Goal: Task Accomplishment & Management: Use online tool/utility

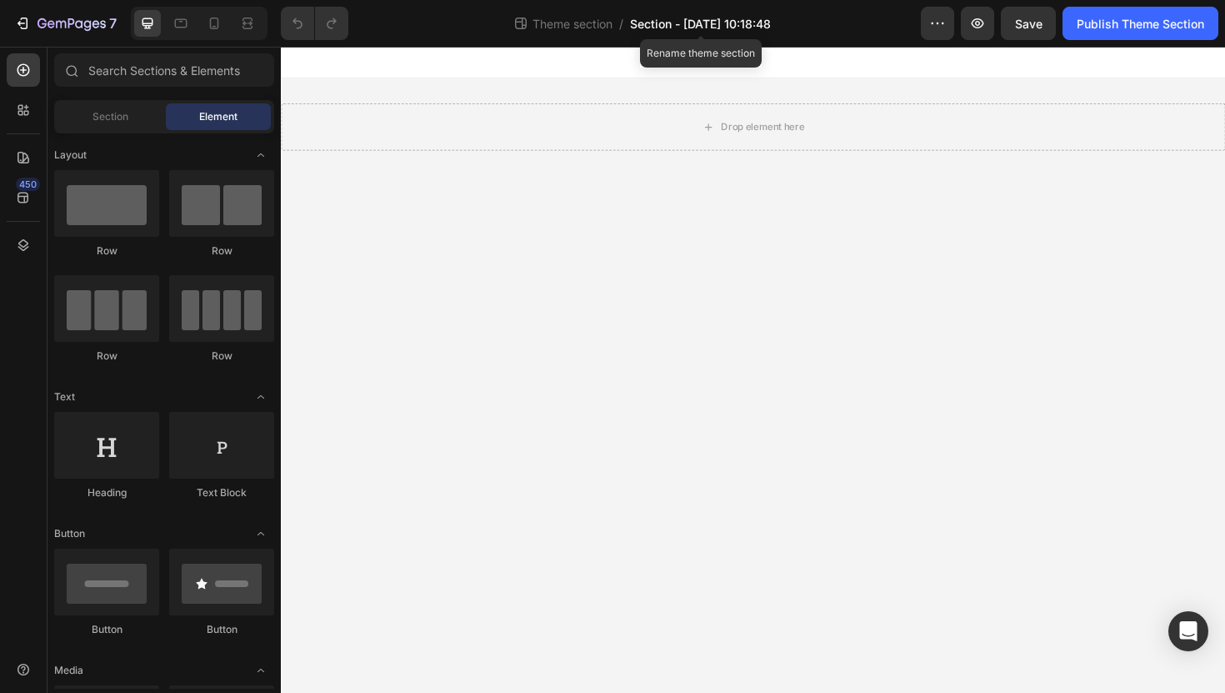
click at [717, 22] on span "Section - [DATE] 10:18:48" at bounding box center [700, 24] width 141 height 18
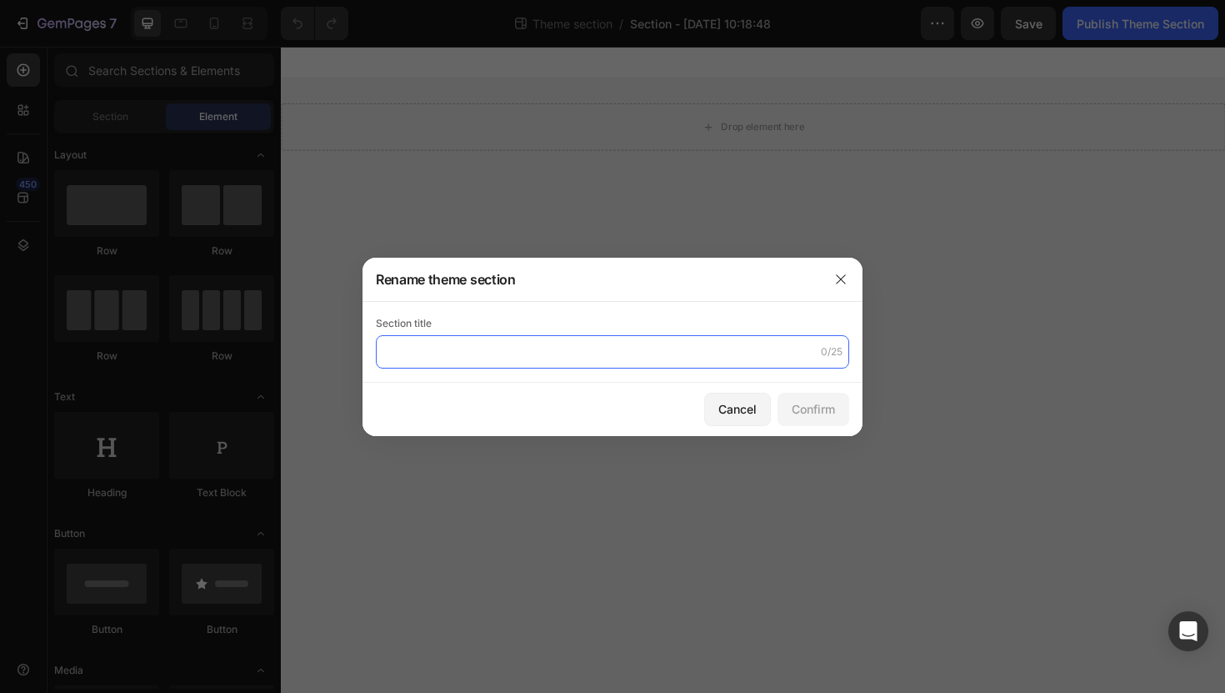
click at [581, 335] on input "text" at bounding box center [612, 351] width 473 height 33
type input "ProdukteStartseite"
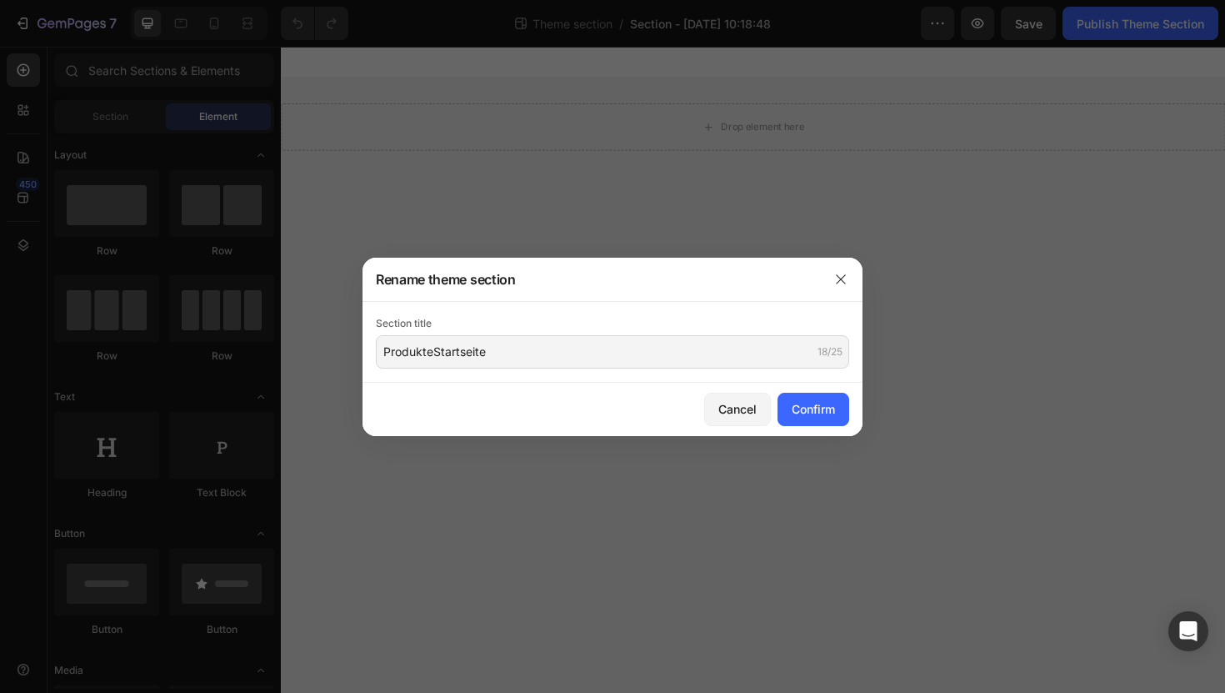
click at [852, 413] on div "Cancel Confirm" at bounding box center [613, 409] width 500 height 53
click at [812, 413] on div "Confirm" at bounding box center [813, 409] width 43 height 18
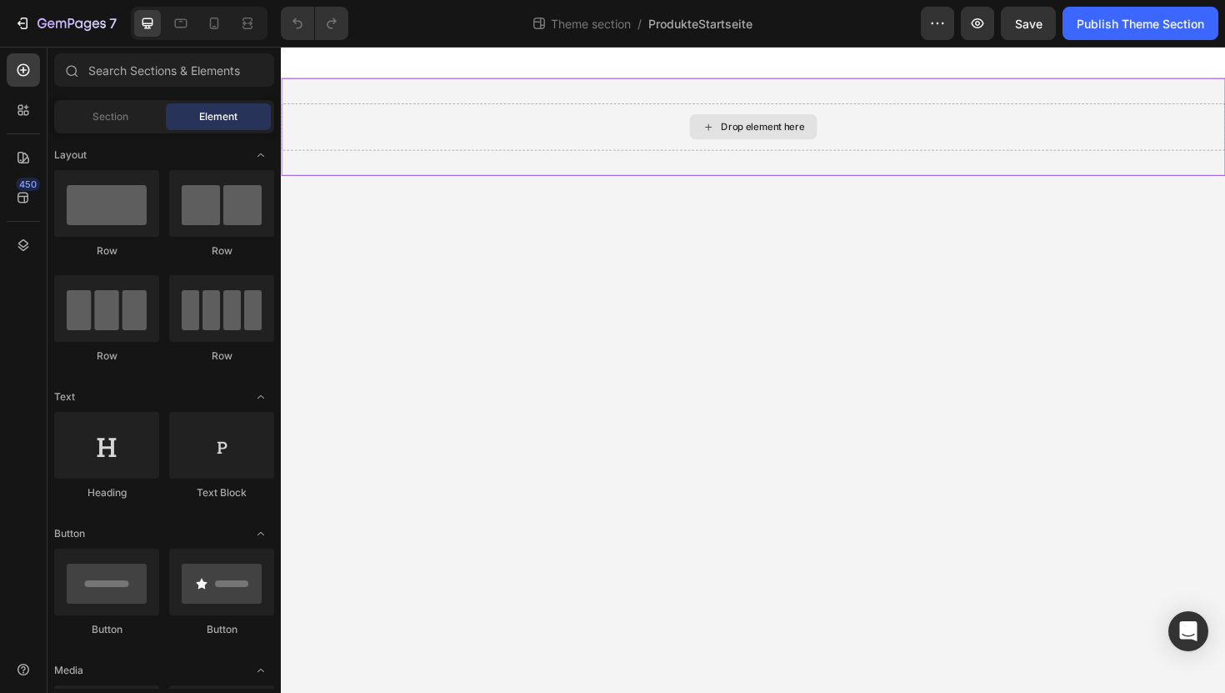
click at [773, 133] on div "Drop element here" at bounding box center [791, 131] width 88 height 13
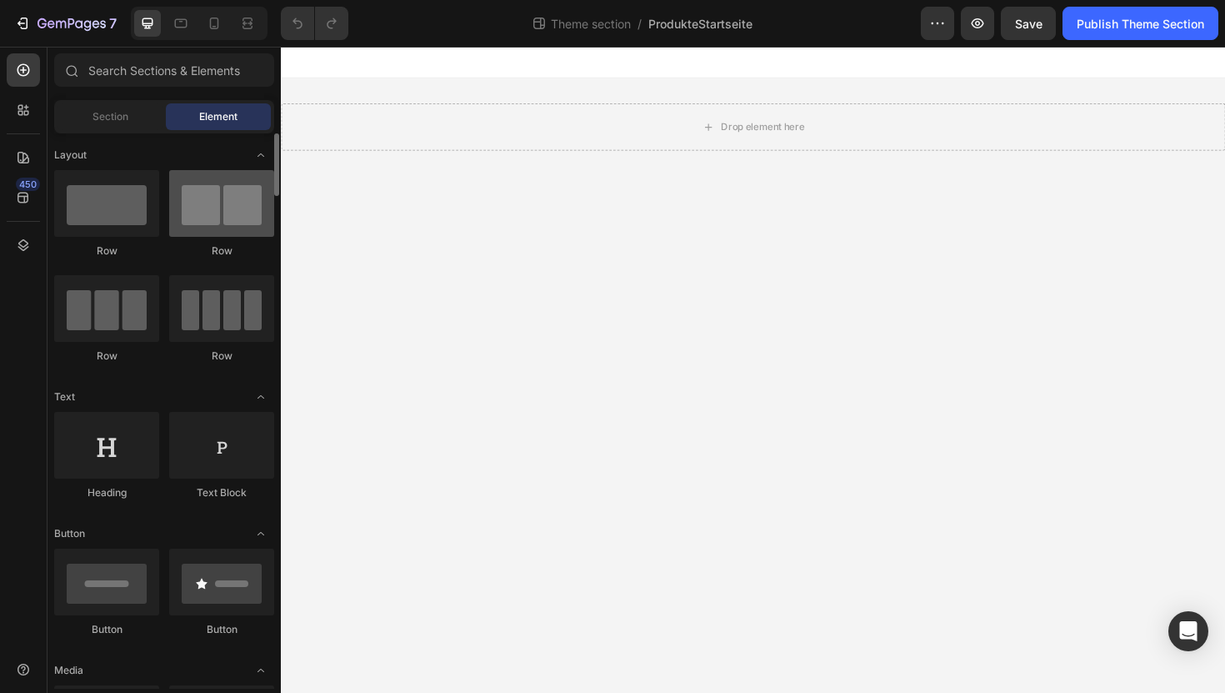
click at [198, 188] on div at bounding box center [221, 203] width 105 height 67
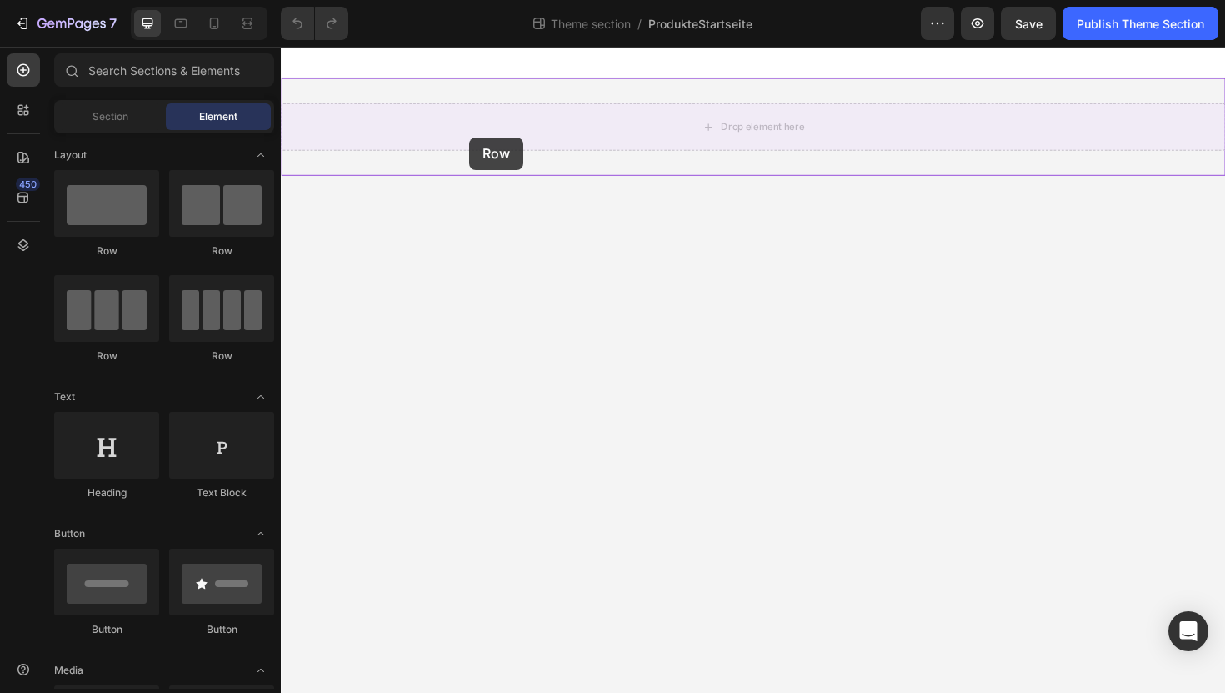
drag, startPoint x: 503, startPoint y: 265, endPoint x: 479, endPoint y: 143, distance: 124.7
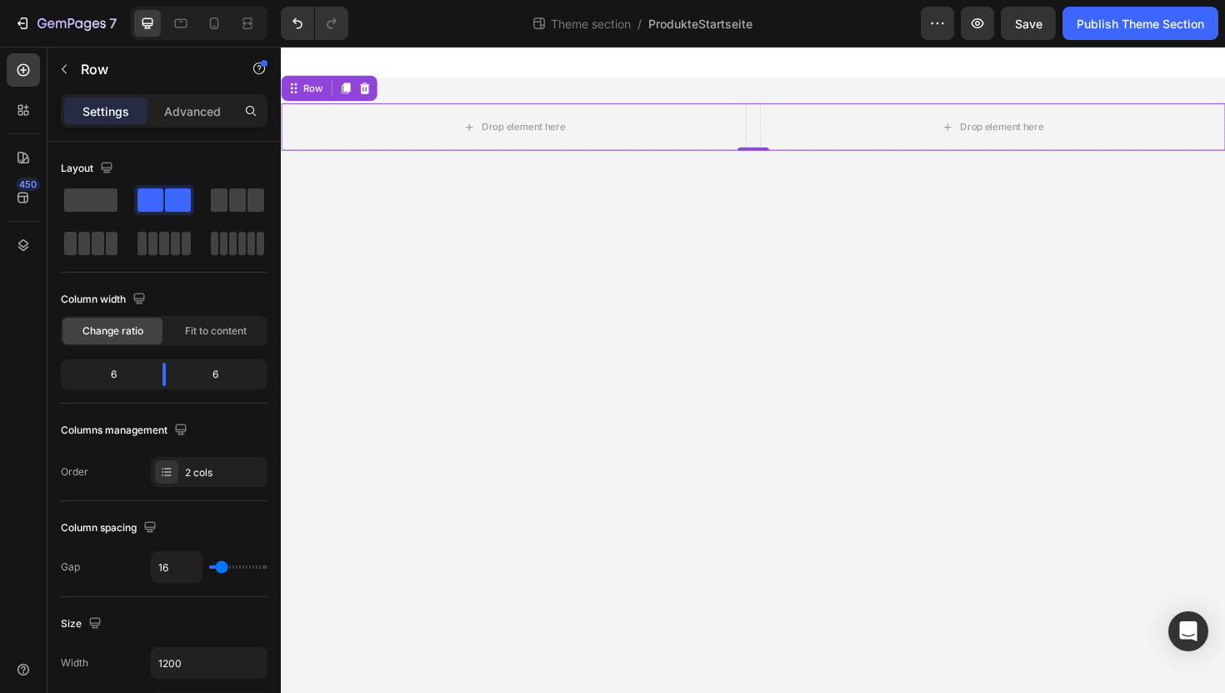
drag, startPoint x: 363, startPoint y: 304, endPoint x: 408, endPoint y: 238, distance: 79.3
drag, startPoint x: 377, startPoint y: 295, endPoint x: 497, endPoint y: 234, distance: 134.5
drag, startPoint x: 383, startPoint y: 284, endPoint x: 586, endPoint y: 159, distance: 238.0
click at [786, 155] on div at bounding box center [780, 154] width 33 height 5
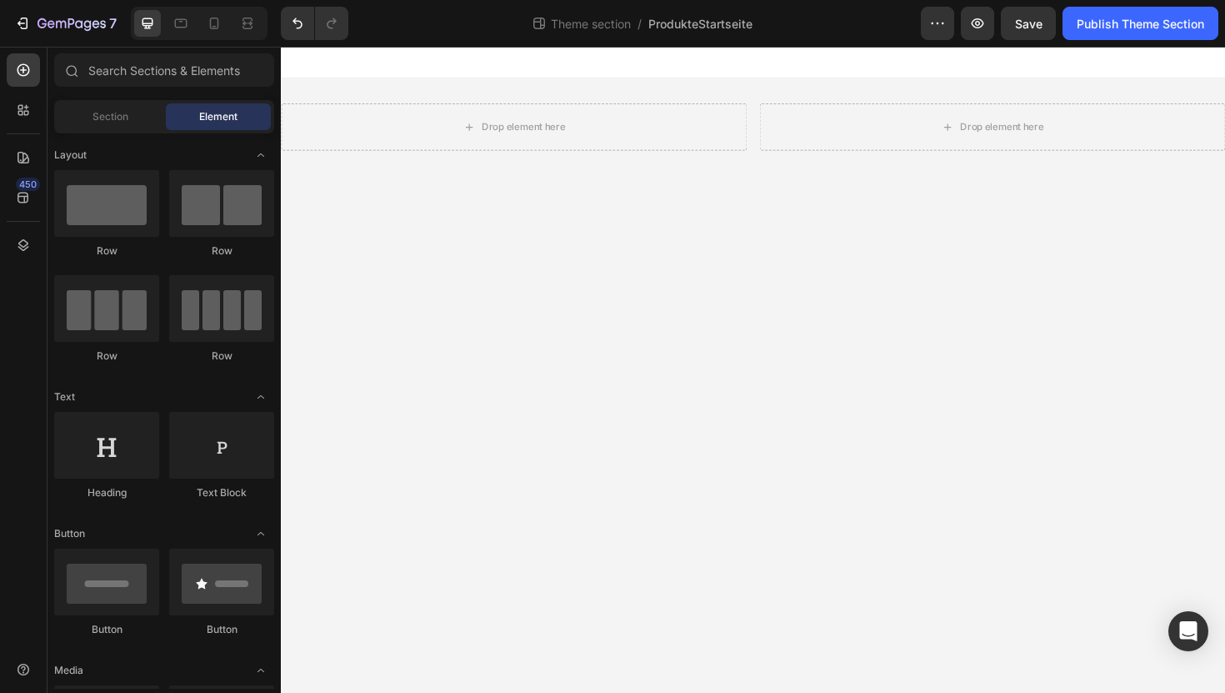
click at [730, 185] on body "Drop element here Drop element here Row Root Drag & drop element from sidebar o…" at bounding box center [781, 389] width 1000 height 684
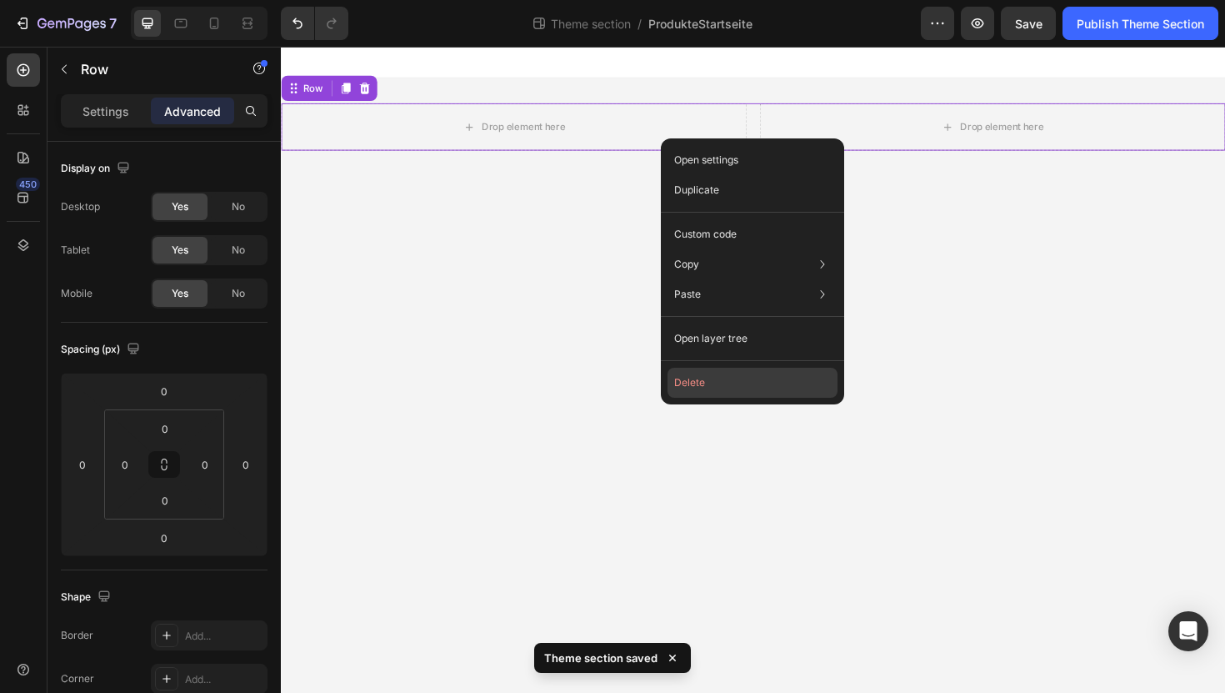
click at [702, 375] on button "Delete" at bounding box center [753, 383] width 170 height 30
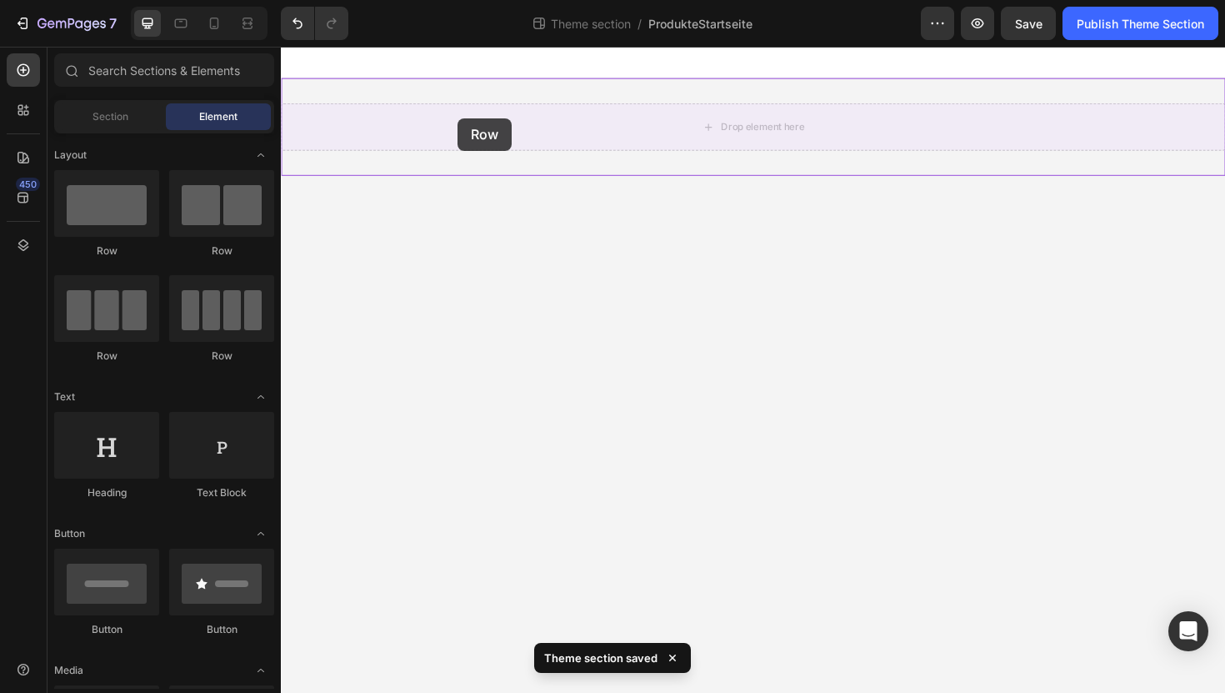
drag, startPoint x: 399, startPoint y: 249, endPoint x: 468, endPoint y: 122, distance: 144.7
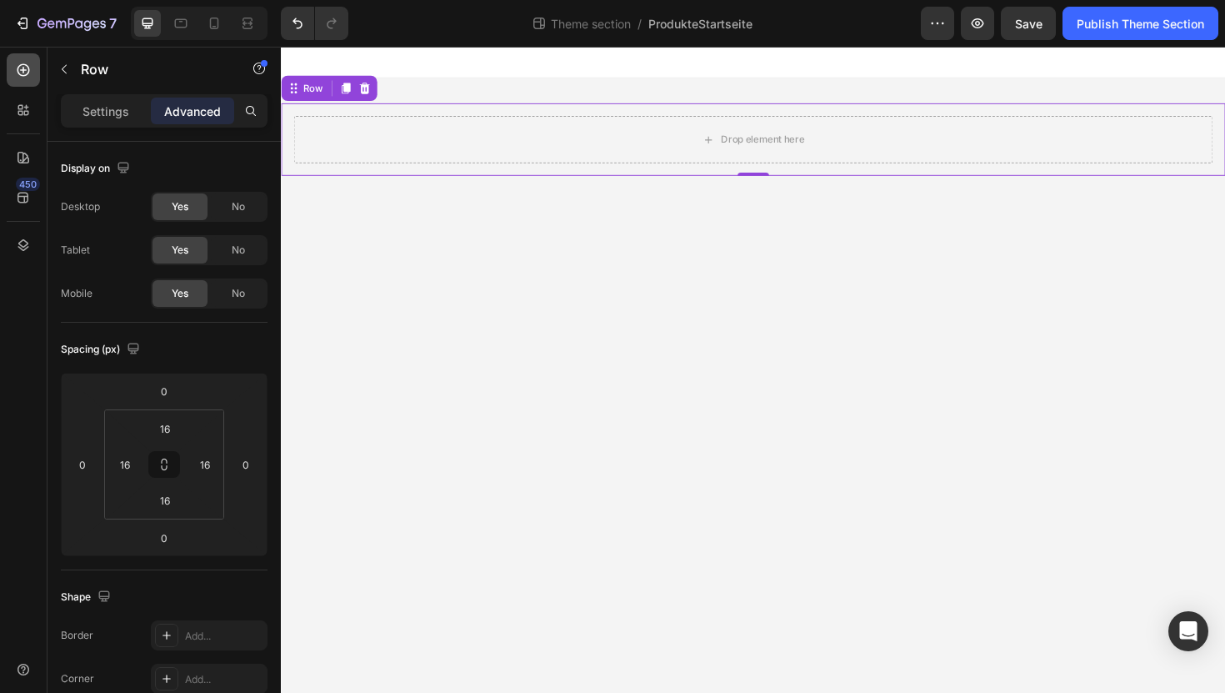
click at [24, 73] on icon at bounding box center [23, 70] width 17 height 17
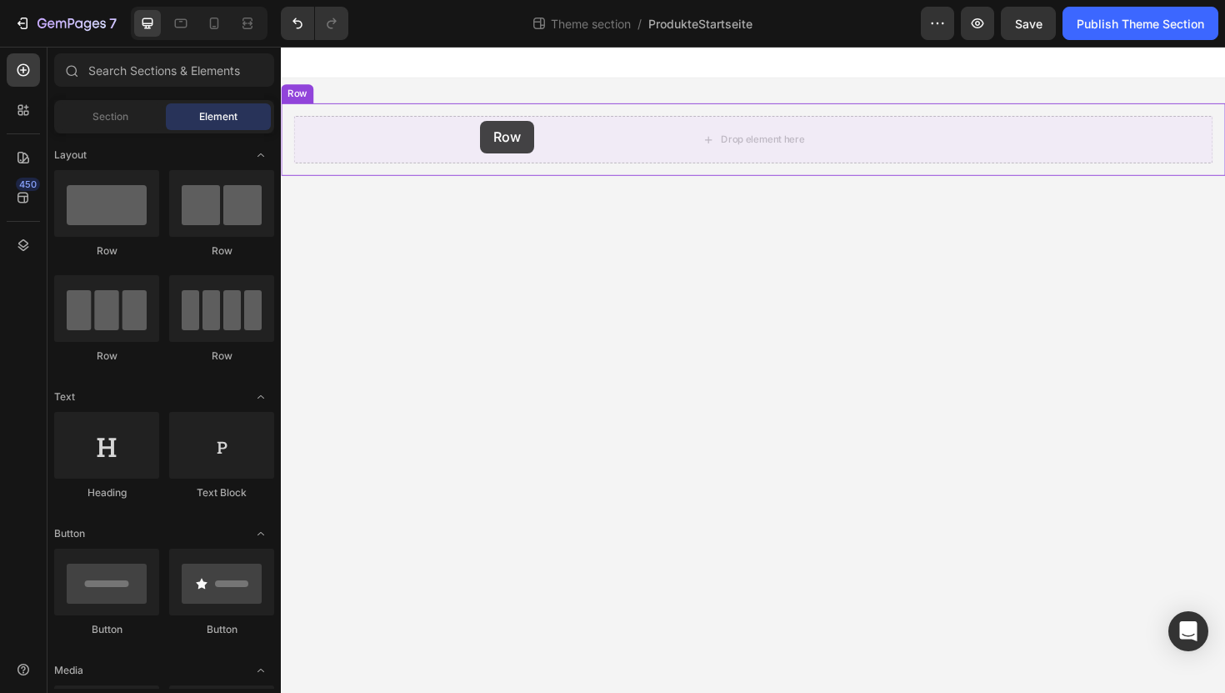
drag, startPoint x: 513, startPoint y: 378, endPoint x: 492, endPoint y: 125, distance: 254.2
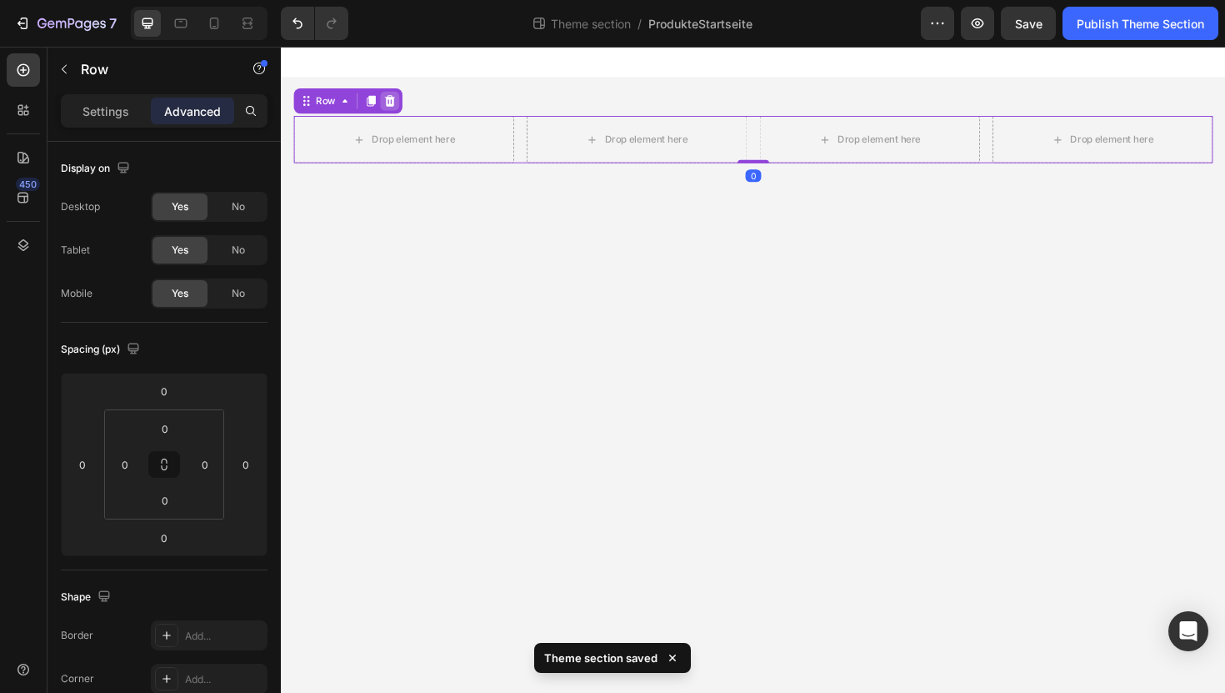
click at [403, 106] on div at bounding box center [396, 104] width 20 height 20
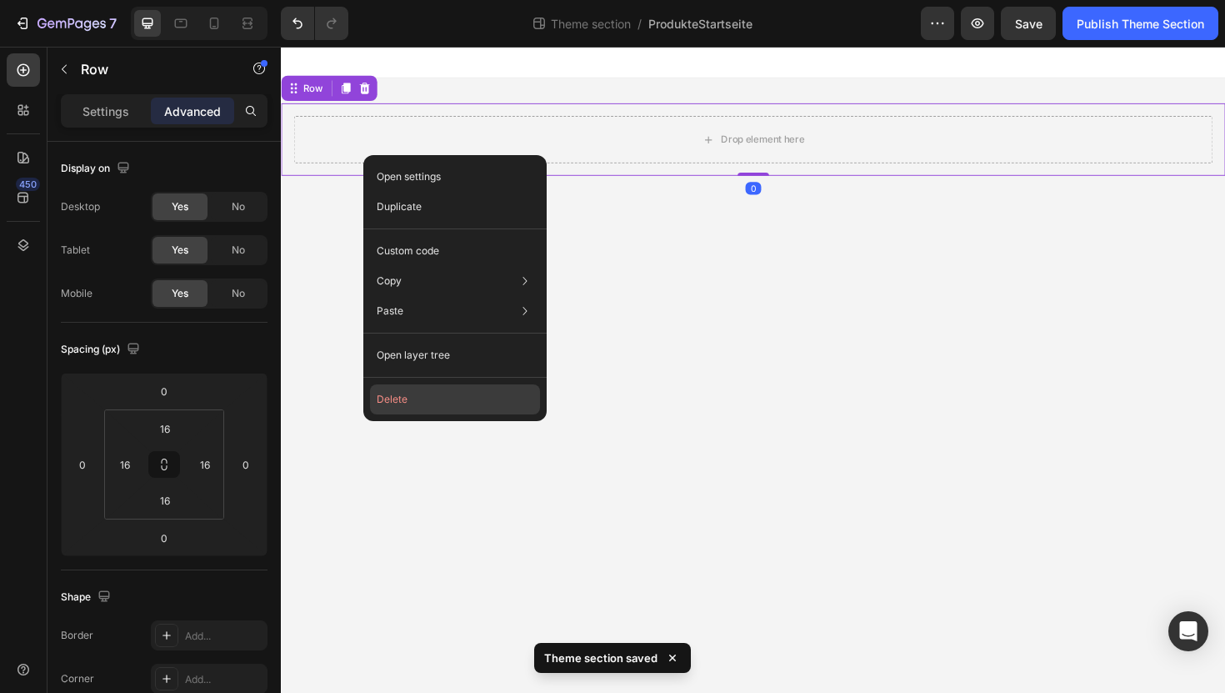
click at [421, 405] on button "Delete" at bounding box center [455, 399] width 170 height 30
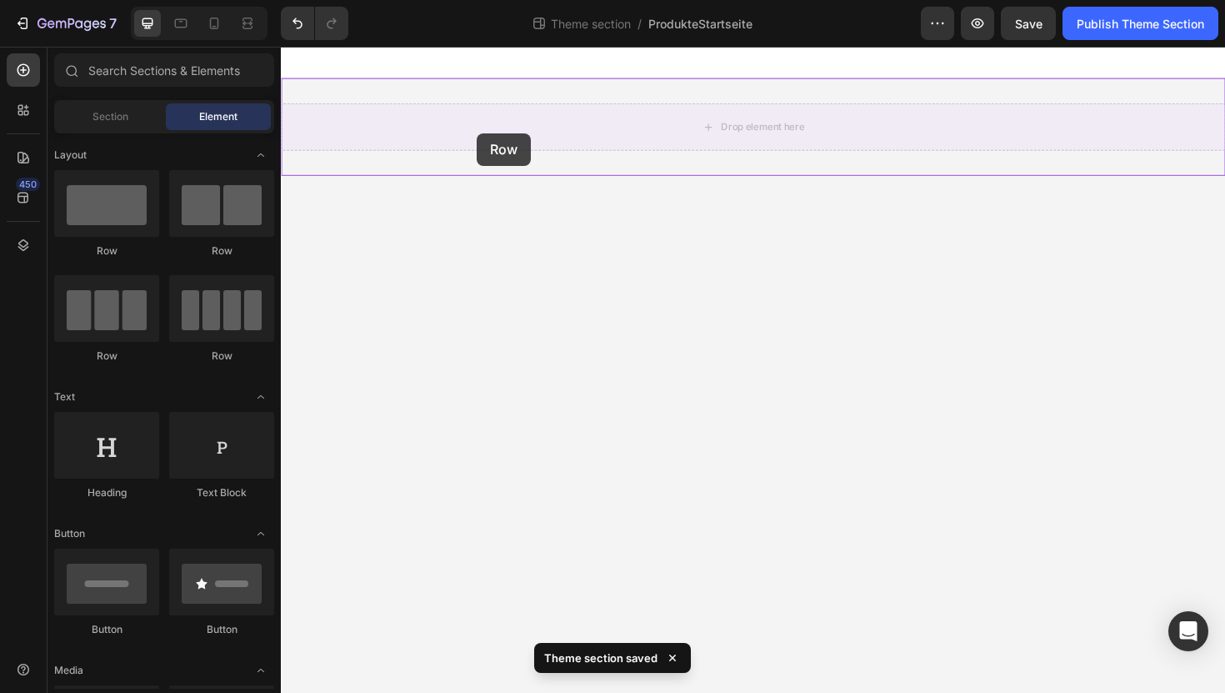
drag, startPoint x: 466, startPoint y: 364, endPoint x: 492, endPoint y: 133, distance: 232.3
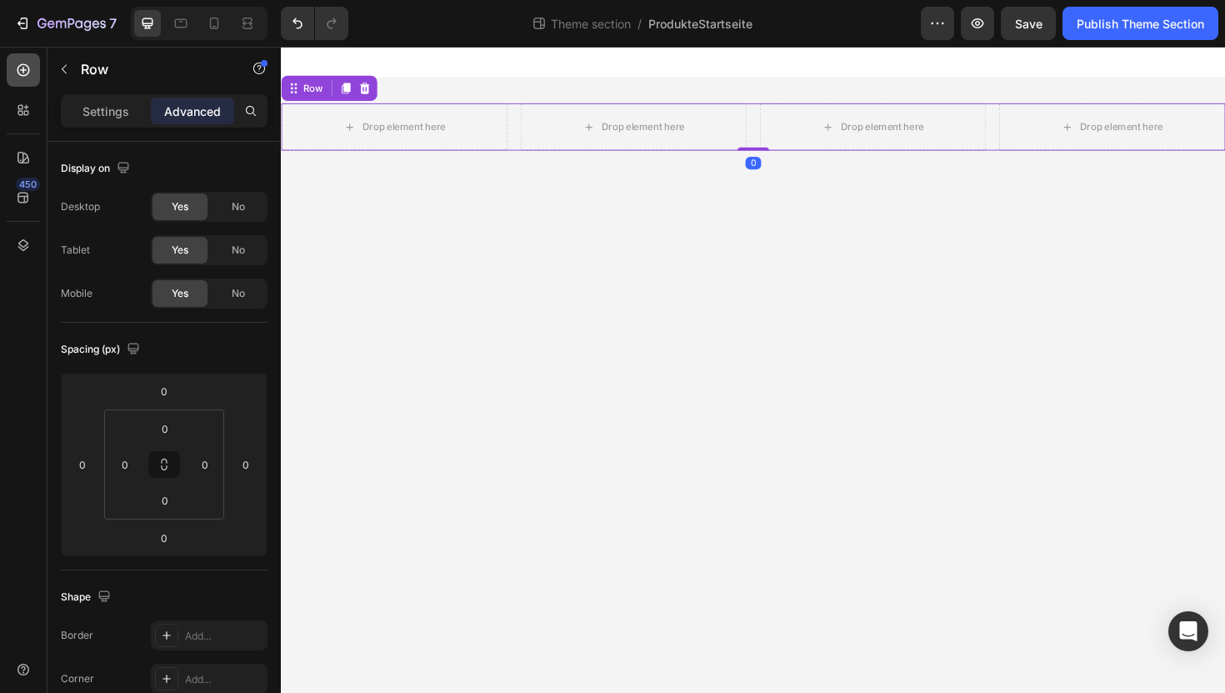
click at [28, 66] on icon at bounding box center [24, 70] width 13 height 13
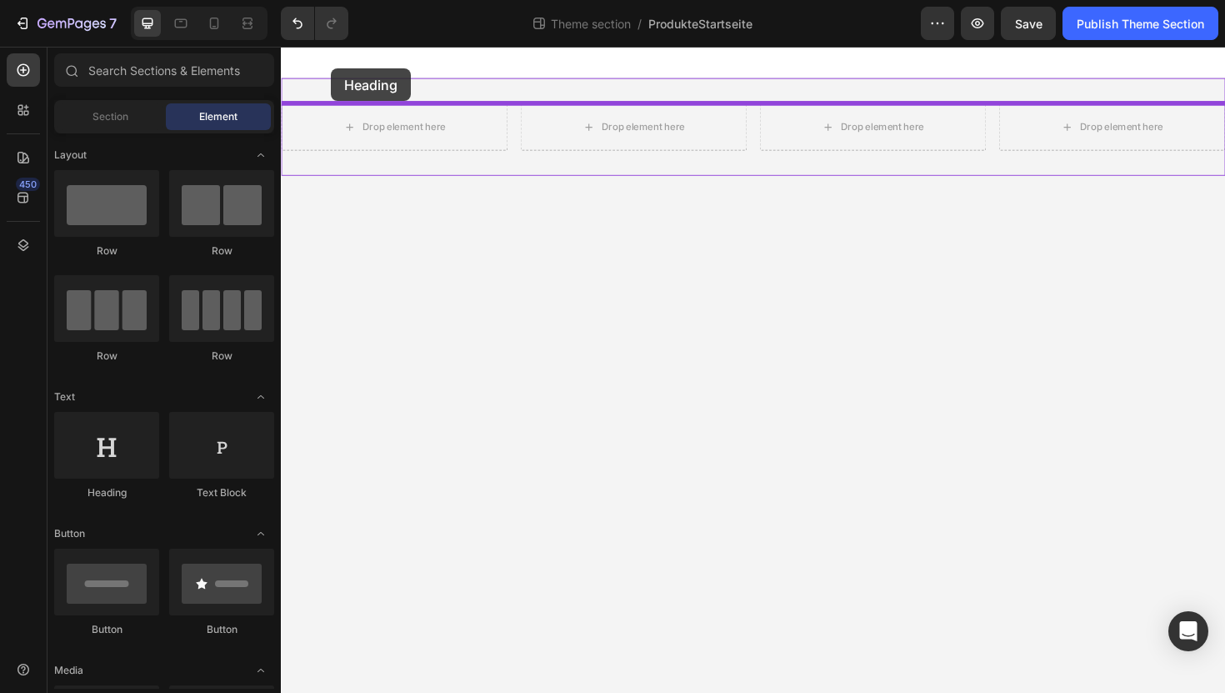
drag, startPoint x: 403, startPoint y: 513, endPoint x: 331, endPoint y: 79, distance: 440.1
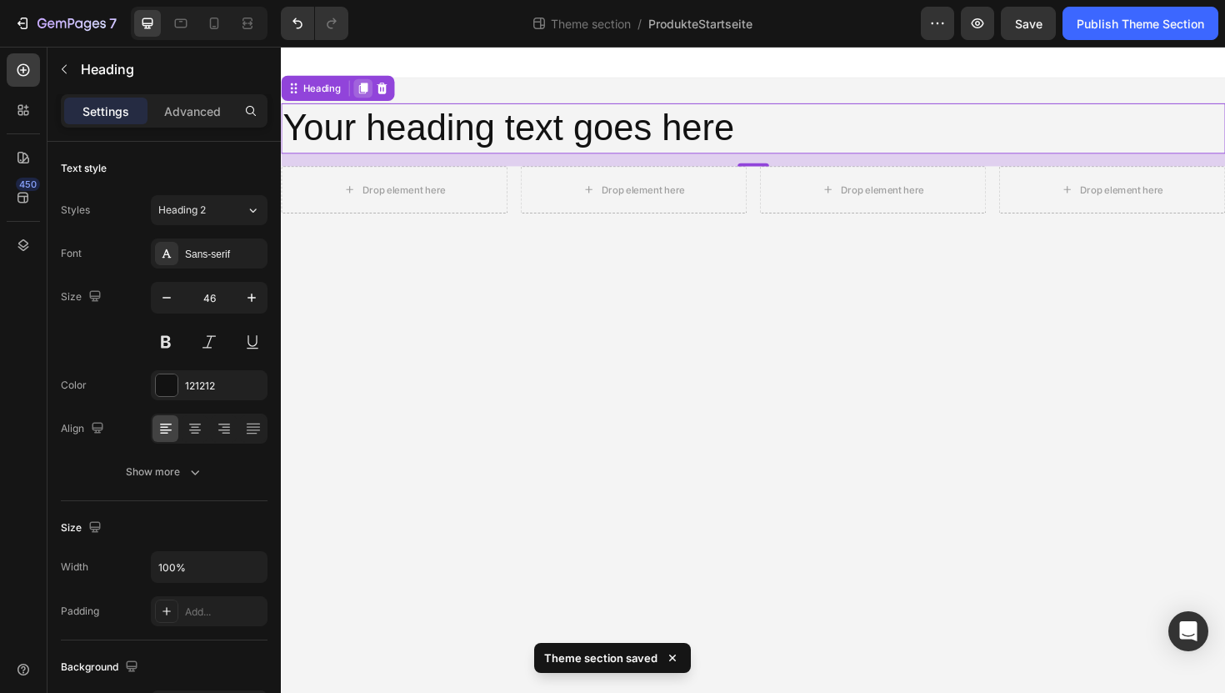
click at [364, 88] on icon at bounding box center [367, 91] width 9 height 12
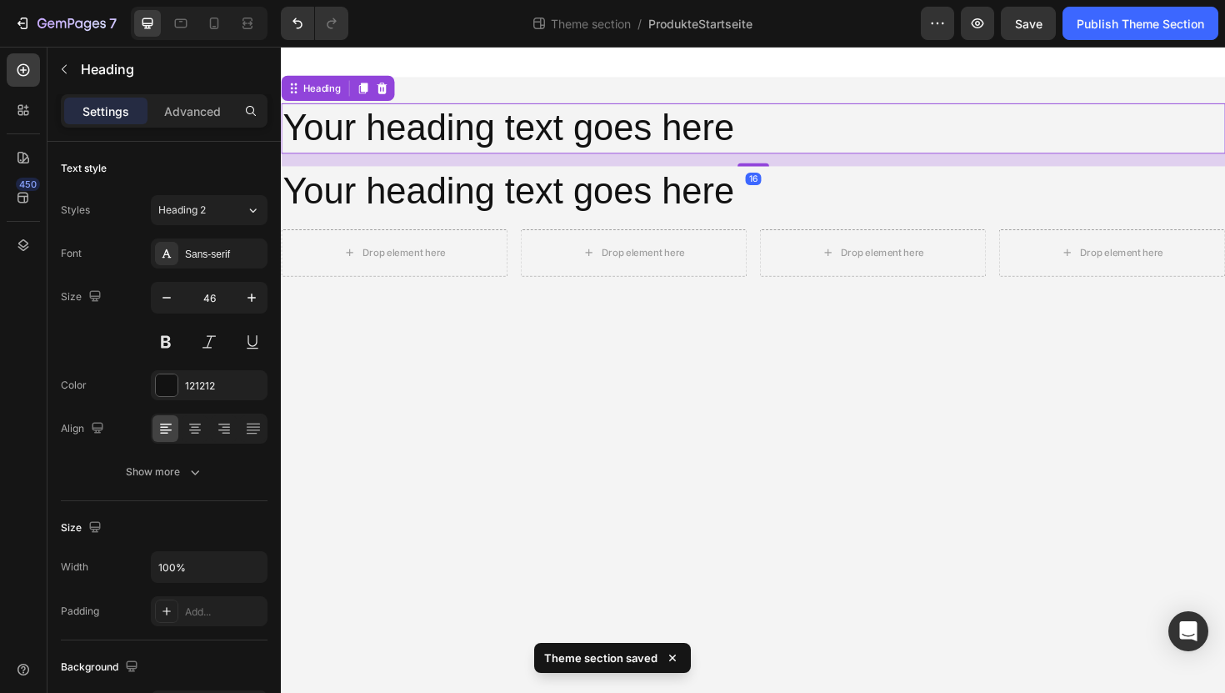
click at [413, 136] on h2 "Your heading text goes here" at bounding box center [781, 133] width 1000 height 53
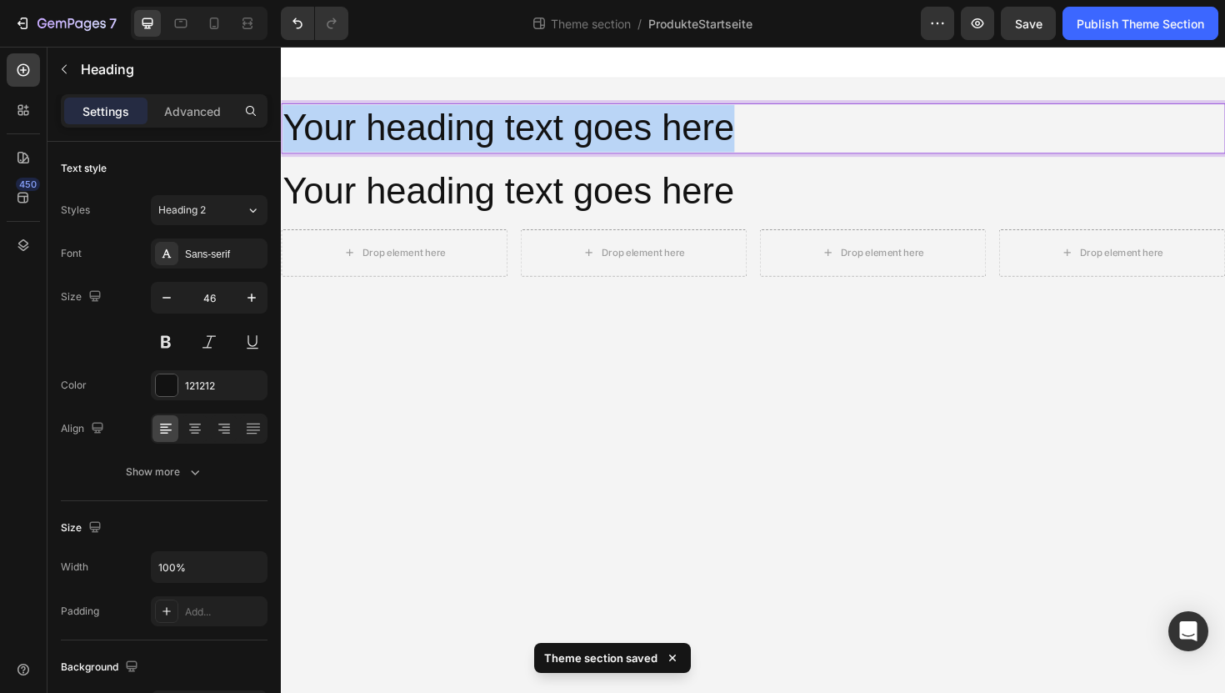
click at [413, 136] on p "Your heading text goes here" at bounding box center [781, 133] width 997 height 50
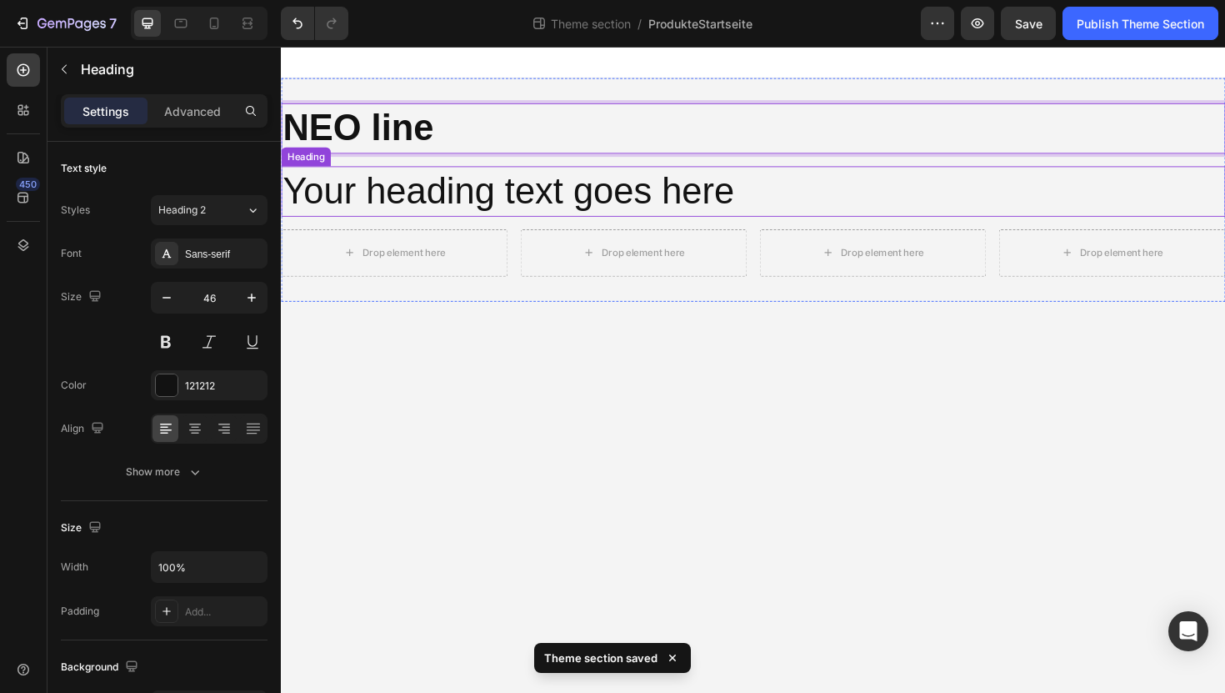
click at [429, 191] on h2 "Your heading text goes here" at bounding box center [781, 199] width 1000 height 53
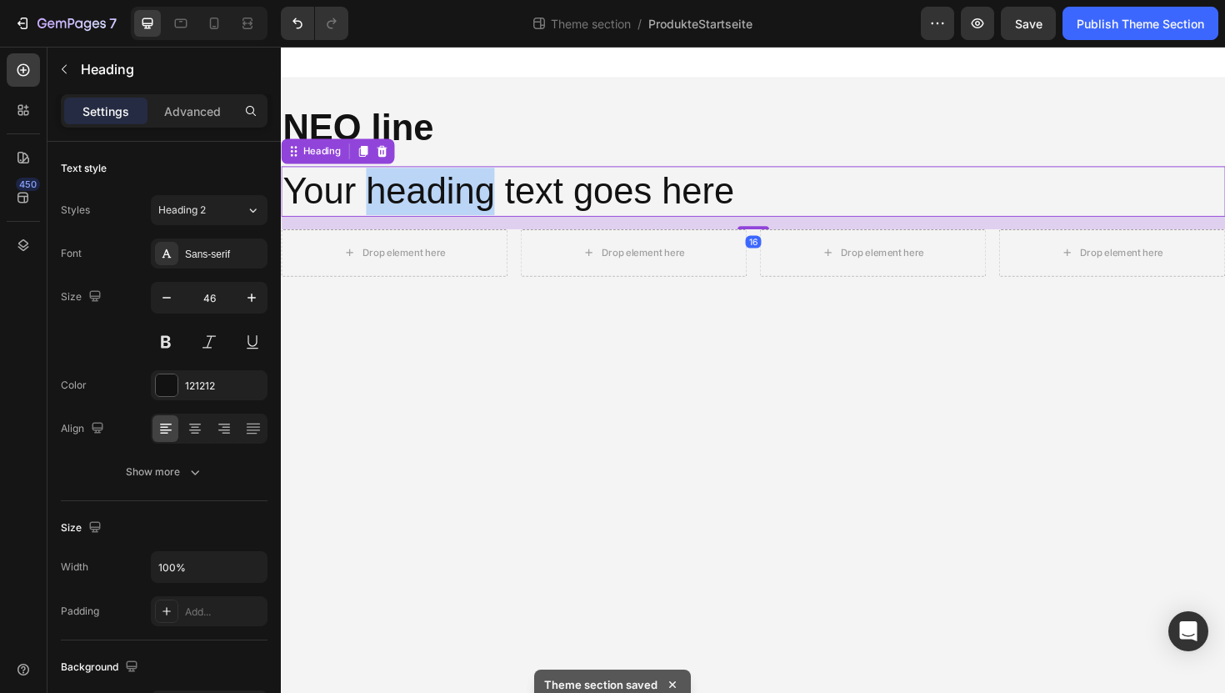
click at [429, 191] on h2 "Your heading text goes here" at bounding box center [781, 199] width 1000 height 53
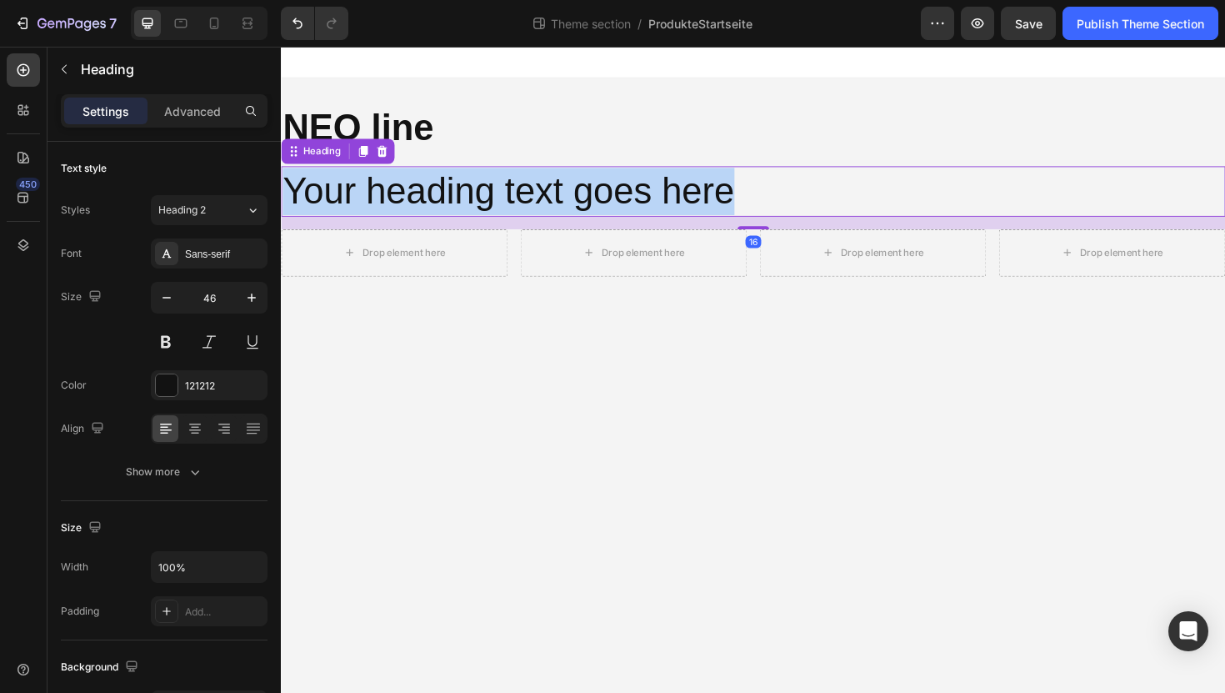
click at [429, 191] on p "Your heading text goes here" at bounding box center [781, 200] width 997 height 50
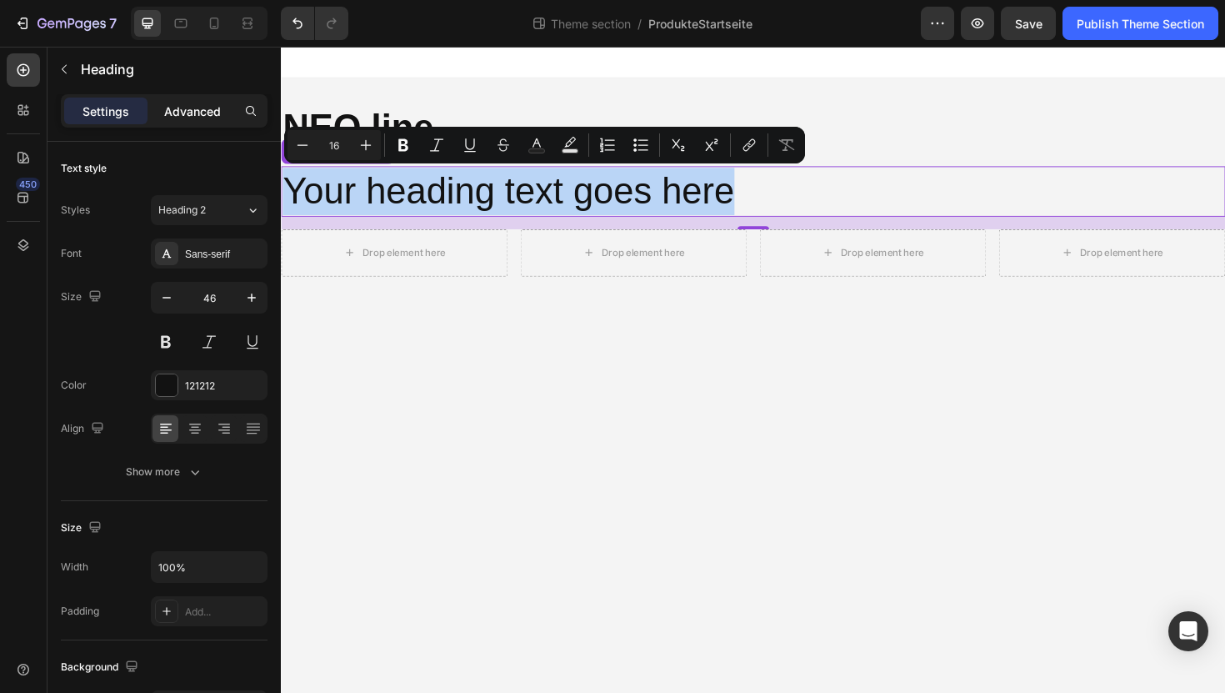
type input "46"
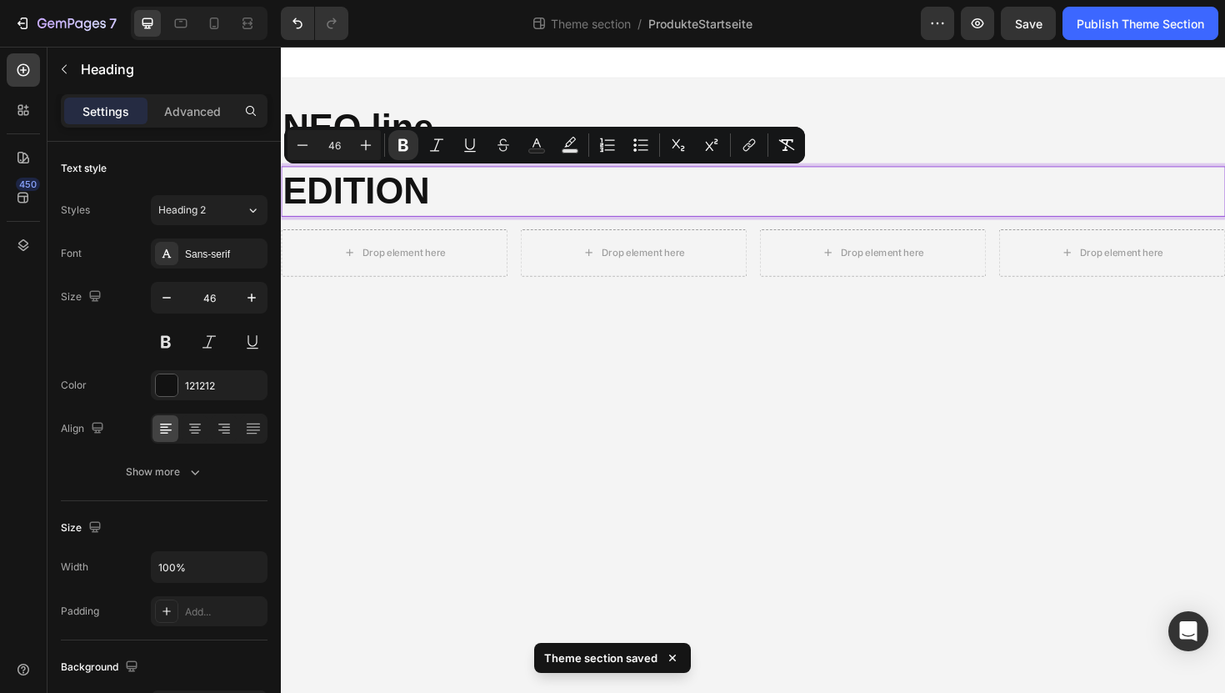
click at [335, 140] on input "46" at bounding box center [334, 145] width 33 height 20
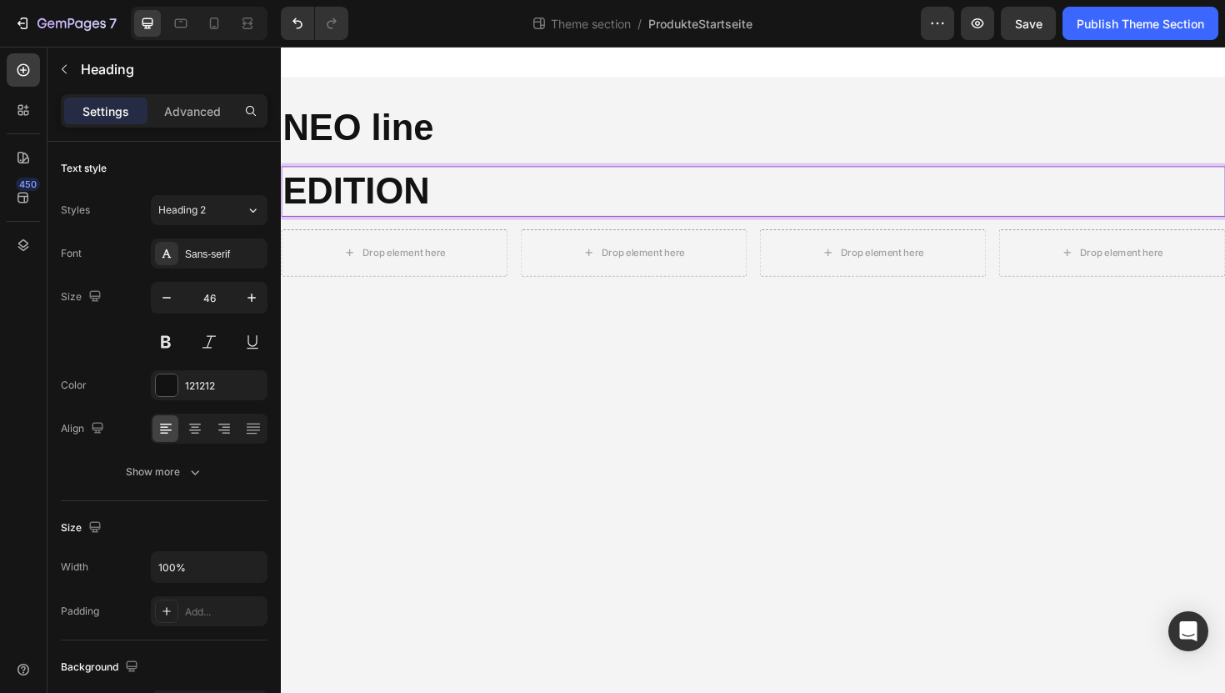
click at [338, 207] on strong "EDITION" at bounding box center [361, 199] width 156 height 43
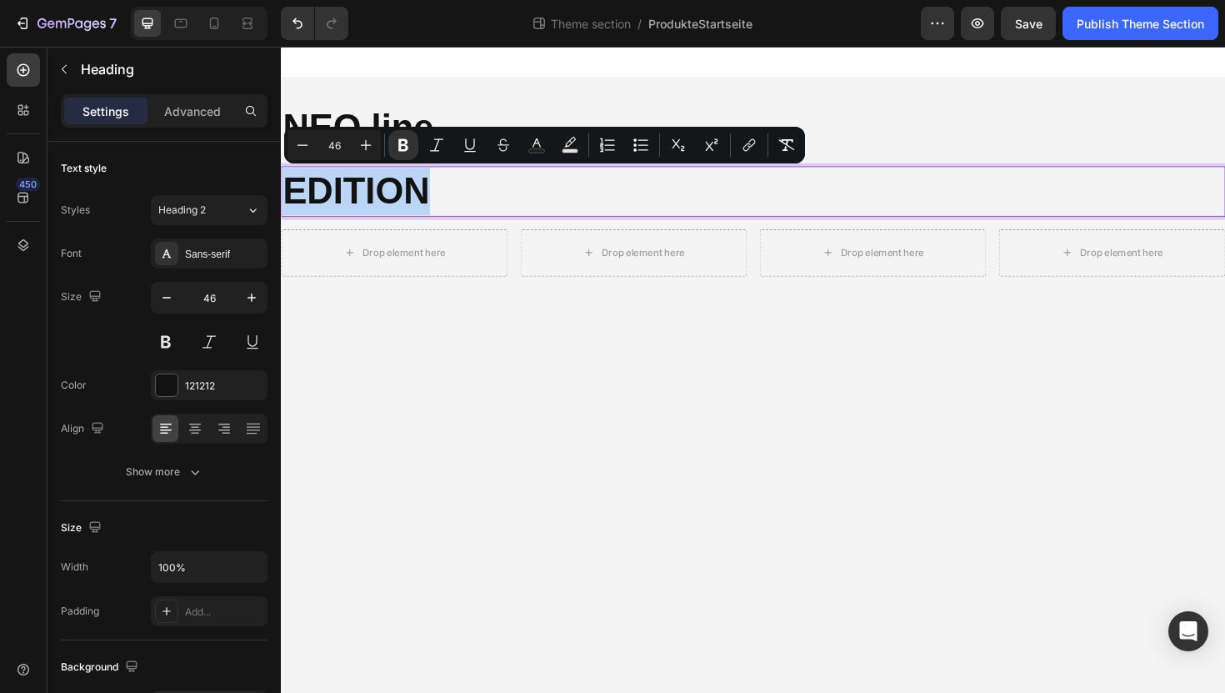
click at [338, 207] on strong "EDITION" at bounding box center [361, 199] width 156 height 43
click at [333, 146] on input "46" at bounding box center [334, 145] width 33 height 20
type input "24"
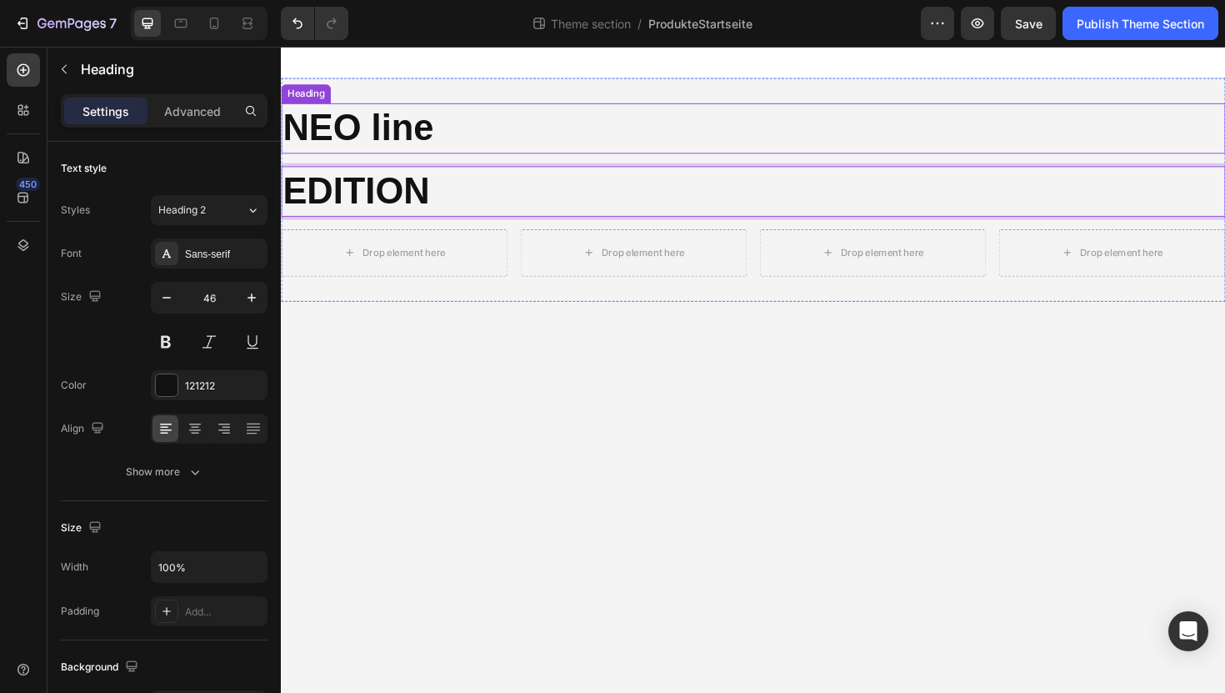
click at [342, 127] on strong "NEO line" at bounding box center [363, 132] width 160 height 43
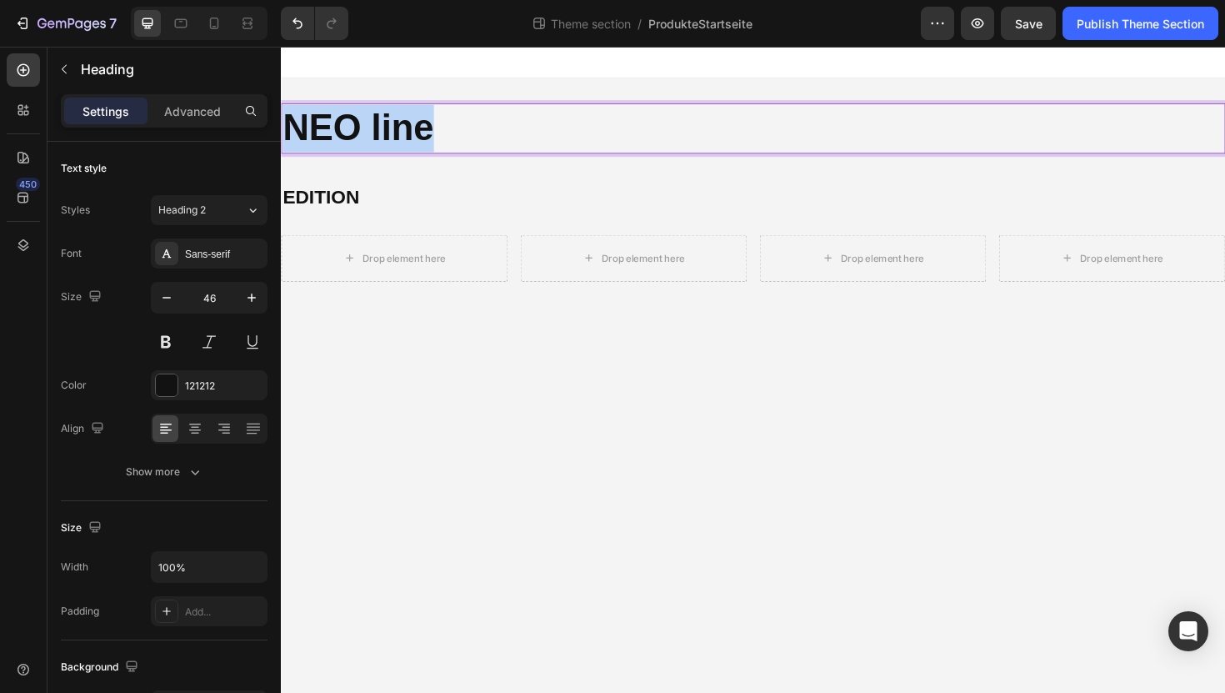
click at [342, 127] on strong "NEO line" at bounding box center [363, 132] width 160 height 43
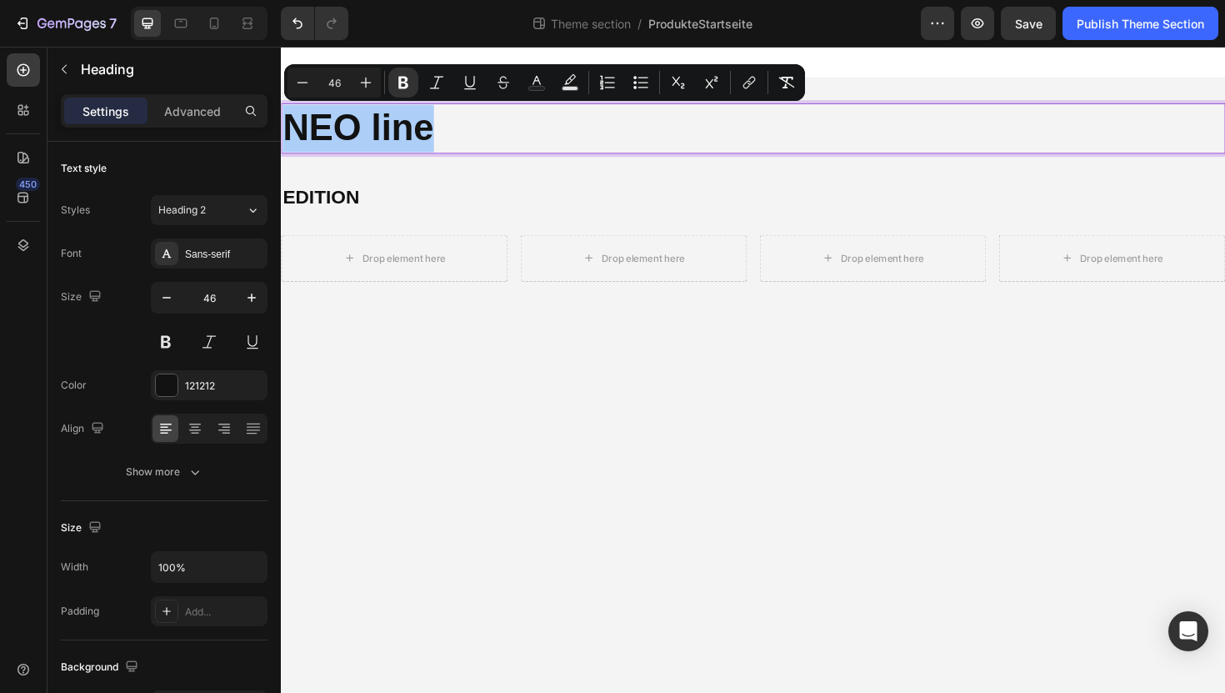
click at [332, 88] on input "46" at bounding box center [334, 83] width 33 height 20
type input "4"
type input "32"
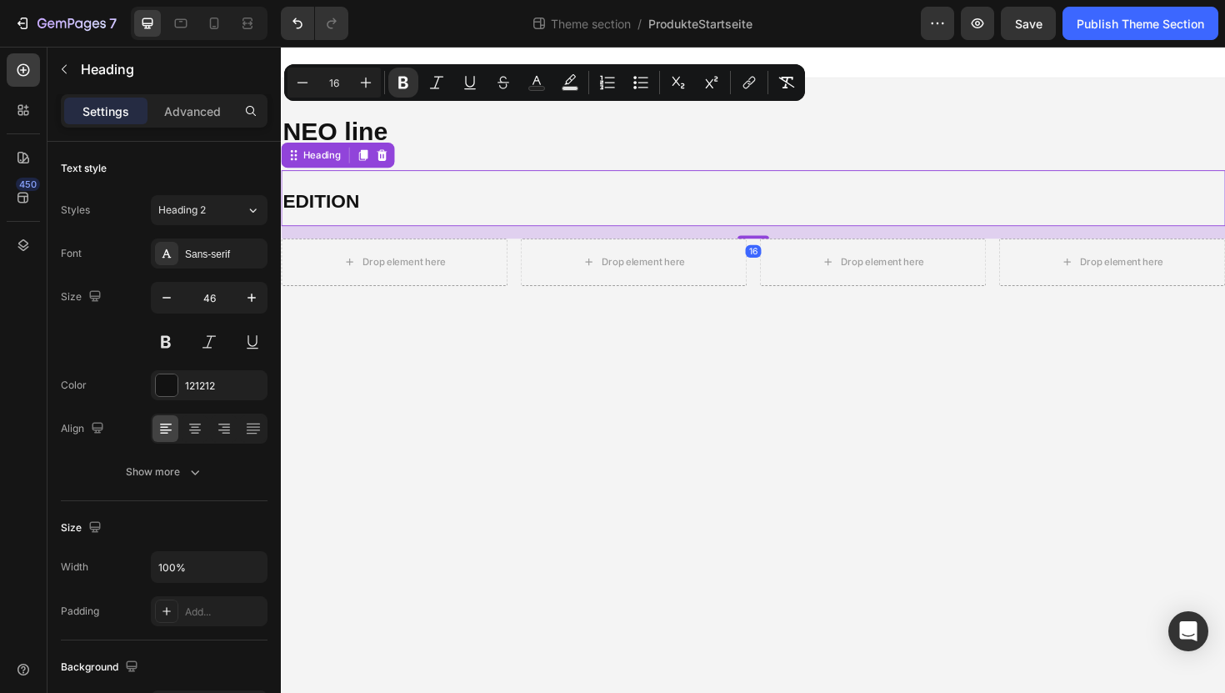
click at [410, 207] on p "⁠⁠⁠⁠⁠⁠⁠ EDITION" at bounding box center [781, 207] width 997 height 56
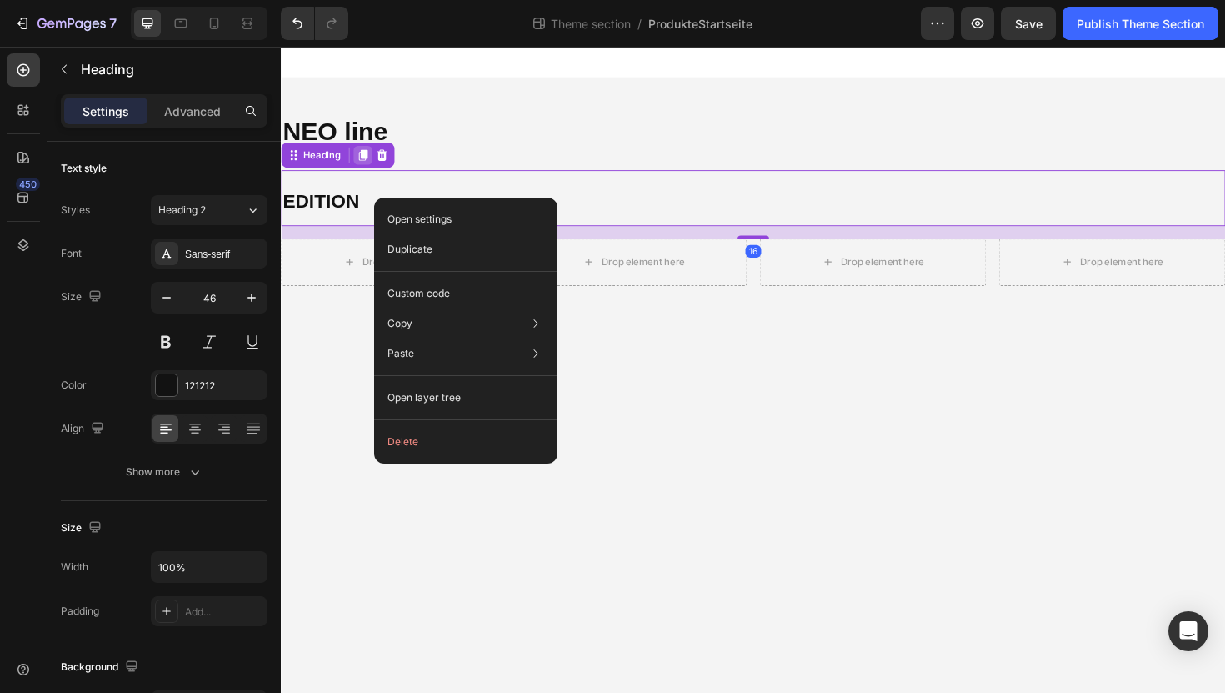
click at [371, 153] on div at bounding box center [368, 162] width 20 height 20
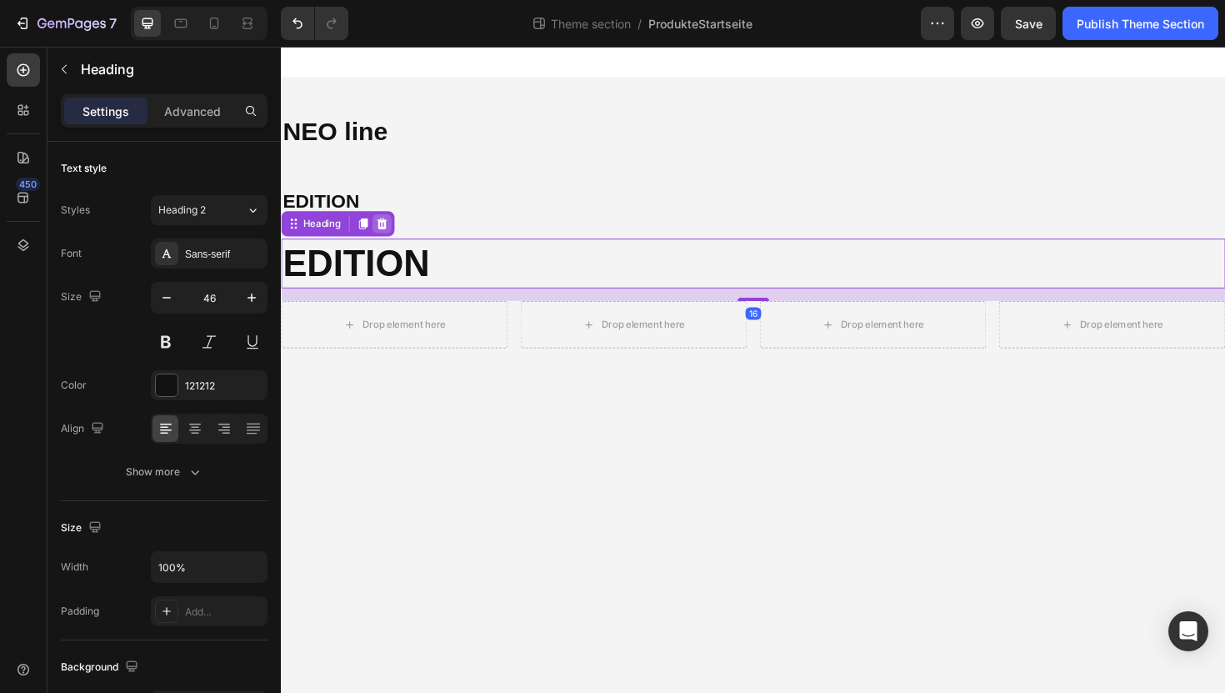
click at [394, 233] on icon at bounding box center [387, 234] width 13 height 13
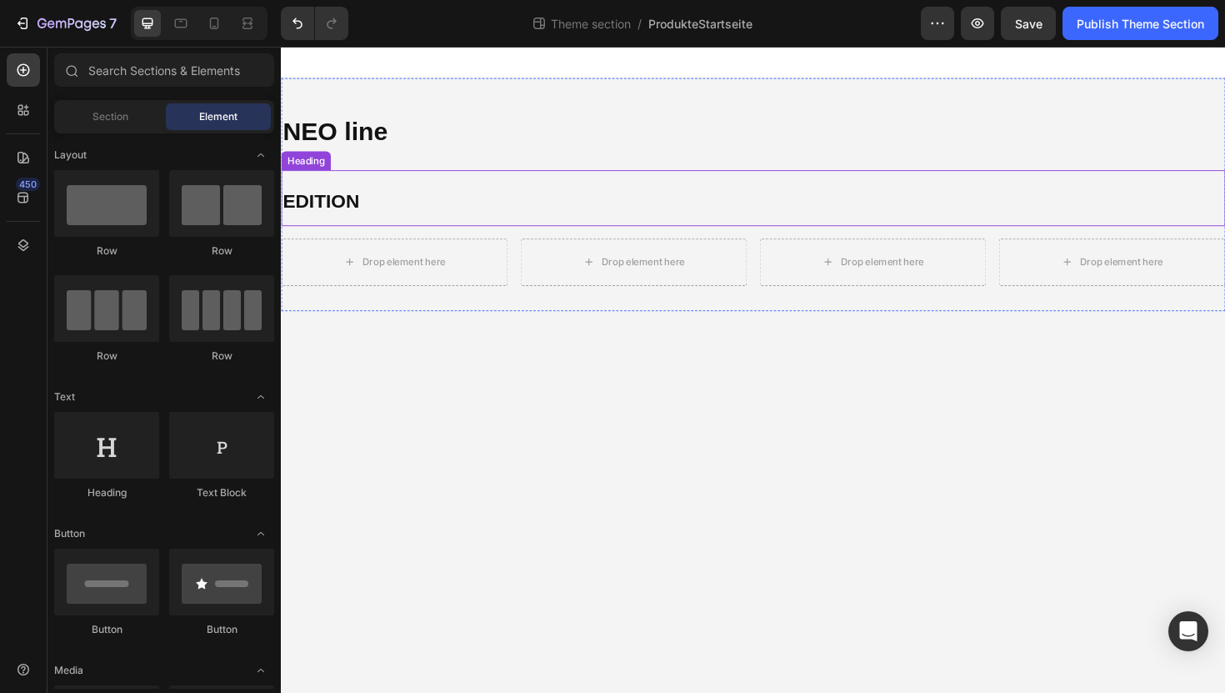
click at [368, 198] on p "⁠⁠⁠⁠⁠⁠⁠ EDITION" at bounding box center [781, 207] width 997 height 56
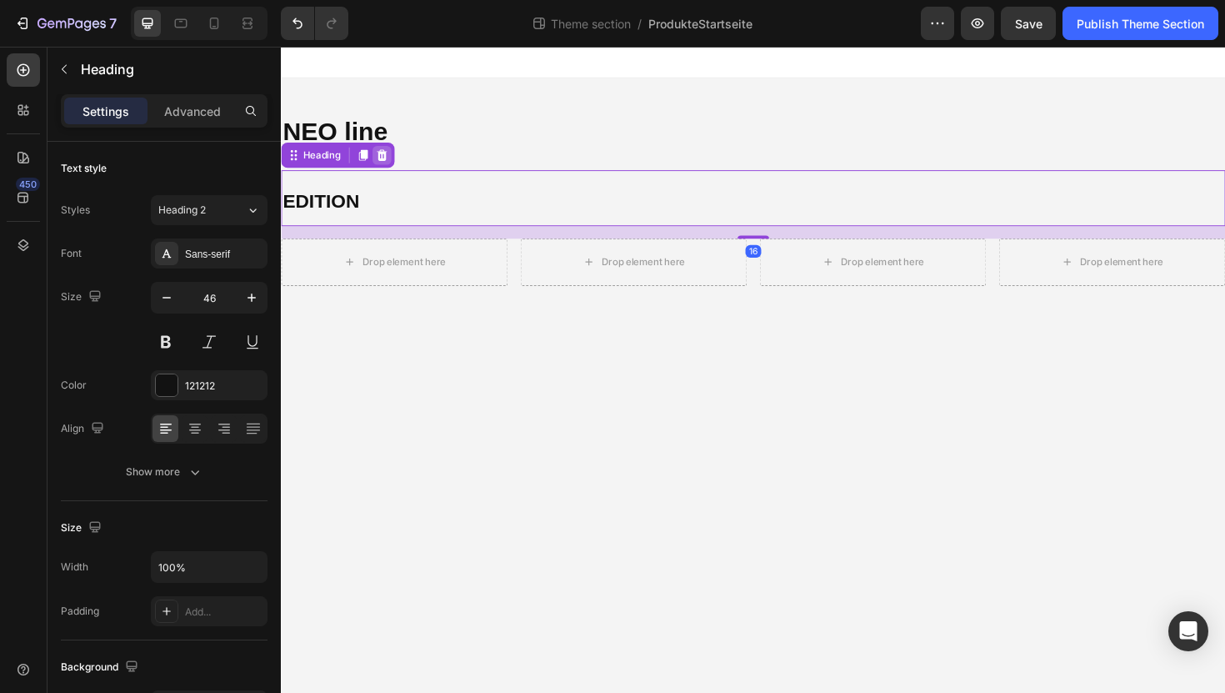
click at [383, 163] on icon at bounding box center [387, 161] width 13 height 13
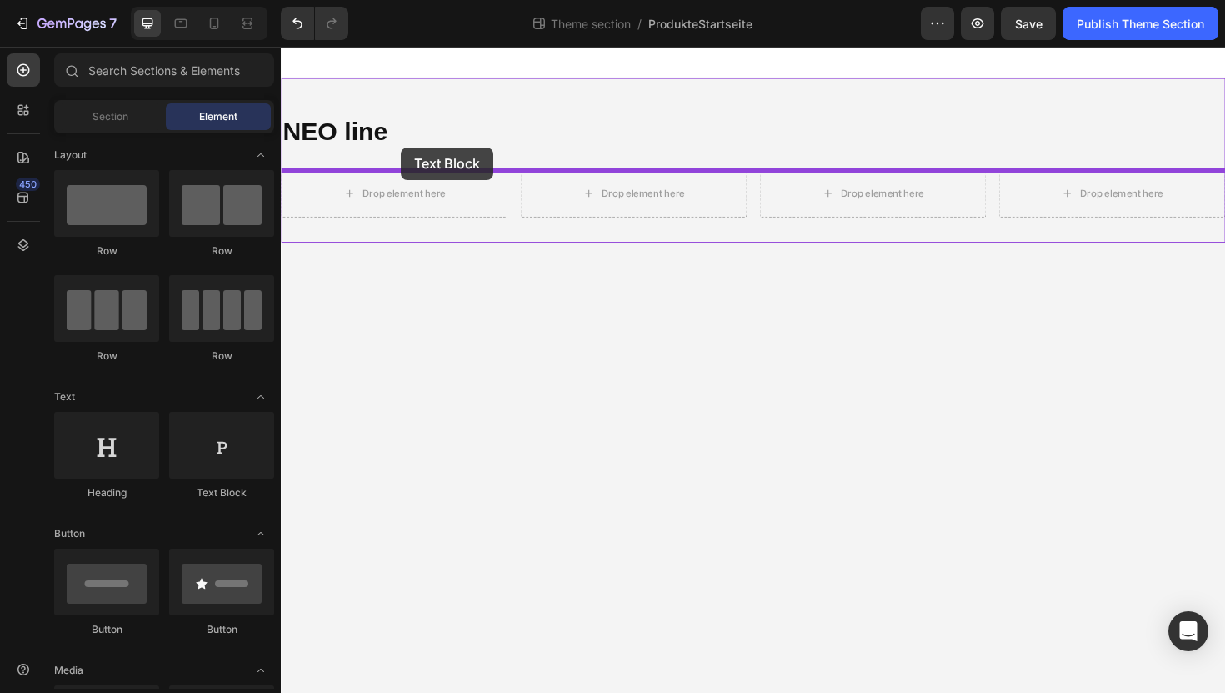
drag, startPoint x: 502, startPoint y: 506, endPoint x: 408, endPoint y: 153, distance: 365.7
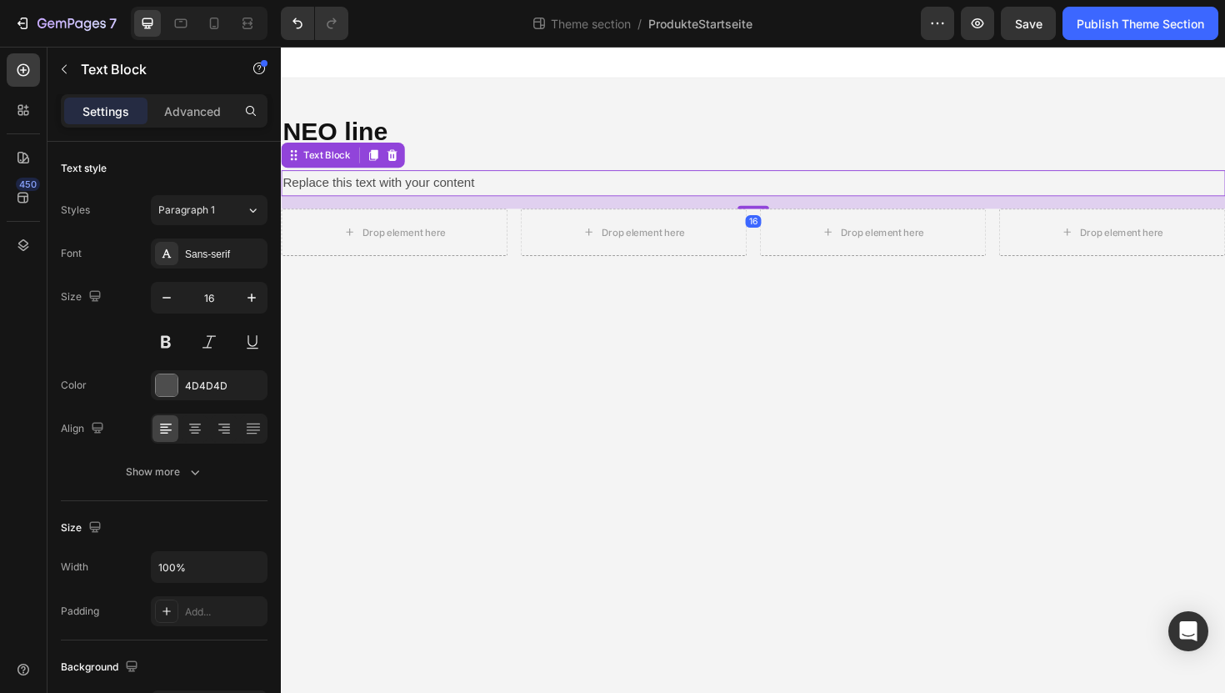
click at [330, 193] on div "Replace this text with your content" at bounding box center [781, 192] width 1000 height 28
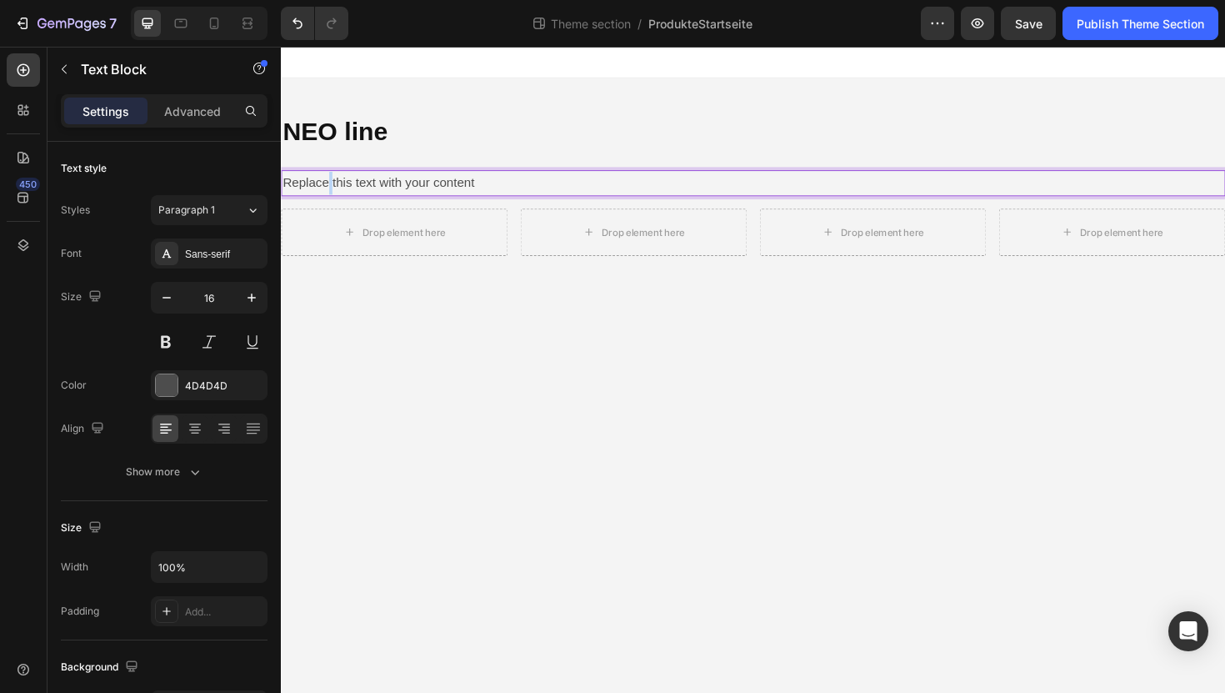
click at [330, 193] on p "Replace this text with your content" at bounding box center [781, 191] width 997 height 24
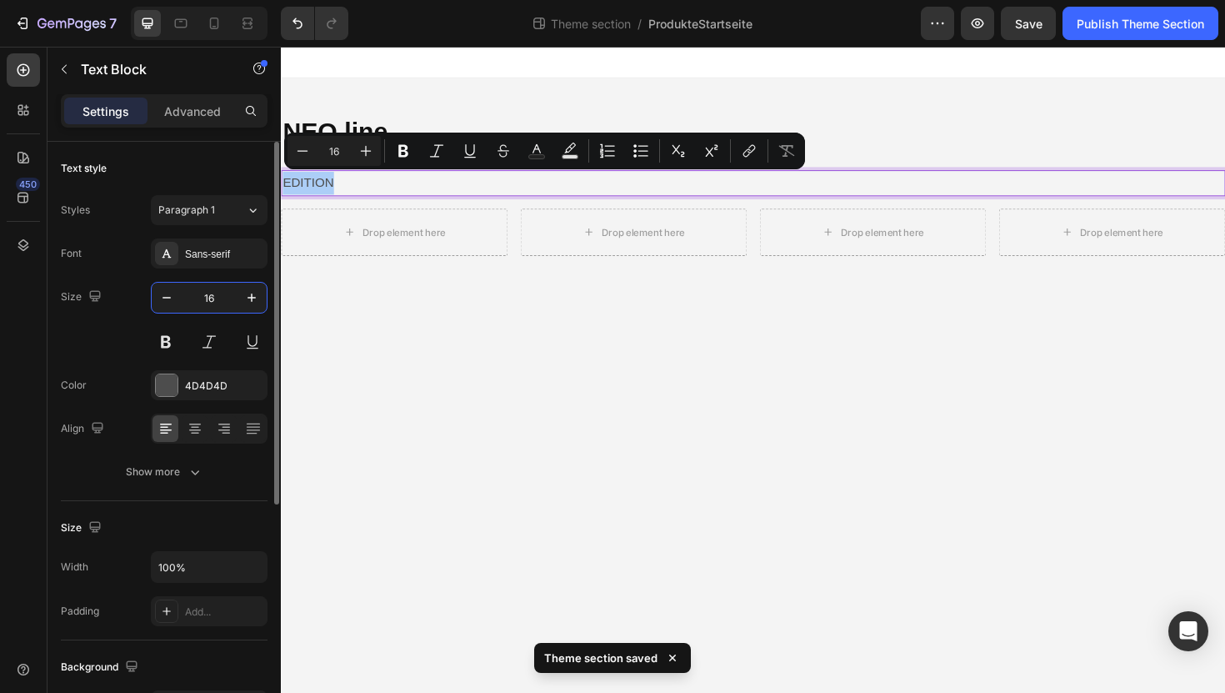
click at [212, 290] on input "16" at bounding box center [209, 298] width 55 height 30
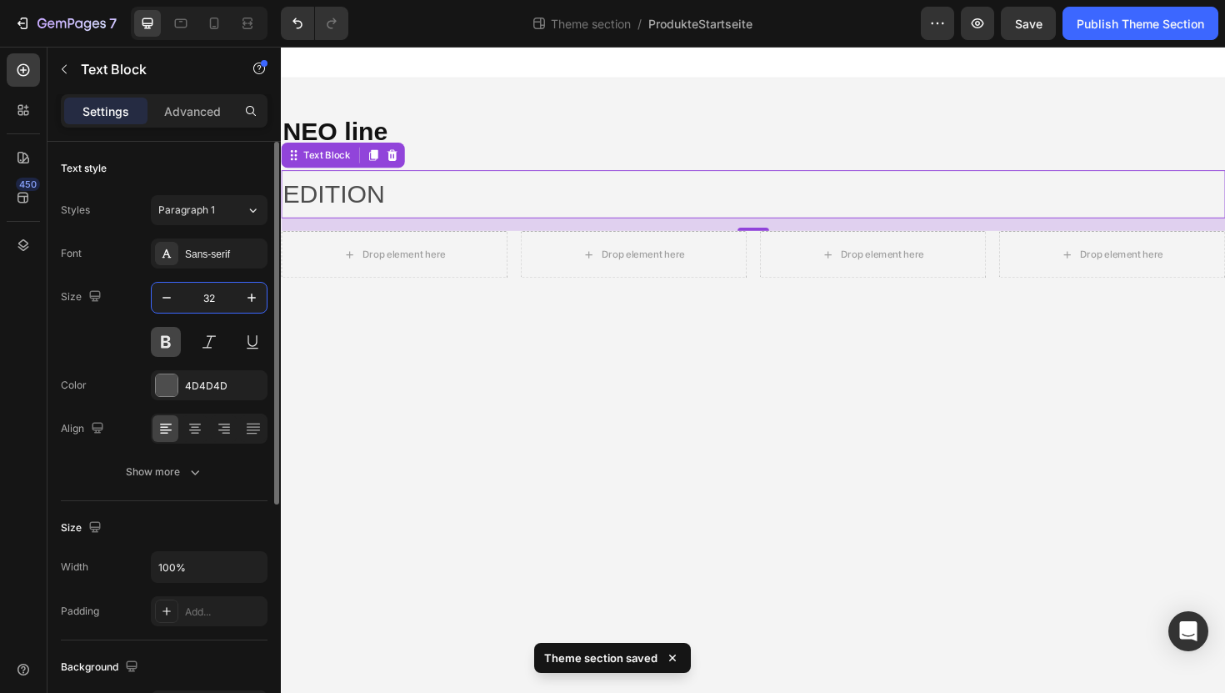
type input "32"
click at [172, 344] on button at bounding box center [166, 342] width 30 height 30
click at [168, 387] on div at bounding box center [167, 385] width 22 height 22
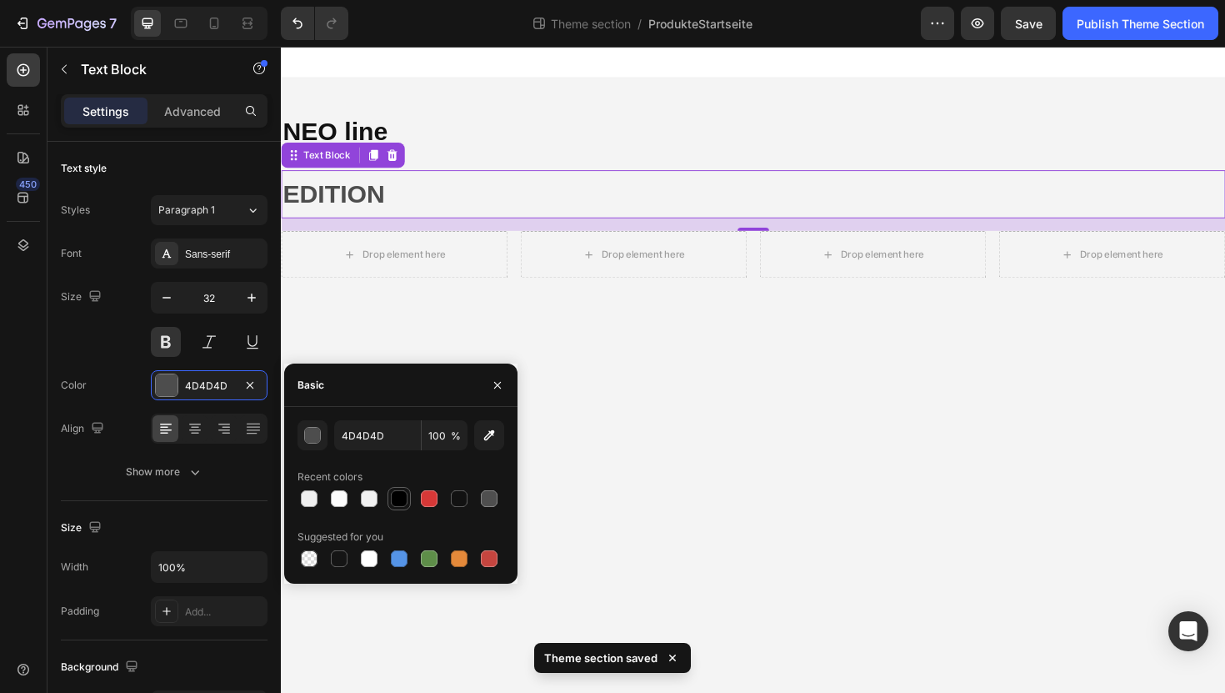
click at [400, 502] on div at bounding box center [399, 498] width 17 height 17
type input "000000"
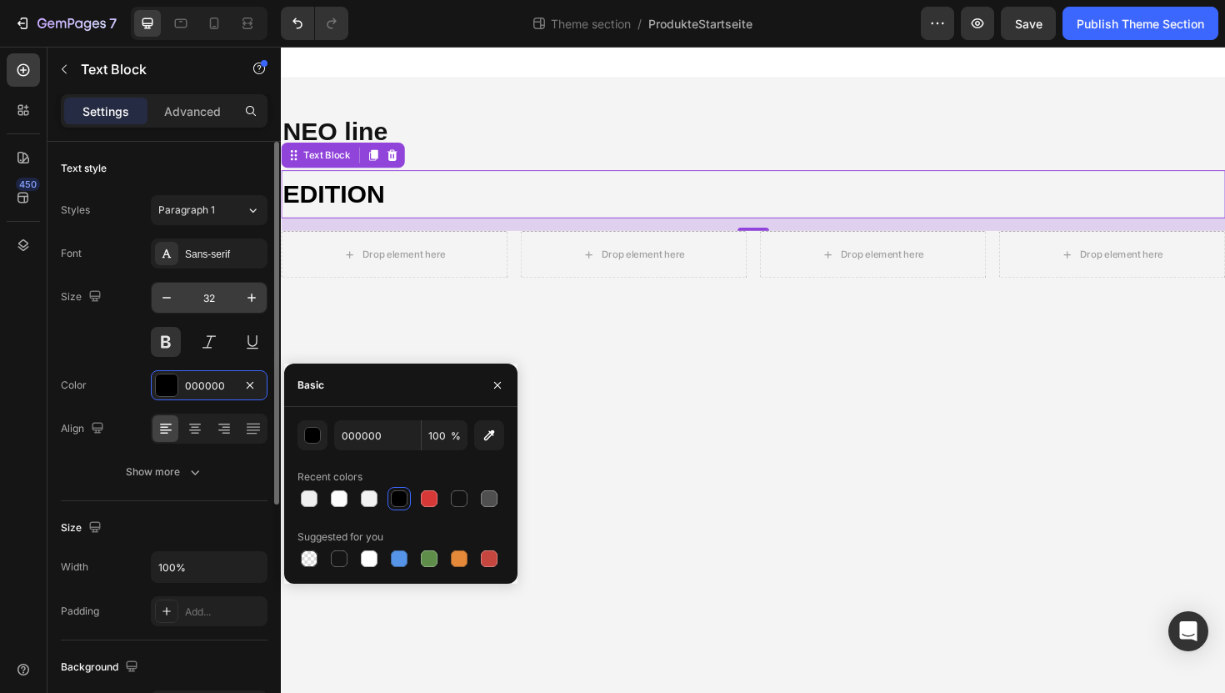
click at [214, 303] on input "32" at bounding box center [209, 298] width 55 height 30
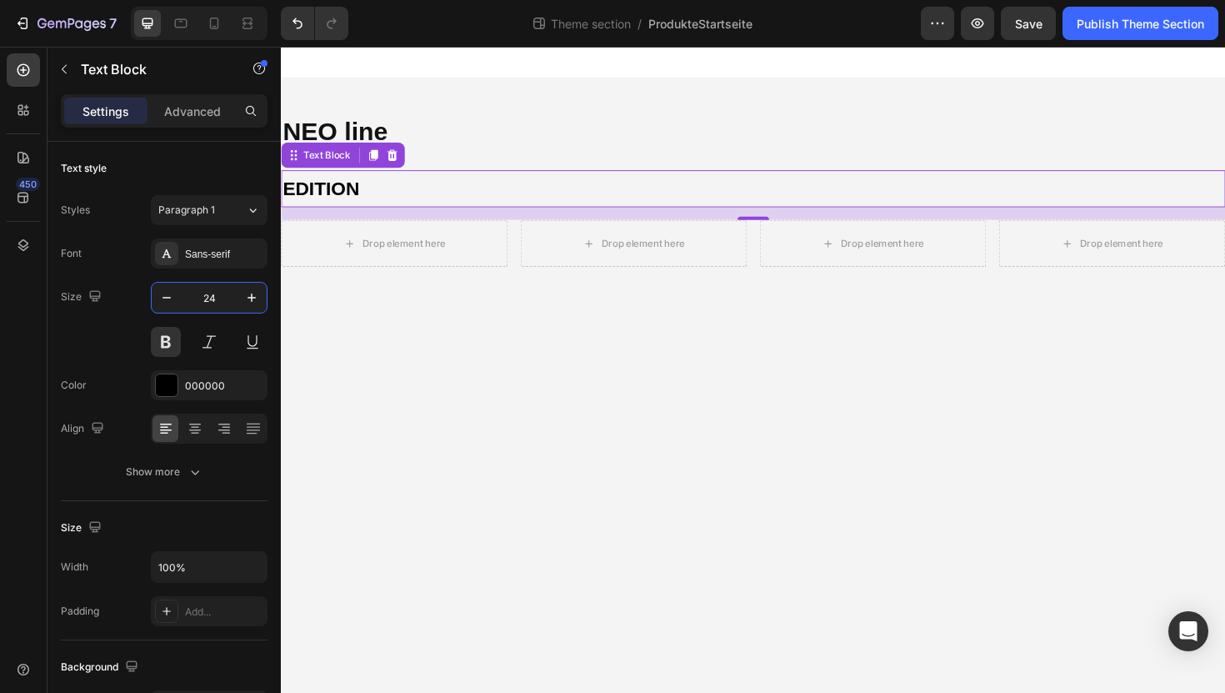
type input "24"
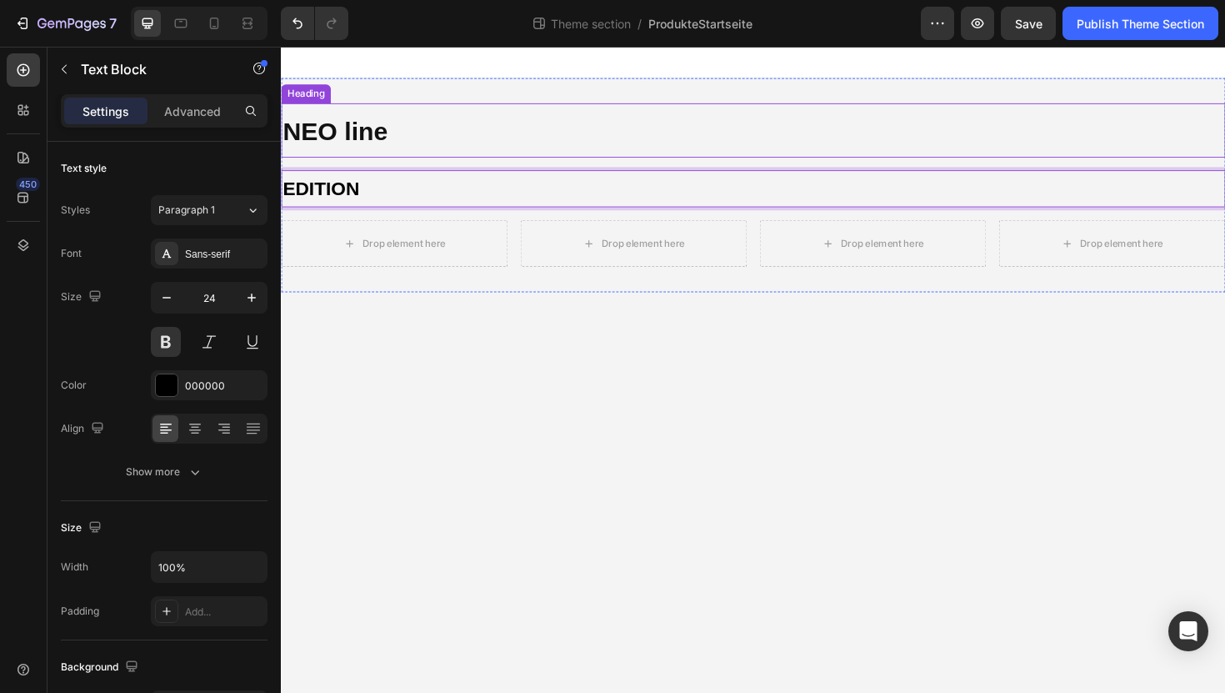
click at [617, 147] on p "⁠⁠⁠⁠⁠⁠⁠ NEO line" at bounding box center [781, 135] width 997 height 54
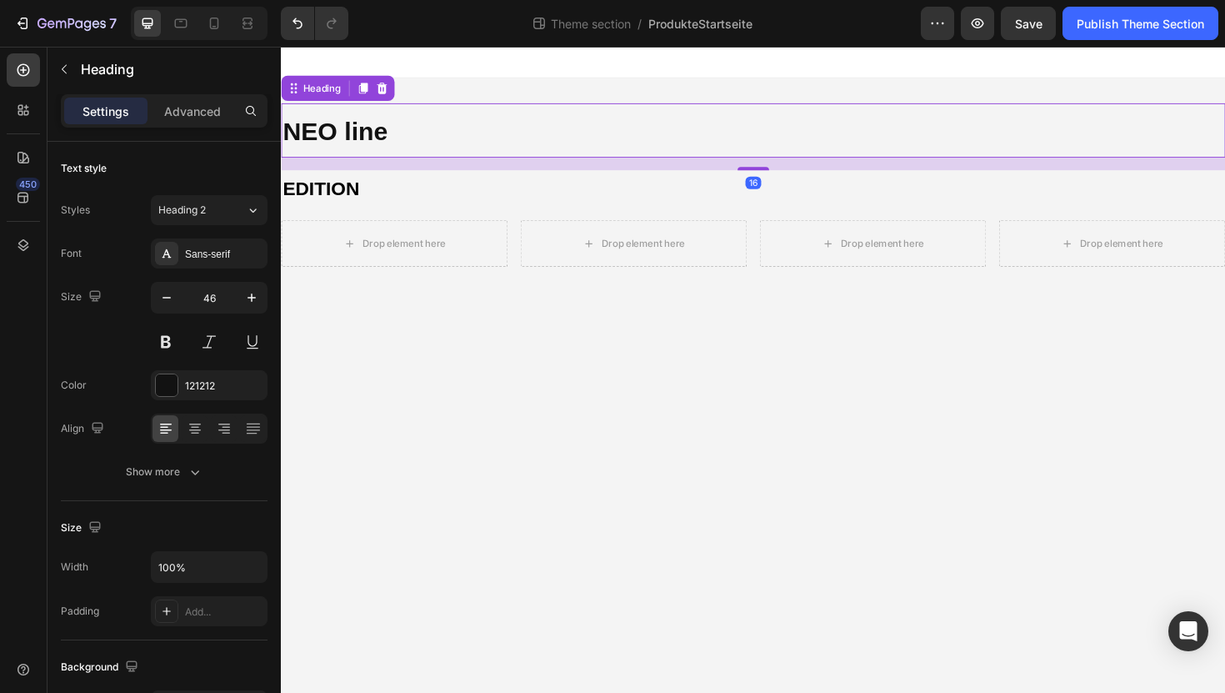
click at [770, 173] on div "16" at bounding box center [781, 170] width 1000 height 13
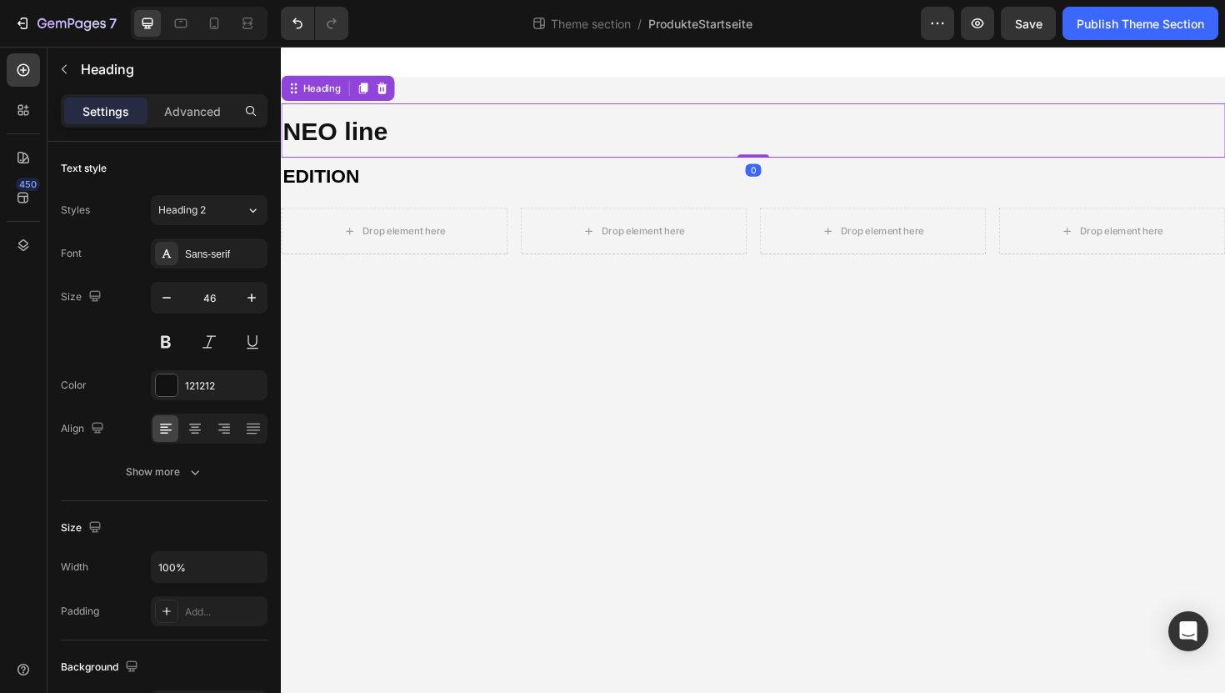
drag, startPoint x: 770, startPoint y: 176, endPoint x: 770, endPoint y: 141, distance: 35.0
click at [770, 141] on div "⁠⁠⁠⁠⁠⁠⁠ NEO line Heading 0" at bounding box center [781, 136] width 1000 height 58
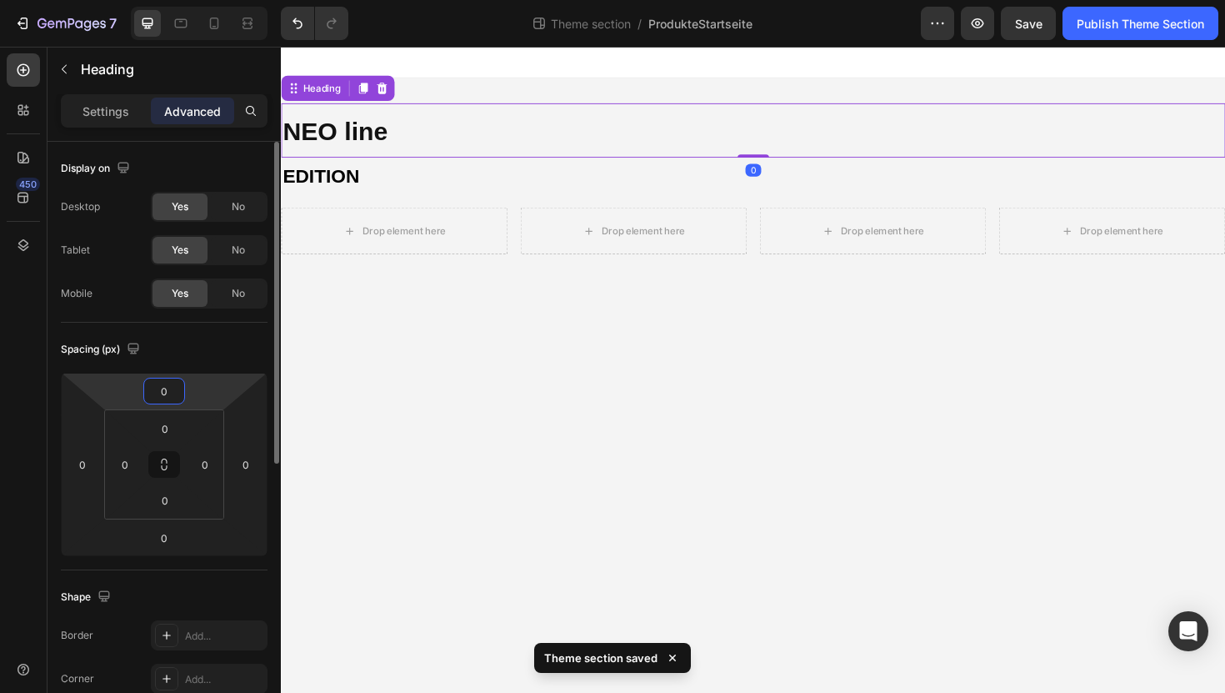
click at [165, 390] on input "0" at bounding box center [164, 390] width 33 height 25
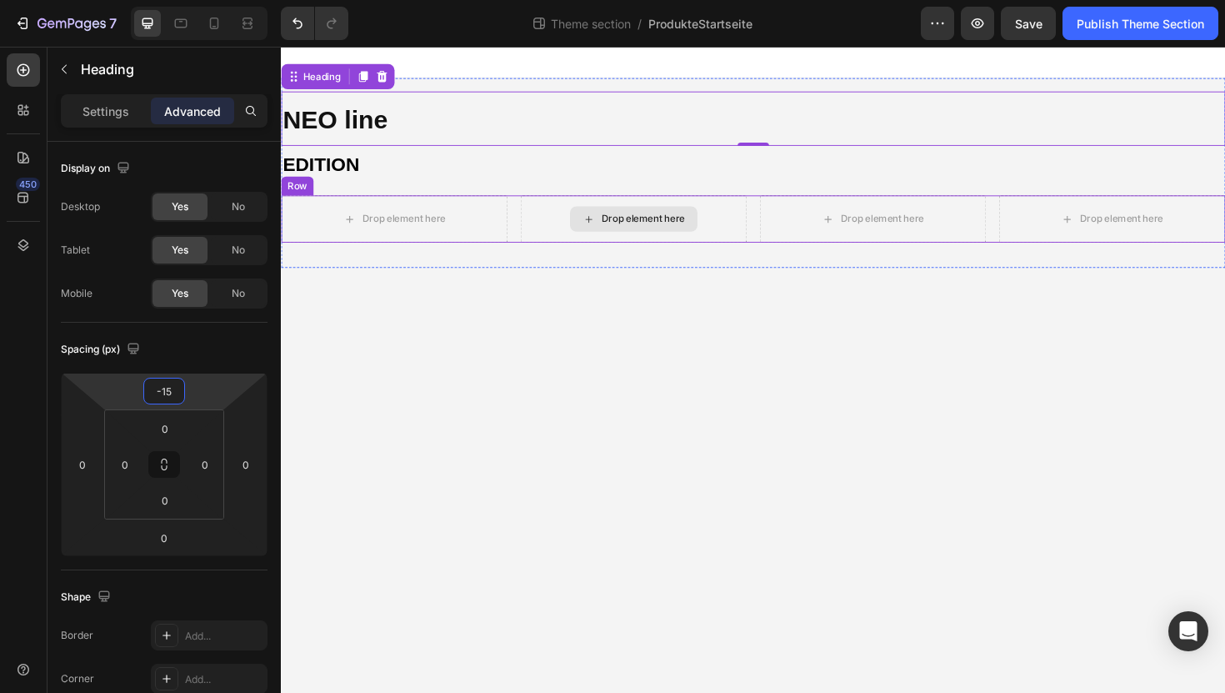
type input "0"
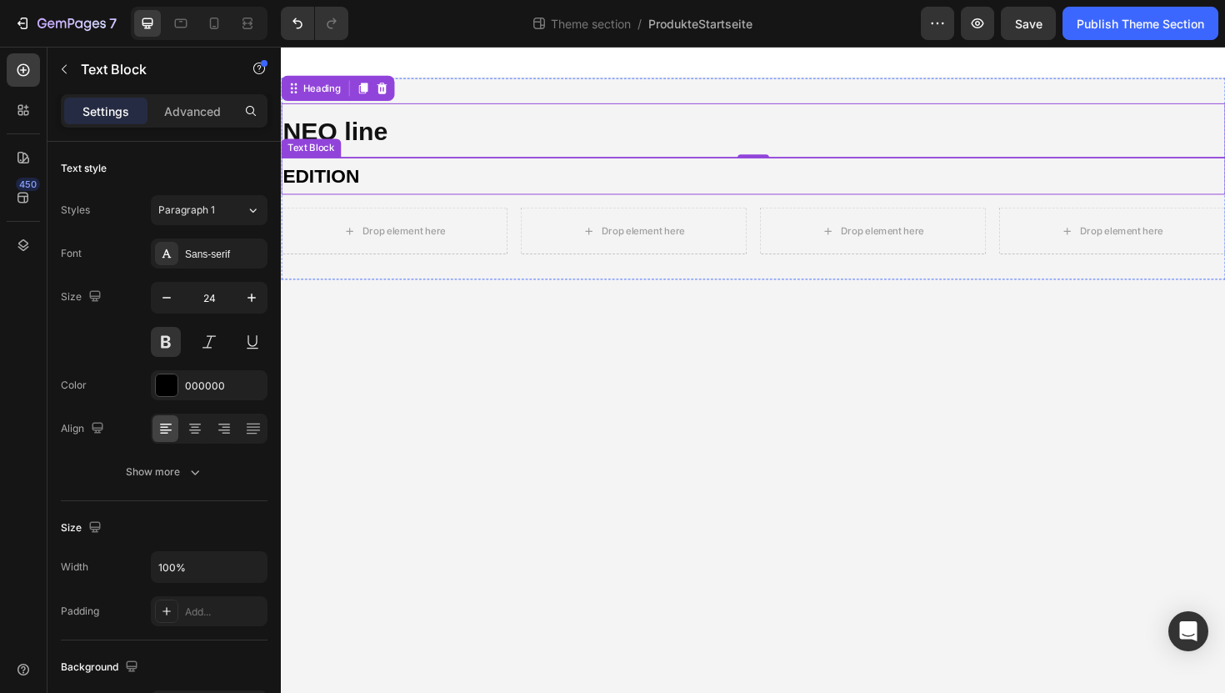
click at [609, 196] on p "EDITION" at bounding box center [781, 184] width 997 height 36
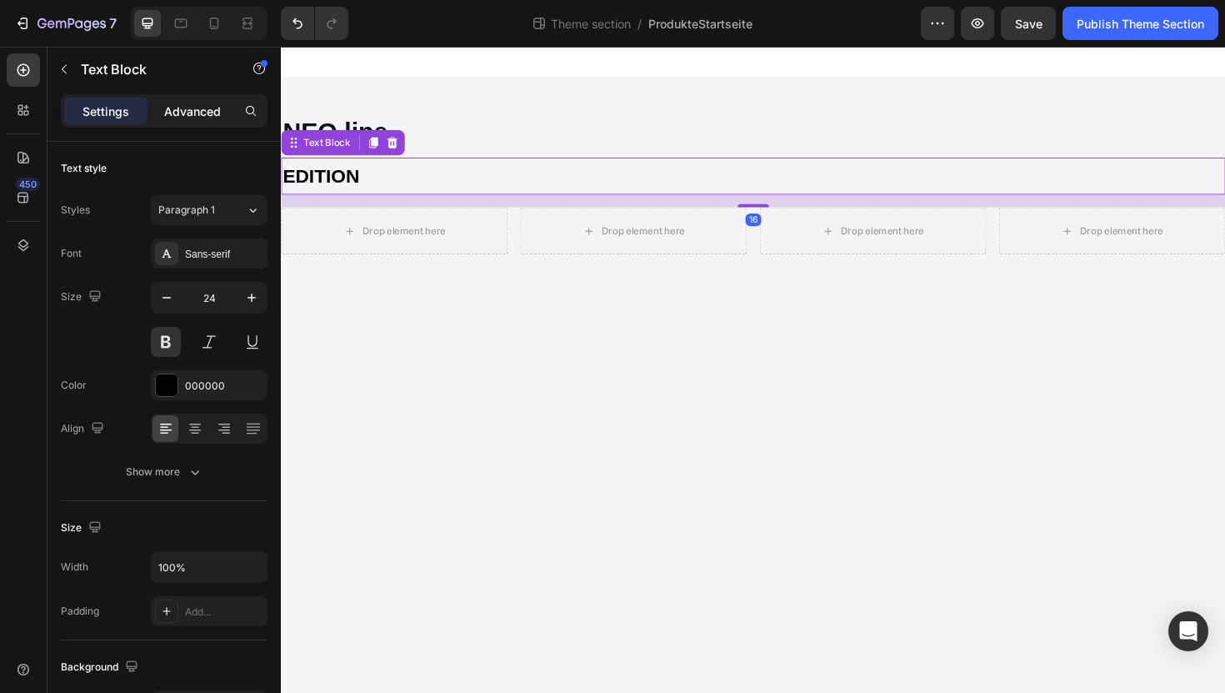
click at [213, 117] on p "Advanced" at bounding box center [192, 112] width 57 height 18
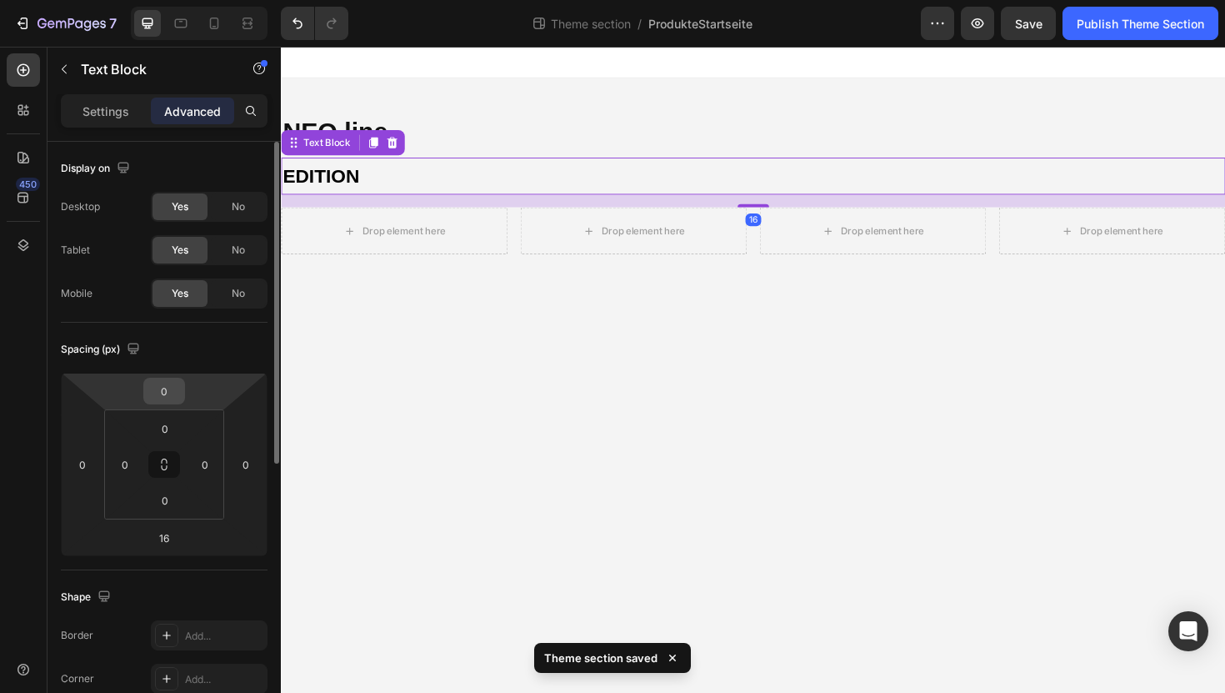
click at [174, 395] on input "0" at bounding box center [164, 390] width 33 height 25
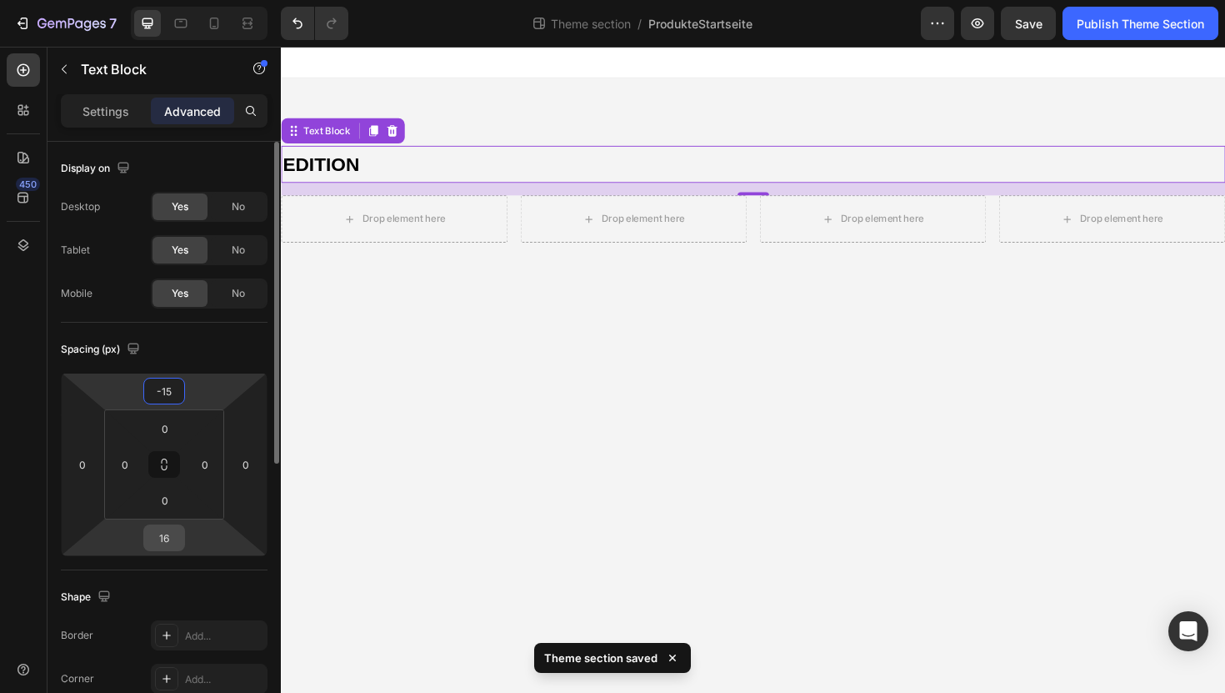
type input "-15"
click at [168, 550] on div "16" at bounding box center [164, 537] width 42 height 27
click at [165, 531] on input "16" at bounding box center [164, 537] width 33 height 25
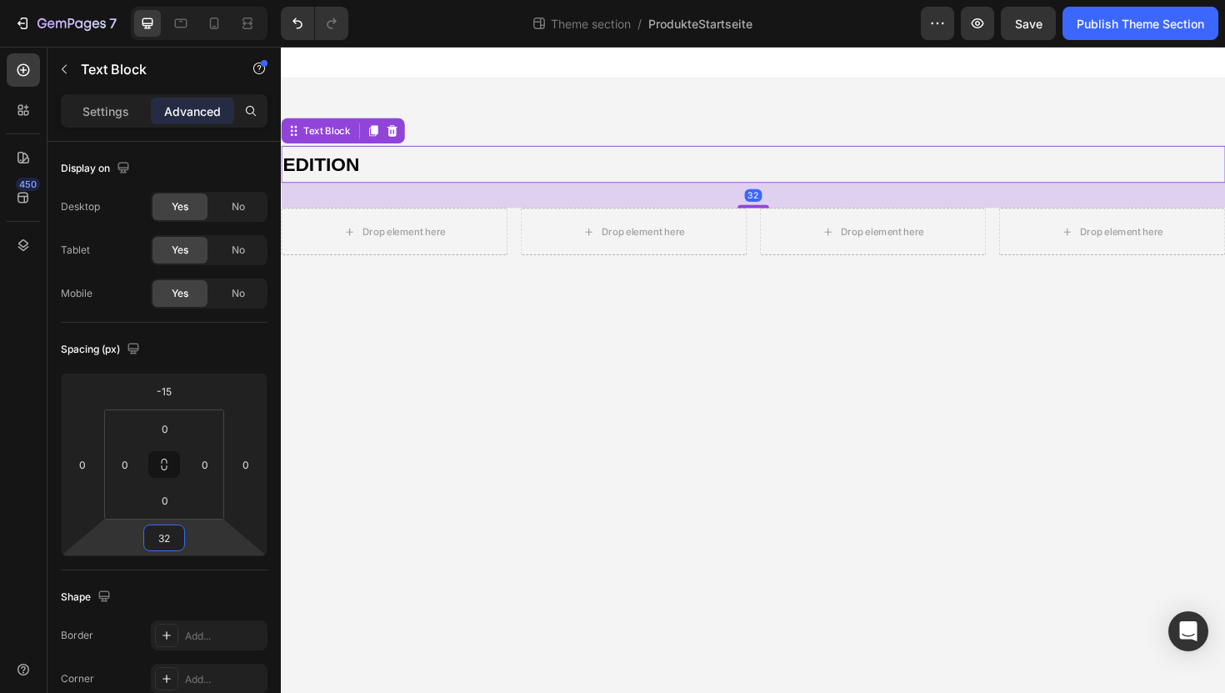
type input "32"
click at [409, 240] on div "Drop element here" at bounding box center [411, 242] width 88 height 13
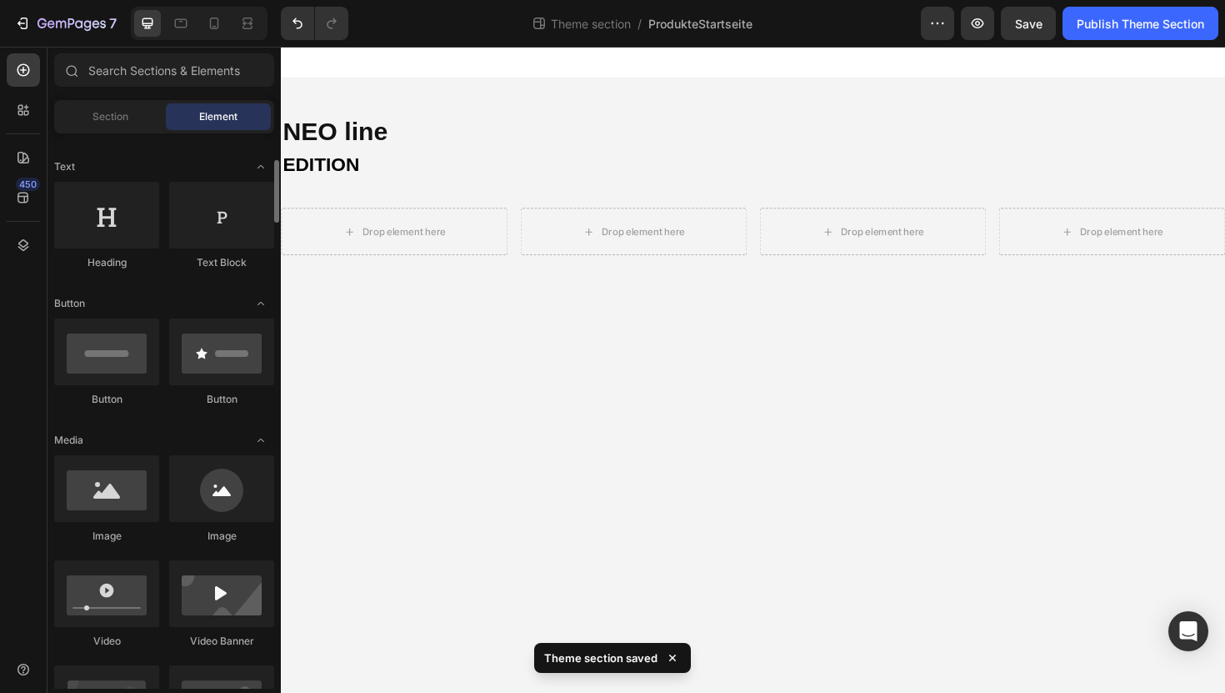
scroll to position [231, 0]
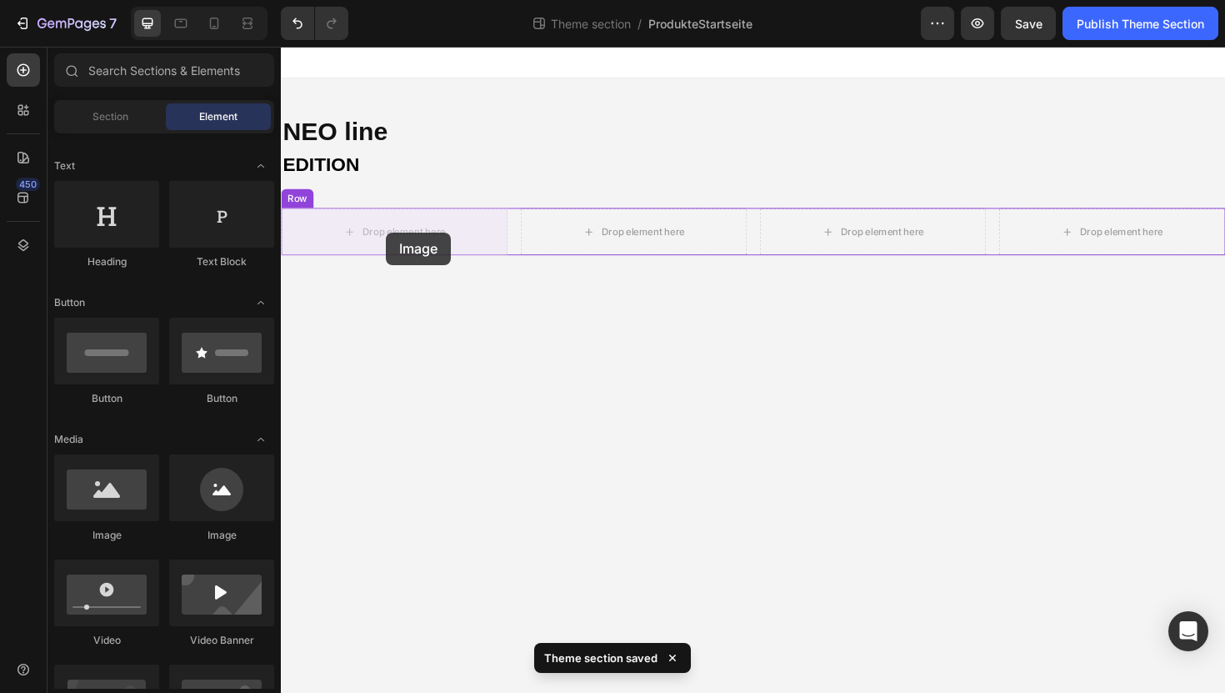
drag, startPoint x: 394, startPoint y: 568, endPoint x: 392, endPoint y: 243, distance: 325.0
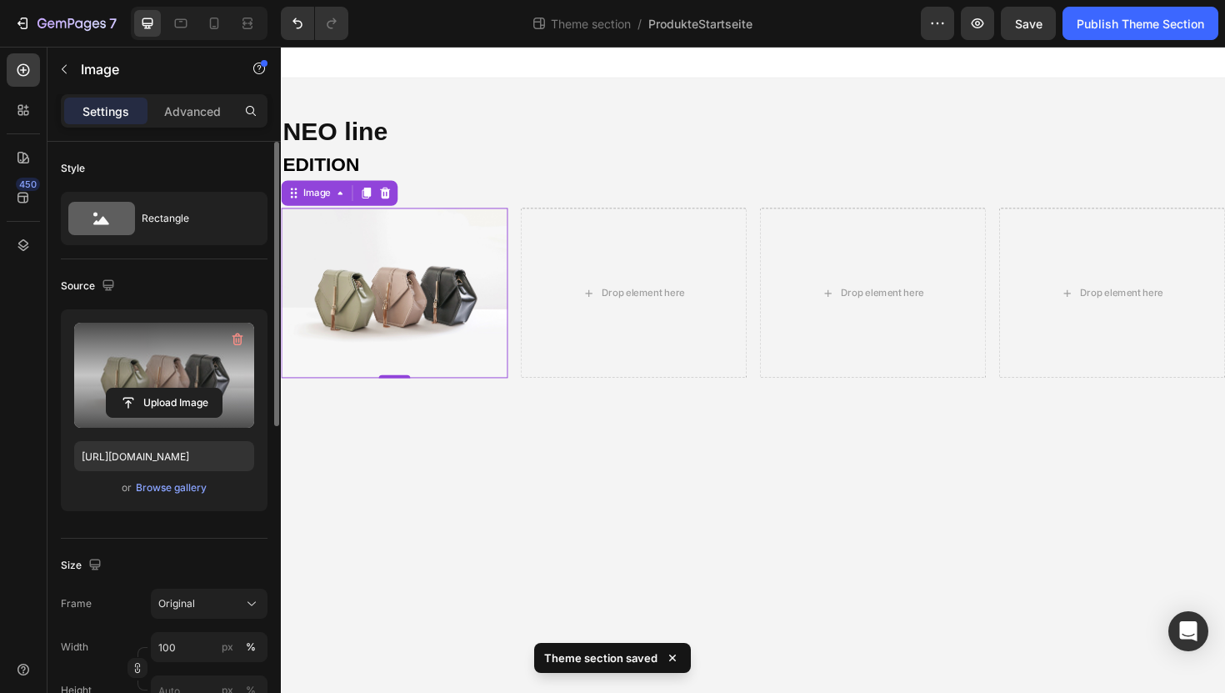
click at [199, 351] on label at bounding box center [164, 375] width 180 height 105
click at [199, 388] on input "file" at bounding box center [164, 402] width 115 height 28
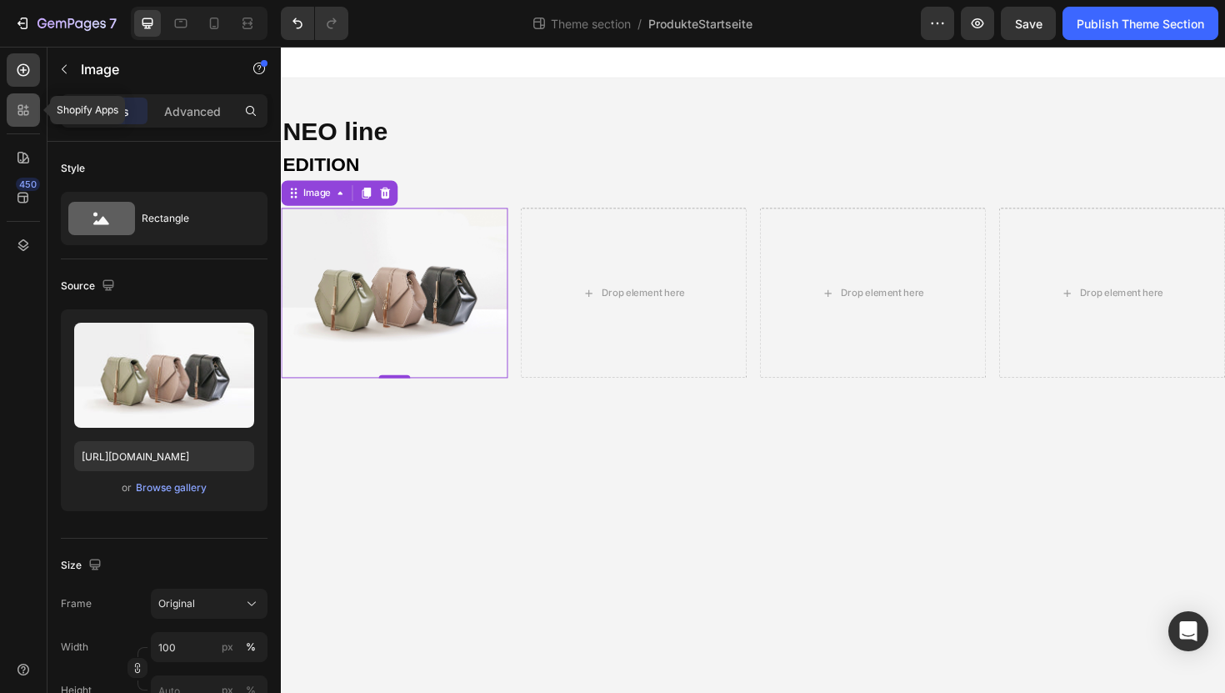
click at [24, 107] on icon at bounding box center [26, 107] width 5 height 5
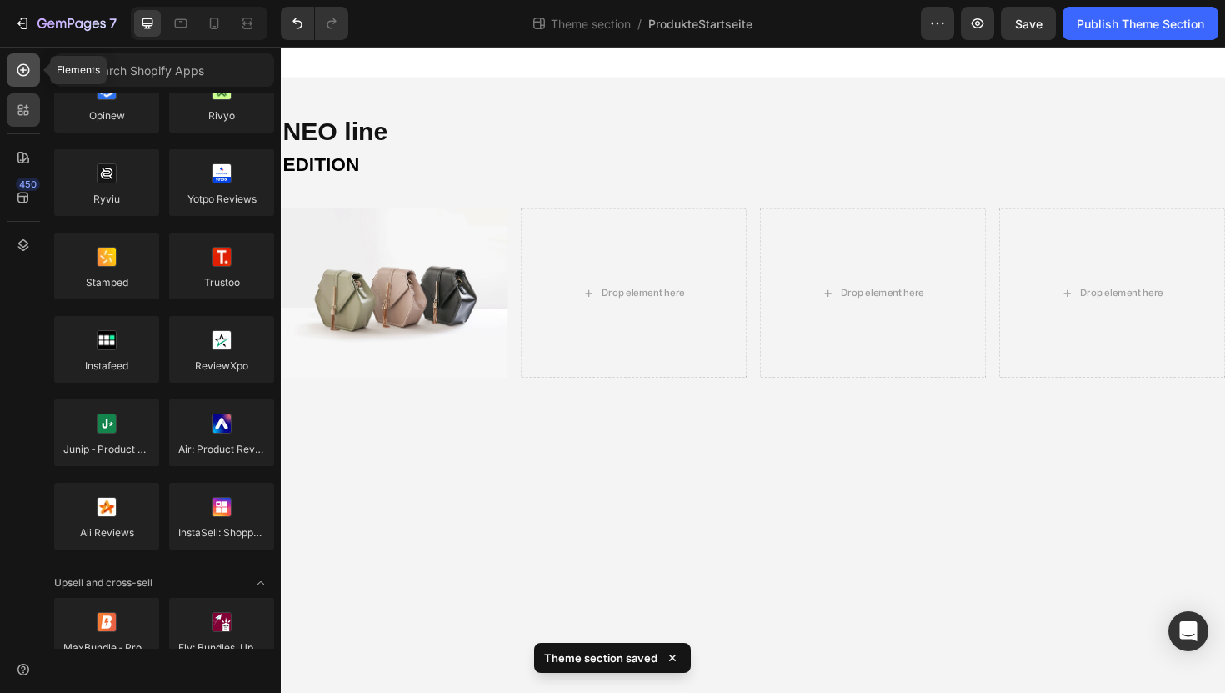
click at [22, 73] on icon at bounding box center [23, 70] width 17 height 17
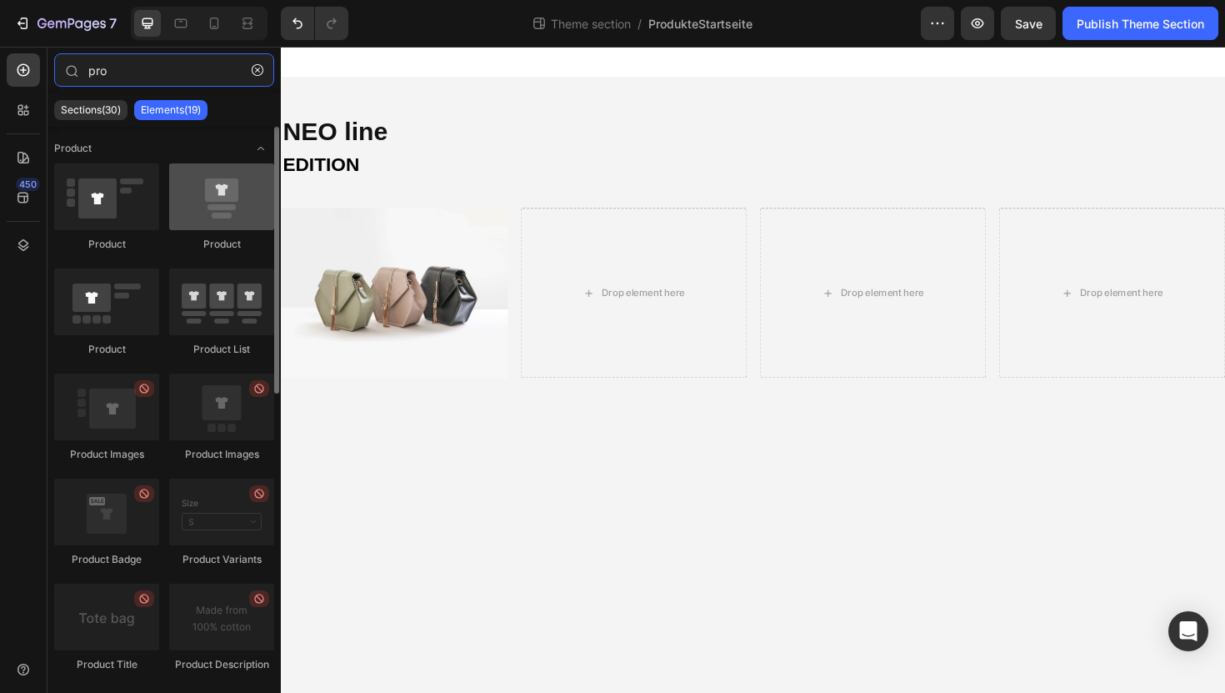
type input "pro"
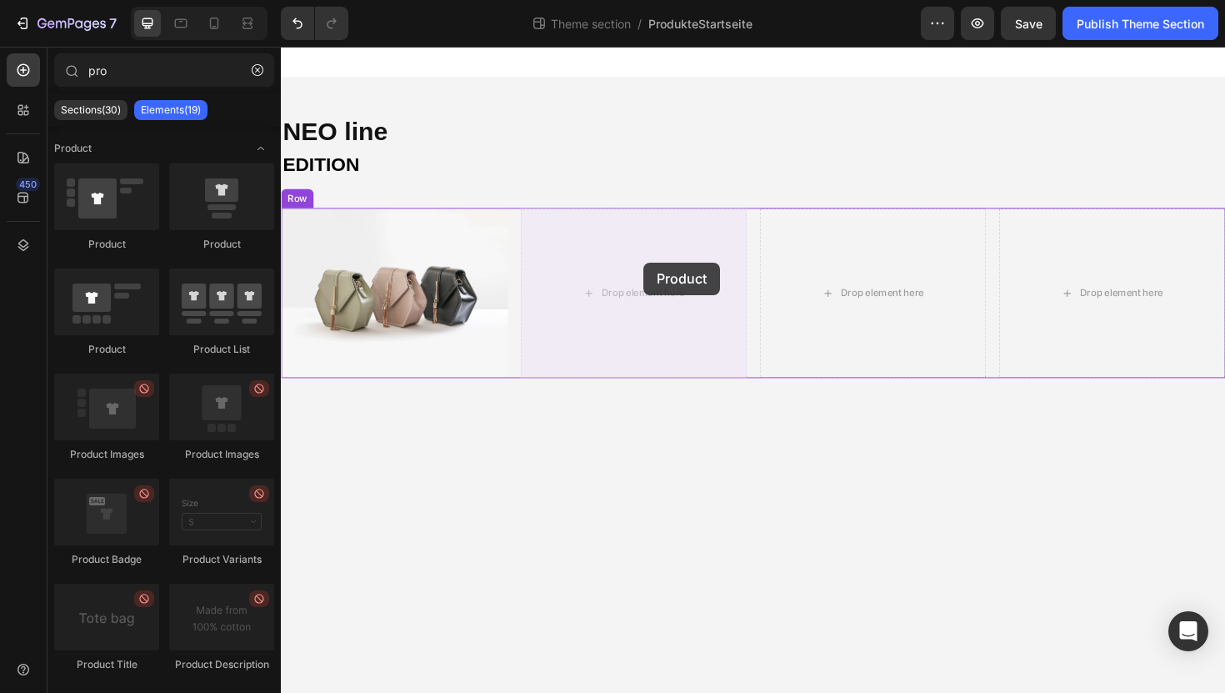
drag, startPoint x: 532, startPoint y: 243, endPoint x: 664, endPoint y: 273, distance: 135.9
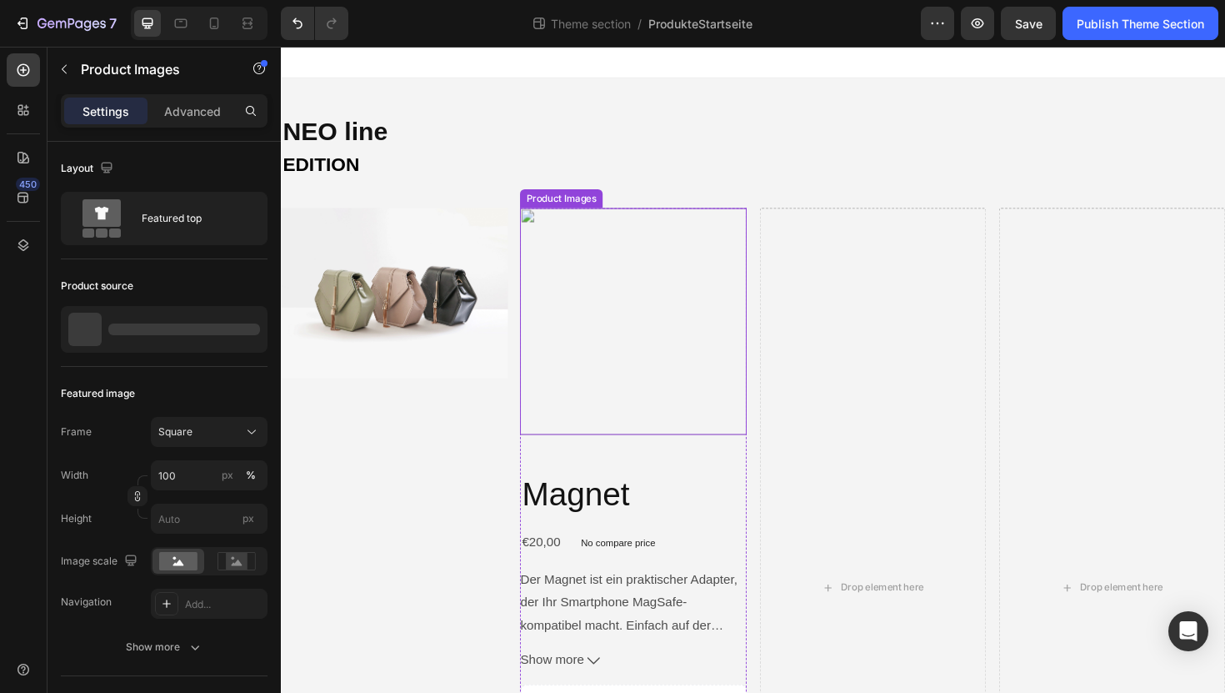
click at [664, 273] on img at bounding box center [654, 338] width 240 height 240
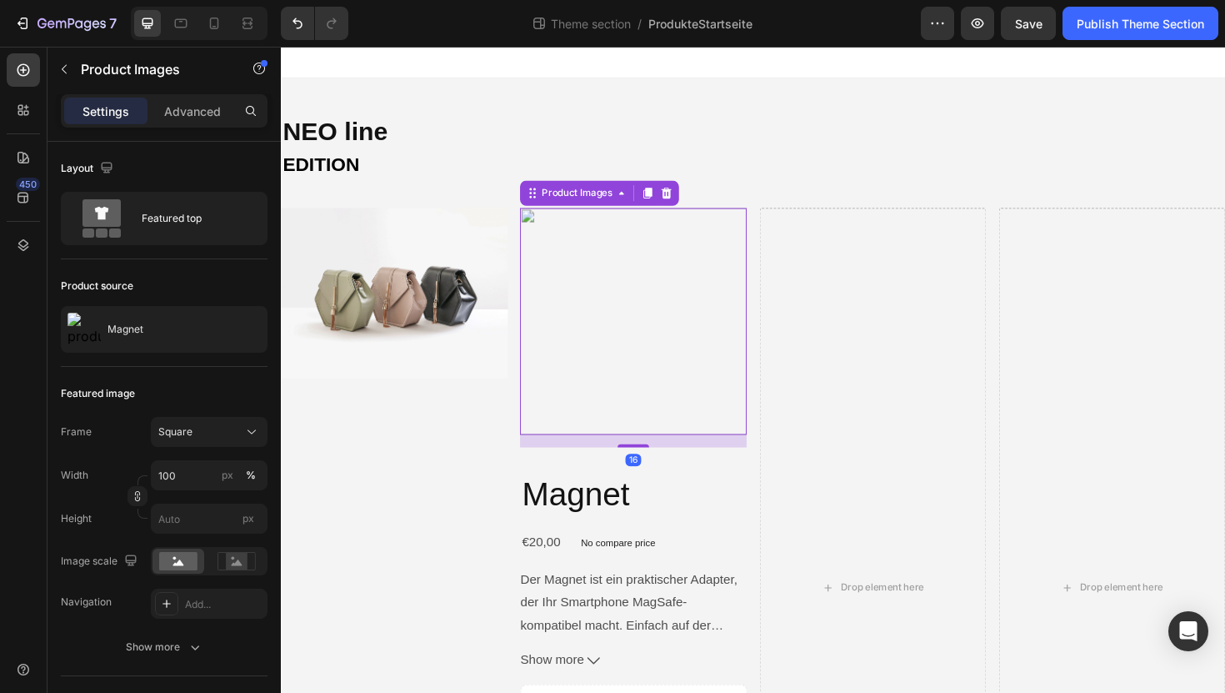
click at [664, 273] on img at bounding box center [654, 338] width 240 height 240
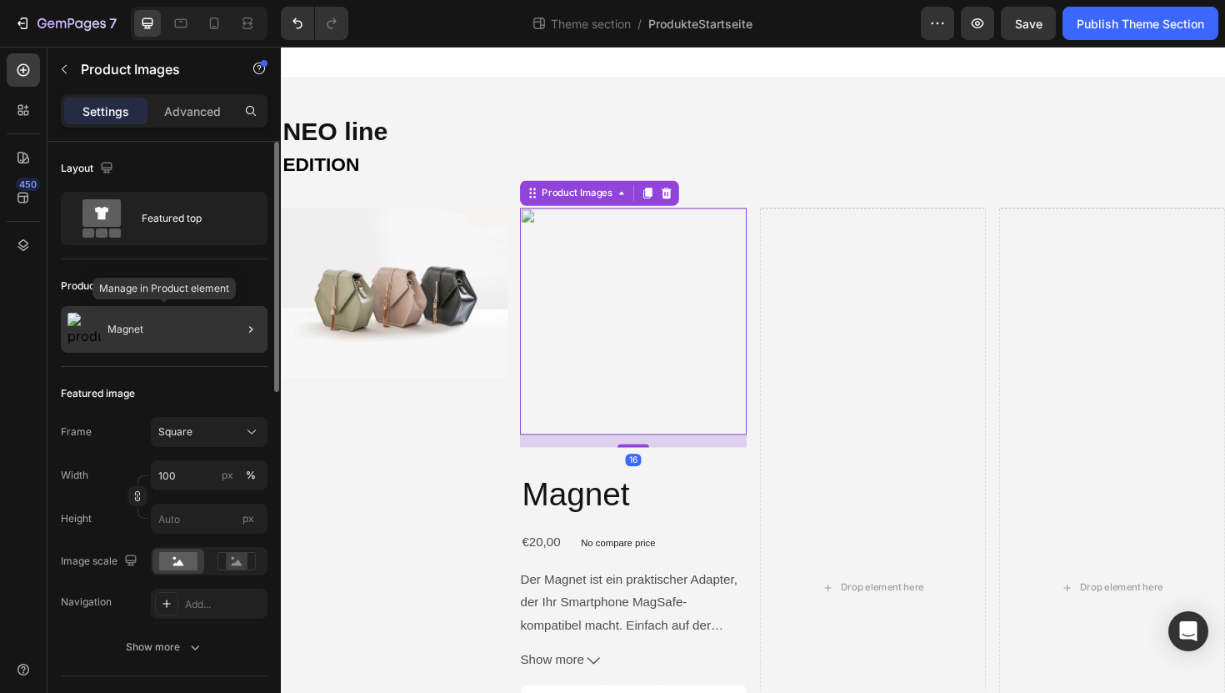
click at [156, 337] on div "Magnet" at bounding box center [164, 329] width 207 height 47
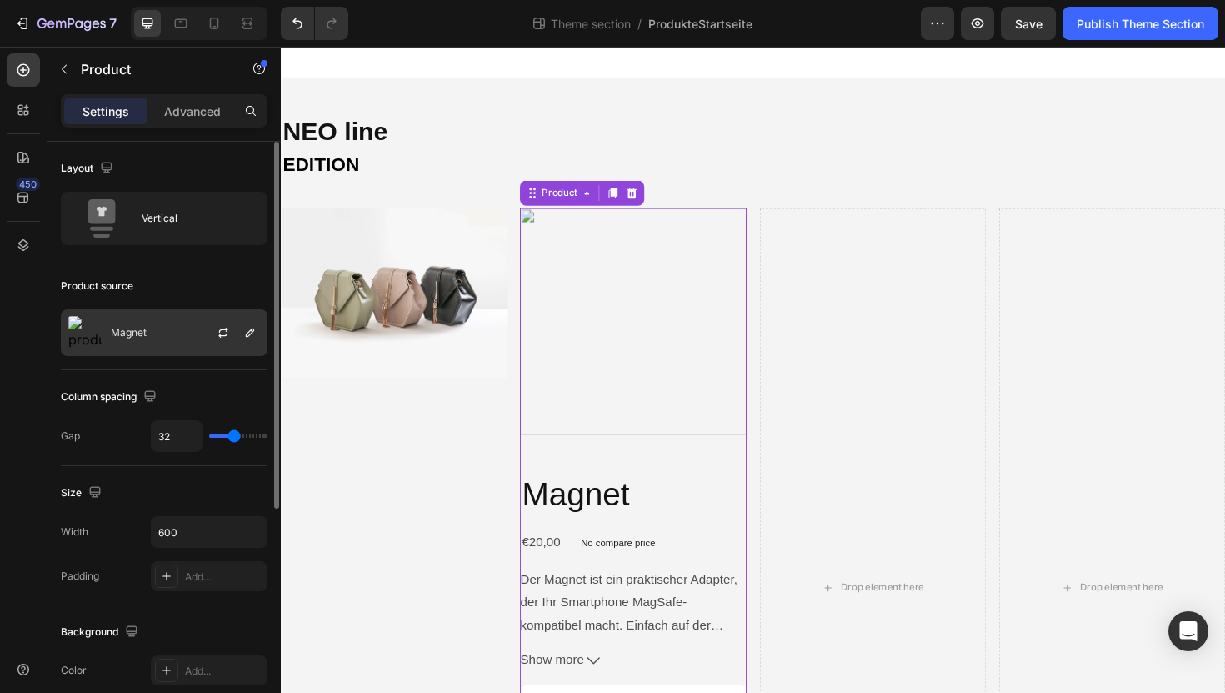
click at [157, 337] on div "Magnet" at bounding box center [164, 332] width 207 height 47
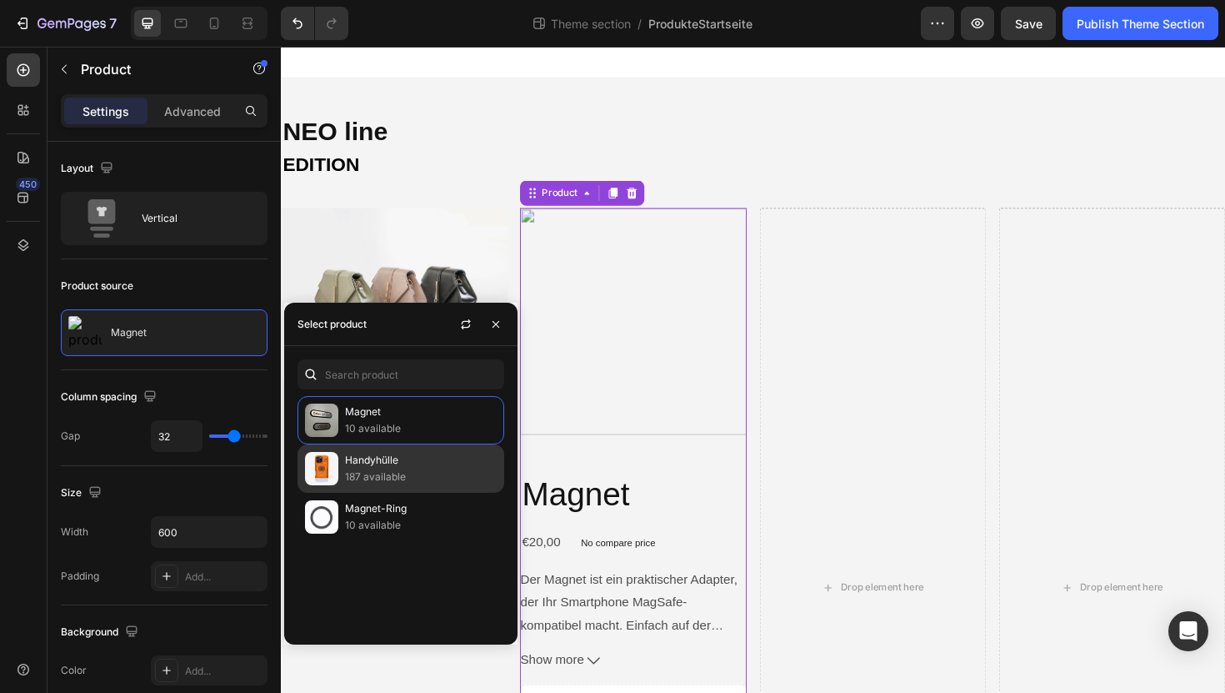
click at [428, 481] on p "187 available" at bounding box center [421, 476] width 152 height 17
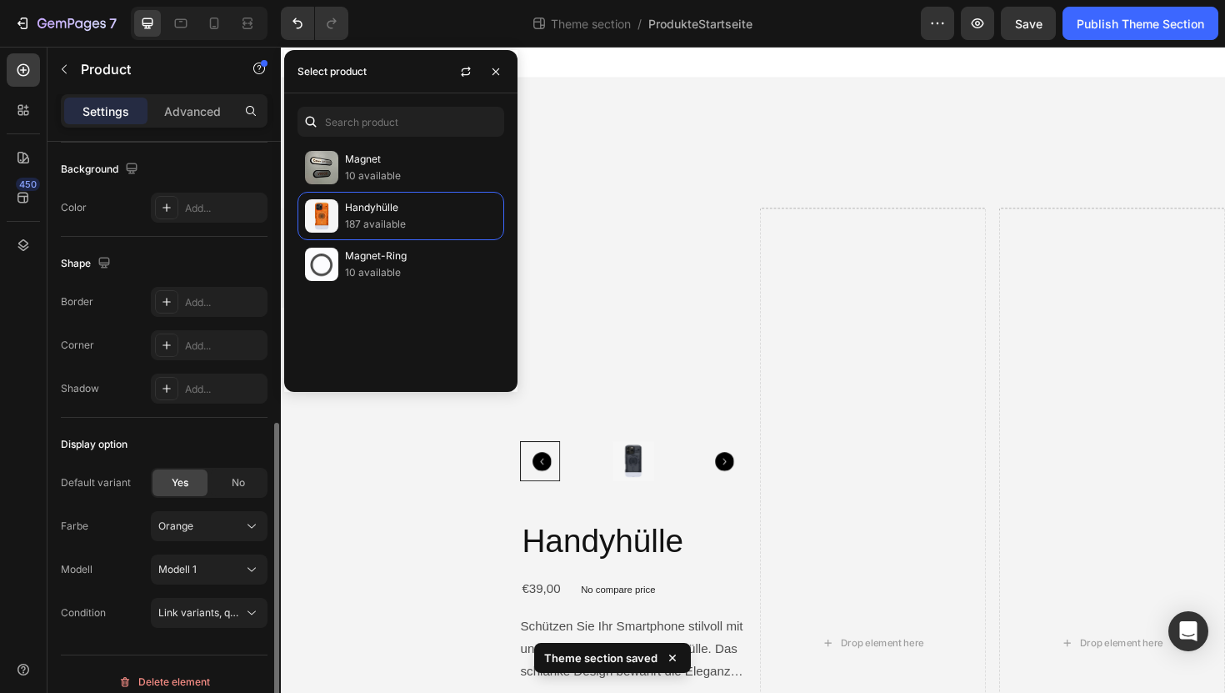
scroll to position [478, 0]
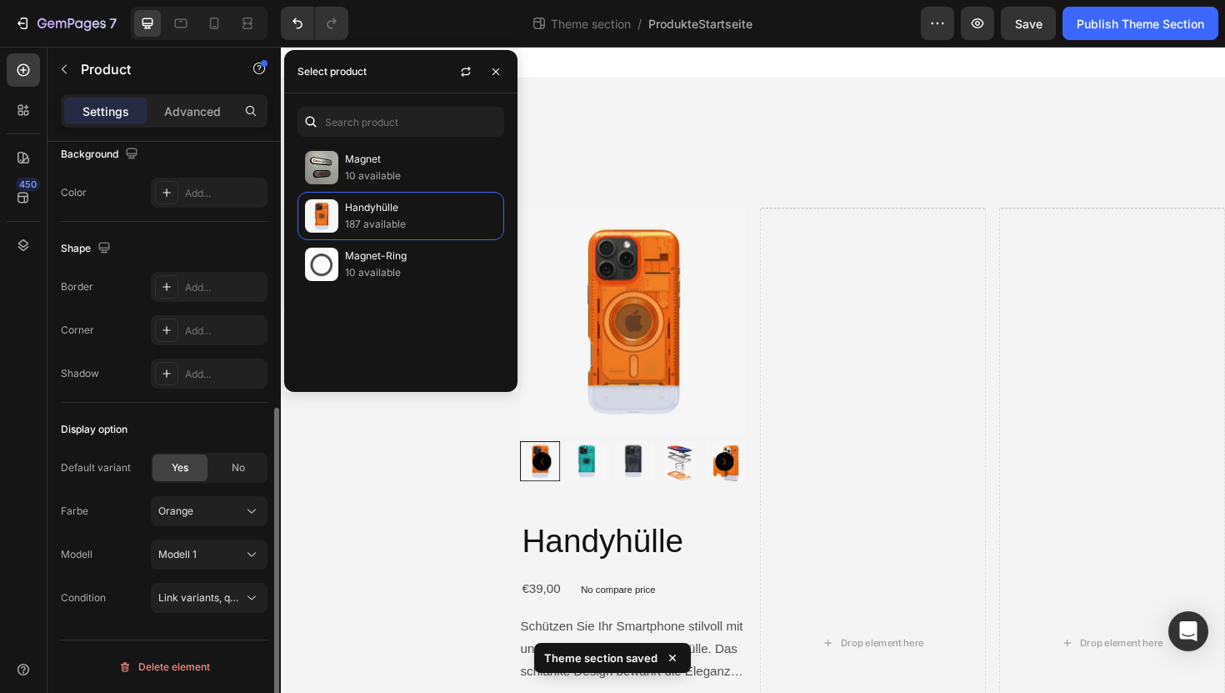
click at [151, 509] on button "Orange" at bounding box center [209, 511] width 117 height 30
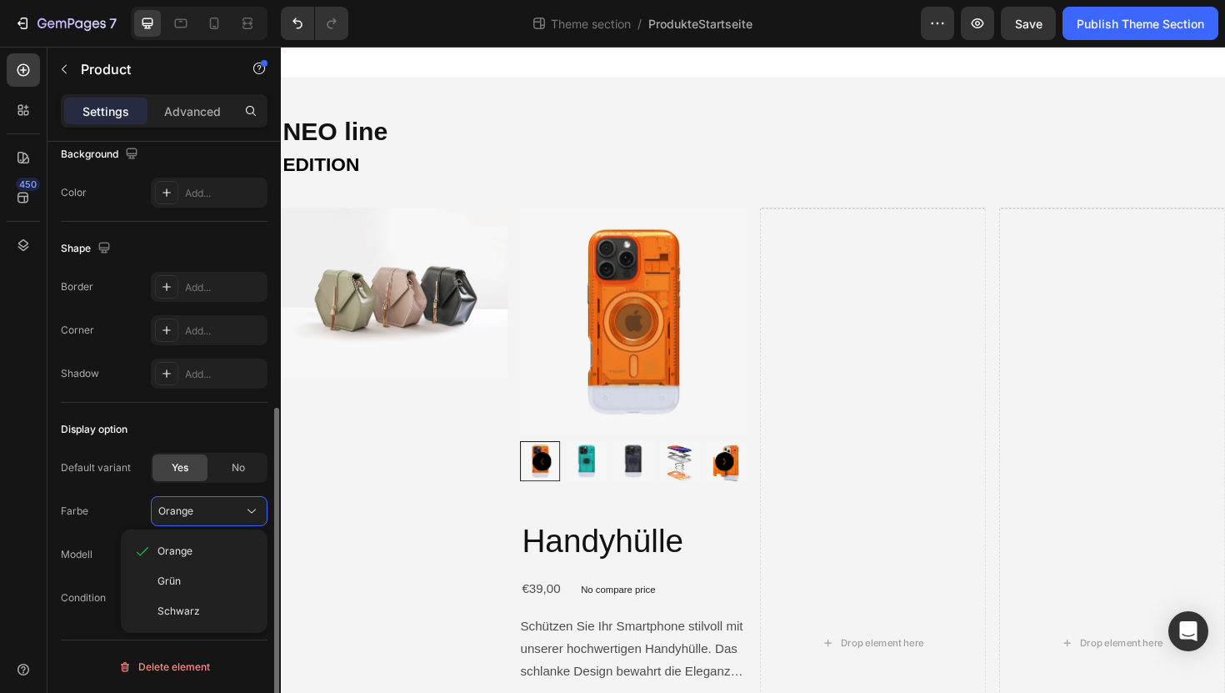
click at [118, 539] on div "Farbe Orange Orange Grün [PERSON_NAME]" at bounding box center [164, 554] width 207 height 30
click at [193, 565] on button "Modell 1" at bounding box center [209, 554] width 117 height 30
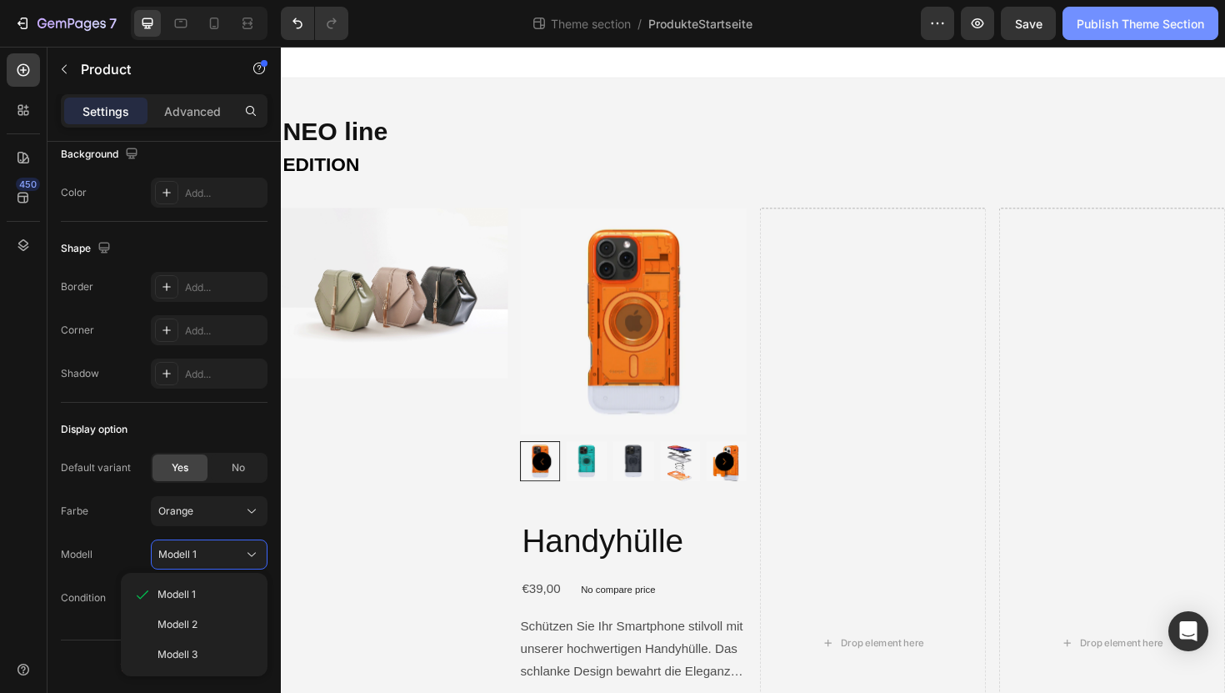
click at [1140, 23] on div "Publish Theme Section" at bounding box center [1141, 24] width 128 height 18
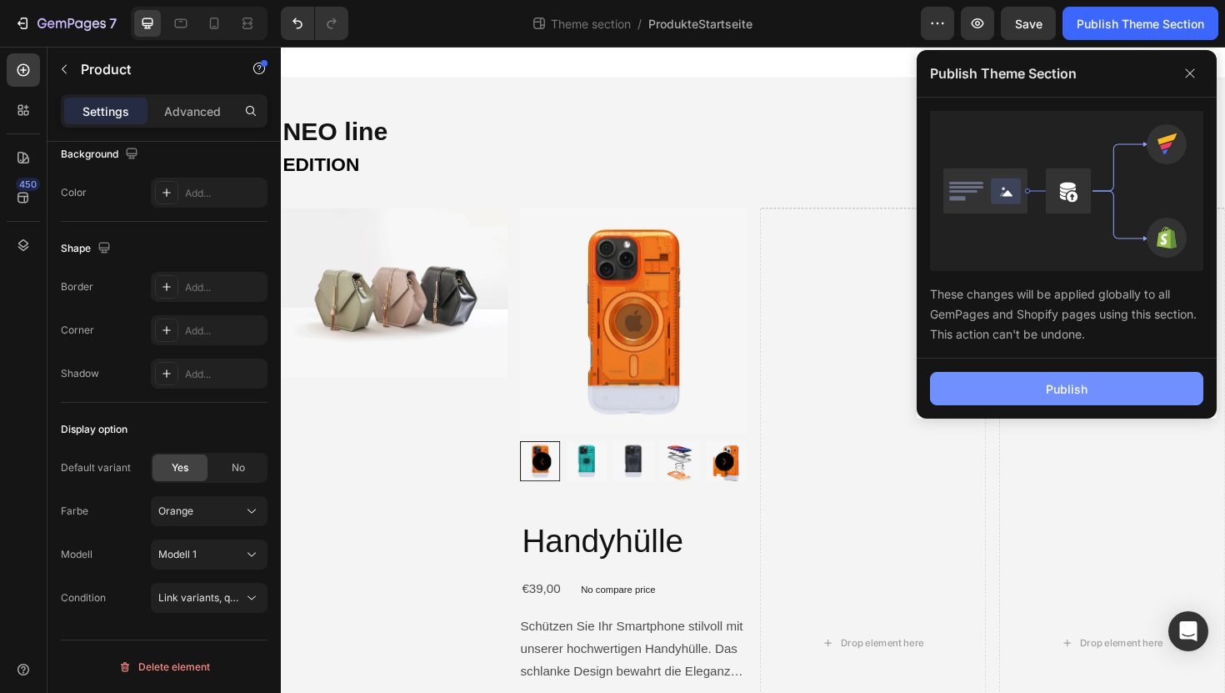
click at [1075, 378] on button "Publish" at bounding box center [1066, 388] width 273 height 33
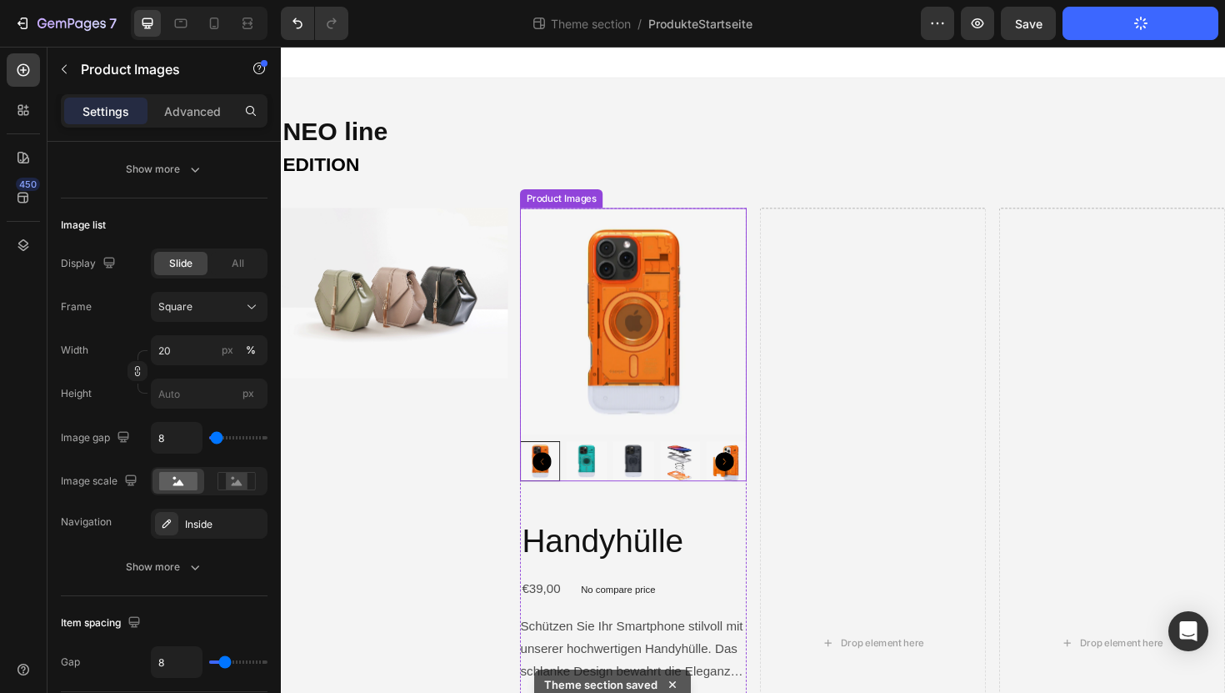
click at [581, 343] on img at bounding box center [654, 338] width 240 height 240
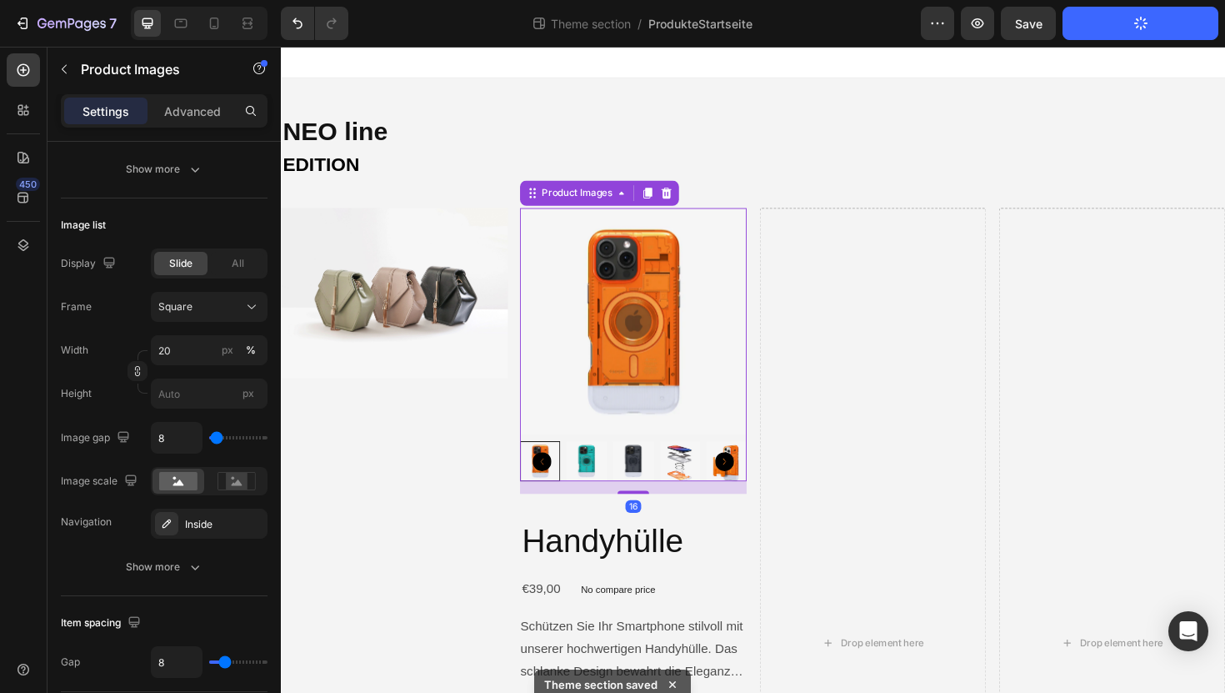
scroll to position [0, 0]
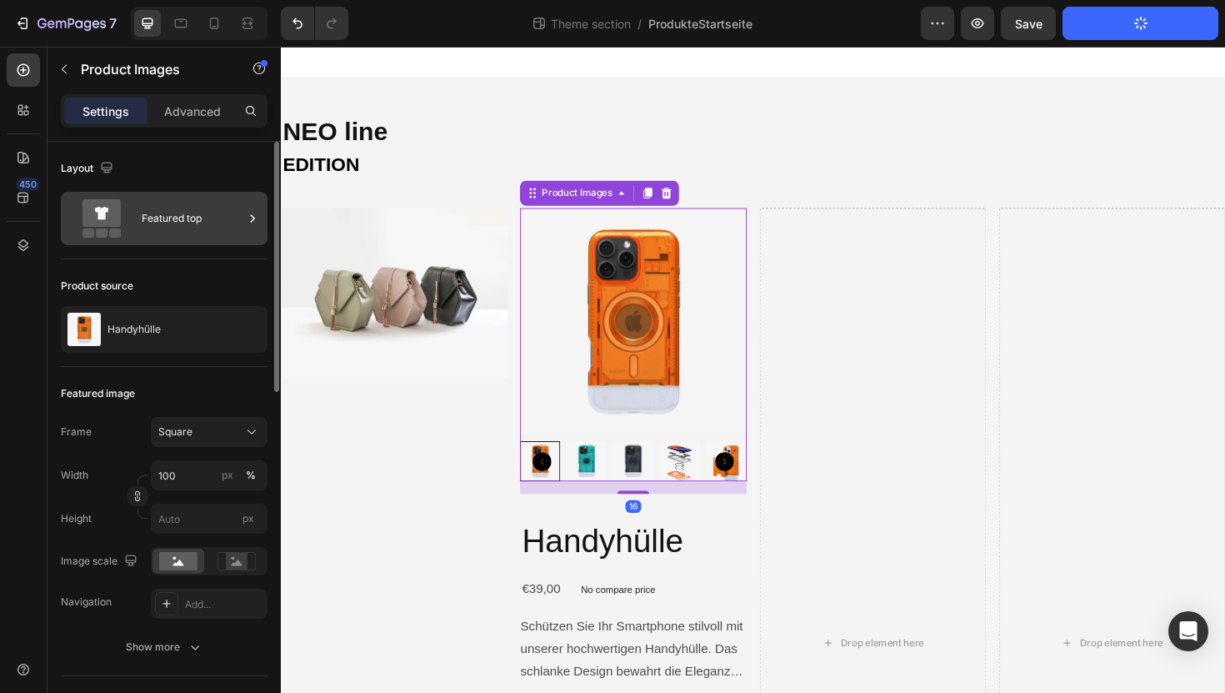
click at [132, 213] on icon at bounding box center [101, 218] width 67 height 38
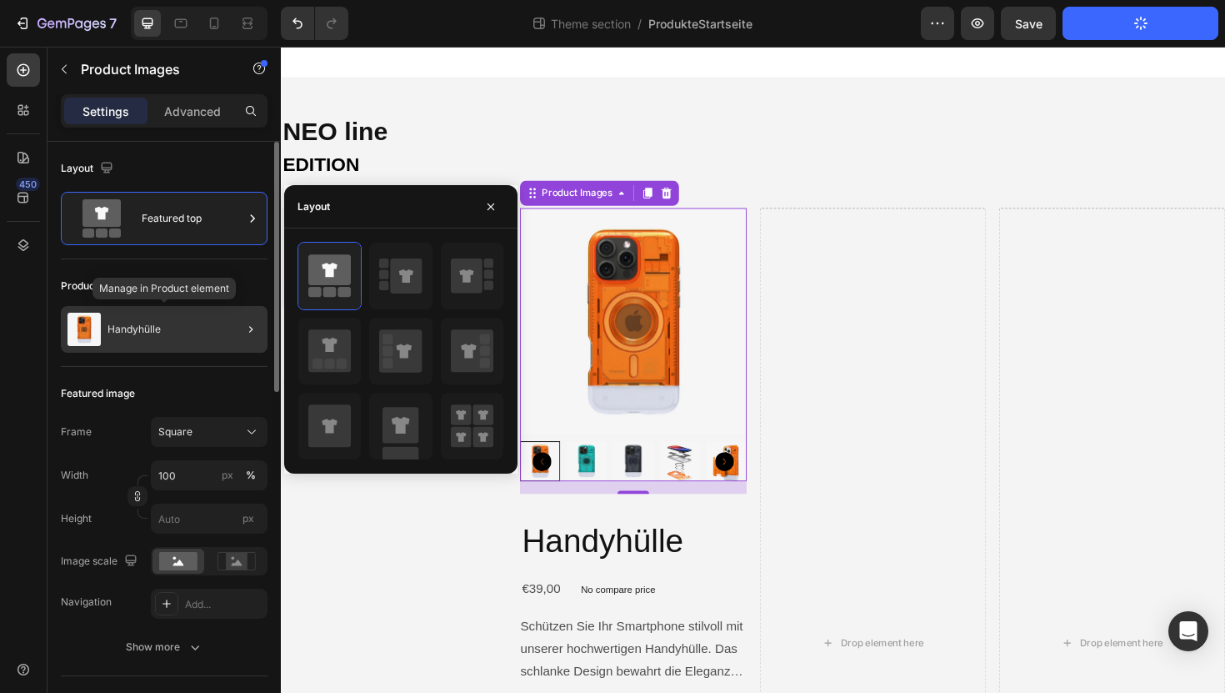
click at [173, 331] on div "Handyhülle" at bounding box center [164, 329] width 207 height 47
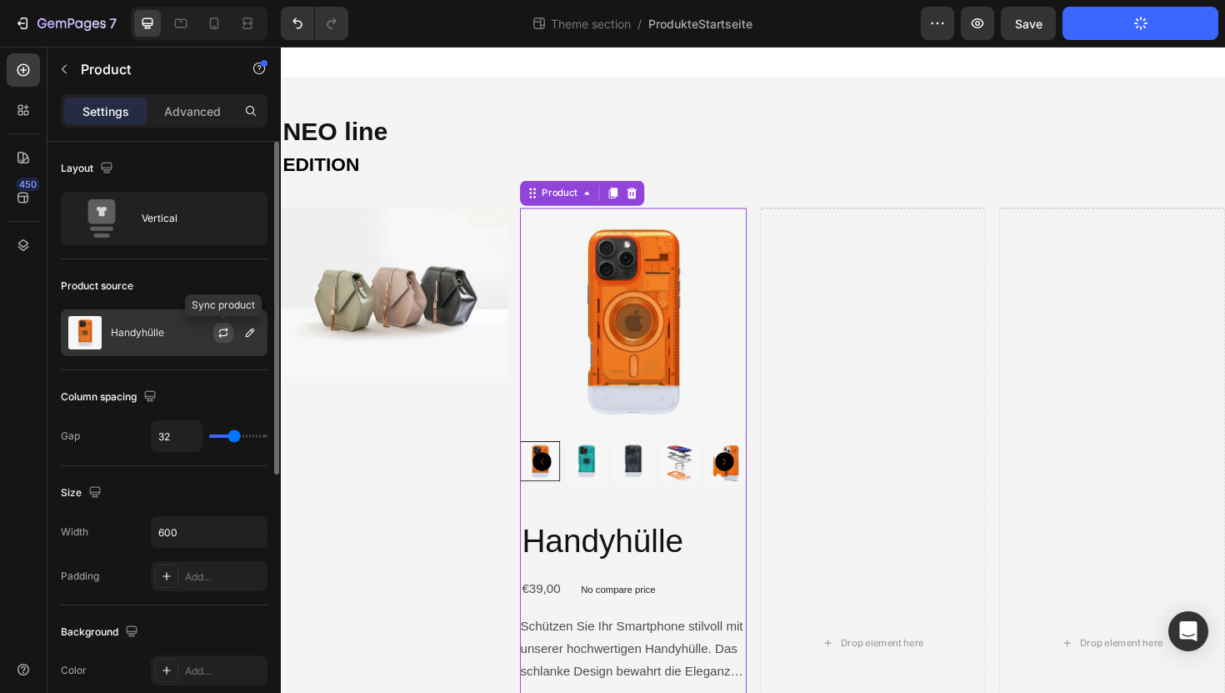
click at [214, 329] on button "button" at bounding box center [223, 333] width 20 height 20
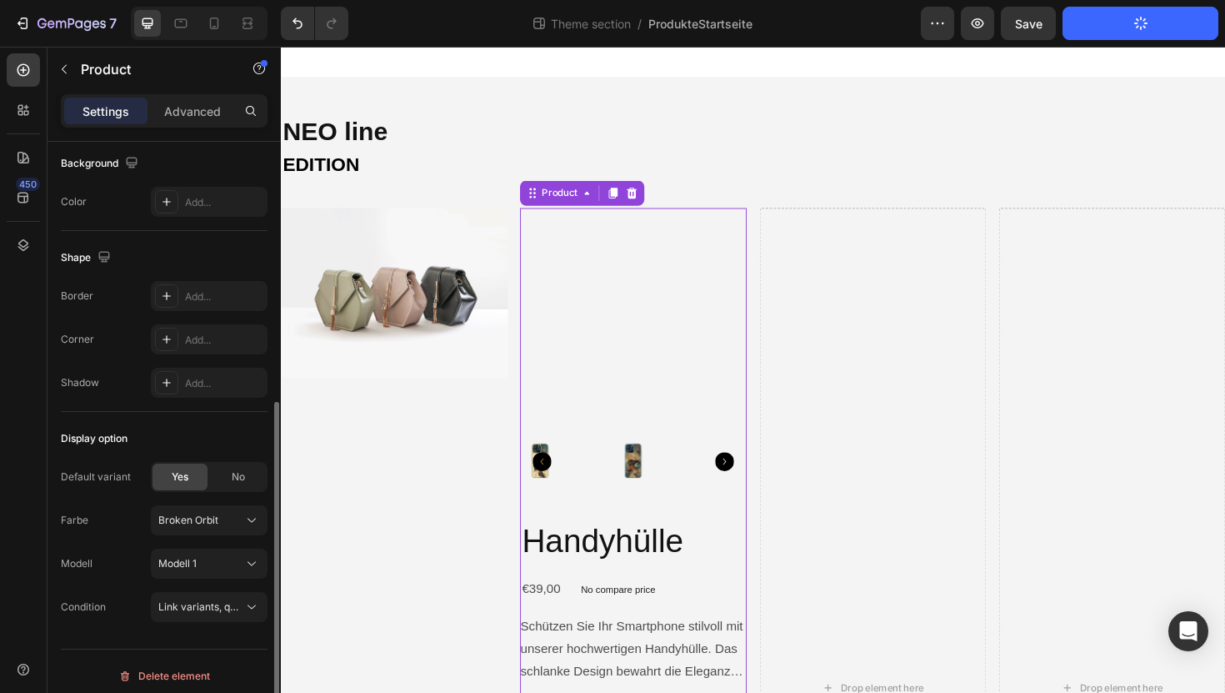
scroll to position [478, 0]
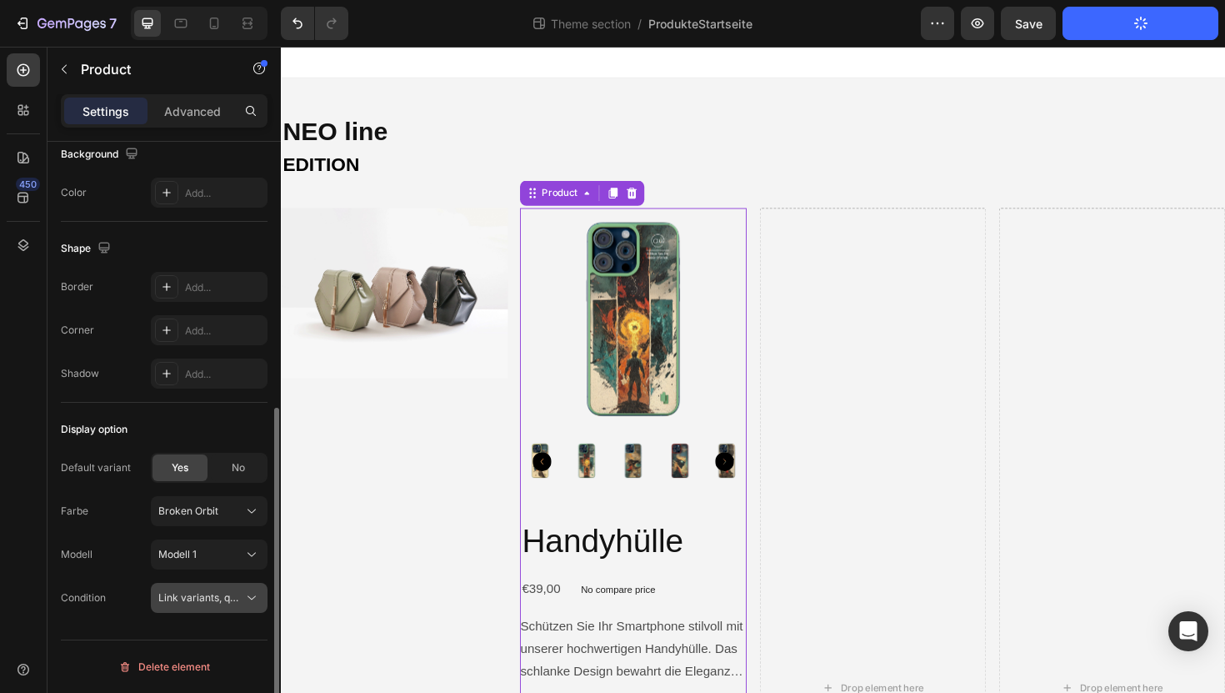
click at [201, 600] on span "Link variants, quantity <br> between same products" at bounding box center [281, 597] width 246 height 13
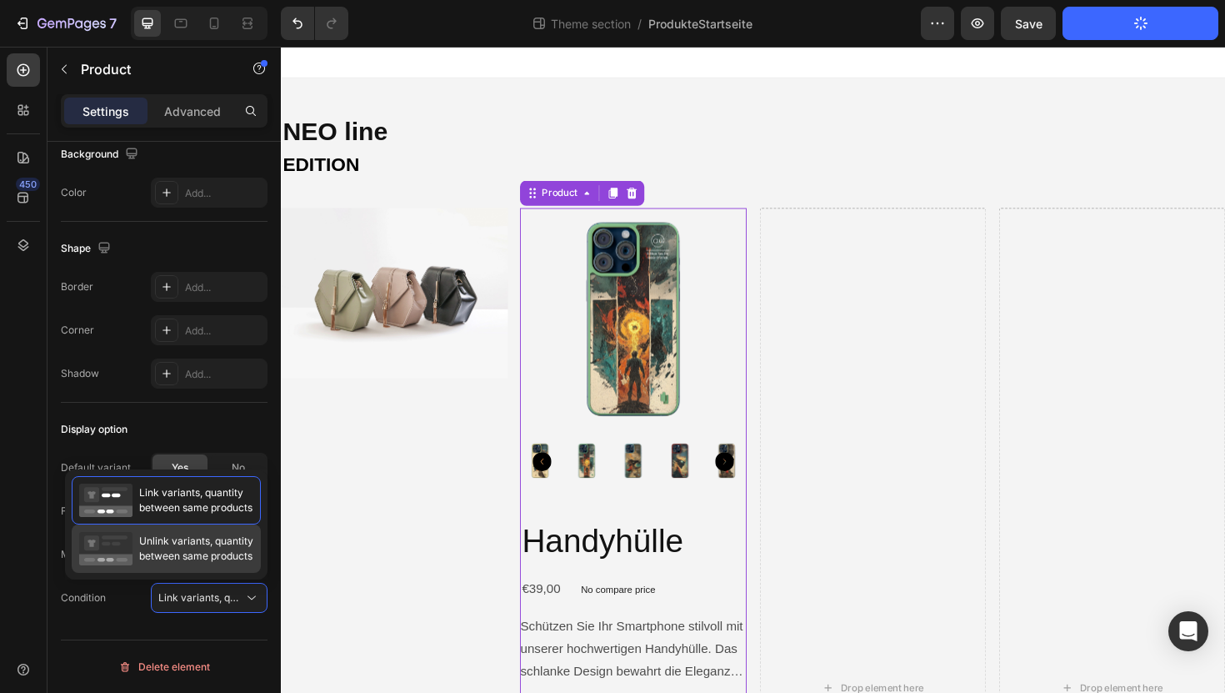
click at [175, 550] on span "Unlink variants, quantity between same products" at bounding box center [196, 548] width 114 height 30
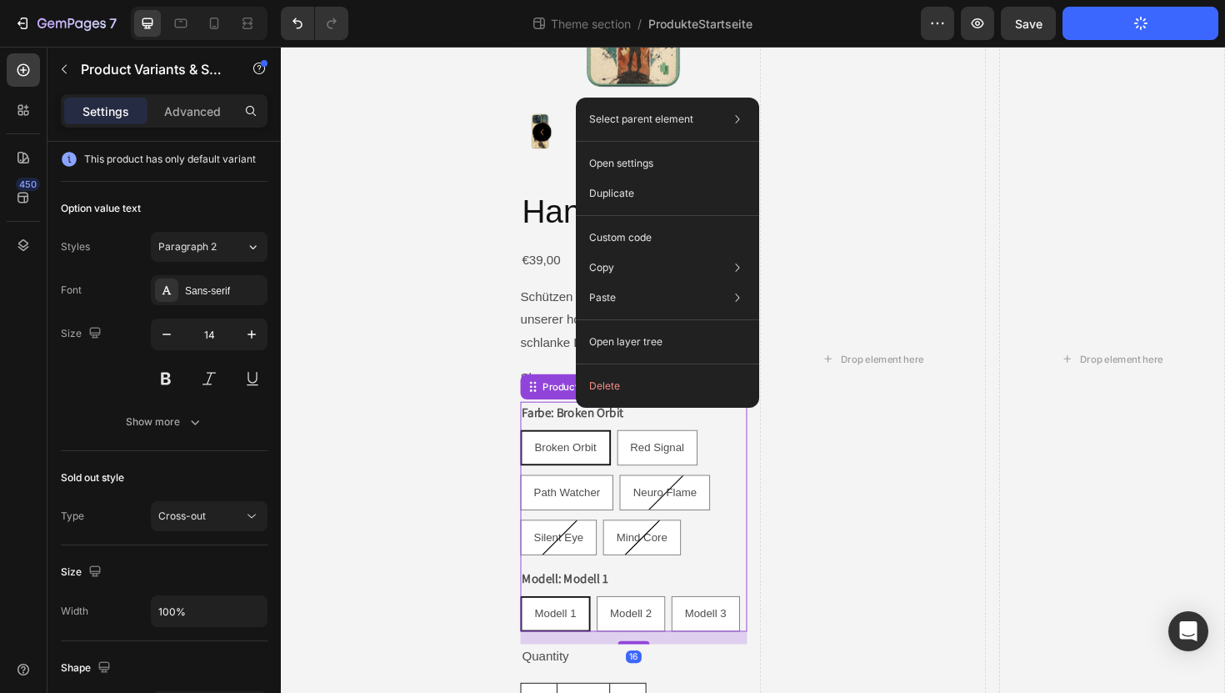
scroll to position [0, 0]
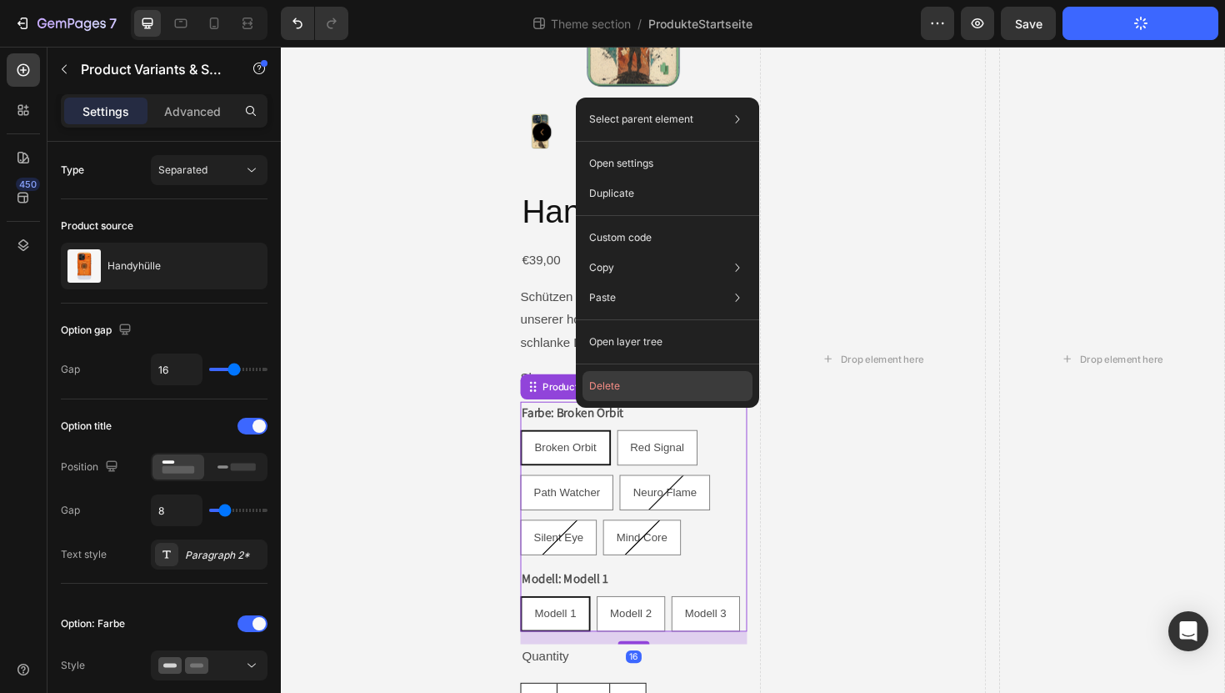
click at [633, 383] on button "Delete" at bounding box center [668, 386] width 170 height 30
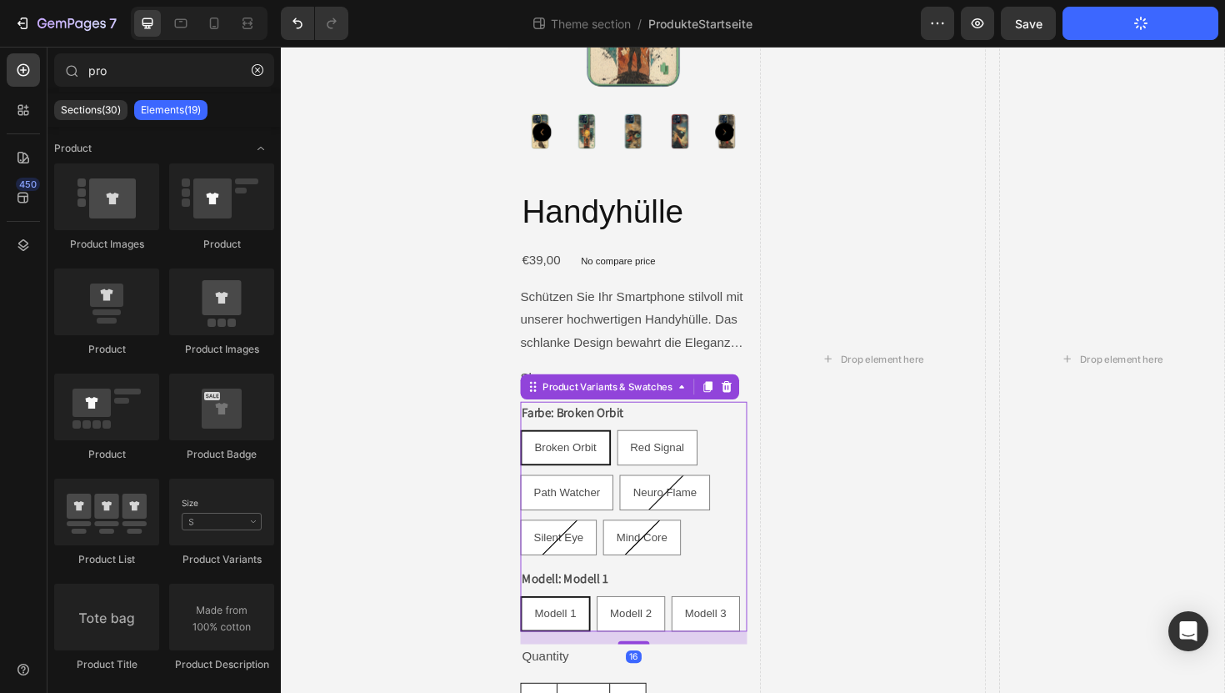
scroll to position [273, 0]
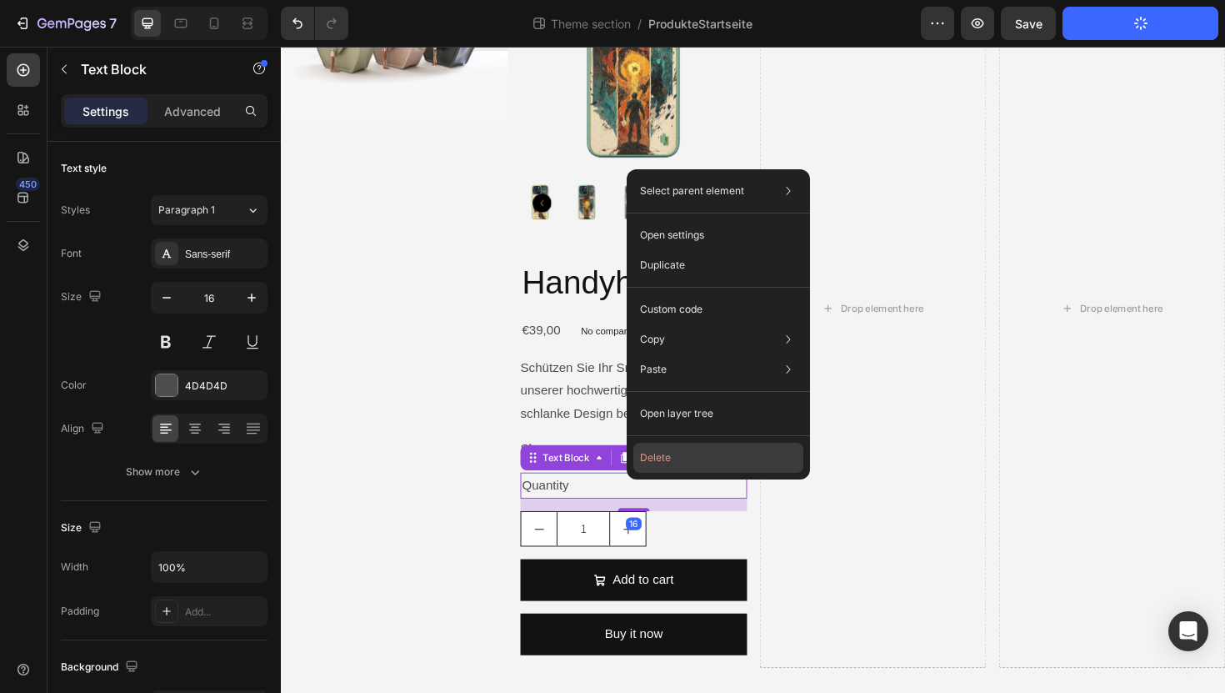
click at [667, 459] on button "Delete" at bounding box center [718, 458] width 170 height 30
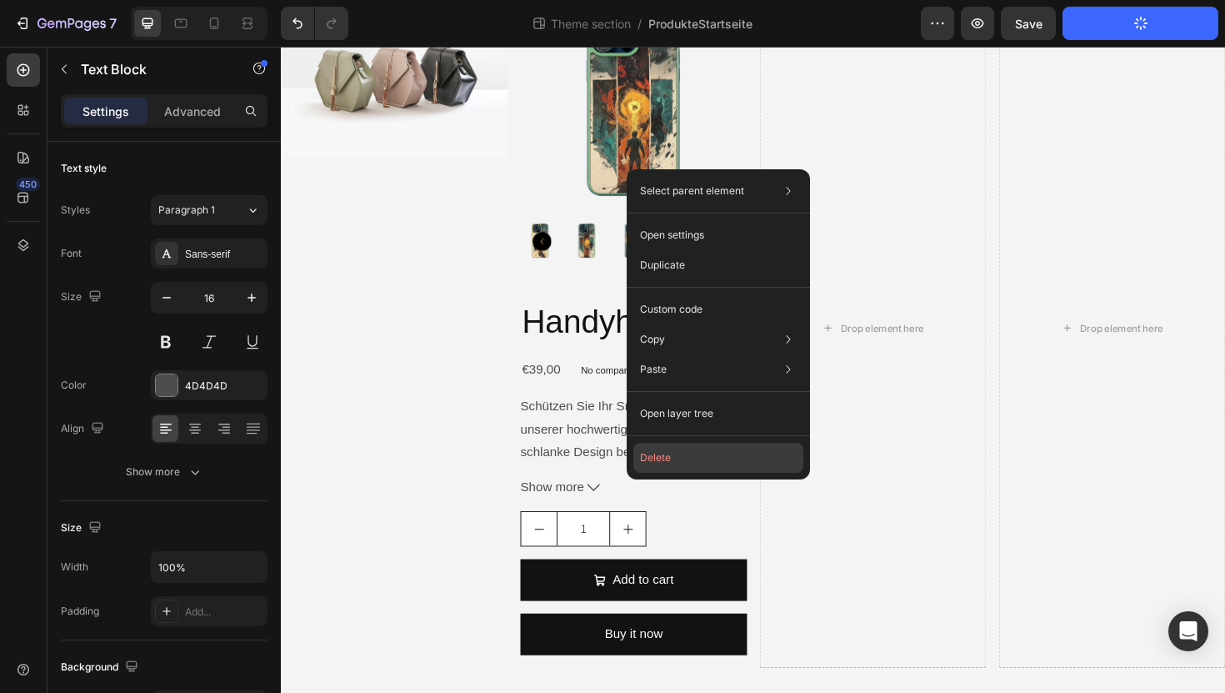
scroll to position [233, 0]
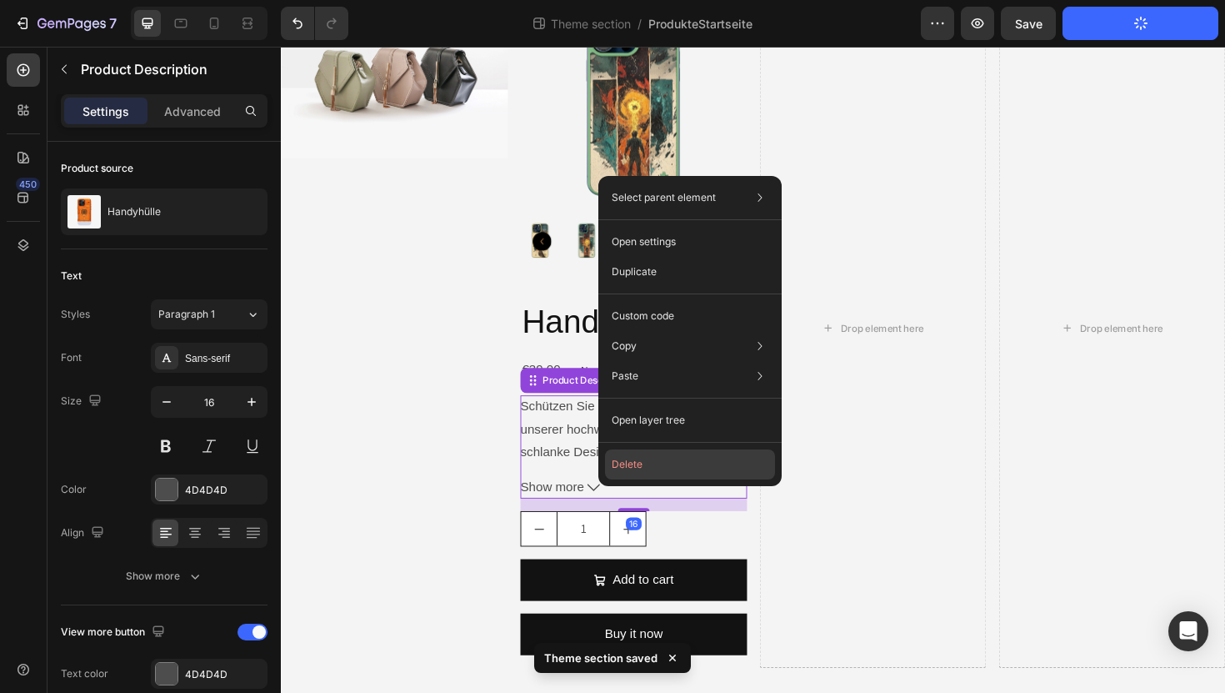
click at [643, 461] on button "Delete" at bounding box center [690, 464] width 170 height 30
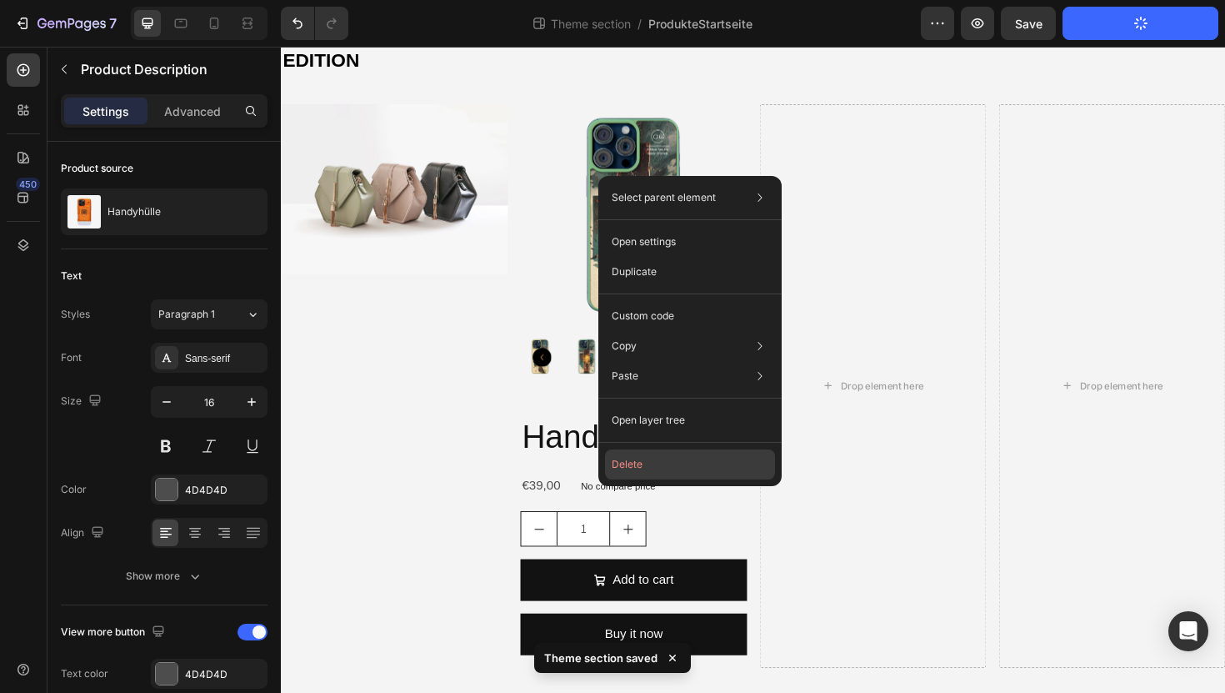
scroll to position [110, 0]
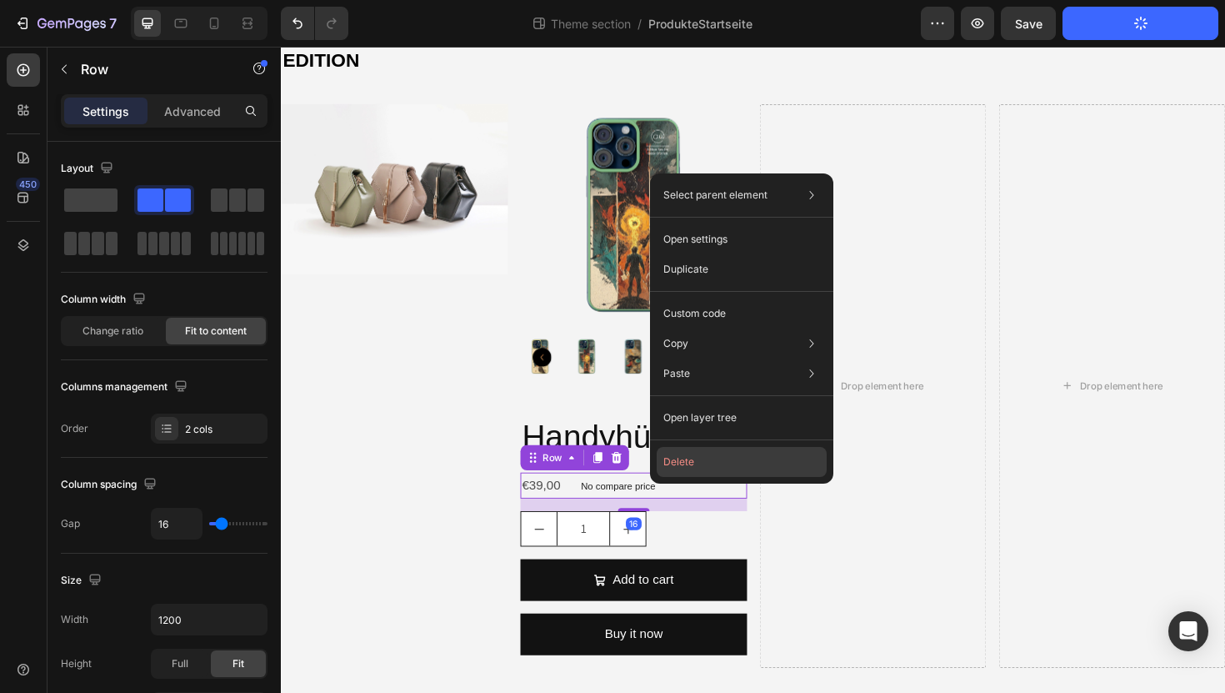
click at [679, 469] on button "Delete" at bounding box center [742, 462] width 170 height 30
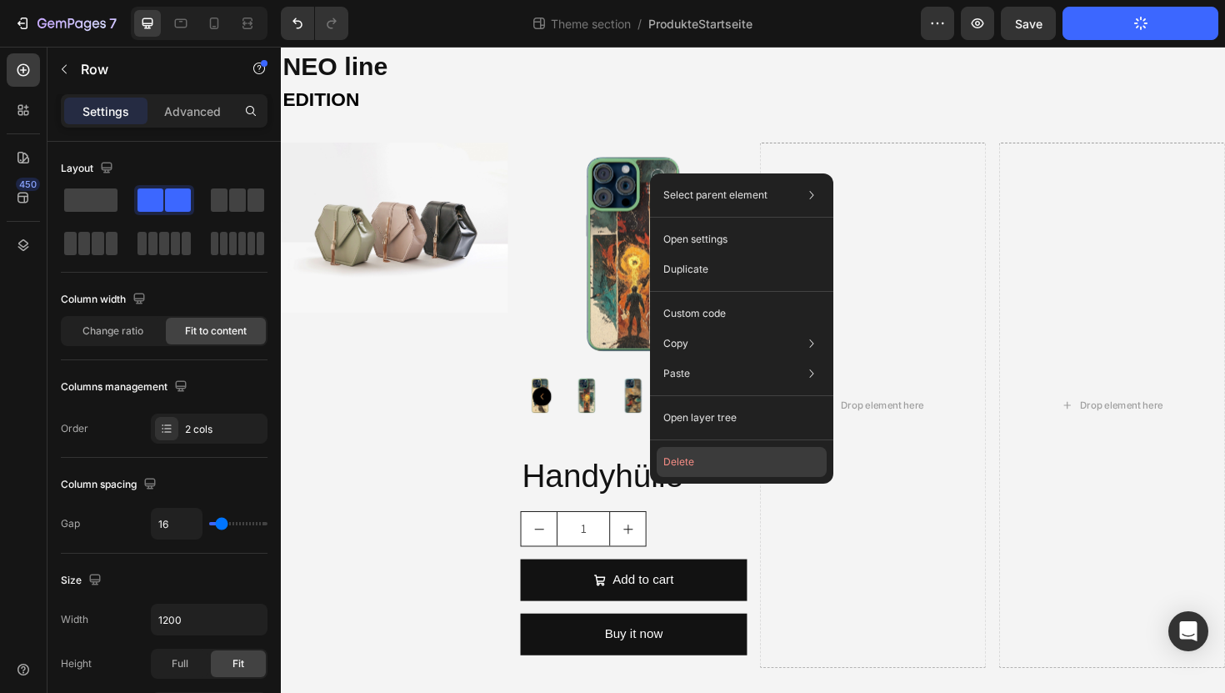
scroll to position [69, 0]
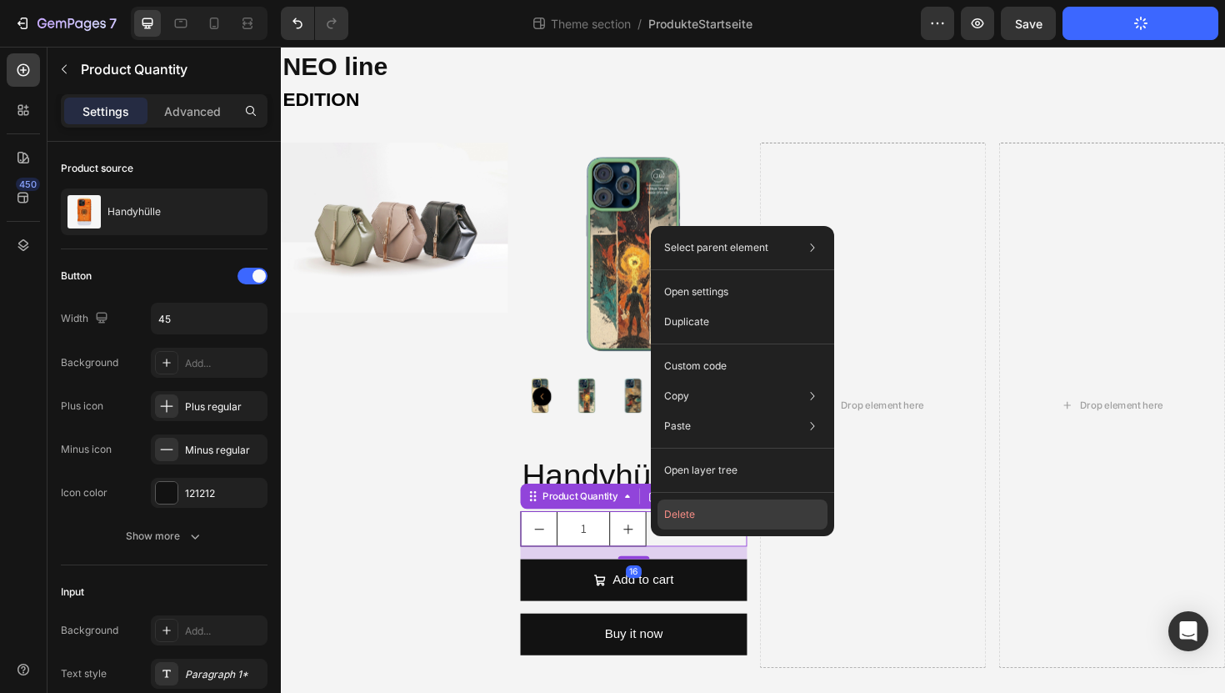
click at [688, 507] on button "Delete" at bounding box center [743, 514] width 170 height 30
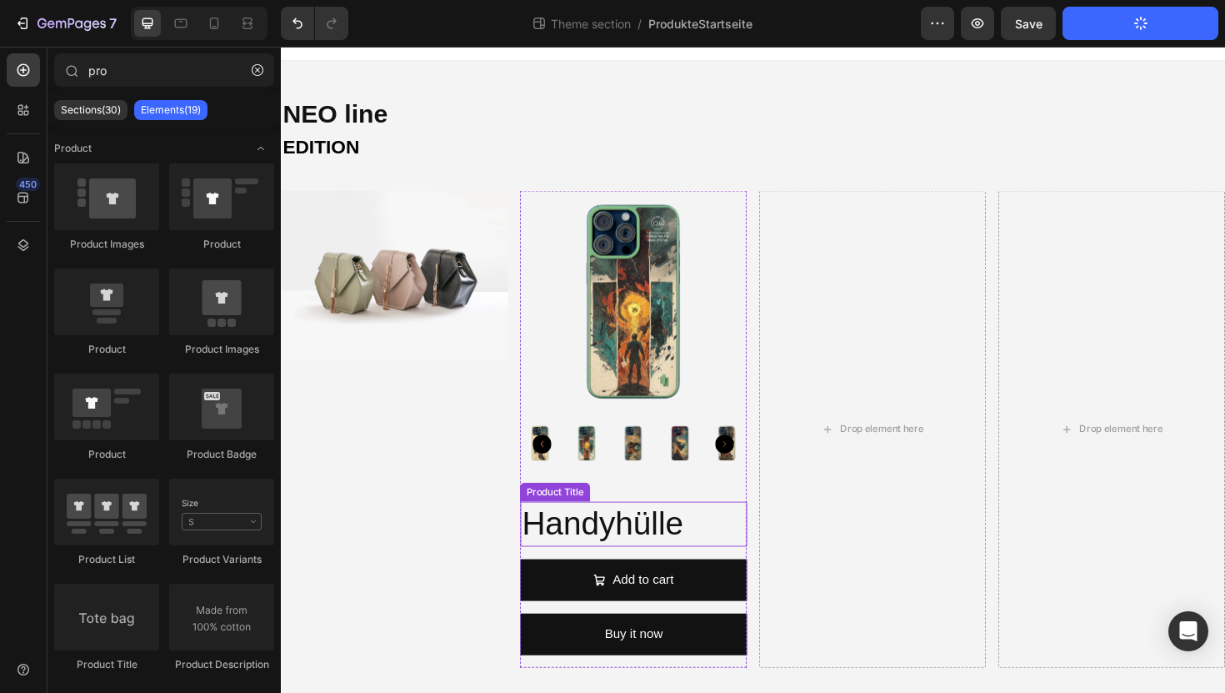
scroll to position [18, 0]
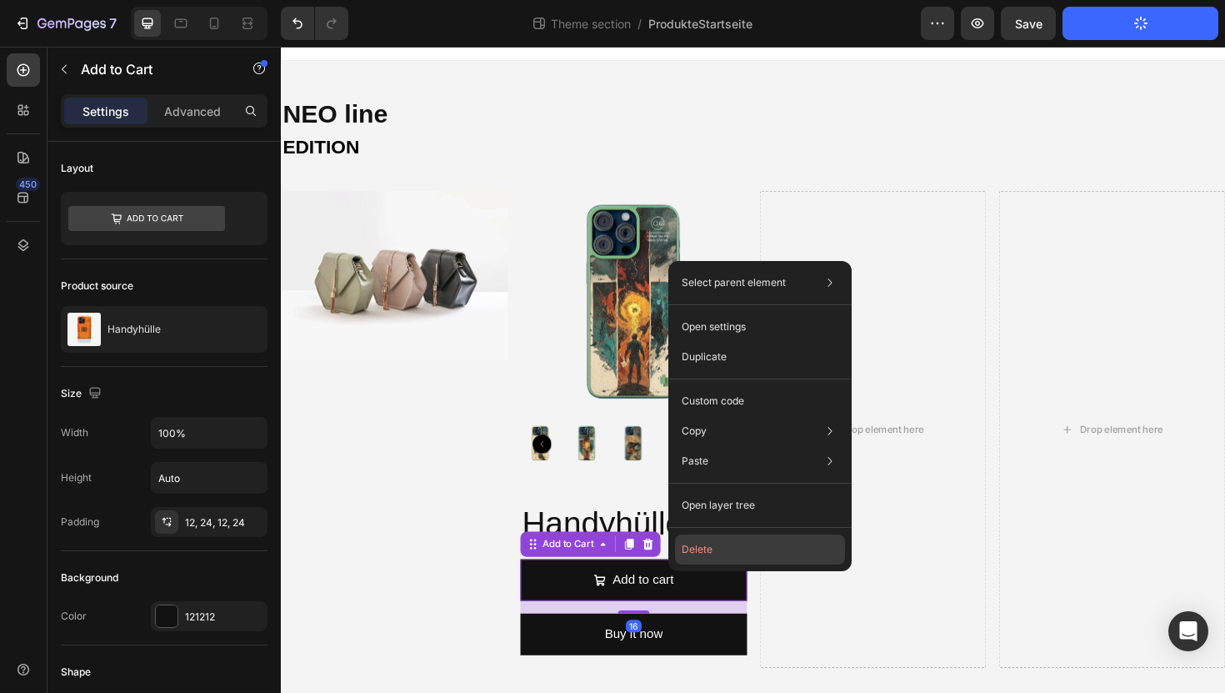
drag, startPoint x: 703, startPoint y: 545, endPoint x: 447, endPoint y: 590, distance: 259.8
click at [703, 545] on button "Delete" at bounding box center [760, 549] width 170 height 30
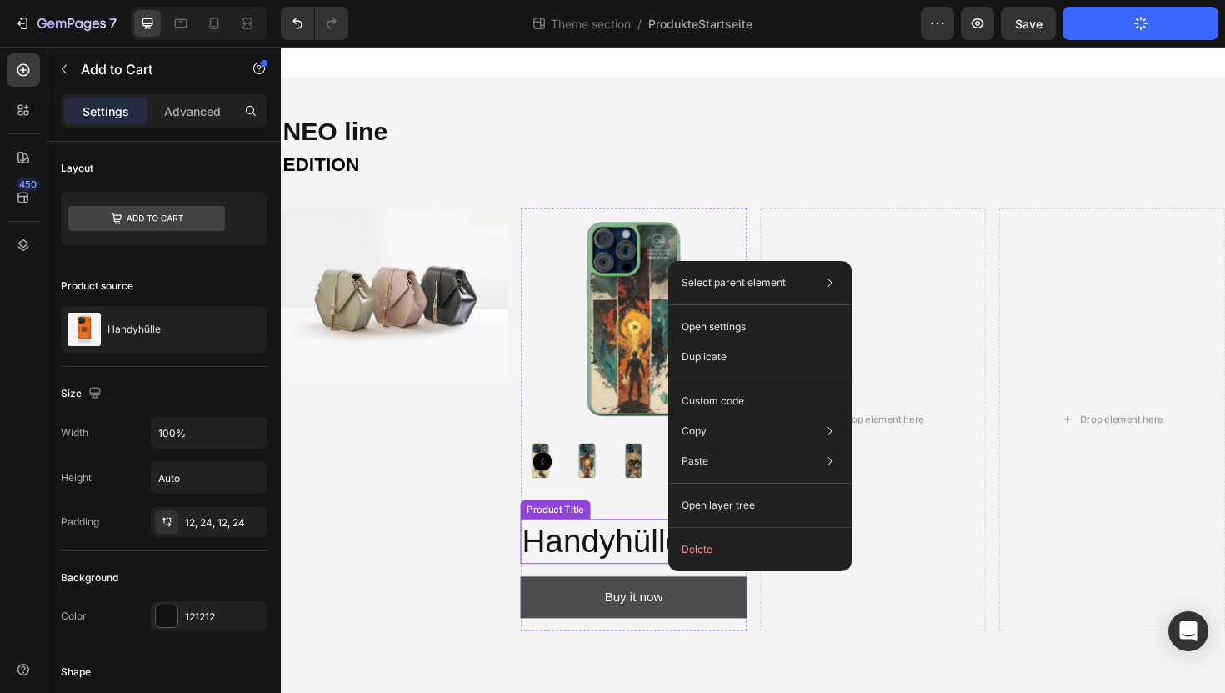
scroll to position [0, 0]
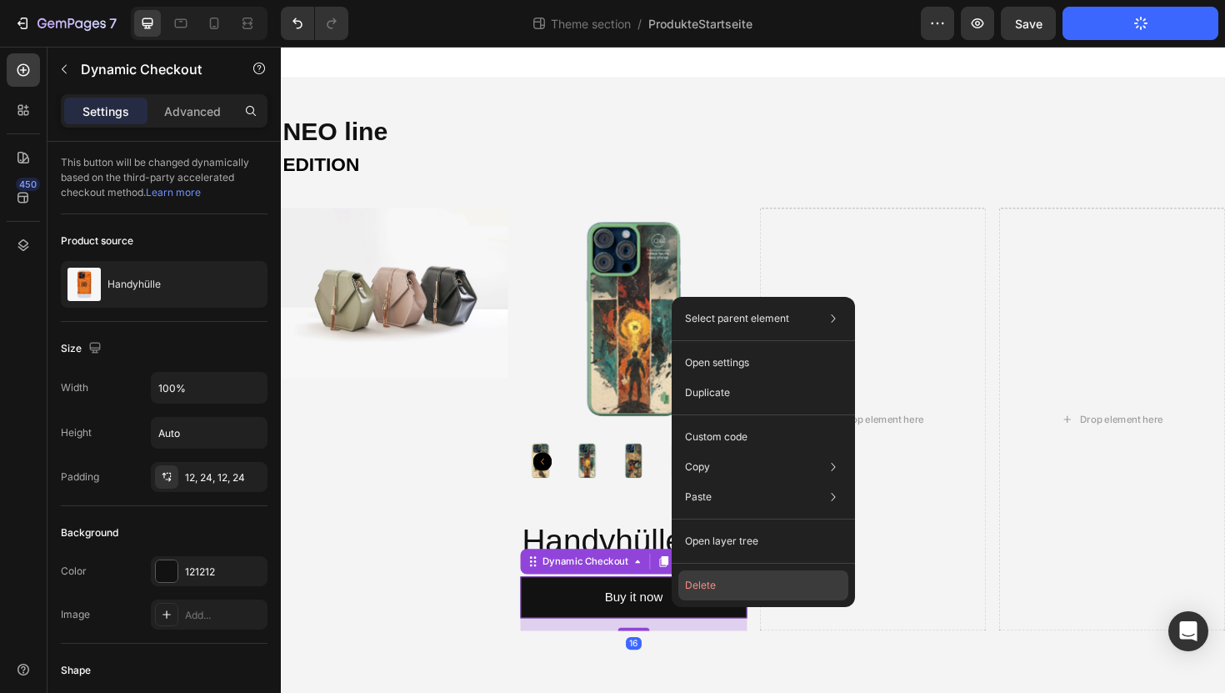
click at [715, 583] on button "Delete" at bounding box center [763, 585] width 170 height 30
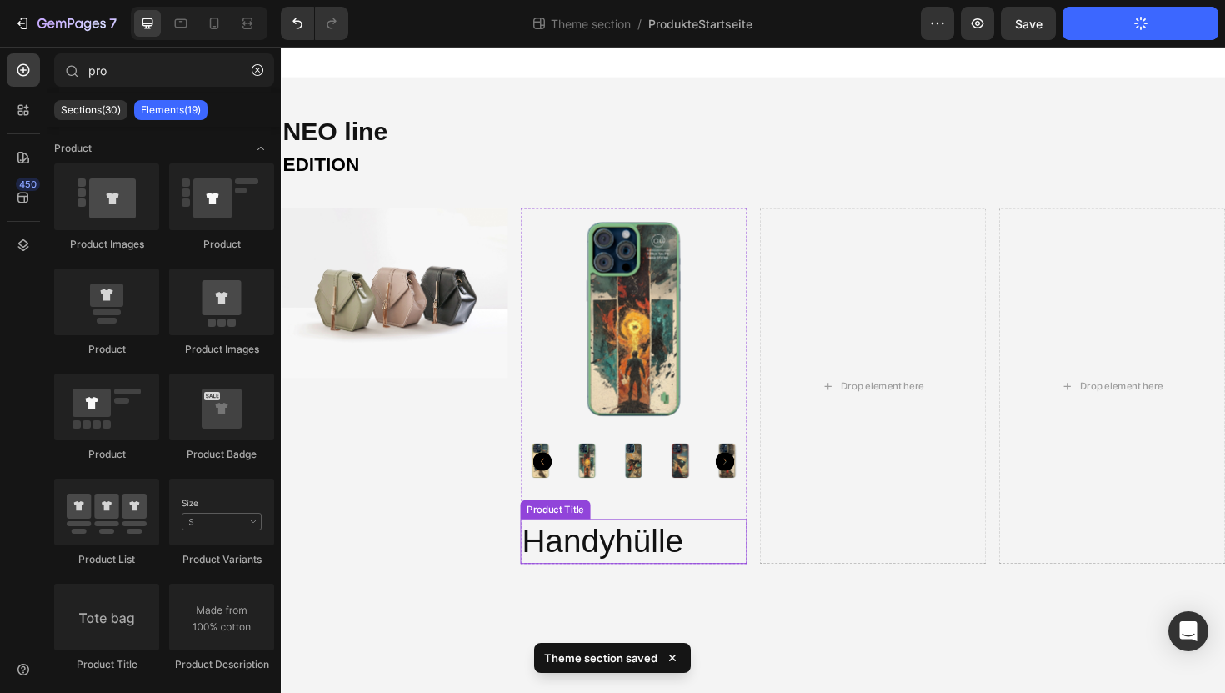
click at [677, 559] on h2 "Handyhülle" at bounding box center [654, 571] width 240 height 48
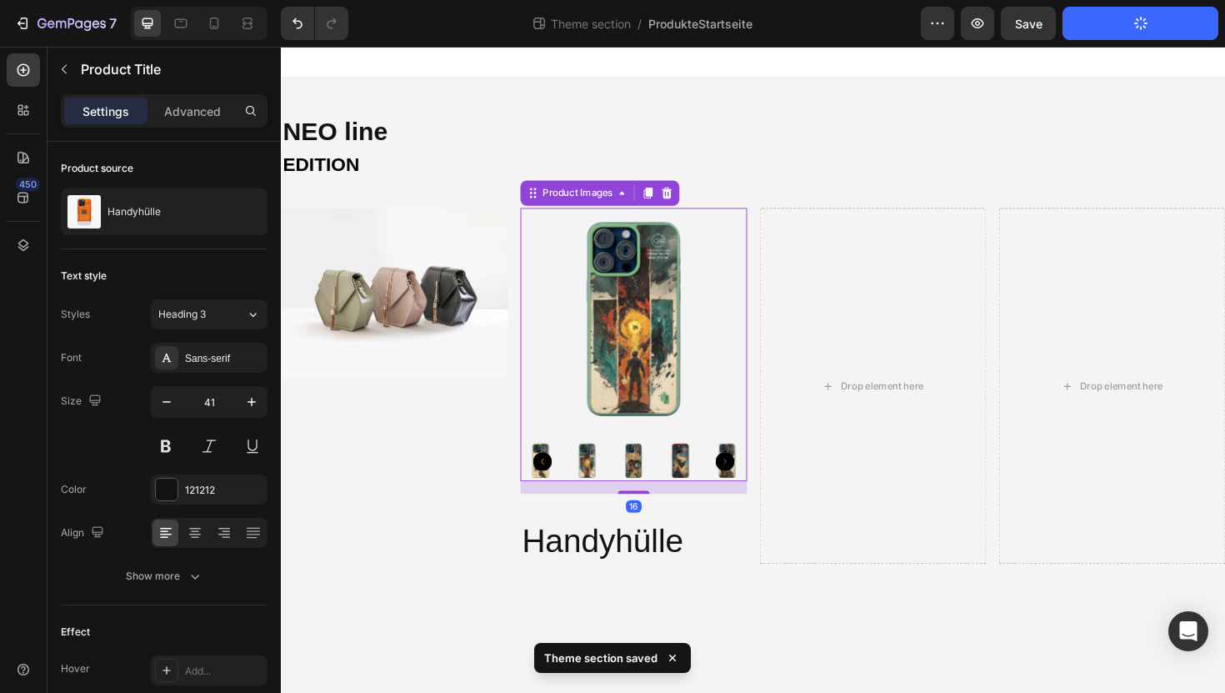
click at [633, 295] on img at bounding box center [654, 338] width 240 height 240
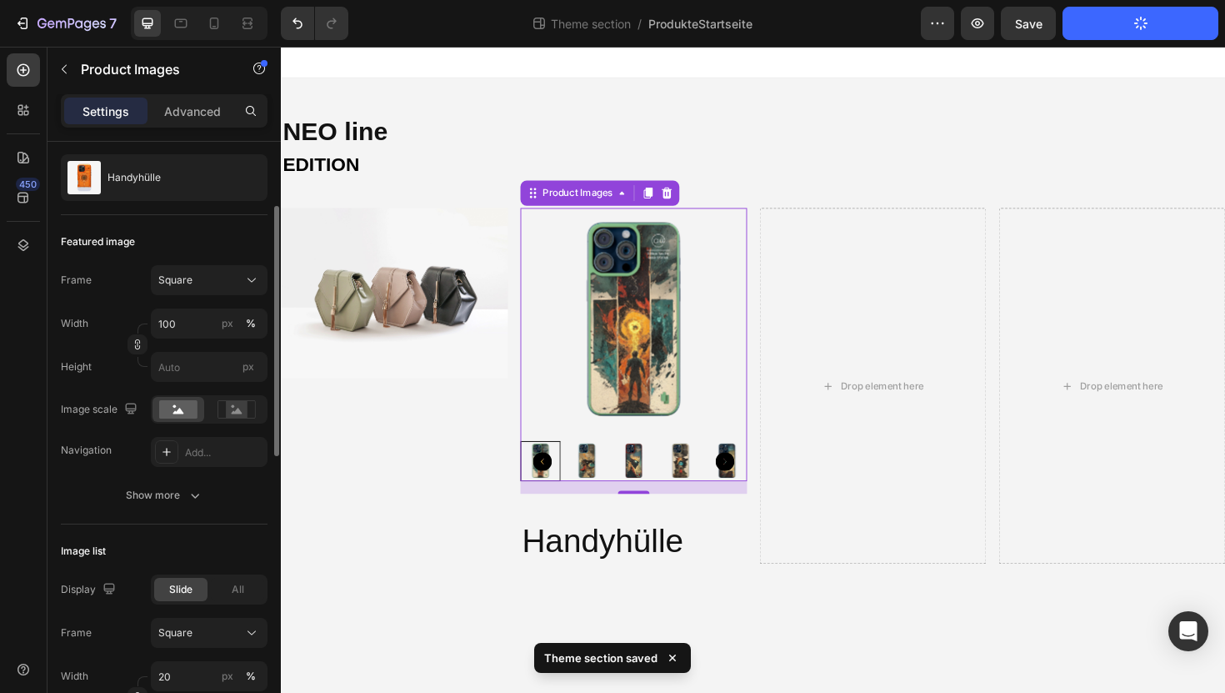
scroll to position [153, 0]
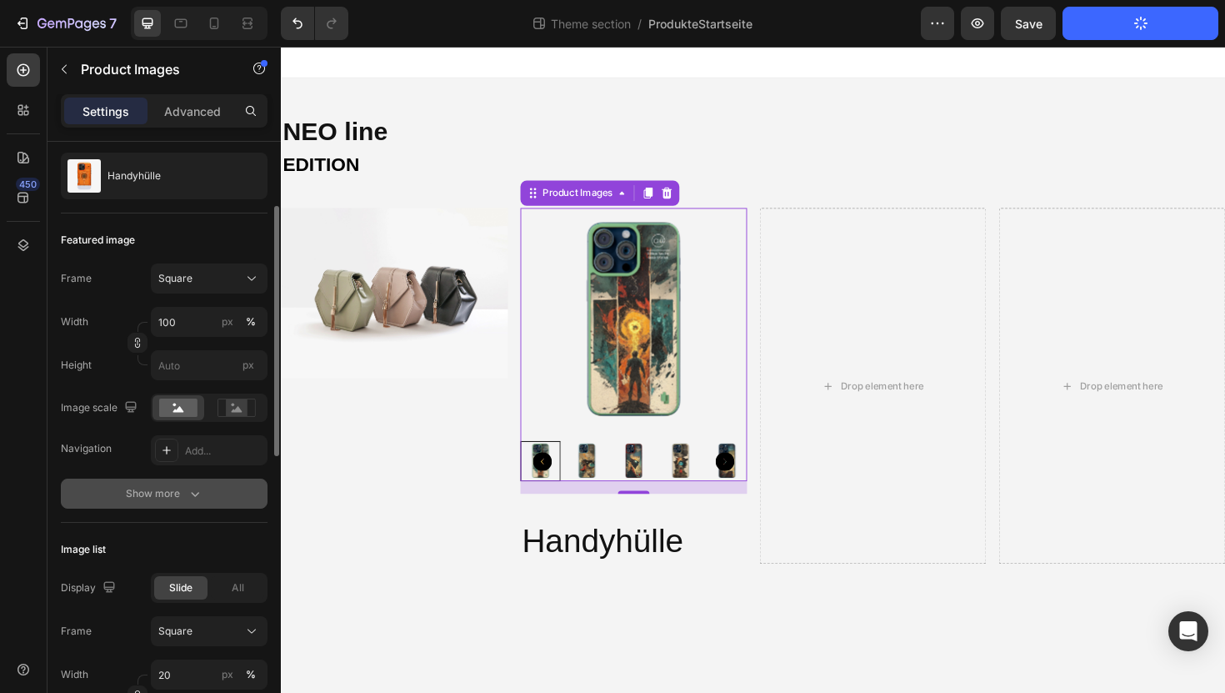
click at [159, 498] on div "Show more" at bounding box center [165, 493] width 78 height 17
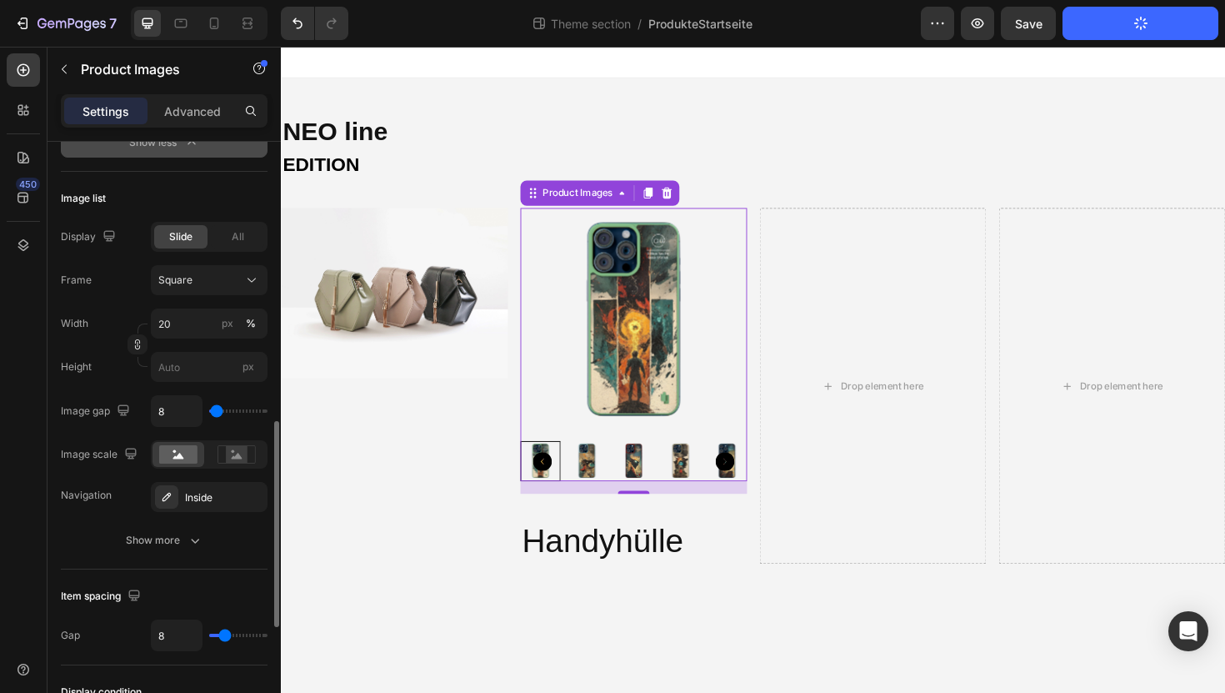
scroll to position [820, 0]
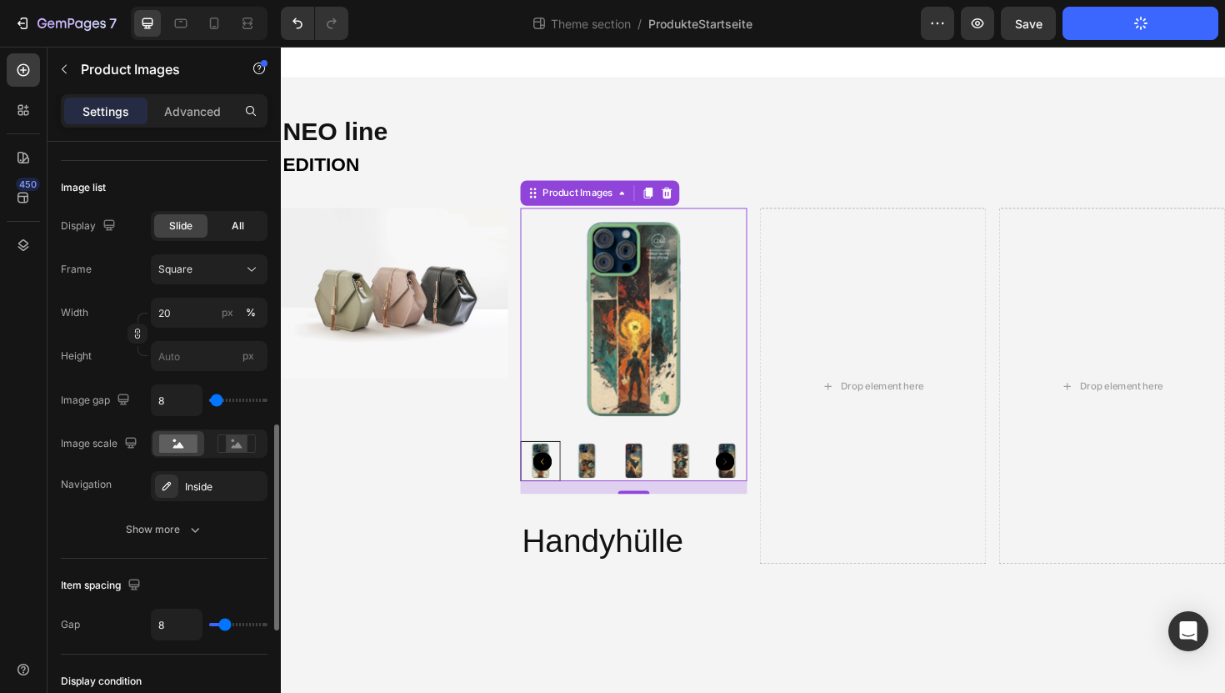
click at [248, 228] on div "All" at bounding box center [237, 225] width 53 height 23
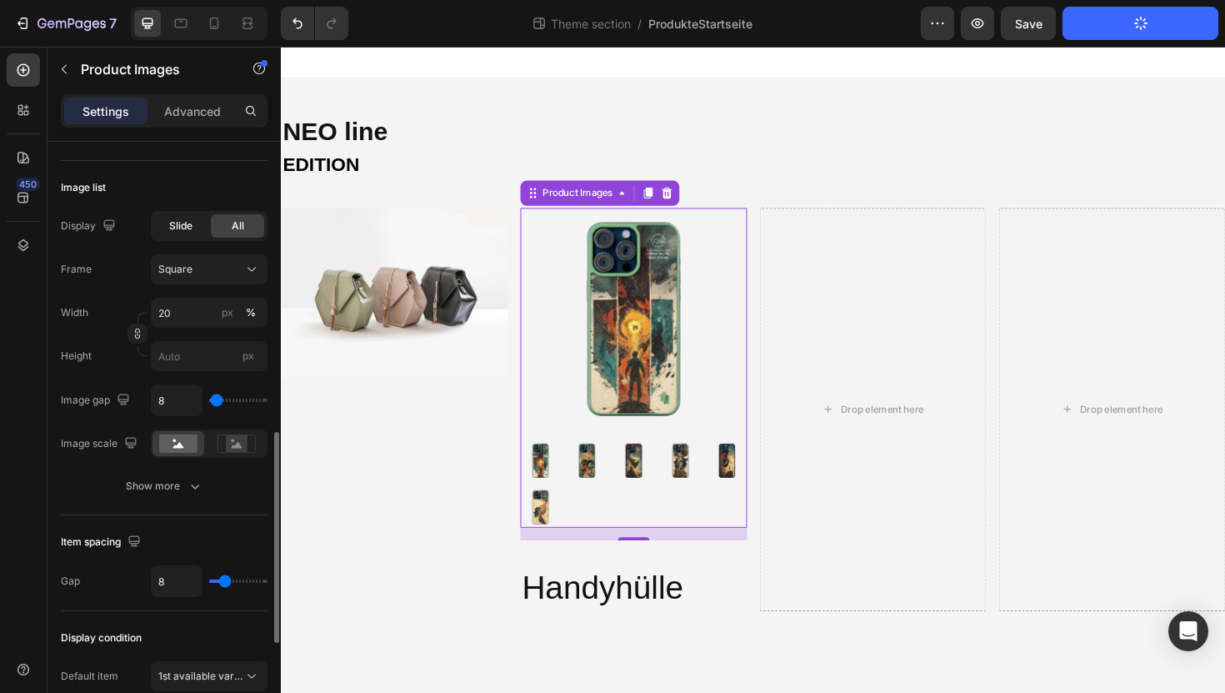
click at [185, 228] on span "Slide" at bounding box center [180, 225] width 23 height 15
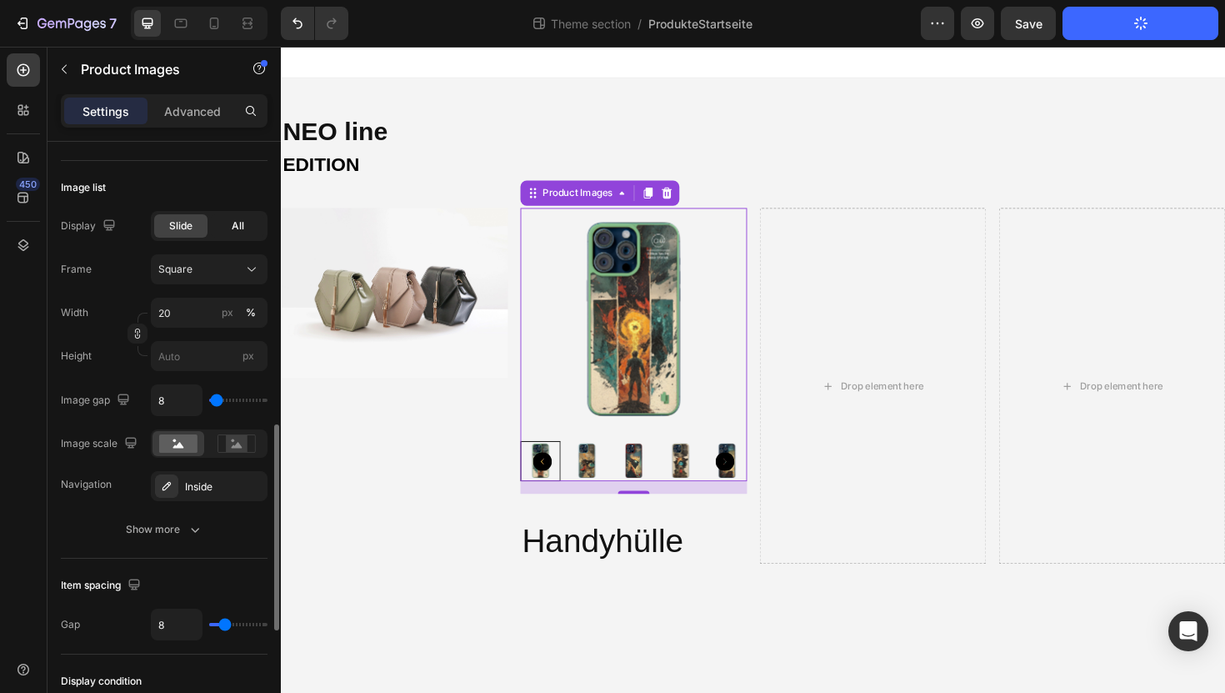
click at [218, 228] on div "All" at bounding box center [237, 225] width 53 height 23
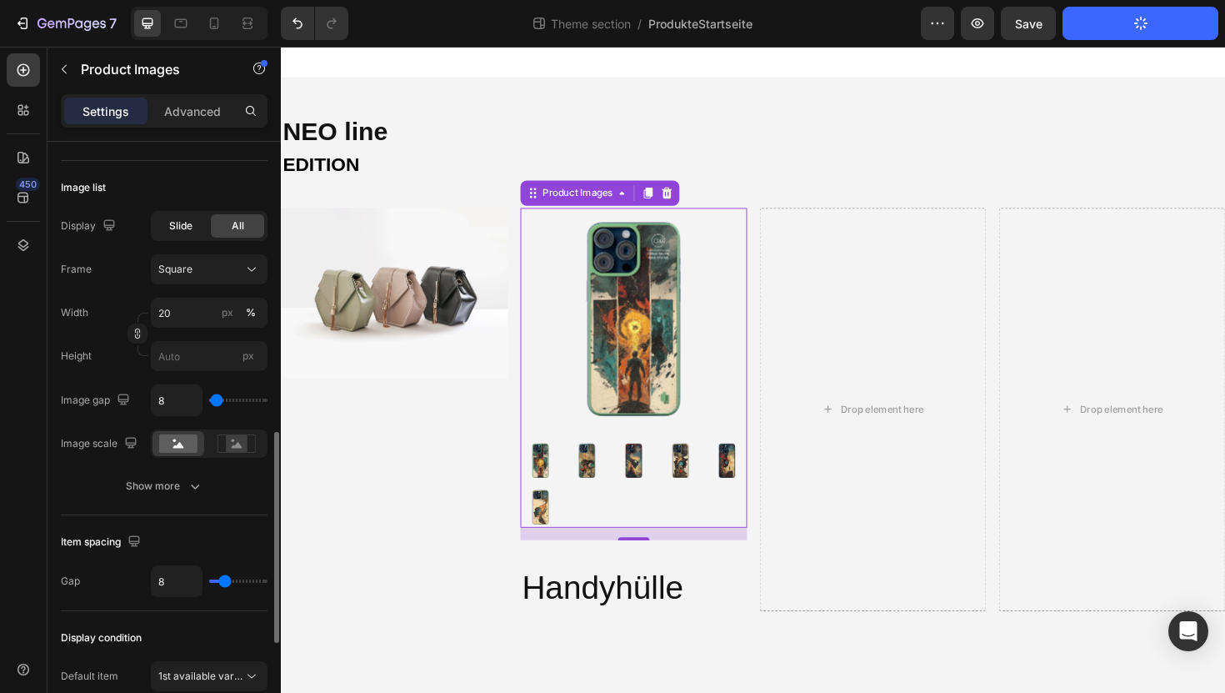
click at [188, 223] on span "Slide" at bounding box center [180, 225] width 23 height 15
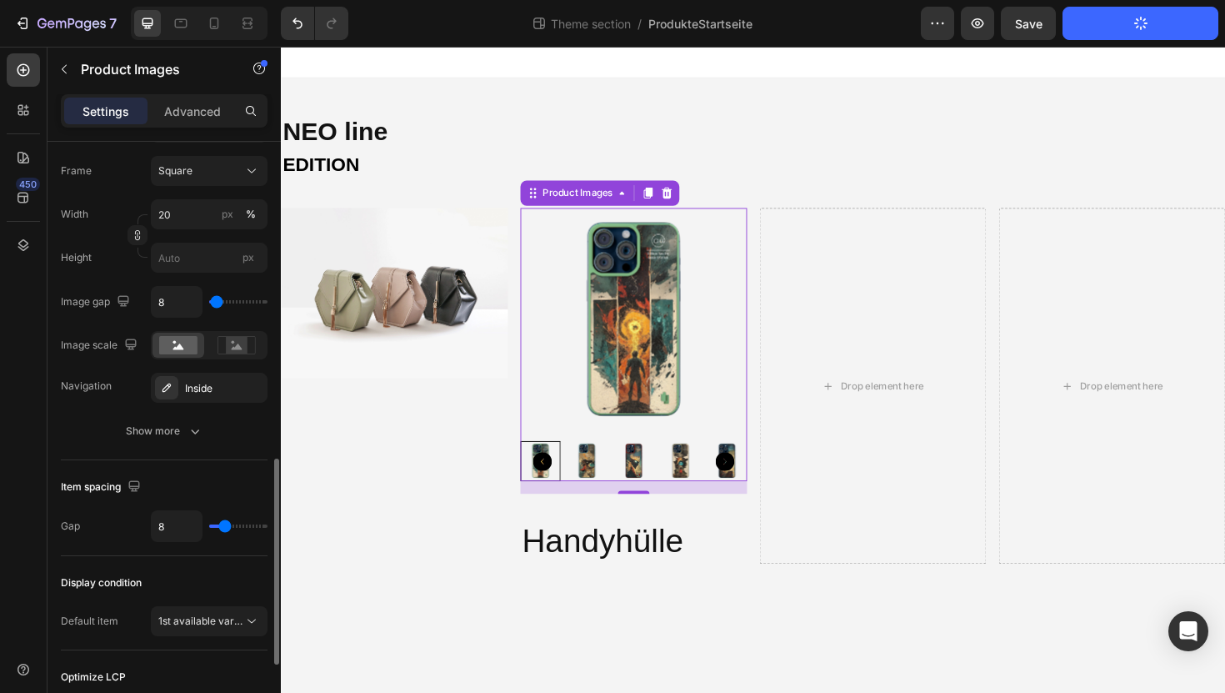
scroll to position [918, 0]
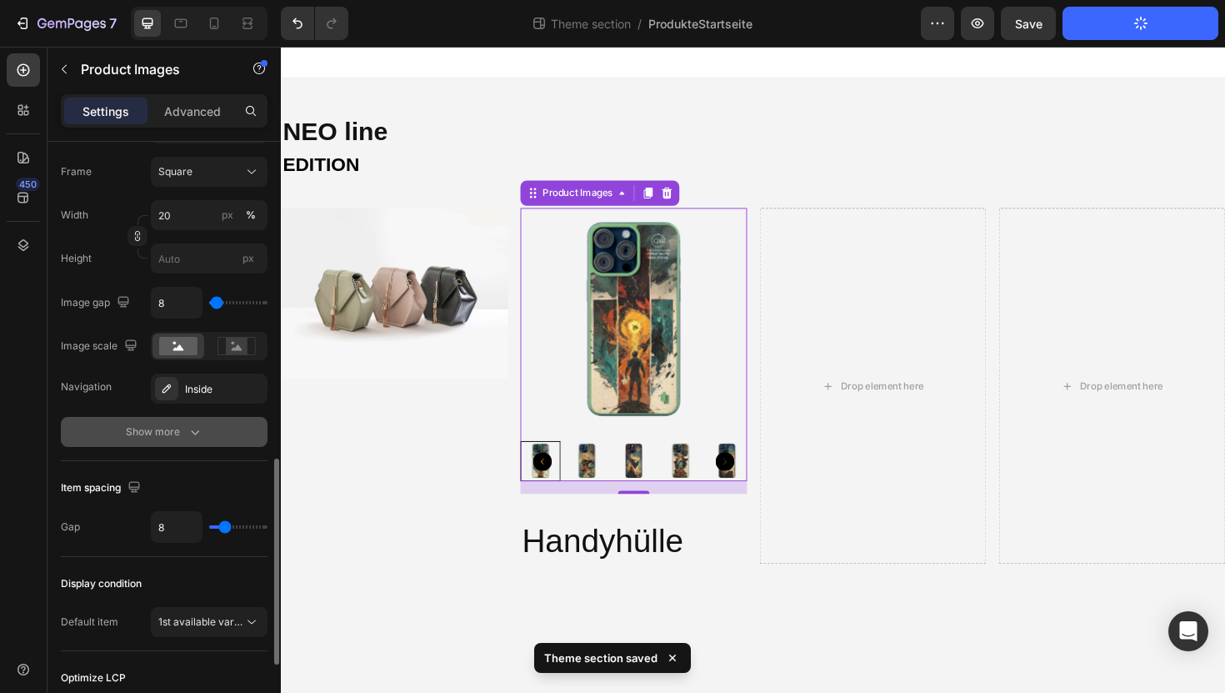
click at [153, 433] on div "Show more" at bounding box center [165, 431] width 78 height 17
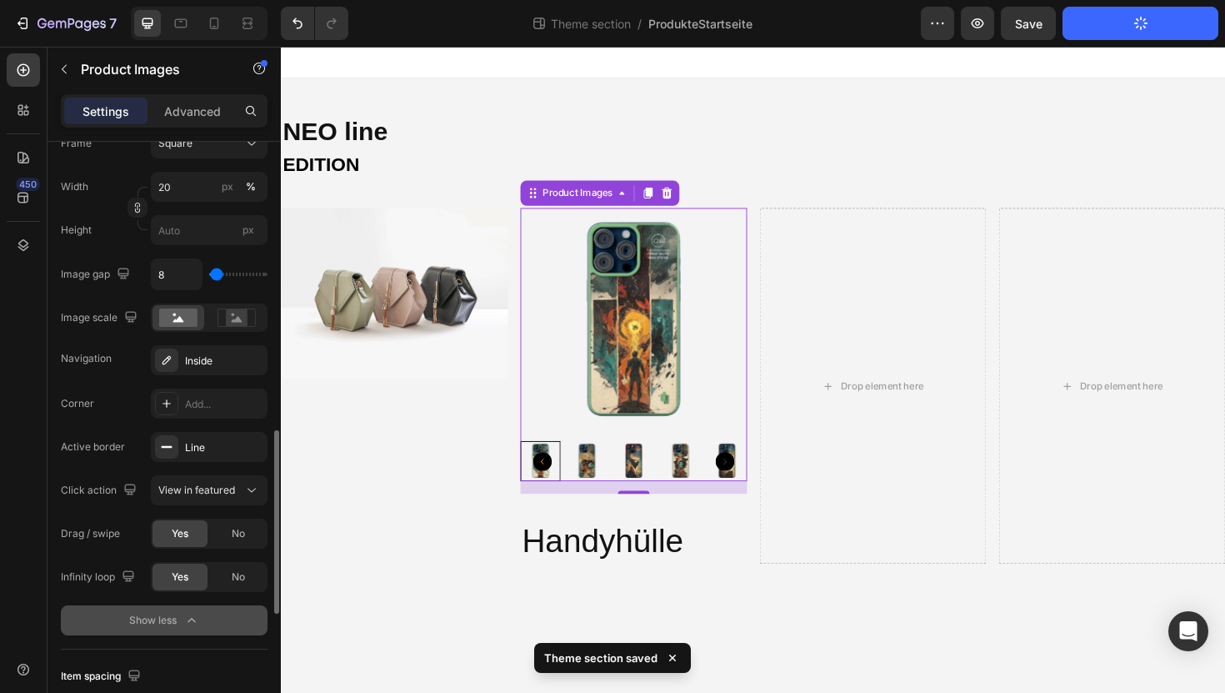
scroll to position [950, 0]
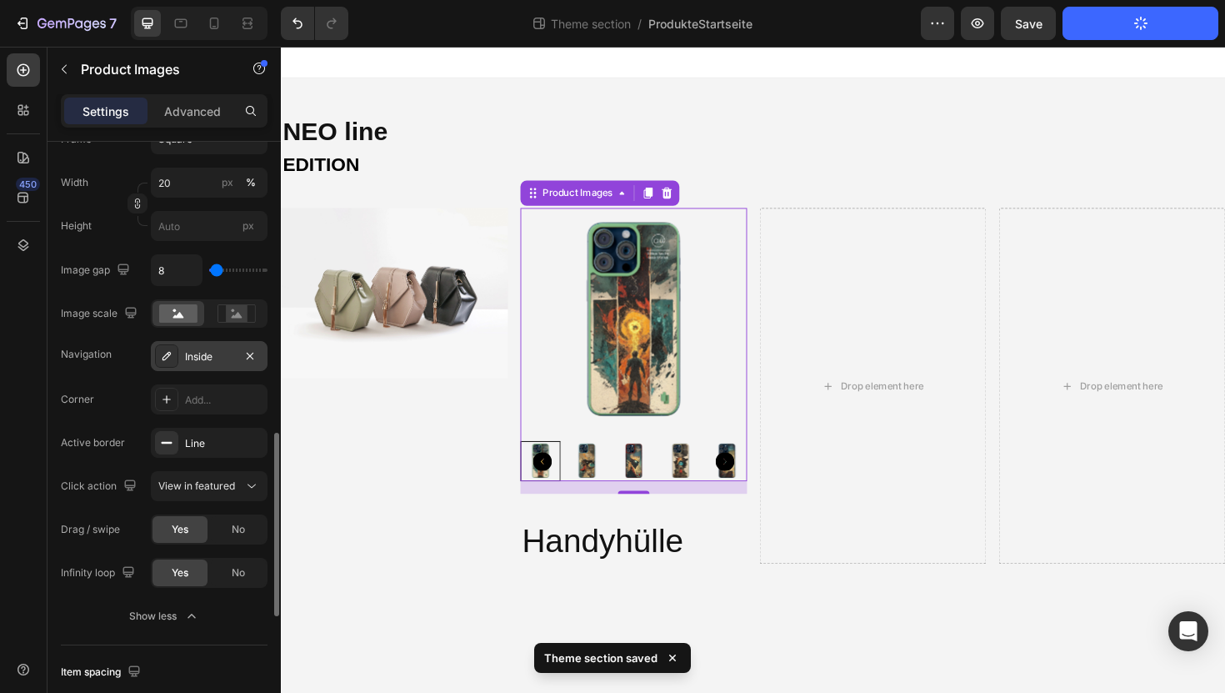
click at [165, 354] on icon at bounding box center [167, 356] width 8 height 8
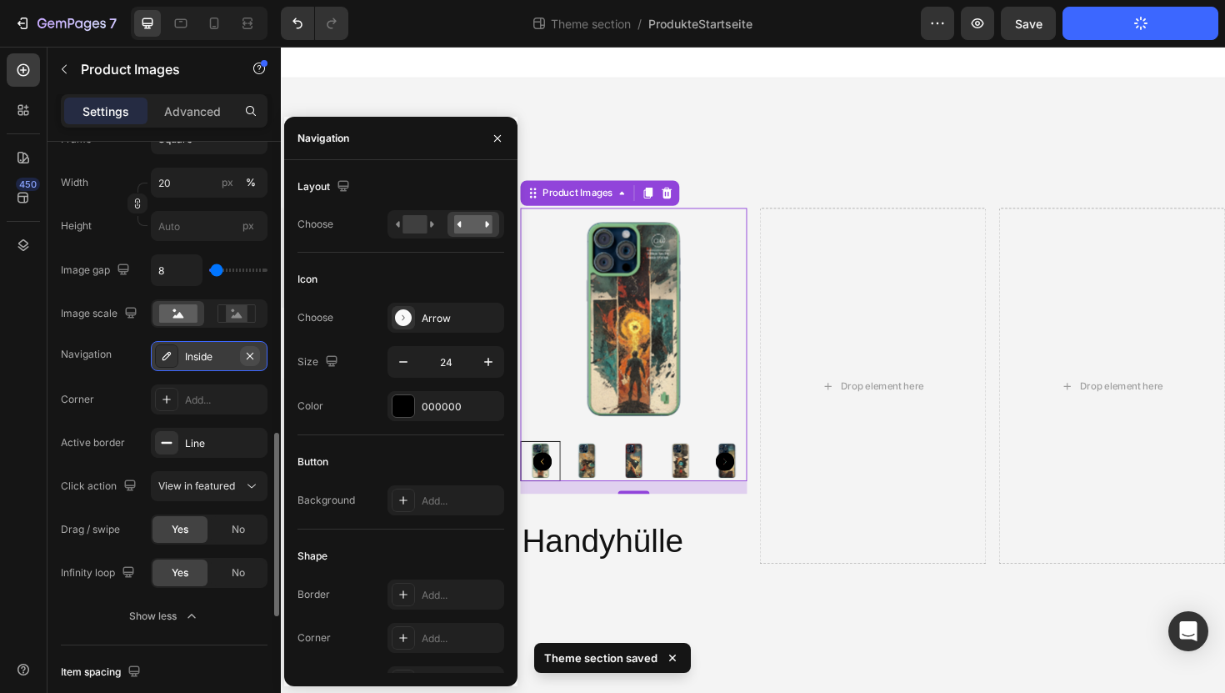
click at [251, 353] on icon "button" at bounding box center [249, 355] width 13 height 13
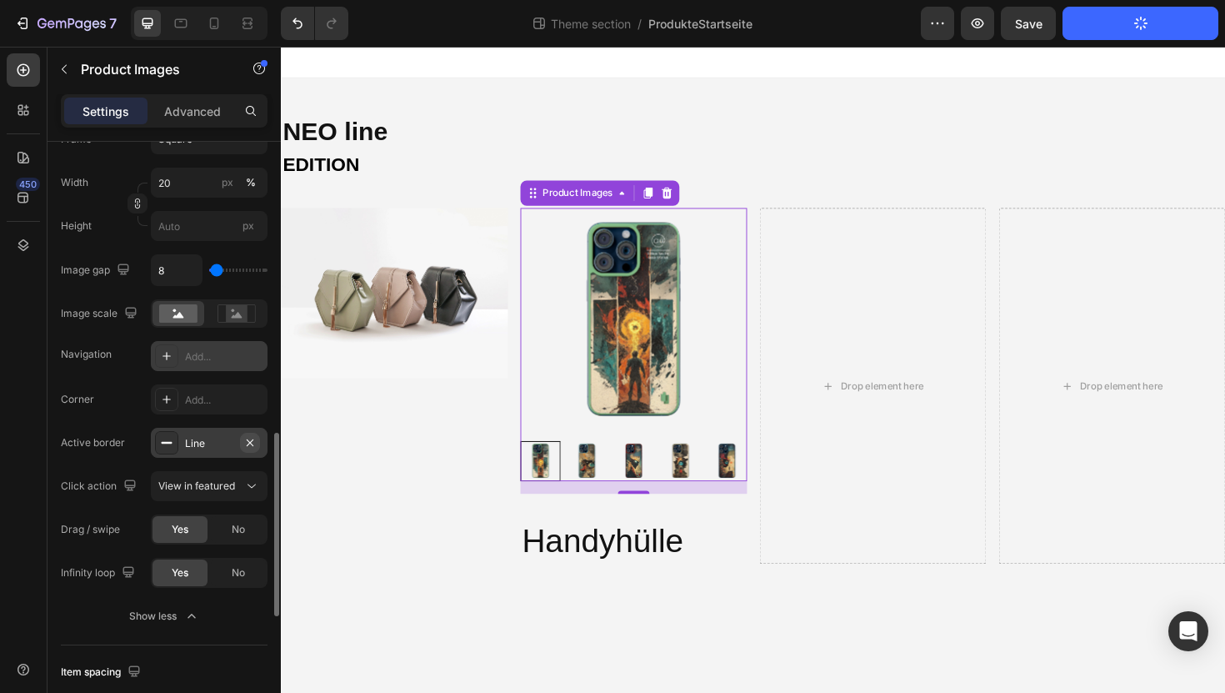
click at [252, 438] on icon "button" at bounding box center [249, 442] width 13 height 13
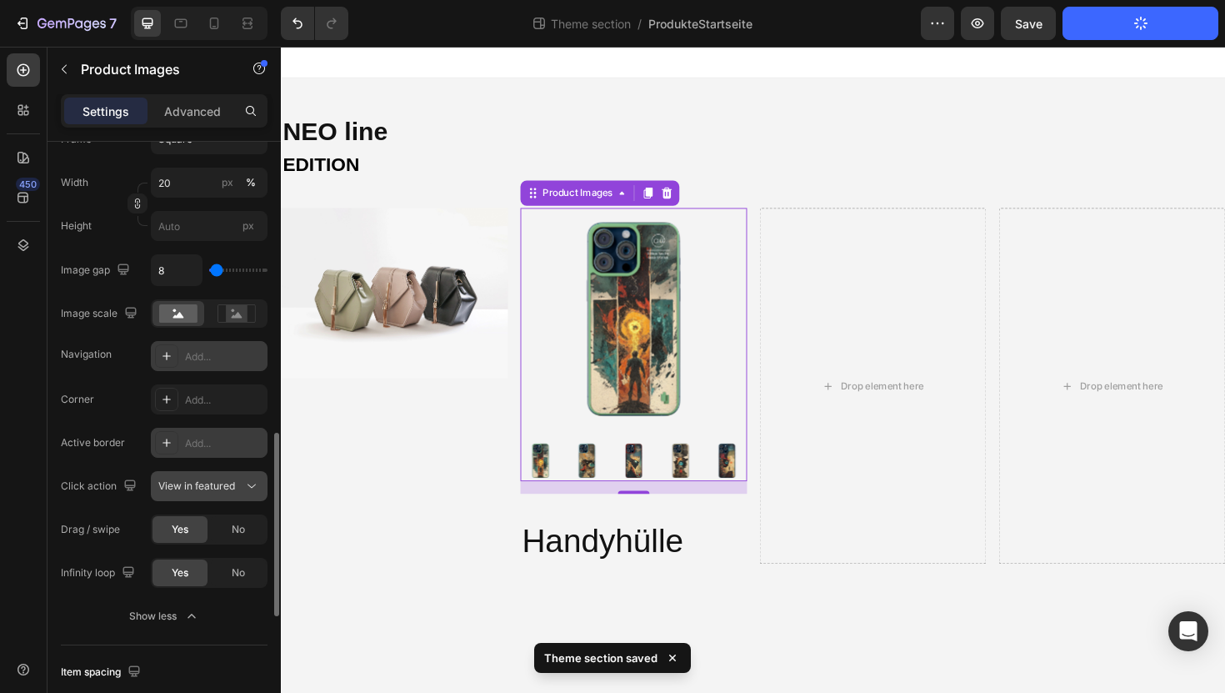
click at [230, 492] on span "View in featured" at bounding box center [196, 485] width 77 height 15
click at [130, 466] on div "Corner Add... Active border Add... Click action View in featured Drag / swipe Y…" at bounding box center [164, 485] width 207 height 203
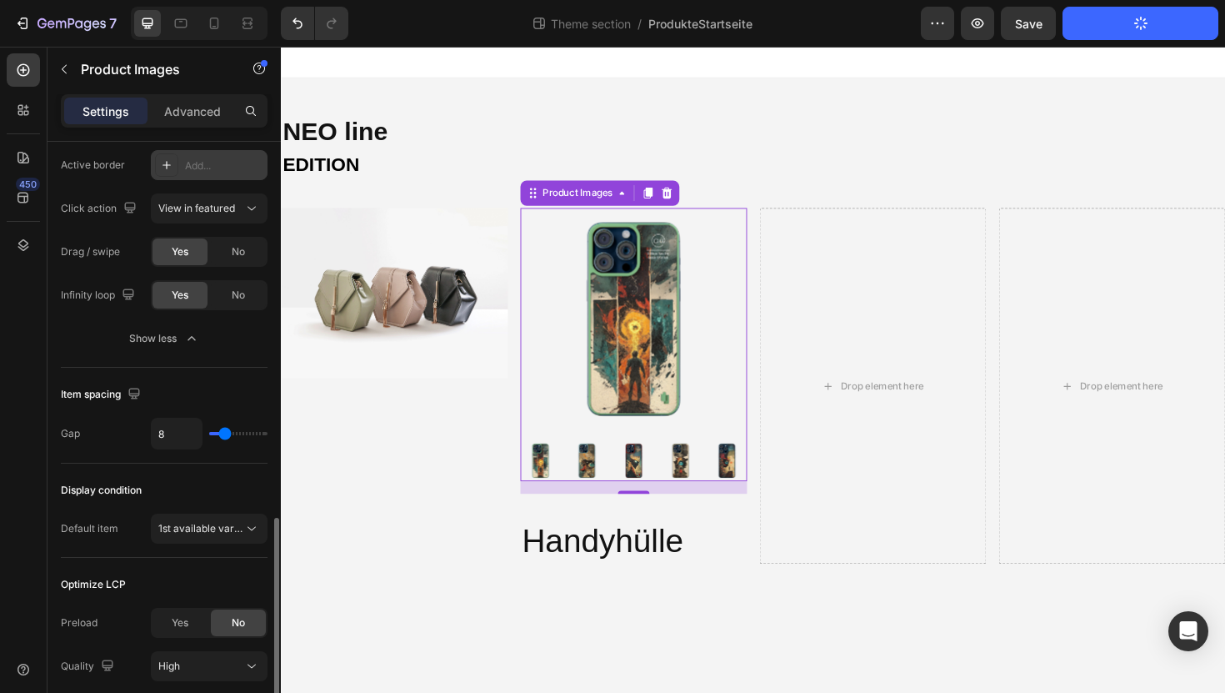
scroll to position [1328, 0]
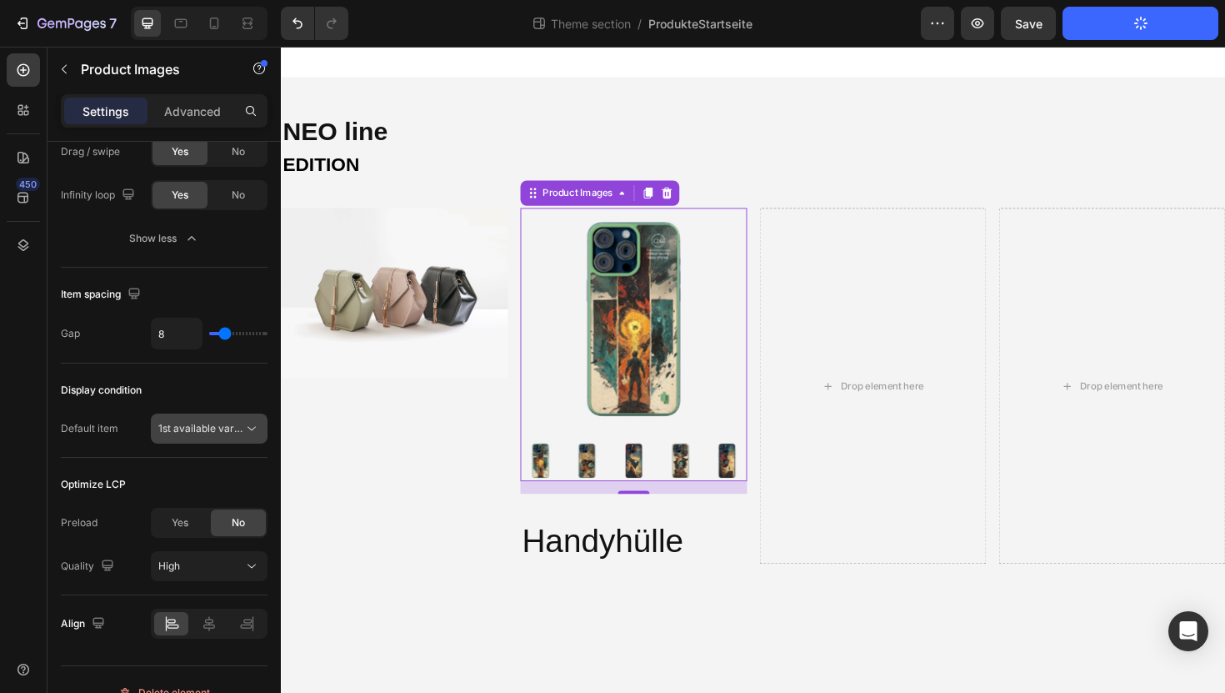
click at [199, 425] on span "1st available variant" at bounding box center [204, 428] width 93 height 13
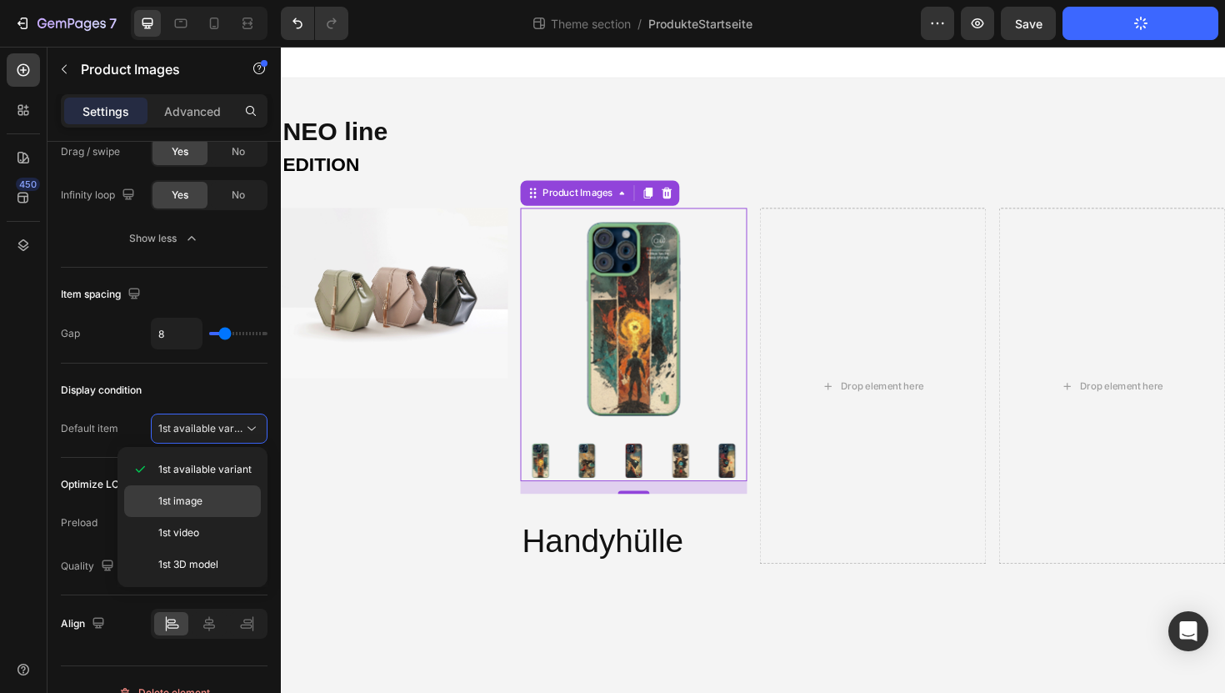
click at [197, 498] on span "1st image" at bounding box center [180, 500] width 44 height 15
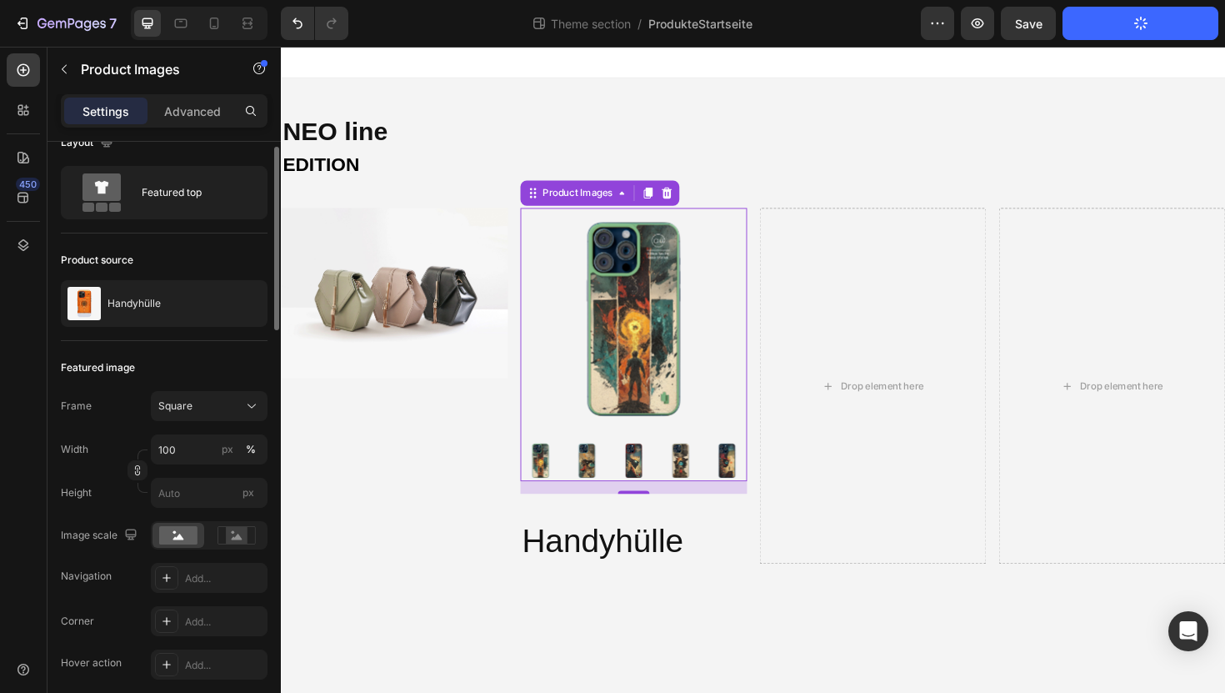
scroll to position [0, 0]
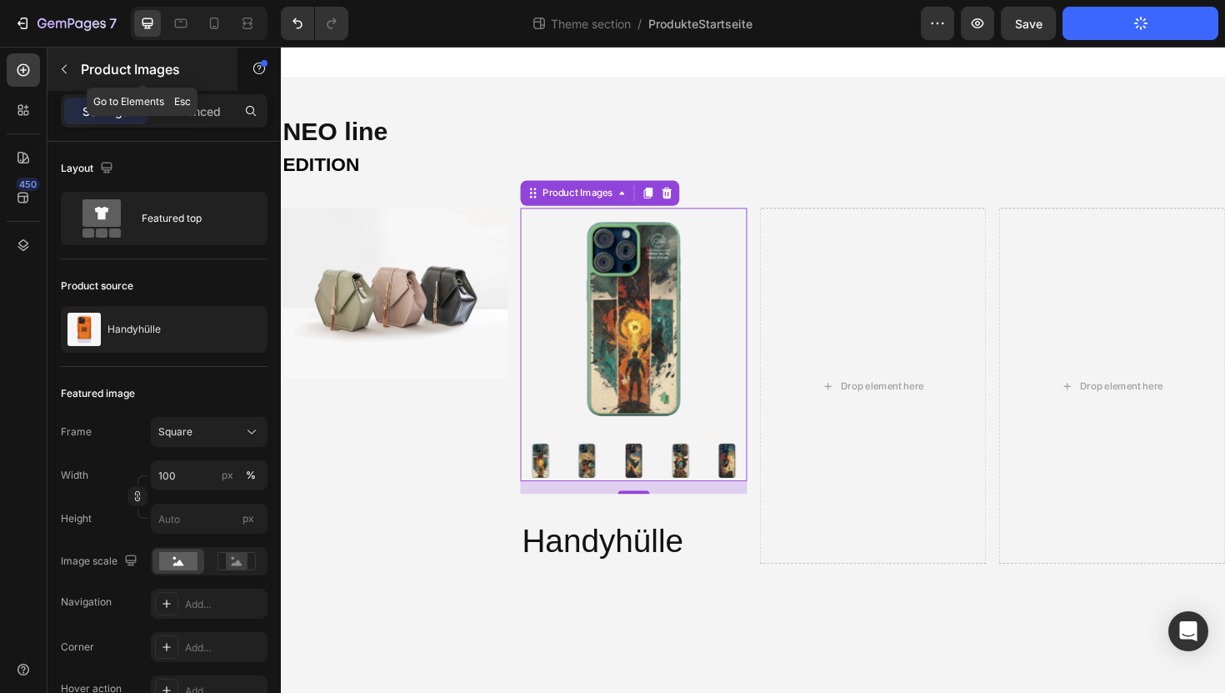
click at [65, 70] on icon "button" at bounding box center [64, 69] width 13 height 13
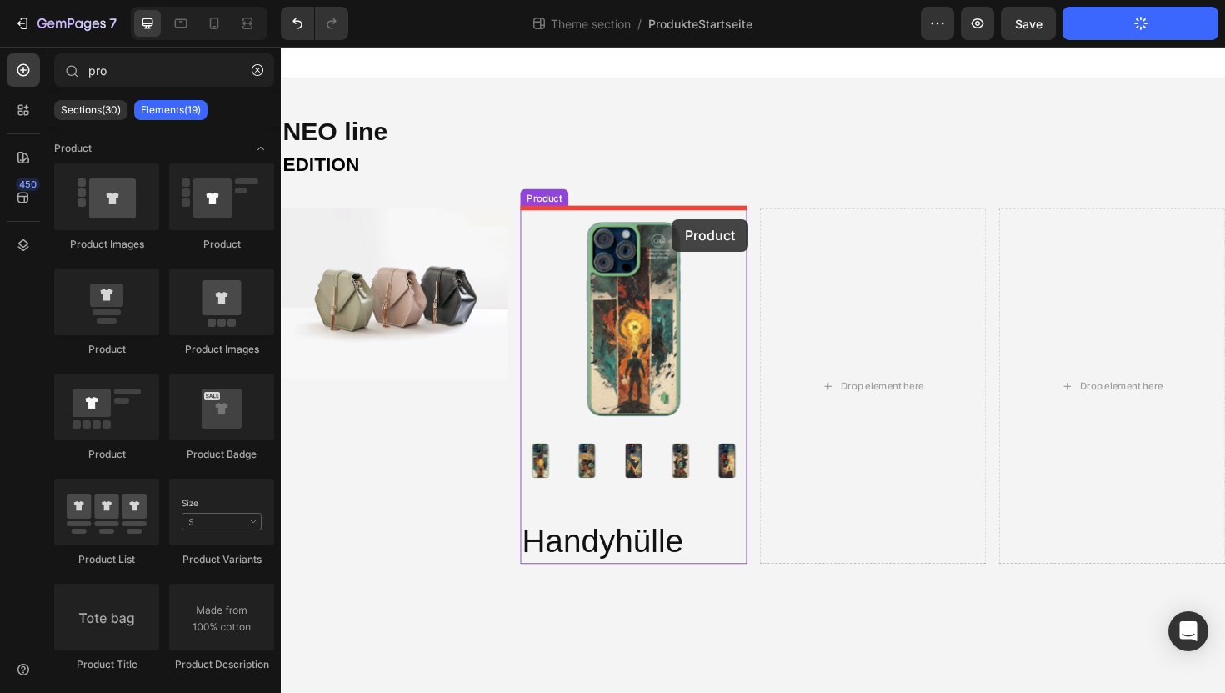
drag, startPoint x: 373, startPoint y: 374, endPoint x: 689, endPoint y: 229, distance: 347.6
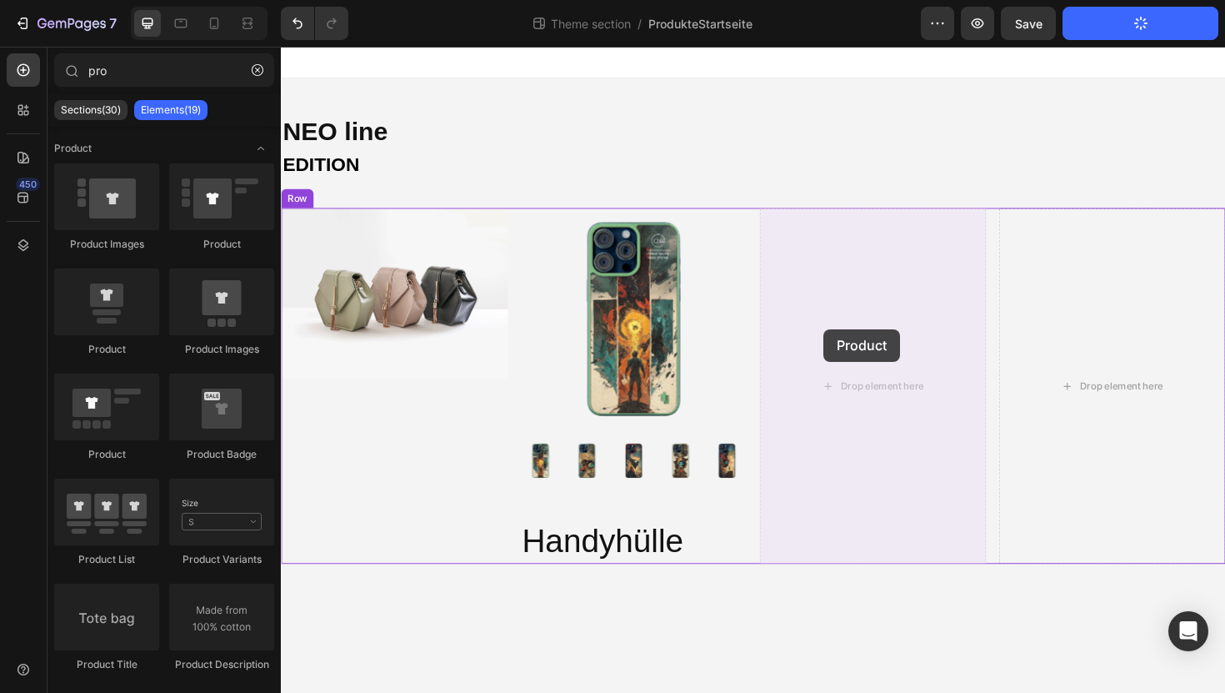
drag, startPoint x: 411, startPoint y: 358, endPoint x: 855, endPoint y: 346, distance: 444.4
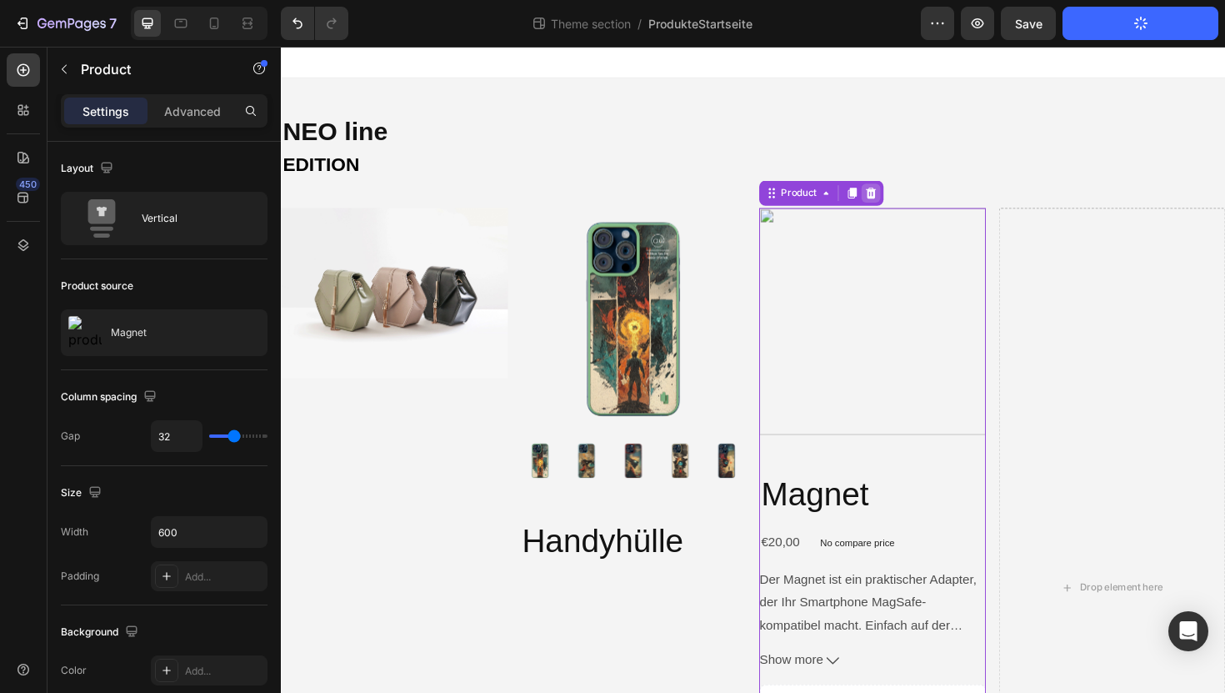
click at [901, 199] on icon at bounding box center [905, 201] width 13 height 13
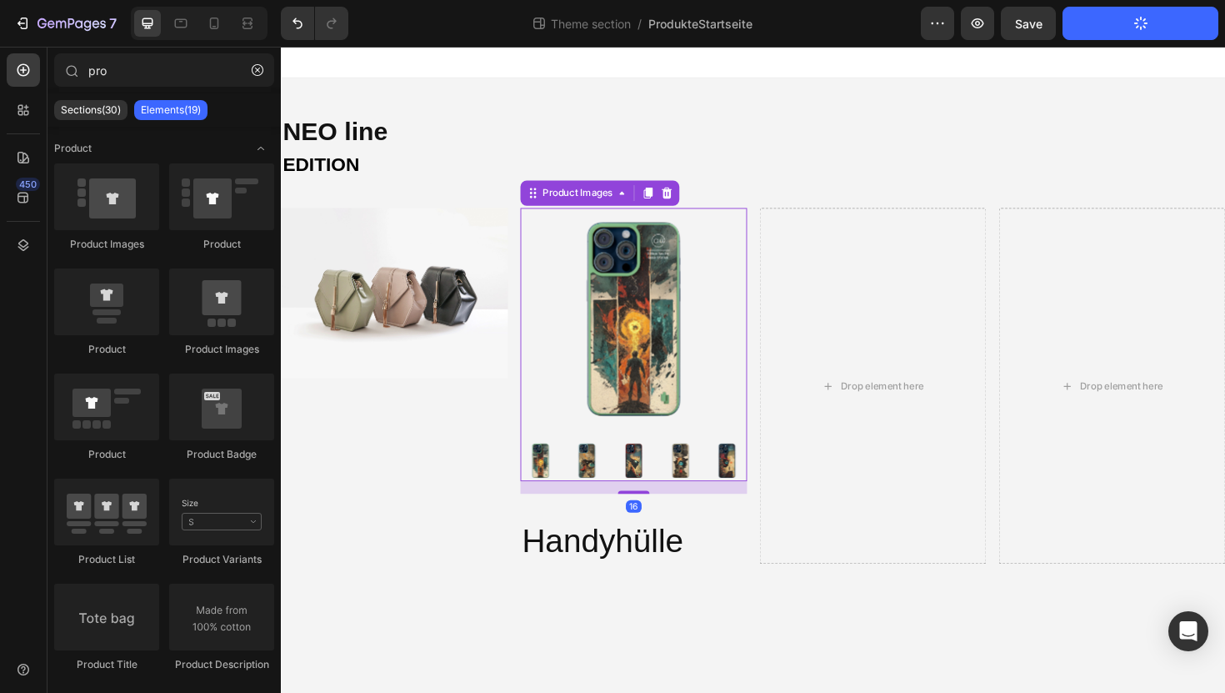
click at [572, 425] on img at bounding box center [654, 338] width 240 height 240
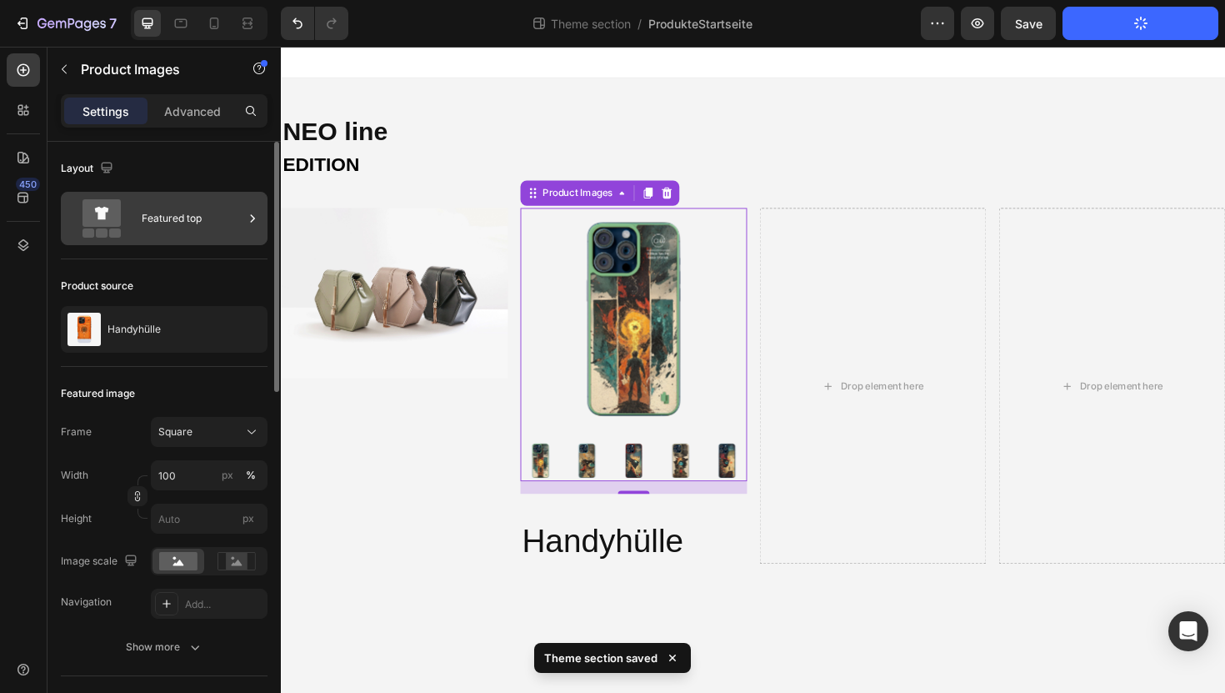
click at [183, 212] on div "Featured top" at bounding box center [193, 218] width 102 height 38
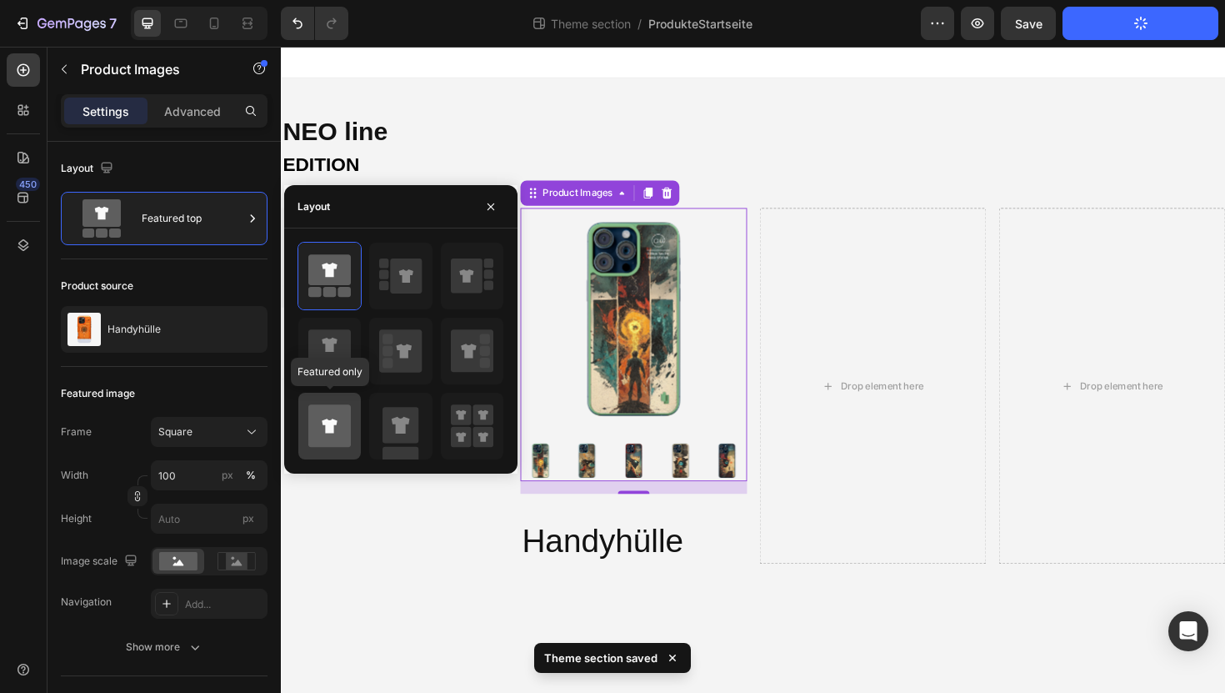
click at [328, 440] on icon at bounding box center [329, 425] width 43 height 43
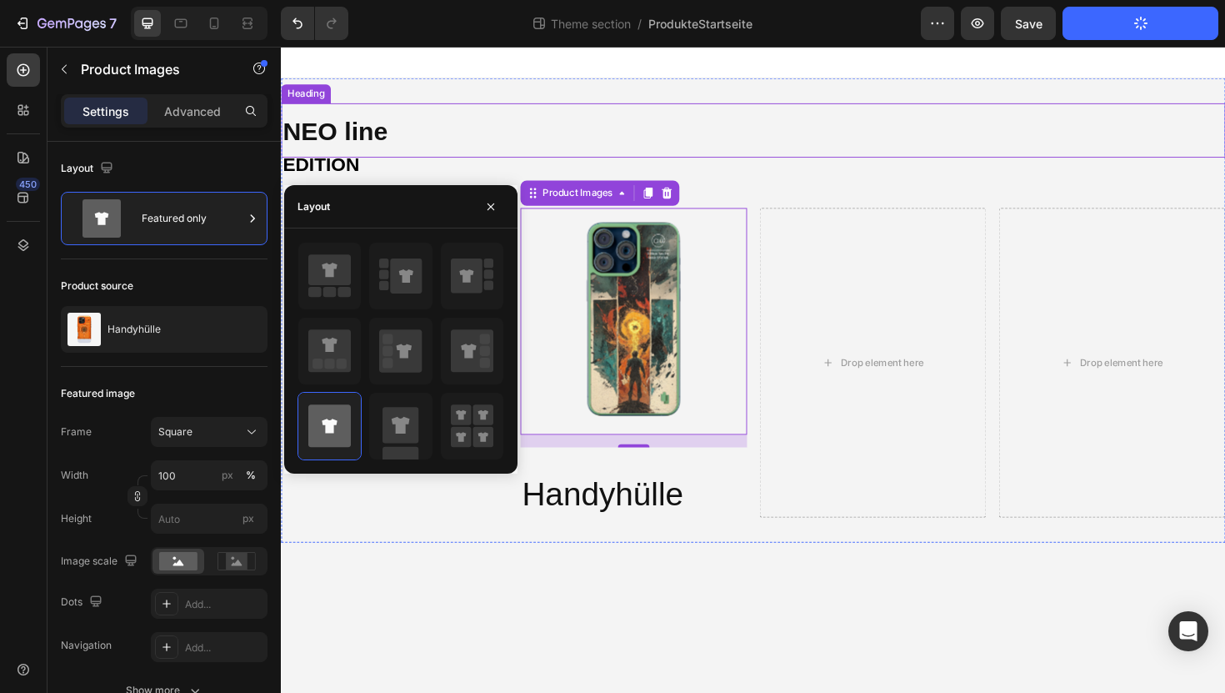
click at [571, 114] on h2 "NEO line" at bounding box center [781, 136] width 1000 height 58
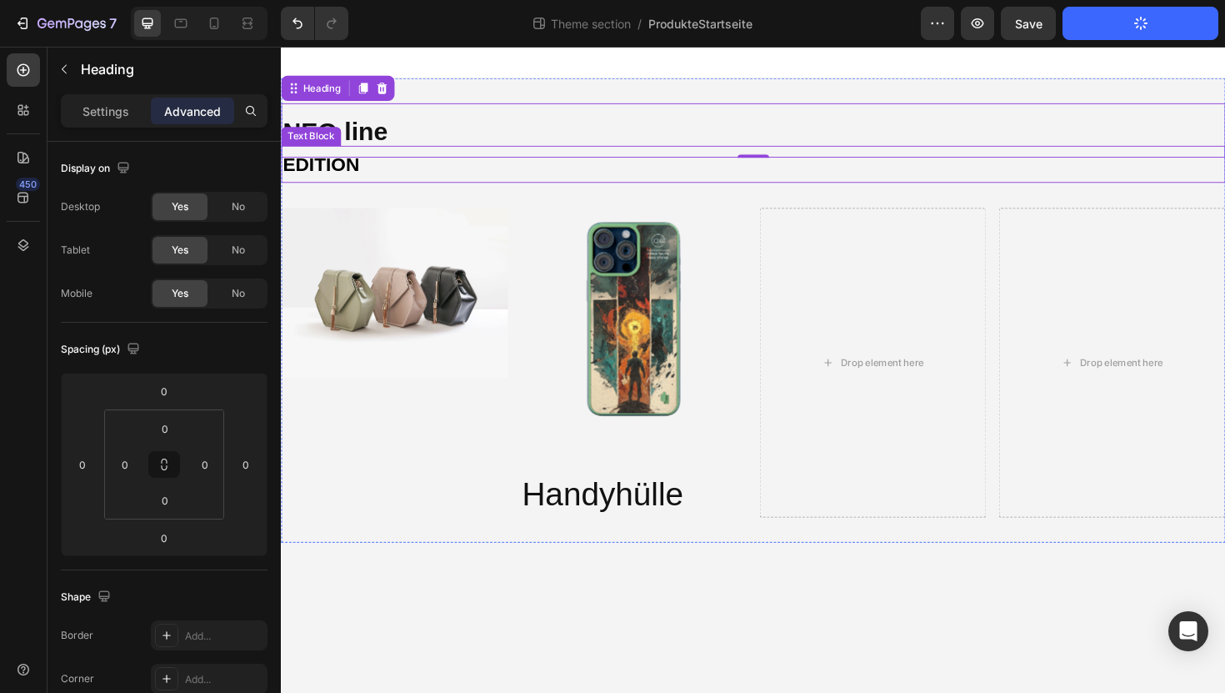
click at [353, 177] on p "EDITION" at bounding box center [781, 171] width 997 height 36
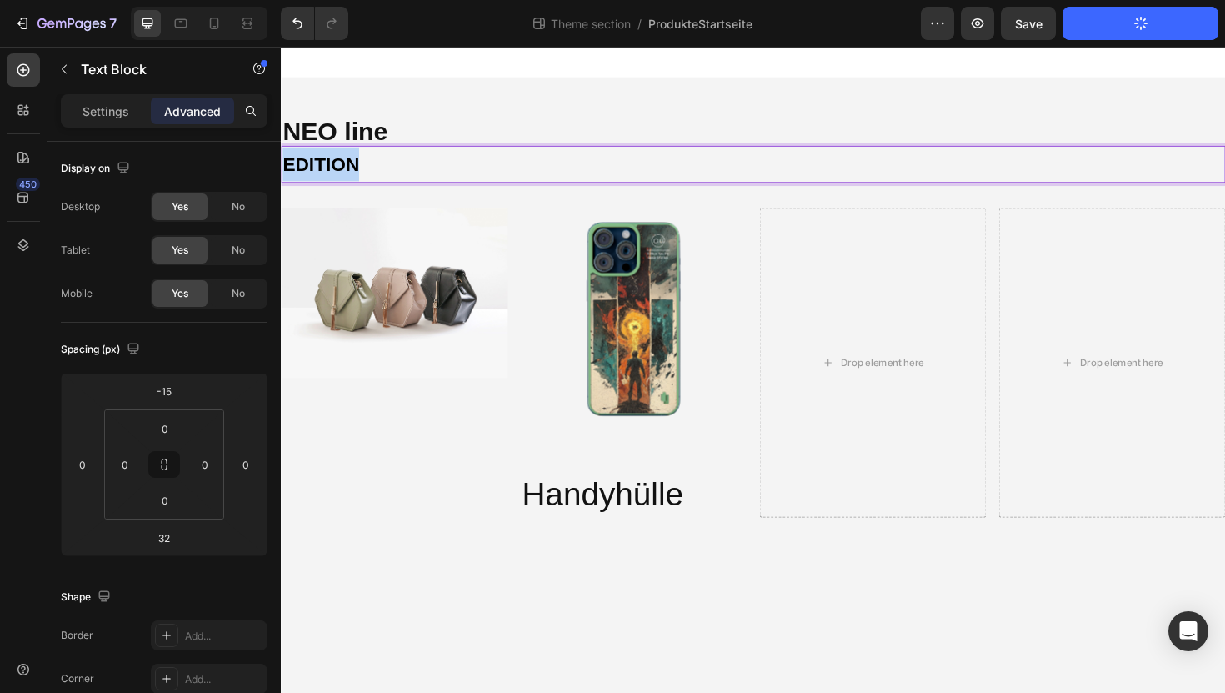
click at [353, 177] on p "EDITION" at bounding box center [781, 171] width 997 height 36
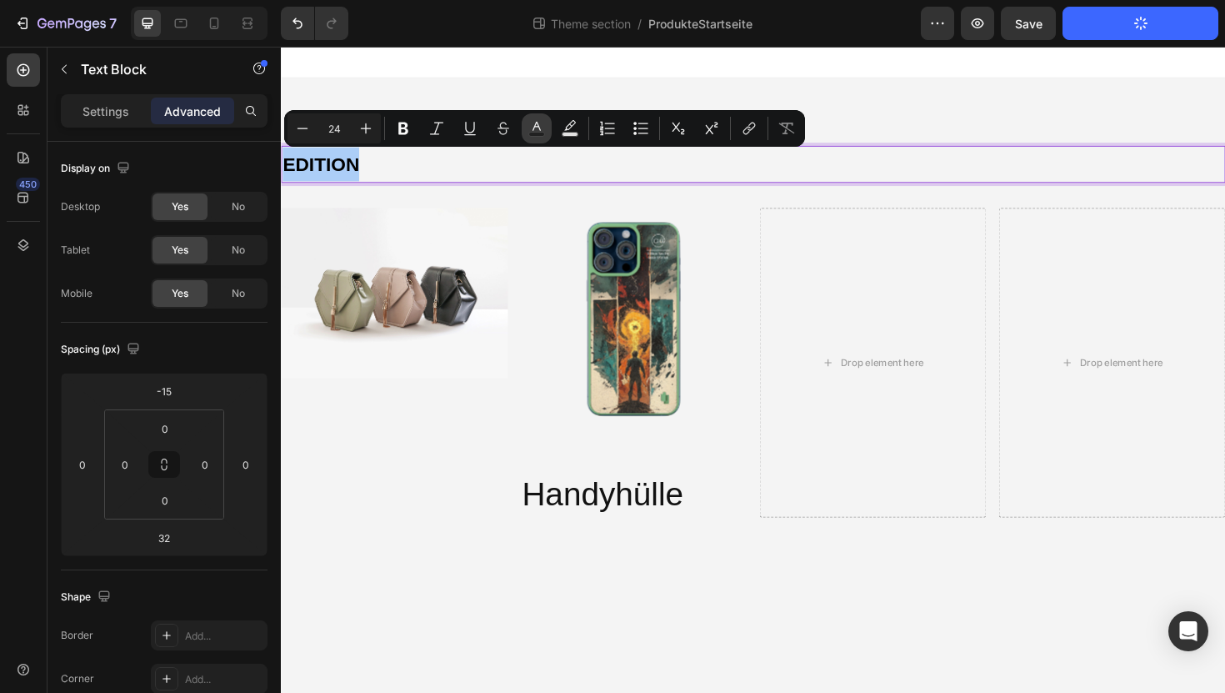
click at [547, 123] on button "Text Color" at bounding box center [537, 128] width 30 height 30
type input "000000"
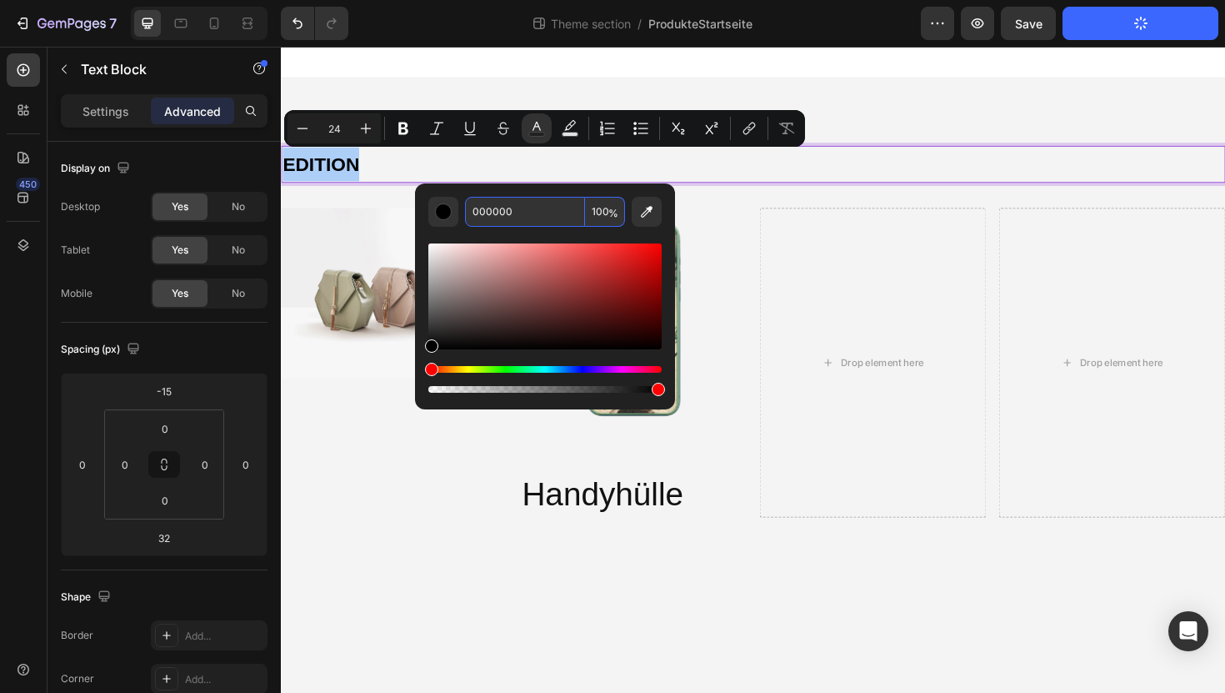
click at [544, 209] on input "000000" at bounding box center [525, 212] width 120 height 30
paste input "BB373"
type input "BB3730"
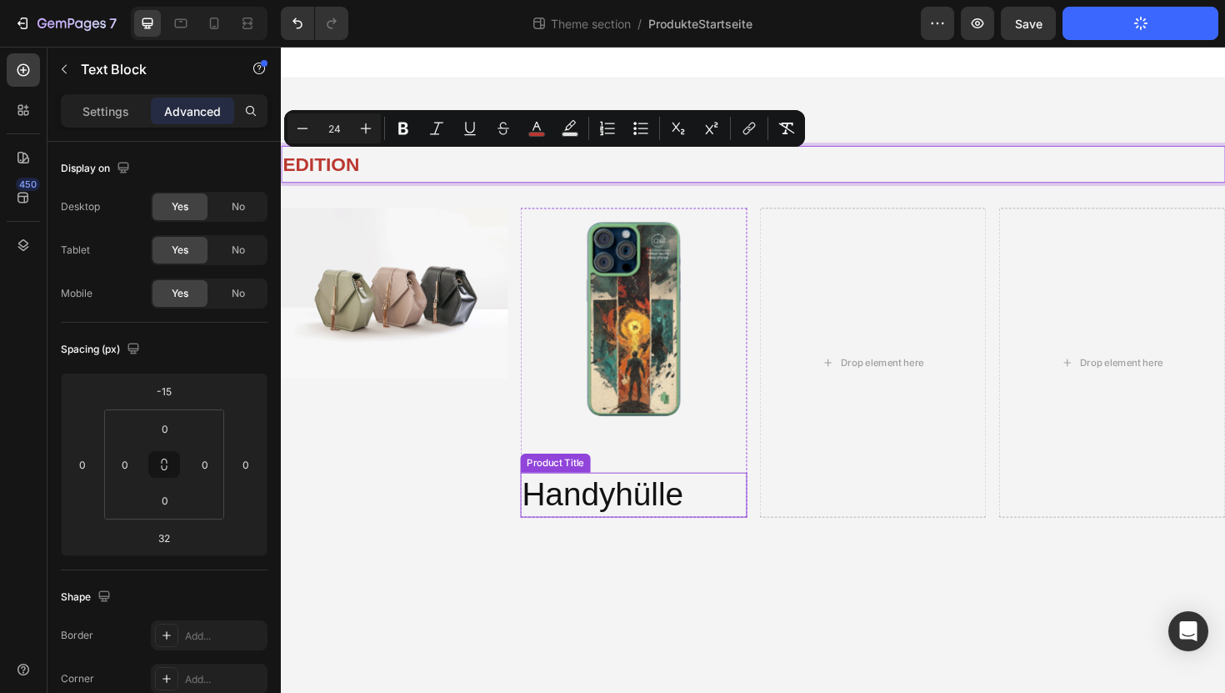
click at [641, 511] on h2 "Handyhülle" at bounding box center [654, 522] width 240 height 48
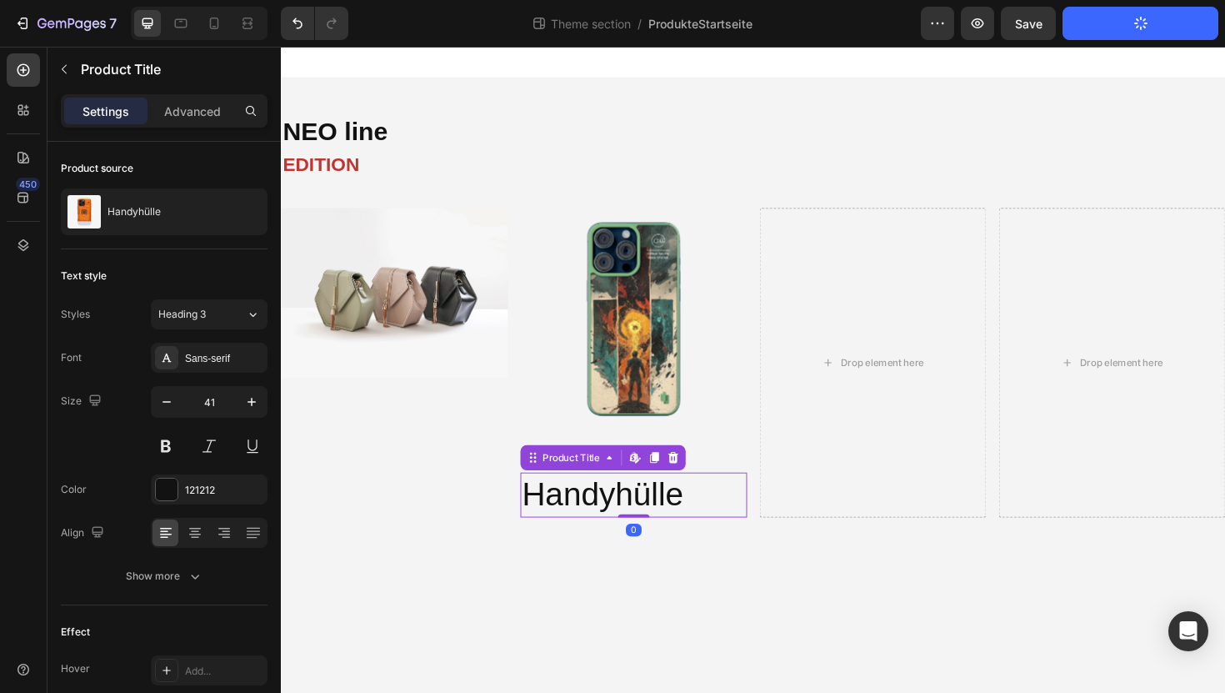
click at [641, 511] on h2 "Handyhülle" at bounding box center [654, 522] width 240 height 48
click at [698, 483] on icon at bounding box center [696, 482] width 11 height 12
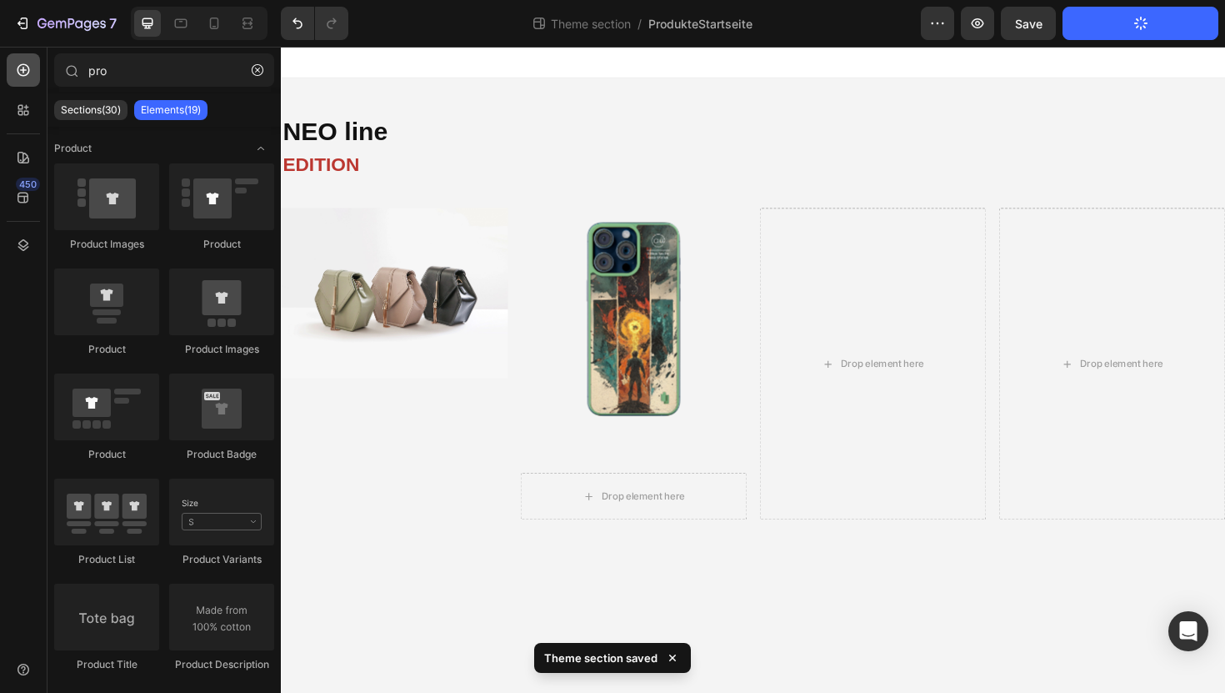
click at [31, 65] on icon at bounding box center [23, 70] width 17 height 17
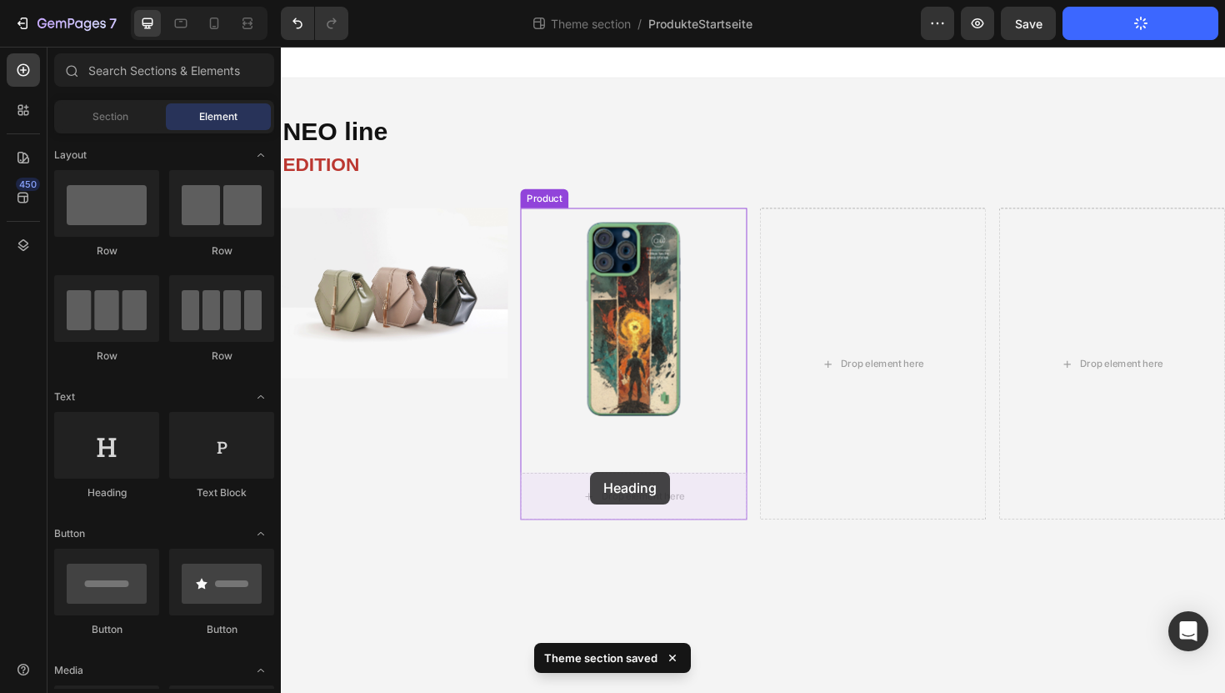
drag, startPoint x: 403, startPoint y: 508, endPoint x: 608, endPoint y: 497, distance: 205.3
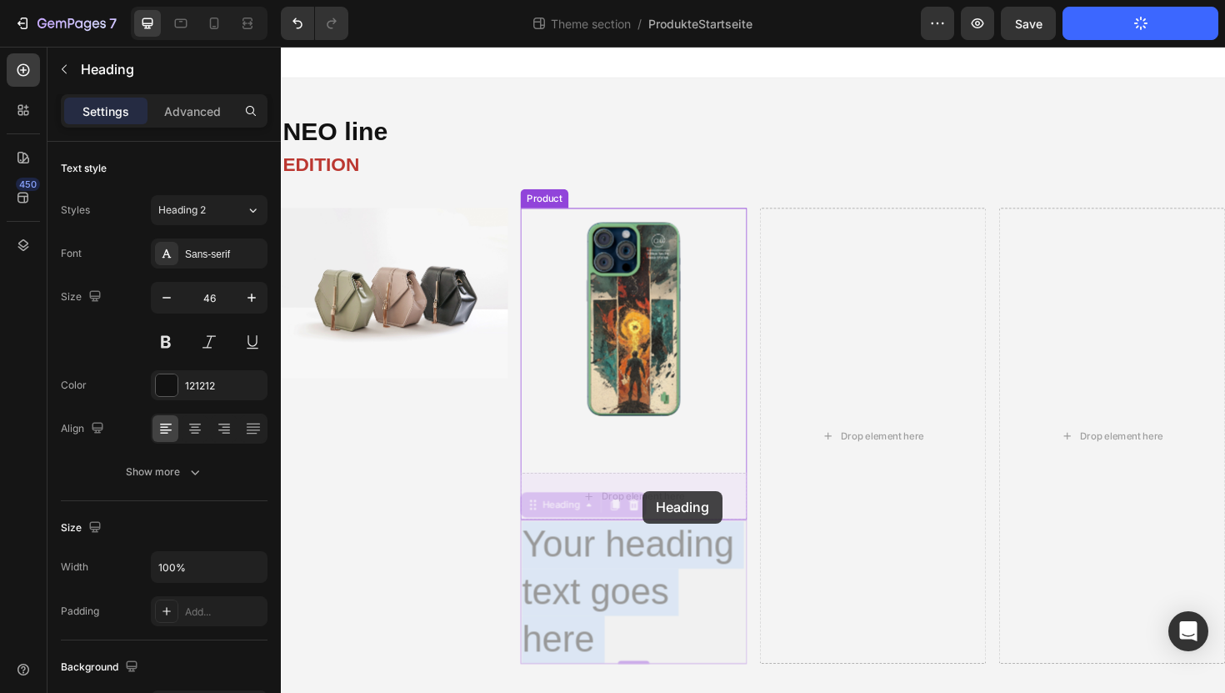
drag, startPoint x: 655, startPoint y: 608, endPoint x: 663, endPoint y: 517, distance: 92.1
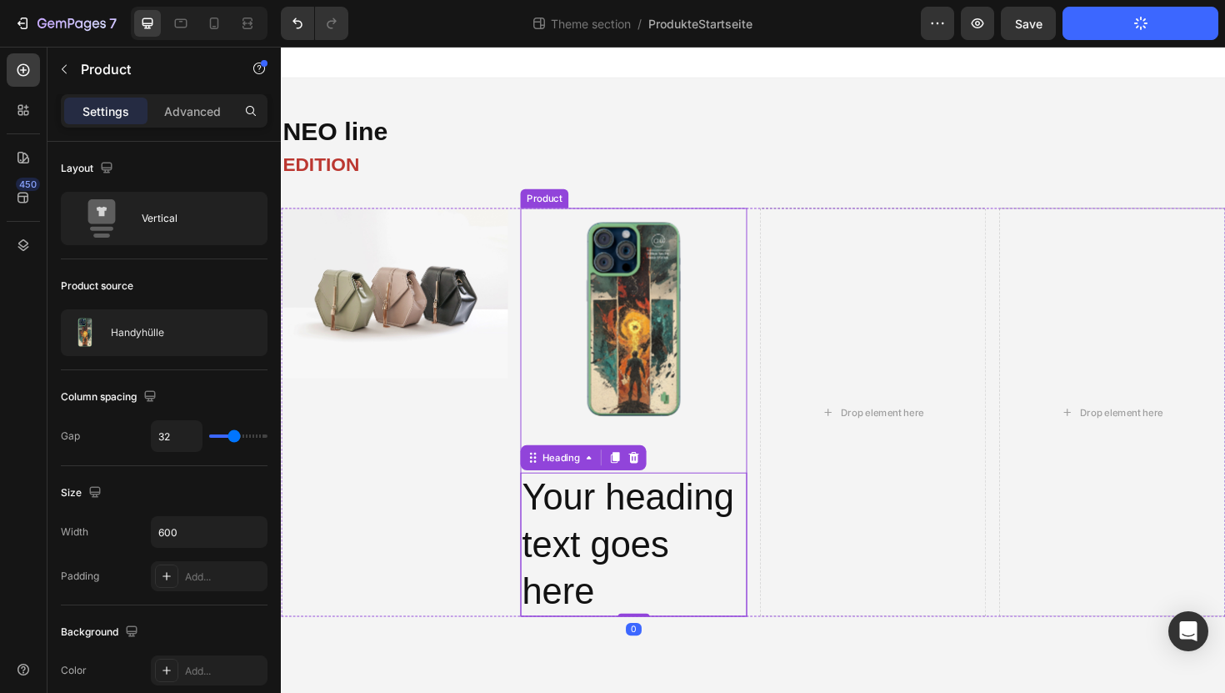
click at [699, 472] on div "Product Images Your heading text goes here Heading 0 Product" at bounding box center [654, 434] width 240 height 433
click at [641, 523] on h2 "Your heading text goes here" at bounding box center [654, 574] width 240 height 153
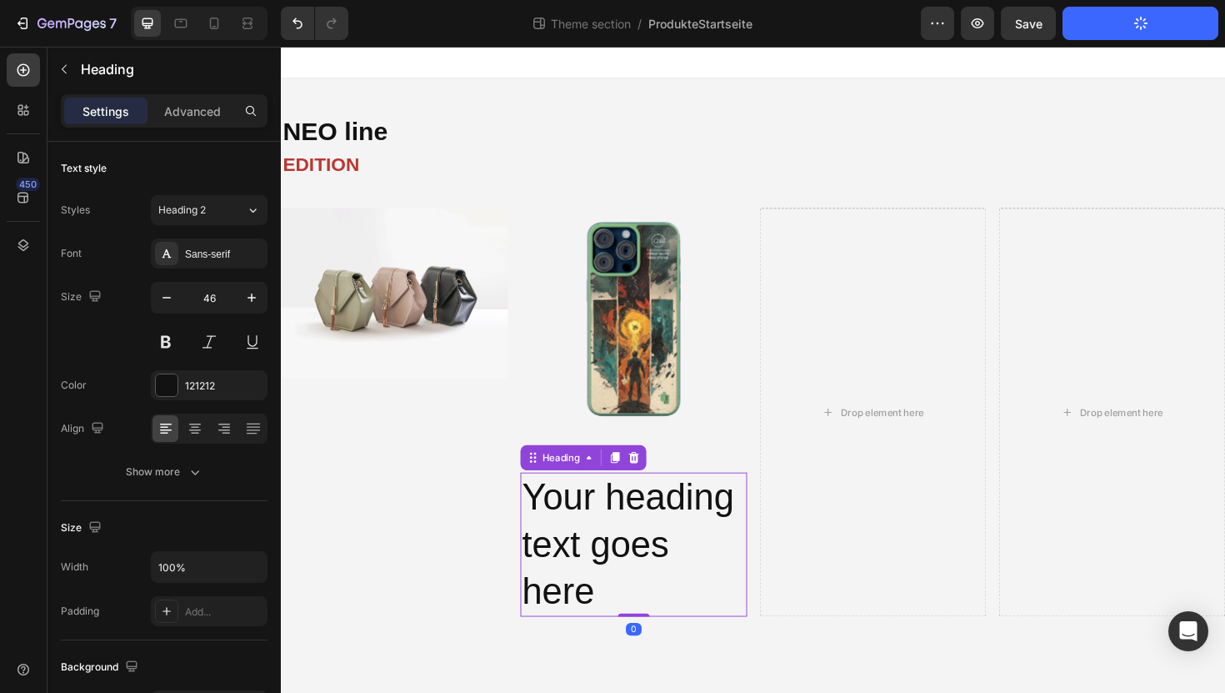
click at [588, 533] on h2 "Your heading text goes here" at bounding box center [654, 574] width 240 height 153
click at [588, 533] on p "Your heading text goes here" at bounding box center [654, 573] width 237 height 149
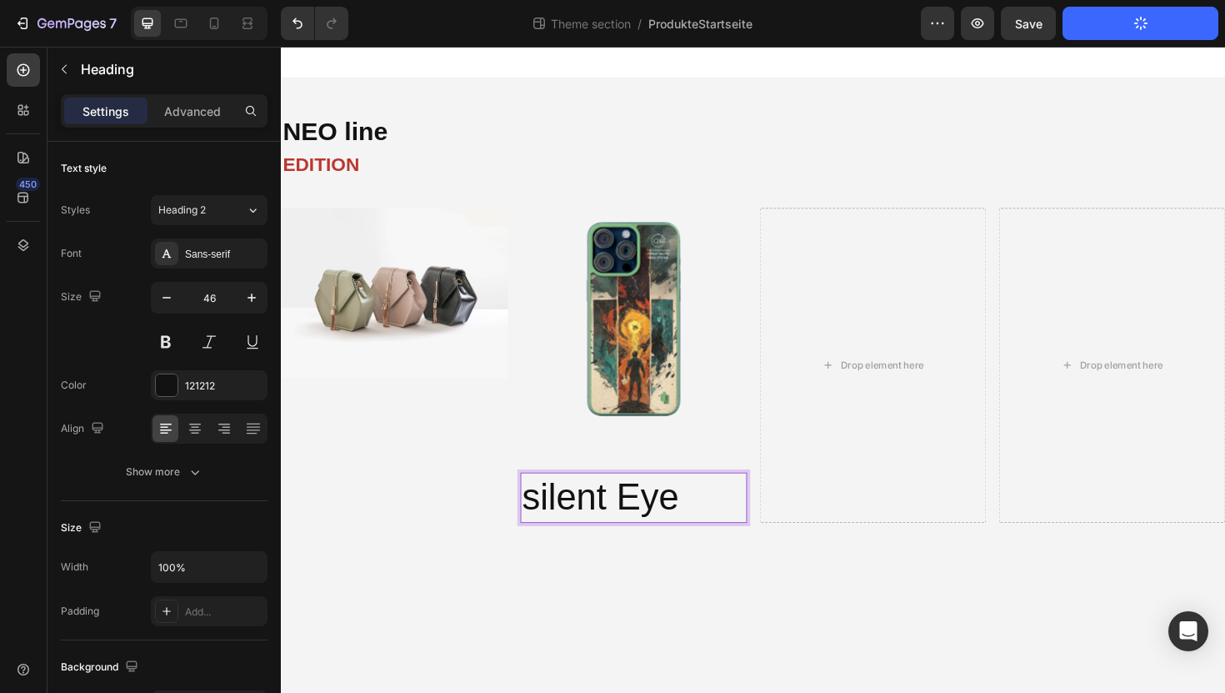
click at [544, 508] on p "silent Eye" at bounding box center [654, 524] width 237 height 50
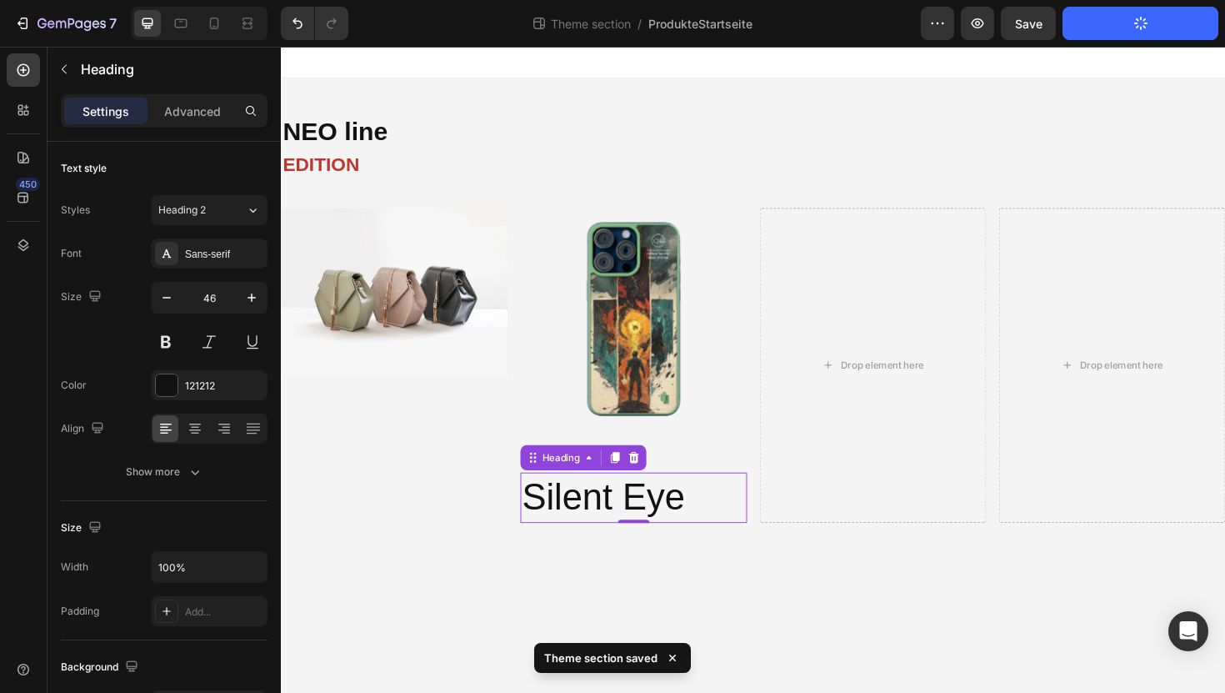
click at [701, 523] on p "Silent Eye" at bounding box center [654, 524] width 237 height 50
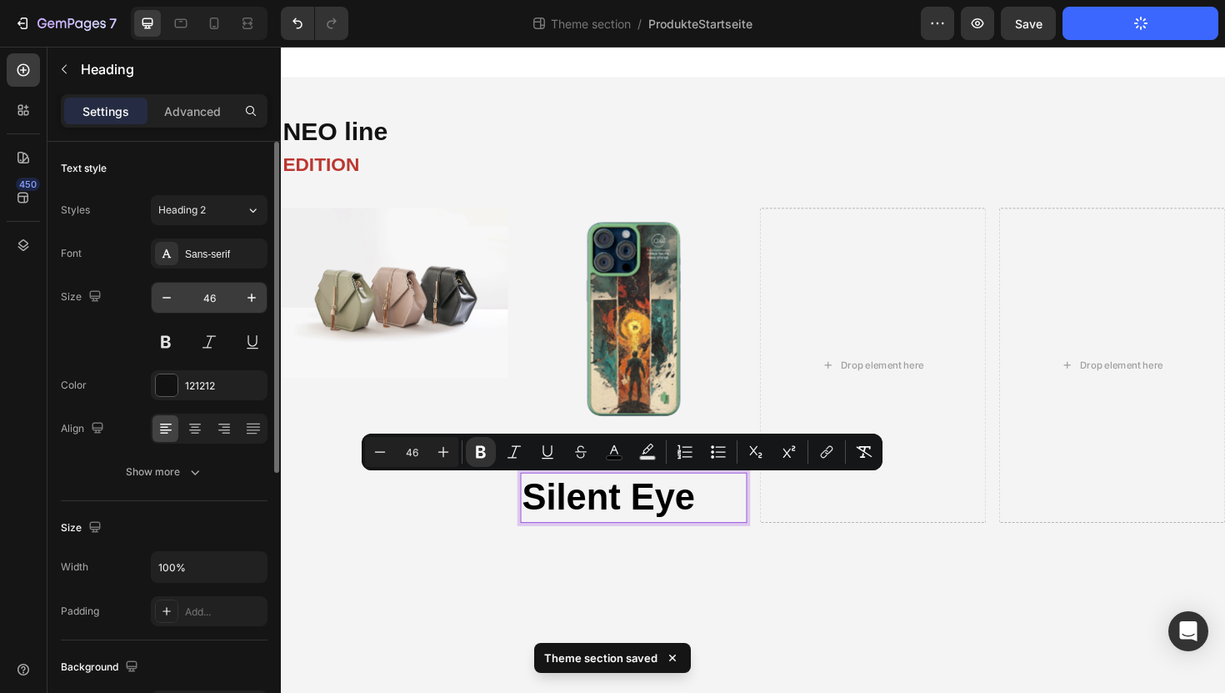
click at [207, 303] on input "46" at bounding box center [209, 298] width 55 height 30
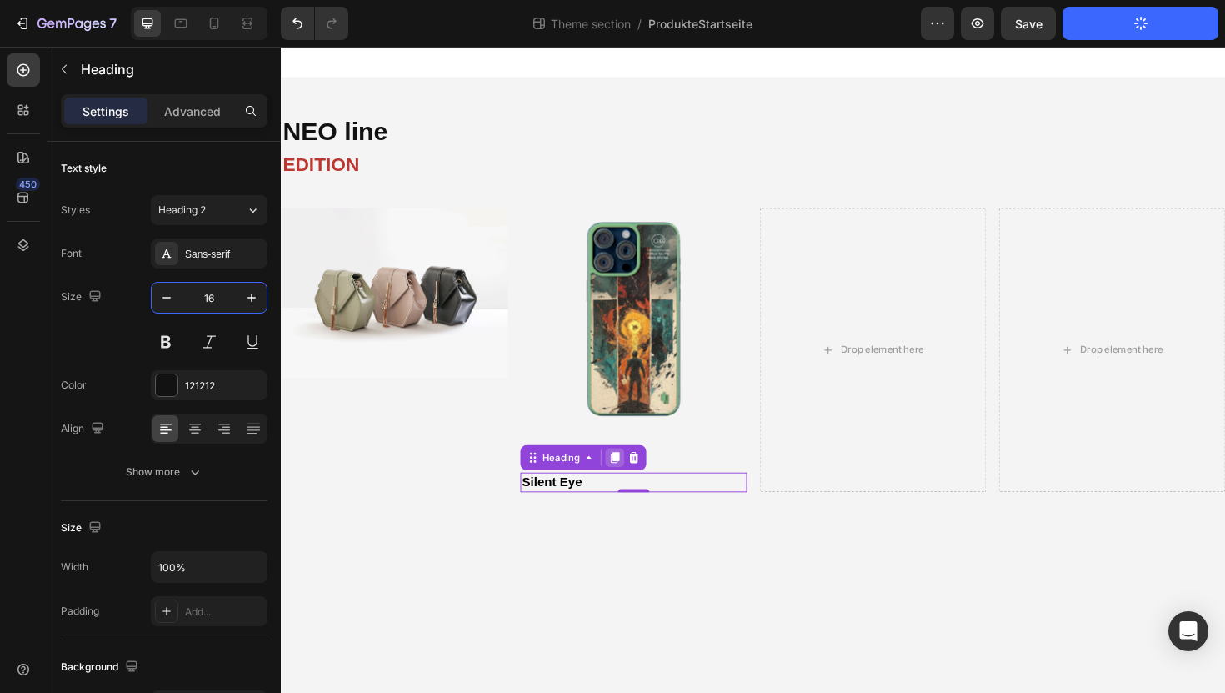
type input "16"
click at [636, 484] on icon at bounding box center [634, 482] width 9 height 12
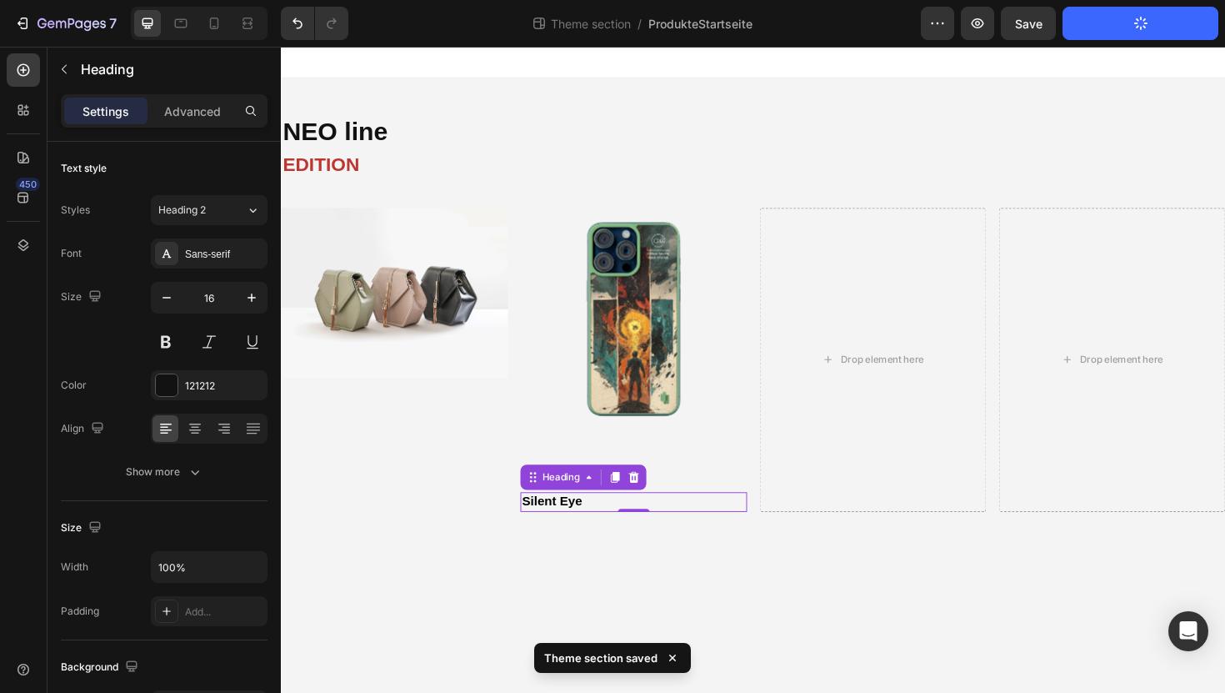
click at [566, 535] on strong "Silent Eye" at bounding box center [567, 528] width 63 height 14
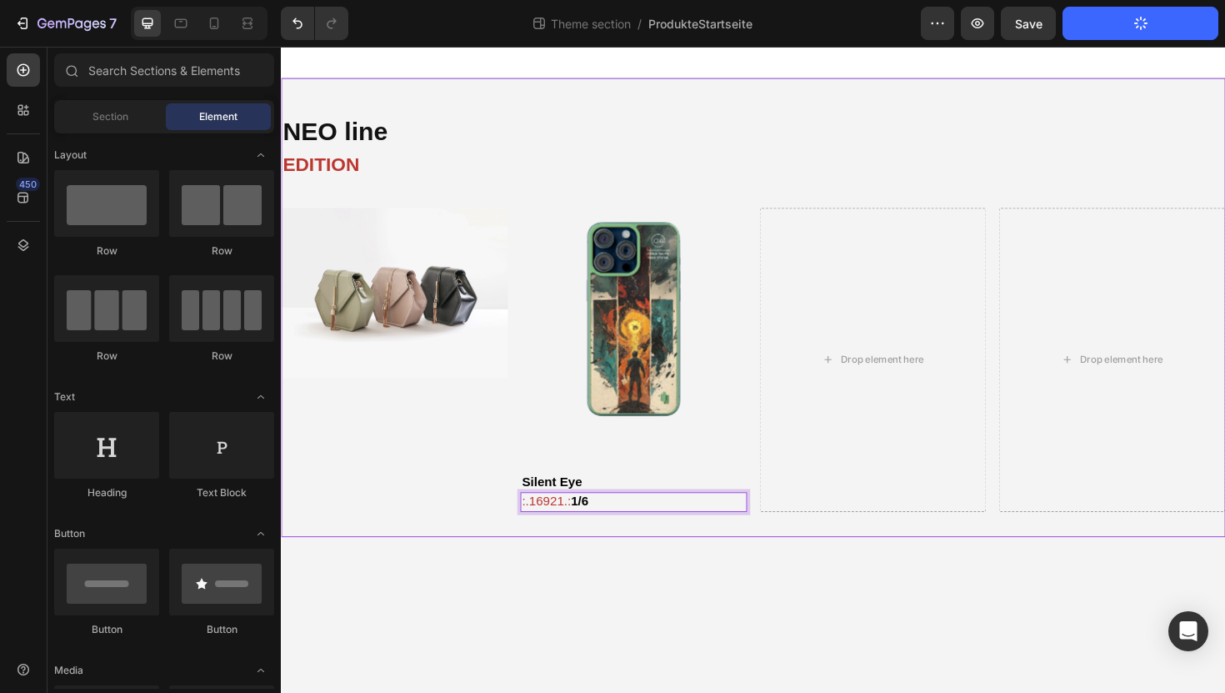
click at [573, 583] on body "NEO line Heading EDITION Text Block Image Product Images ⁠⁠⁠⁠⁠⁠⁠ Silent Eye Hea…" at bounding box center [781, 389] width 1000 height 684
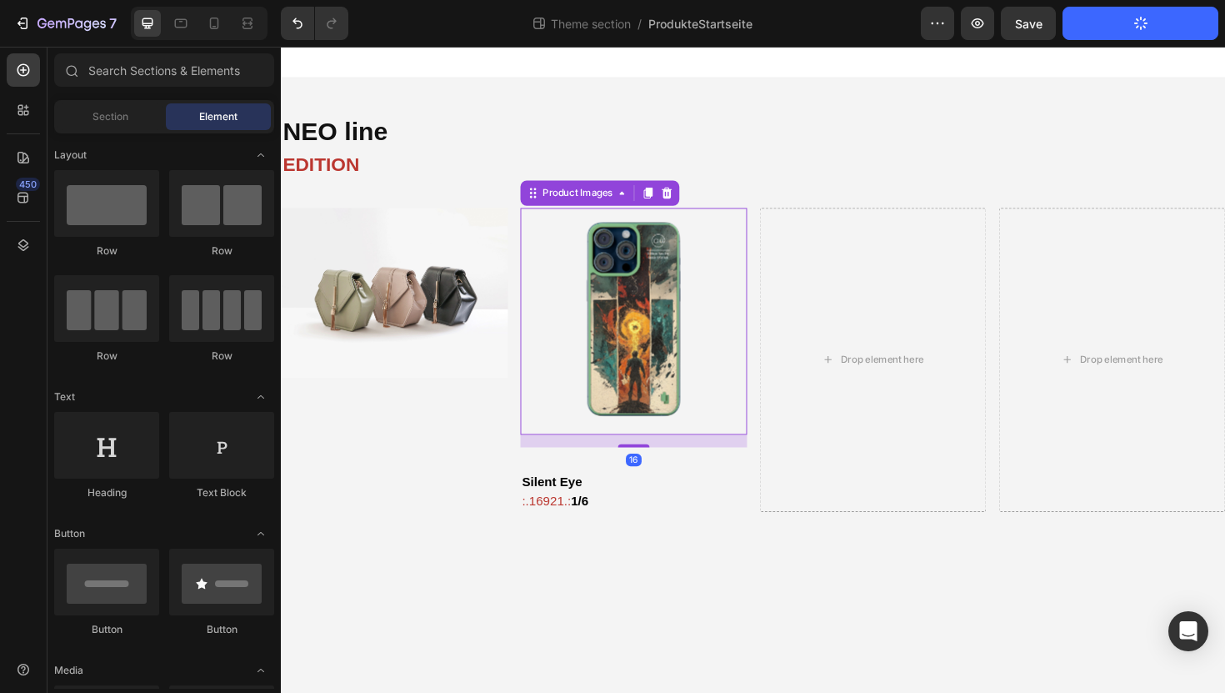
click at [633, 293] on img at bounding box center [654, 338] width 240 height 240
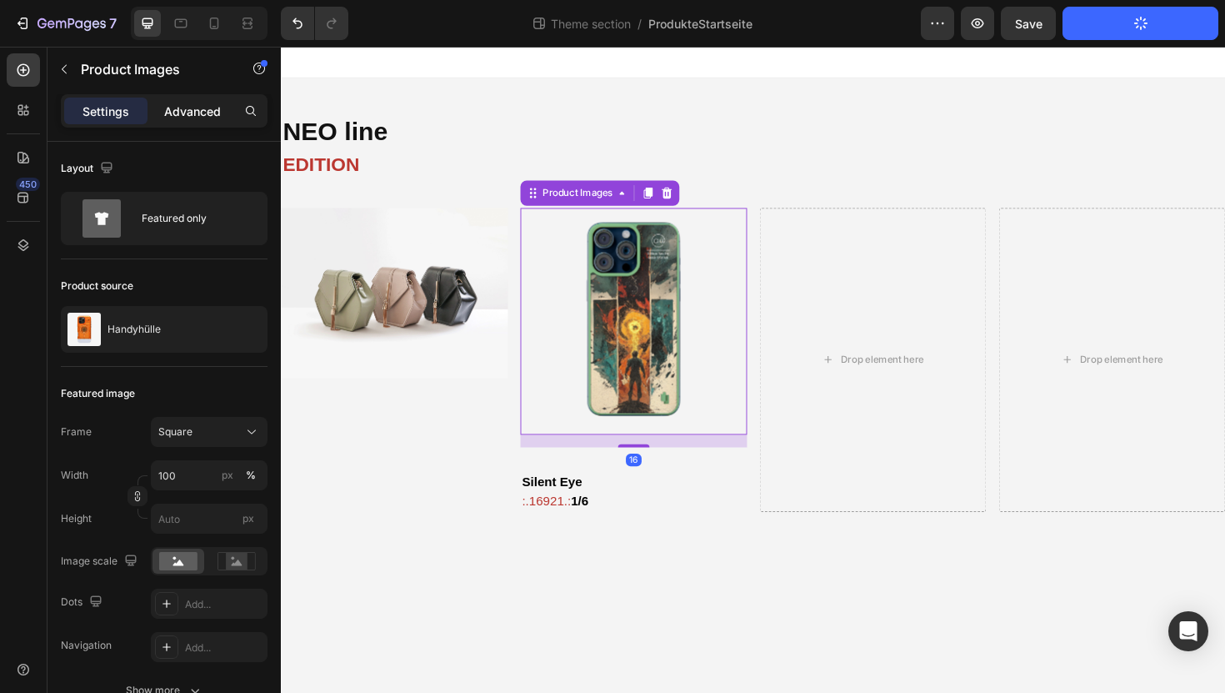
click at [184, 98] on div "Advanced" at bounding box center [192, 111] width 83 height 27
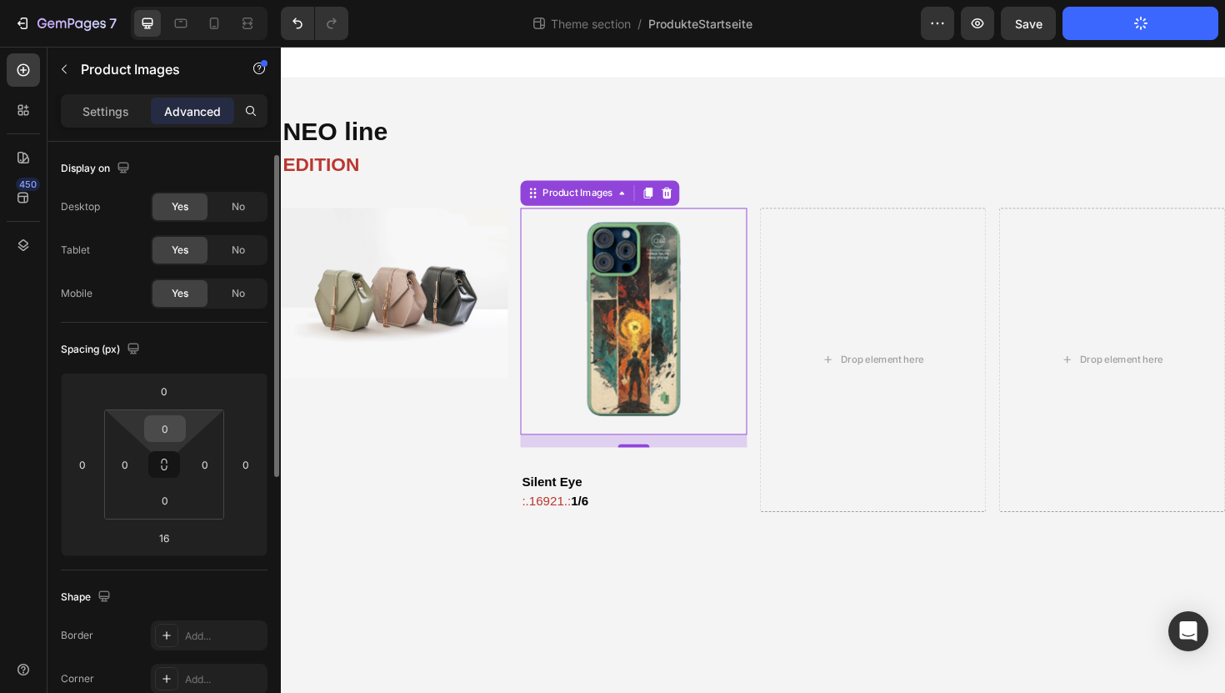
scroll to position [77, 0]
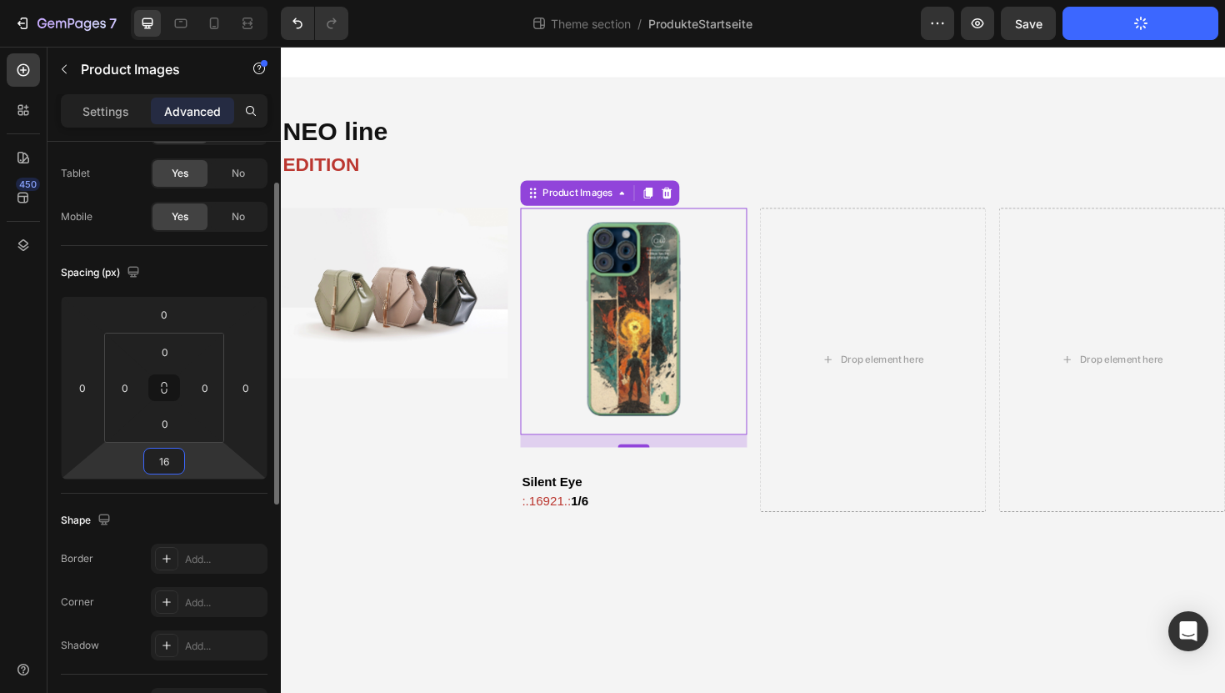
click at [173, 449] on input "16" at bounding box center [164, 460] width 33 height 25
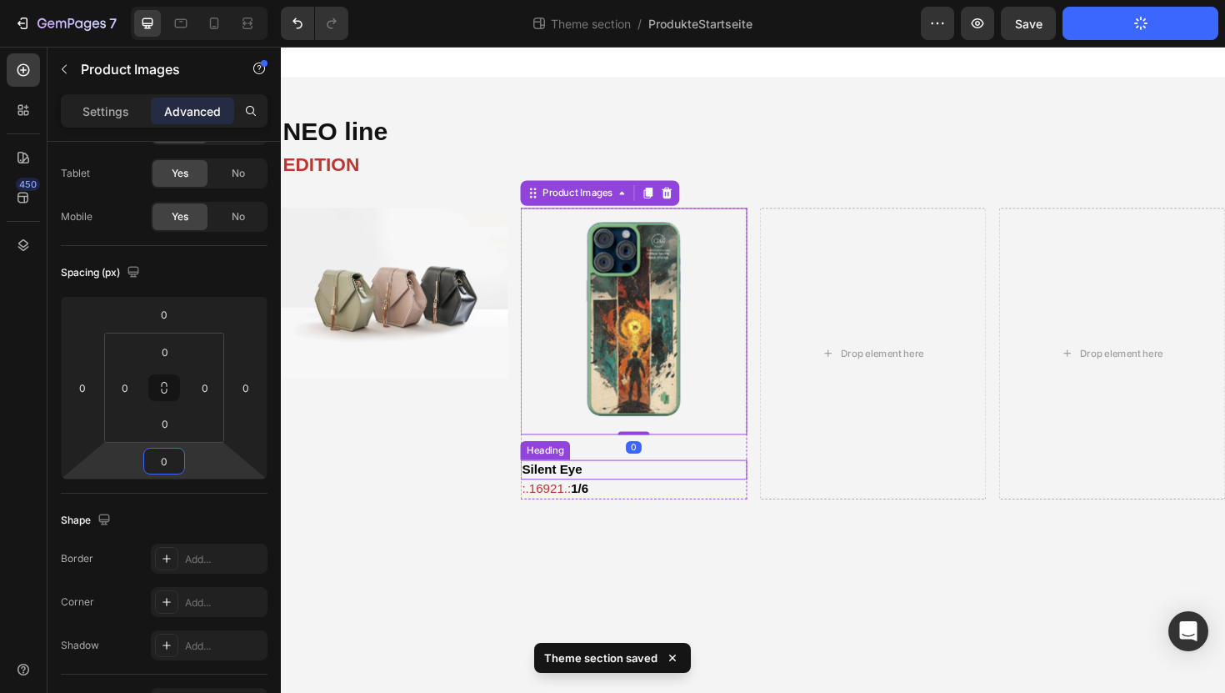
click at [607, 498] on p "⁠⁠⁠⁠⁠⁠⁠ Silent Eye" at bounding box center [654, 495] width 237 height 18
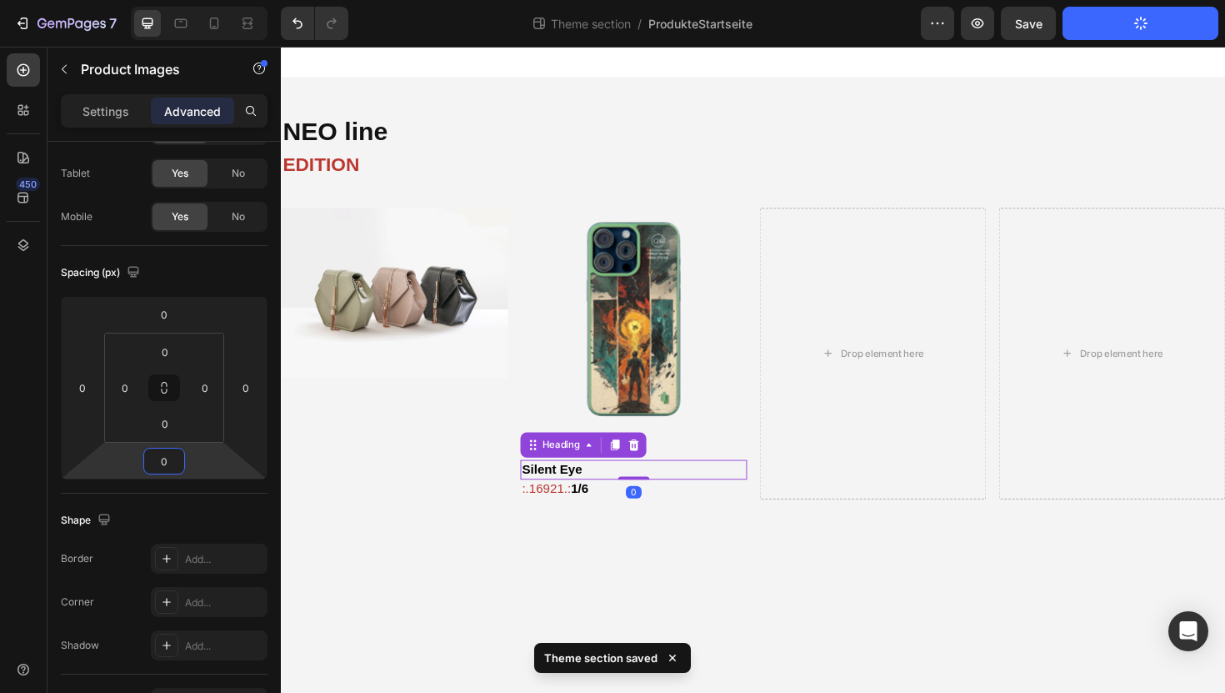
scroll to position [0, 0]
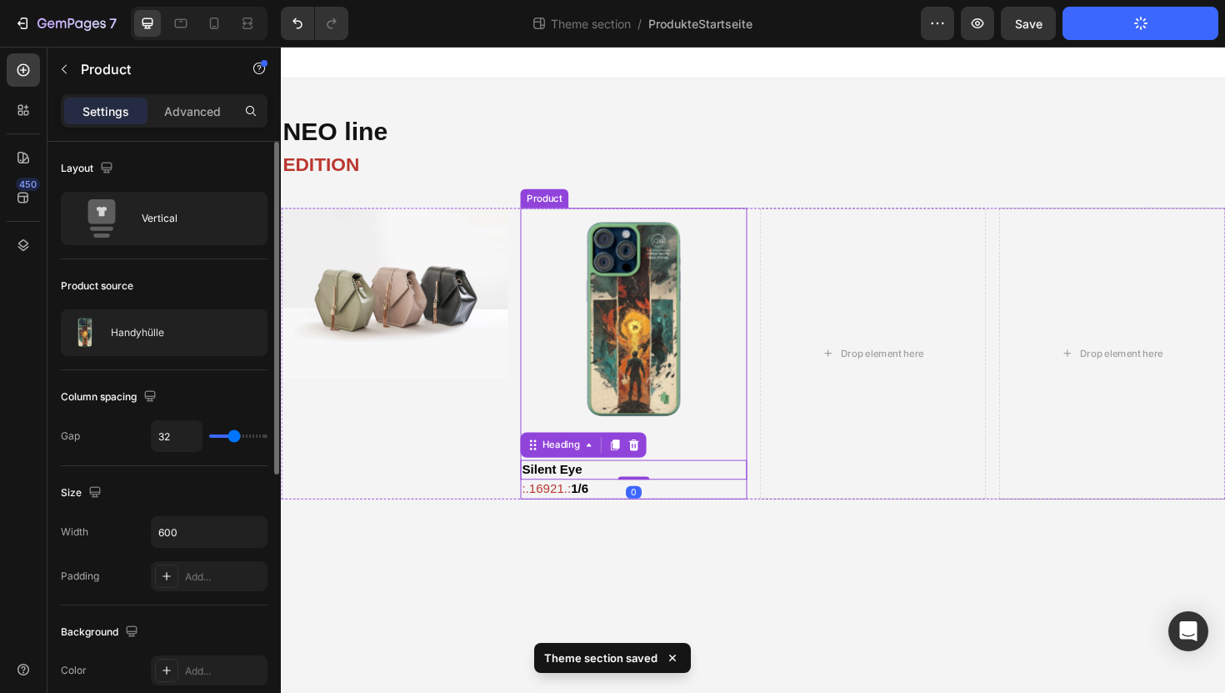
click at [720, 469] on div "Product Images ⁠⁠⁠⁠⁠⁠⁠ Silent Eye Heading 0 ⁠⁠⁠⁠⁠⁠⁠ :.16921.: 1/6 Heading Produ…" at bounding box center [654, 372] width 240 height 308
click at [603, 496] on p "⁠⁠⁠⁠⁠⁠⁠ Silent Eye" at bounding box center [654, 495] width 237 height 18
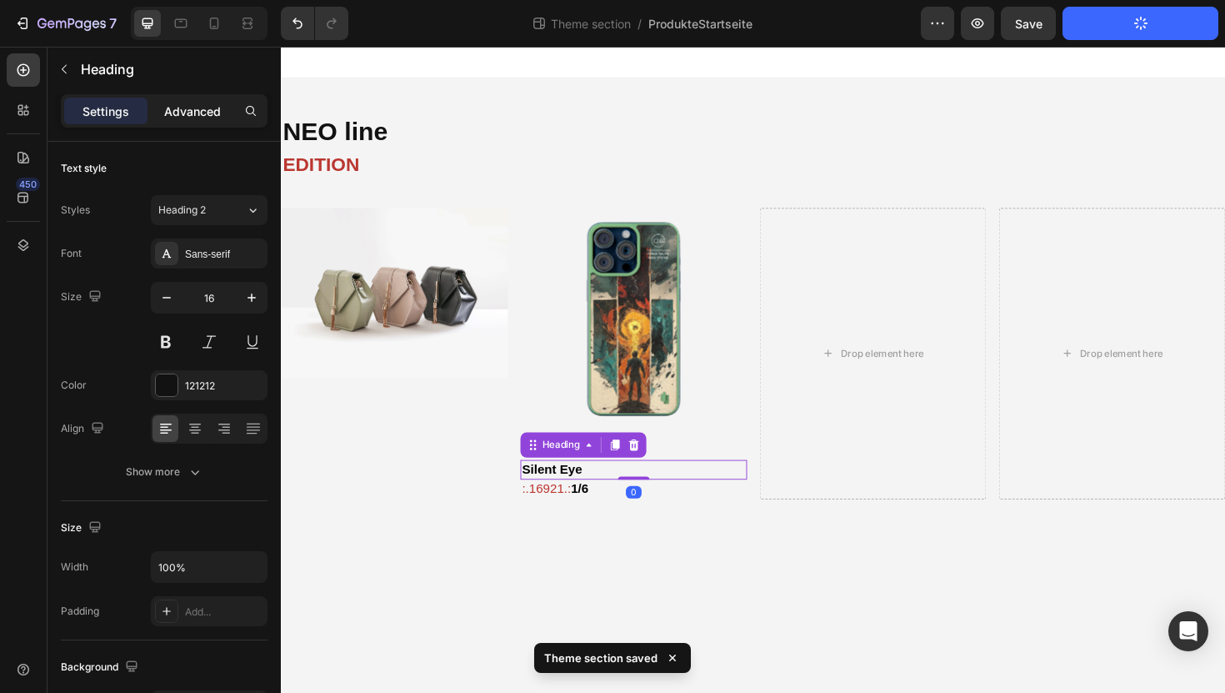
click at [199, 107] on p "Advanced" at bounding box center [192, 112] width 57 height 18
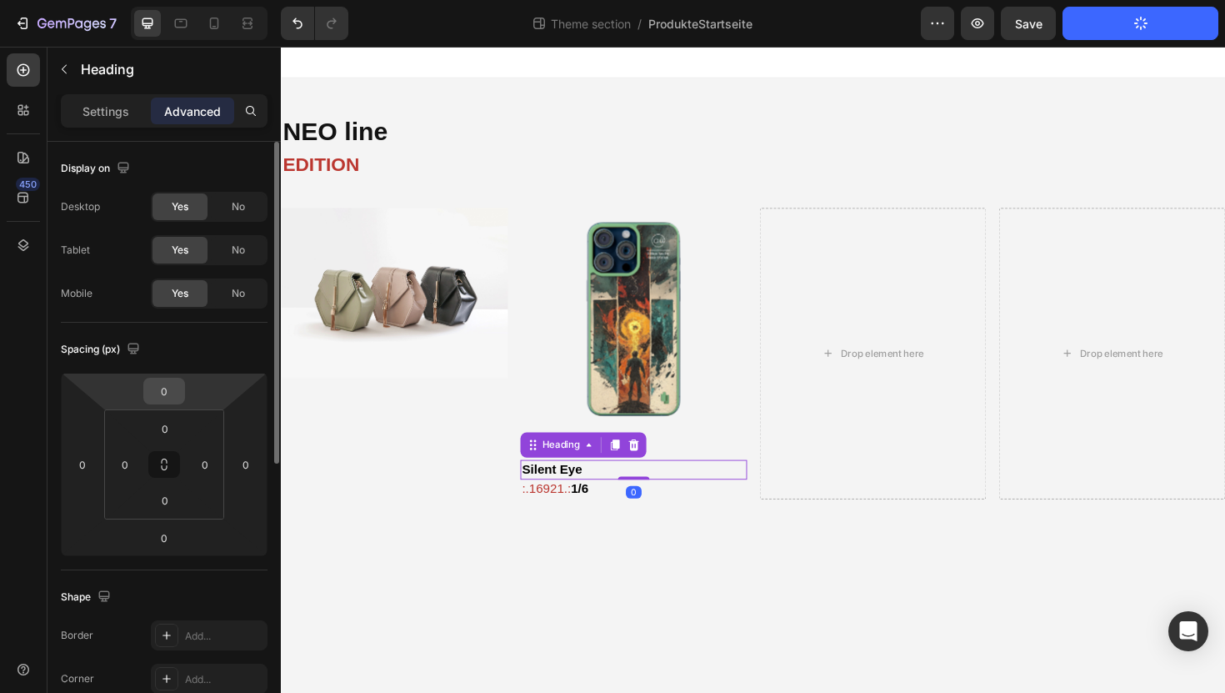
click at [162, 383] on input "0" at bounding box center [164, 390] width 33 height 25
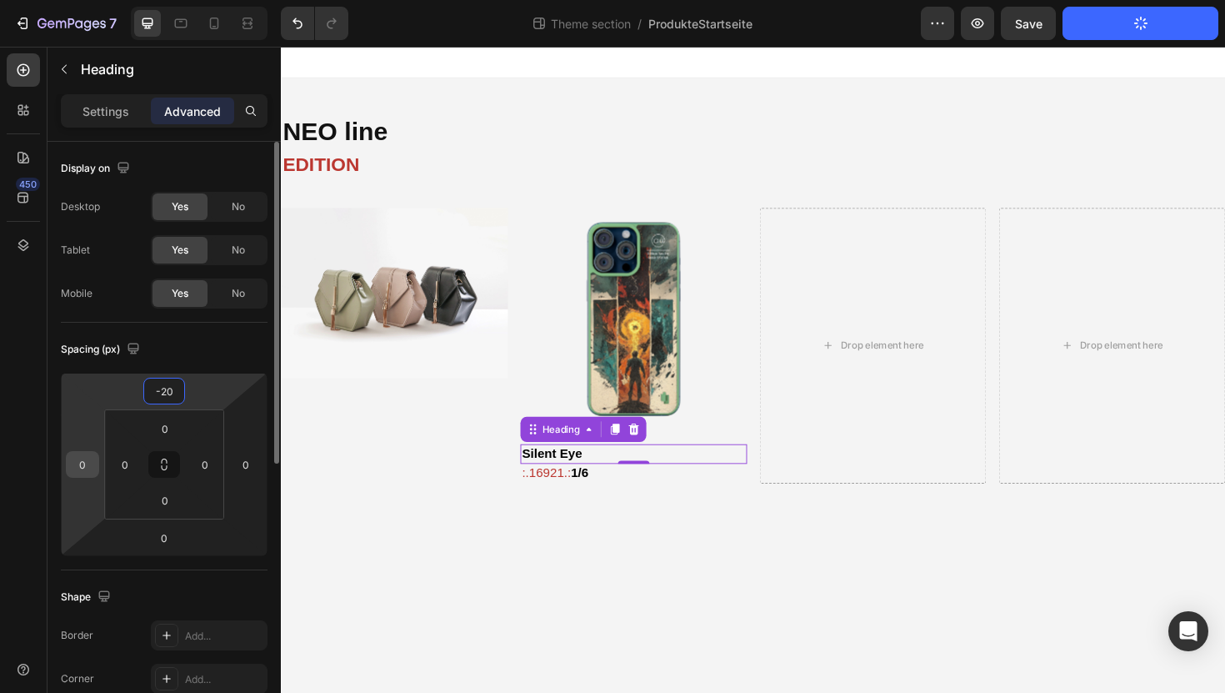
type input "-20"
click at [81, 464] on input "0" at bounding box center [82, 464] width 25 height 25
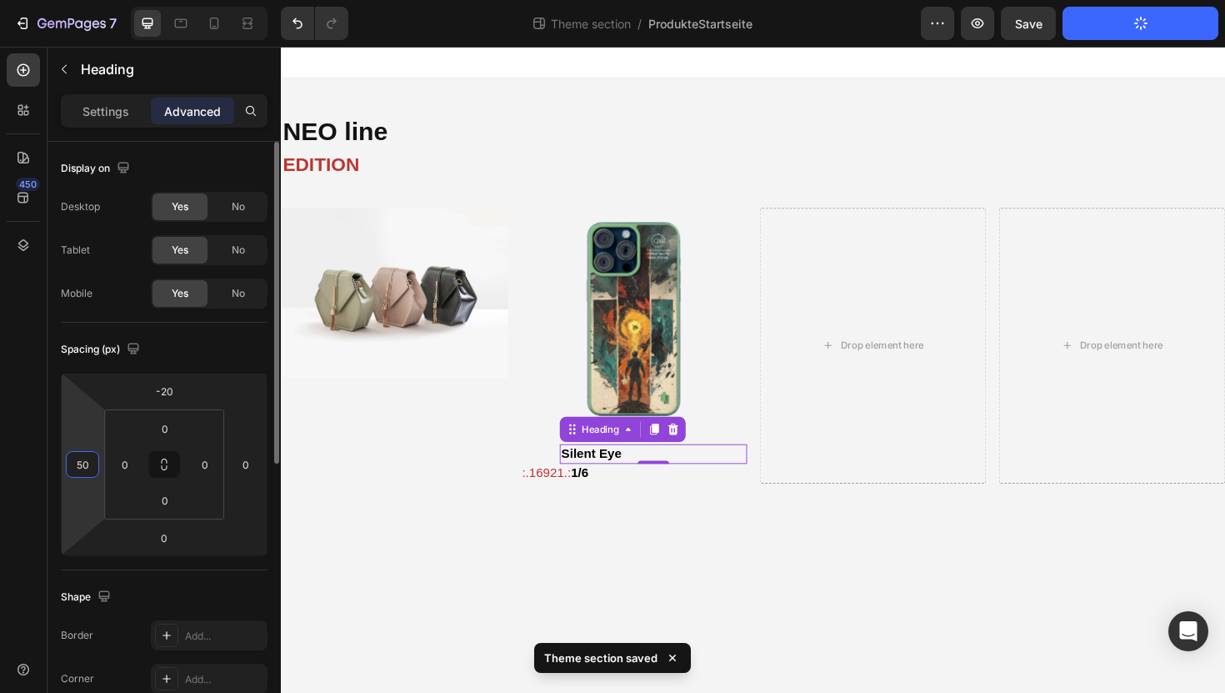
type input "5"
type input "100"
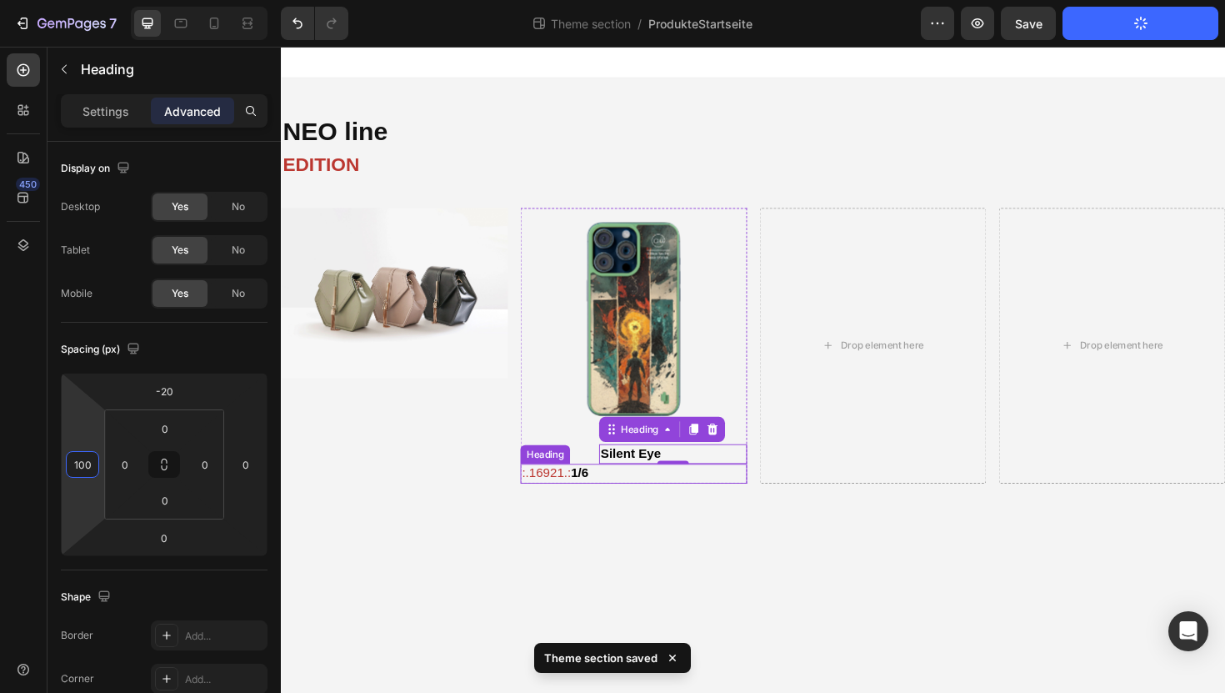
click at [563, 498] on span ":.16921.:" at bounding box center [562, 498] width 52 height 14
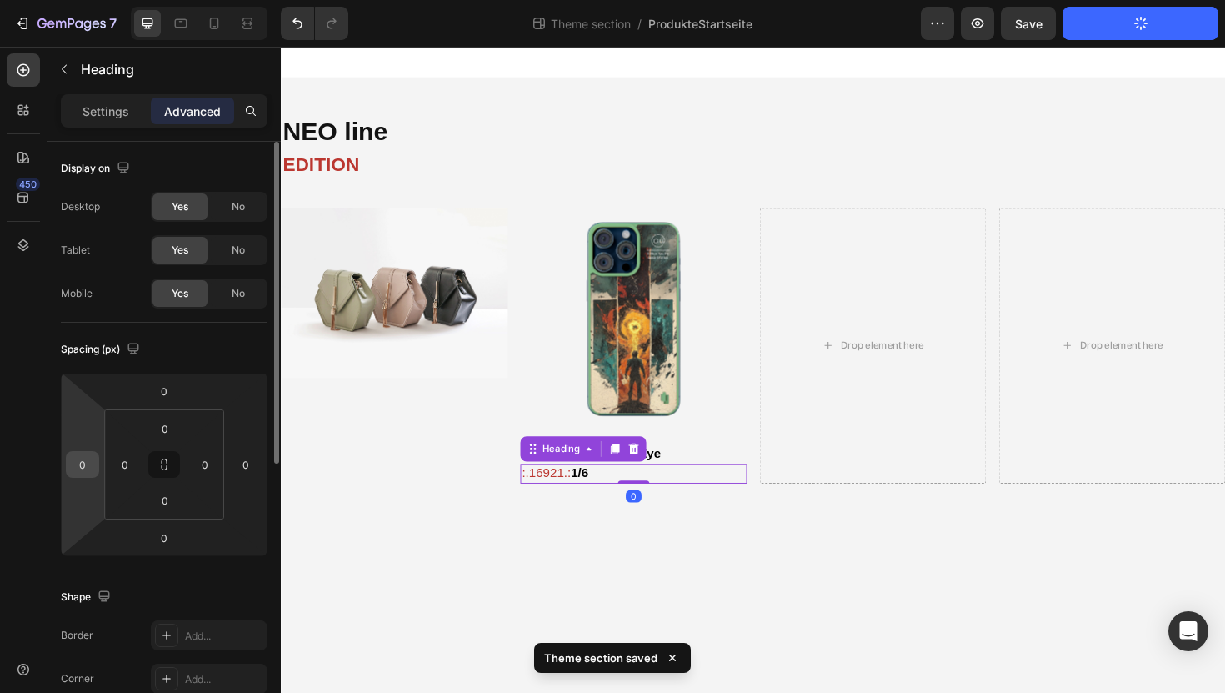
click at [93, 457] on input "0" at bounding box center [82, 464] width 25 height 25
type input "100"
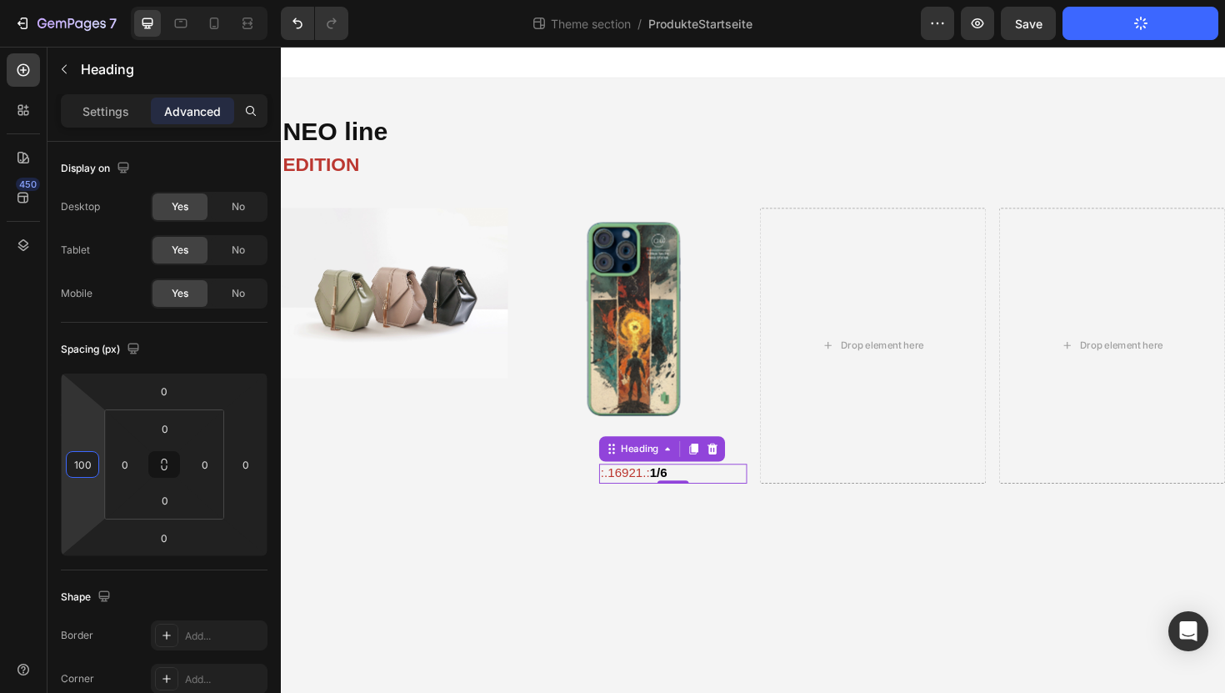
click at [752, 584] on body "NEO line Heading EDITION Text Block Image Product Images ⁠⁠⁠⁠⁠⁠⁠ Silent Eye Hea…" at bounding box center [781, 389] width 1000 height 684
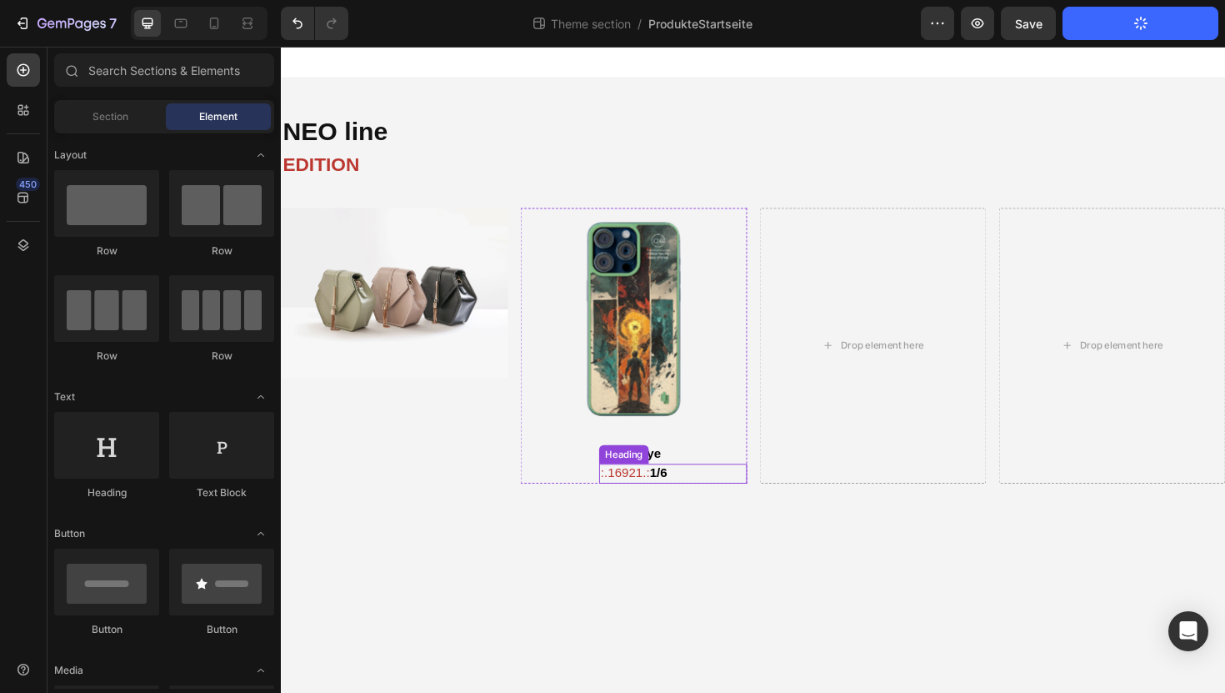
click at [648, 480] on div "Heading" at bounding box center [644, 478] width 46 height 15
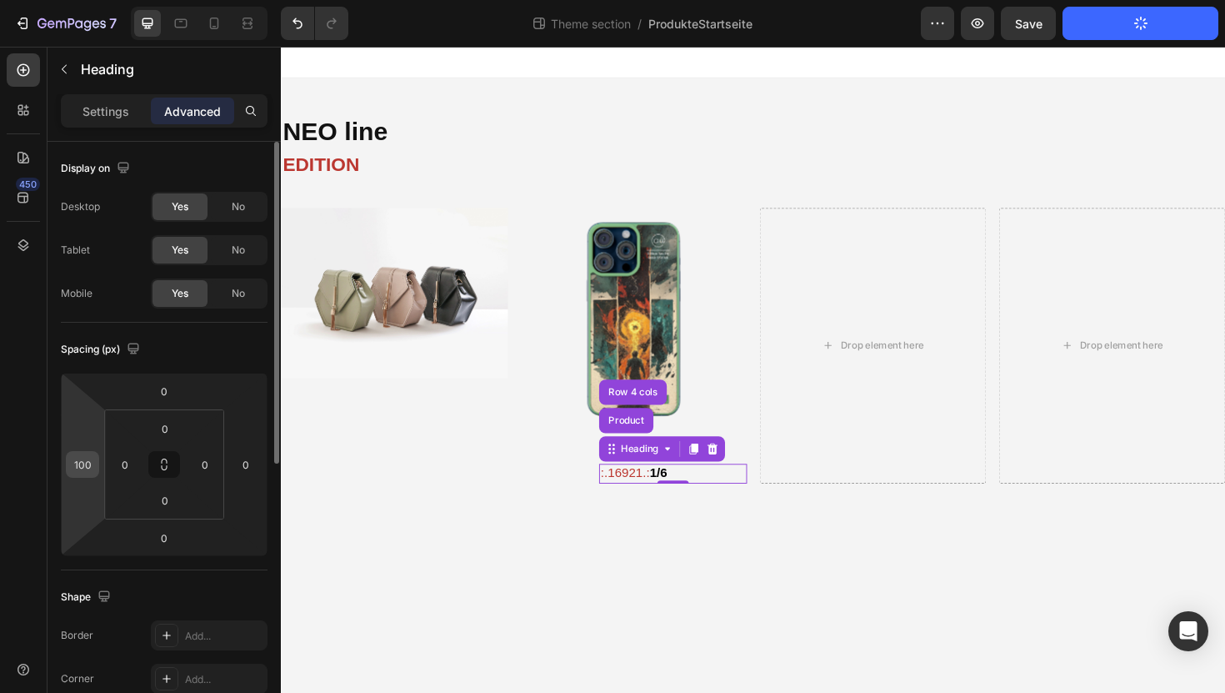
click at [88, 473] on input "100" at bounding box center [82, 464] width 25 height 25
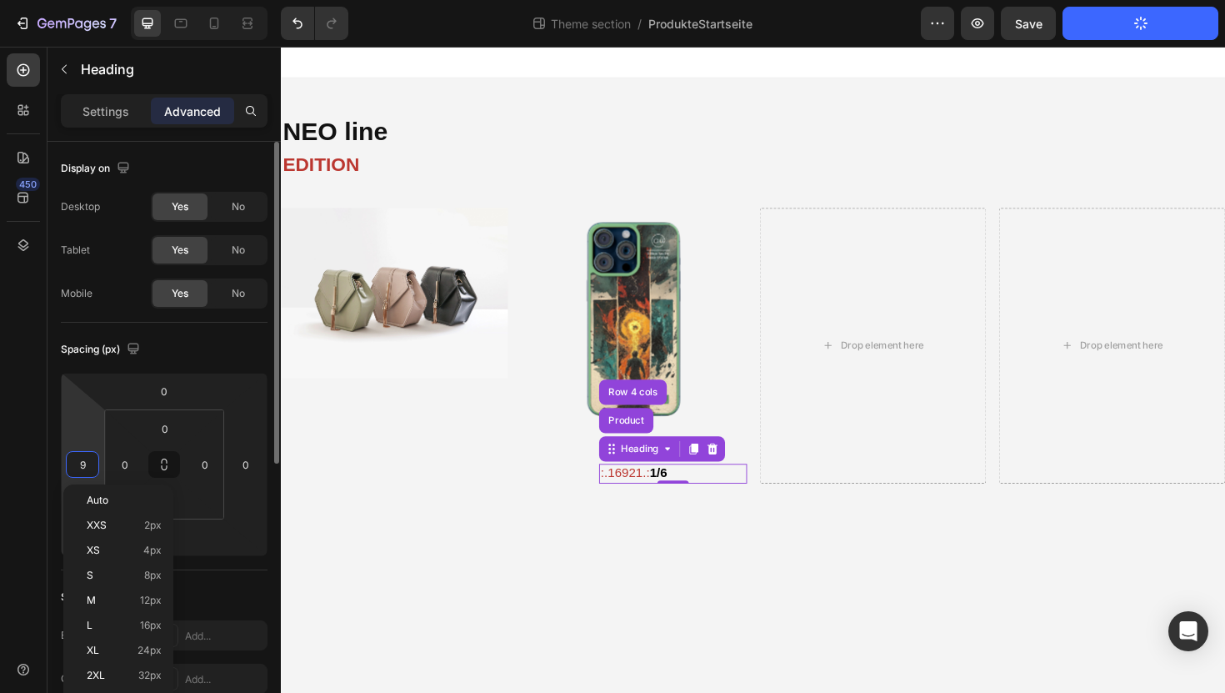
type input "90"
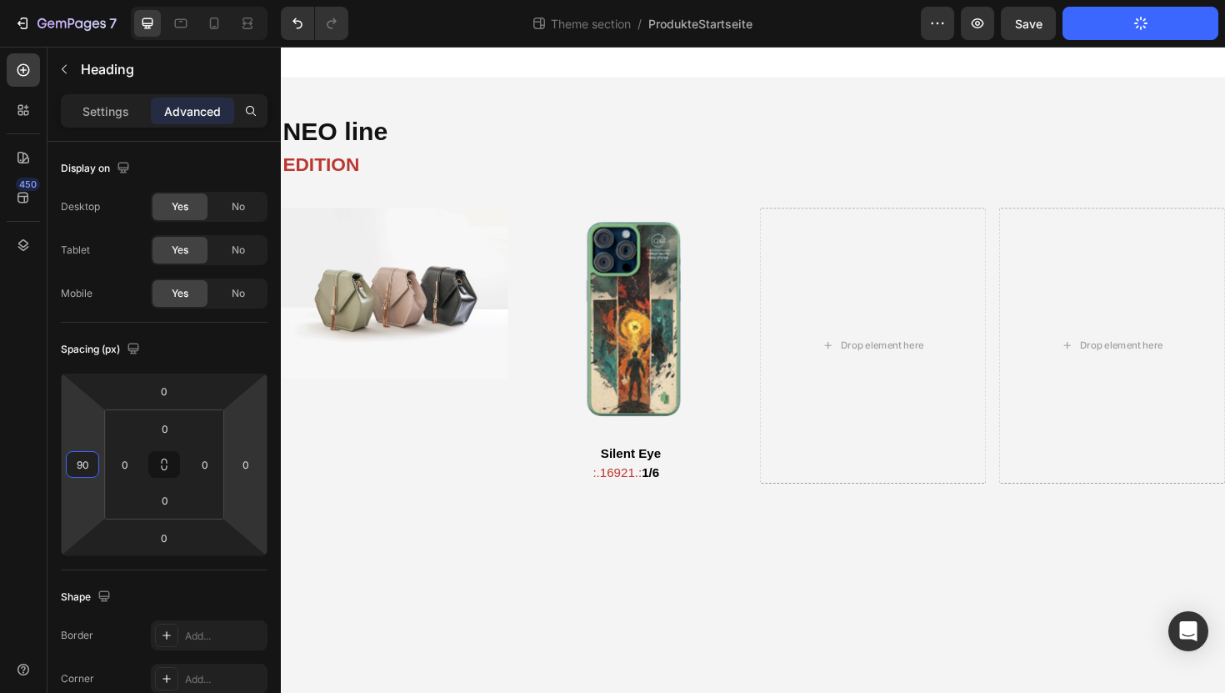
click at [585, 544] on body "NEO line Heading EDITION Text Block Image Product Images ⁠⁠⁠⁠⁠⁠⁠ Silent Eye Hea…" at bounding box center [781, 389] width 1000 height 684
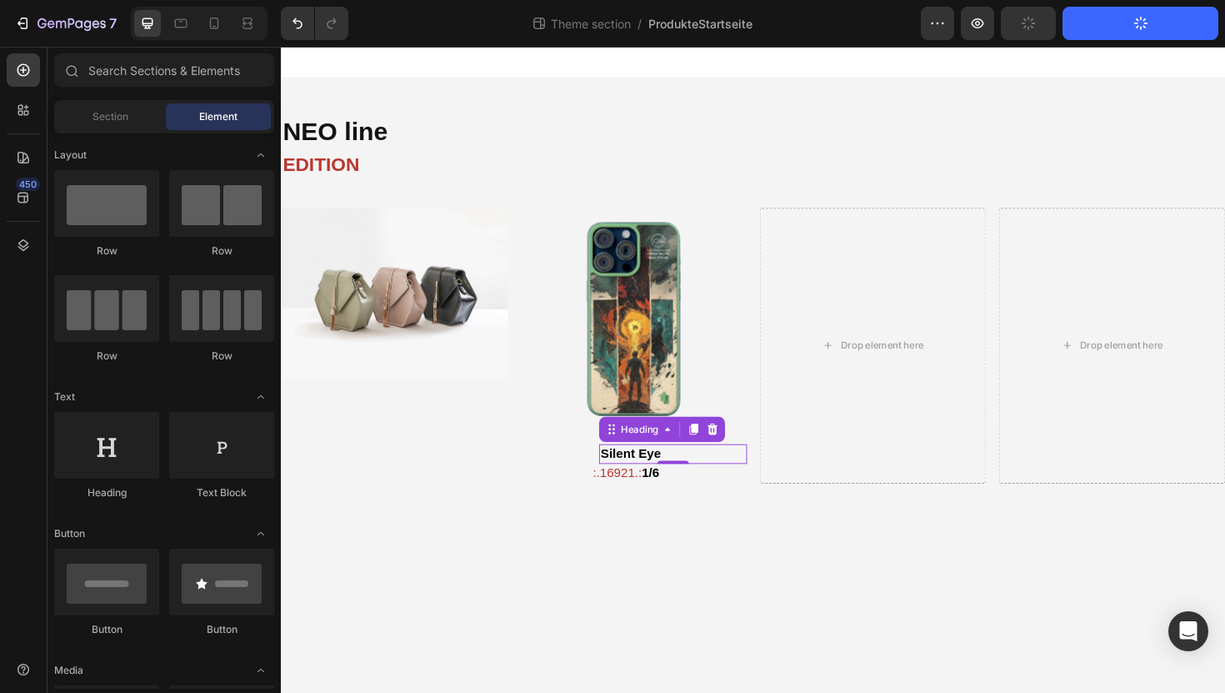
click at [681, 473] on strong "Silent Eye" at bounding box center [650, 477] width 63 height 14
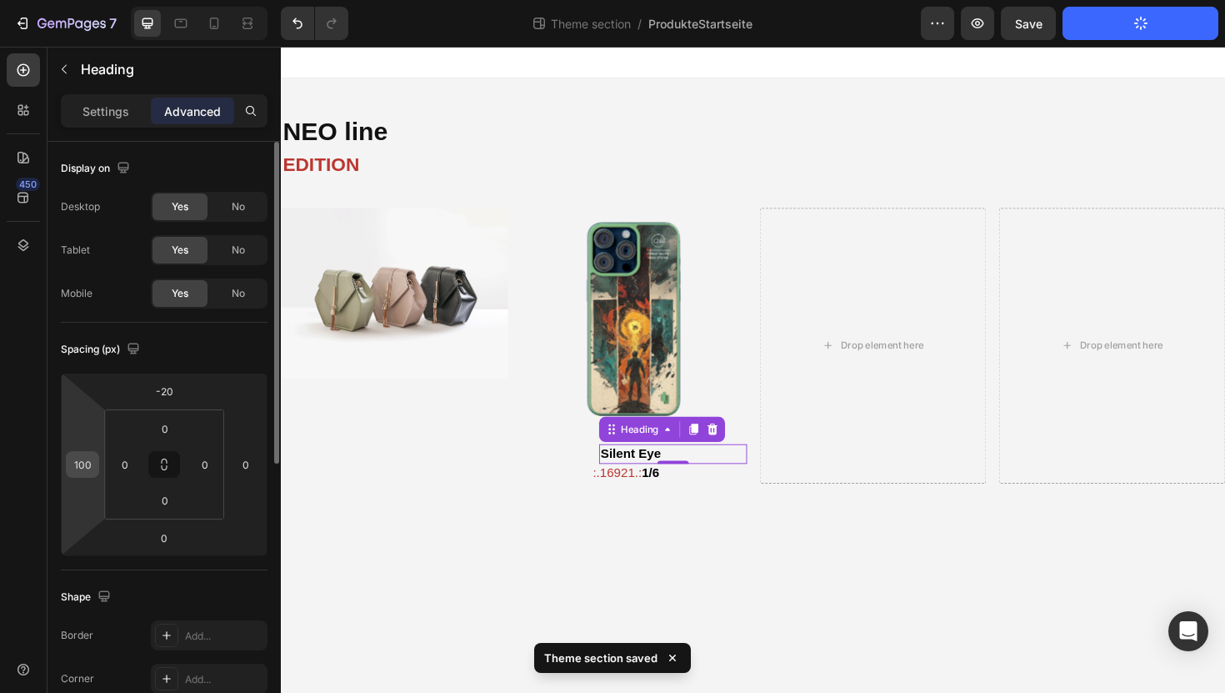
click at [72, 460] on input "100" at bounding box center [82, 464] width 25 height 25
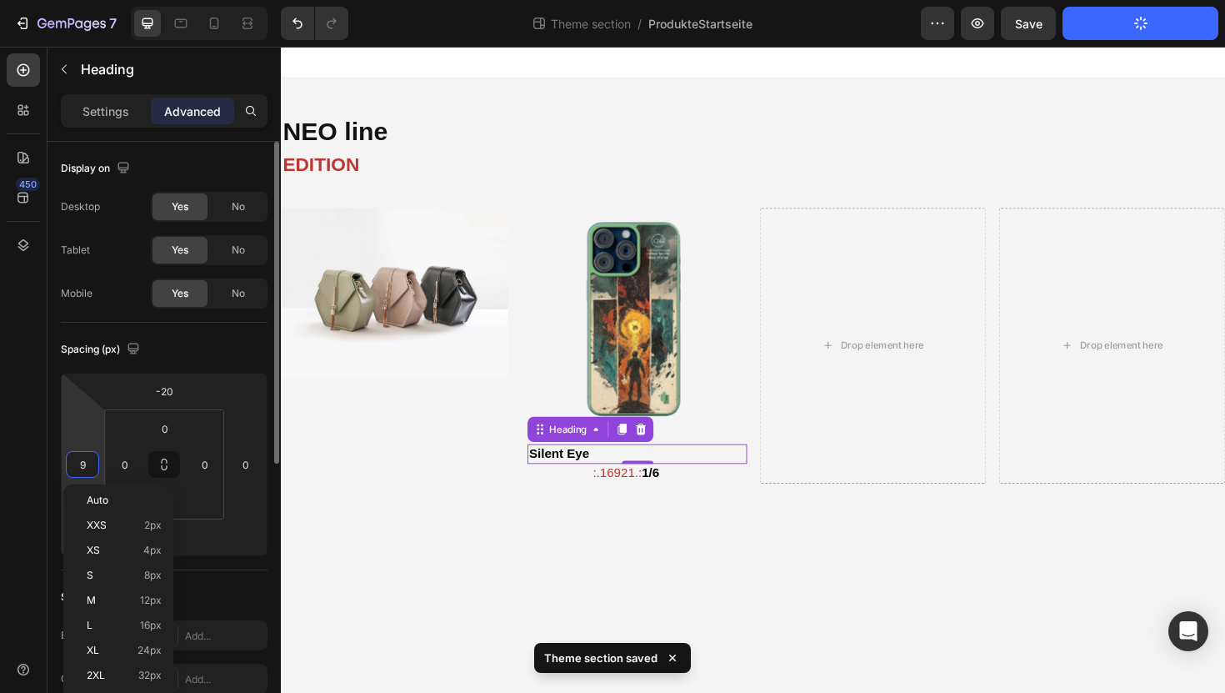
type input "90"
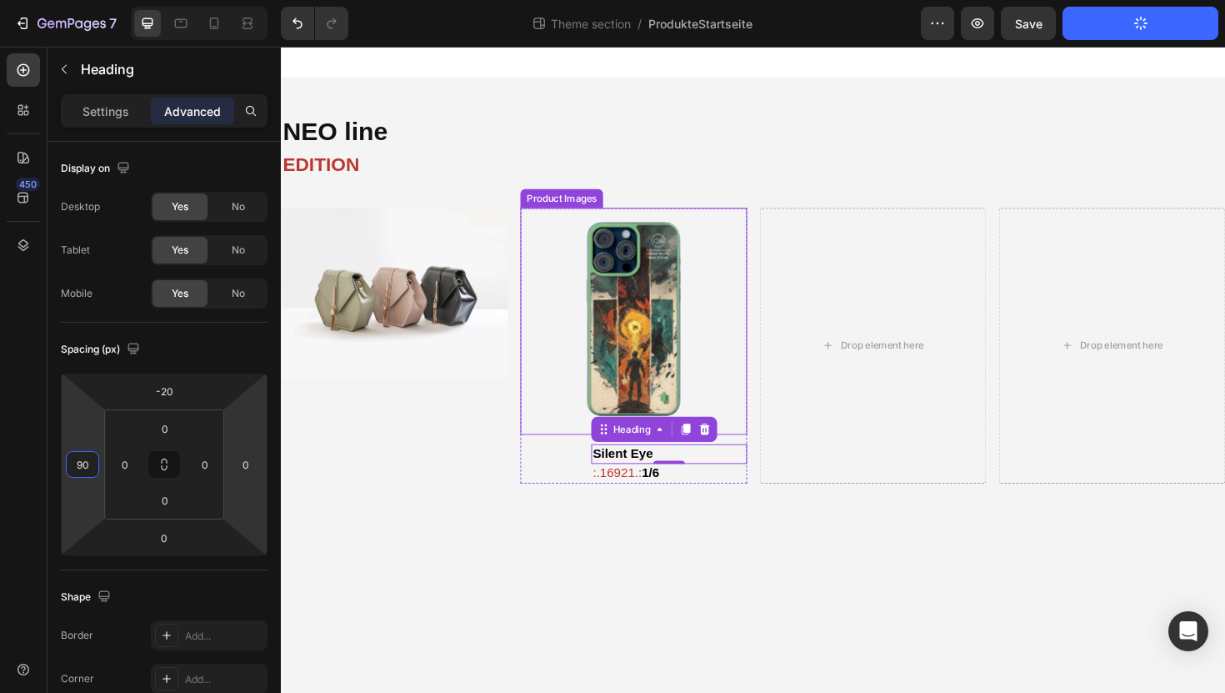
click at [697, 251] on img at bounding box center [654, 338] width 240 height 240
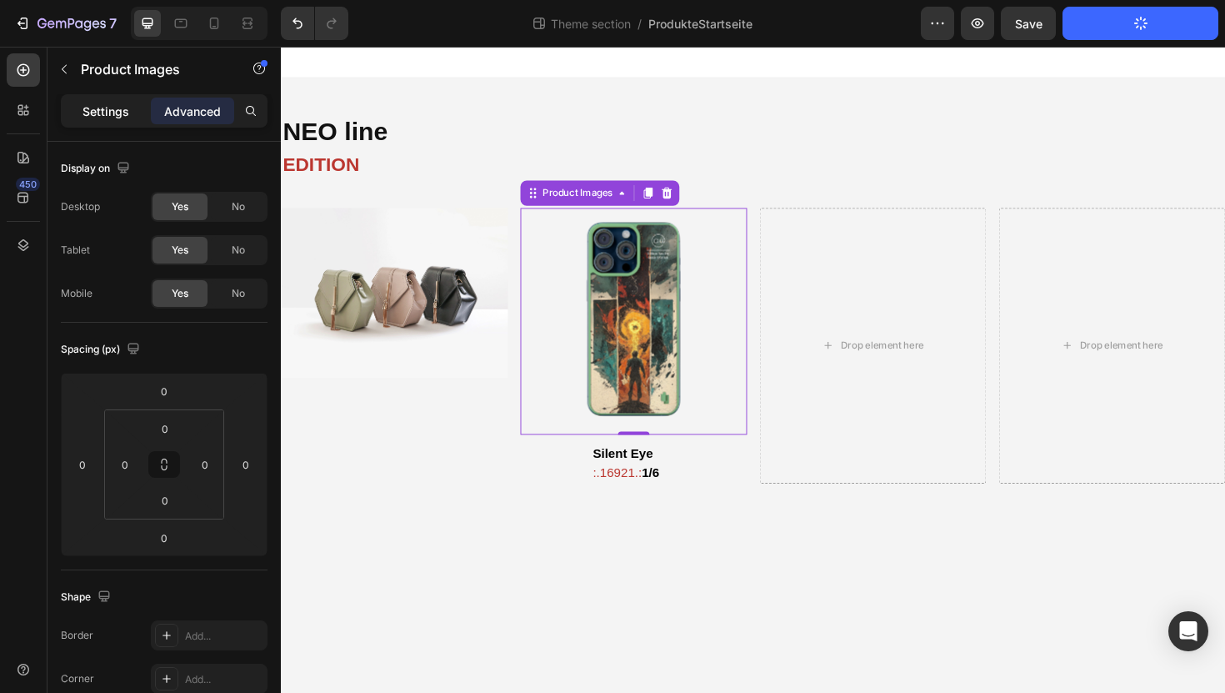
click at [121, 117] on p "Settings" at bounding box center [106, 112] width 47 height 18
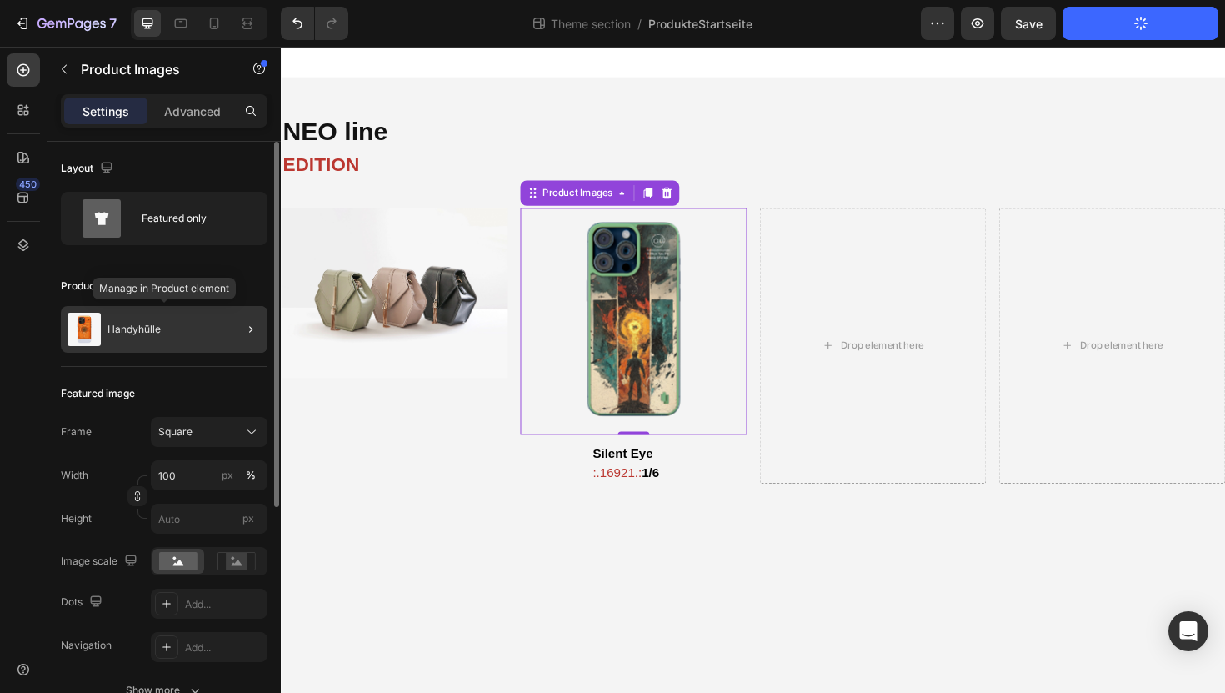
click at [151, 338] on div "Handyhülle" at bounding box center [164, 329] width 207 height 47
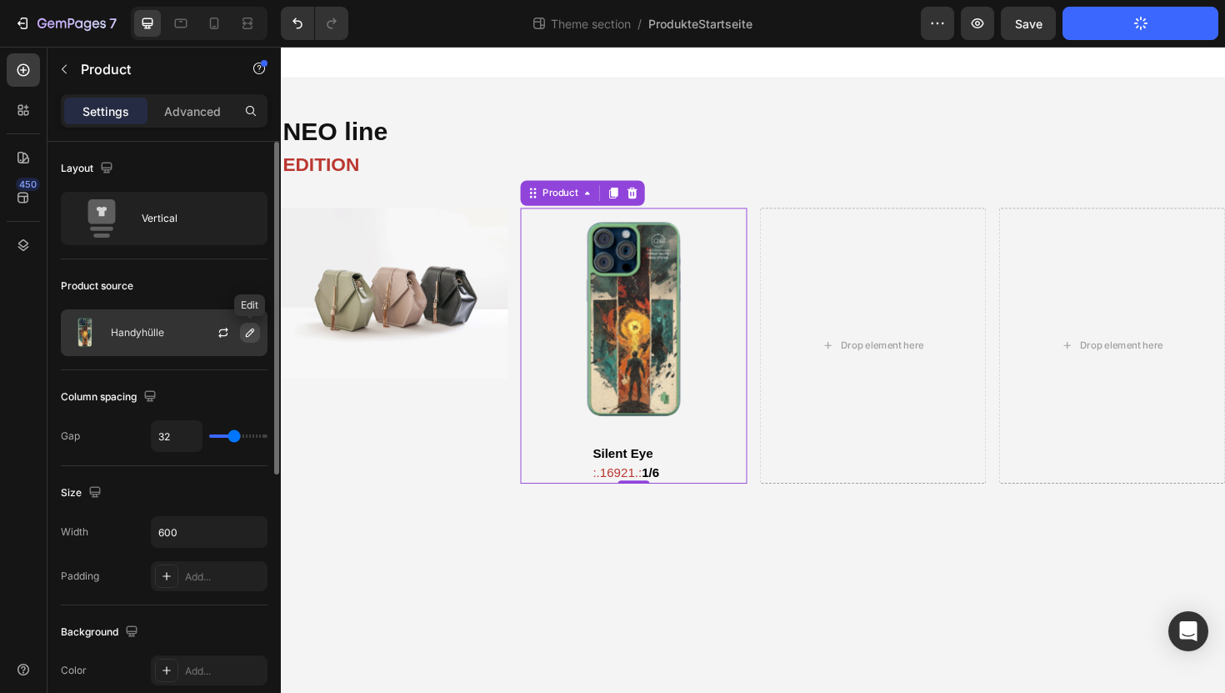
click at [249, 334] on icon "button" at bounding box center [250, 332] width 8 height 8
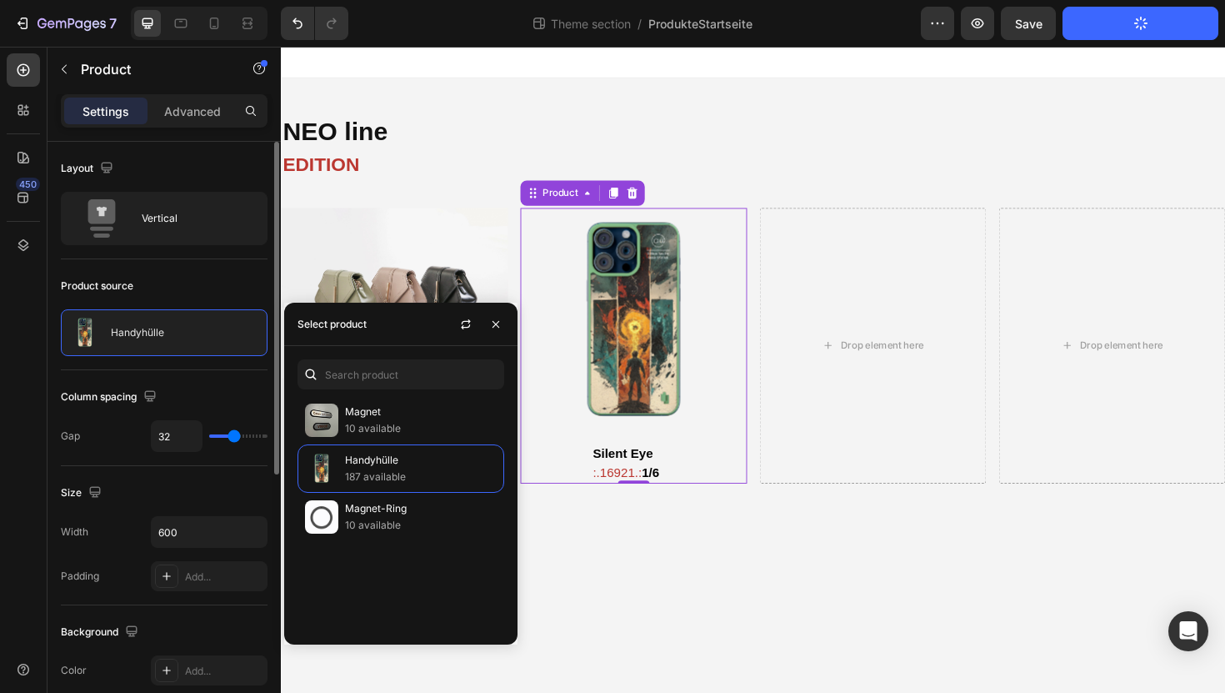
click at [190, 388] on div "Column spacing" at bounding box center [164, 396] width 207 height 27
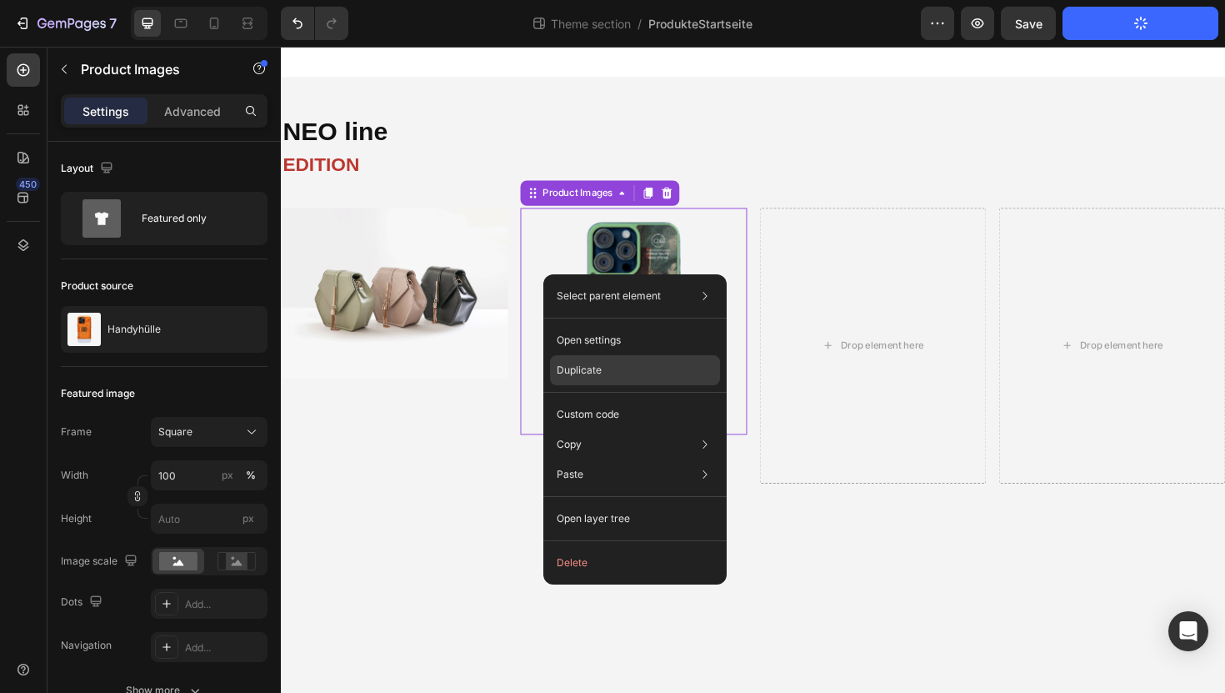
click at [573, 374] on p "Duplicate" at bounding box center [579, 370] width 45 height 15
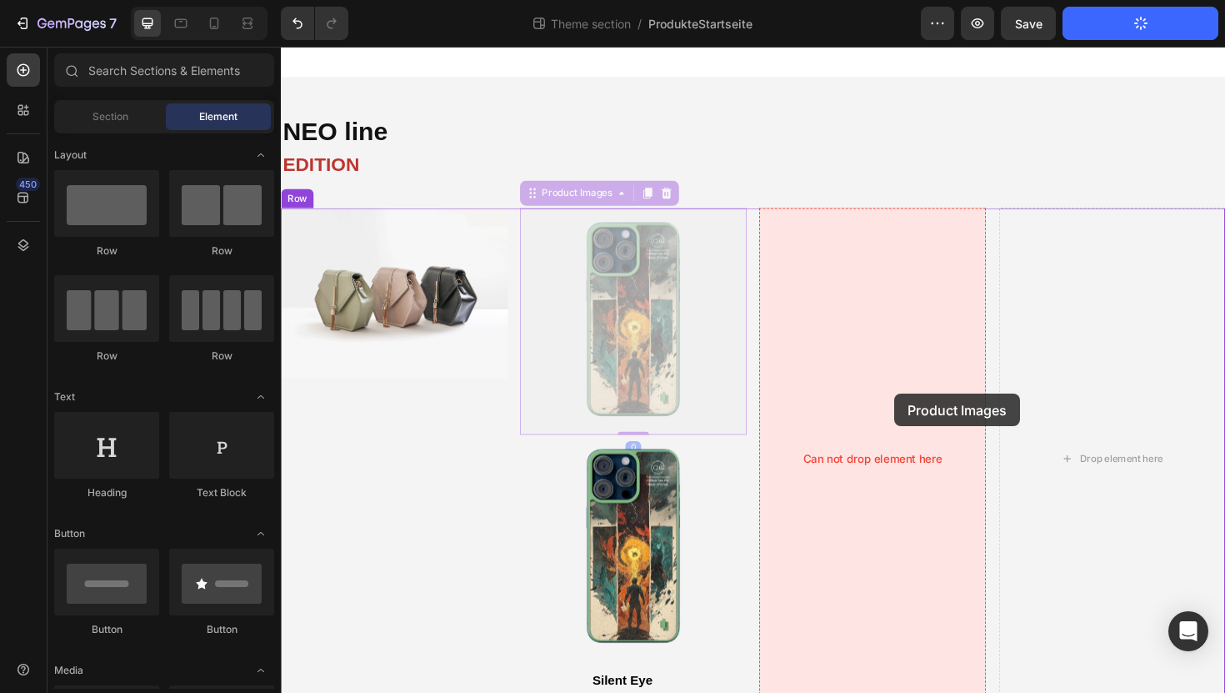
drag, startPoint x: 663, startPoint y: 500, endPoint x: 931, endPoint y: 412, distance: 281.7
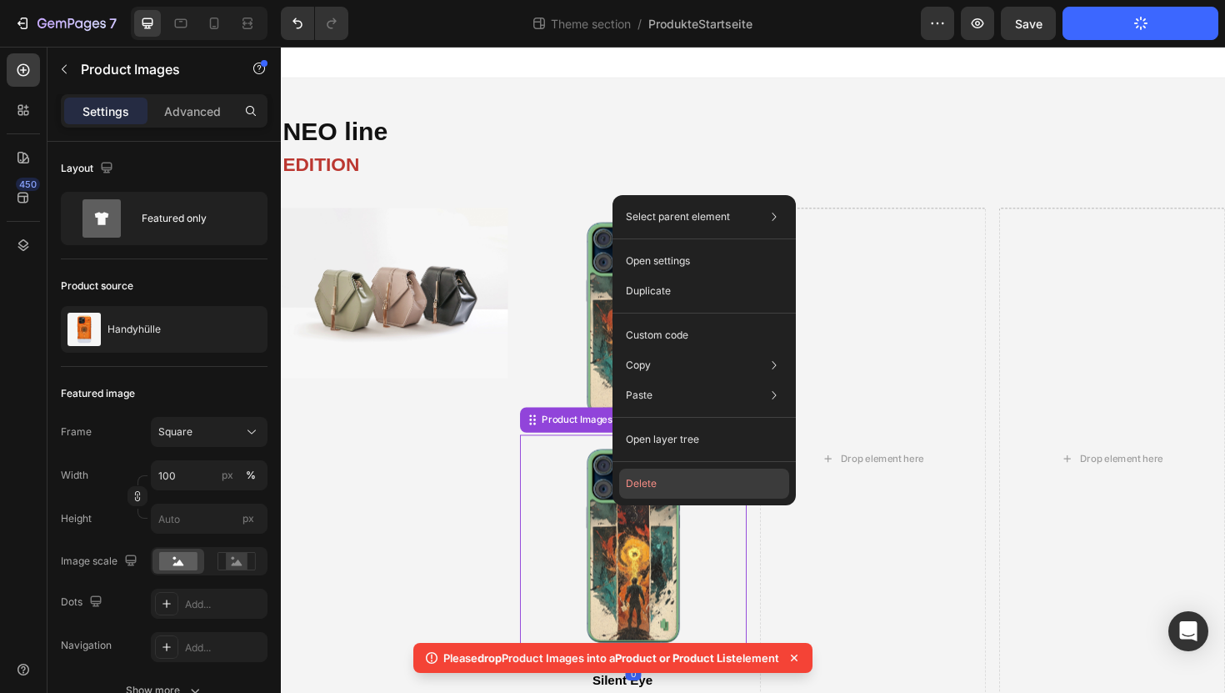
click at [643, 498] on button "Delete" at bounding box center [704, 483] width 170 height 30
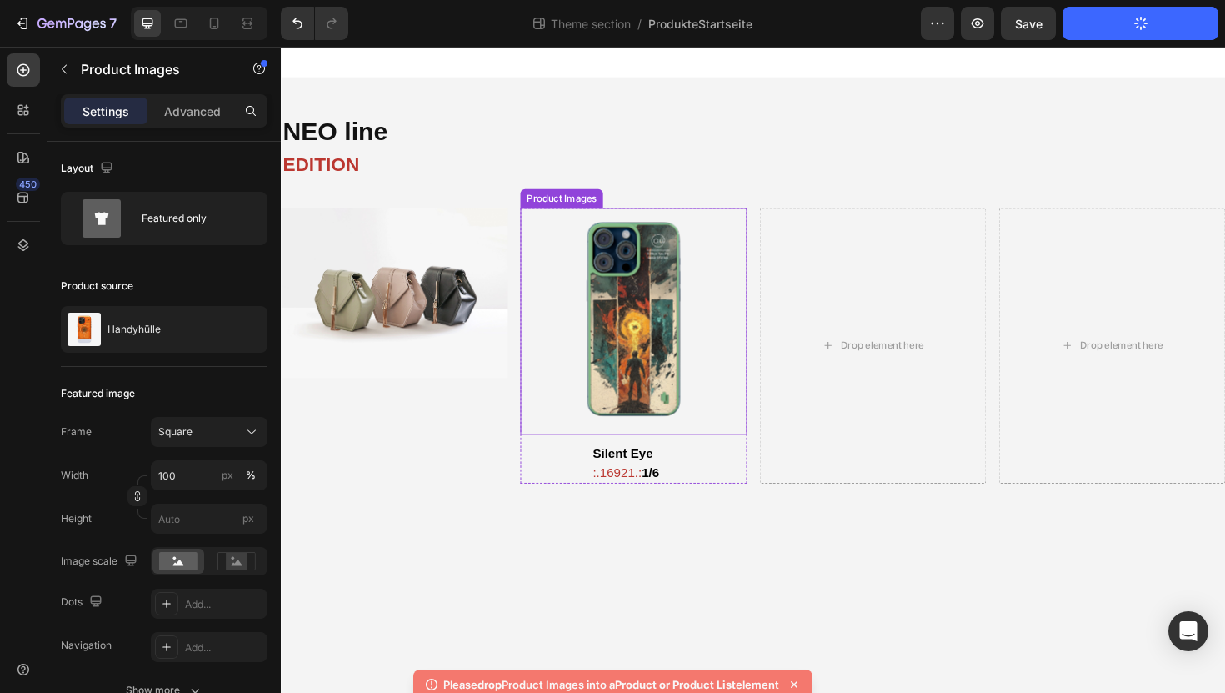
click at [582, 246] on img at bounding box center [654, 338] width 240 height 240
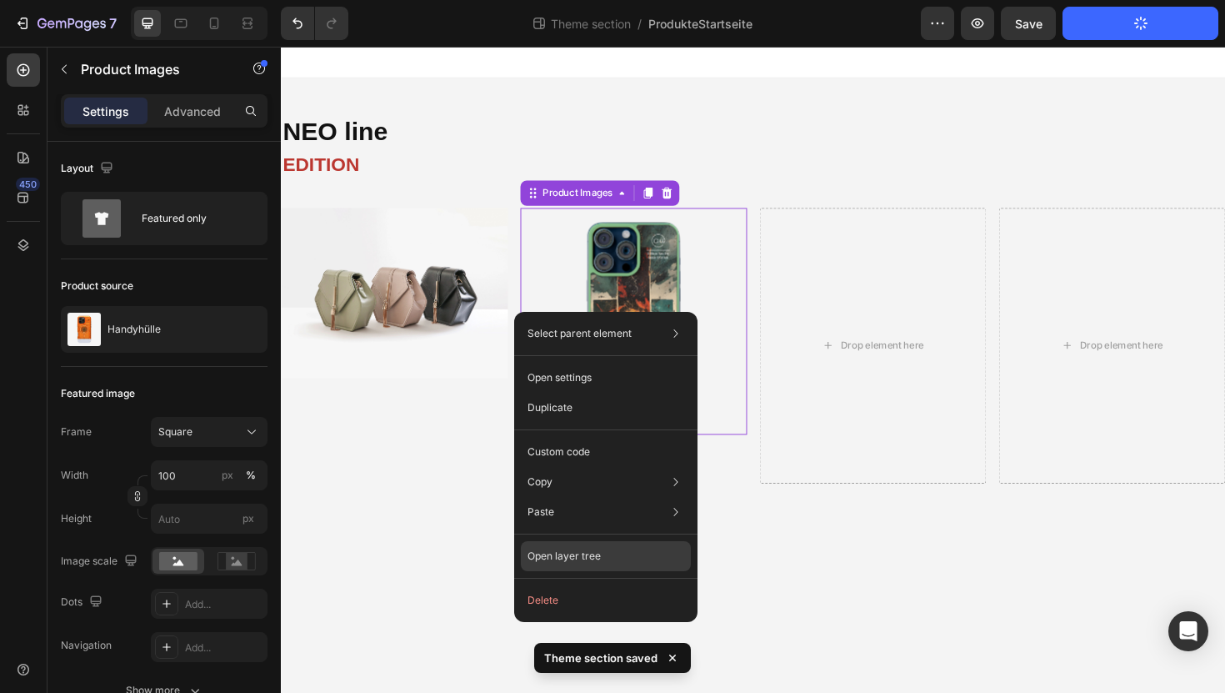
click at [563, 558] on p "Open layer tree" at bounding box center [564, 555] width 73 height 15
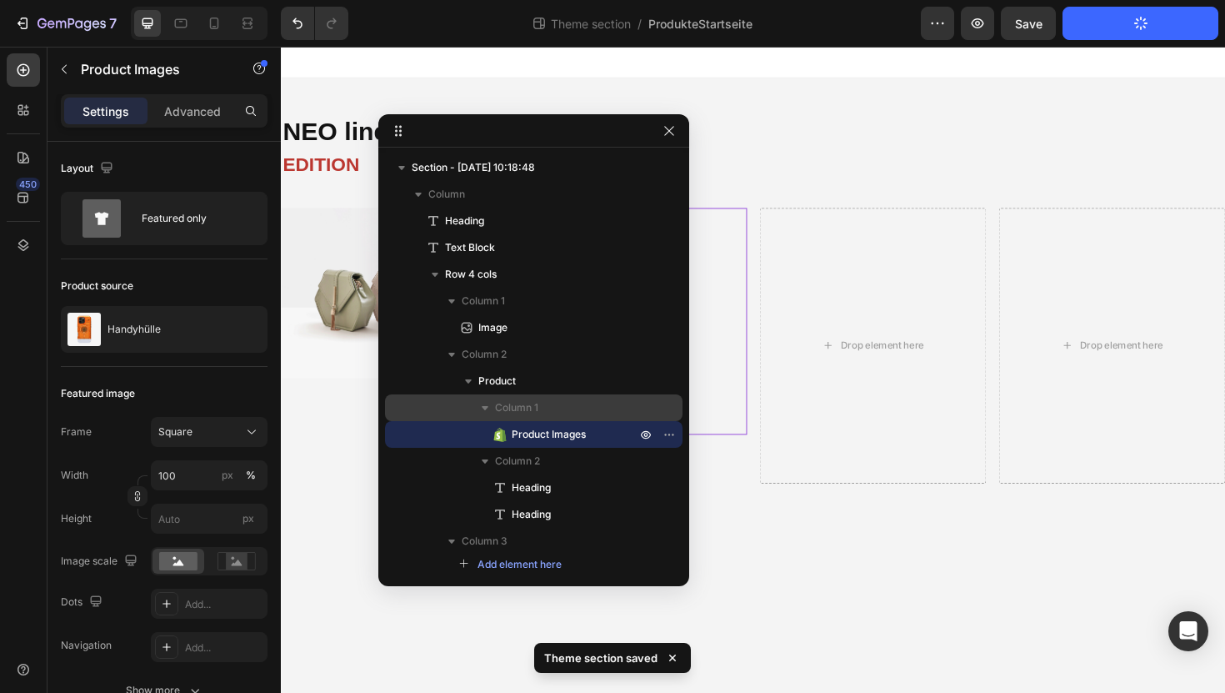
click at [547, 407] on p "Column 1" at bounding box center [567, 407] width 144 height 17
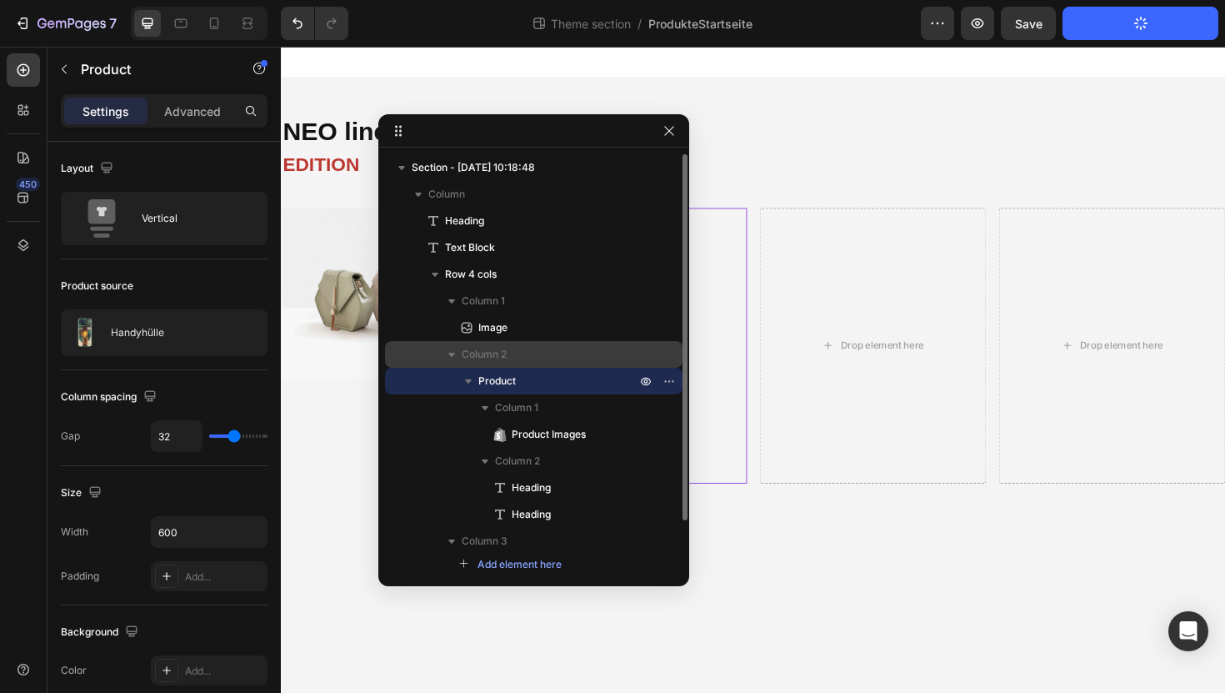
click at [530, 353] on p "Column 2" at bounding box center [551, 354] width 178 height 17
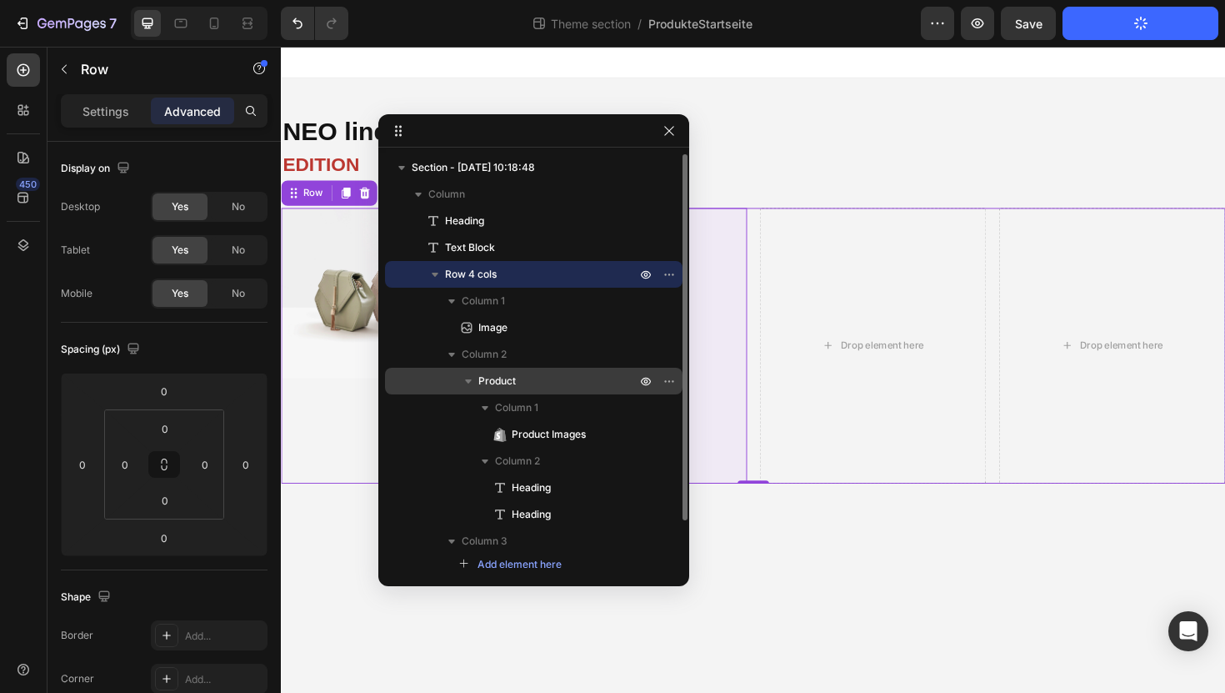
click at [525, 384] on p "Product" at bounding box center [558, 381] width 161 height 17
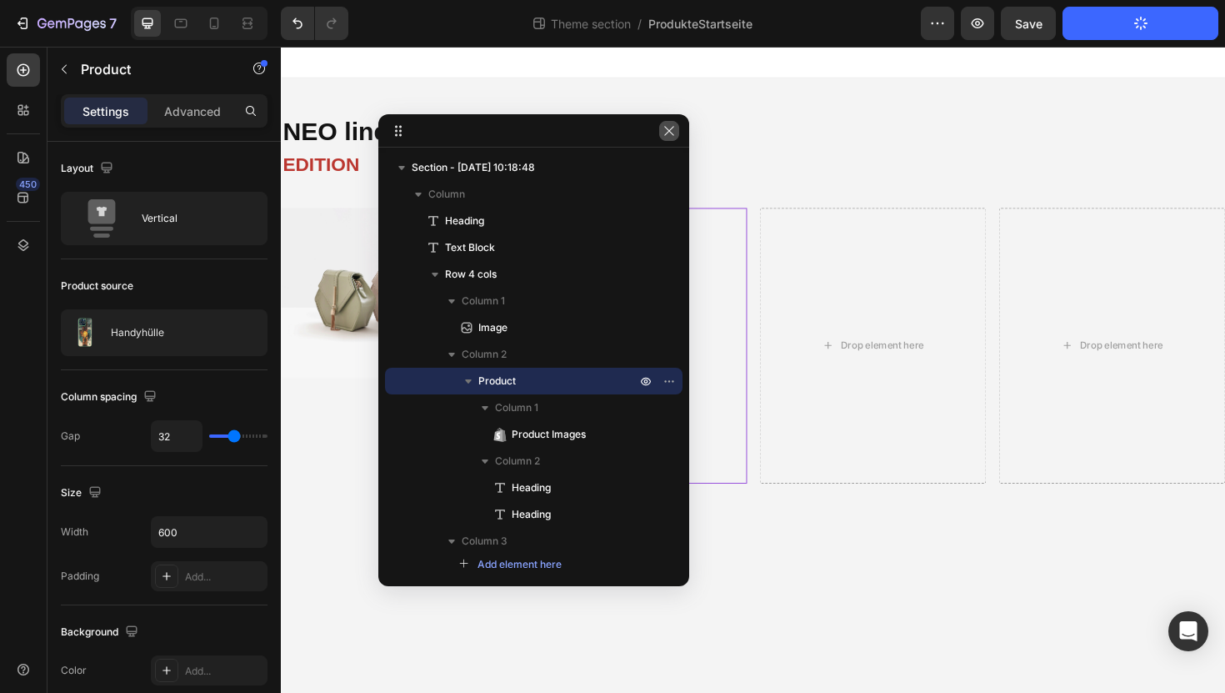
click at [667, 133] on icon "button" at bounding box center [668, 130] width 9 height 9
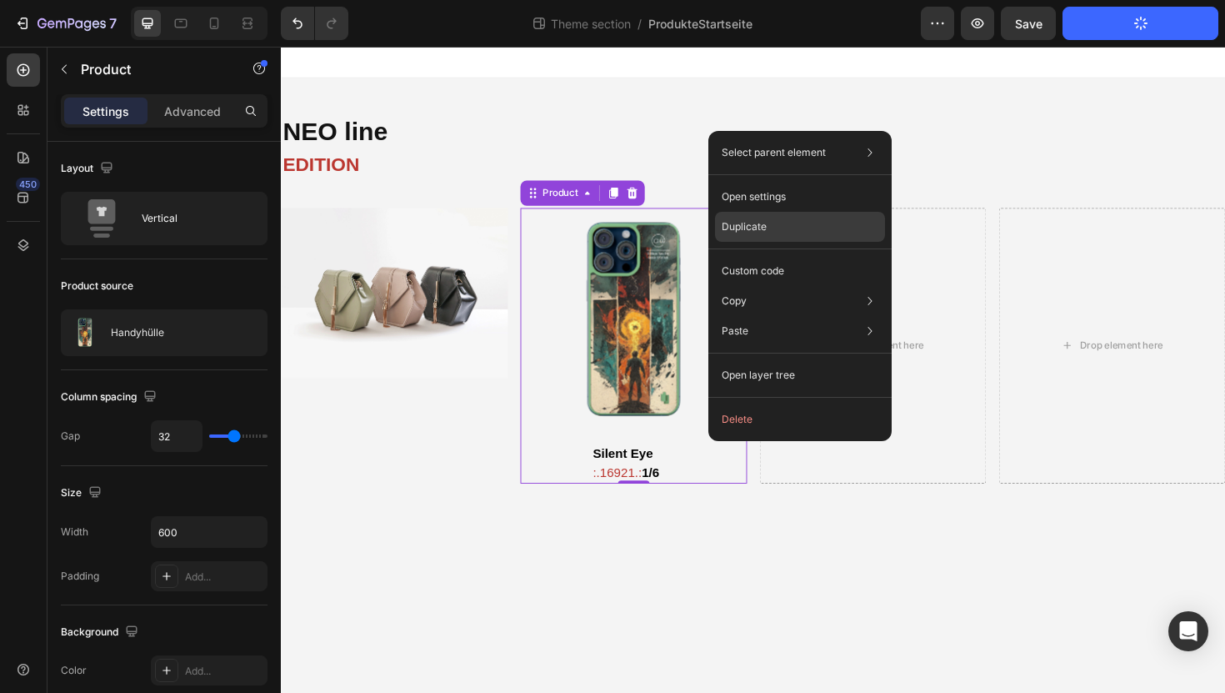
click at [763, 223] on p "Duplicate" at bounding box center [744, 226] width 45 height 15
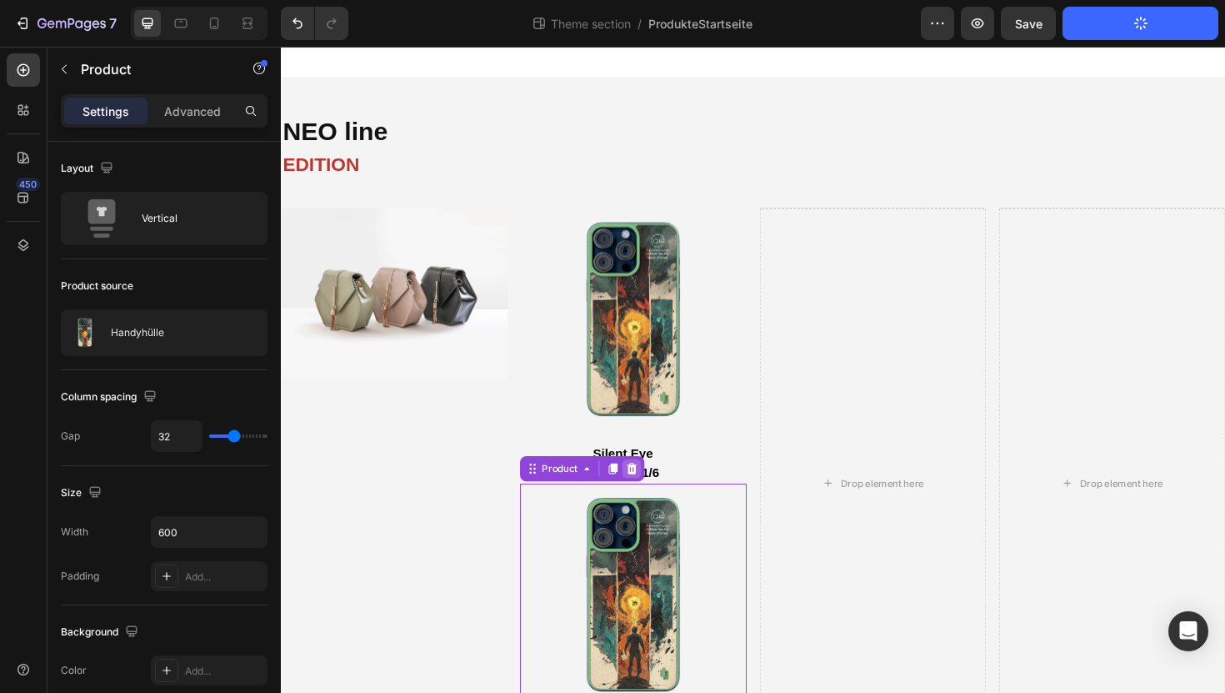
click at [656, 493] on icon at bounding box center [653, 493] width 11 height 12
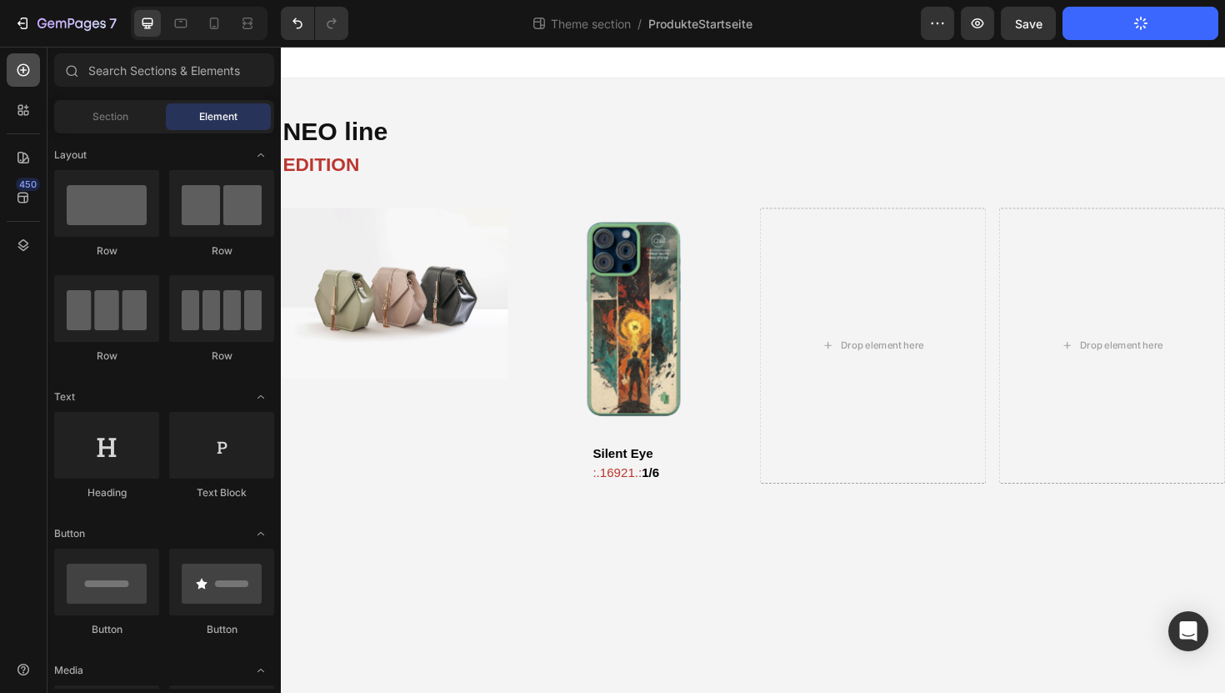
click at [28, 76] on icon at bounding box center [23, 70] width 17 height 17
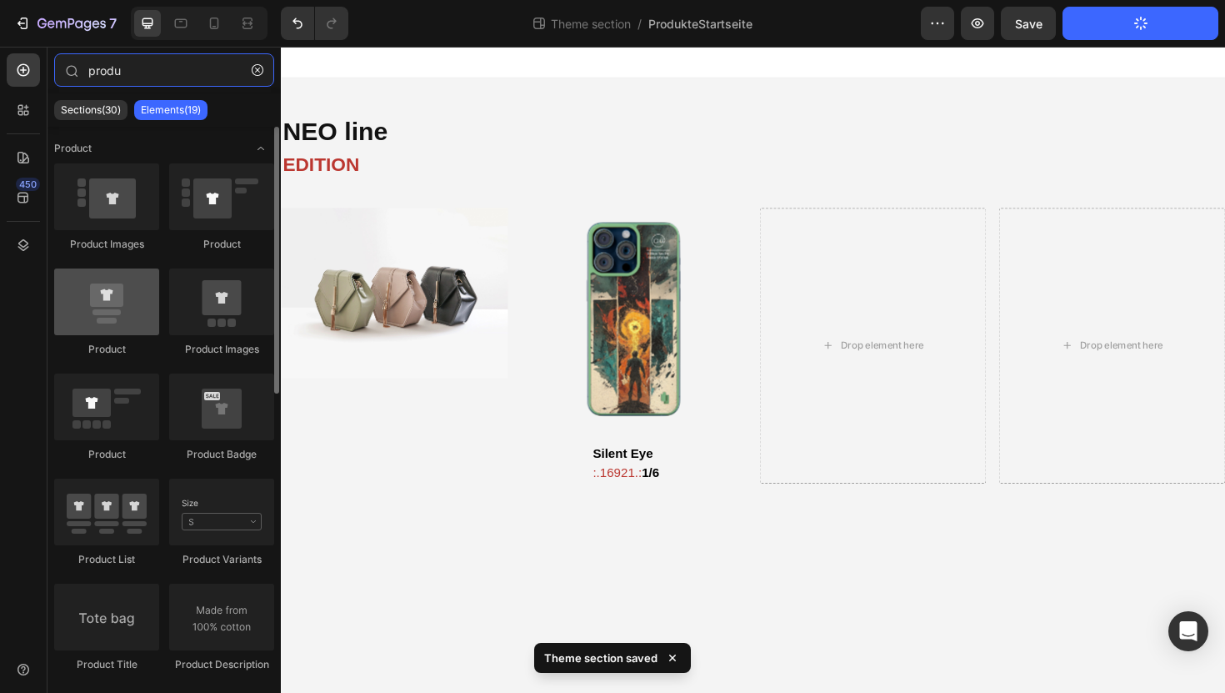
type input "produ"
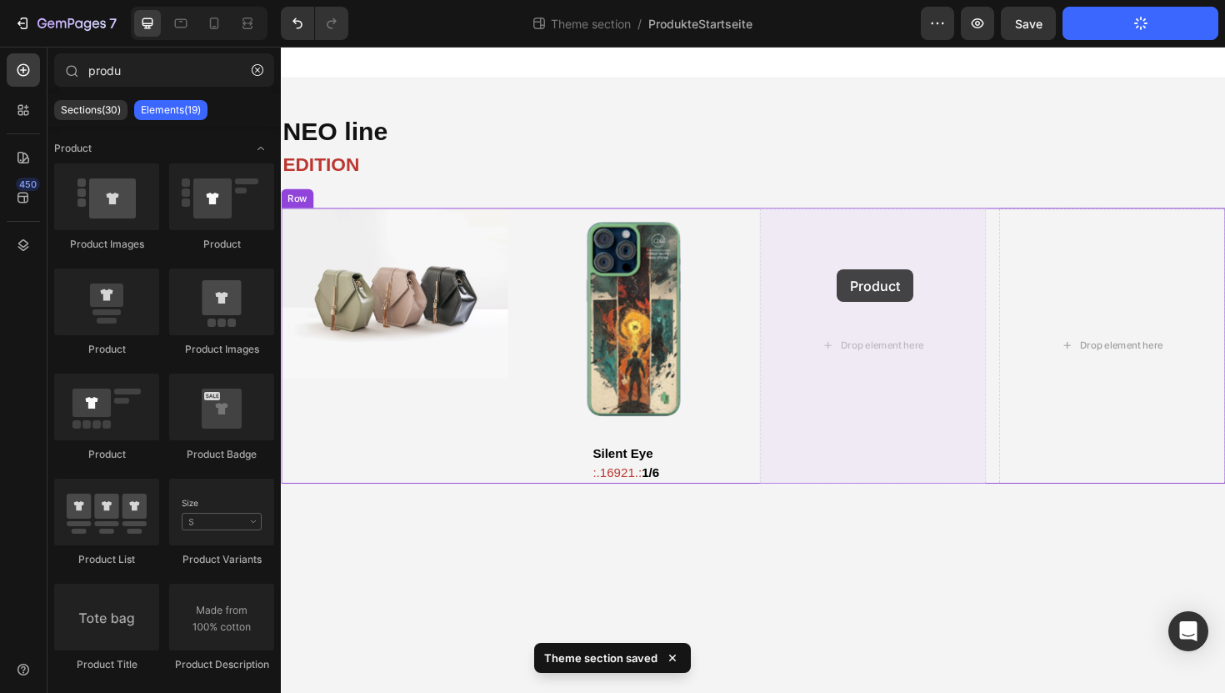
drag, startPoint x: 425, startPoint y: 347, endPoint x: 871, endPoint y: 286, distance: 450.0
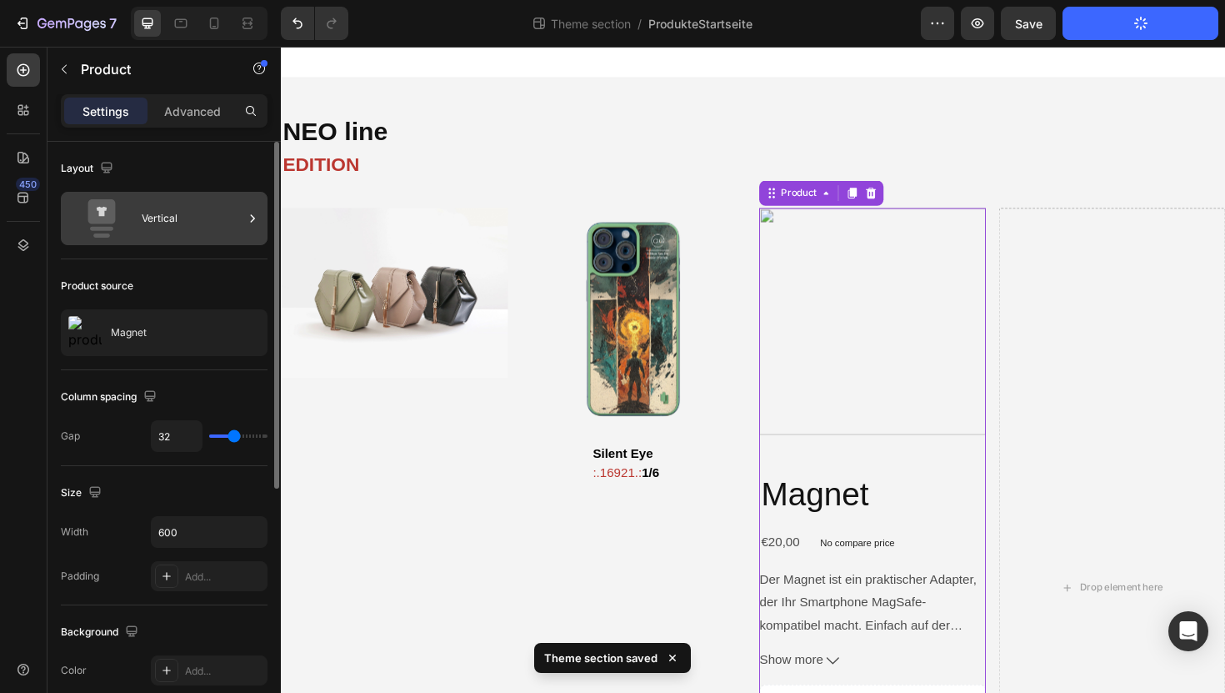
click at [163, 227] on div "Vertical" at bounding box center [193, 218] width 102 height 38
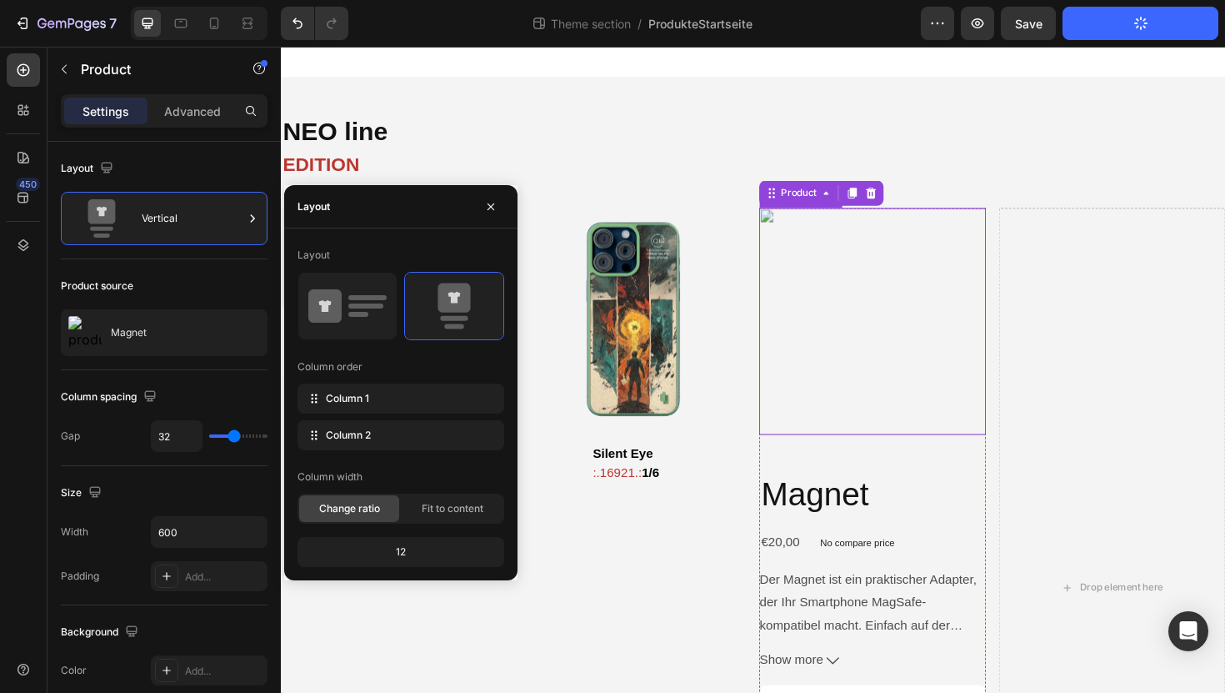
click at [881, 298] on img at bounding box center [908, 338] width 240 height 240
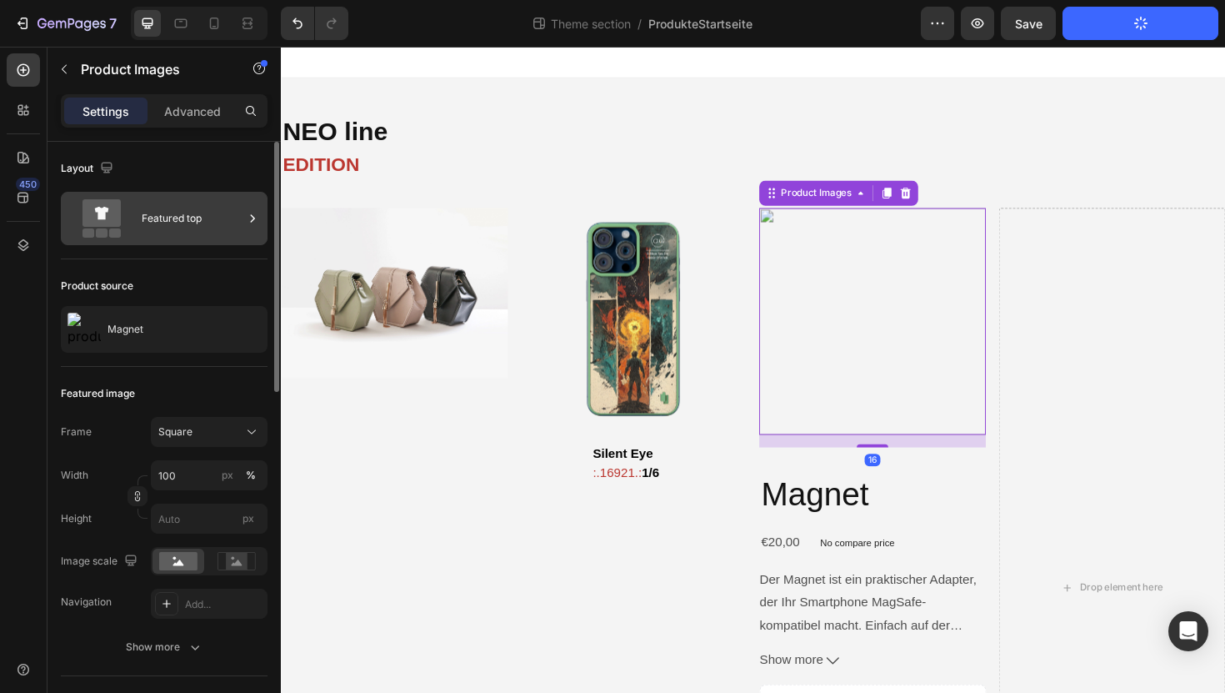
click at [109, 222] on icon at bounding box center [102, 213] width 38 height 28
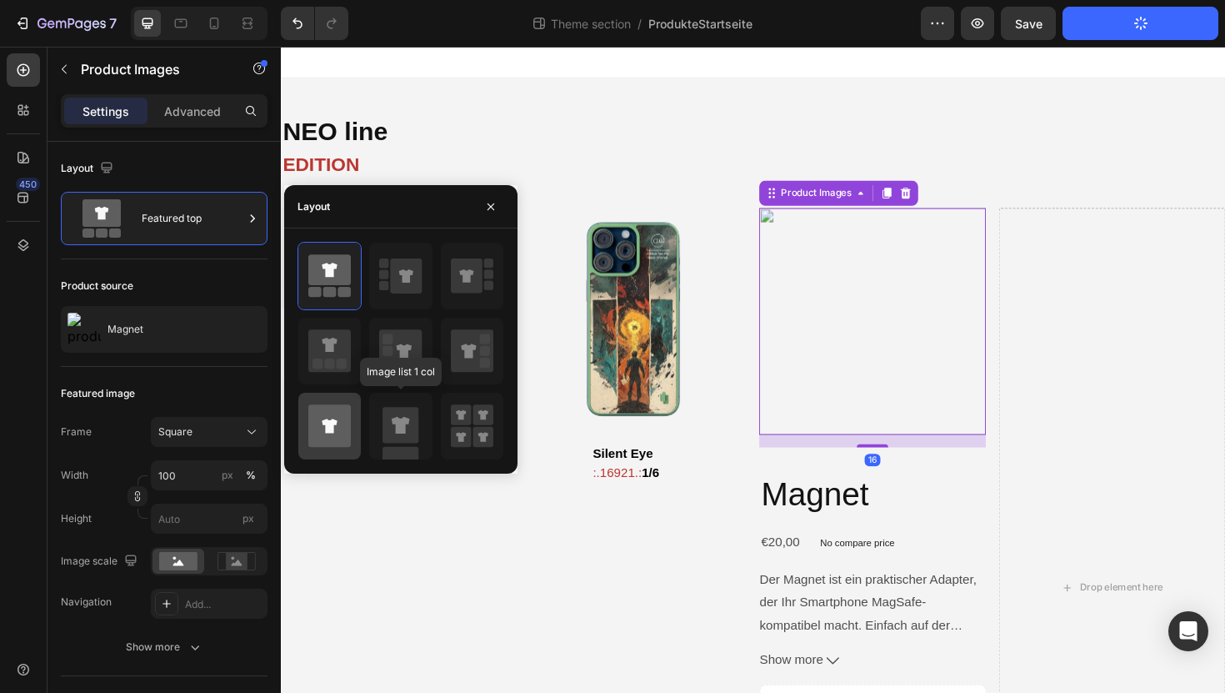
click at [328, 433] on icon at bounding box center [329, 425] width 43 height 43
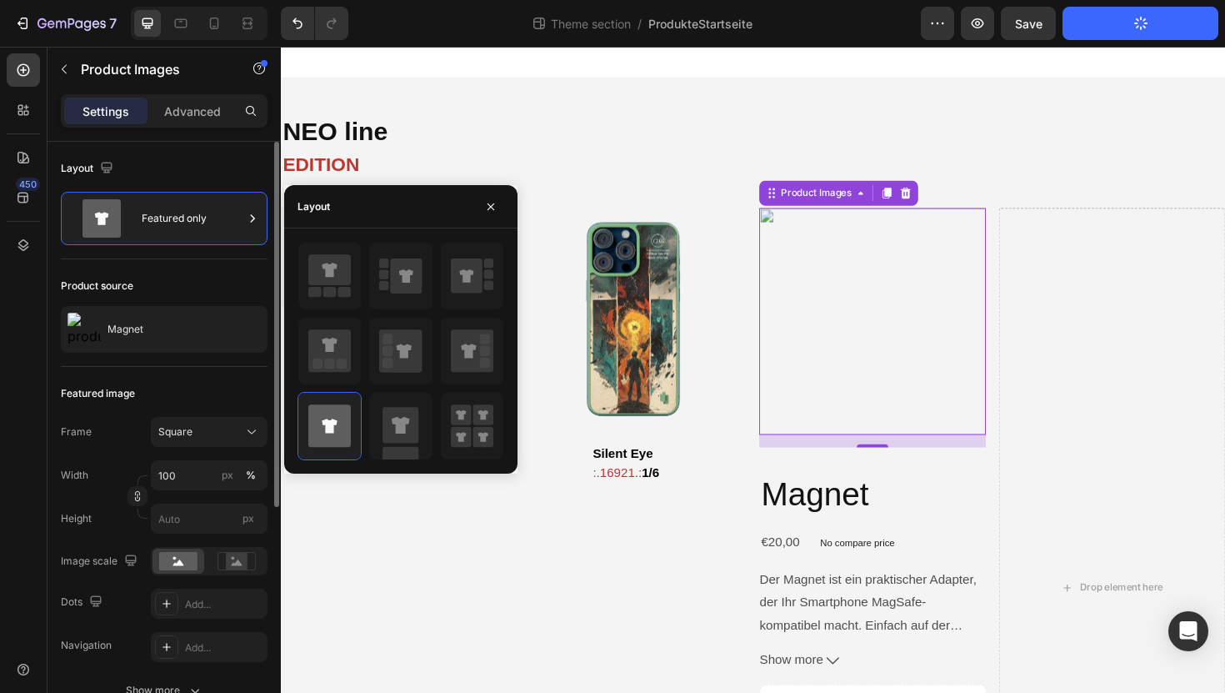
click at [182, 275] on div "Product source" at bounding box center [164, 286] width 207 height 27
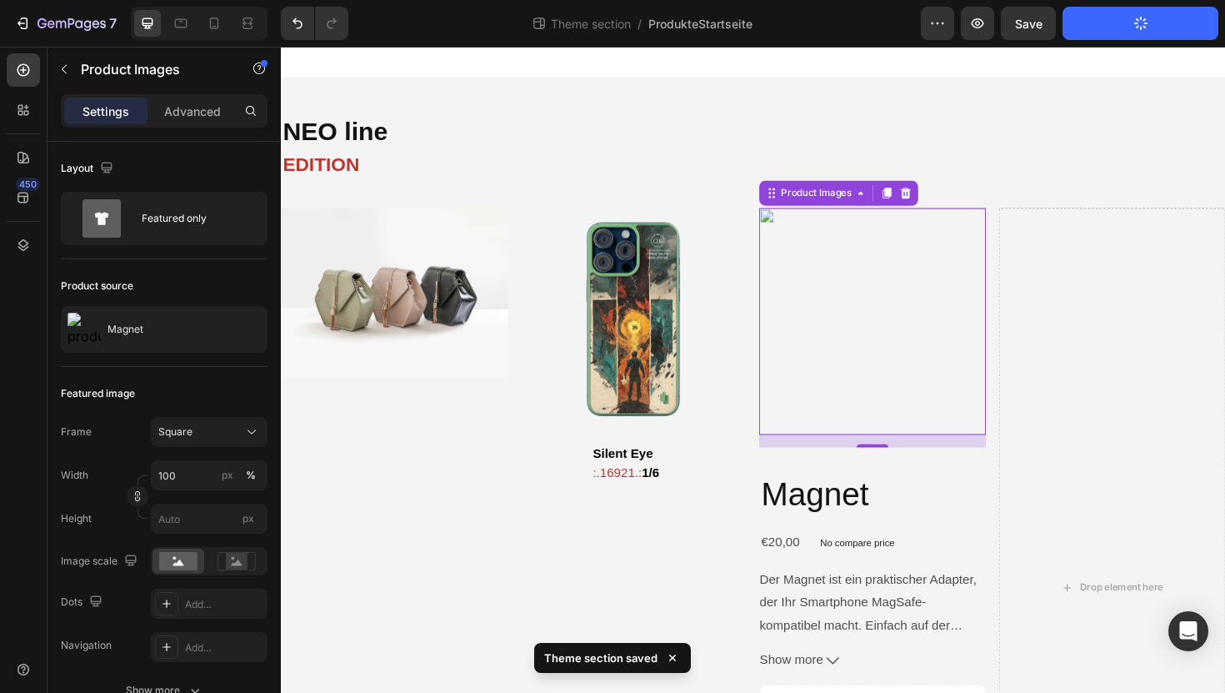
click at [893, 272] on img at bounding box center [908, 338] width 240 height 240
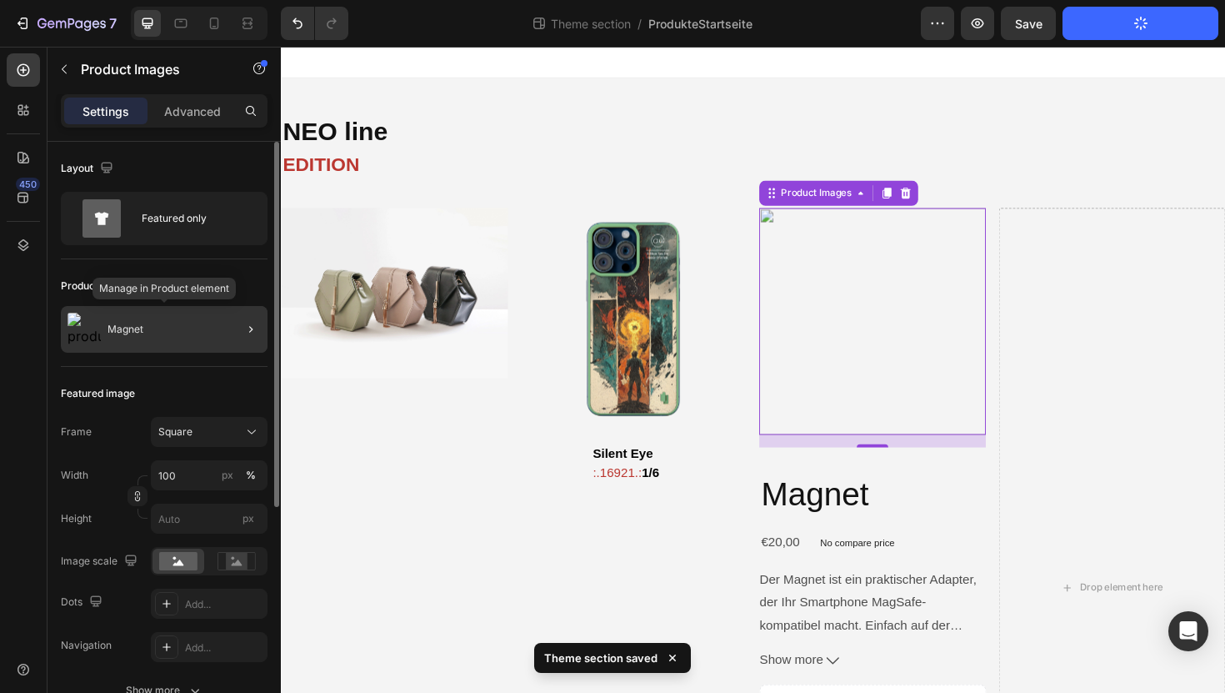
click at [193, 334] on div "Magnet" at bounding box center [164, 329] width 207 height 47
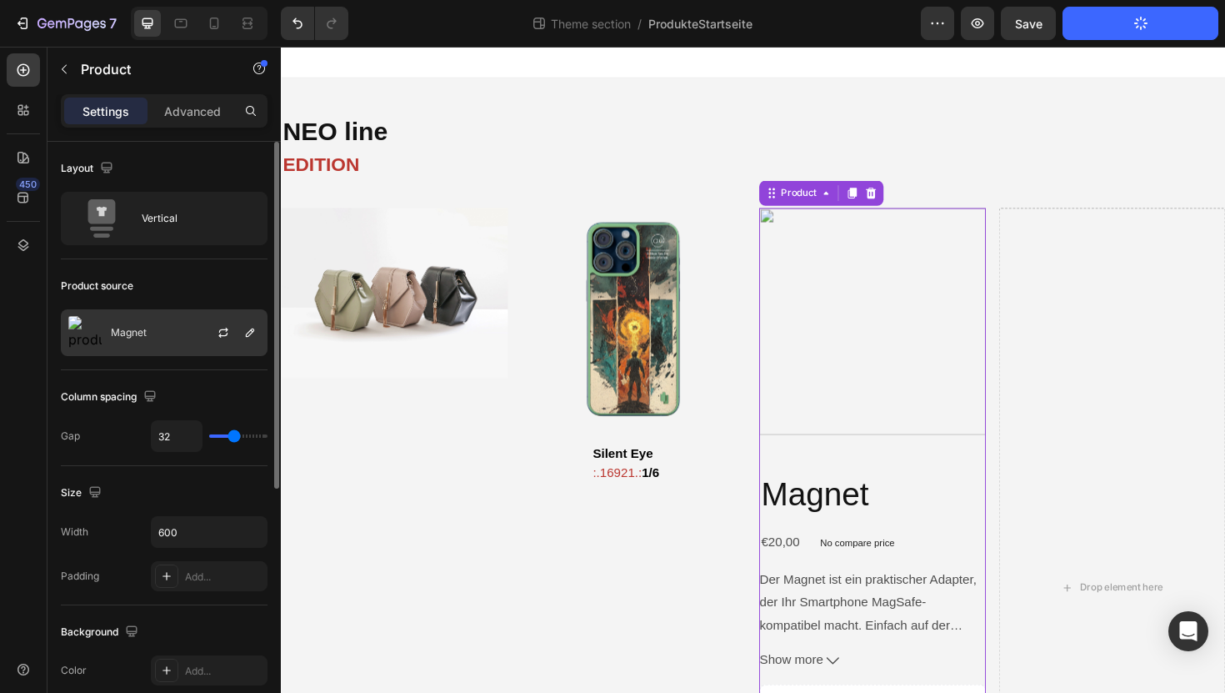
click at [201, 333] on div at bounding box center [229, 332] width 73 height 45
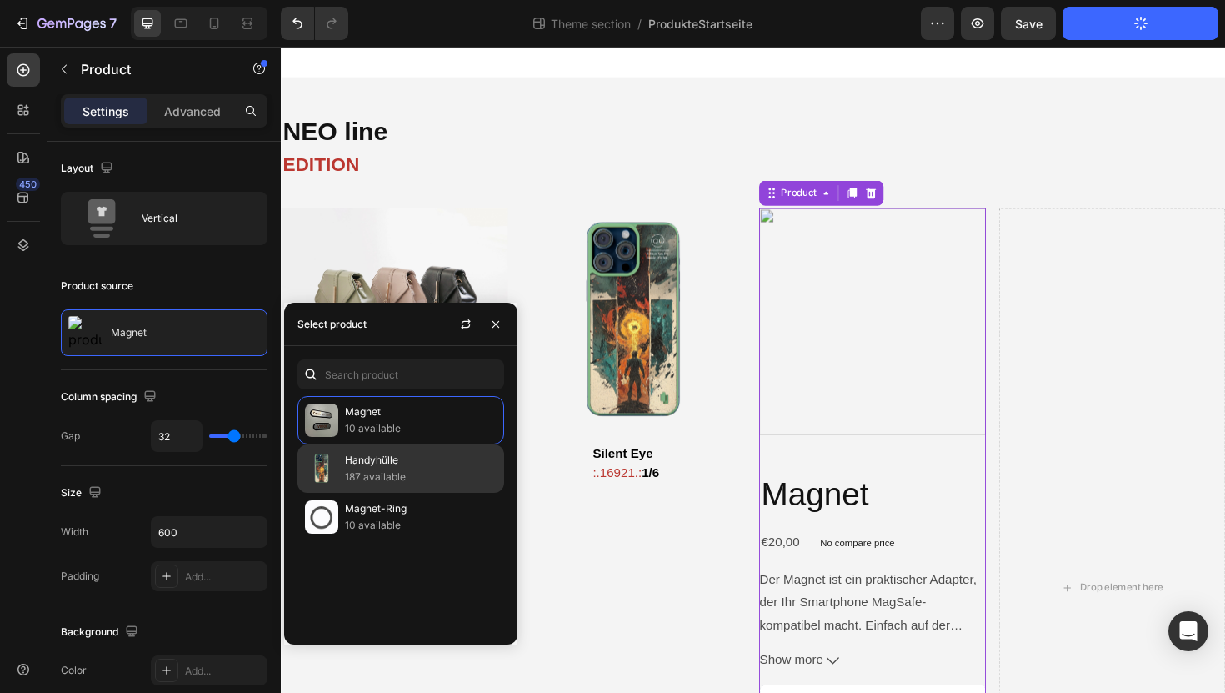
click at [345, 468] on p "187 available" at bounding box center [421, 476] width 152 height 17
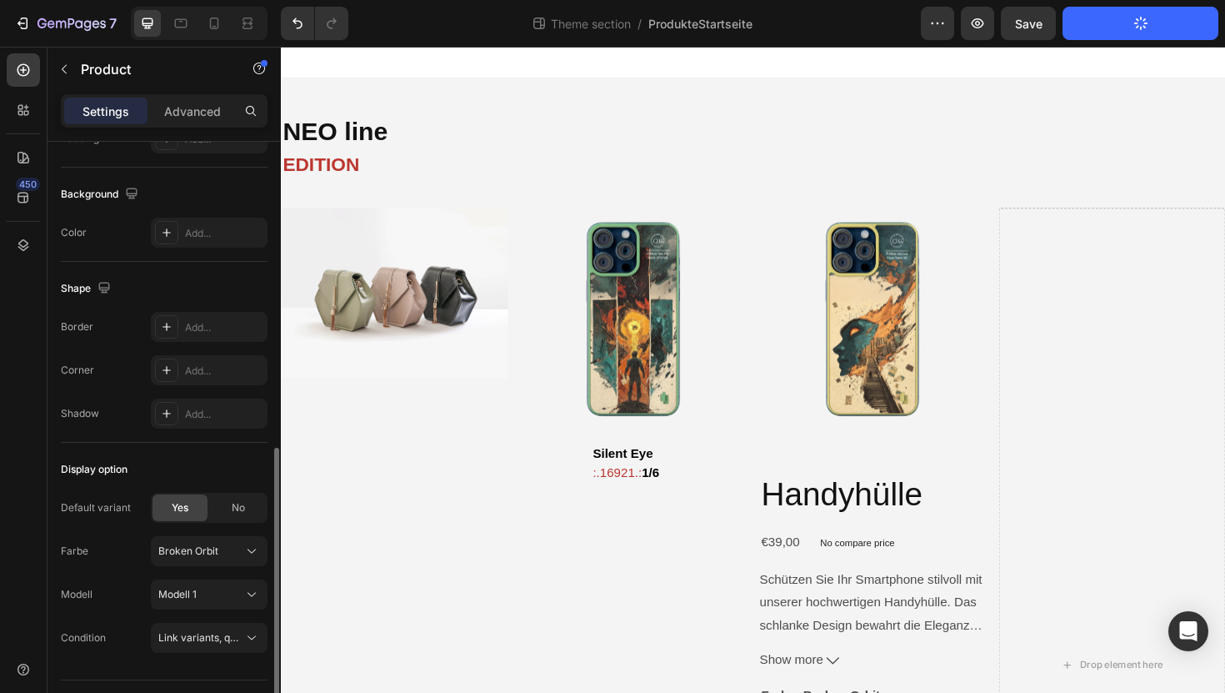
scroll to position [478, 0]
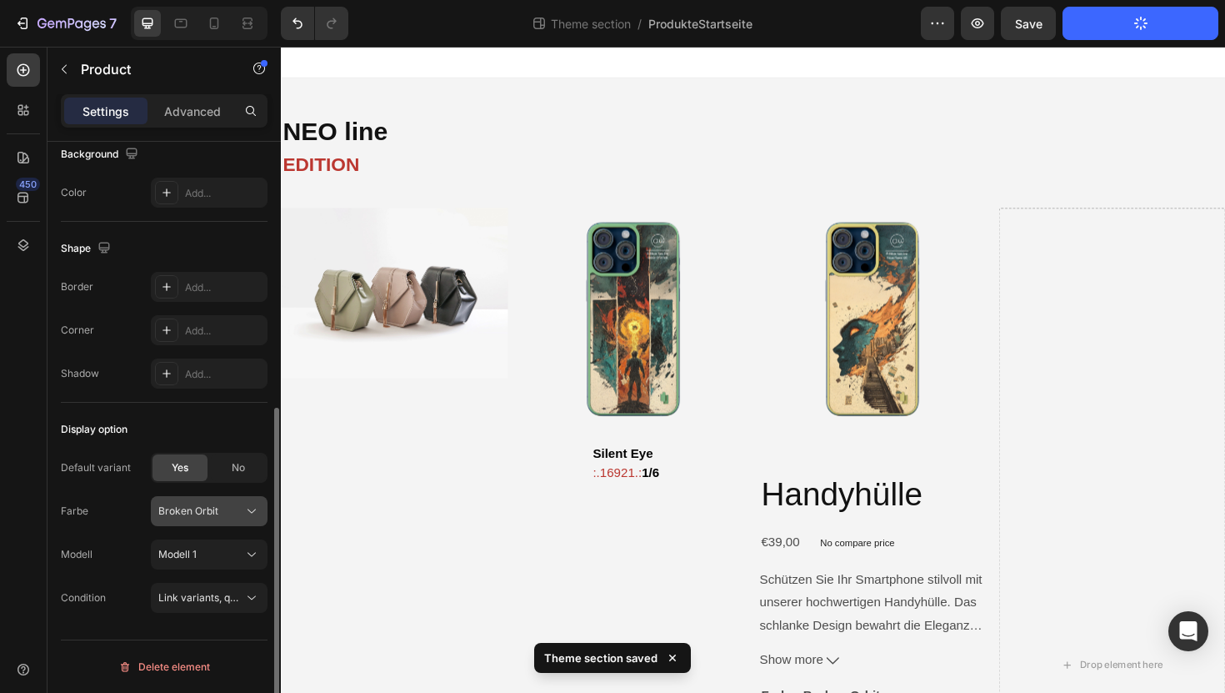
click at [178, 515] on span "Broken Orbit" at bounding box center [188, 510] width 60 height 15
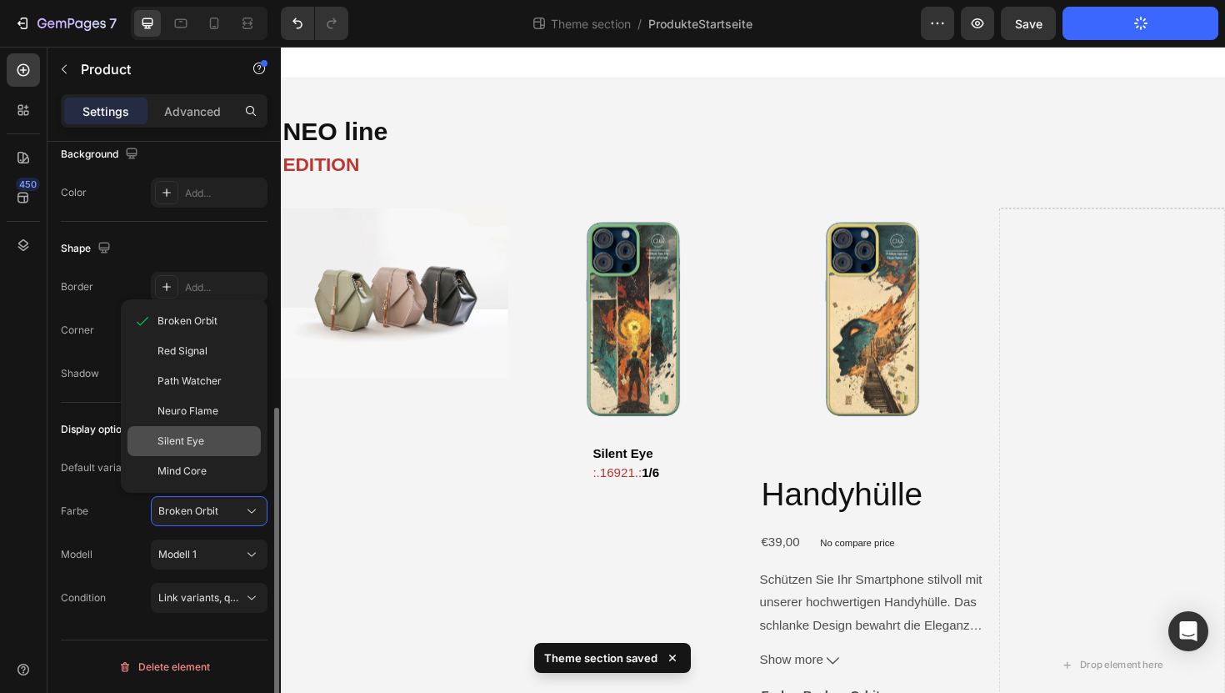
click at [187, 440] on span "Silent Eye" at bounding box center [181, 440] width 47 height 15
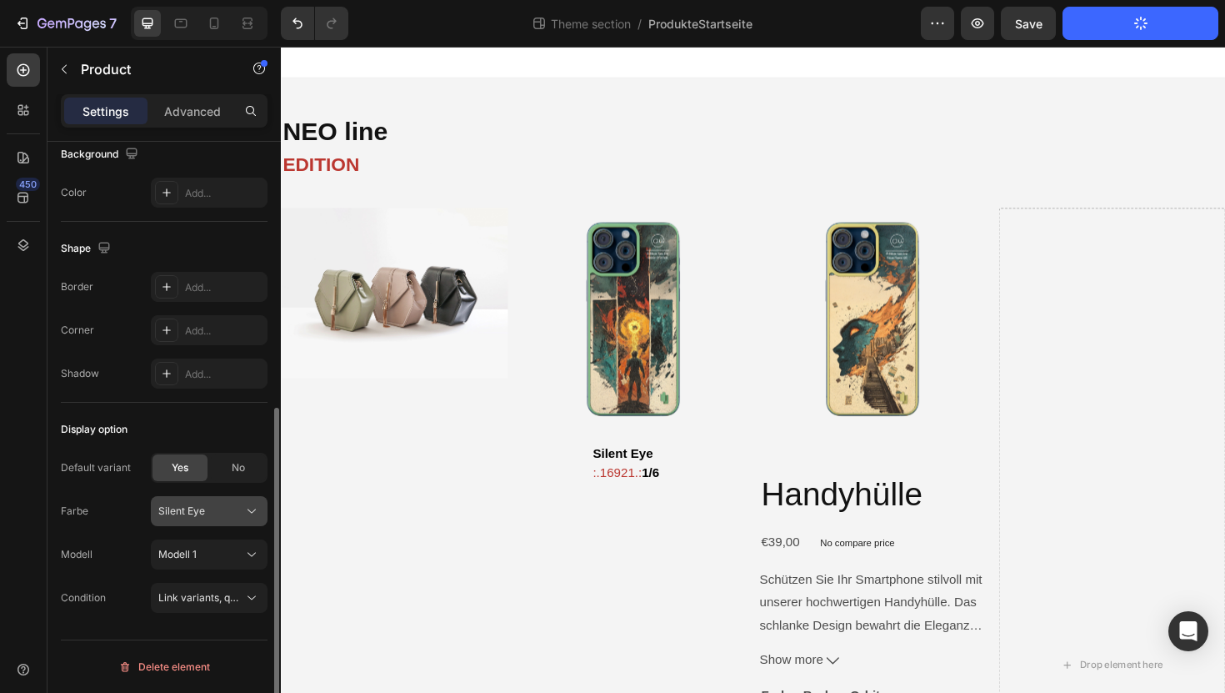
click at [182, 503] on span "Silent Eye" at bounding box center [181, 510] width 47 height 15
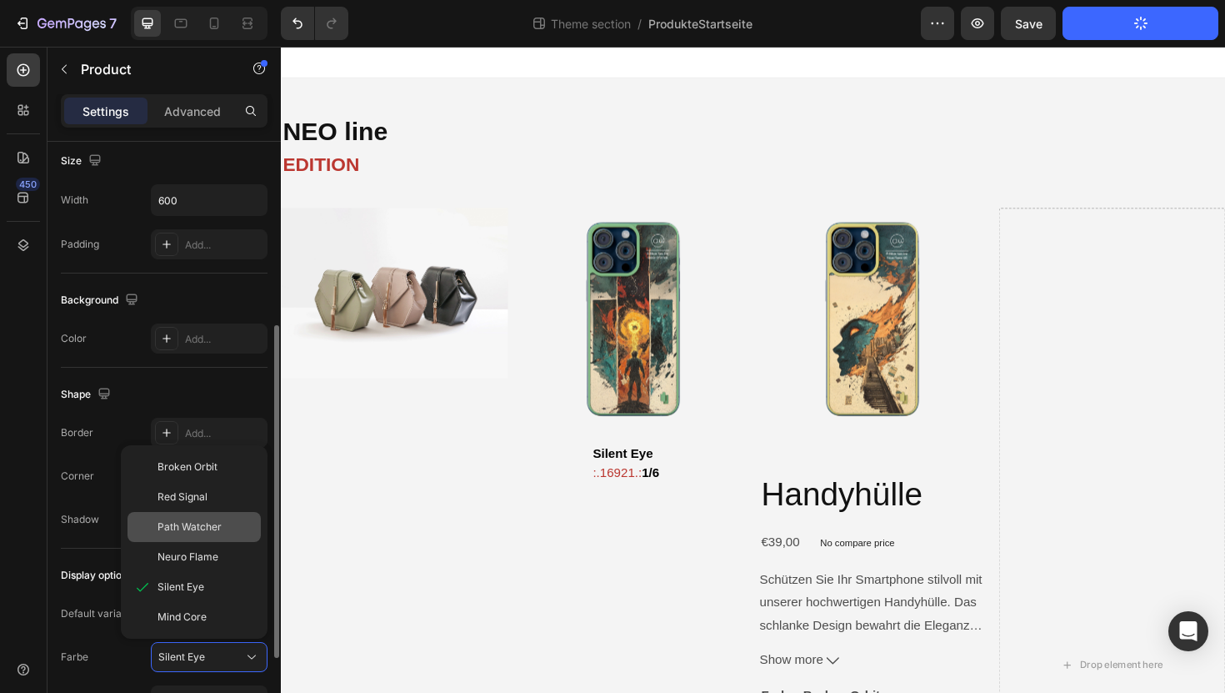
scroll to position [331, 0]
click at [175, 558] on span "Neuro Flame" at bounding box center [188, 557] width 61 height 15
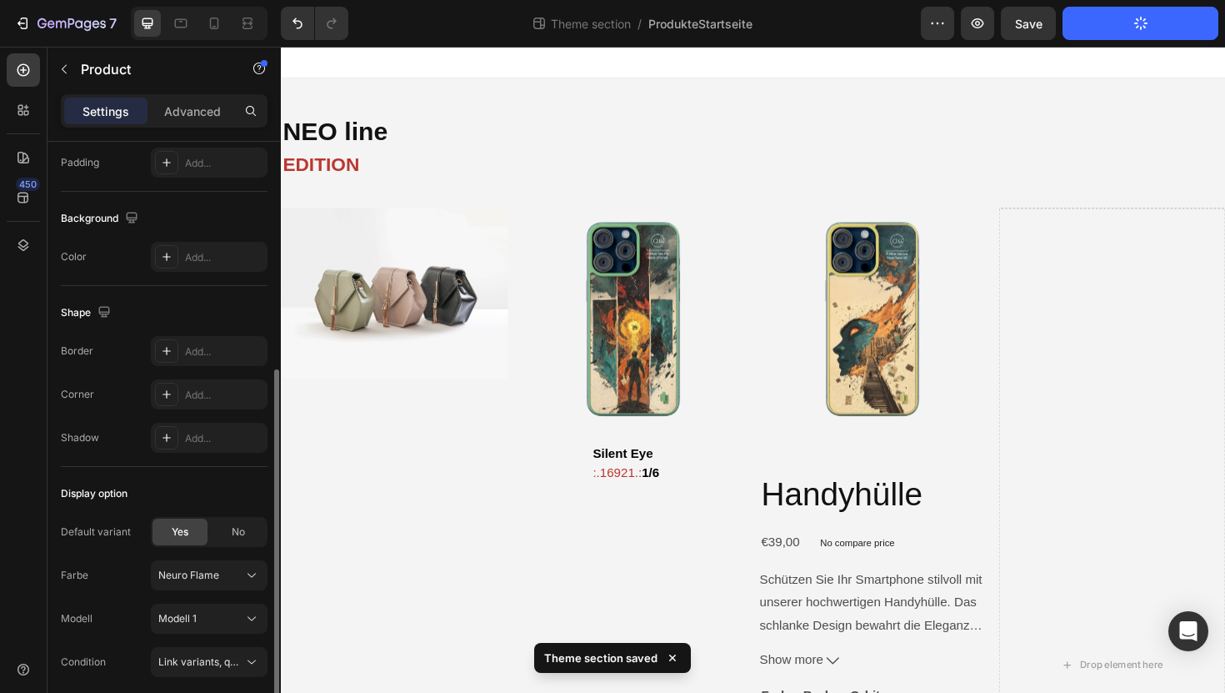
scroll to position [416, 0]
click at [184, 576] on span "Neuro Flame" at bounding box center [188, 572] width 61 height 15
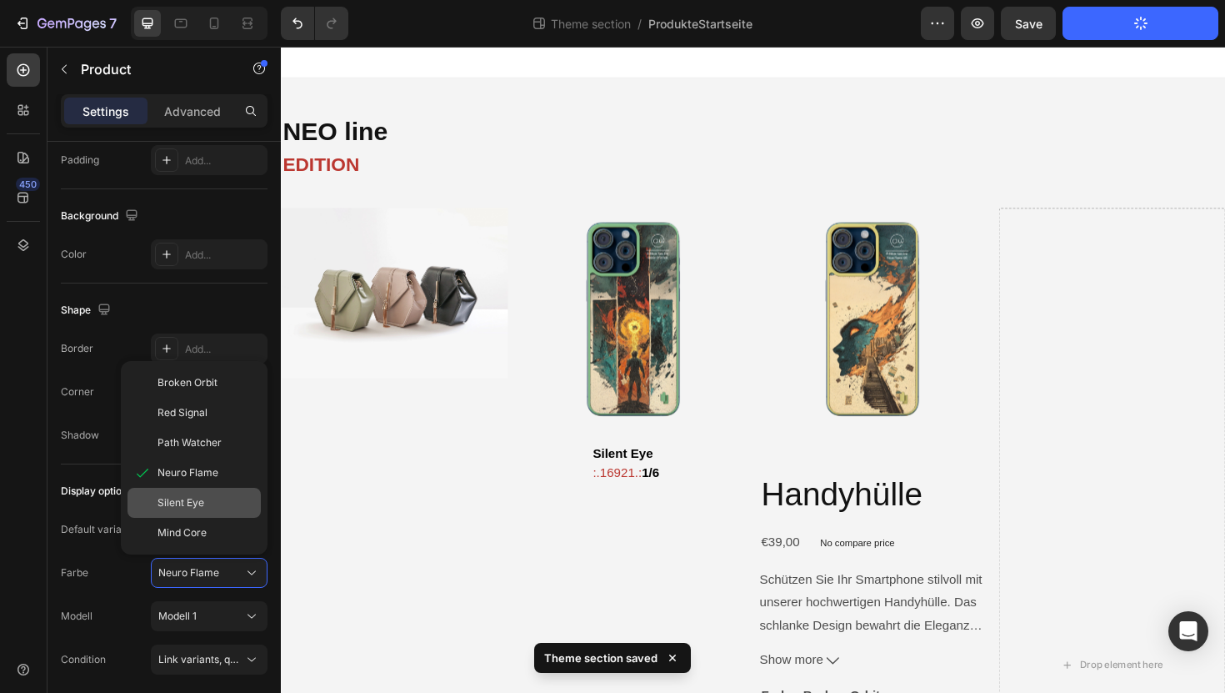
click at [184, 509] on span "Silent Eye" at bounding box center [181, 502] width 47 height 15
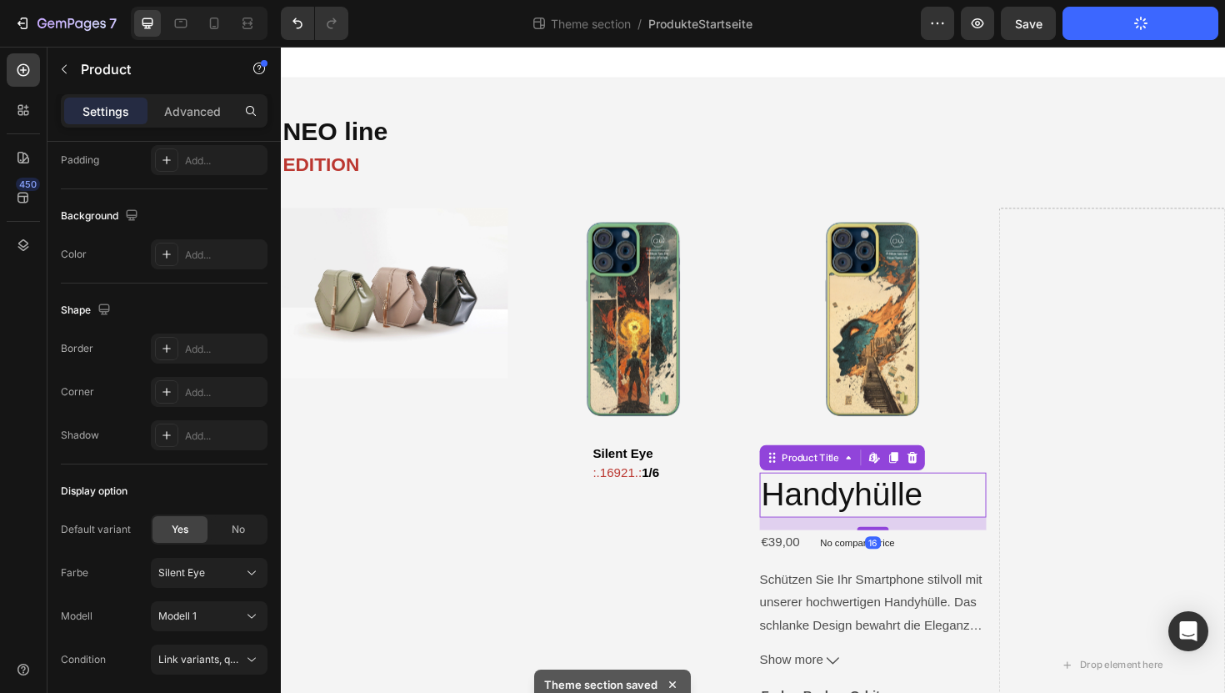
scroll to position [0, 0]
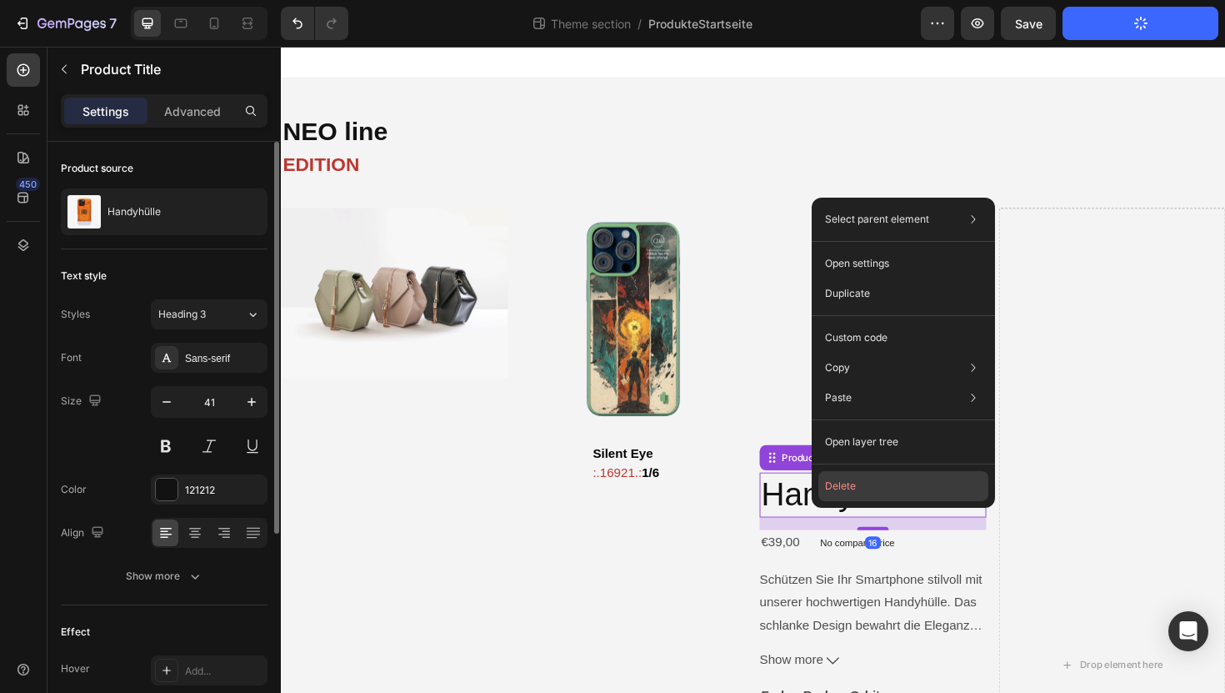
click at [854, 483] on button "Delete" at bounding box center [903, 486] width 170 height 30
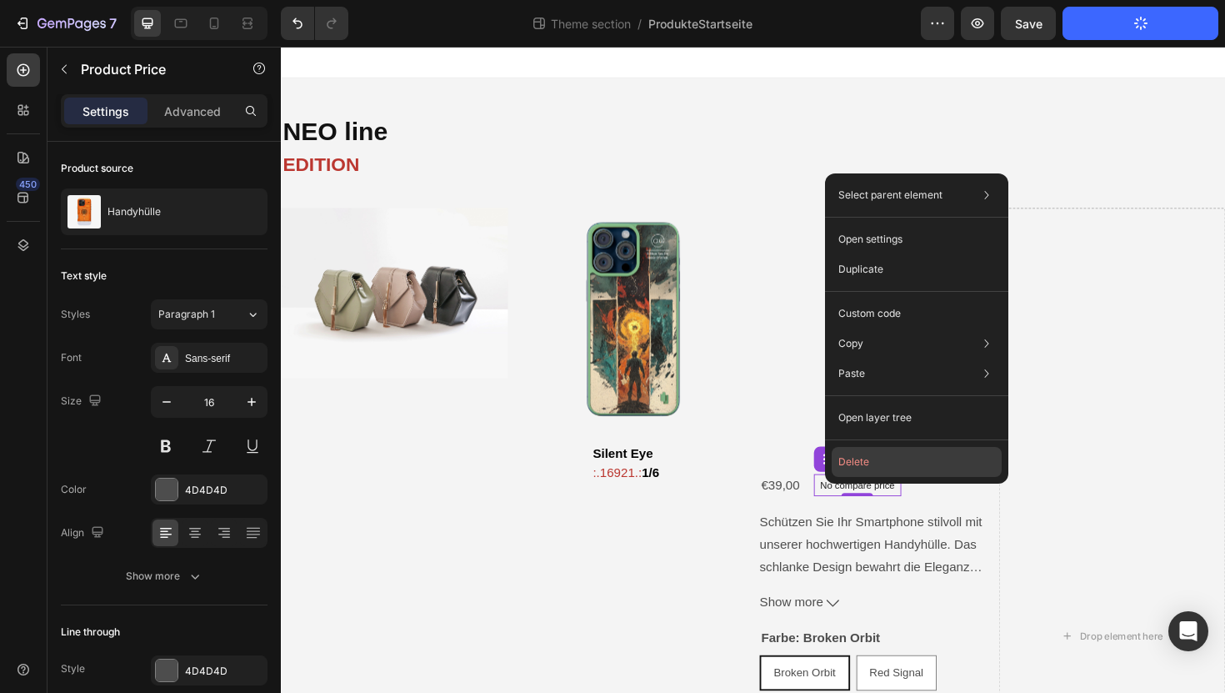
click at [854, 466] on button "Delete" at bounding box center [917, 462] width 170 height 30
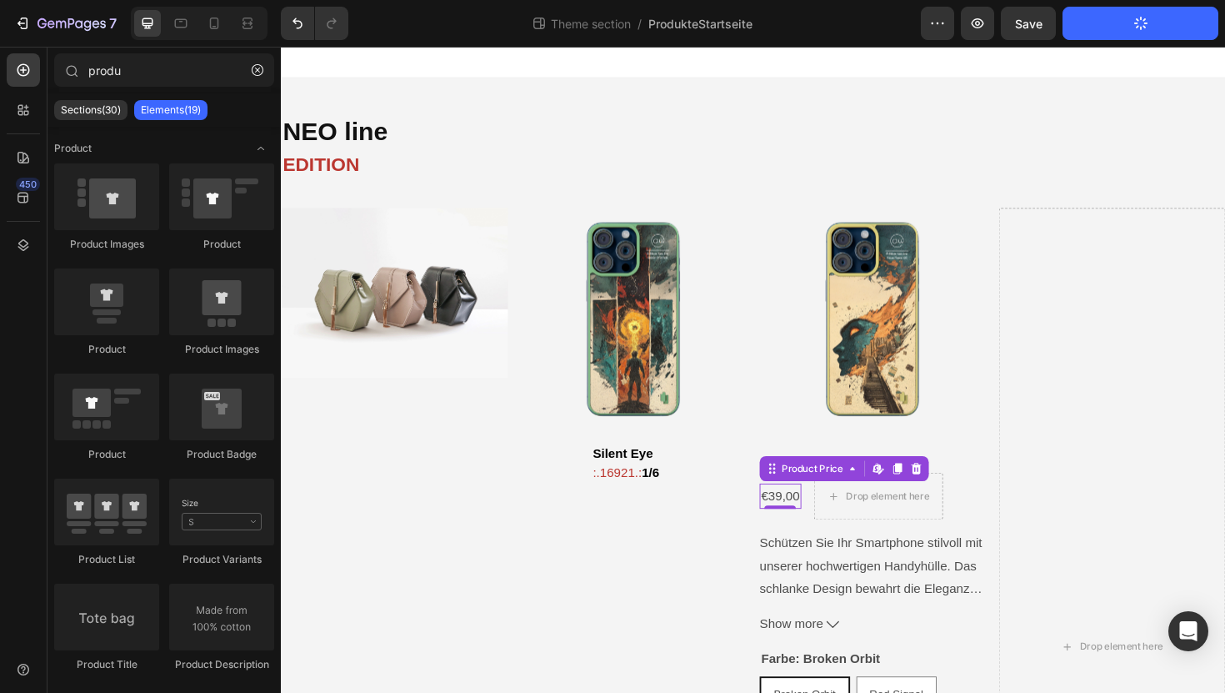
click at [831, 518] on div "€39,00" at bounding box center [810, 523] width 44 height 28
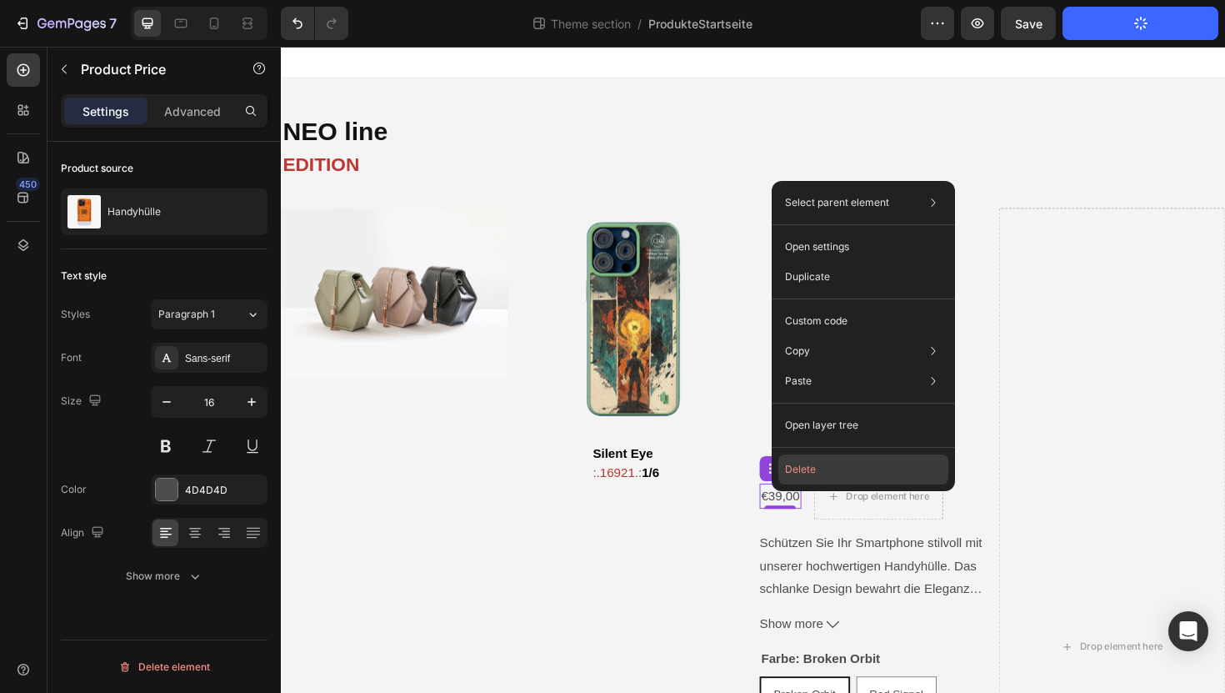
click at [812, 476] on button "Delete" at bounding box center [863, 469] width 170 height 30
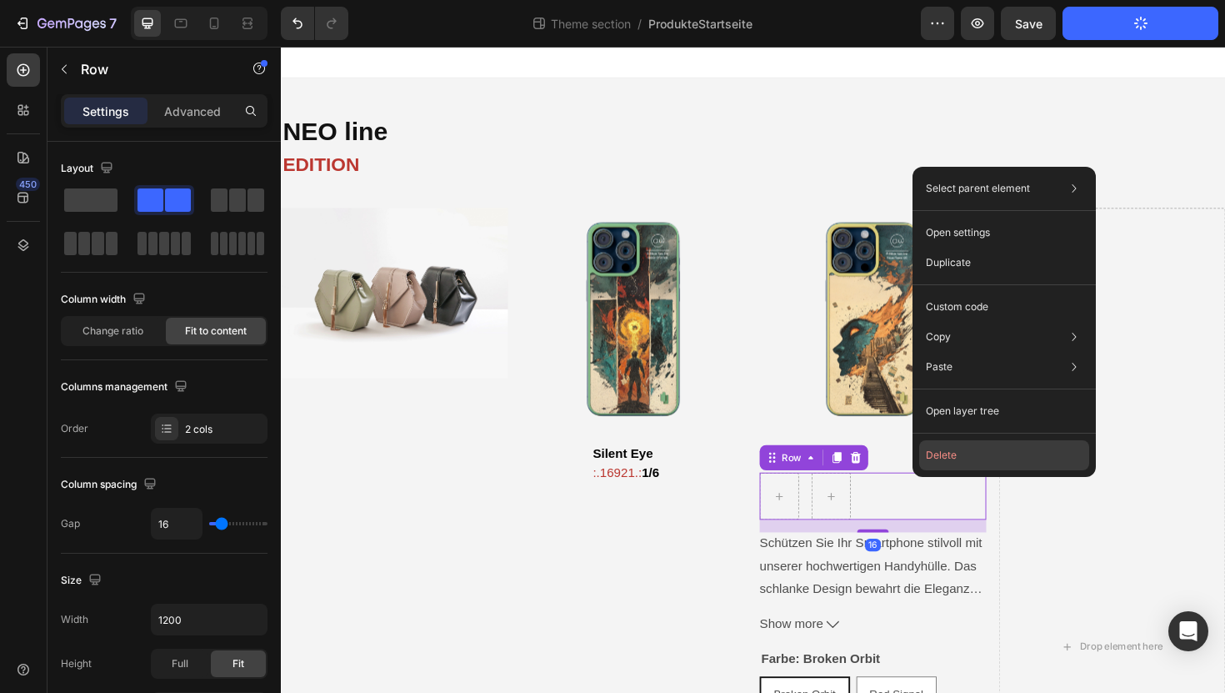
click at [953, 457] on button "Delete" at bounding box center [1004, 455] width 170 height 30
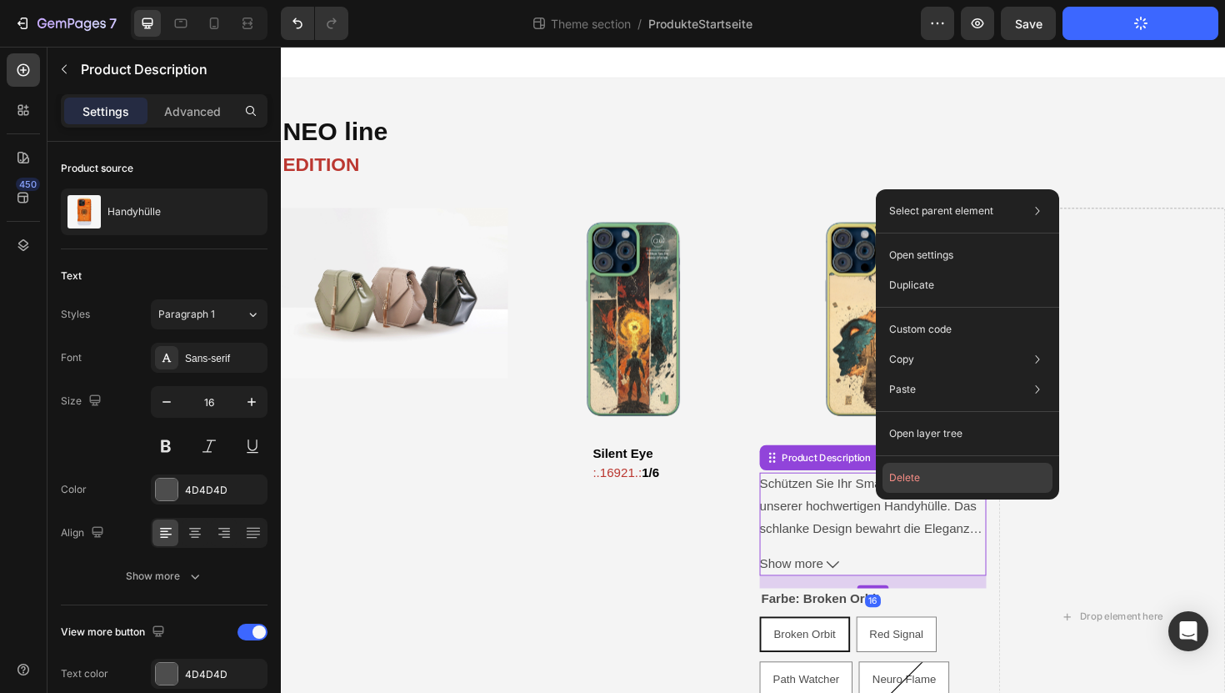
click at [931, 472] on button "Delete" at bounding box center [968, 478] width 170 height 30
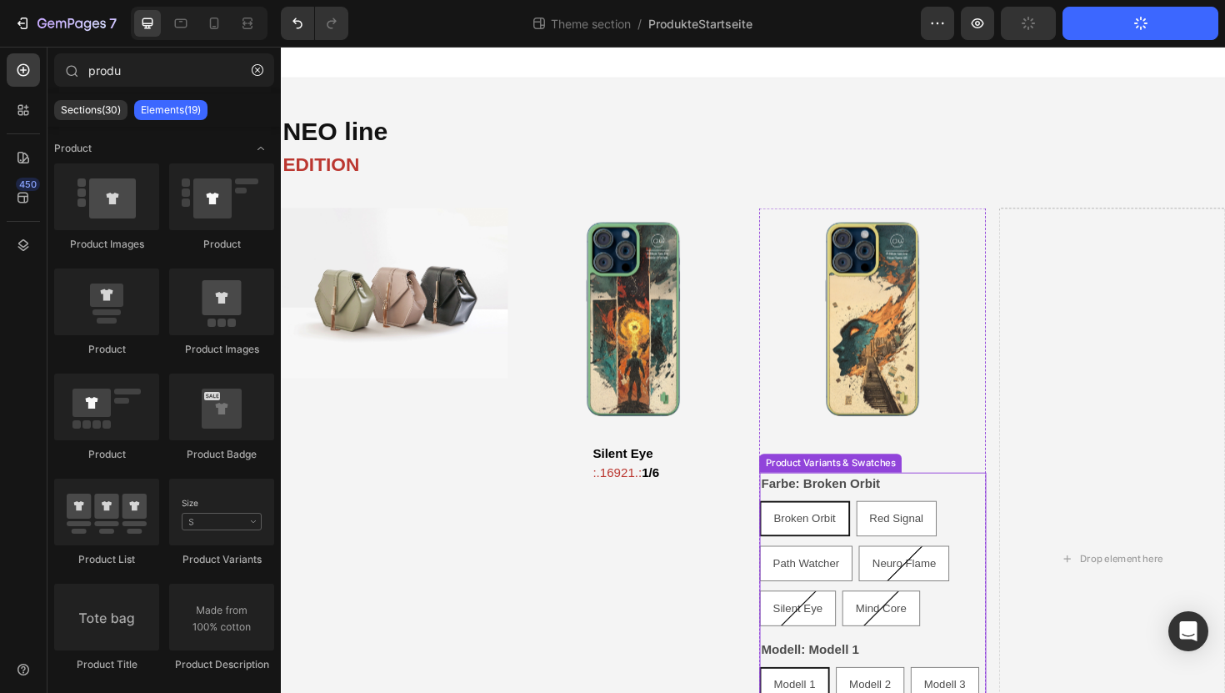
radio input "false"
radio input "true"
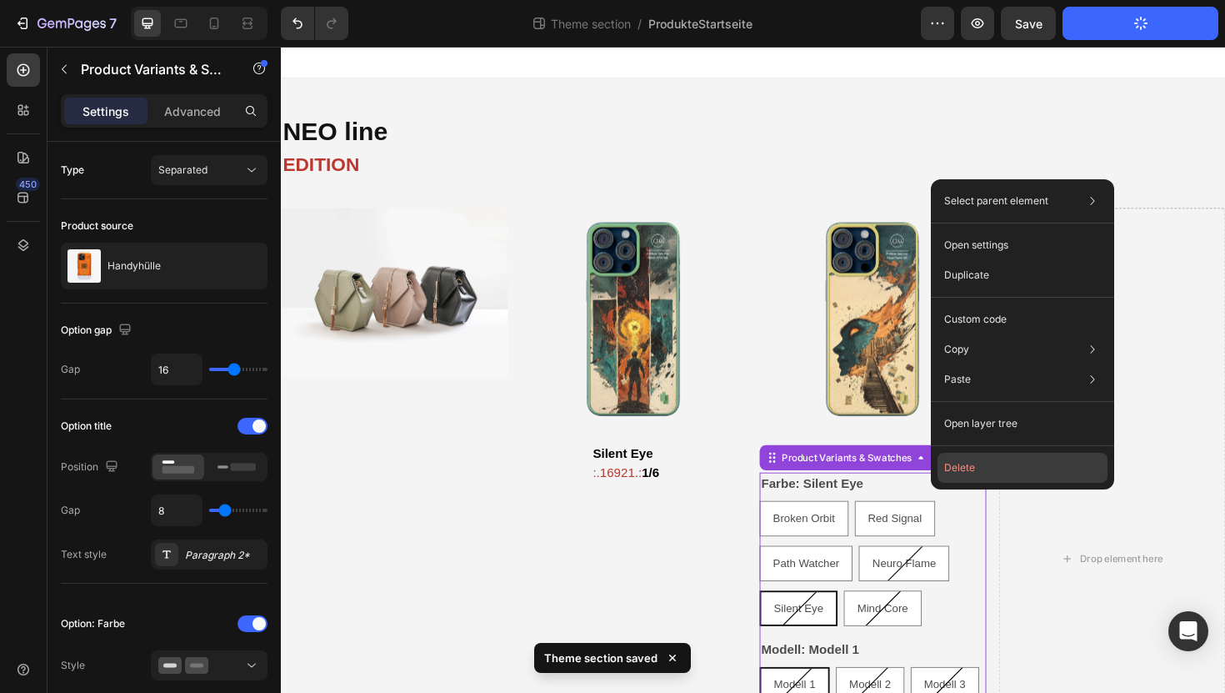
click at [964, 464] on button "Delete" at bounding box center [1023, 468] width 170 height 30
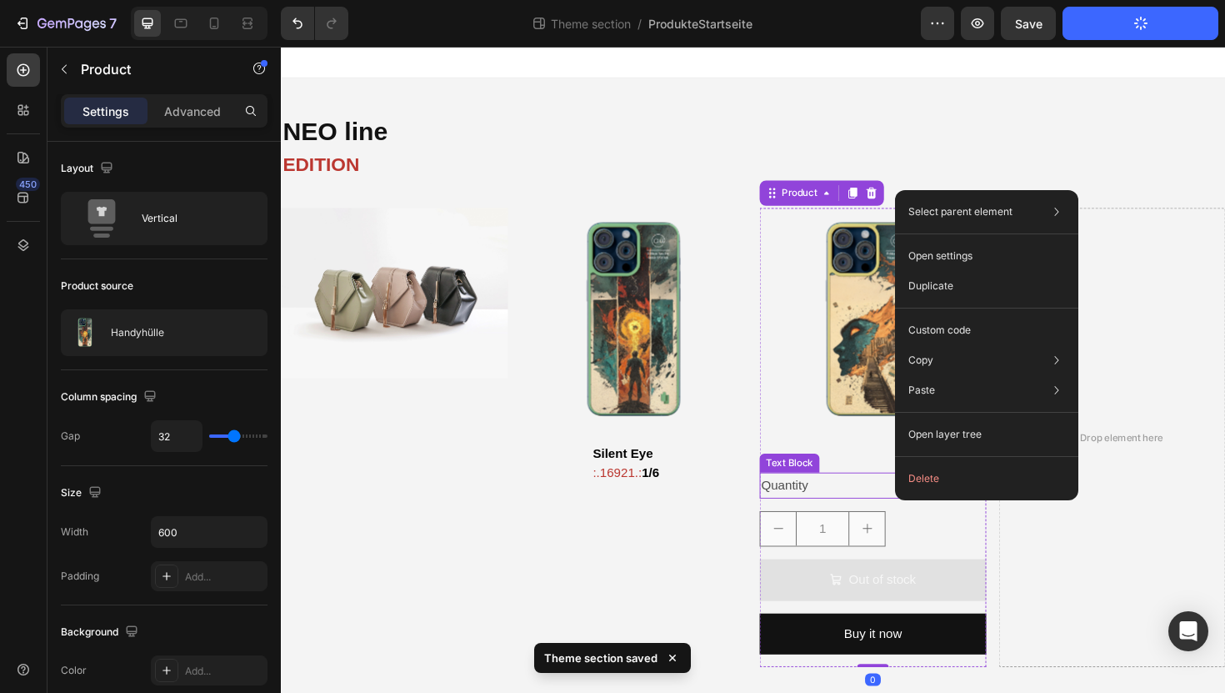
click at [878, 518] on div "Quantity" at bounding box center [908, 512] width 240 height 28
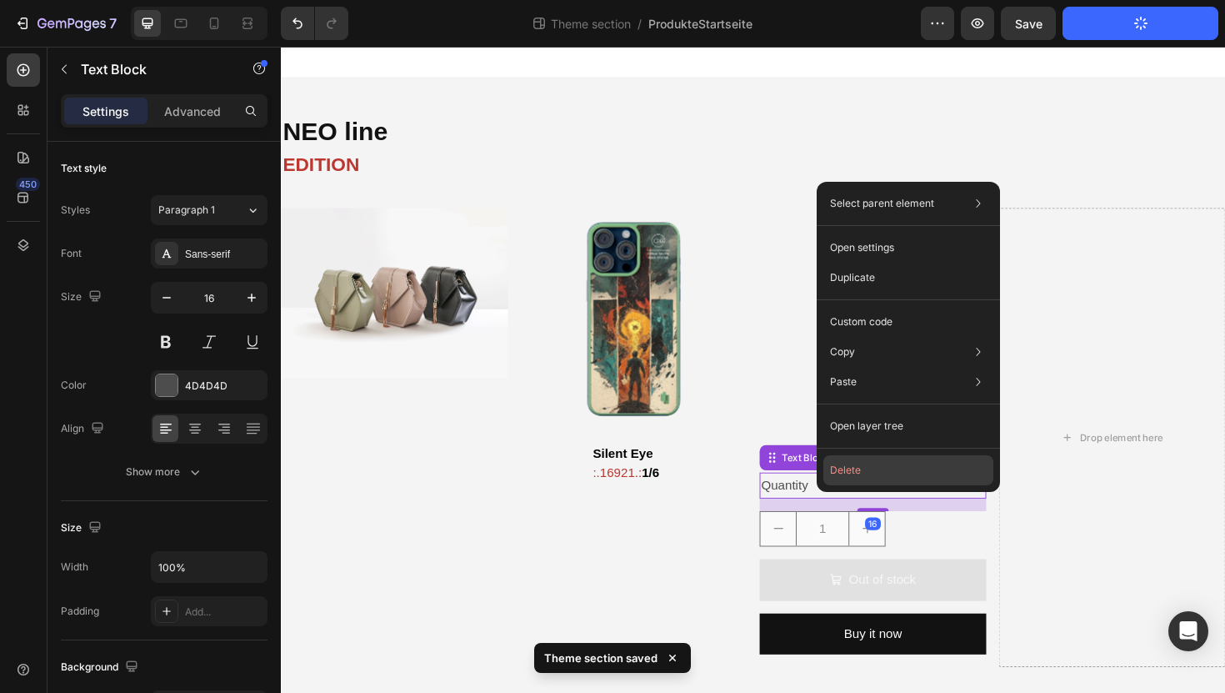
click at [849, 479] on button "Delete" at bounding box center [908, 470] width 170 height 30
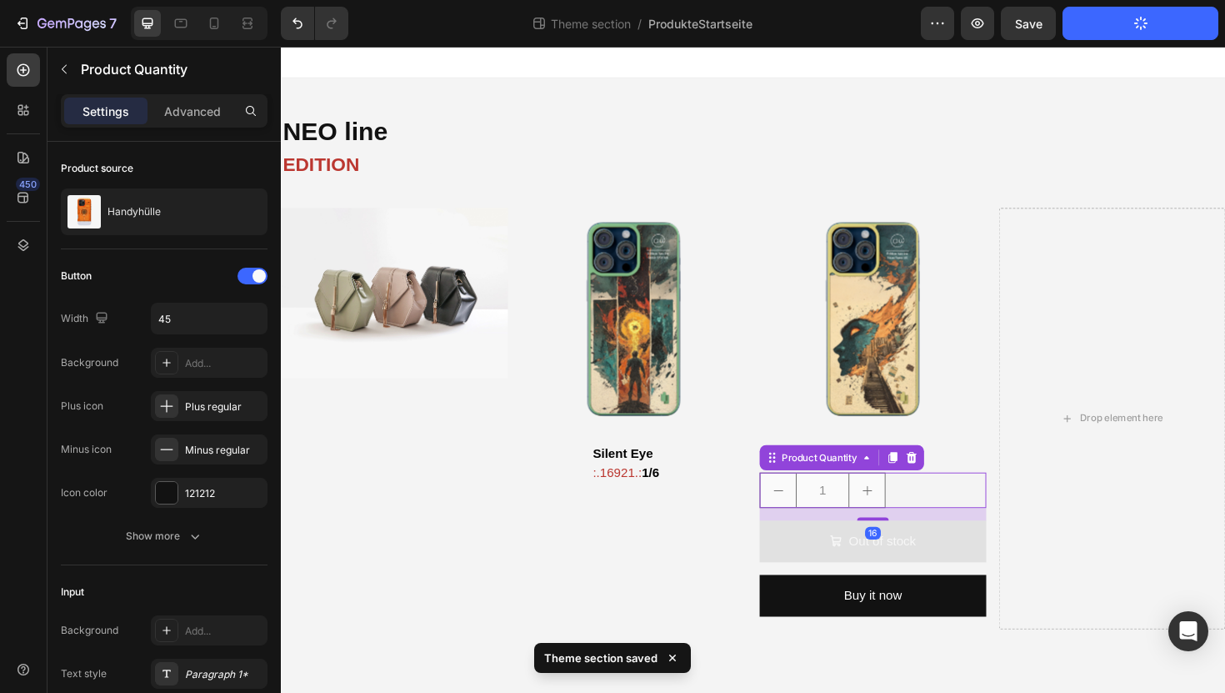
click at [963, 511] on div "1" at bounding box center [908, 517] width 240 height 38
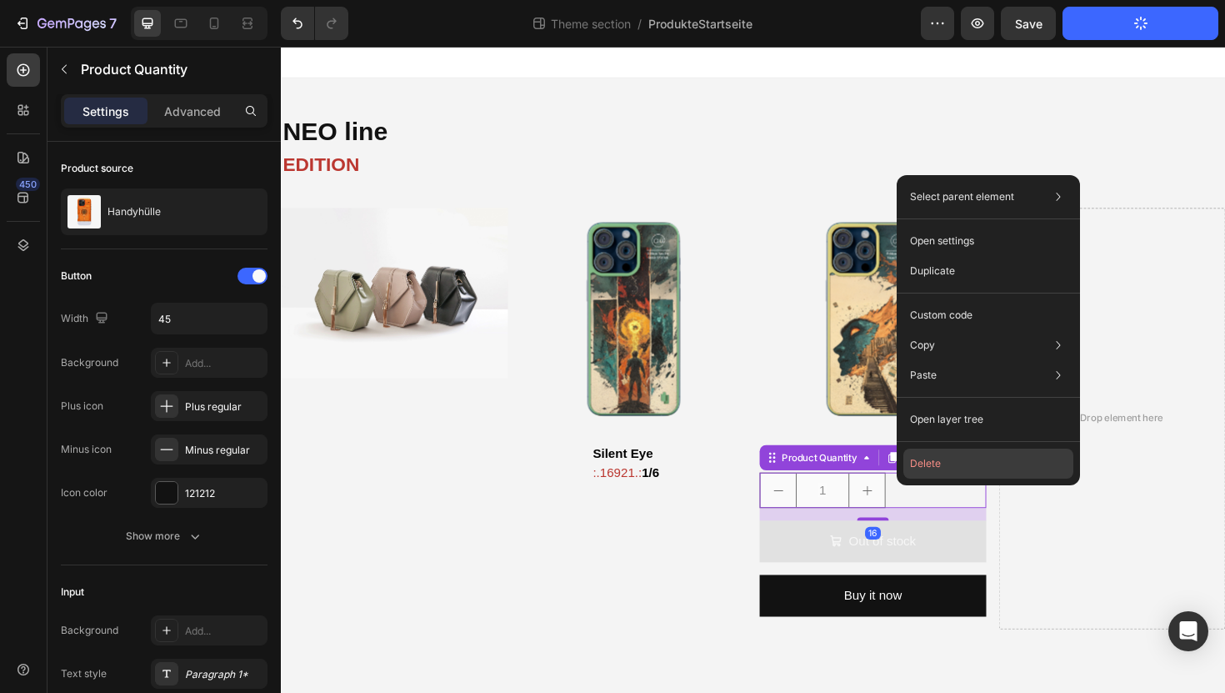
click at [928, 459] on button "Delete" at bounding box center [988, 463] width 170 height 30
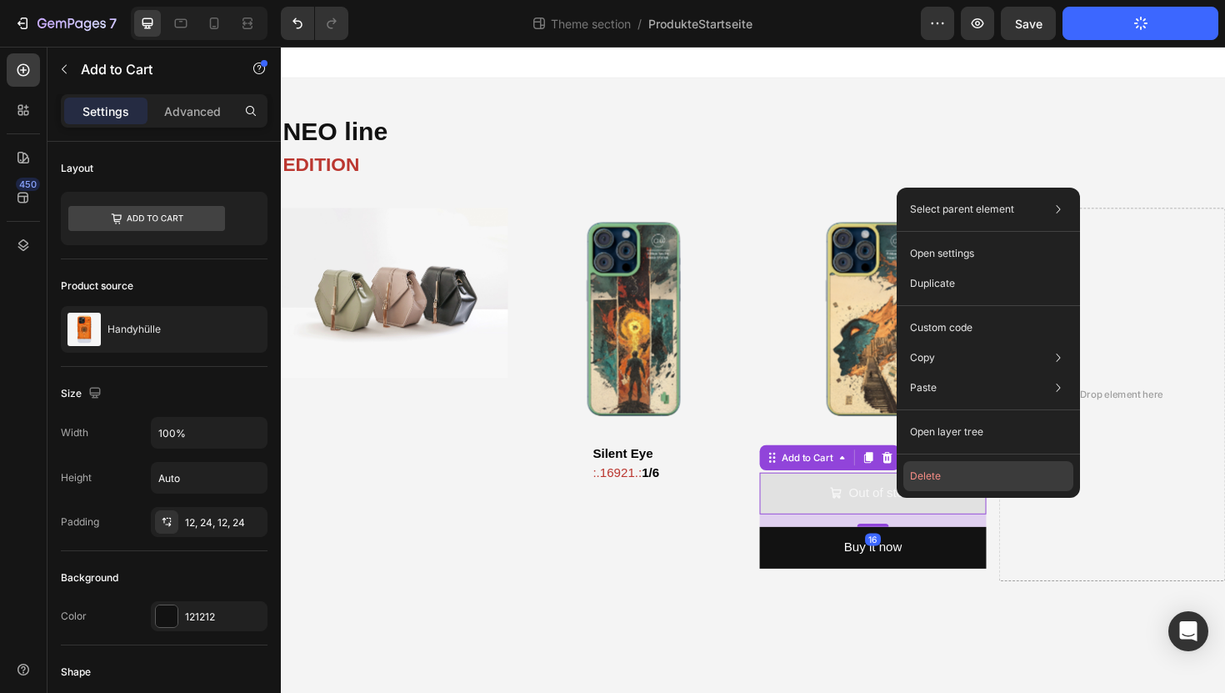
click at [927, 482] on button "Delete" at bounding box center [988, 476] width 170 height 30
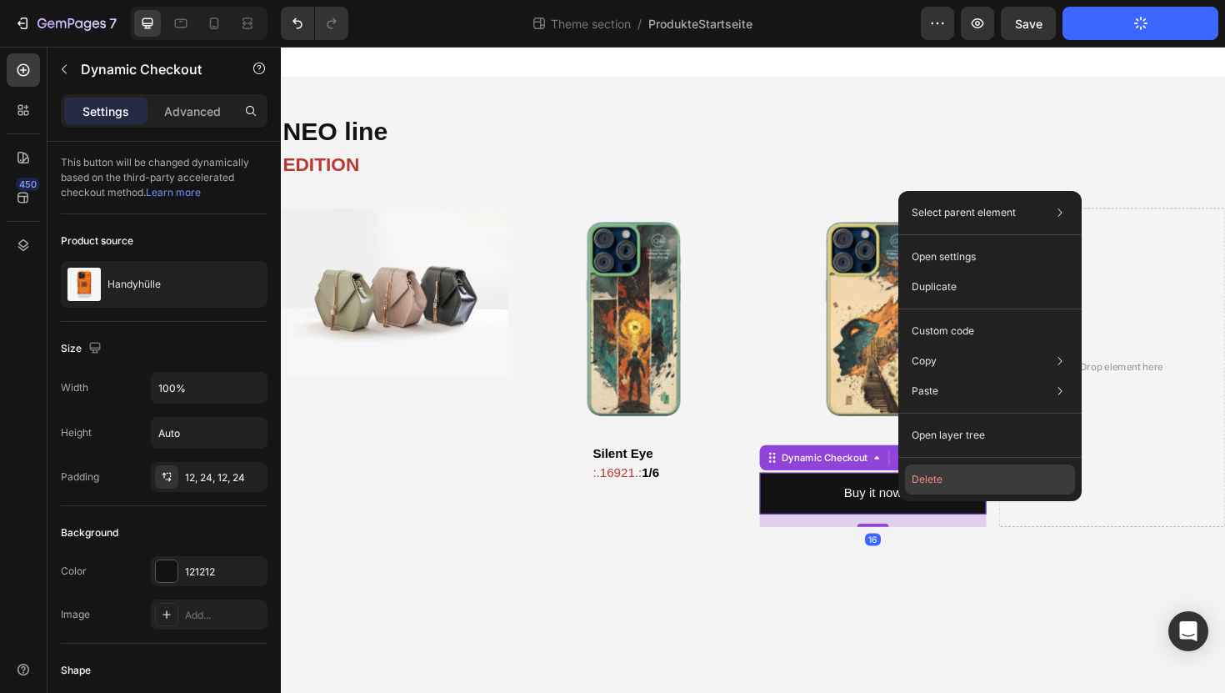
click at [927, 473] on button "Delete" at bounding box center [990, 479] width 170 height 30
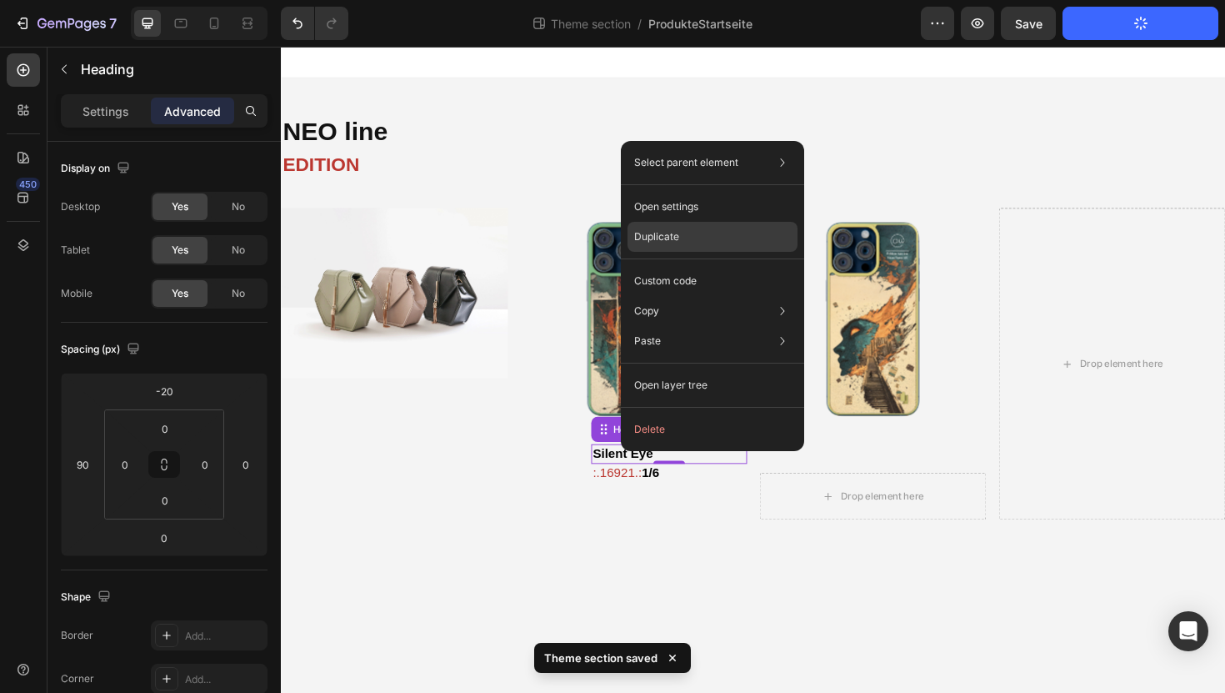
click at [677, 230] on p "Duplicate" at bounding box center [656, 236] width 45 height 15
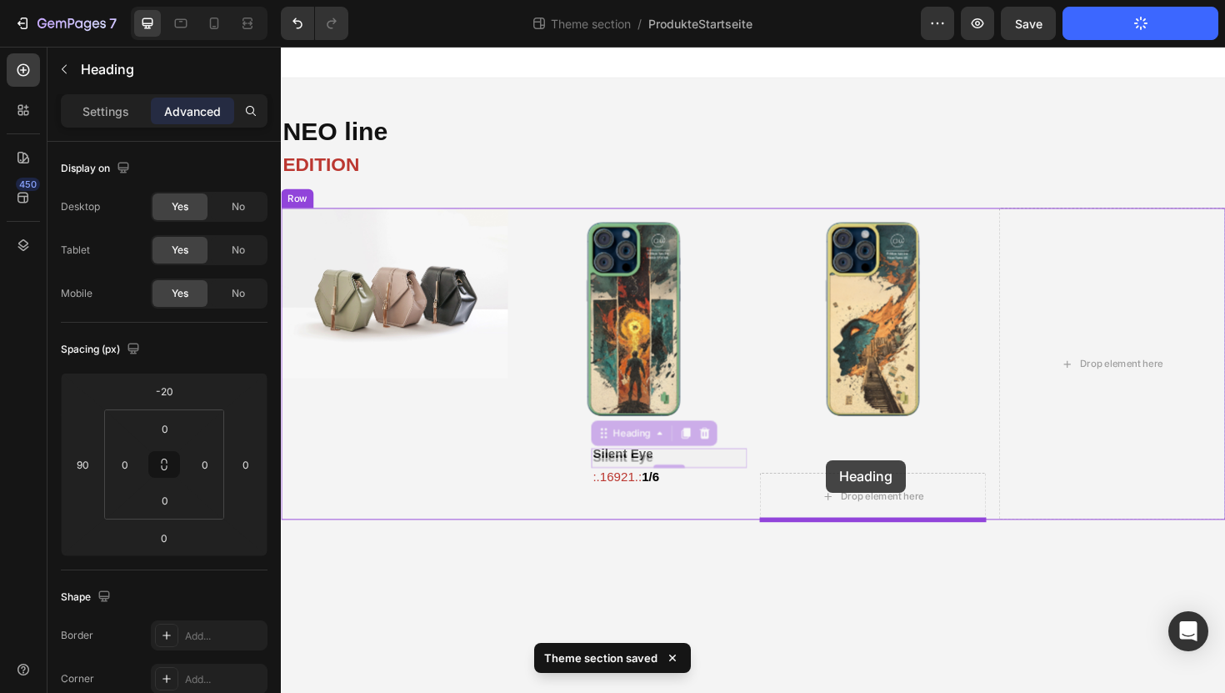
drag, startPoint x: 680, startPoint y: 482, endPoint x: 857, endPoint y: 483, distance: 176.7
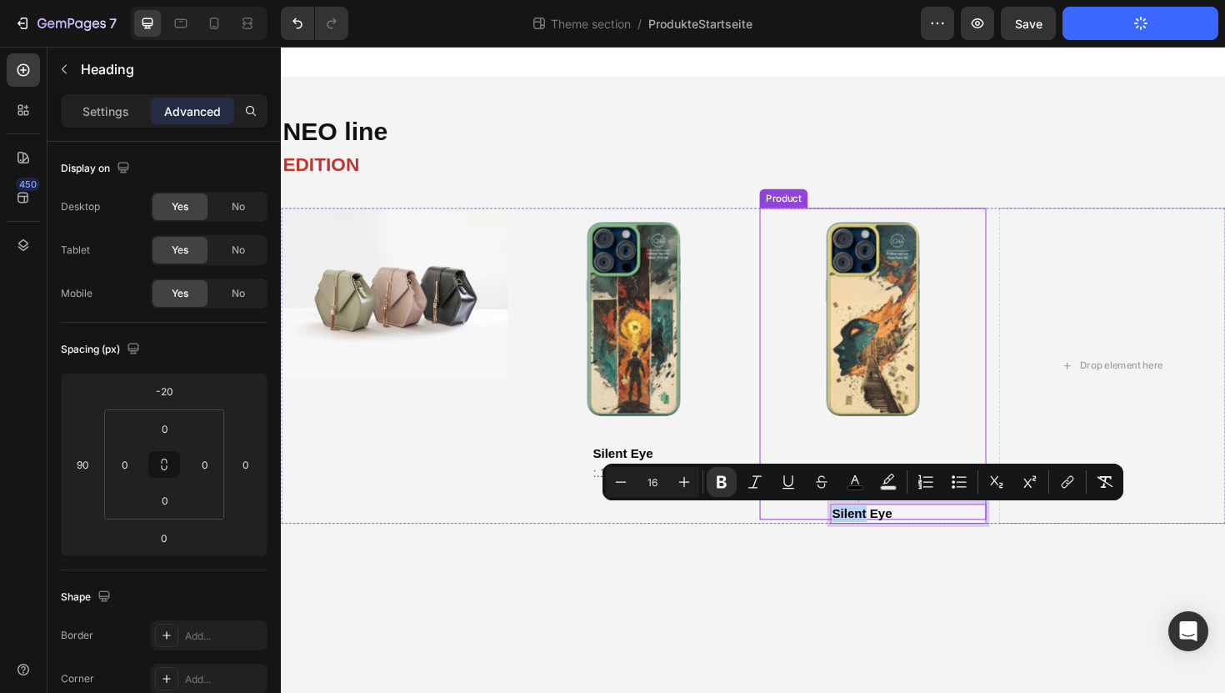
drag, startPoint x: 900, startPoint y: 539, endPoint x: 904, endPoint y: 498, distance: 41.9
drag, startPoint x: 986, startPoint y: 542, endPoint x: 983, endPoint y: 515, distance: 26.9
click at [983, 515] on div "Product Images Drop element here Product Silent Eye Heading 0" at bounding box center [908, 385] width 240 height 334
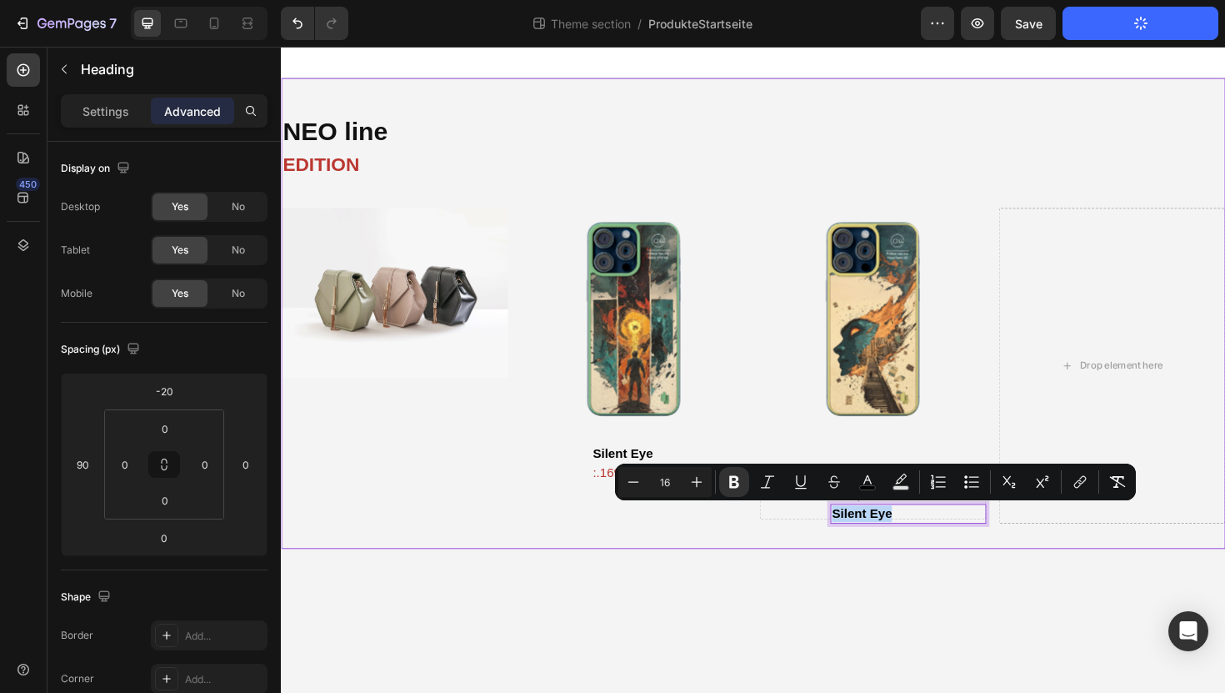
click at [807, 554] on div "NEO line Heading EDITION Text Block Image Product Images ⁠⁠⁠⁠⁠⁠⁠ Silent Eye Hea…" at bounding box center [781, 329] width 1000 height 498
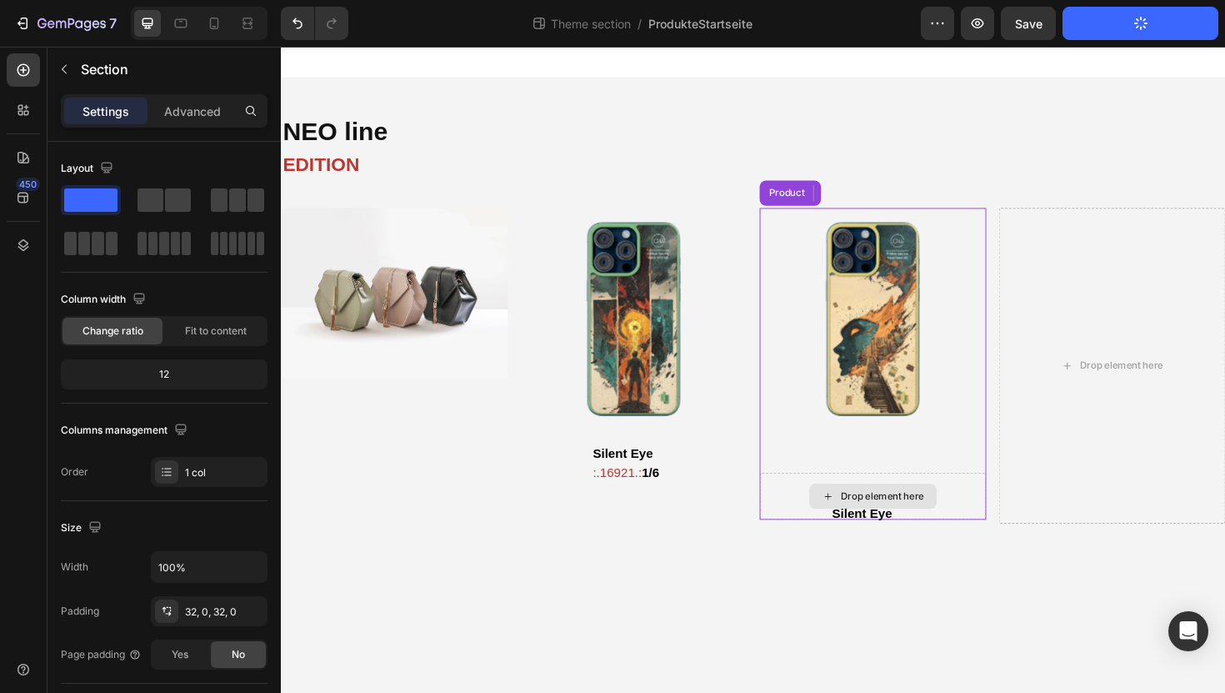
click at [862, 539] on div "Drop element here" at bounding box center [908, 523] width 240 height 50
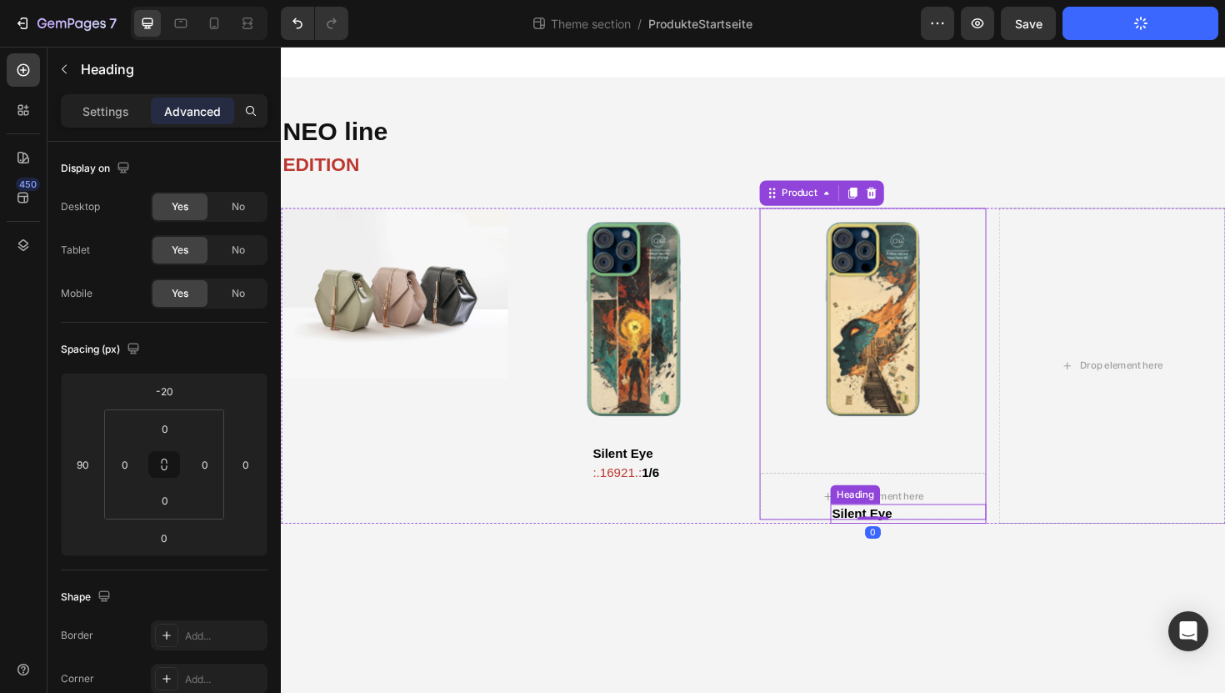
click at [879, 548] on strong "Silent Eye" at bounding box center [895, 540] width 63 height 14
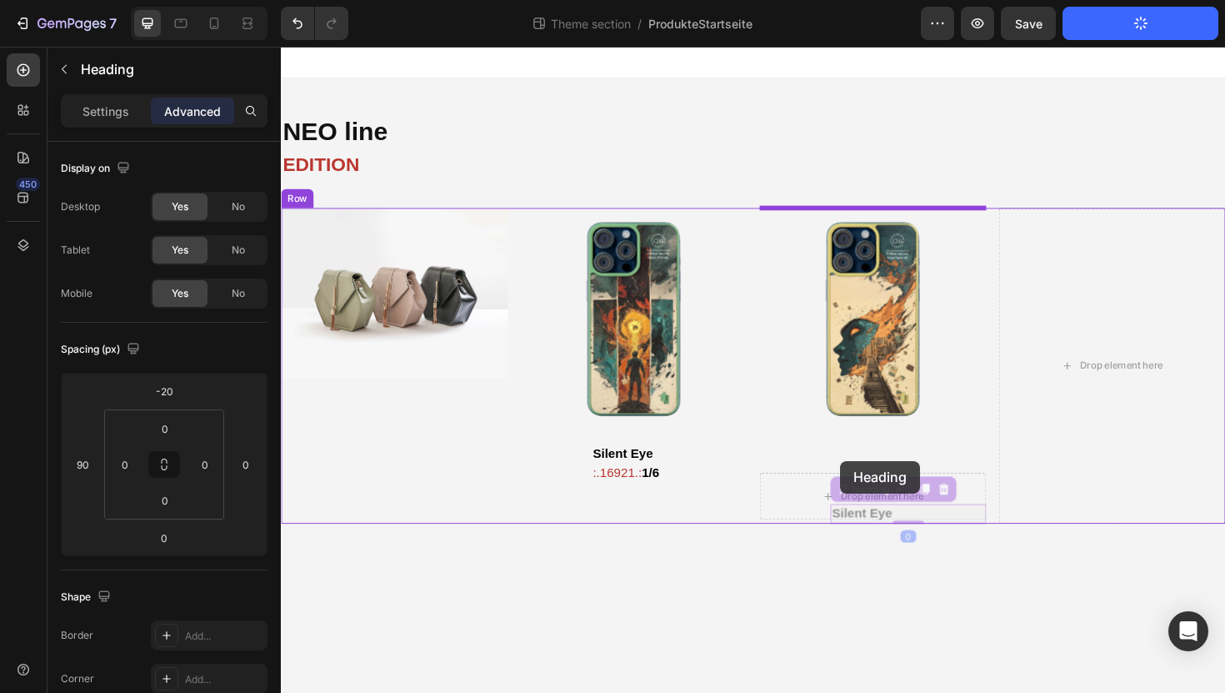
drag, startPoint x: 875, startPoint y: 518, endPoint x: 873, endPoint y: 485, distance: 32.5
click at [873, 485] on div "NEO line Heading EDITION Text Block Image Product Images ⁠⁠⁠⁠⁠⁠⁠ Silent Eye Hea…" at bounding box center [781, 313] width 1000 height 532
type input "16"
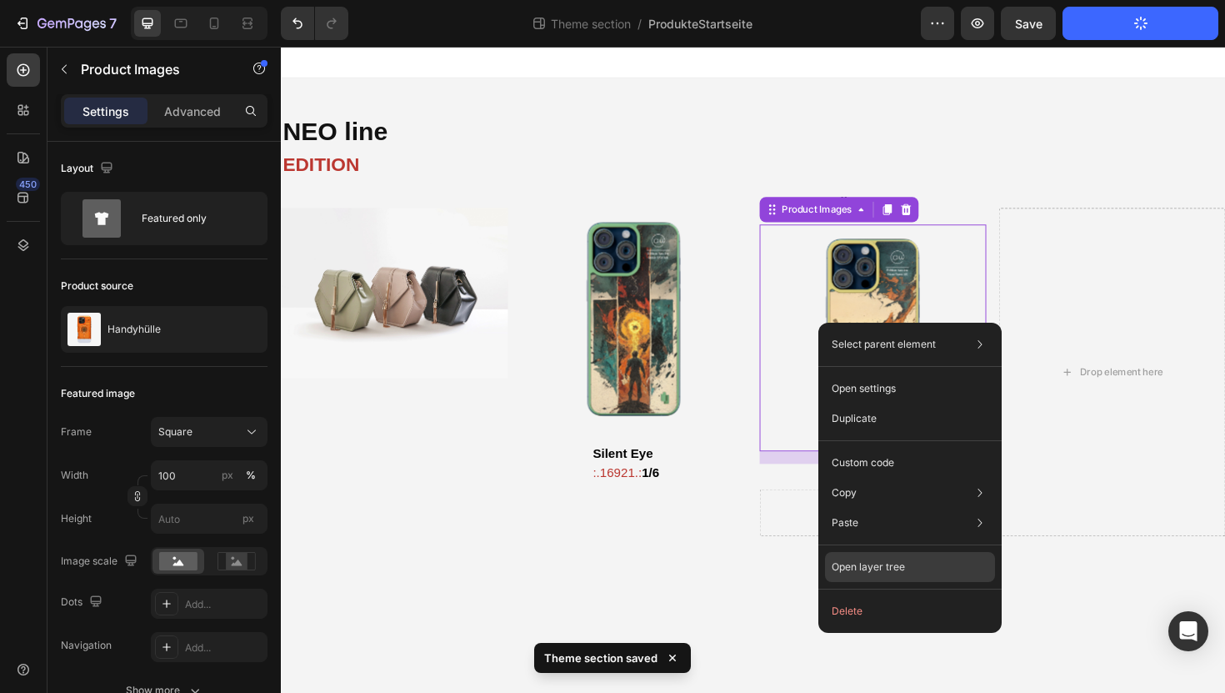
click at [843, 559] on p "Open layer tree" at bounding box center [868, 566] width 73 height 15
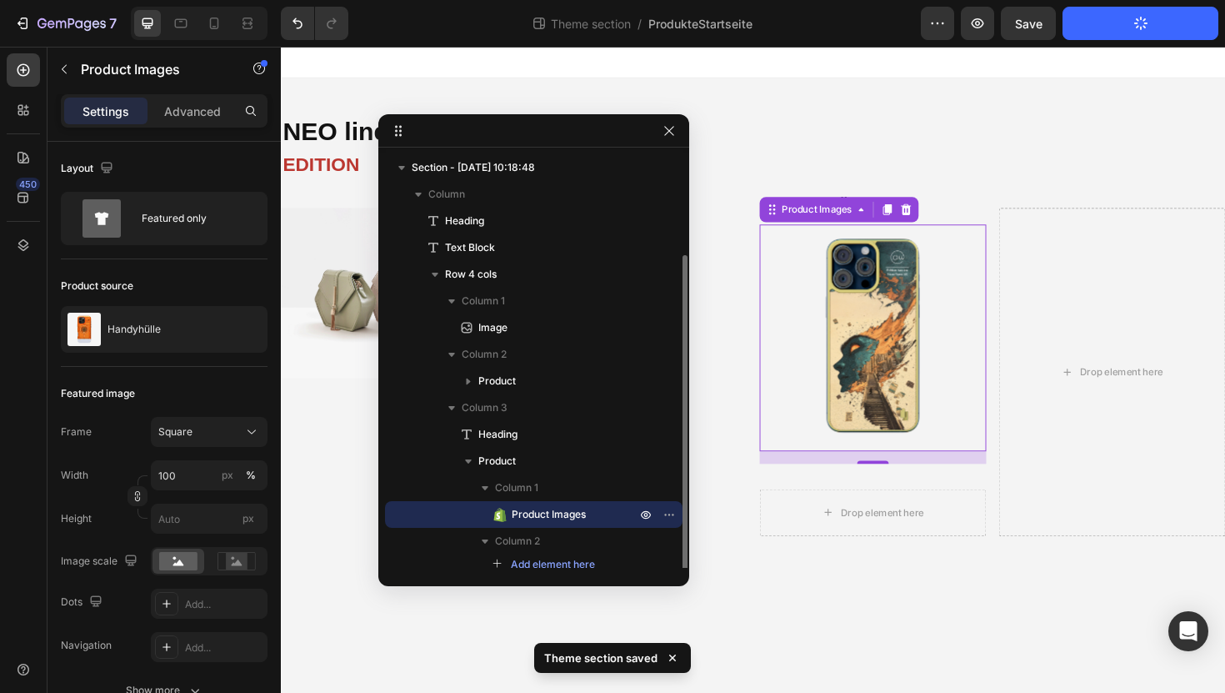
scroll to position [53, 0]
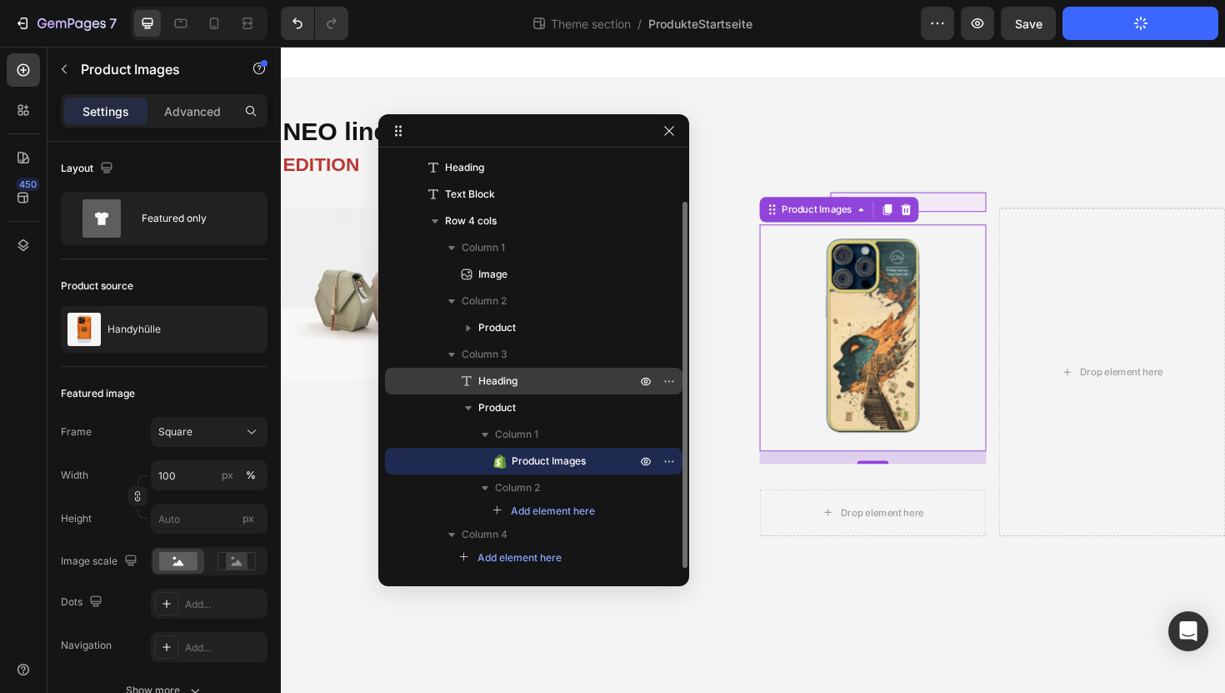
click at [535, 384] on p "Heading" at bounding box center [538, 381] width 161 height 17
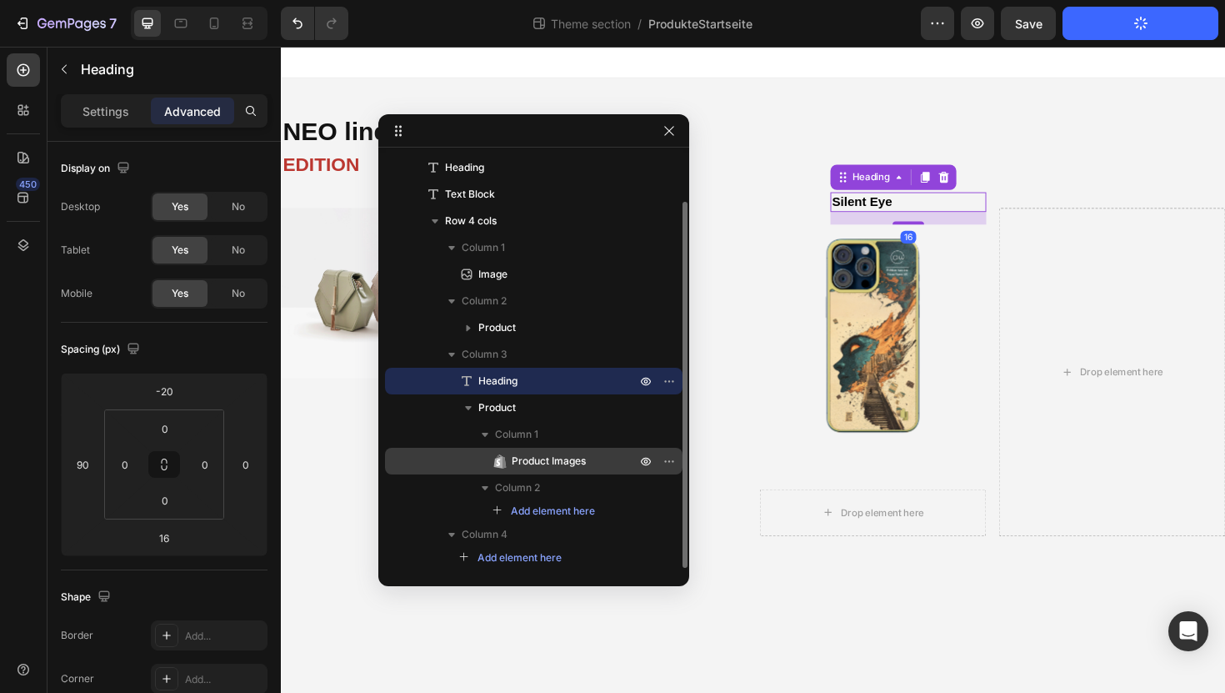
drag, startPoint x: 535, startPoint y: 381, endPoint x: 540, endPoint y: 473, distance: 91.8
click at [540, 473] on div "Heading Product Column 1 Product Images Column 2 Add element here" at bounding box center [534, 444] width 298 height 153
drag, startPoint x: 406, startPoint y: 373, endPoint x: 478, endPoint y: 451, distance: 106.2
click at [478, 451] on div "Heading Product Column 1 Product Images Column 2 Add element here" at bounding box center [534, 444] width 298 height 153
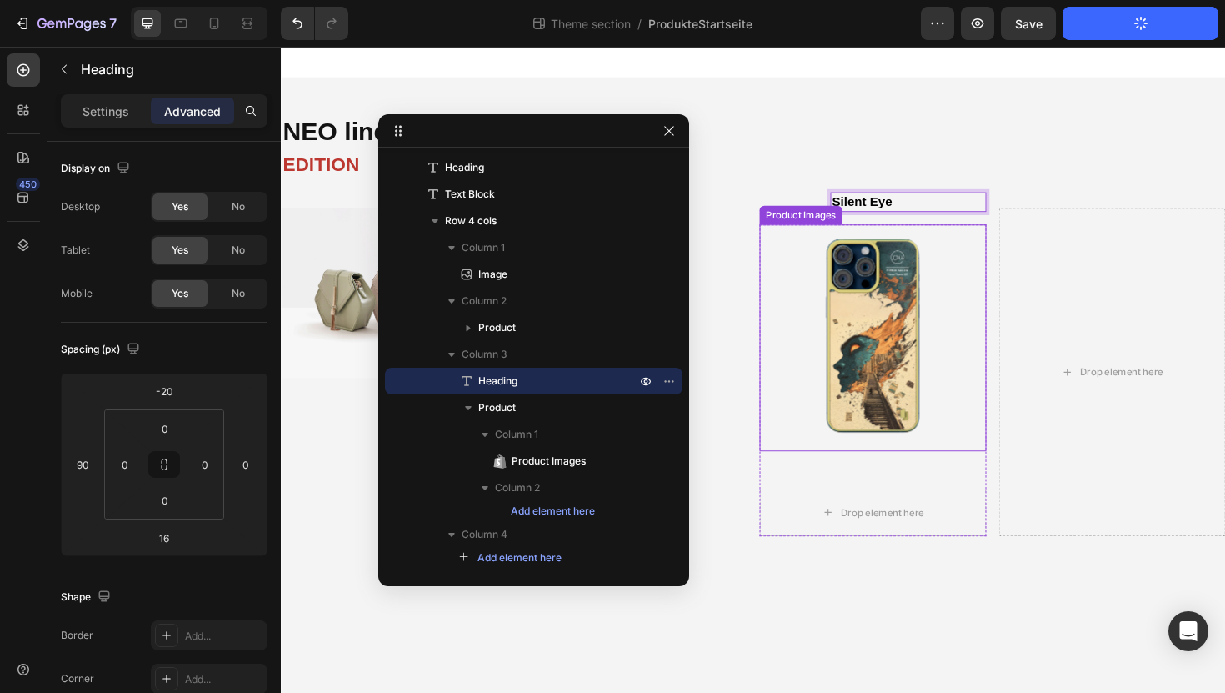
drag, startPoint x: 1002, startPoint y: 213, endPoint x: 906, endPoint y: 474, distance: 278.7
click at [850, 203] on div "NEO line Heading EDITION Text Block Image Product Images ⁠⁠⁠⁠⁠⁠⁠ Silent Eye Hea…" at bounding box center [781, 336] width 1000 height 458
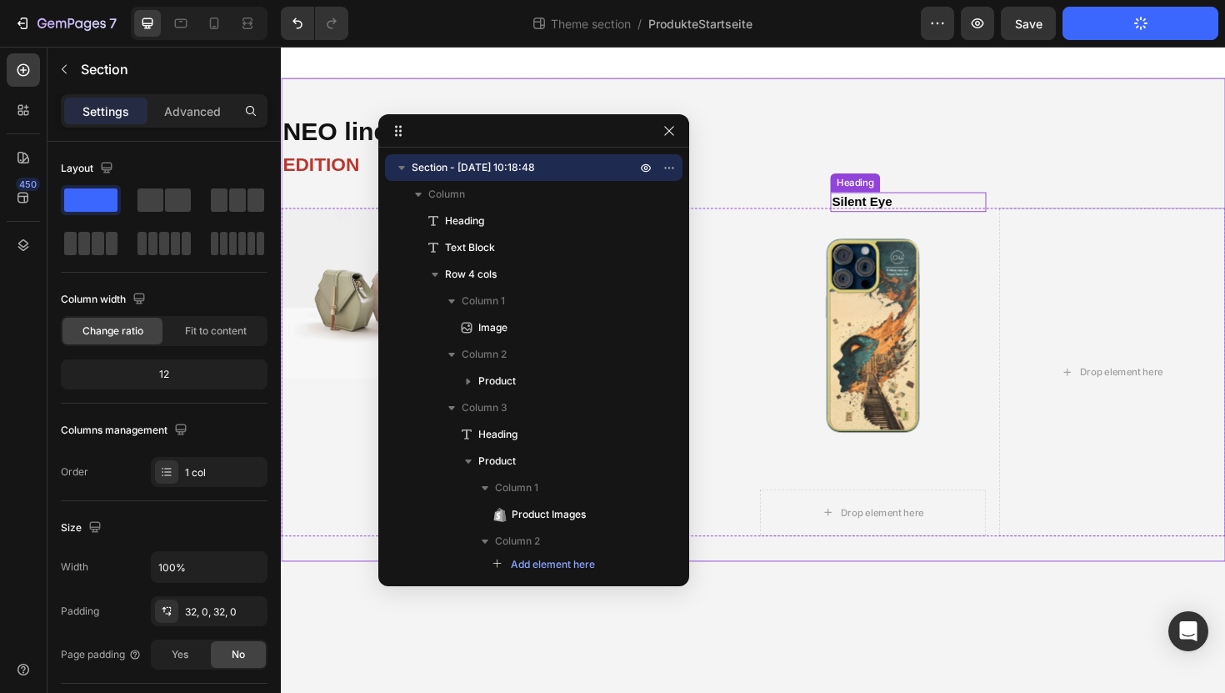
click at [897, 209] on strong "Silent Eye" at bounding box center [895, 210] width 63 height 14
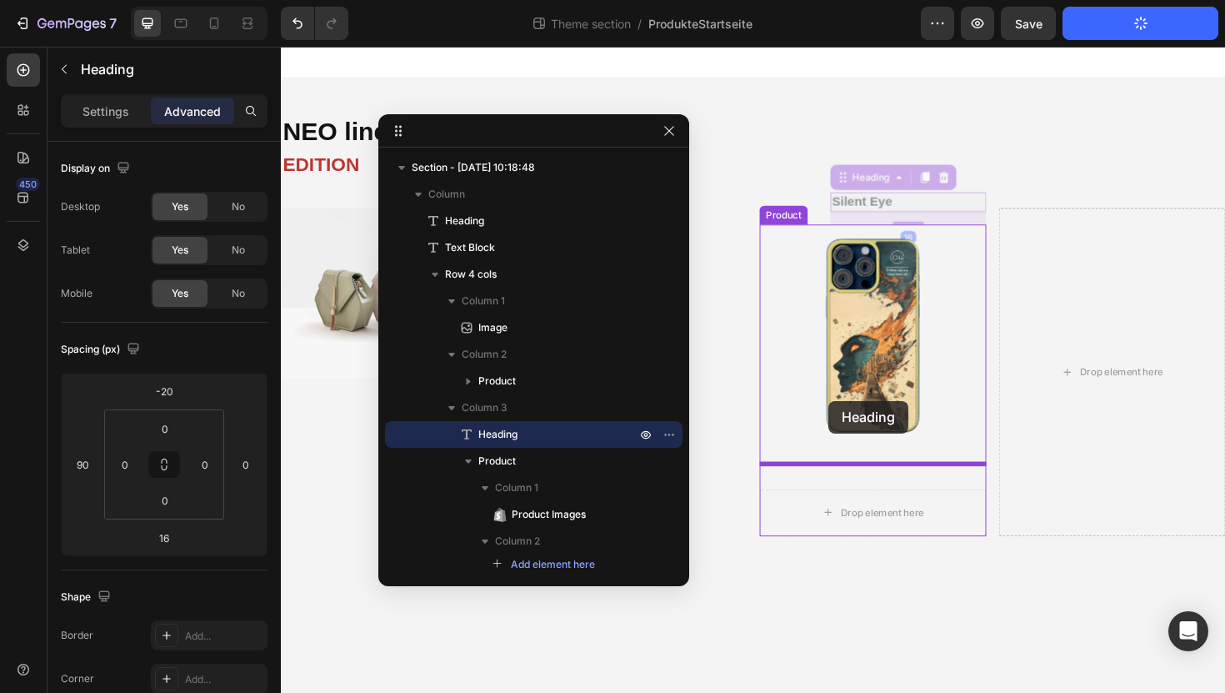
drag, startPoint x: 877, startPoint y: 181, endPoint x: 860, endPoint y: 422, distance: 241.4
type input "0"
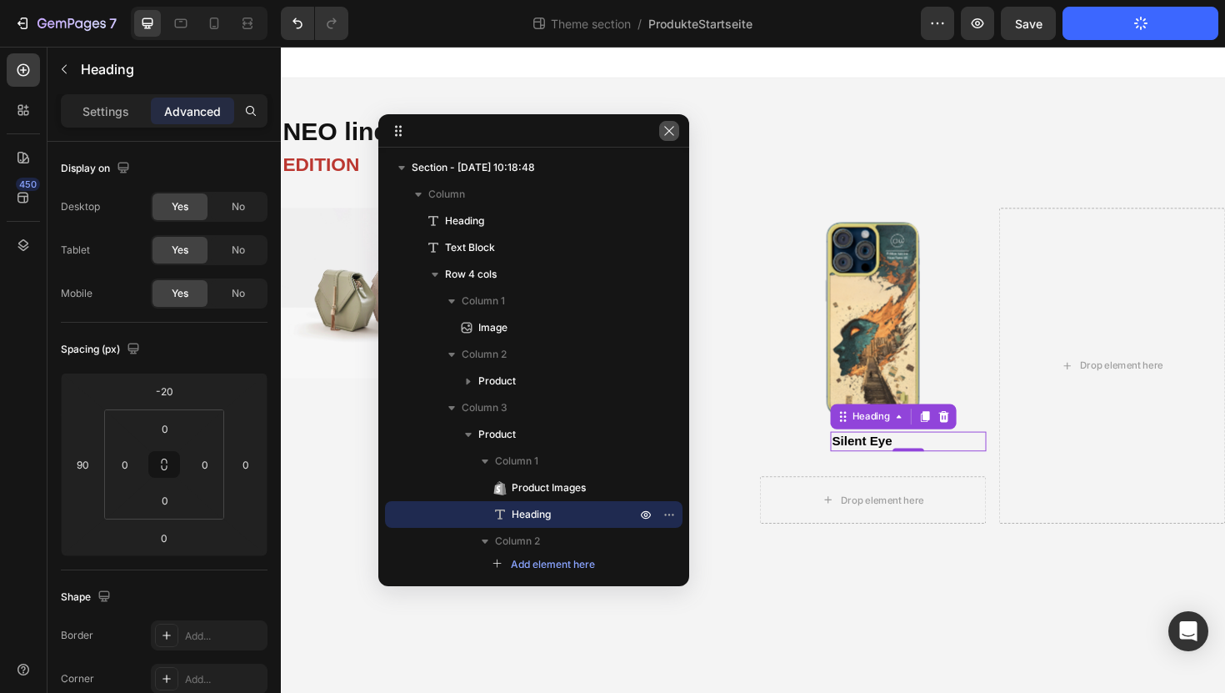
click at [668, 136] on icon "button" at bounding box center [669, 130] width 13 height 13
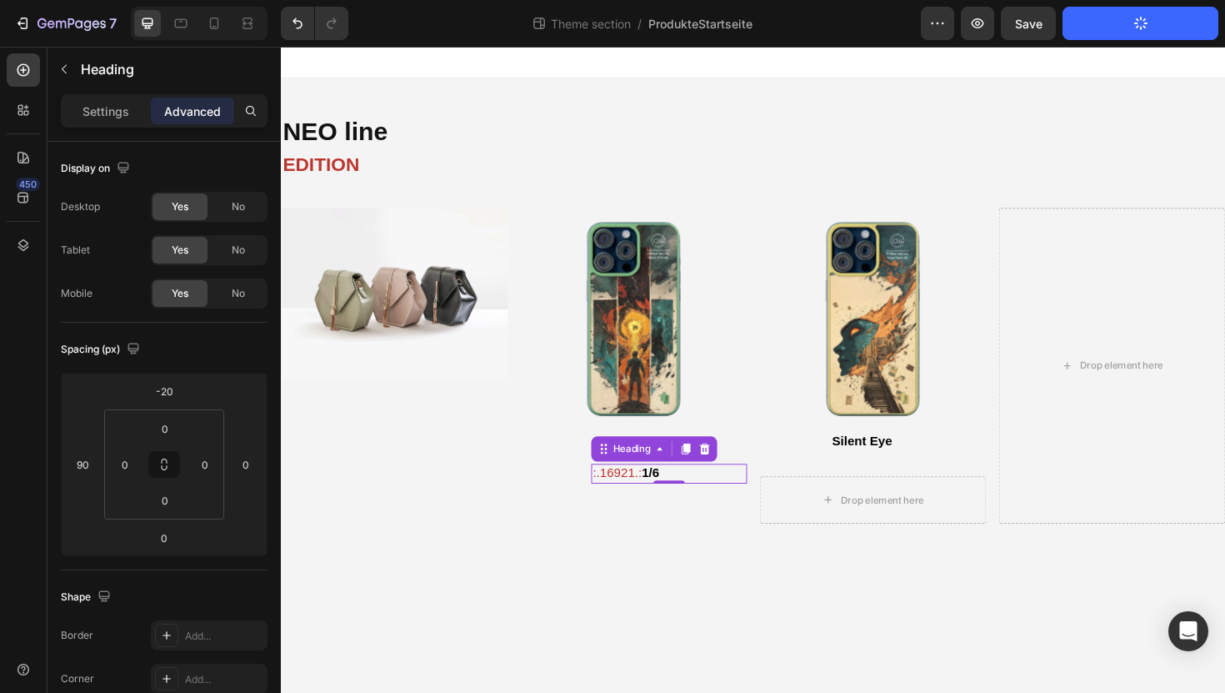
click at [626, 502] on span ":.16921.:" at bounding box center [637, 498] width 52 height 14
click at [713, 477] on icon at bounding box center [709, 473] width 9 height 12
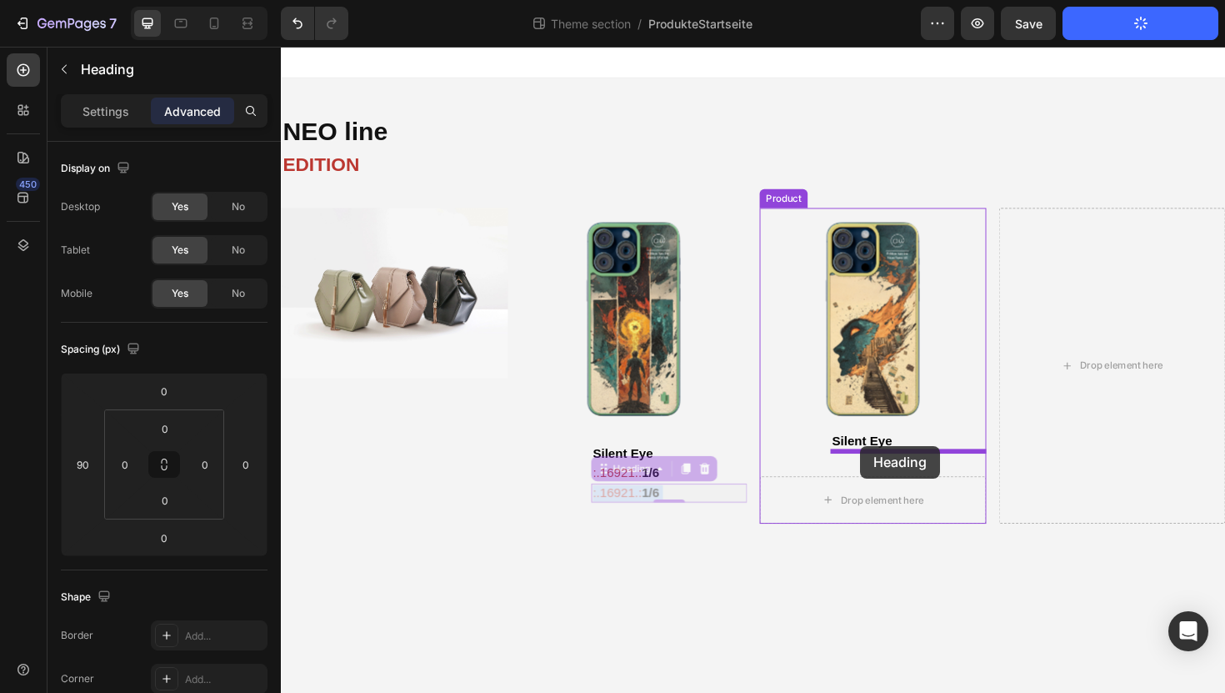
drag, startPoint x: 766, startPoint y: 526, endPoint x: 894, endPoint y: 469, distance: 140.3
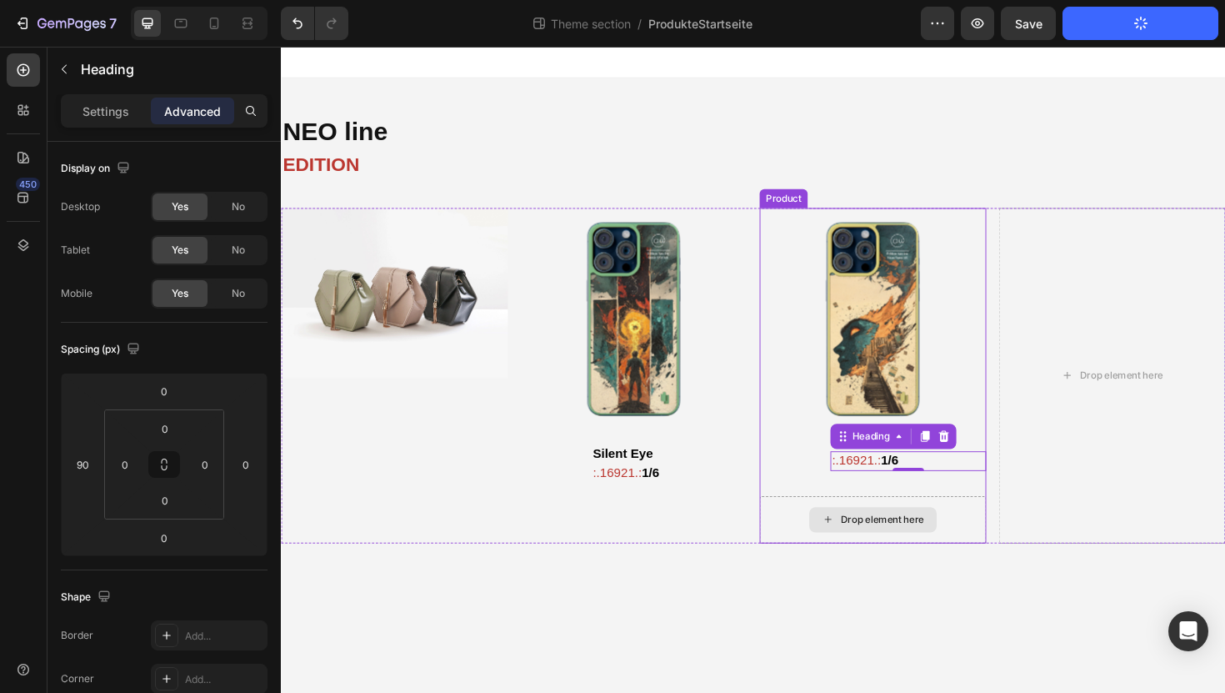
click at [858, 523] on div "Drop element here" at bounding box center [908, 548] width 240 height 50
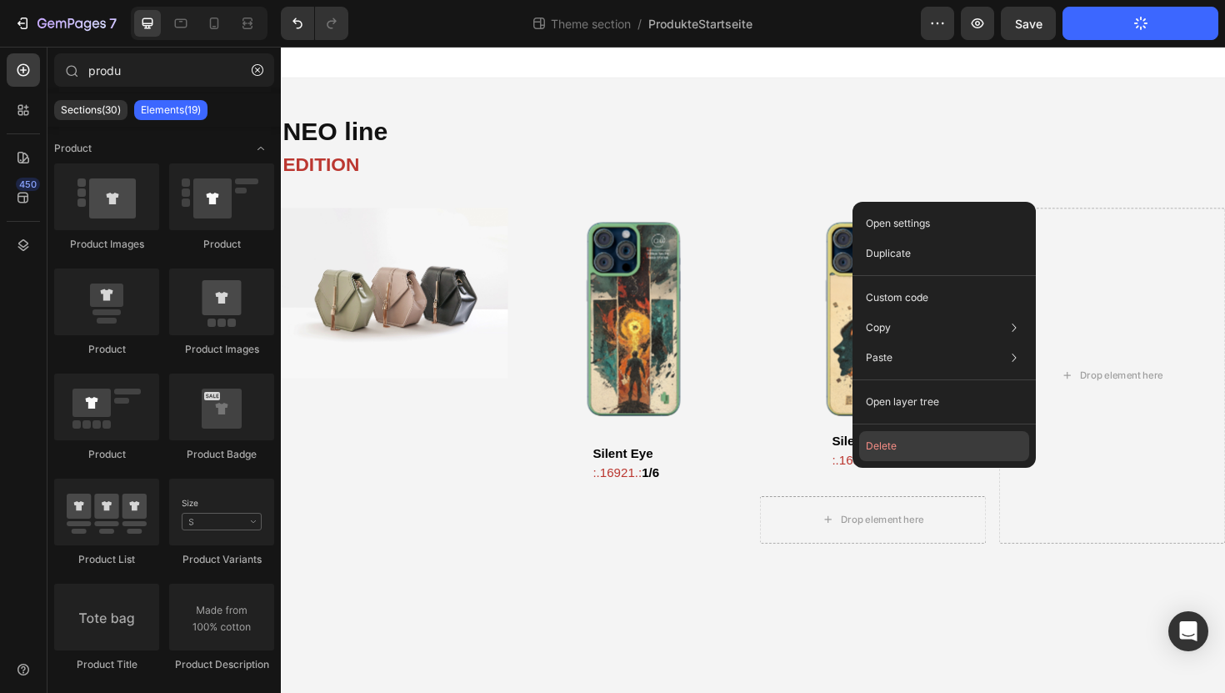
click at [884, 452] on button "Delete" at bounding box center [944, 446] width 170 height 30
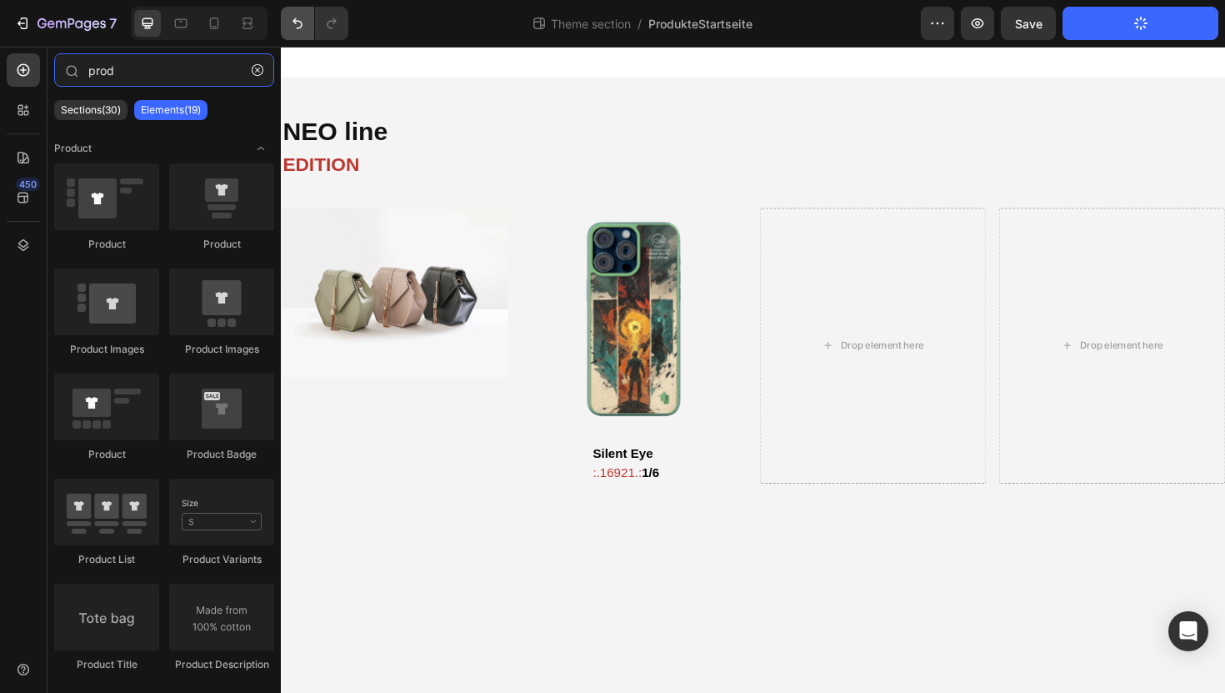
type input "prod"
click at [283, 25] on button "Undo/Redo" at bounding box center [297, 23] width 33 height 33
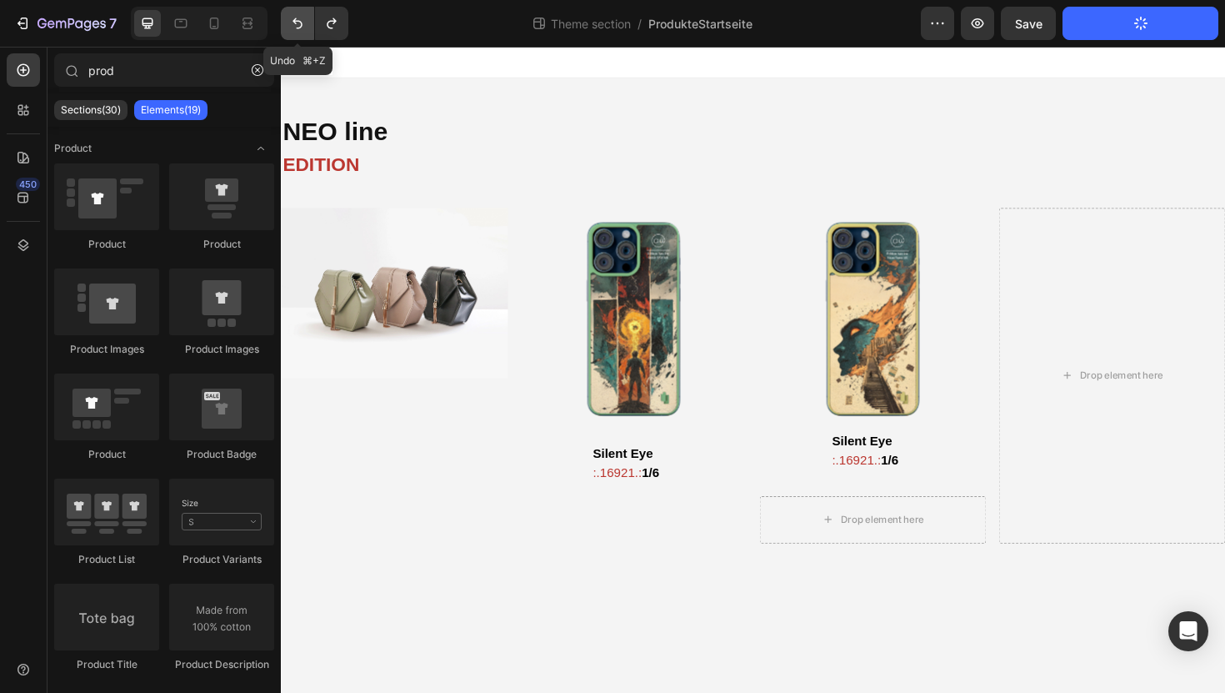
click at [288, 25] on button "Undo/Redo" at bounding box center [297, 23] width 33 height 33
click at [328, 27] on icon "Undo/Redo" at bounding box center [331, 23] width 17 height 17
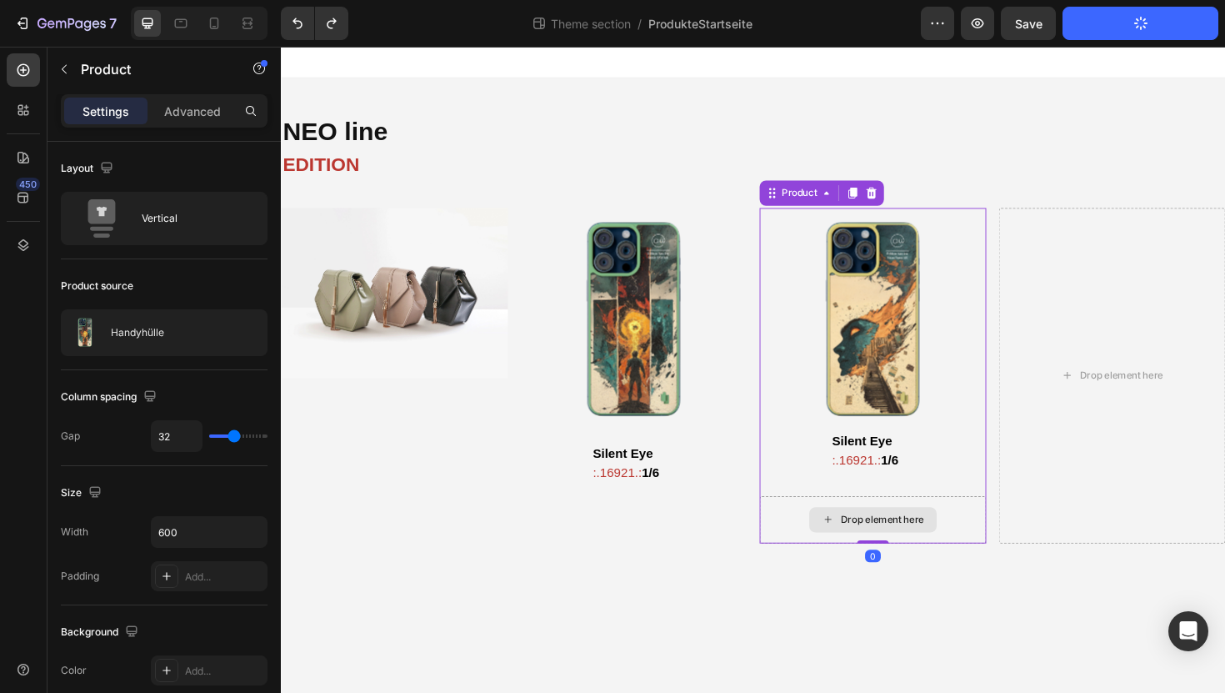
click at [825, 531] on div "Drop element here" at bounding box center [908, 548] width 240 height 50
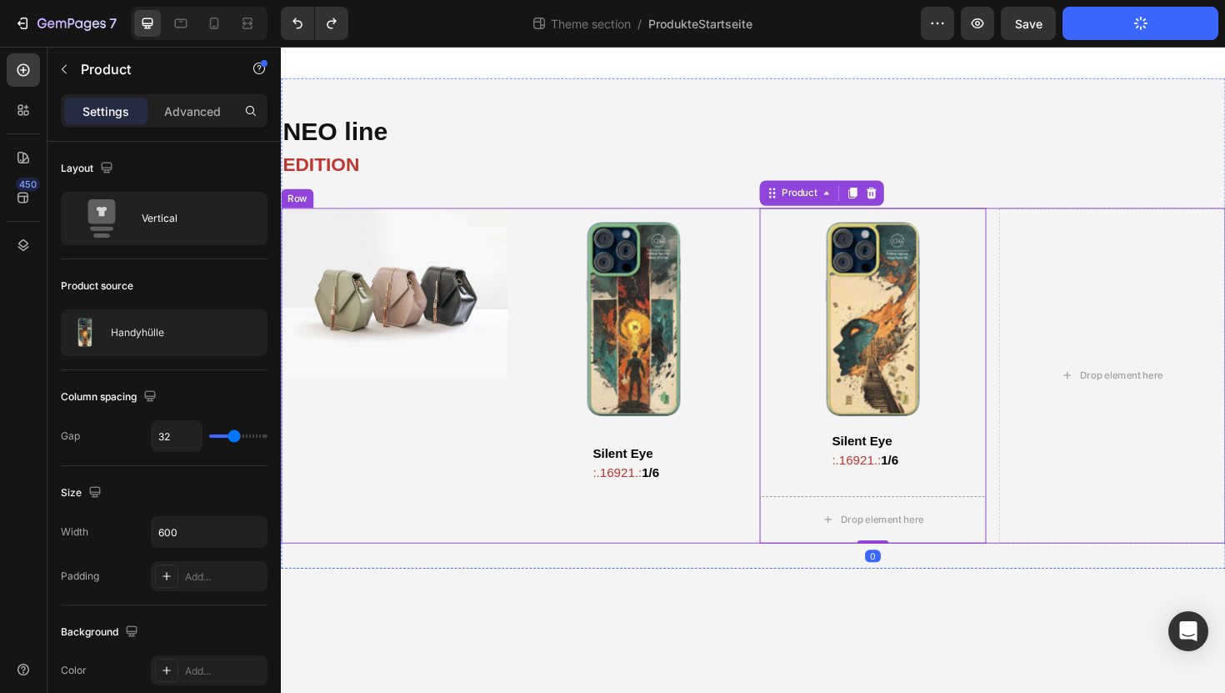
click at [675, 539] on div "Product Images ⁠⁠⁠⁠⁠⁠⁠ Silent Eye Heading ⁠⁠⁠⁠⁠⁠⁠ :.16921.: 1/6 Heading Product" at bounding box center [654, 395] width 240 height 355
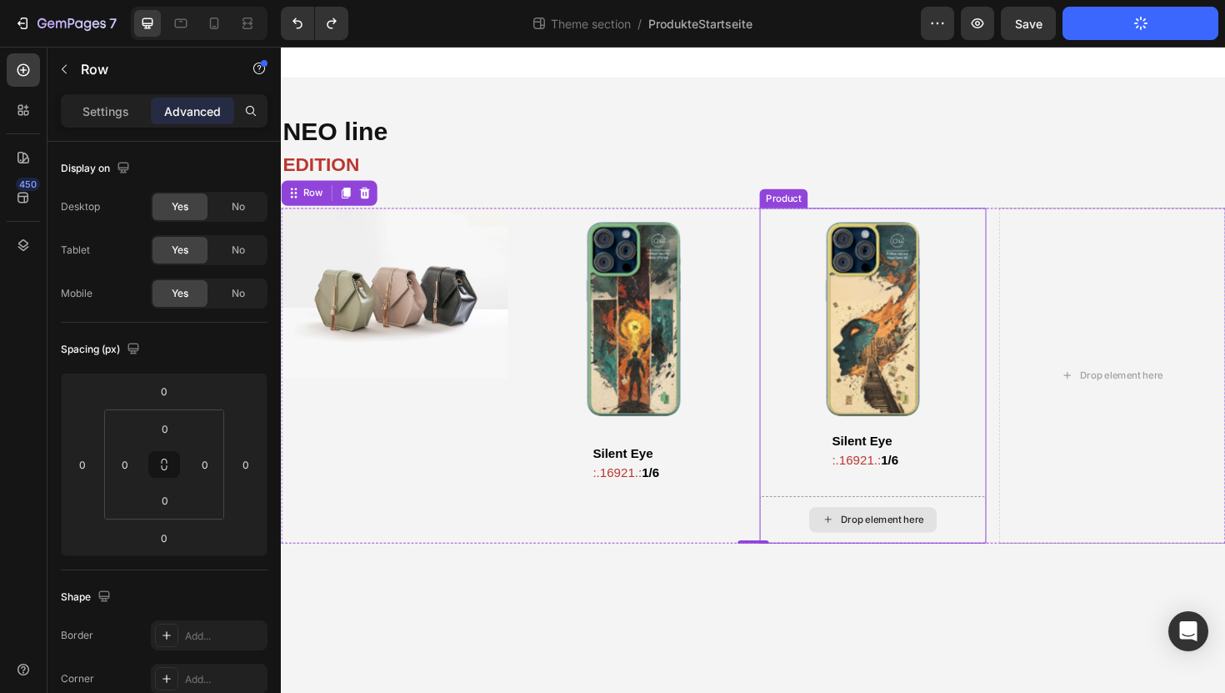
click at [807, 530] on div "Drop element here" at bounding box center [908, 548] width 240 height 50
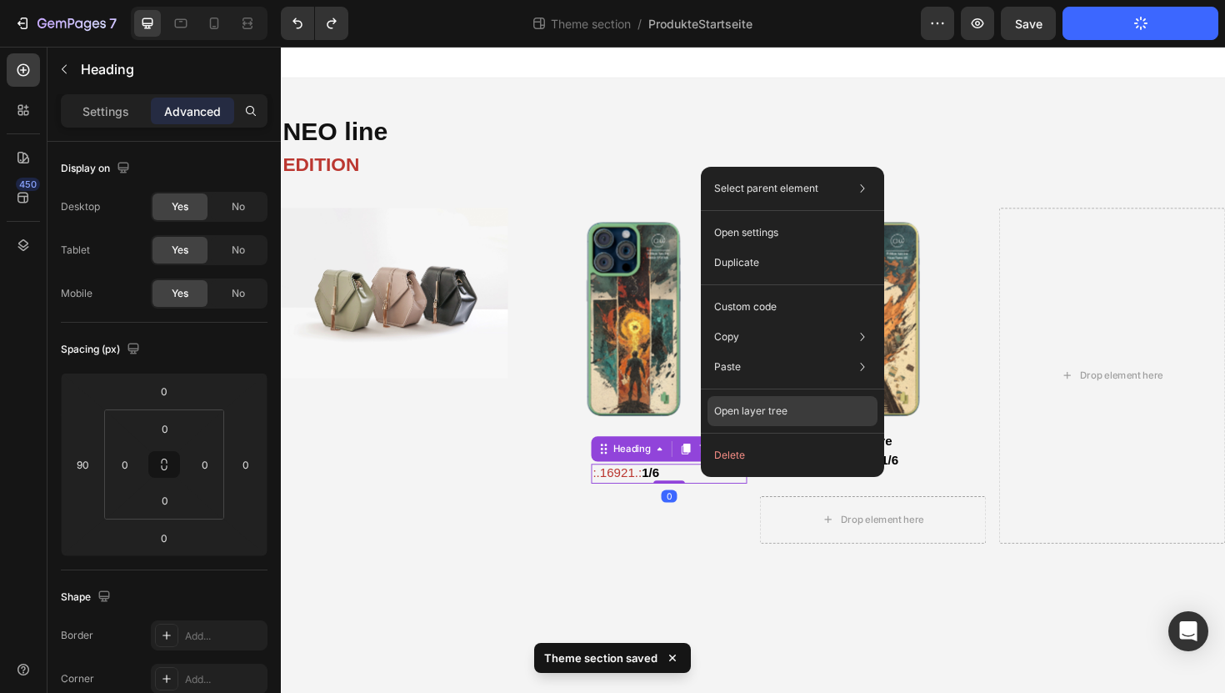
click at [746, 420] on div "Open layer tree" at bounding box center [793, 411] width 170 height 30
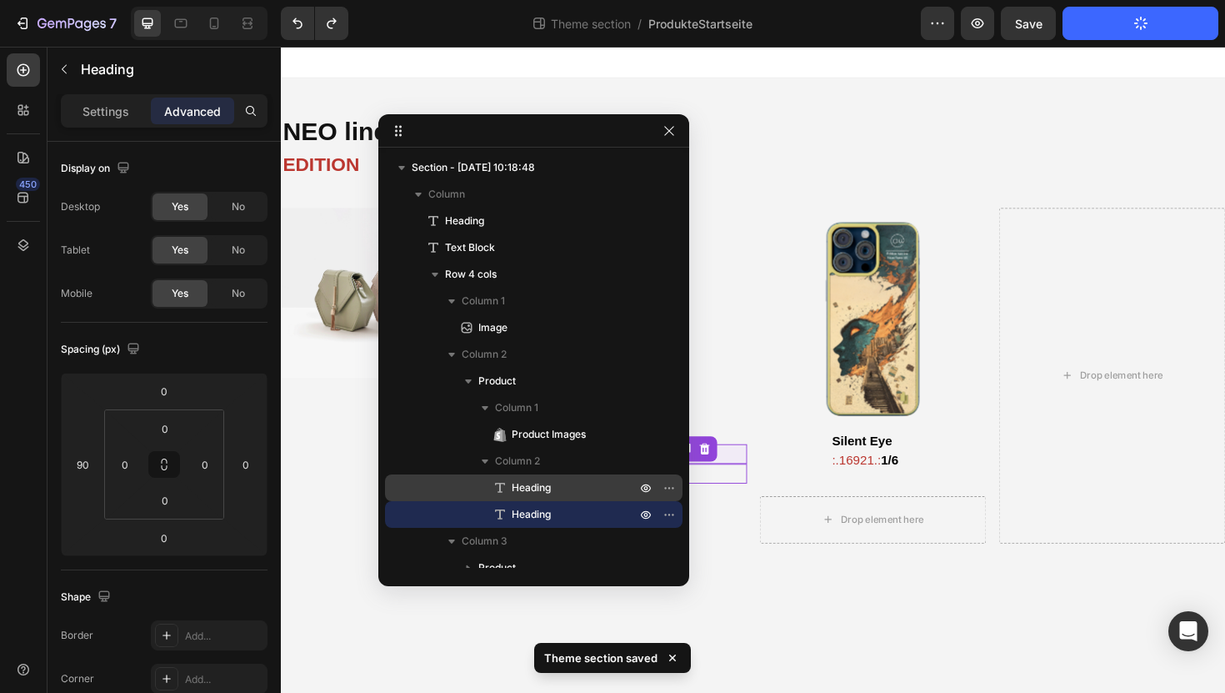
scroll to position [60, 0]
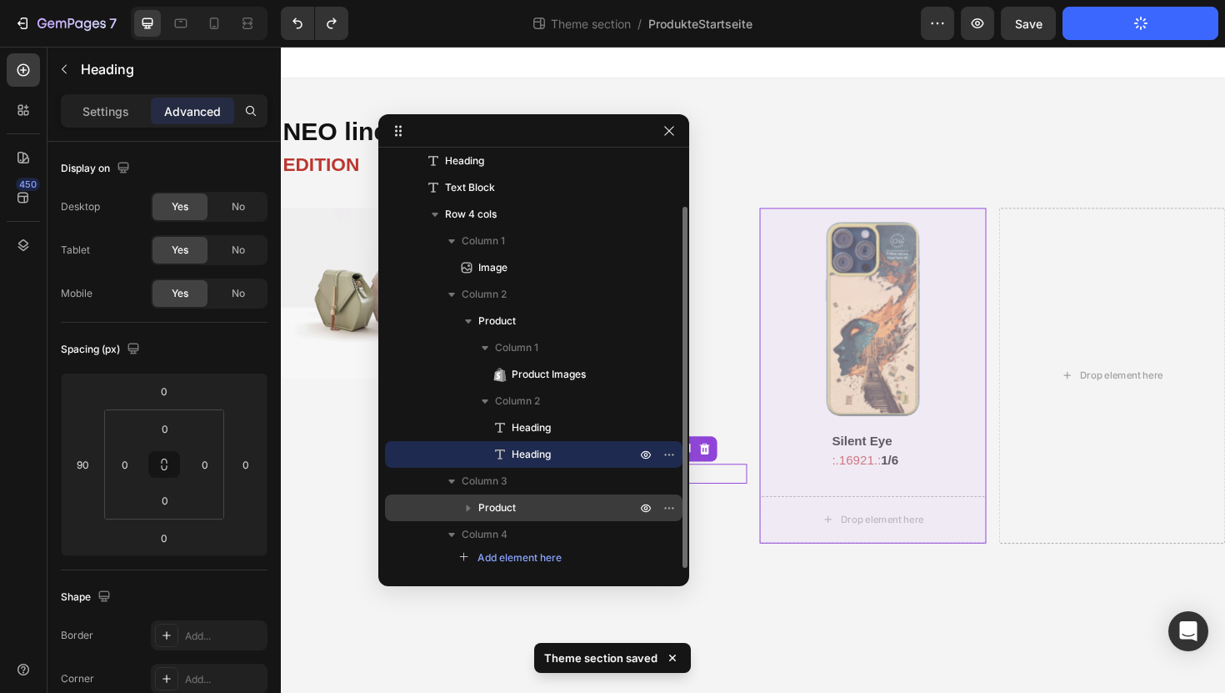
click at [467, 513] on icon "button" at bounding box center [468, 507] width 17 height 17
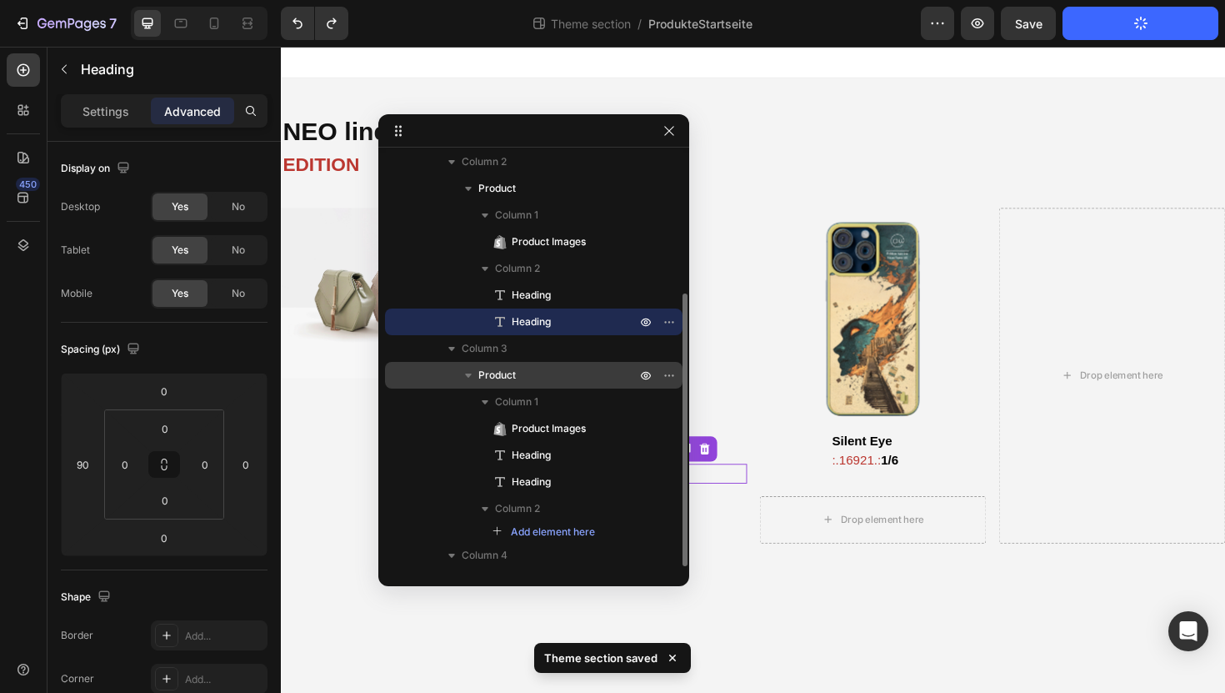
scroll to position [213, 0]
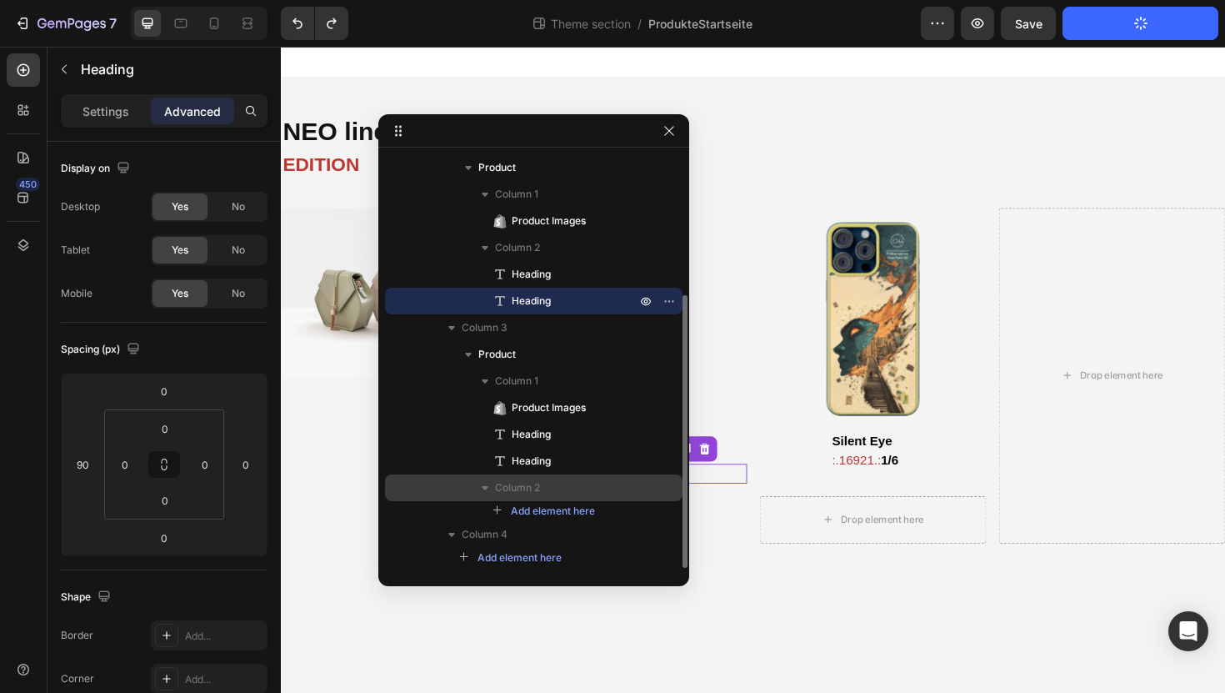
click at [603, 488] on p "Column 2" at bounding box center [567, 487] width 144 height 17
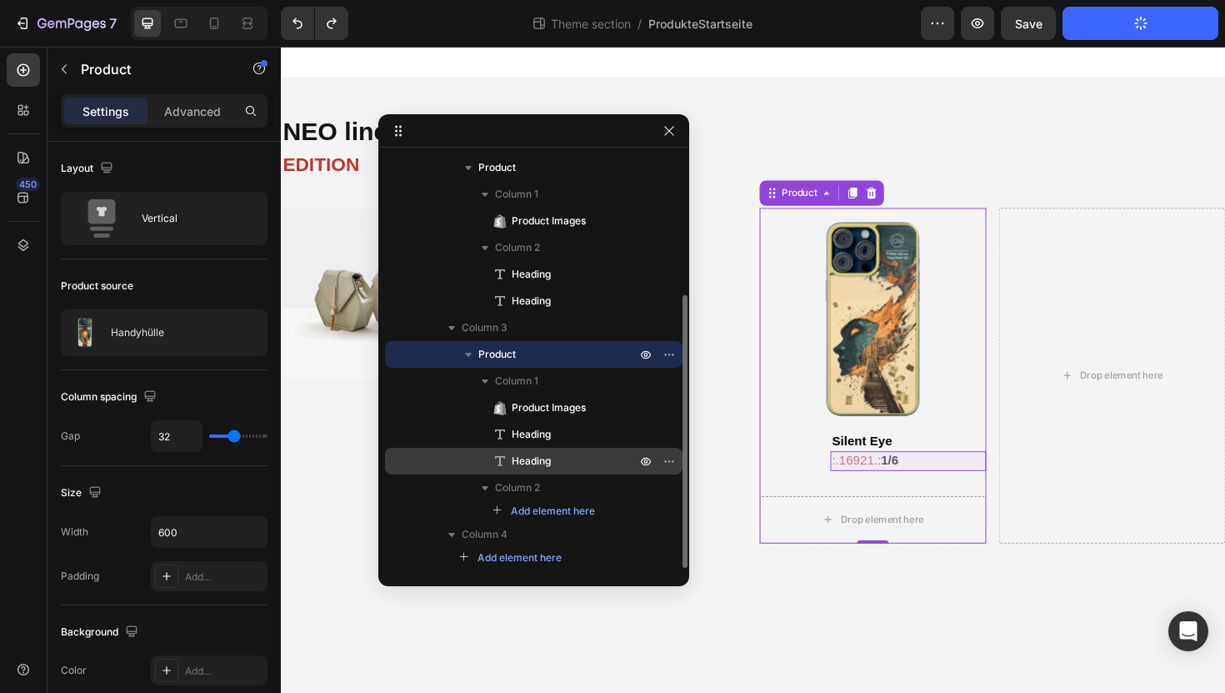
click at [543, 459] on span "Heading" at bounding box center [531, 461] width 39 height 17
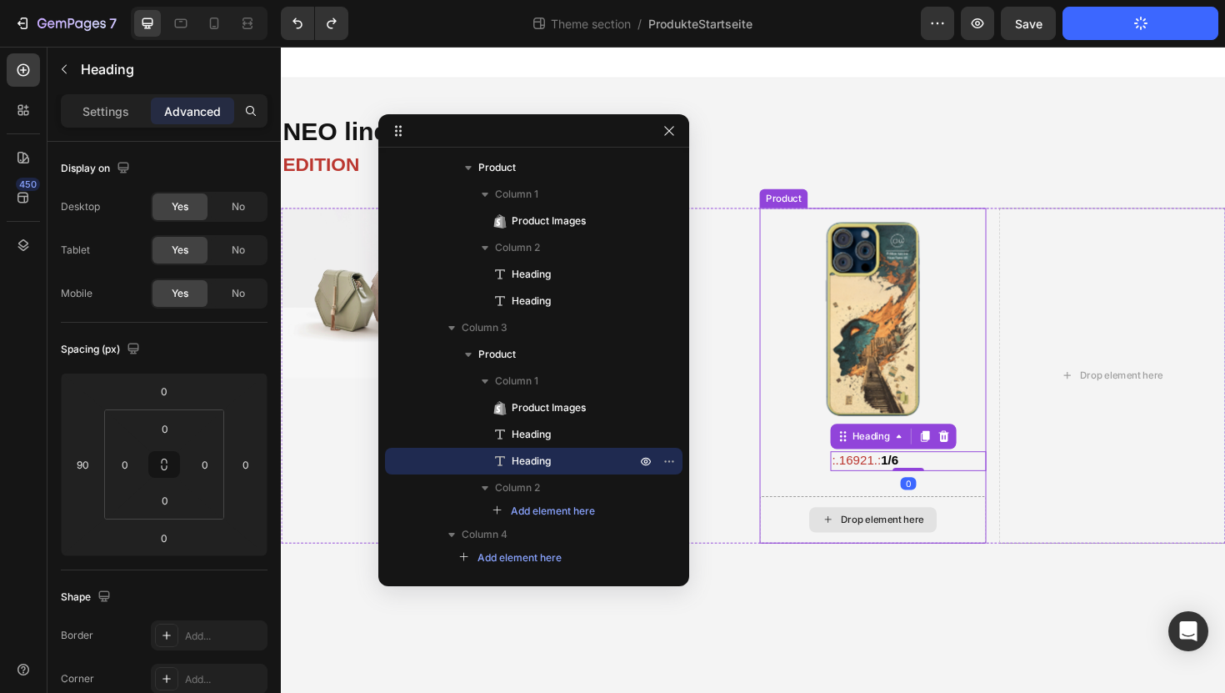
click at [864, 547] on icon at bounding box center [859, 547] width 13 height 14
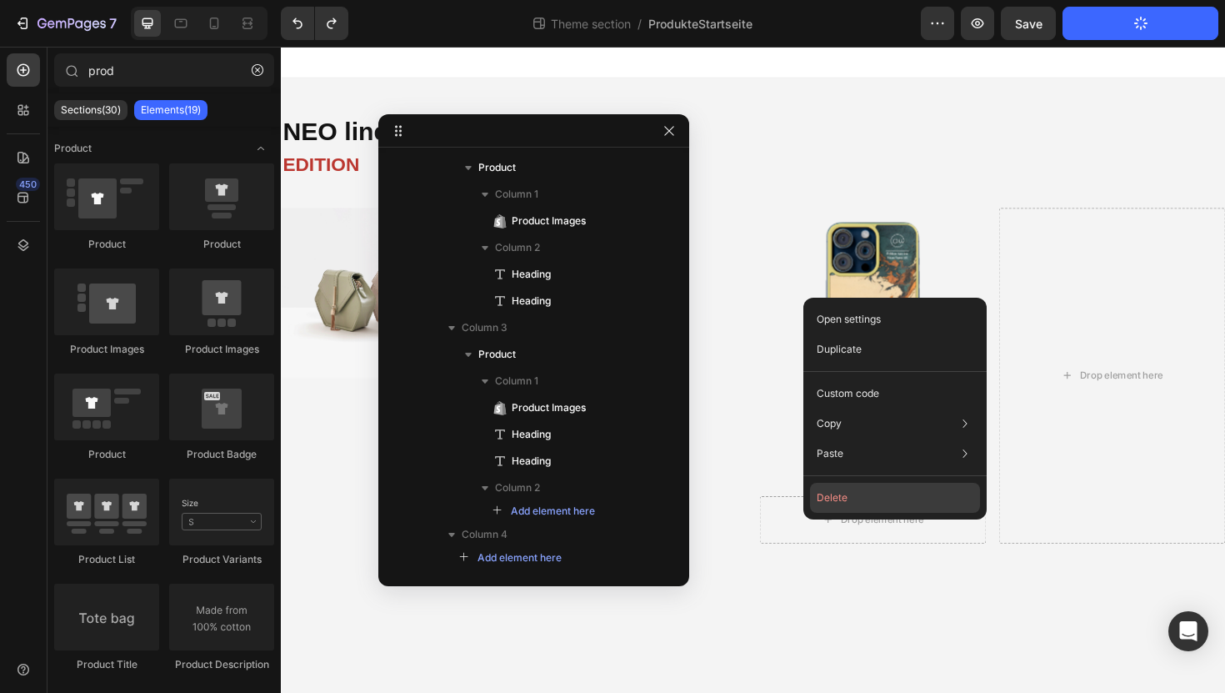
click at [831, 493] on button "Delete" at bounding box center [895, 498] width 170 height 30
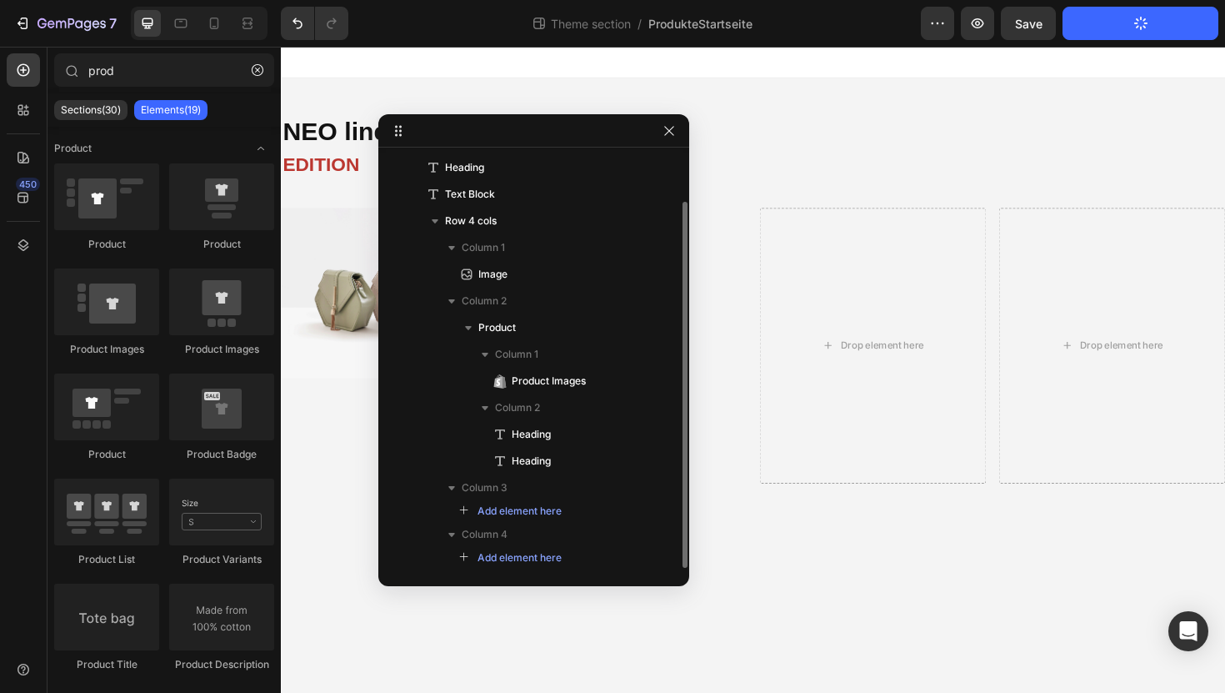
scroll to position [53, 0]
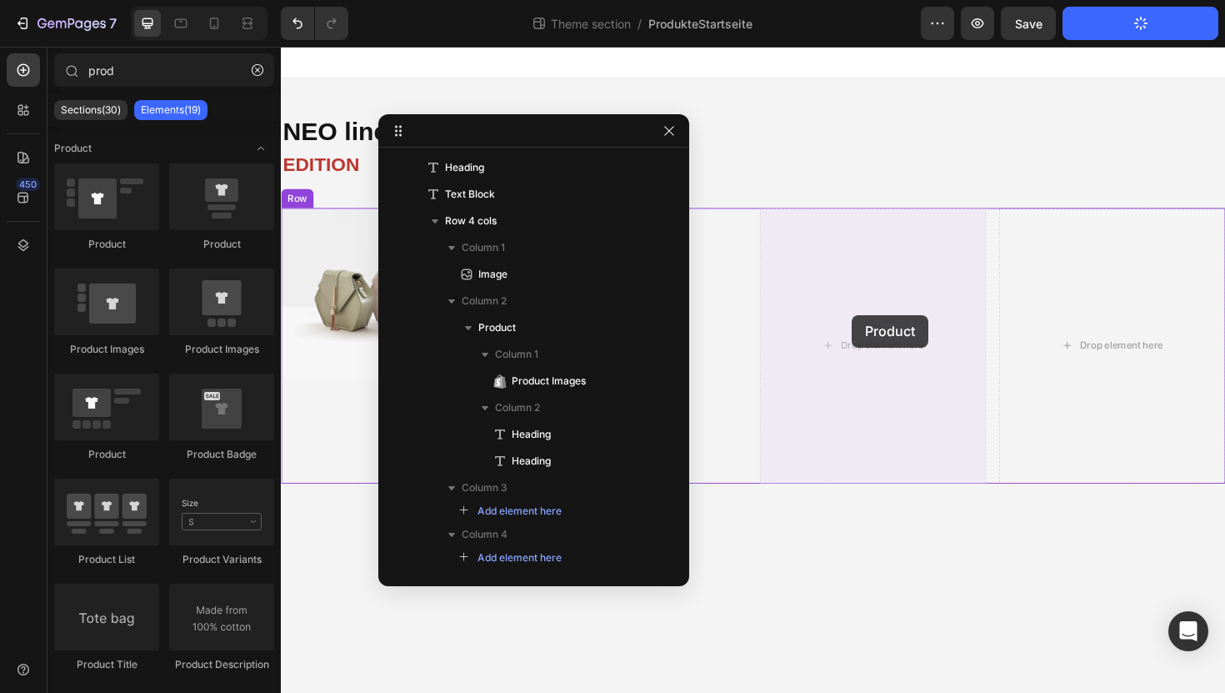
drag, startPoint x: 509, startPoint y: 283, endPoint x: 885, endPoint y: 331, distance: 379.0
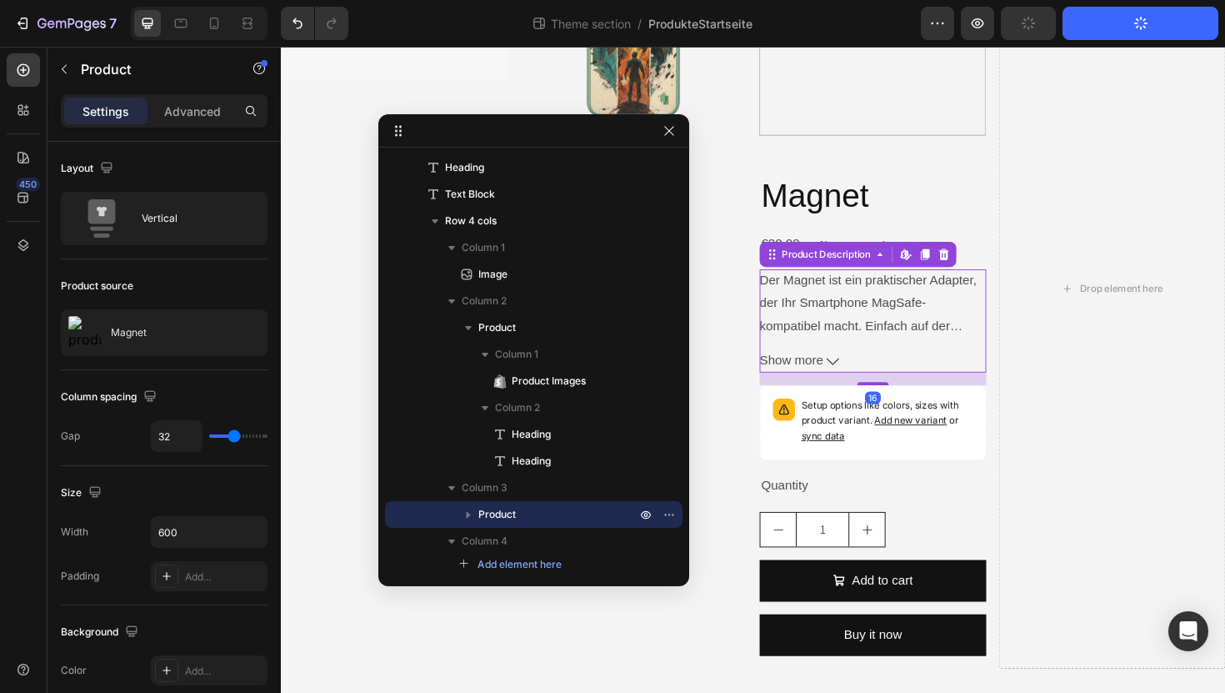
scroll to position [353, 0]
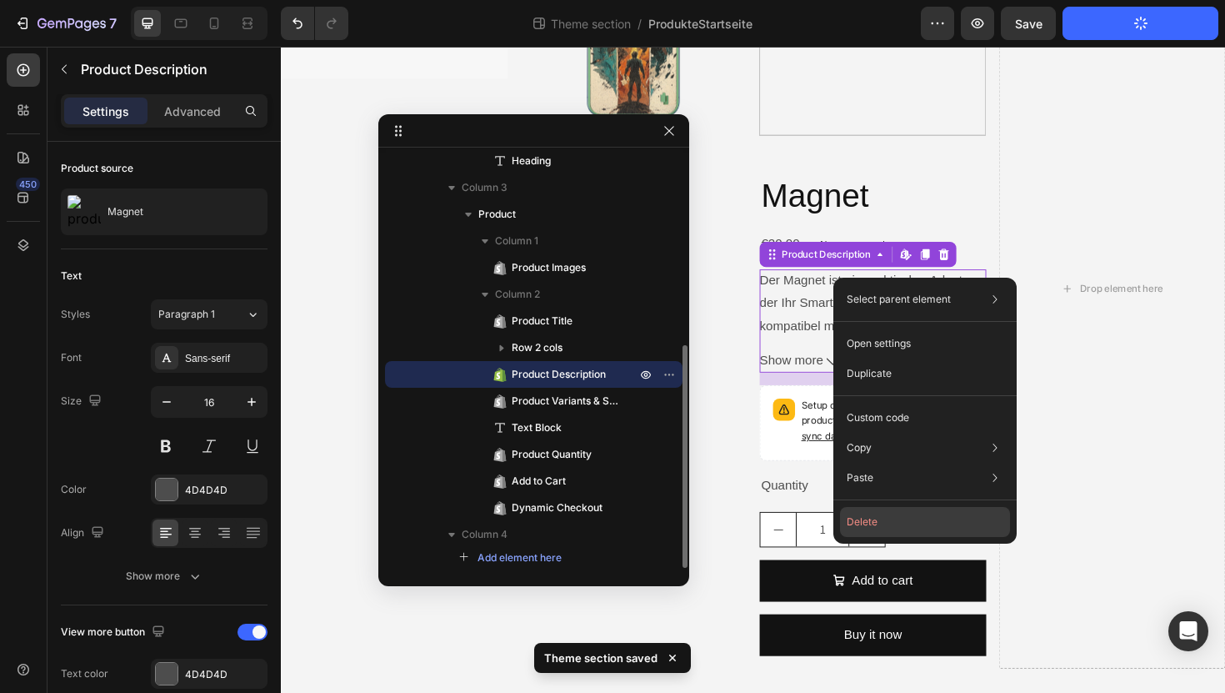
click at [869, 531] on button "Delete" at bounding box center [925, 522] width 170 height 30
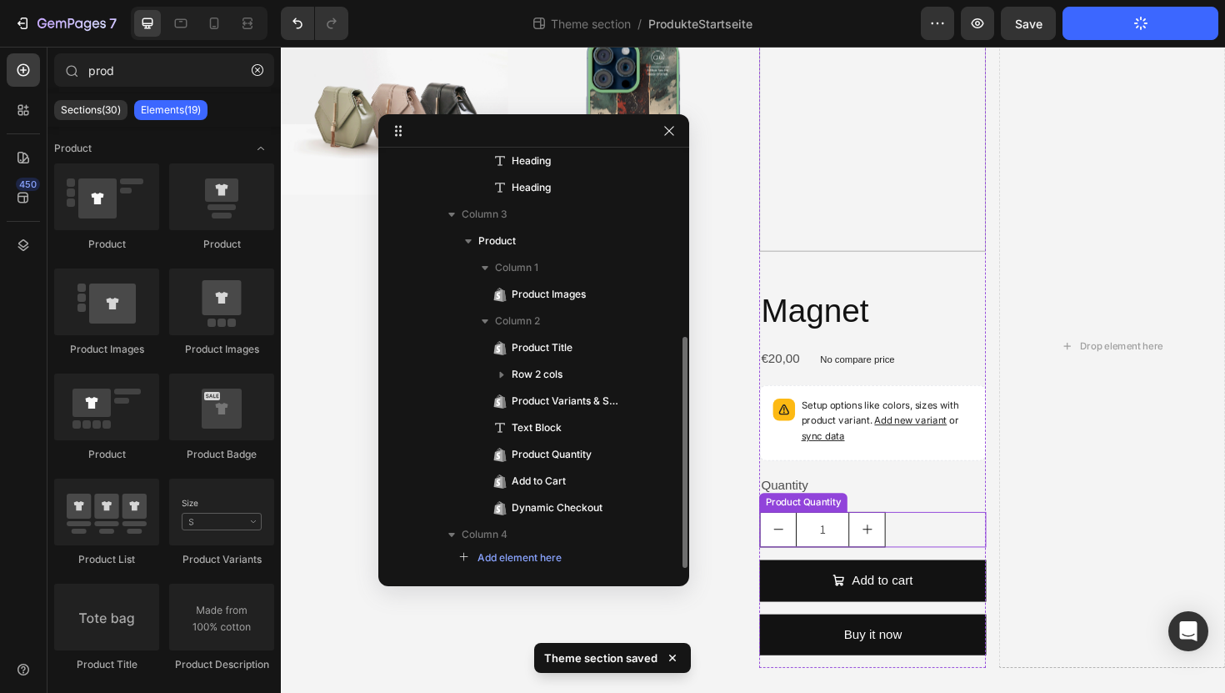
scroll to position [194, 0]
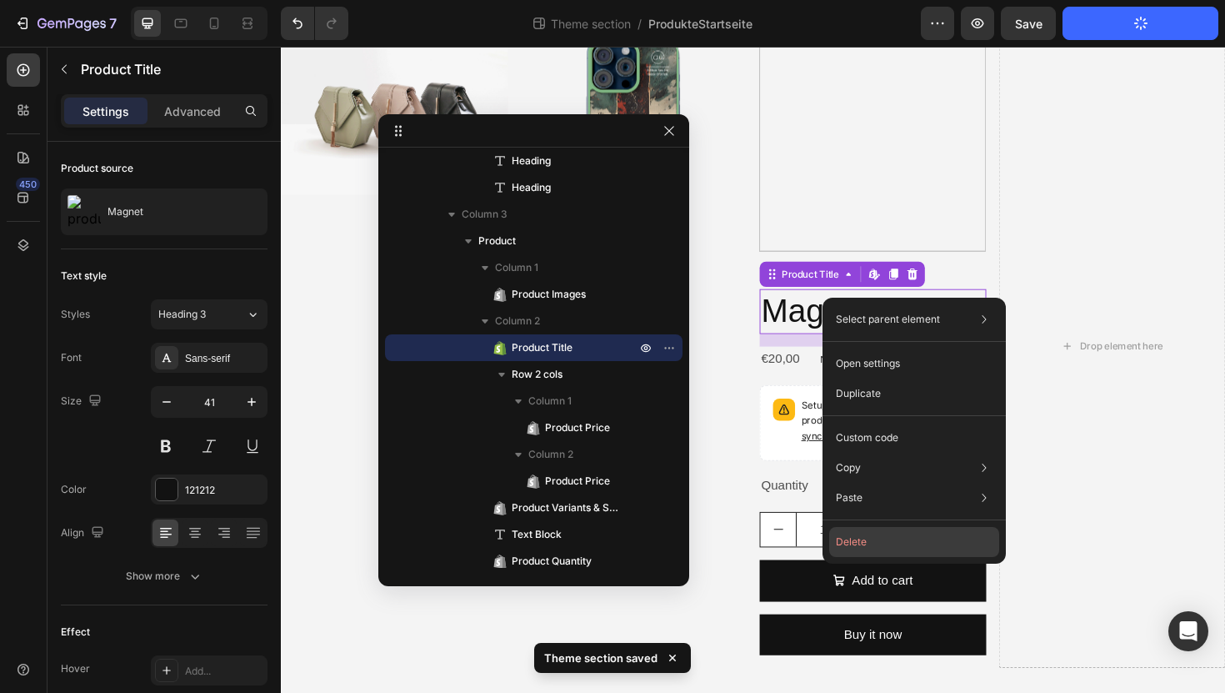
click at [866, 544] on button "Delete" at bounding box center [914, 542] width 170 height 30
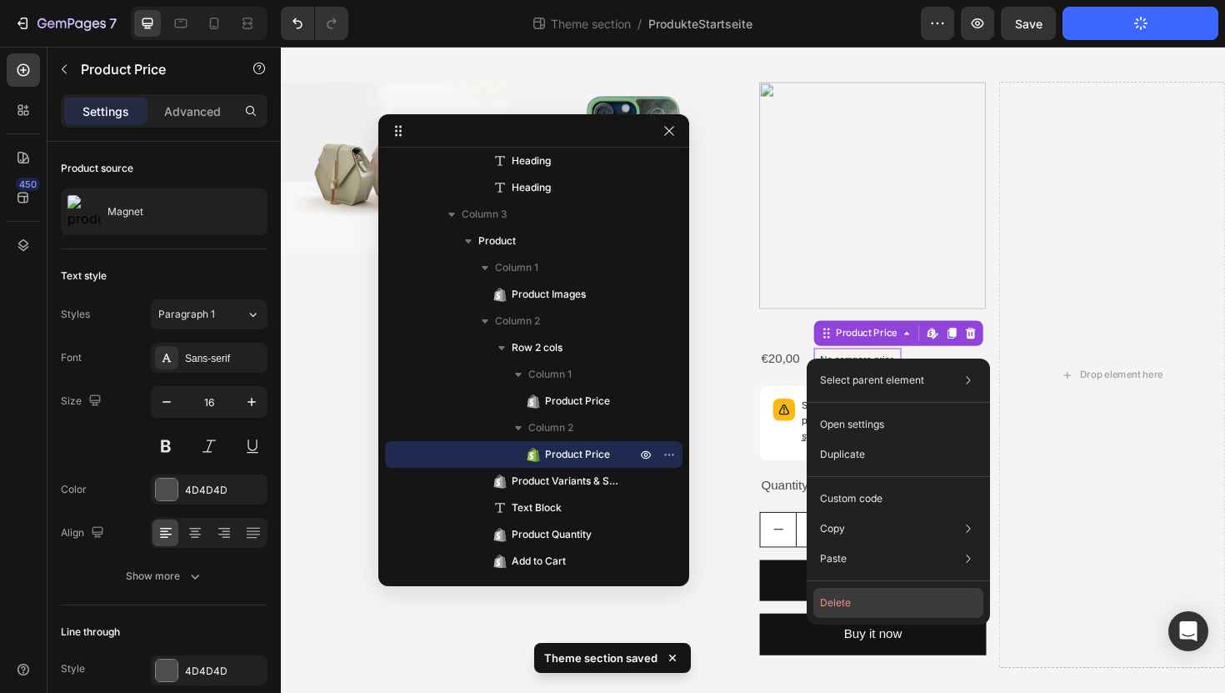
click at [860, 607] on button "Delete" at bounding box center [898, 603] width 170 height 30
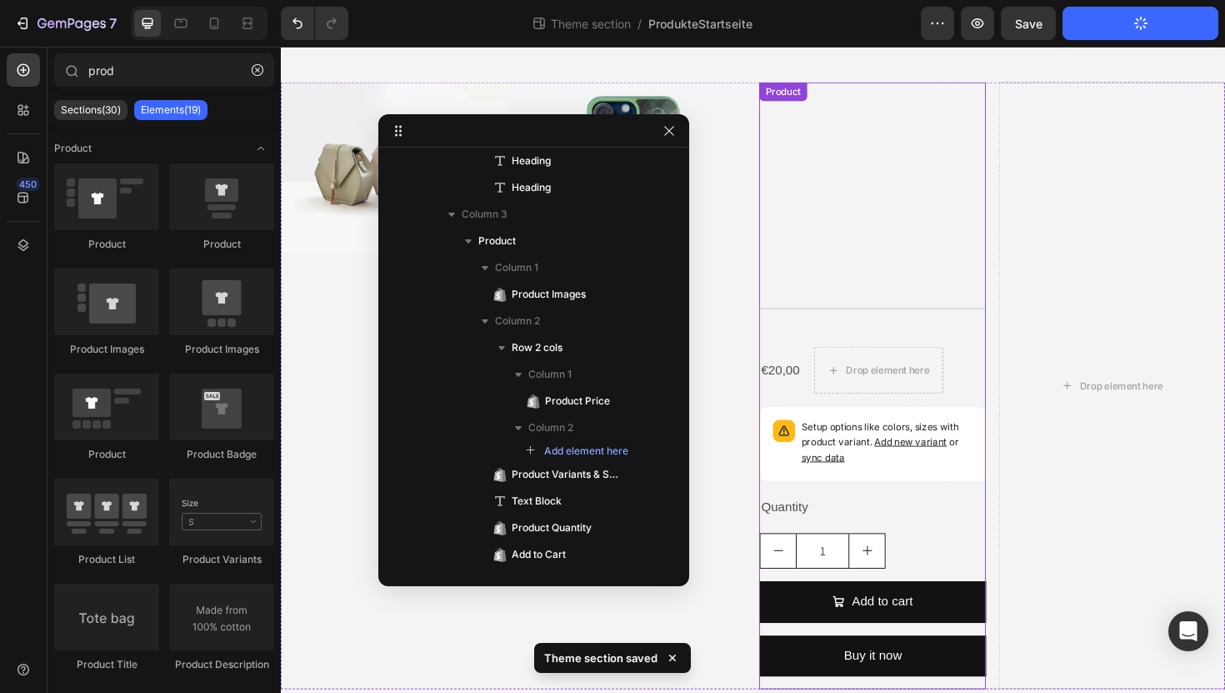
scroll to position [156, 0]
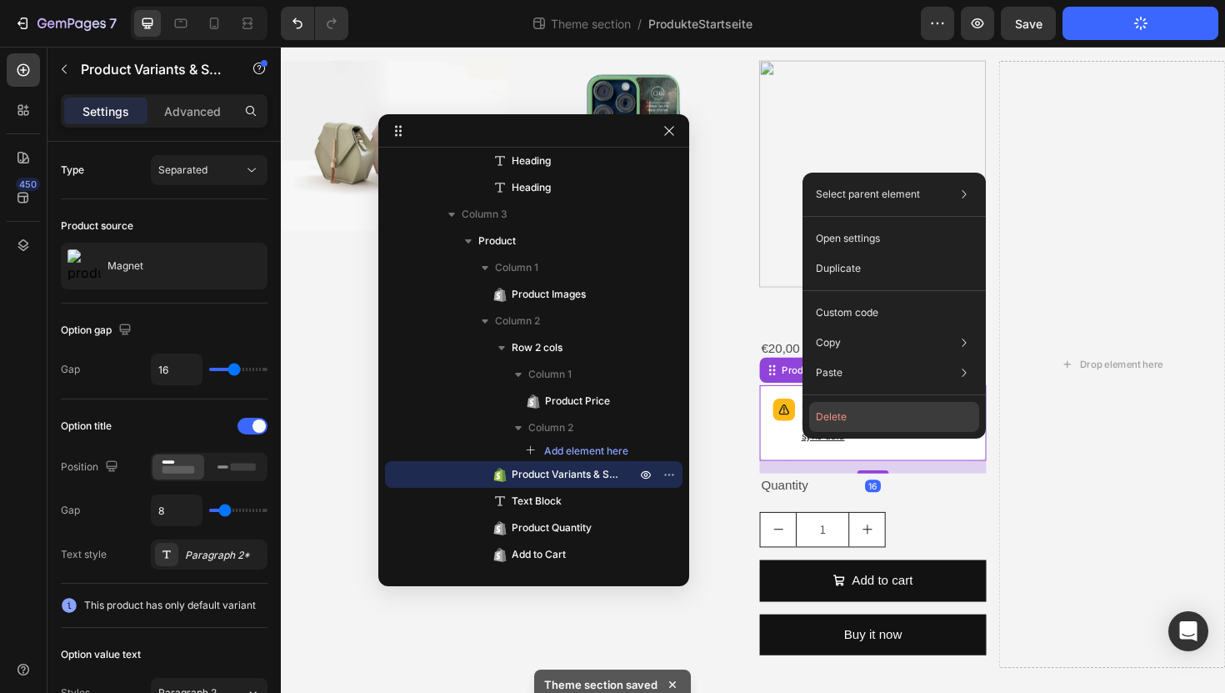
click at [838, 413] on button "Delete" at bounding box center [894, 417] width 170 height 30
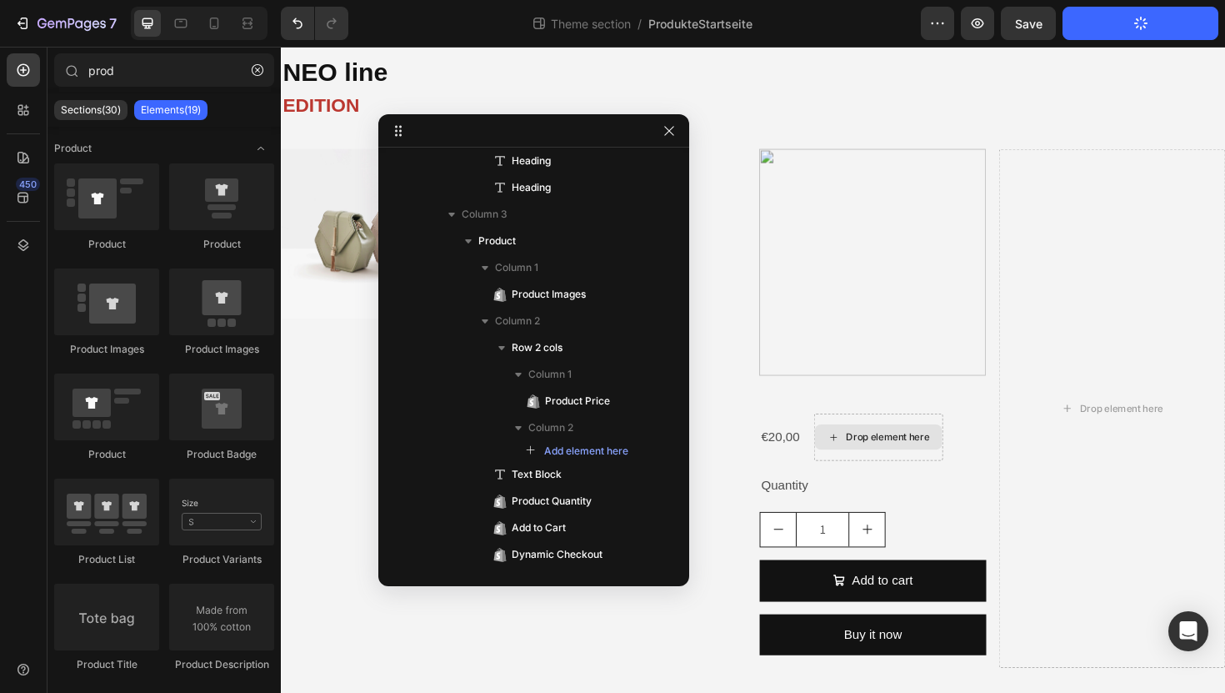
scroll to position [63, 0]
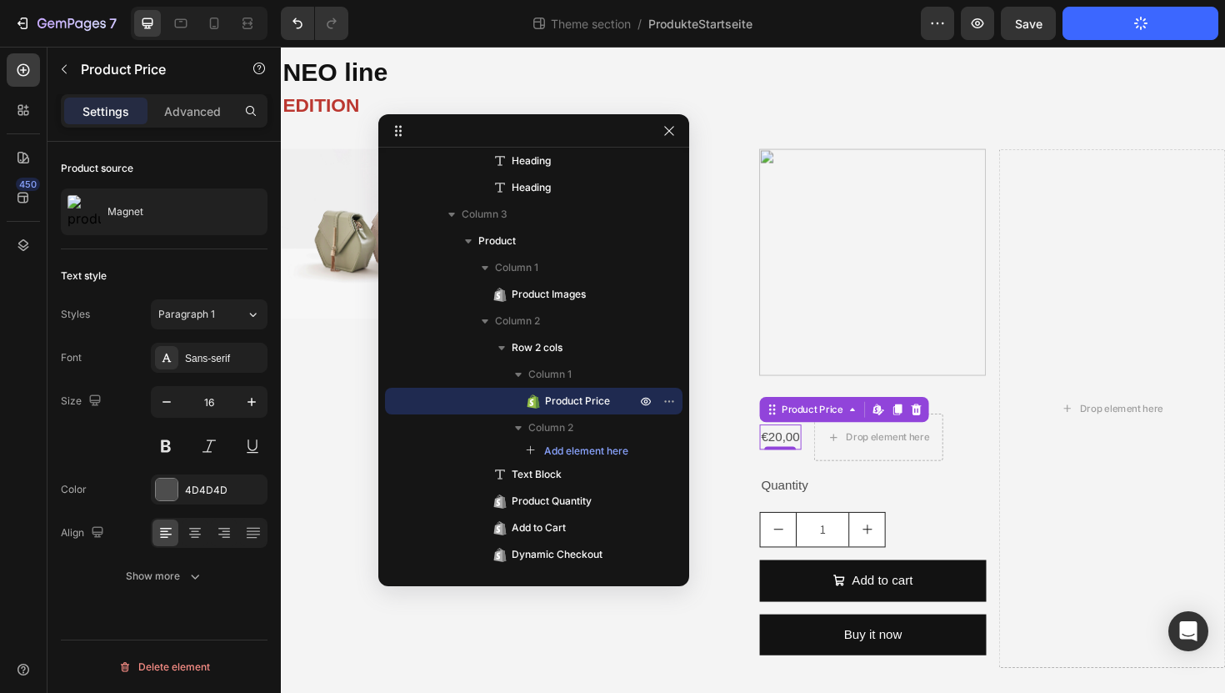
click at [823, 458] on div "€20,00" at bounding box center [810, 461] width 44 height 28
click at [952, 429] on icon at bounding box center [953, 430] width 11 height 12
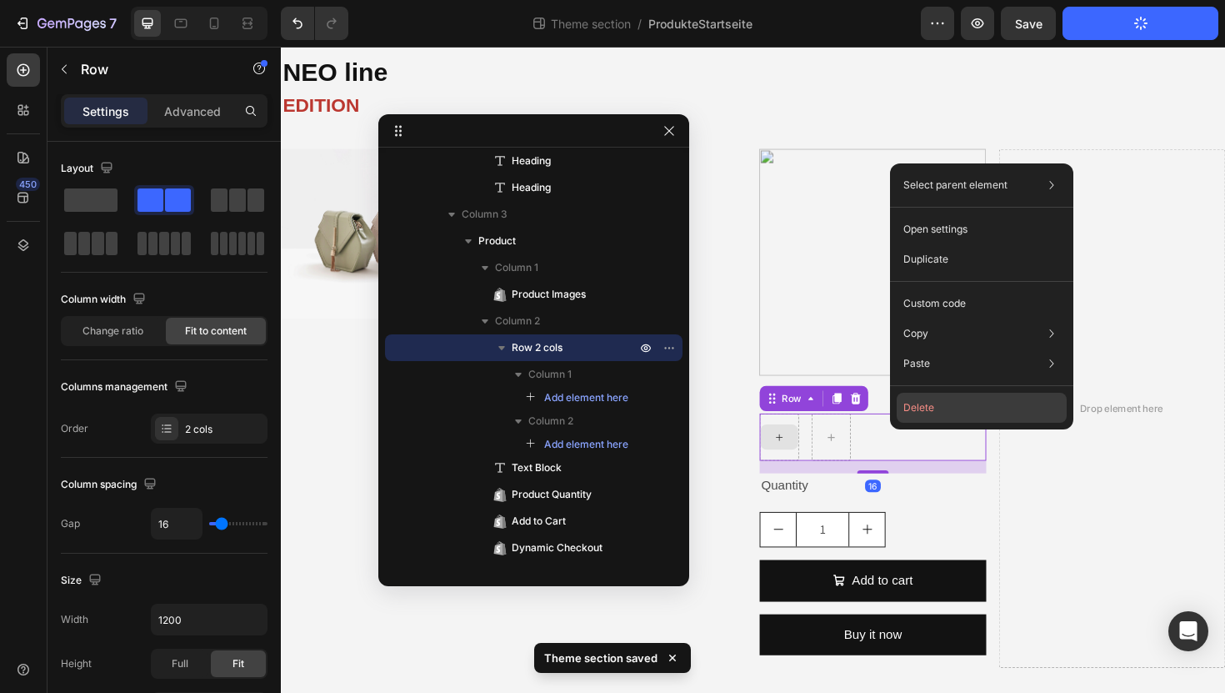
click at [950, 411] on button "Delete" at bounding box center [982, 408] width 170 height 30
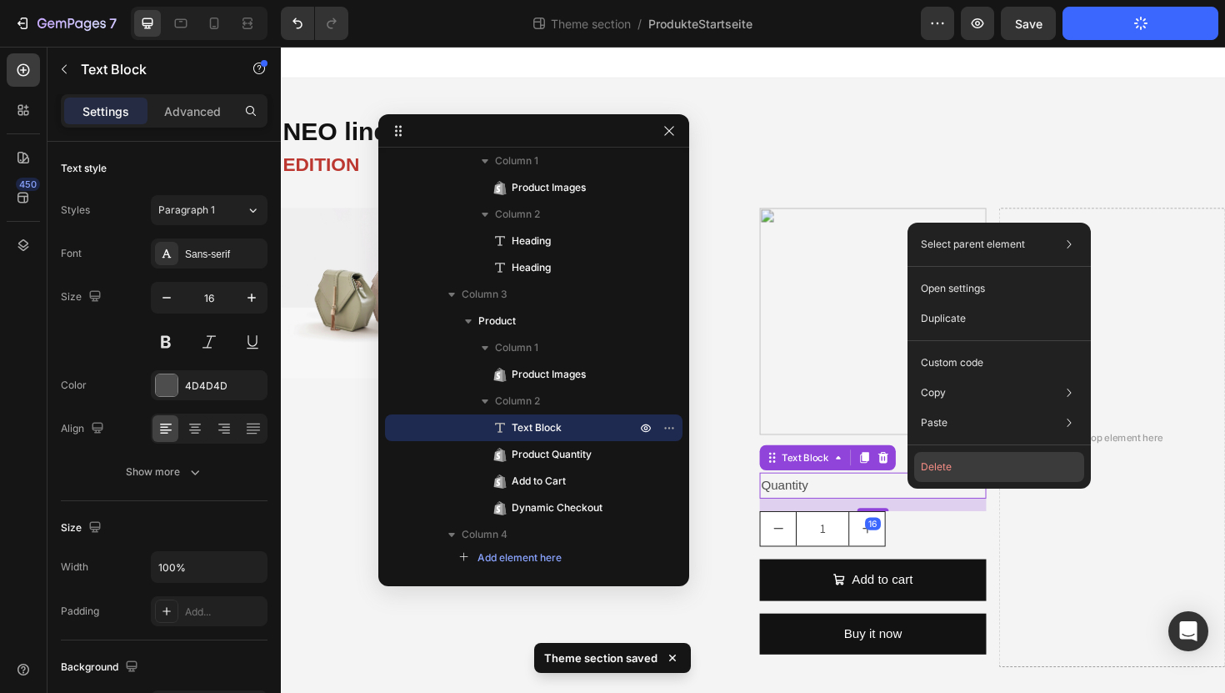
click at [948, 473] on button "Delete" at bounding box center [999, 467] width 170 height 30
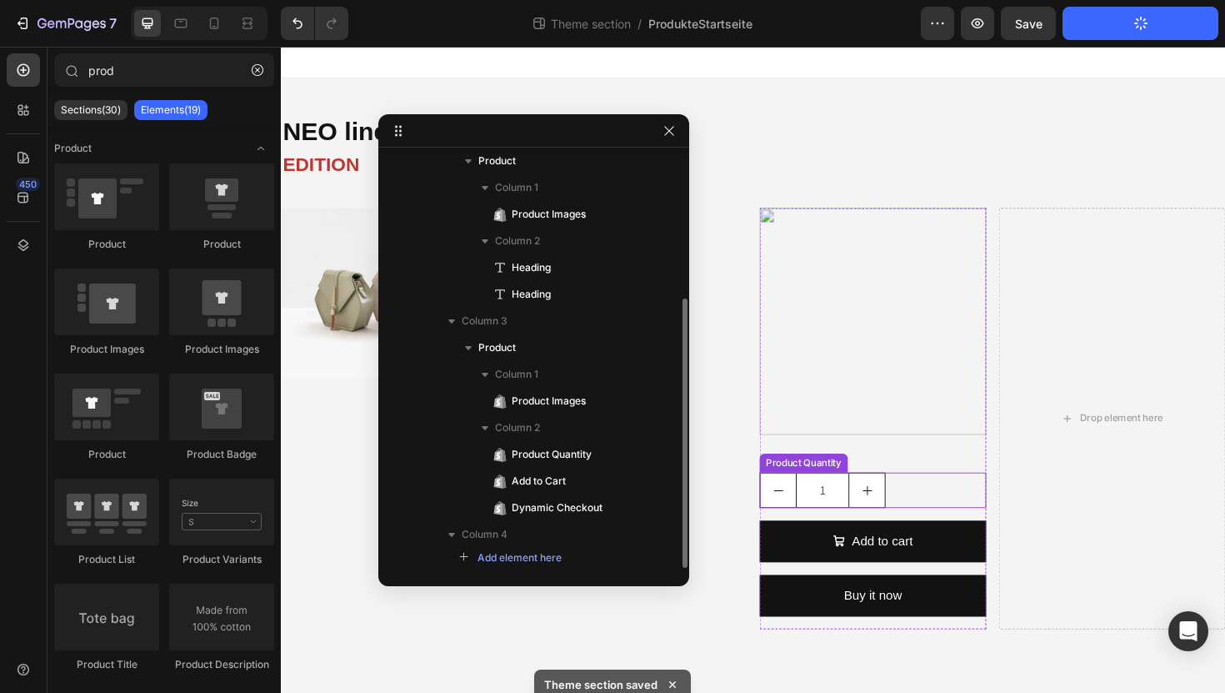
scroll to position [220, 0]
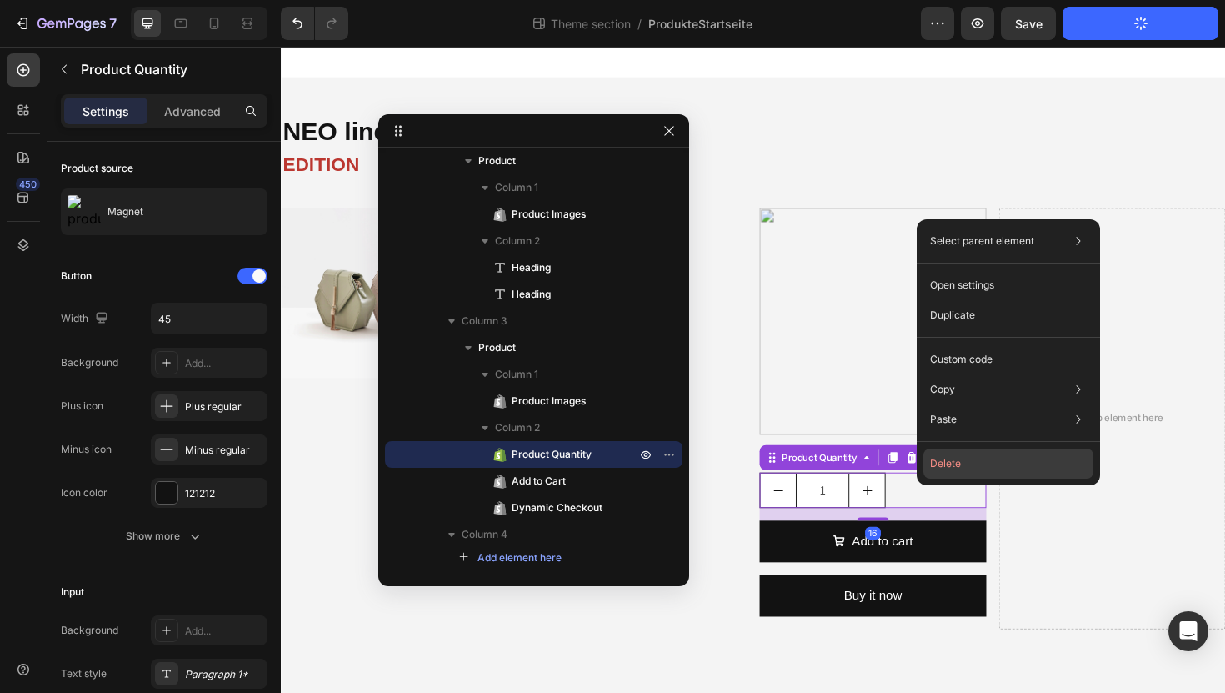
click at [953, 474] on button "Delete" at bounding box center [1008, 463] width 170 height 30
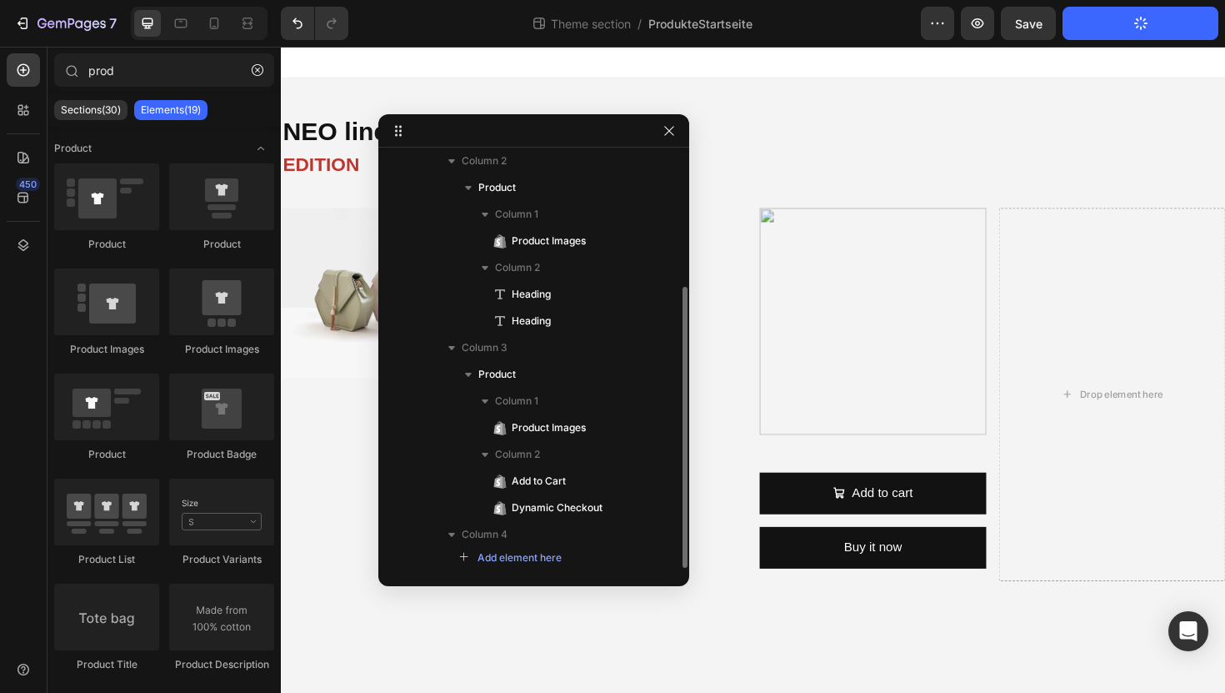
scroll to position [193, 0]
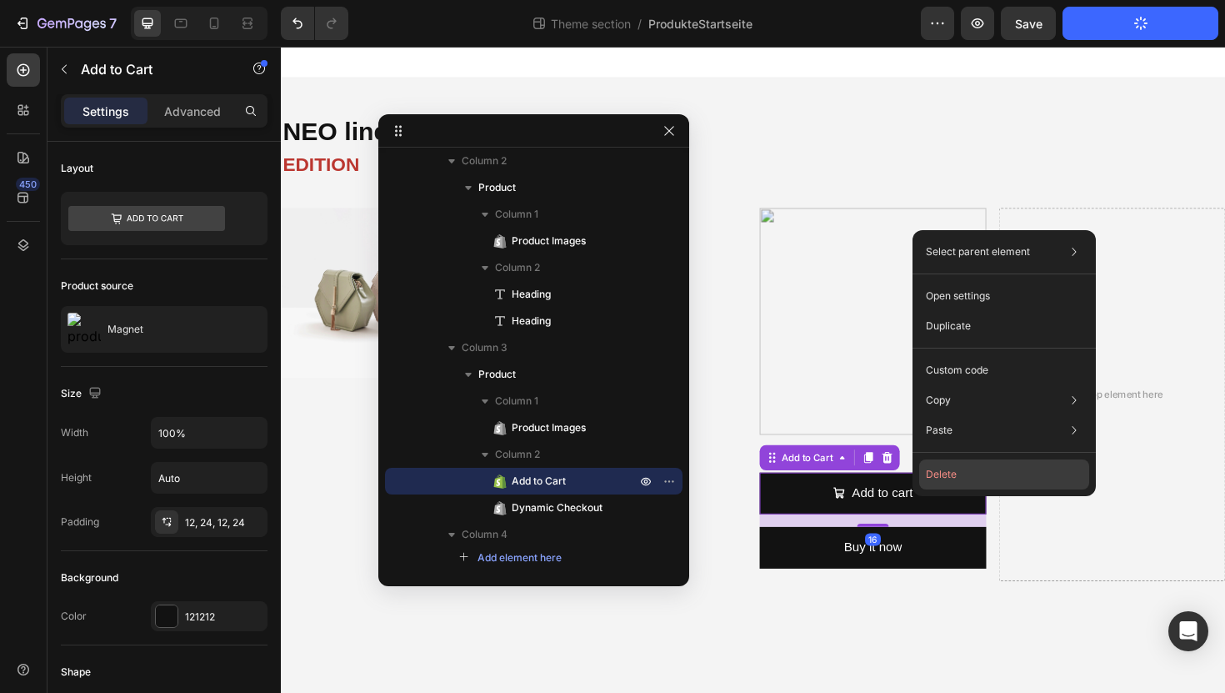
click at [944, 479] on button "Delete" at bounding box center [1004, 474] width 170 height 30
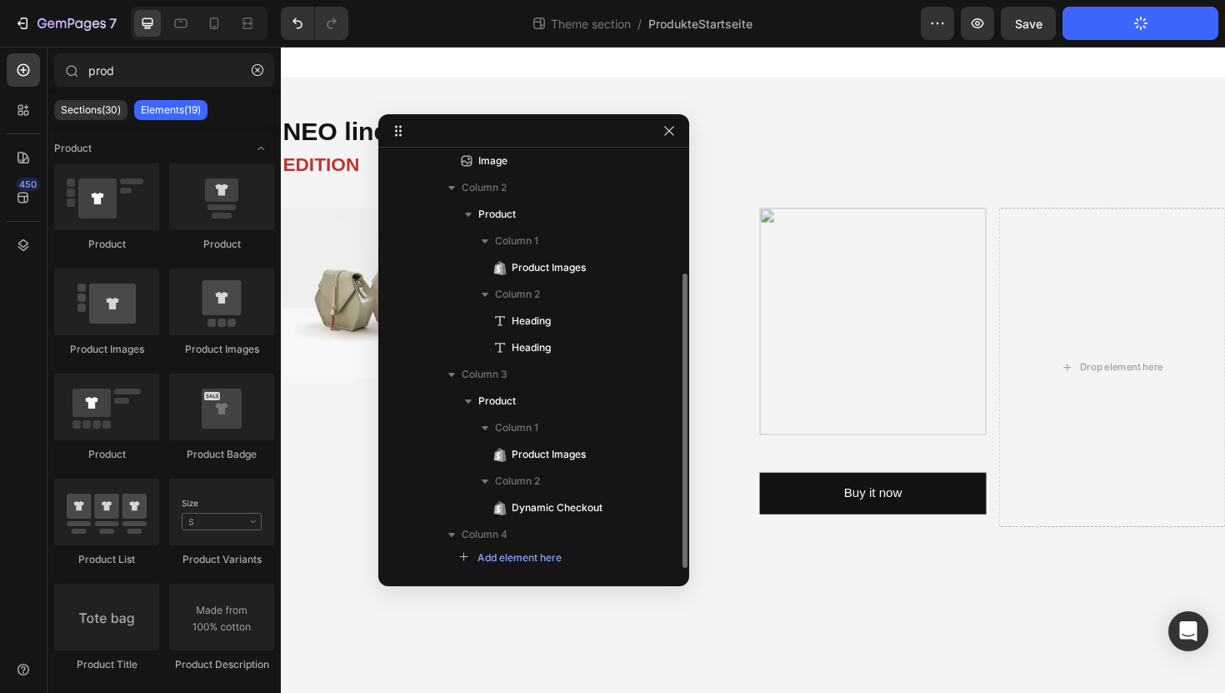
scroll to position [167, 0]
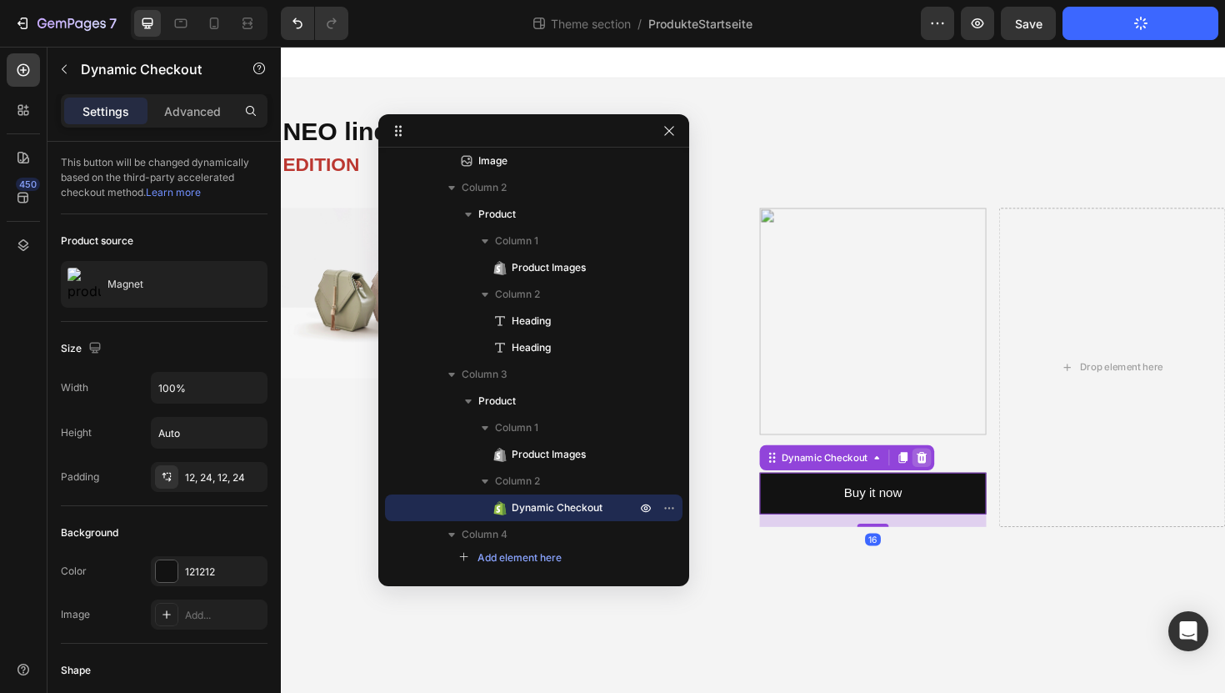
click at [959, 483] on icon at bounding box center [959, 482] width 11 height 12
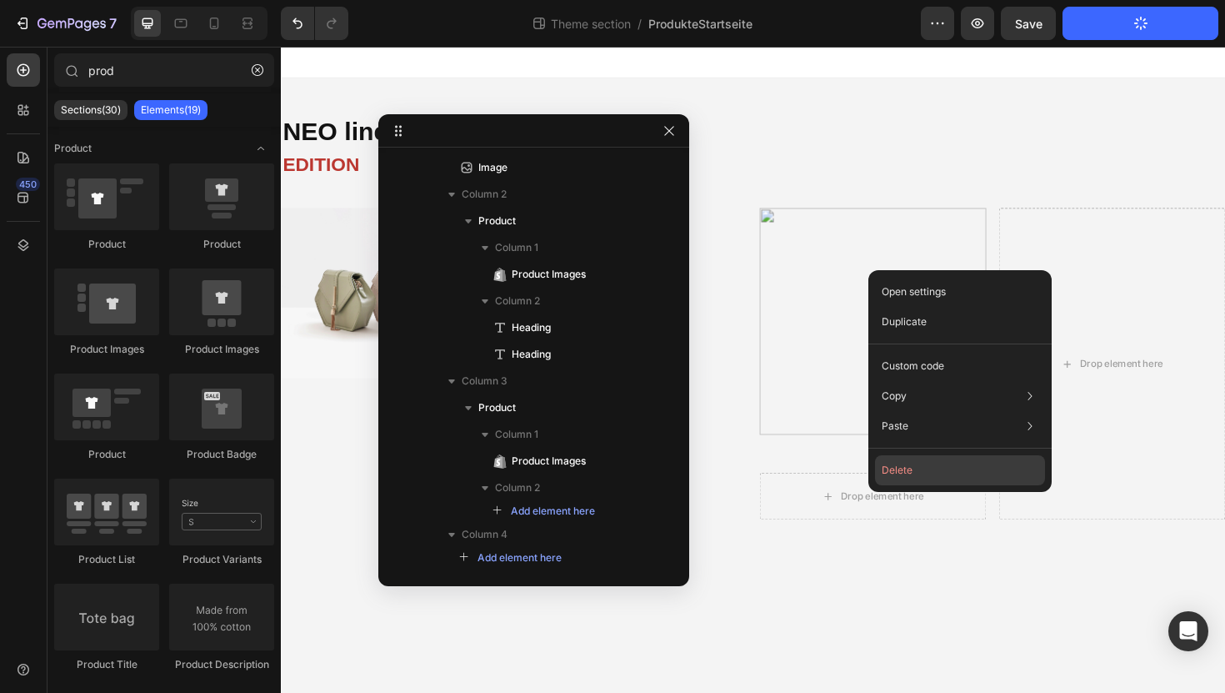
click at [895, 471] on button "Delete" at bounding box center [960, 470] width 170 height 30
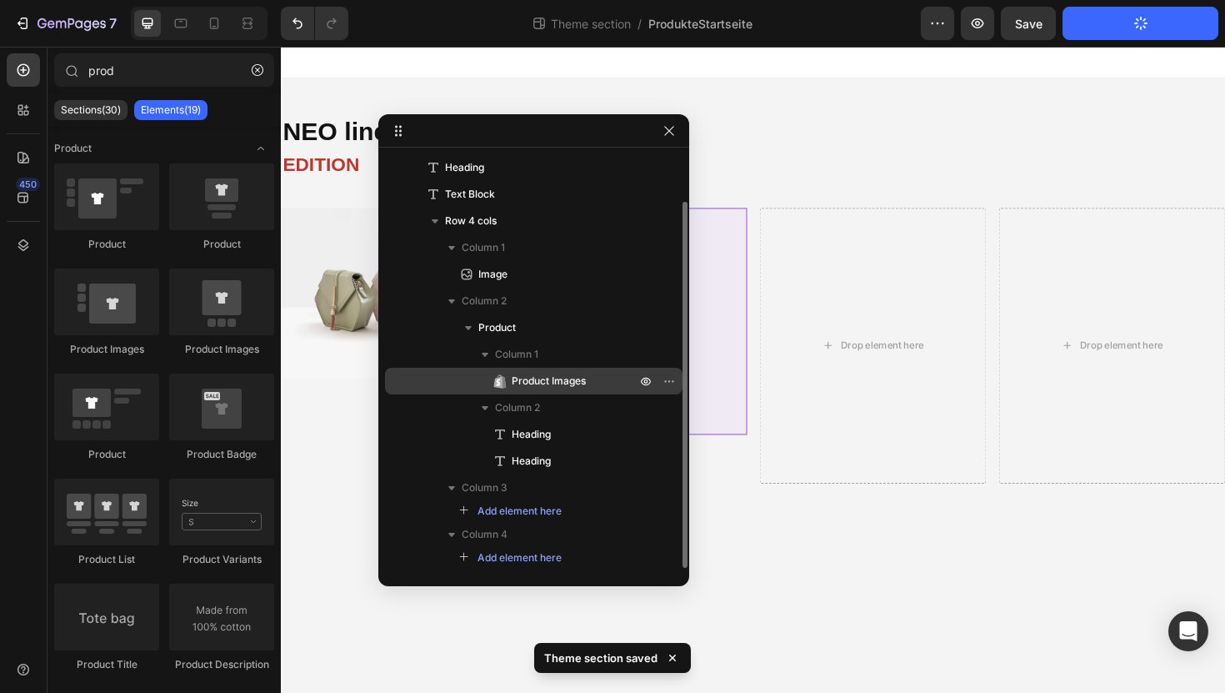
click at [559, 378] on span "Product Images" at bounding box center [549, 381] width 74 height 17
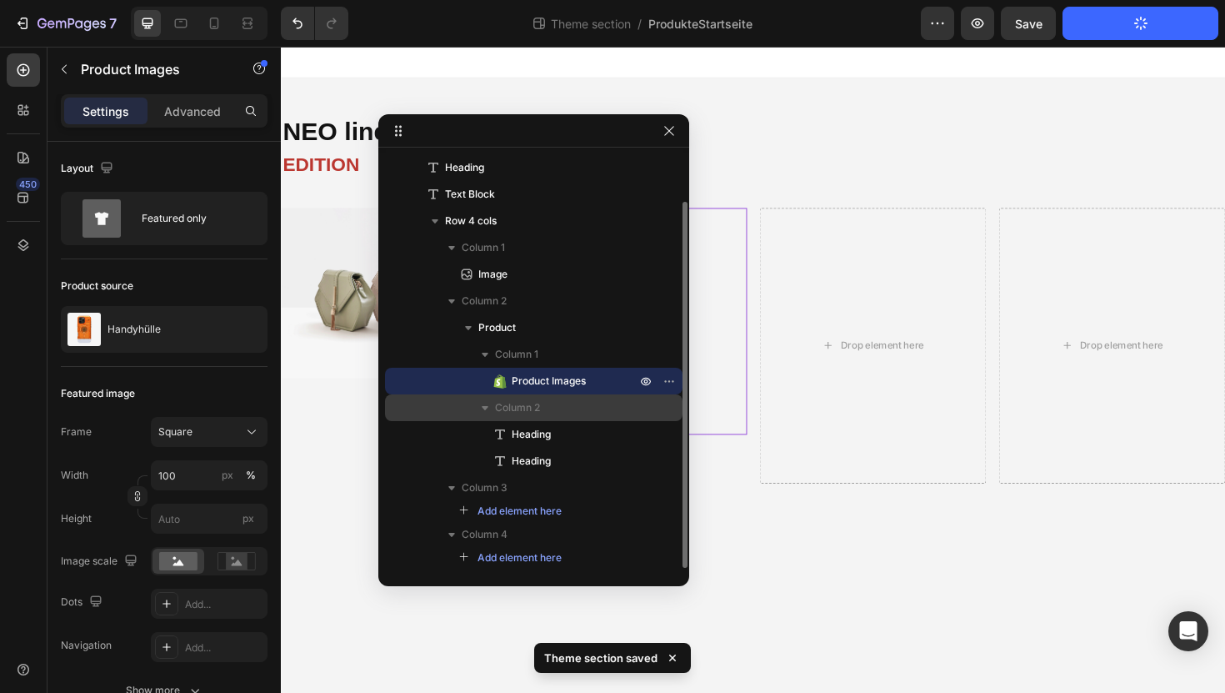
click at [544, 405] on p "Column 2" at bounding box center [567, 407] width 144 height 17
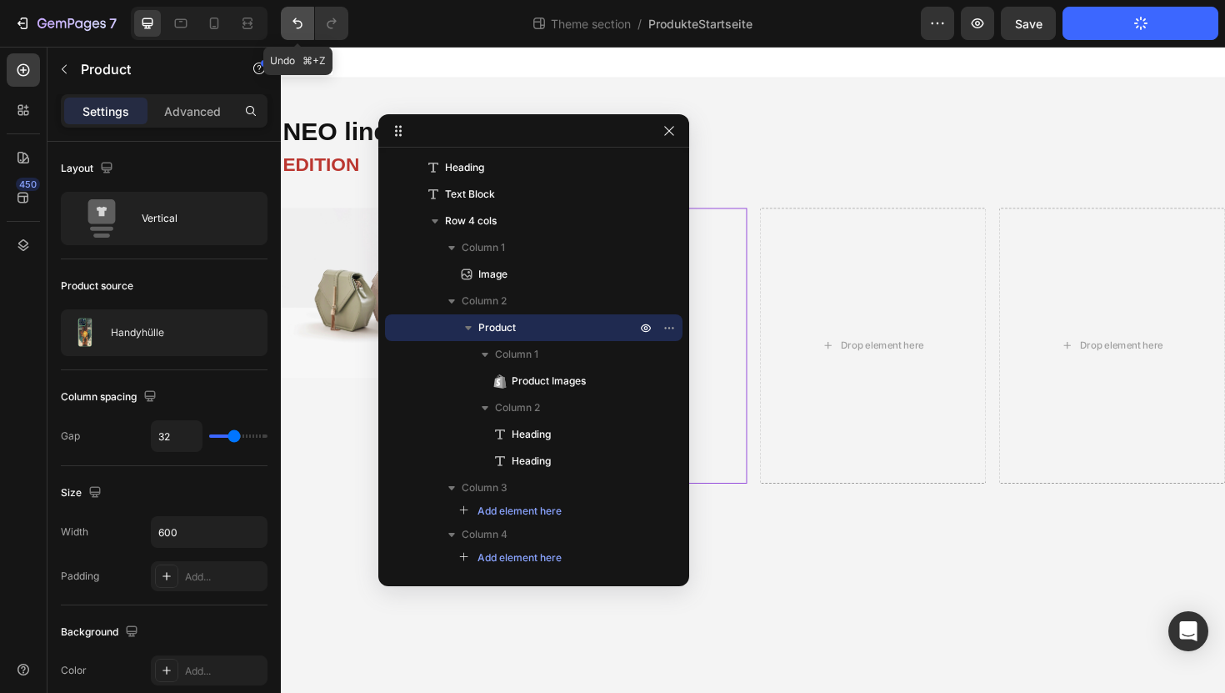
click at [299, 27] on icon "Undo/Redo" at bounding box center [297, 23] width 17 height 17
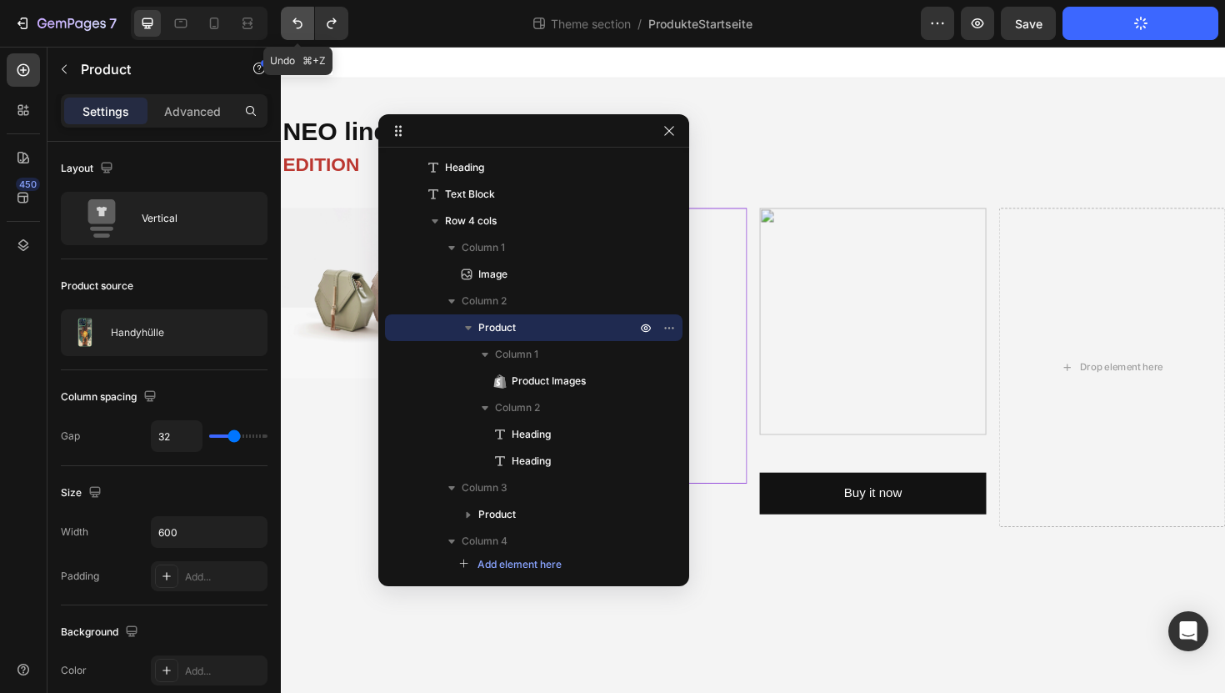
click at [299, 27] on icon "Undo/Redo" at bounding box center [297, 23] width 17 height 17
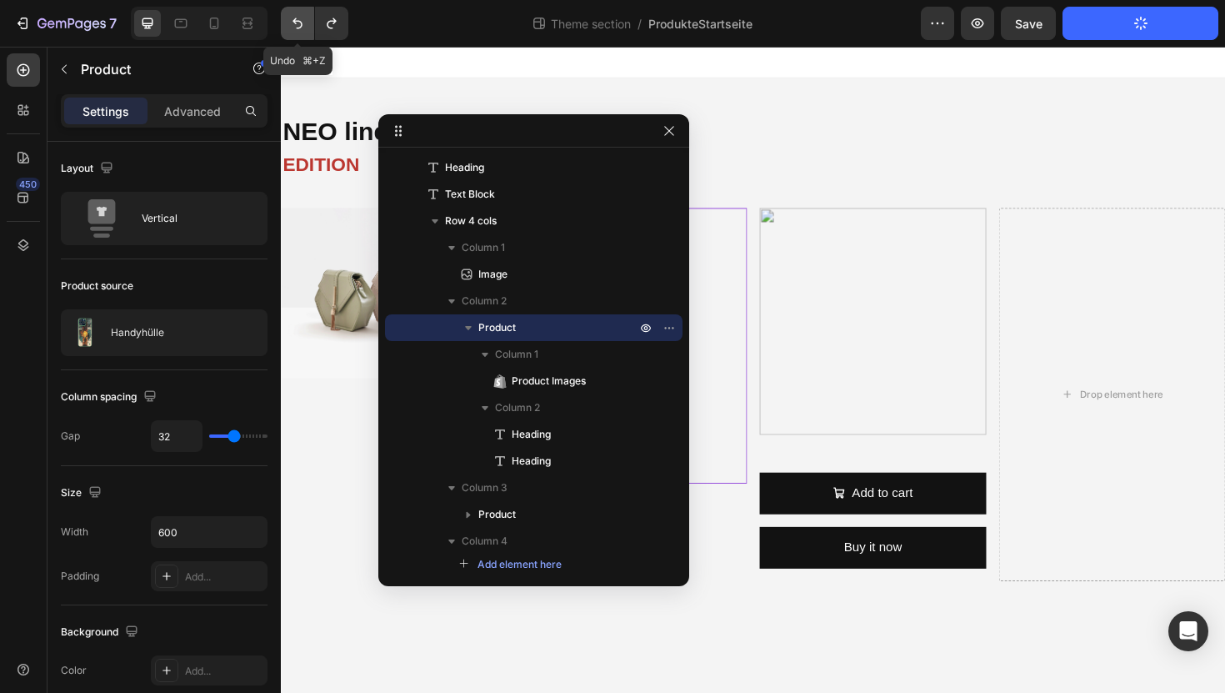
click at [299, 27] on icon "Undo/Redo" at bounding box center [297, 23] width 17 height 17
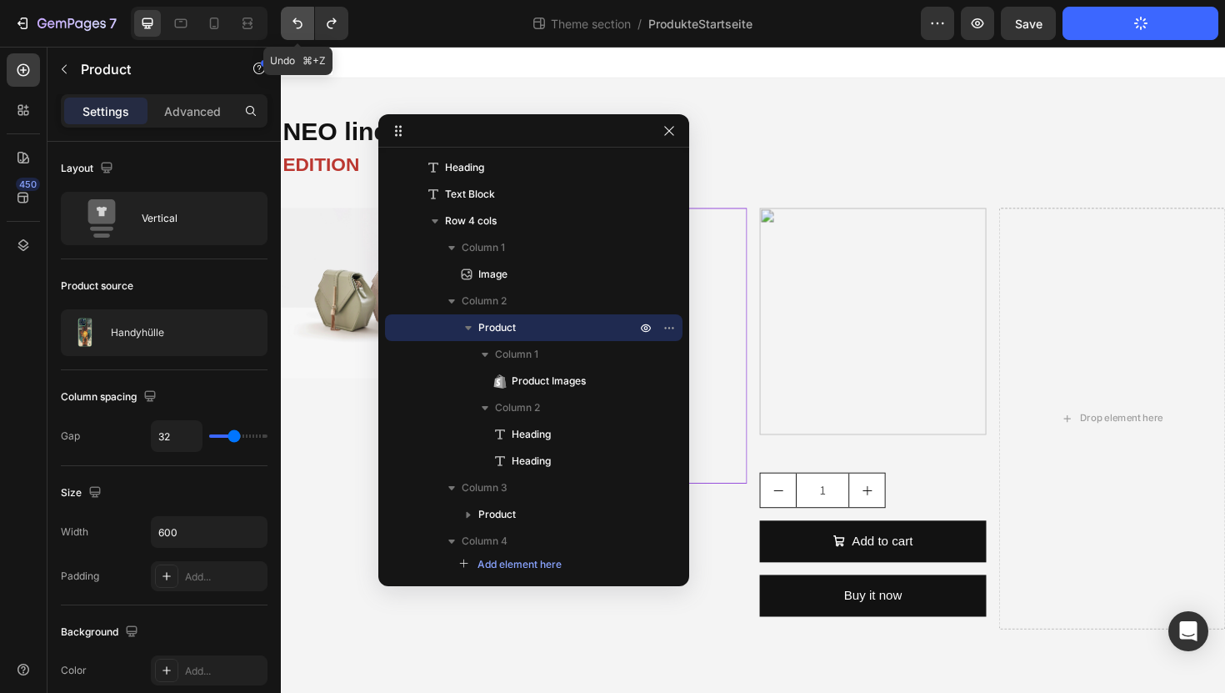
click at [299, 27] on icon "Undo/Redo" at bounding box center [297, 23] width 17 height 17
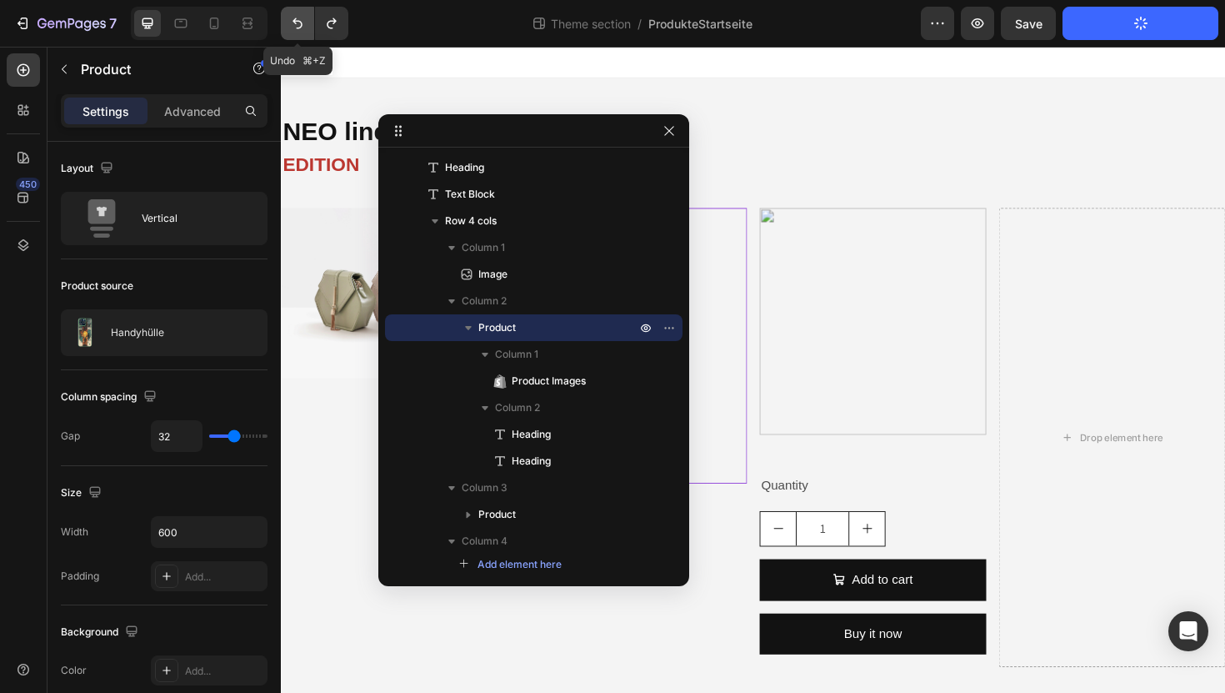
click at [299, 27] on icon "Undo/Redo" at bounding box center [297, 23] width 17 height 17
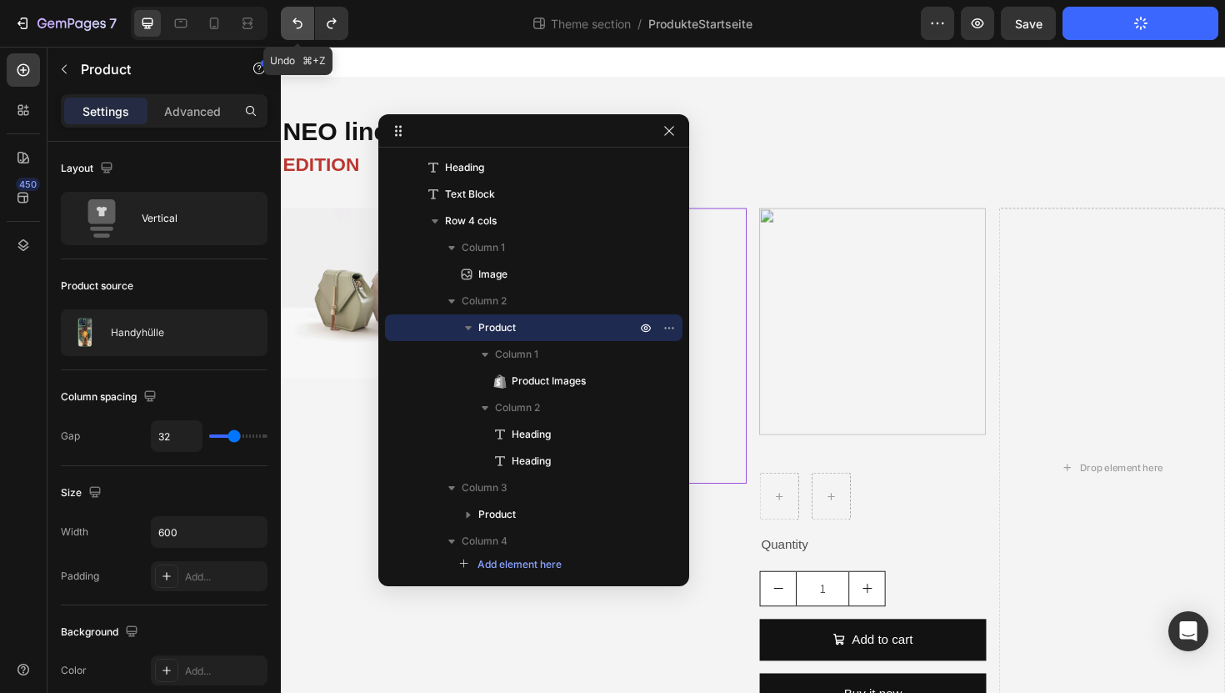
click at [299, 27] on icon "Undo/Redo" at bounding box center [297, 23] width 17 height 17
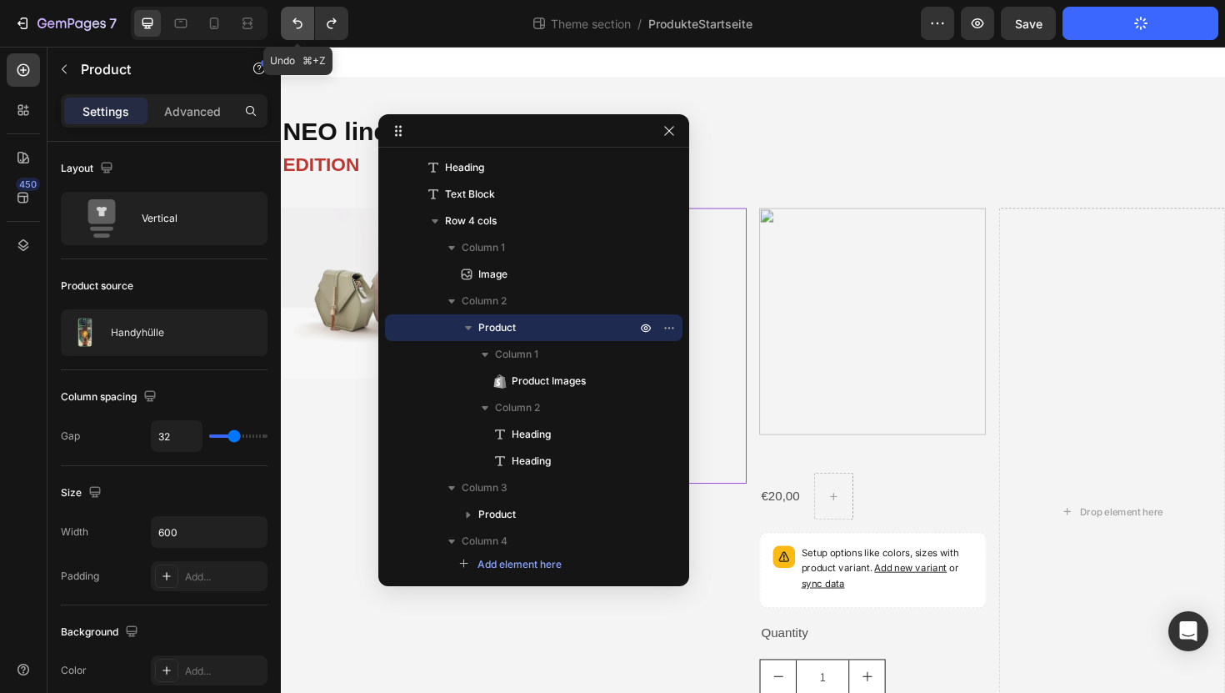
click at [299, 27] on icon "Undo/Redo" at bounding box center [297, 23] width 17 height 17
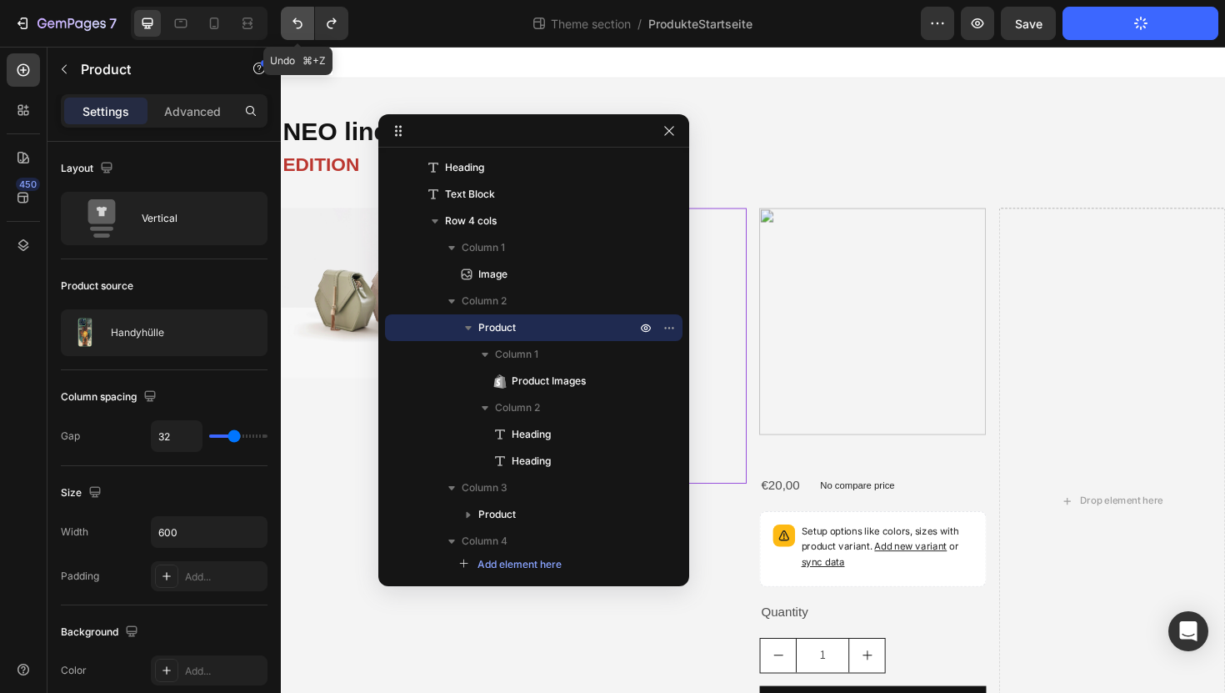
click at [299, 27] on icon "Undo/Redo" at bounding box center [297, 23] width 17 height 17
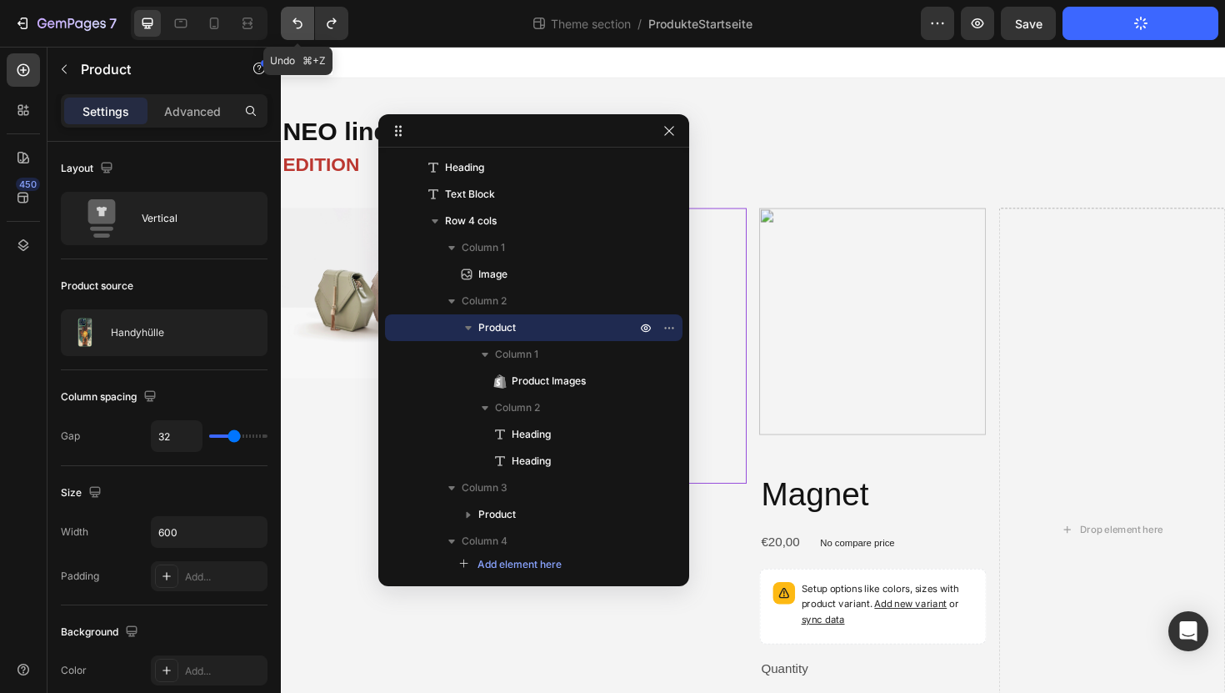
click at [299, 27] on icon "Undo/Redo" at bounding box center [297, 23] width 17 height 17
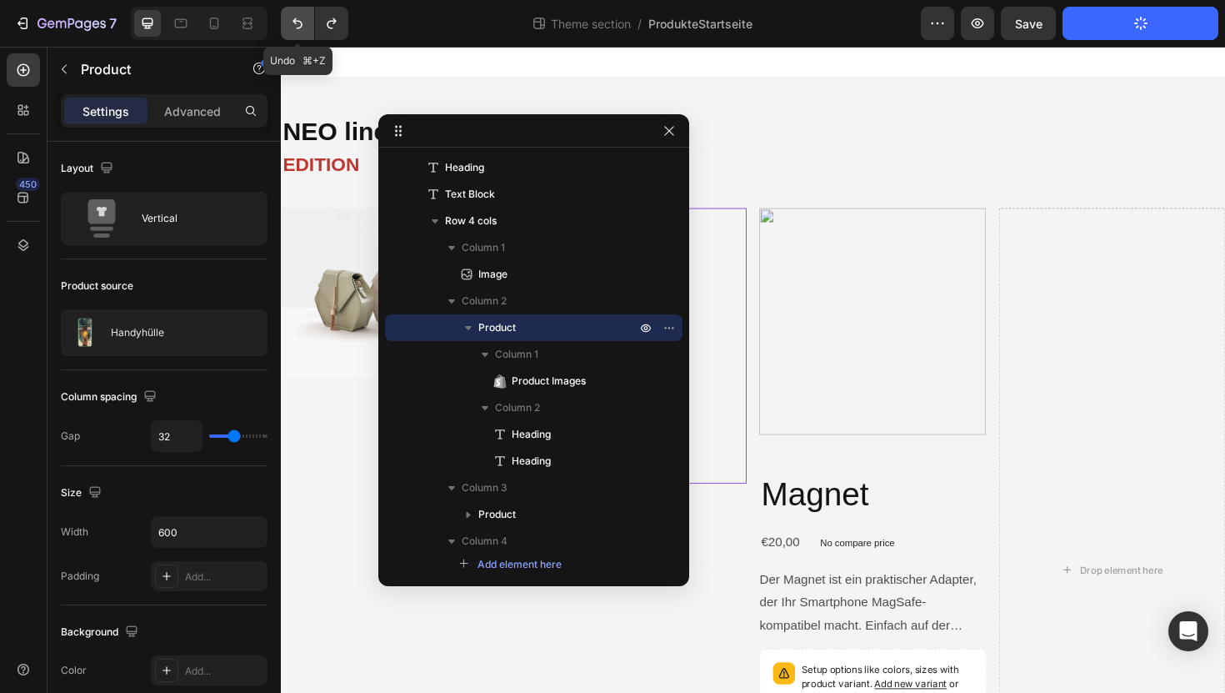
click at [299, 27] on icon "Undo/Redo" at bounding box center [297, 23] width 17 height 17
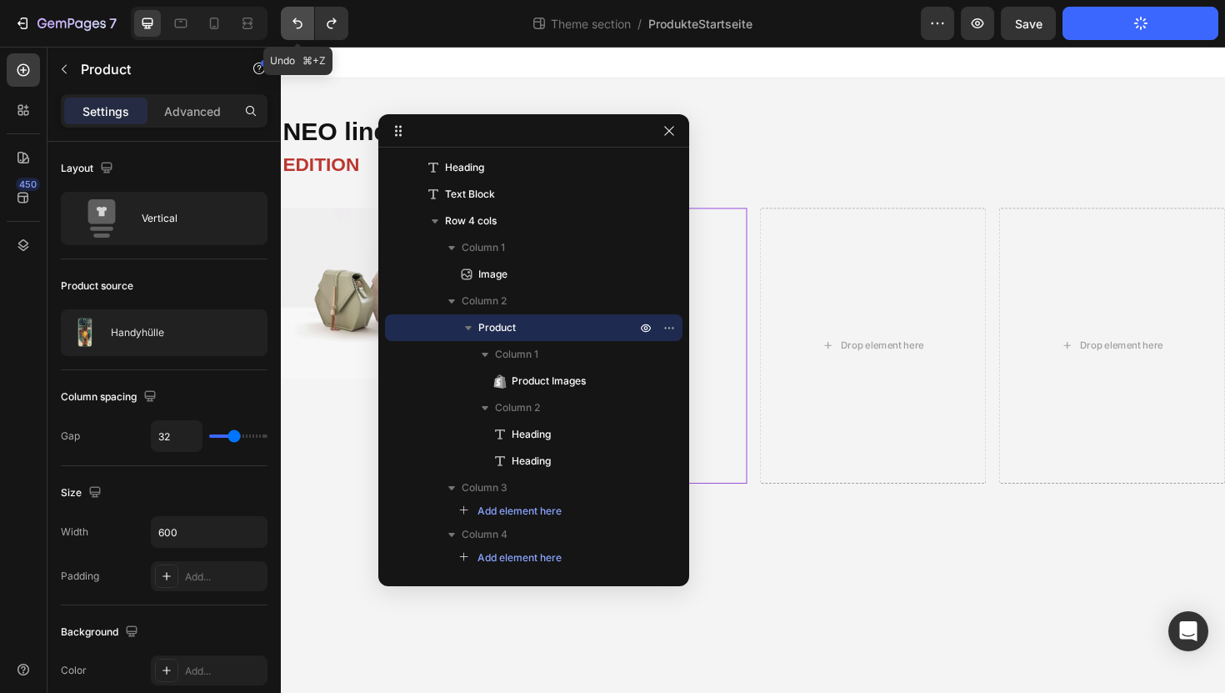
click at [299, 27] on icon "Undo/Redo" at bounding box center [297, 23] width 17 height 17
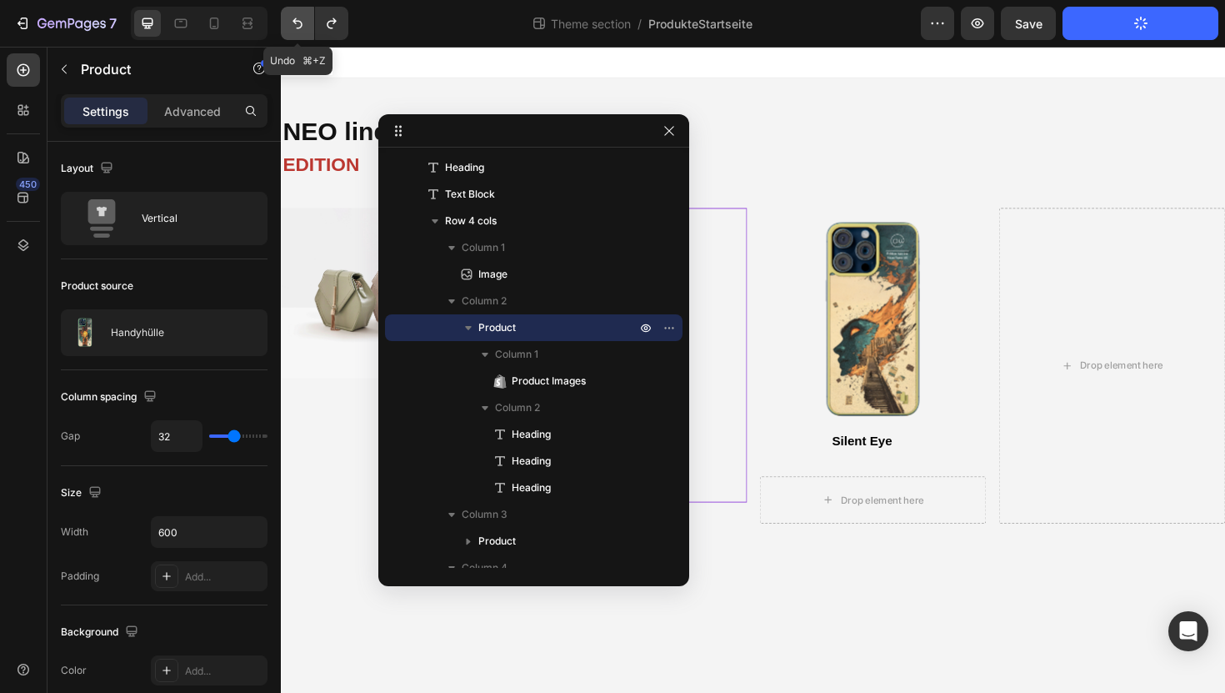
click at [299, 27] on icon "Undo/Redo" at bounding box center [297, 23] width 17 height 17
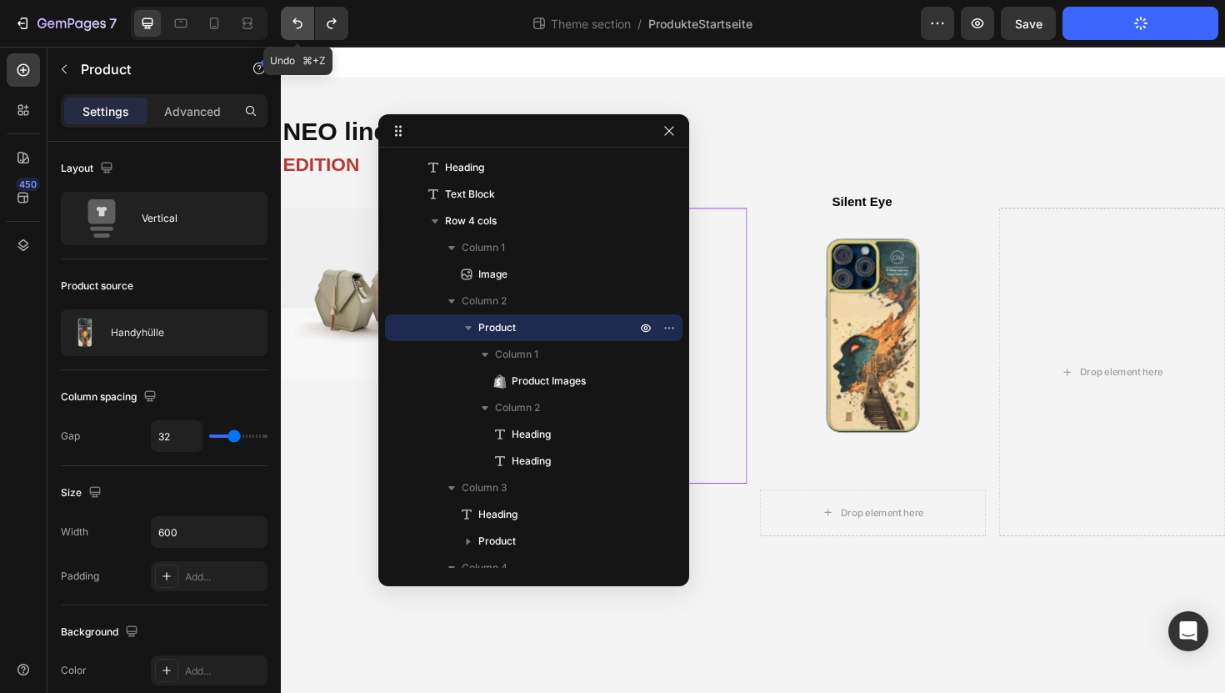
click at [299, 27] on icon "Undo/Redo" at bounding box center [297, 23] width 17 height 17
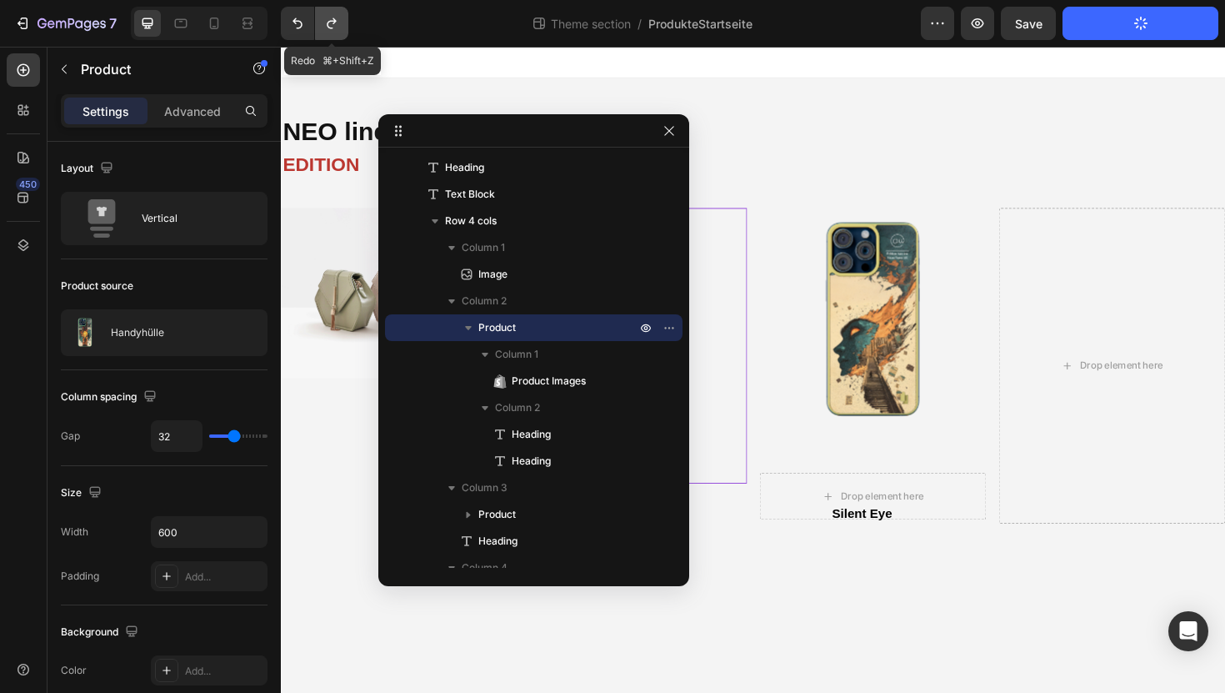
click at [329, 24] on icon "Undo/Redo" at bounding box center [331, 23] width 17 height 17
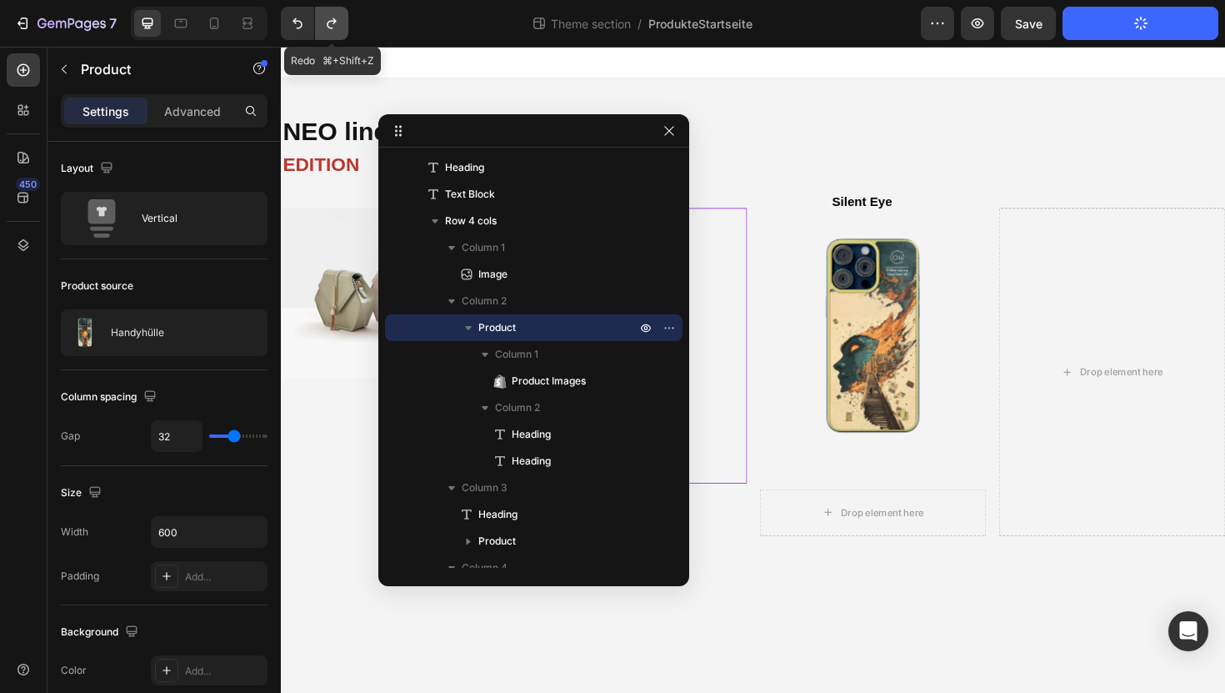
click at [329, 24] on icon "Undo/Redo" at bounding box center [331, 23] width 17 height 17
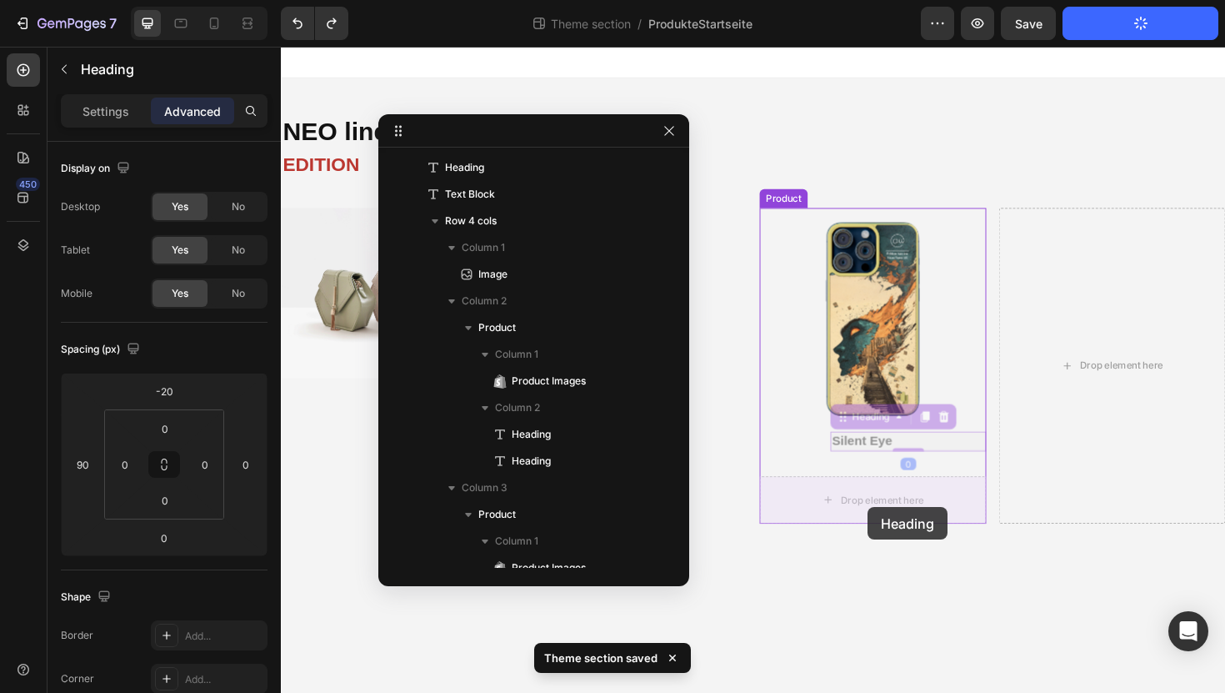
drag, startPoint x: 888, startPoint y: 458, endPoint x: 902, endPoint y: 531, distance: 73.7
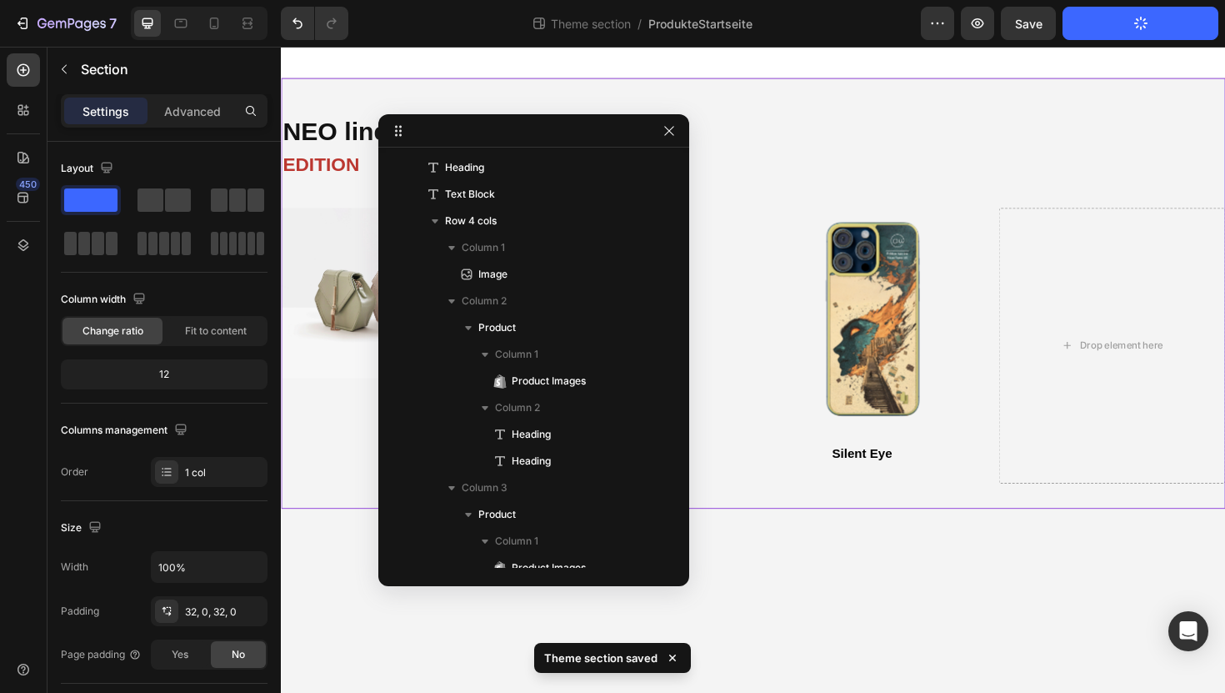
click at [882, 527] on div "NEO line Heading EDITION Text Block Image Product Images ⁠⁠⁠⁠⁠⁠⁠ Silent Eye Hea…" at bounding box center [781, 308] width 1000 height 456
click at [672, 129] on icon "button" at bounding box center [669, 130] width 13 height 13
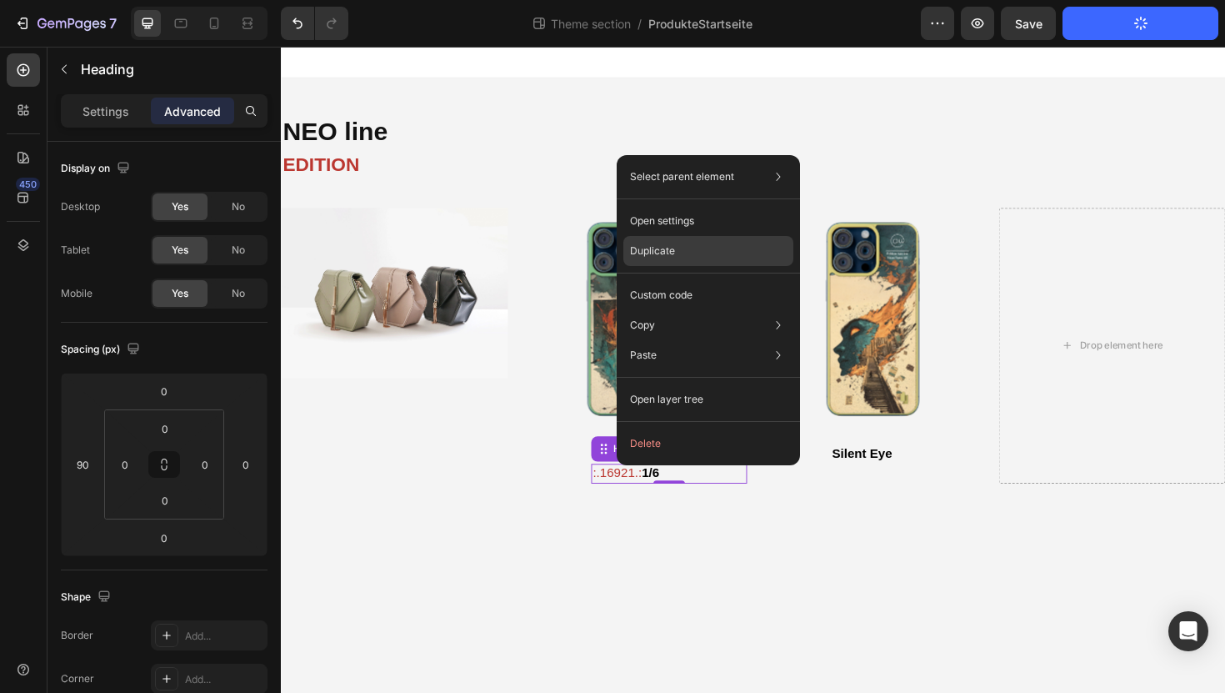
click at [691, 280] on div "Duplicate" at bounding box center [708, 295] width 170 height 30
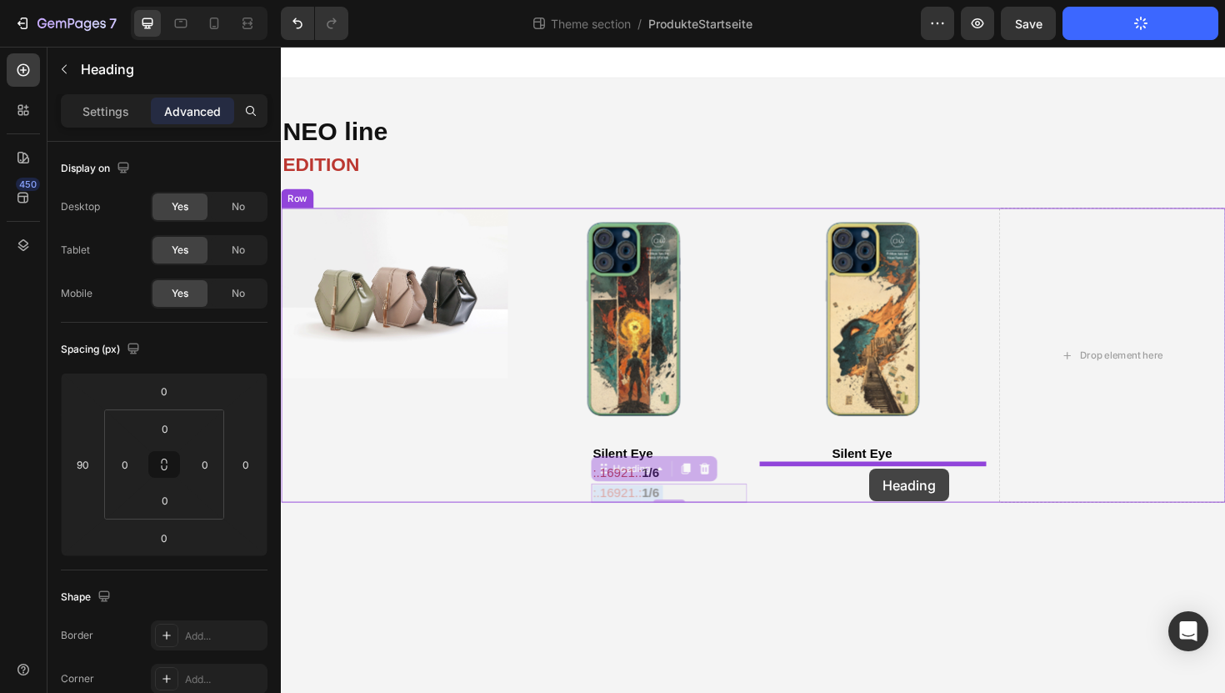
drag, startPoint x: 724, startPoint y: 517, endPoint x: 904, endPoint y: 493, distance: 181.5
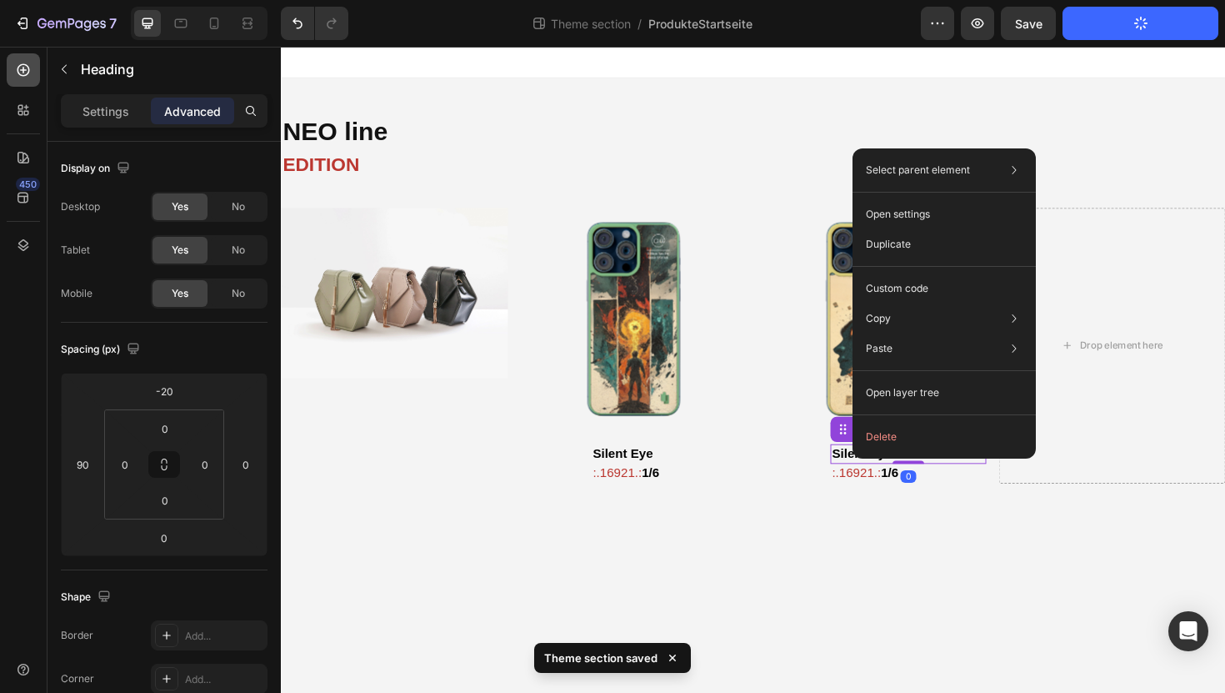
click at [23, 78] on icon at bounding box center [23, 70] width 17 height 17
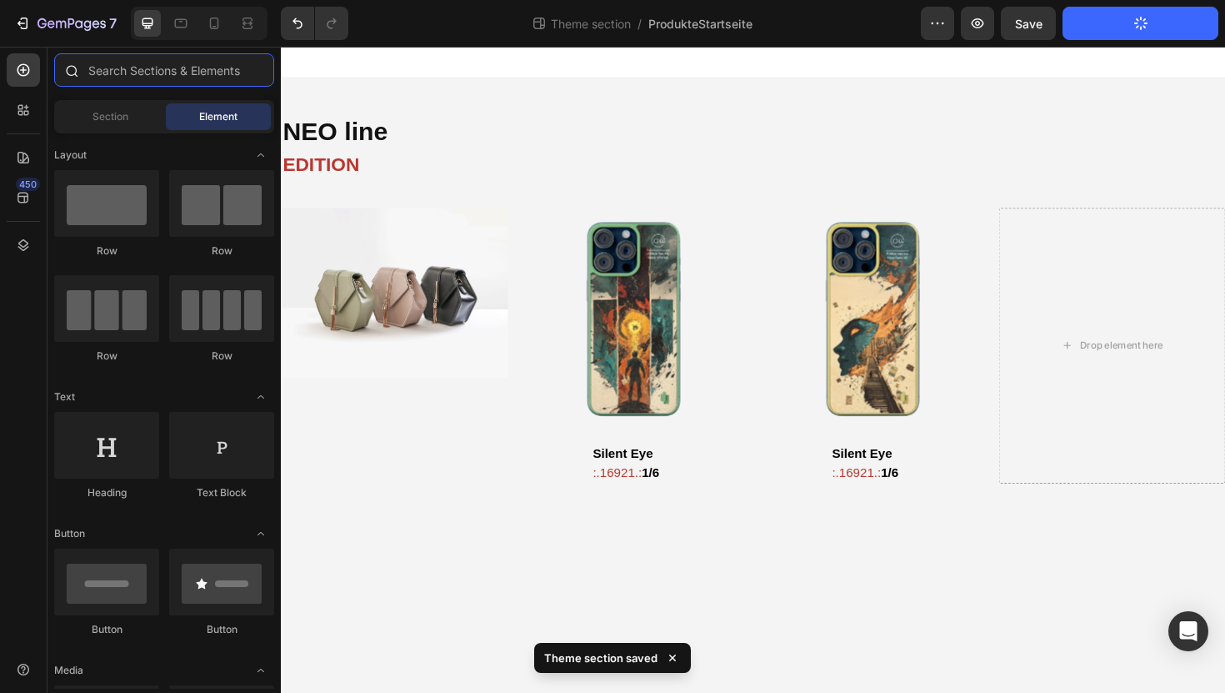
click at [124, 72] on input "text" at bounding box center [164, 69] width 220 height 33
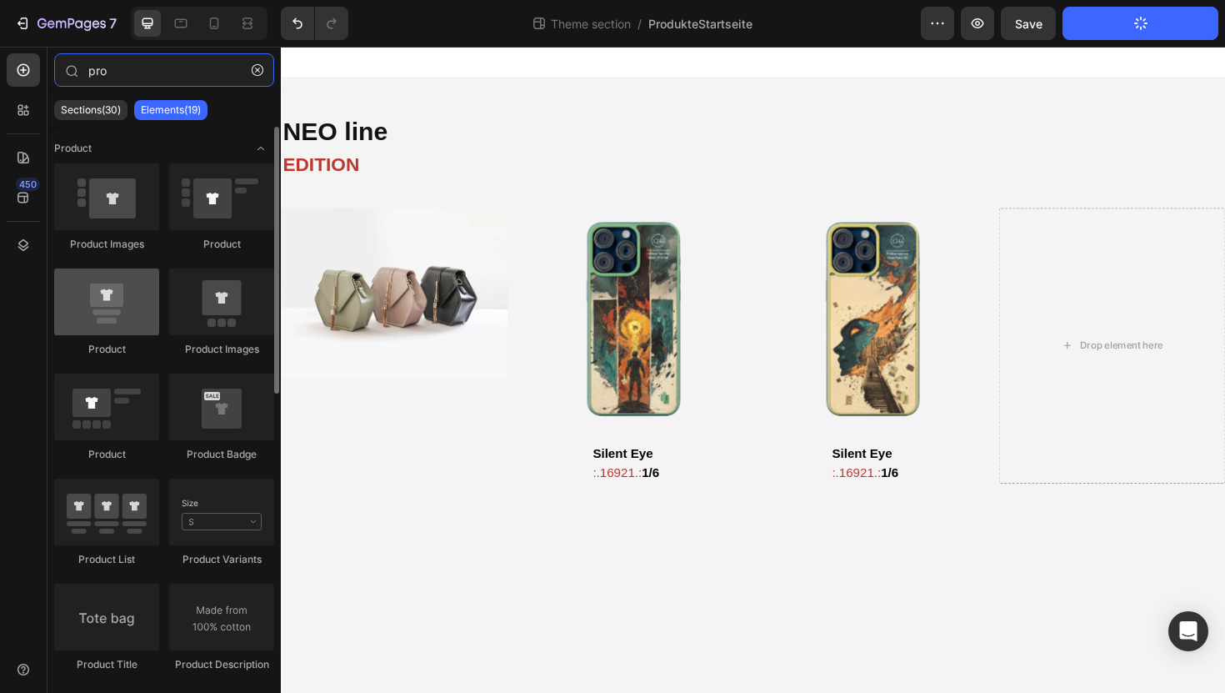
type input "pro"
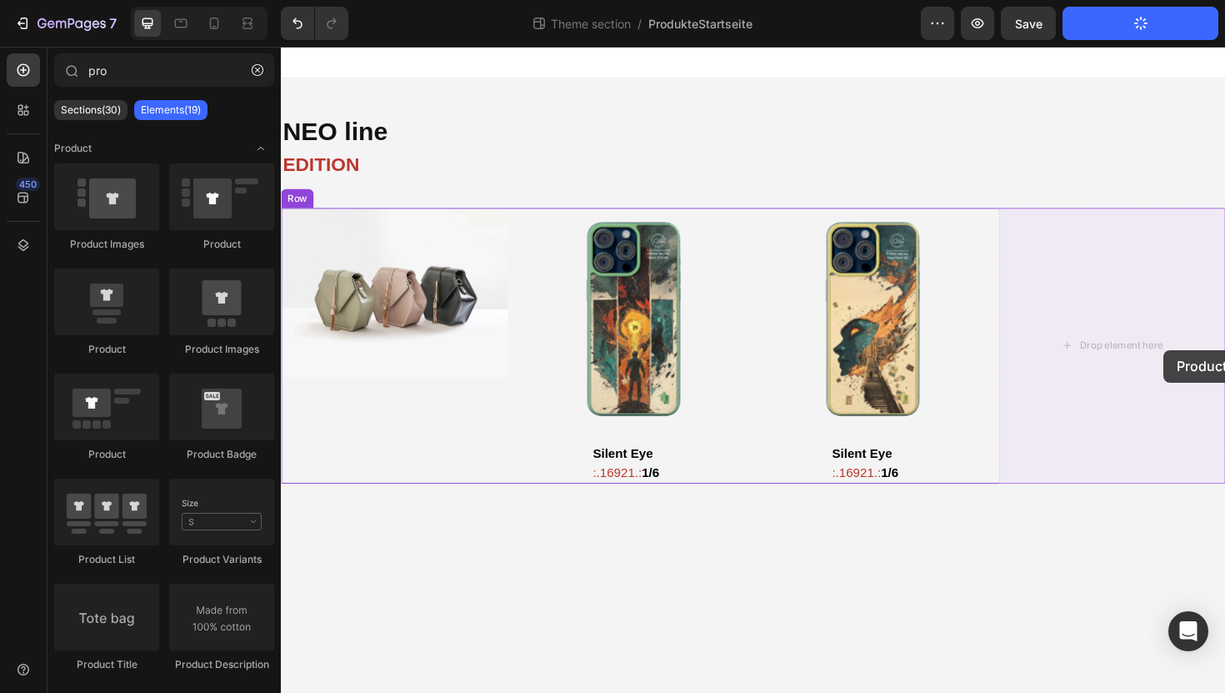
drag, startPoint x: 400, startPoint y: 379, endPoint x: 1214, endPoint y: 366, distance: 814.3
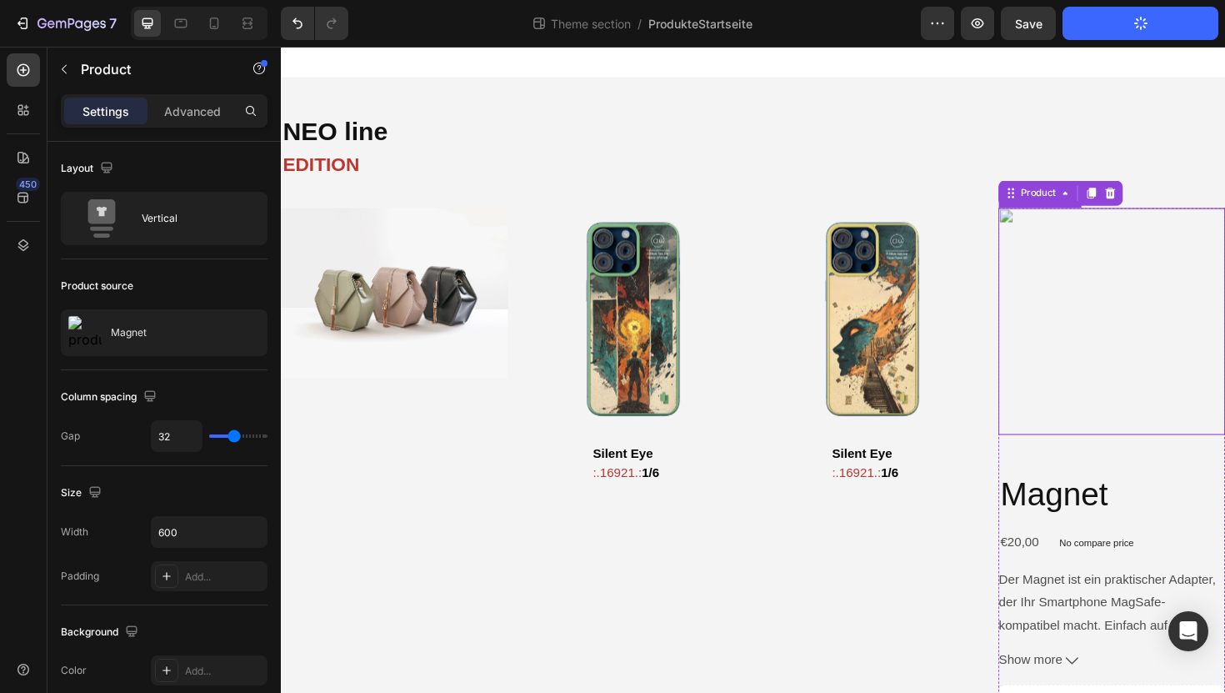
click at [1179, 369] on img at bounding box center [1161, 338] width 240 height 240
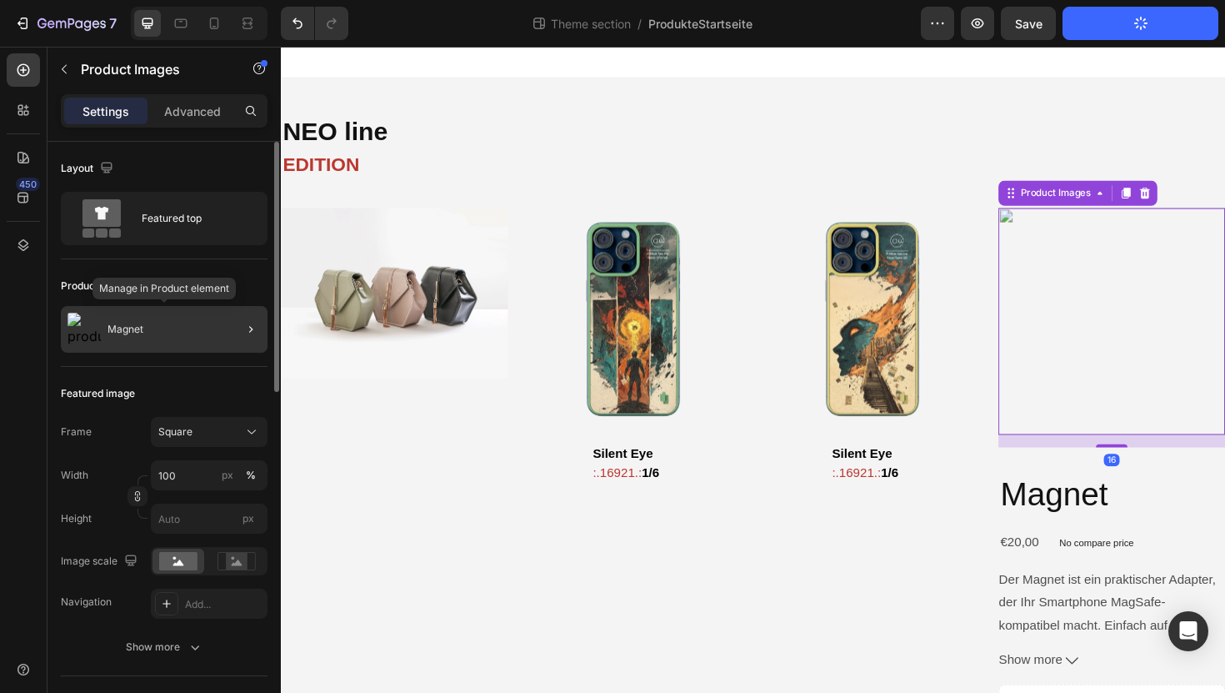
click at [204, 325] on div "Magnet" at bounding box center [164, 329] width 207 height 47
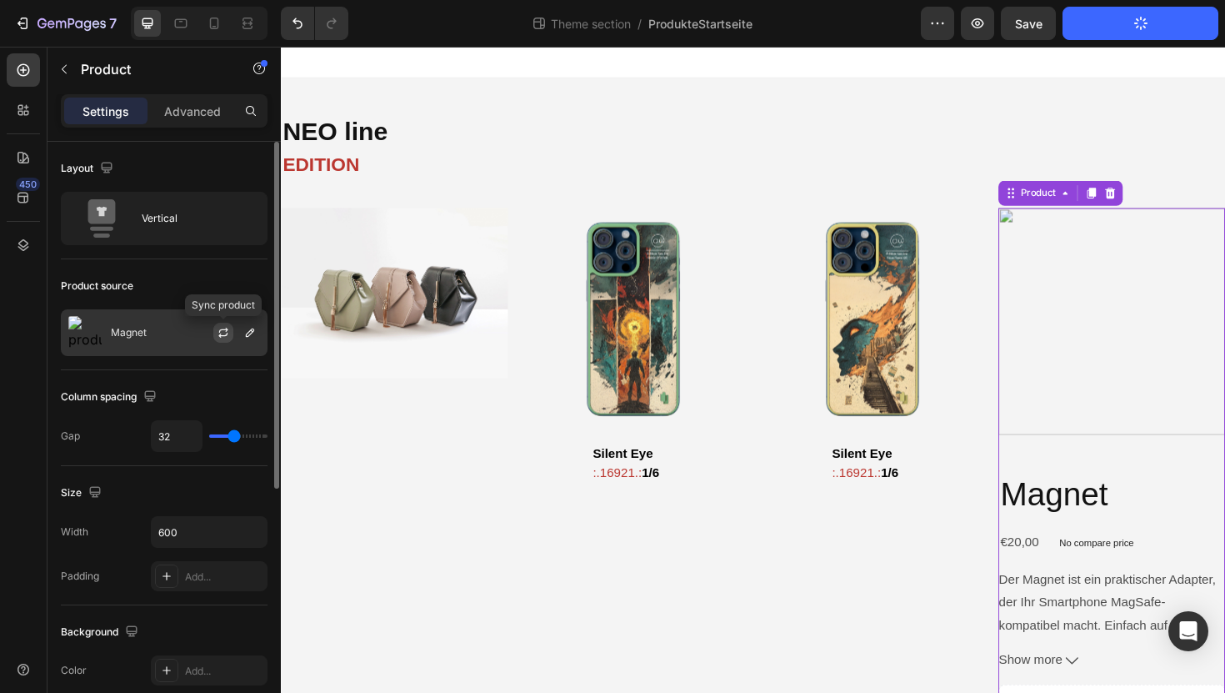
click at [225, 327] on icon "button" at bounding box center [223, 332] width 13 height 13
click at [253, 332] on icon "button" at bounding box center [249, 332] width 13 height 13
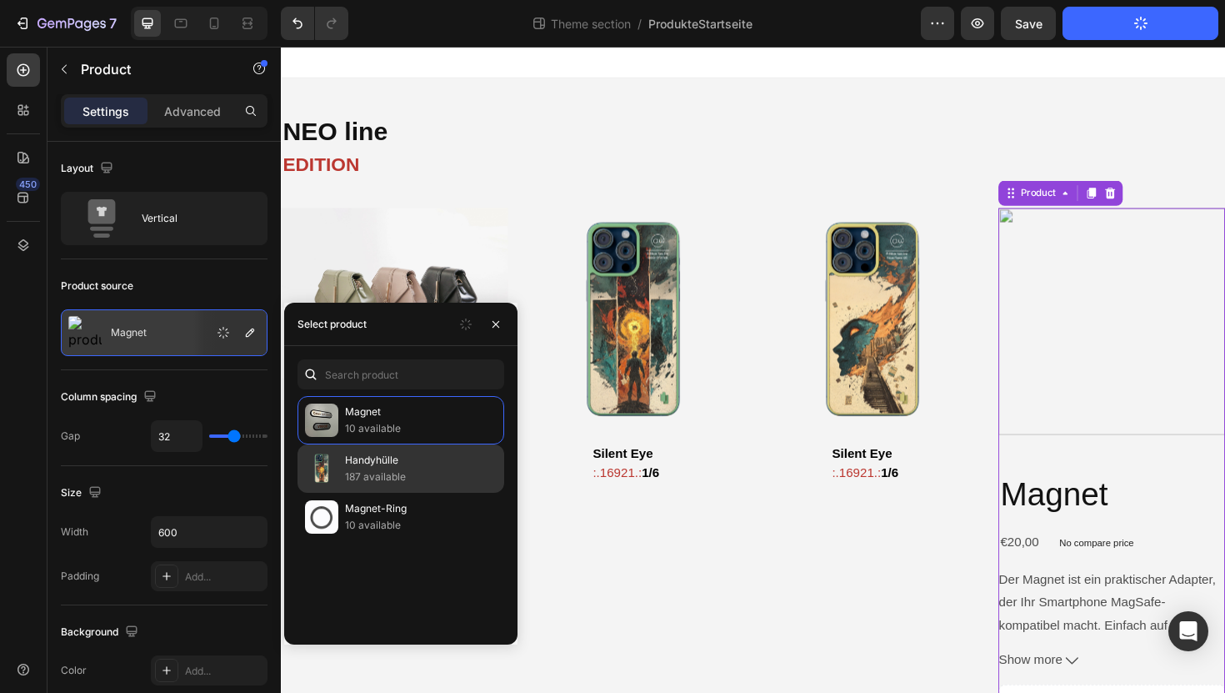
click at [352, 477] on p "187 available" at bounding box center [421, 476] width 152 height 17
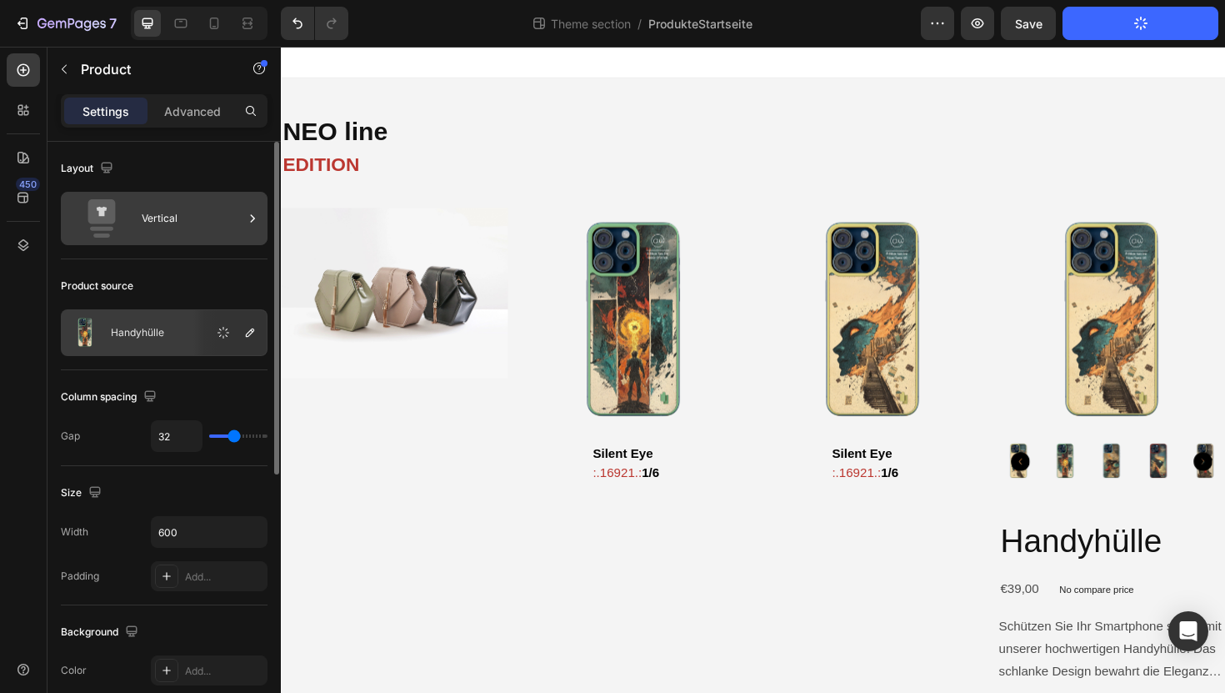
click at [182, 218] on div "Vertical" at bounding box center [193, 218] width 102 height 38
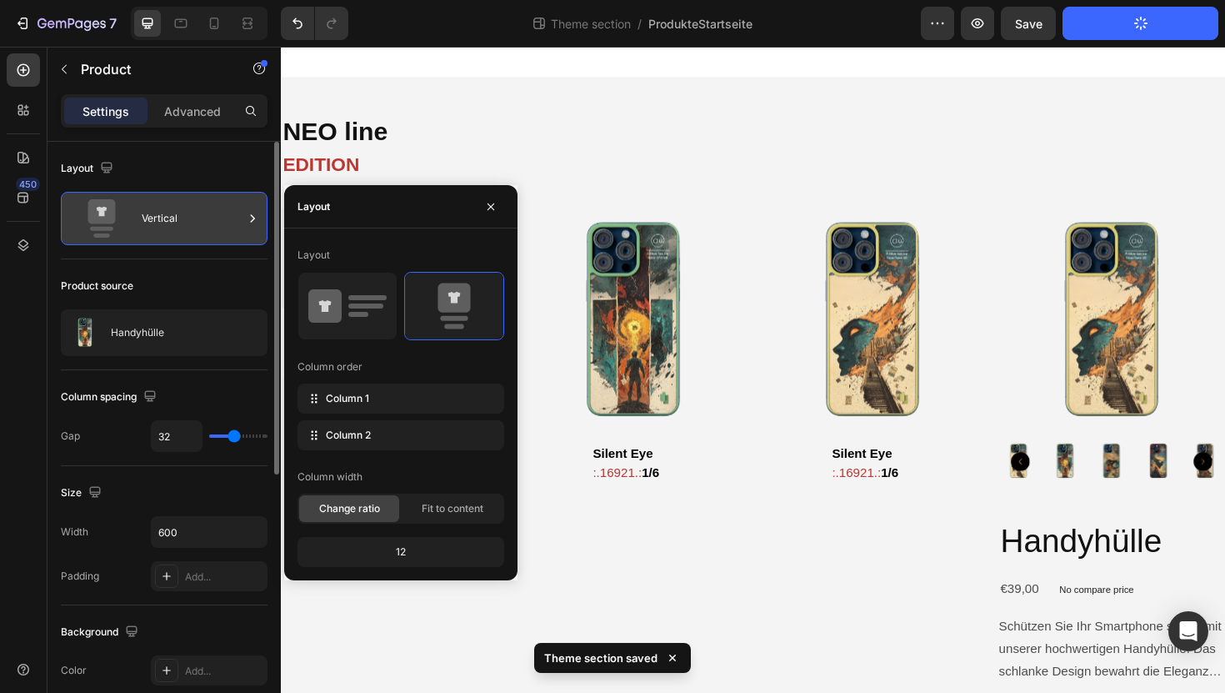
click at [251, 218] on icon at bounding box center [252, 218] width 17 height 17
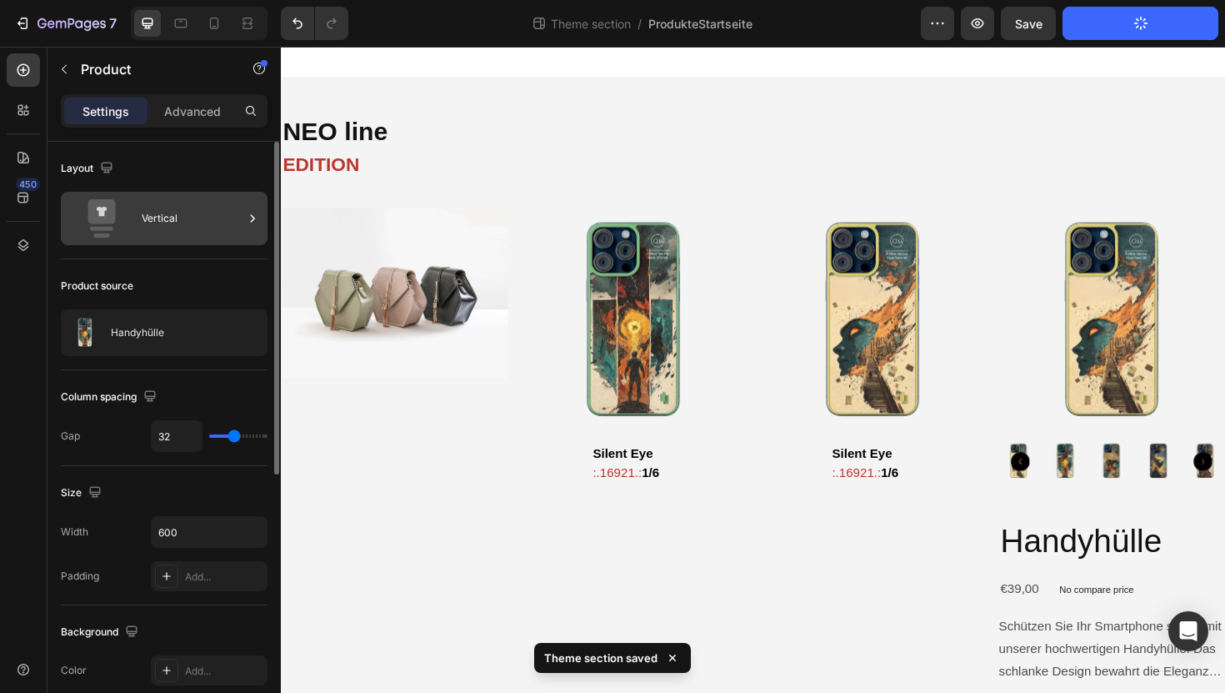
click at [251, 218] on icon at bounding box center [252, 218] width 17 height 17
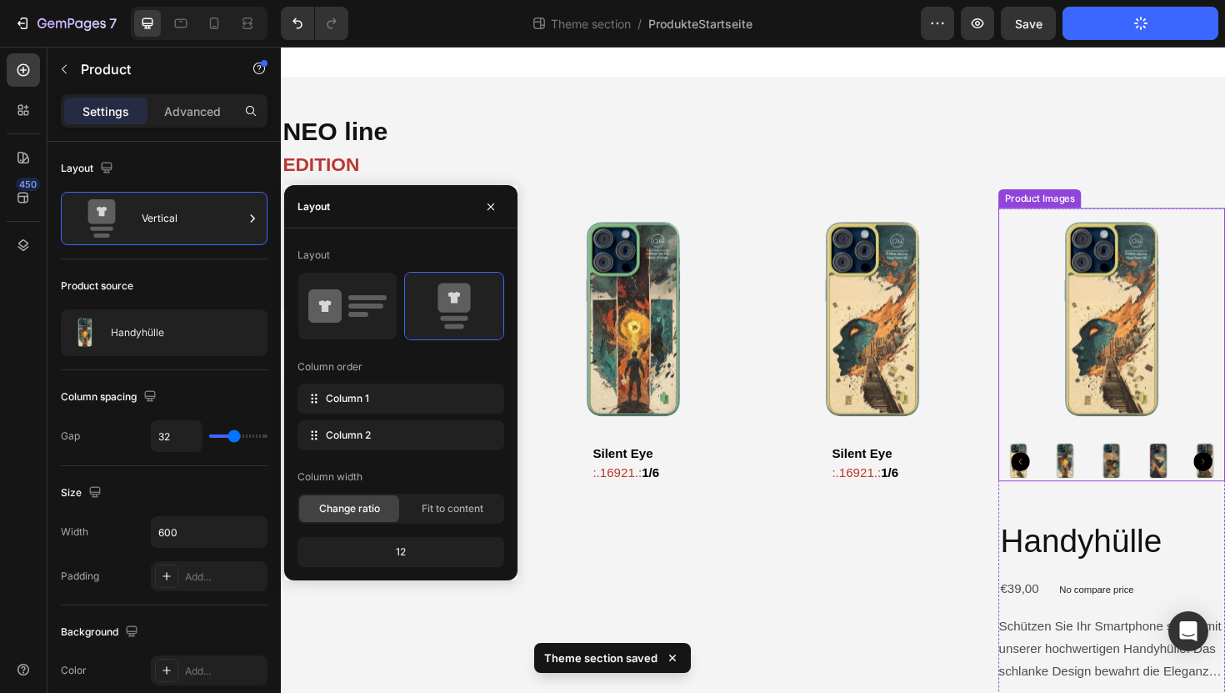
click at [1128, 254] on img at bounding box center [1161, 338] width 240 height 240
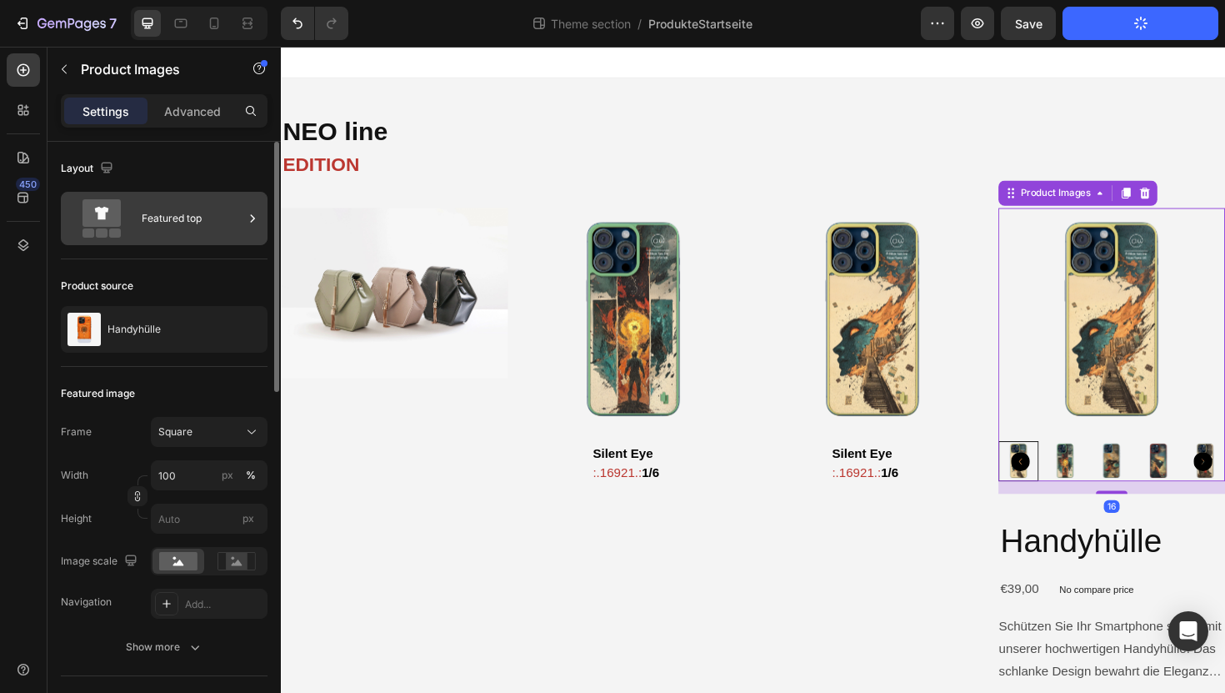
click at [122, 218] on icon at bounding box center [101, 218] width 67 height 38
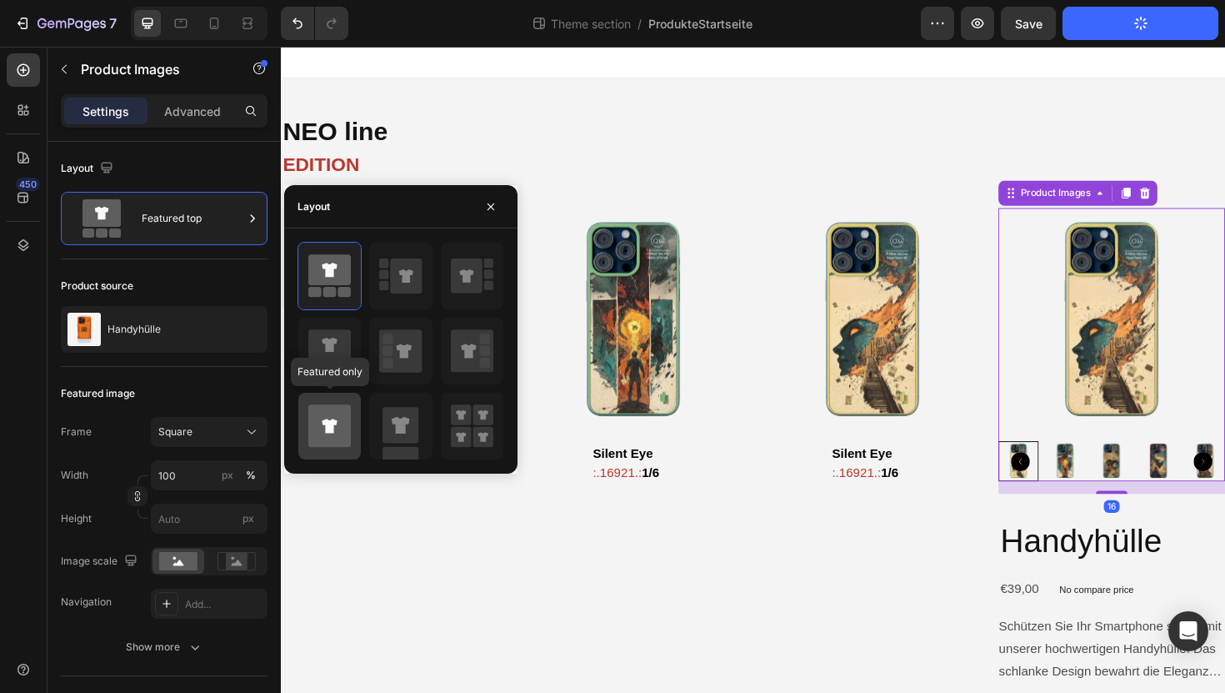
click at [328, 441] on icon at bounding box center [329, 425] width 43 height 43
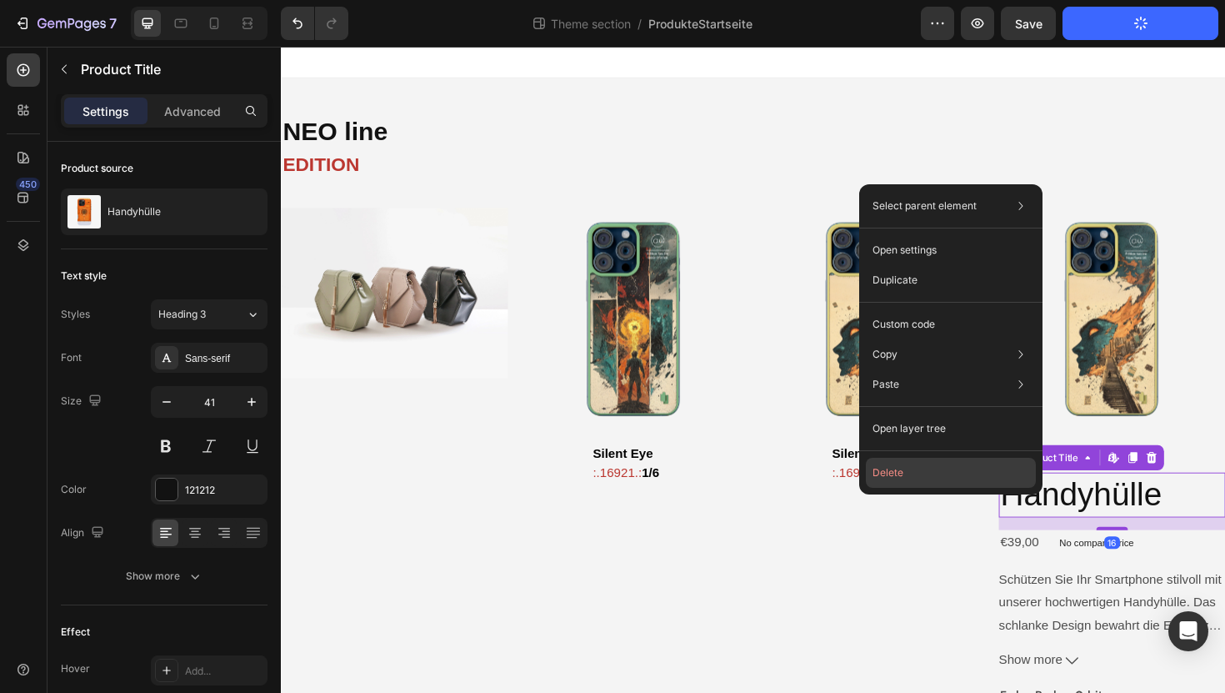
click at [990, 462] on button "Delete" at bounding box center [951, 473] width 170 height 30
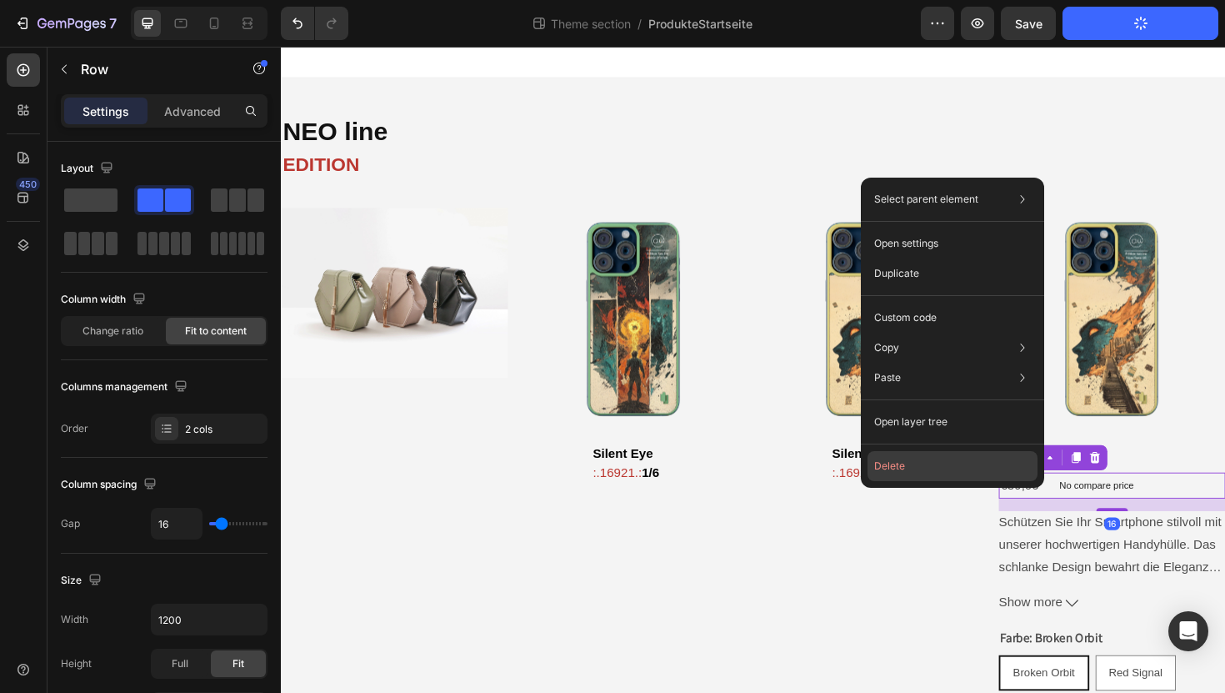
click at [990, 460] on button "Delete" at bounding box center [953, 466] width 170 height 30
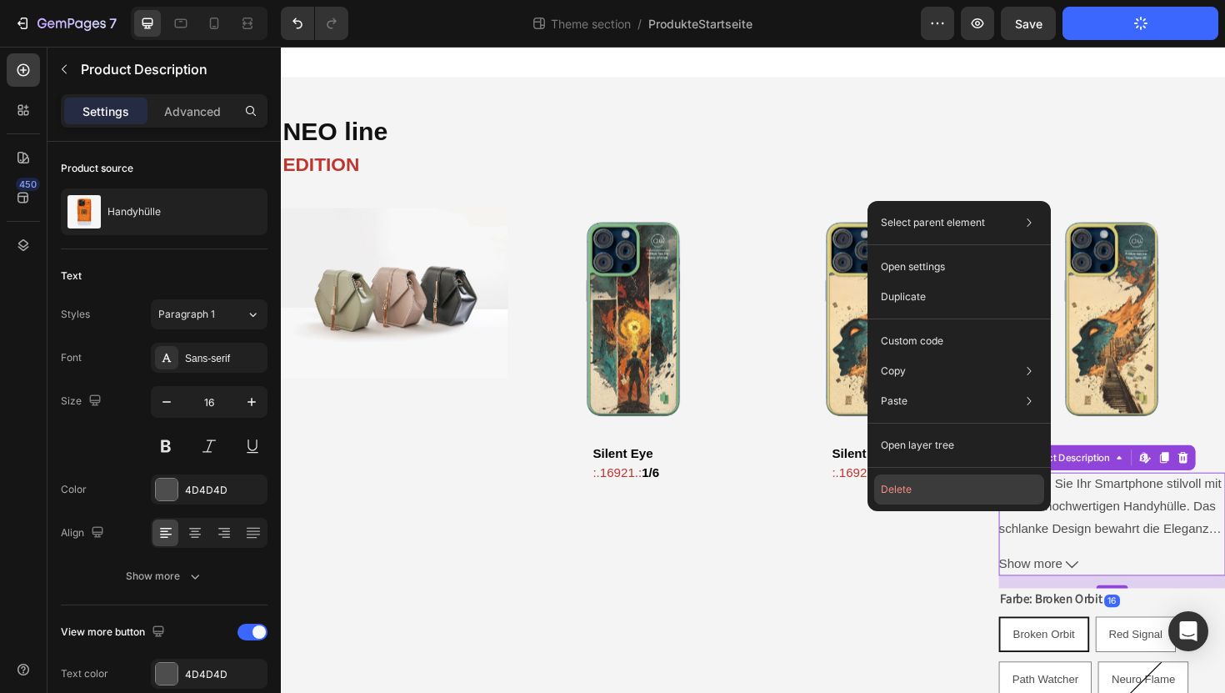
click at [996, 493] on button "Delete" at bounding box center [959, 489] width 170 height 30
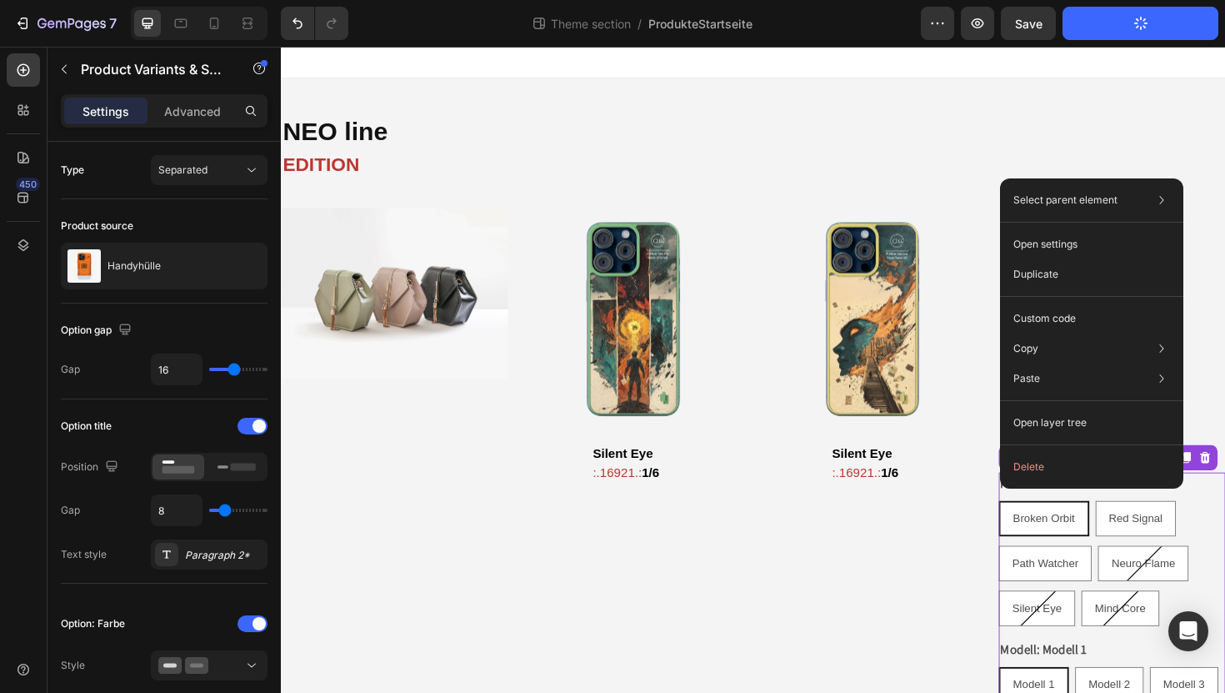
click at [1030, 483] on div "Select parent element Row 4 cols Product Product Variants & Swatches Open setti…" at bounding box center [1091, 333] width 183 height 310
click at [1030, 472] on button "Delete" at bounding box center [1092, 467] width 170 height 30
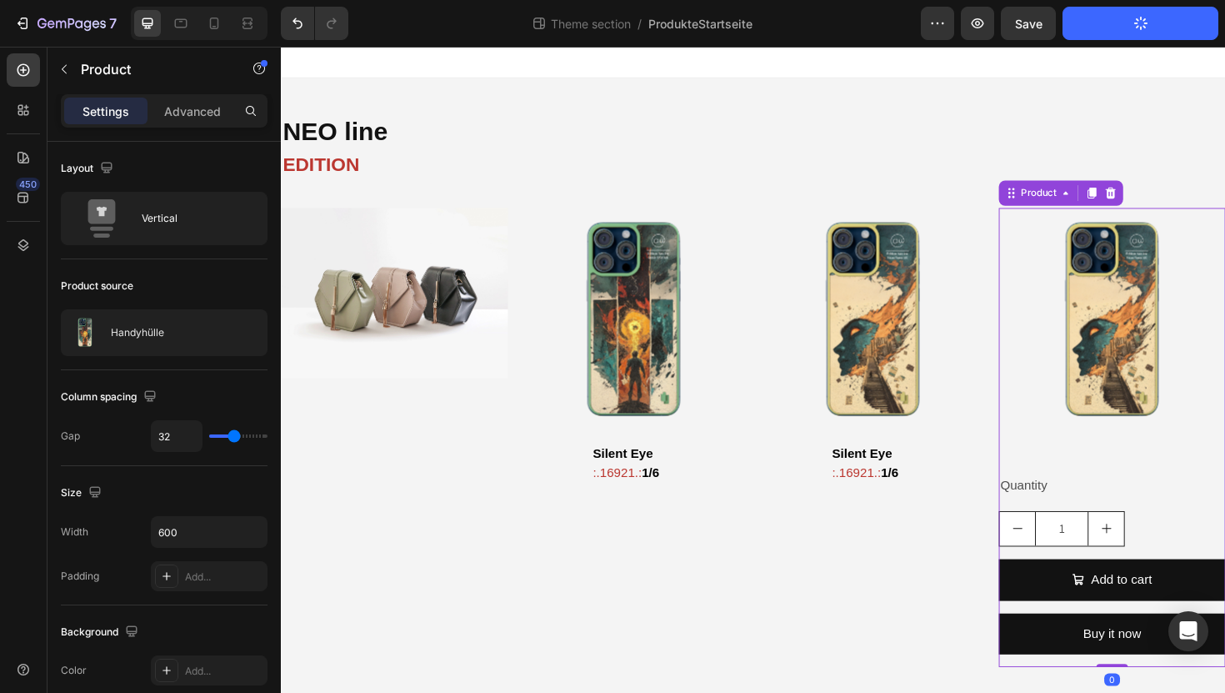
click at [1193, 528] on div "Quantity Text Block 1 Product Quantity Add to cart Add to Cart Buy it now Dynam…" at bounding box center [1161, 601] width 240 height 206
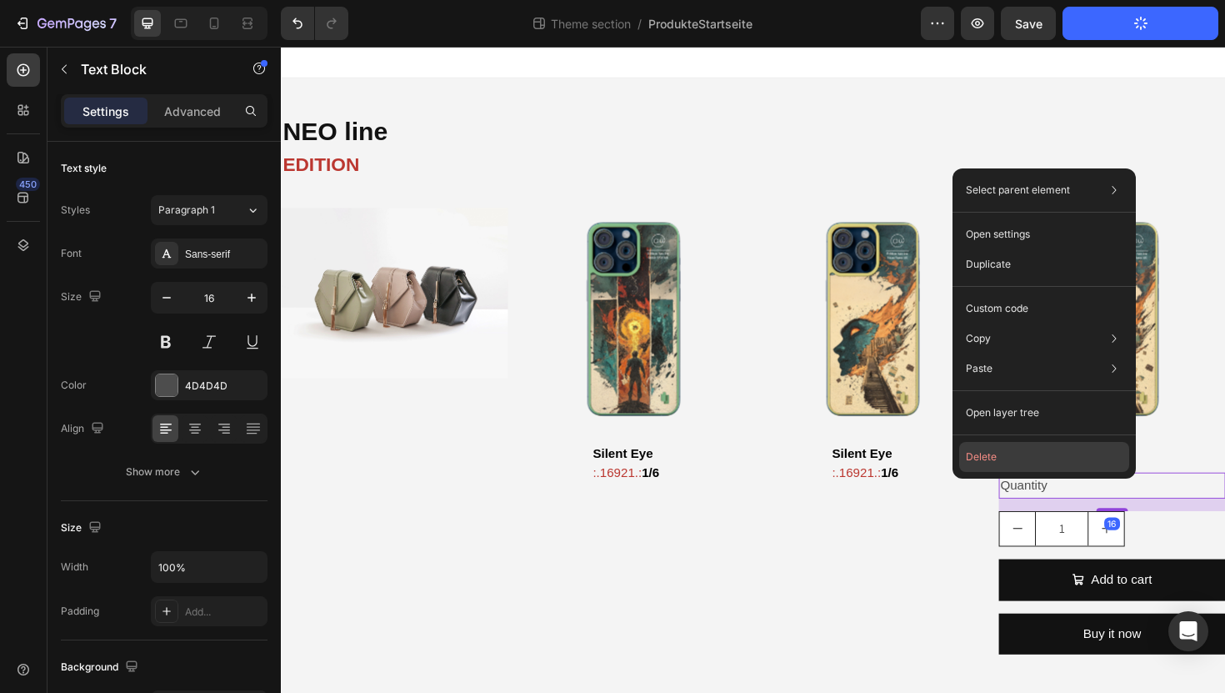
click at [1105, 454] on button "Delete" at bounding box center [1044, 457] width 170 height 30
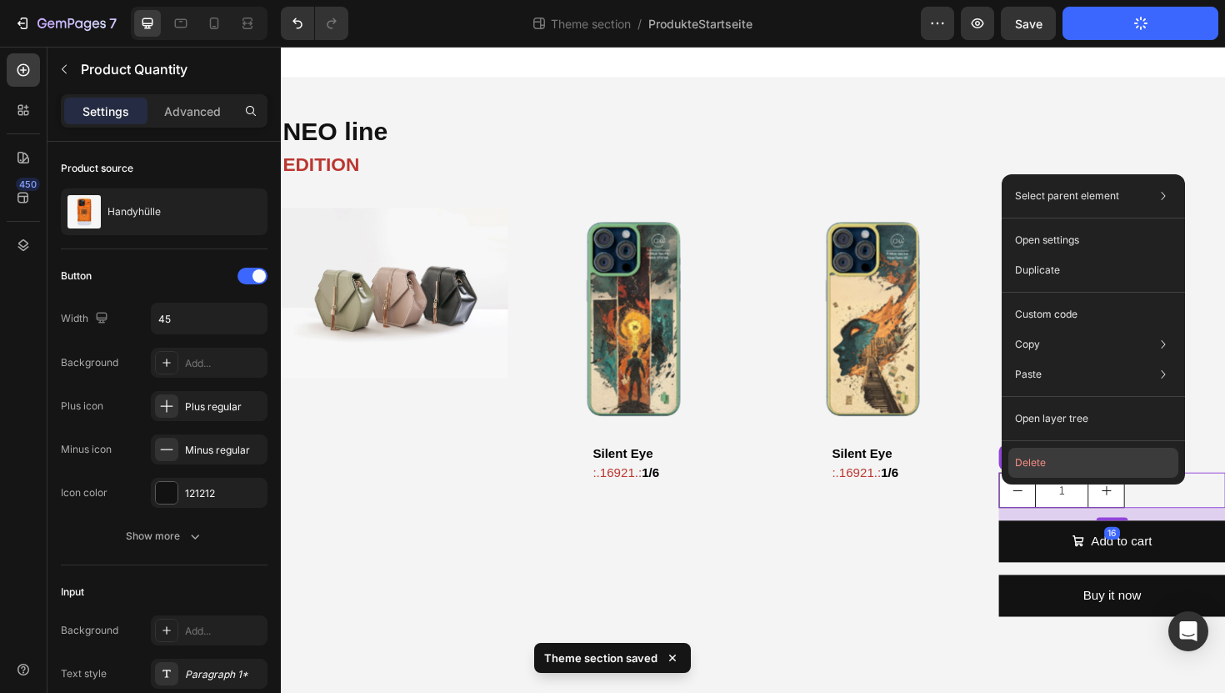
click at [1122, 466] on button "Delete" at bounding box center [1093, 463] width 170 height 30
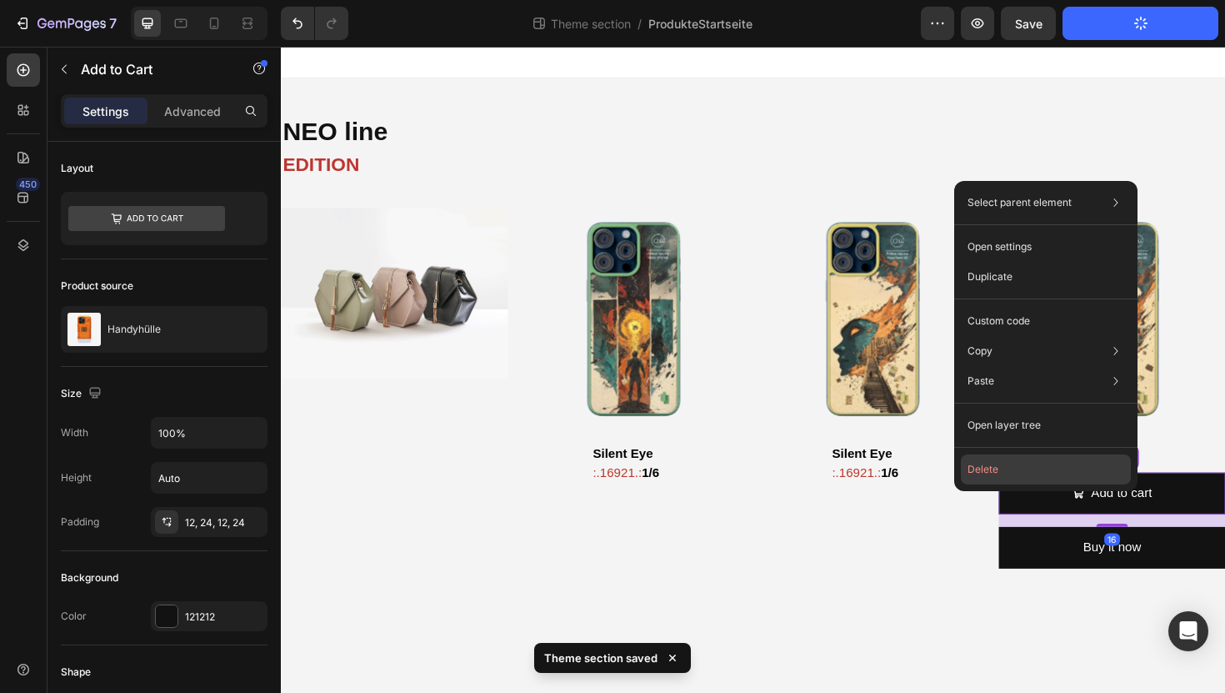
click at [1080, 475] on button "Delete" at bounding box center [1046, 469] width 170 height 30
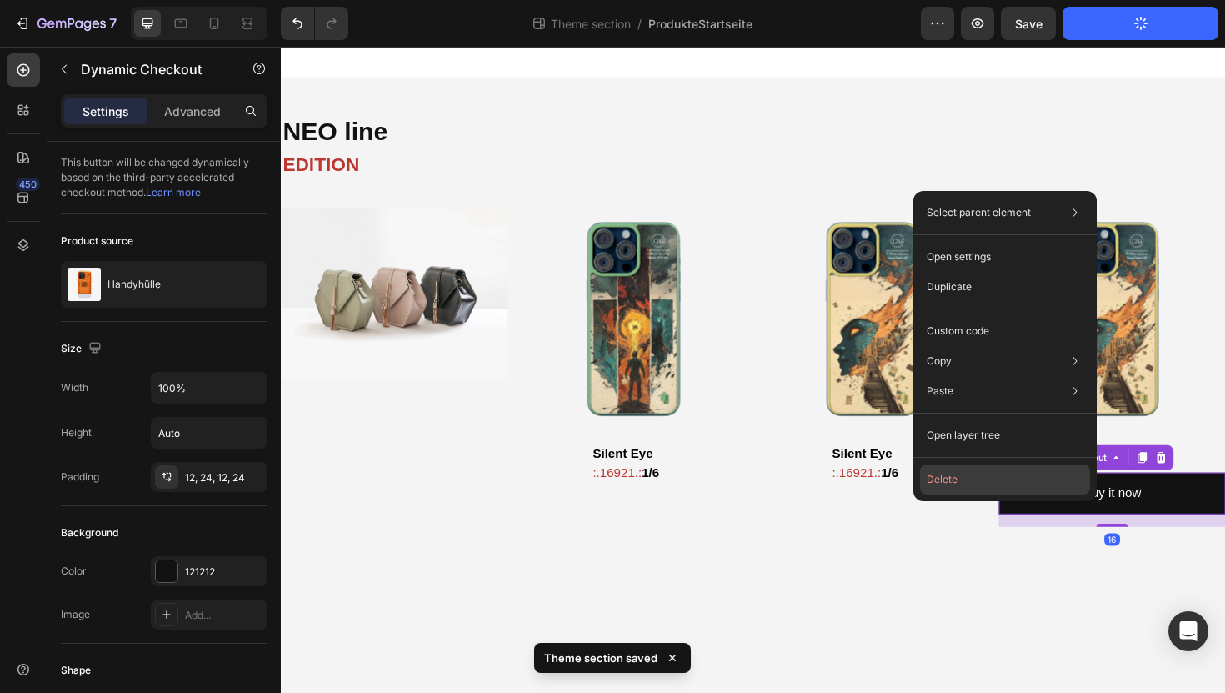
click at [1062, 474] on button "Delete" at bounding box center [1005, 479] width 170 height 30
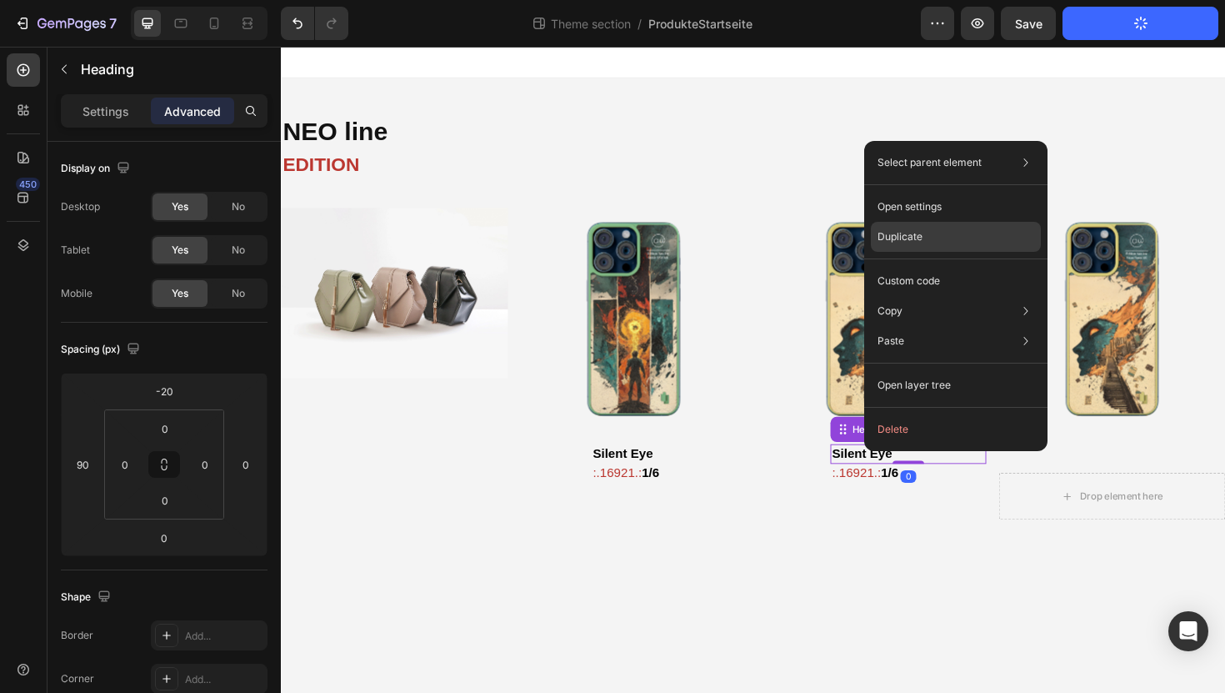
click at [923, 266] on div "Duplicate" at bounding box center [956, 281] width 170 height 30
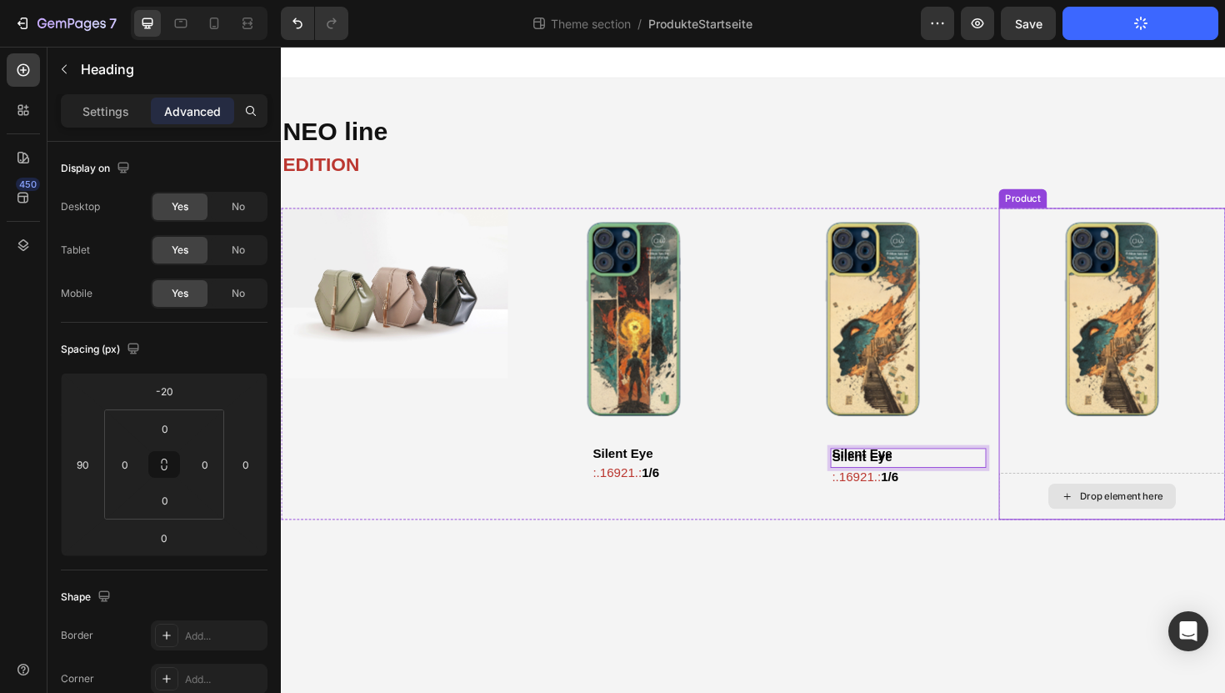
drag, startPoint x: 926, startPoint y: 482, endPoint x: 1118, endPoint y: 511, distance: 193.9
drag, startPoint x: 1021, startPoint y: 482, endPoint x: 1126, endPoint y: 513, distance: 109.4
click at [1127, 513] on div "Image Product Images ⁠⁠⁠⁠⁠⁠⁠ Silent Eye Heading ⁠⁠⁠⁠⁠⁠⁠ :.16921.: 1/6 Heading P…" at bounding box center [781, 383] width 1000 height 330
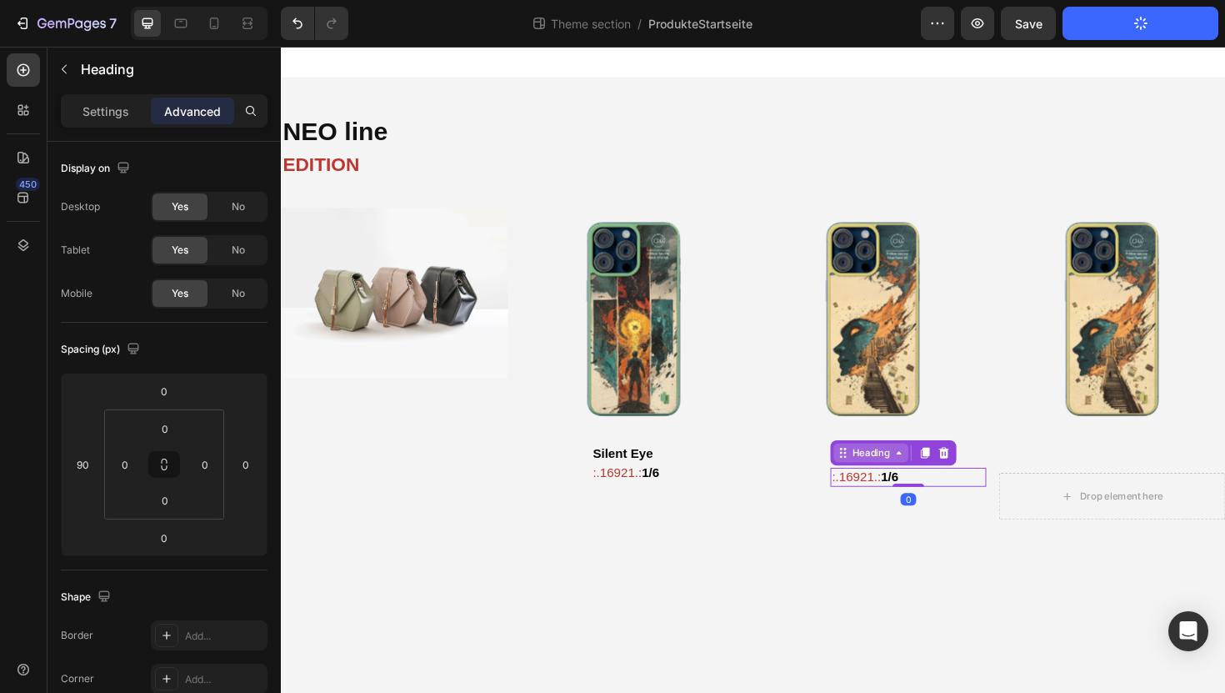
click at [883, 478] on div "Heading" at bounding box center [906, 476] width 46 height 15
click at [885, 482] on strong "Silent Eye" at bounding box center [895, 481] width 63 height 14
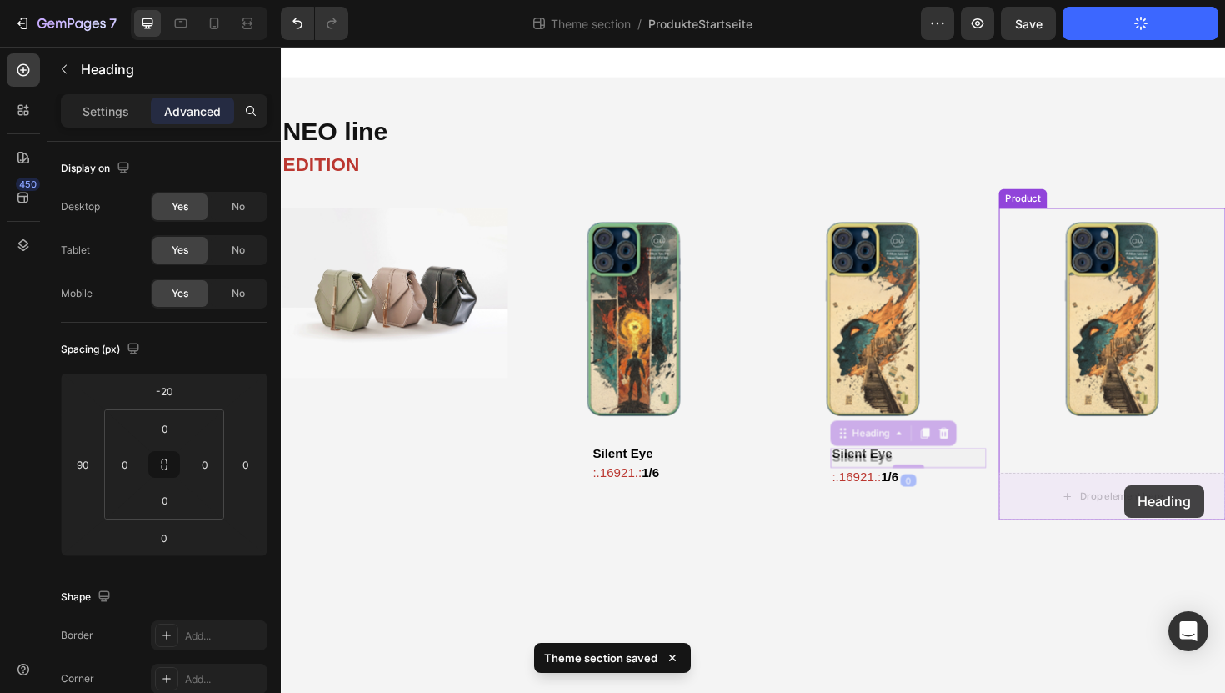
drag, startPoint x: 873, startPoint y: 457, endPoint x: 1174, endPoint y: 511, distance: 306.5
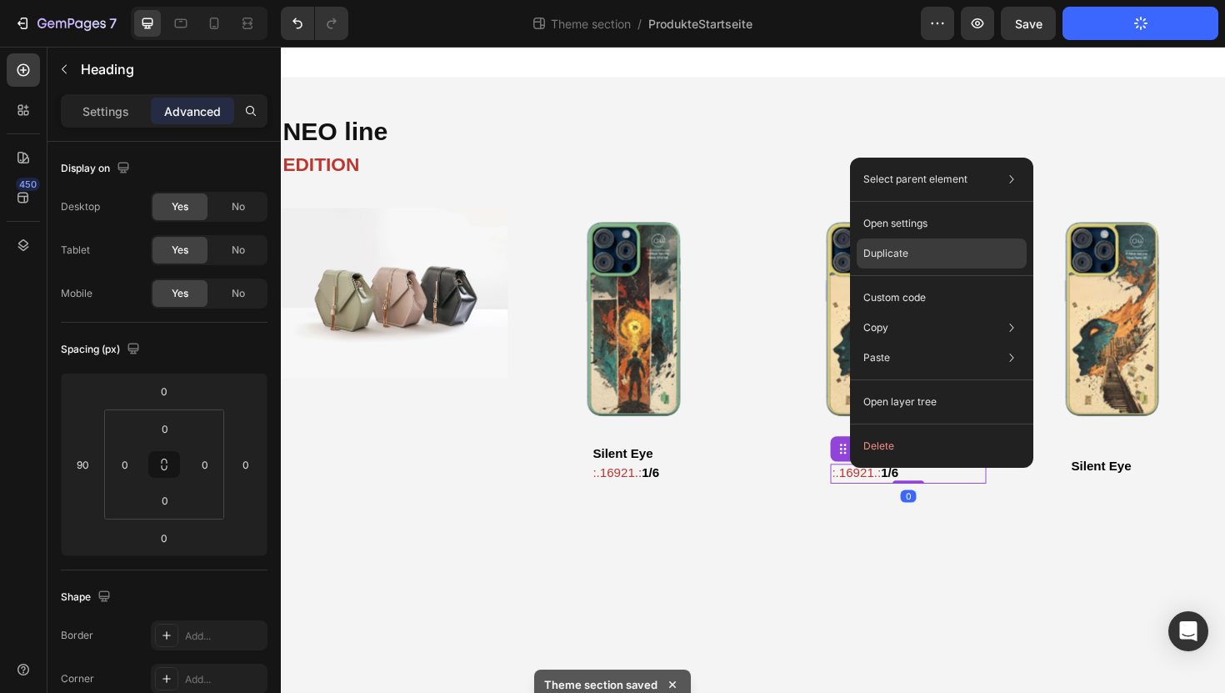
click at [892, 260] on p "Duplicate" at bounding box center [885, 253] width 45 height 15
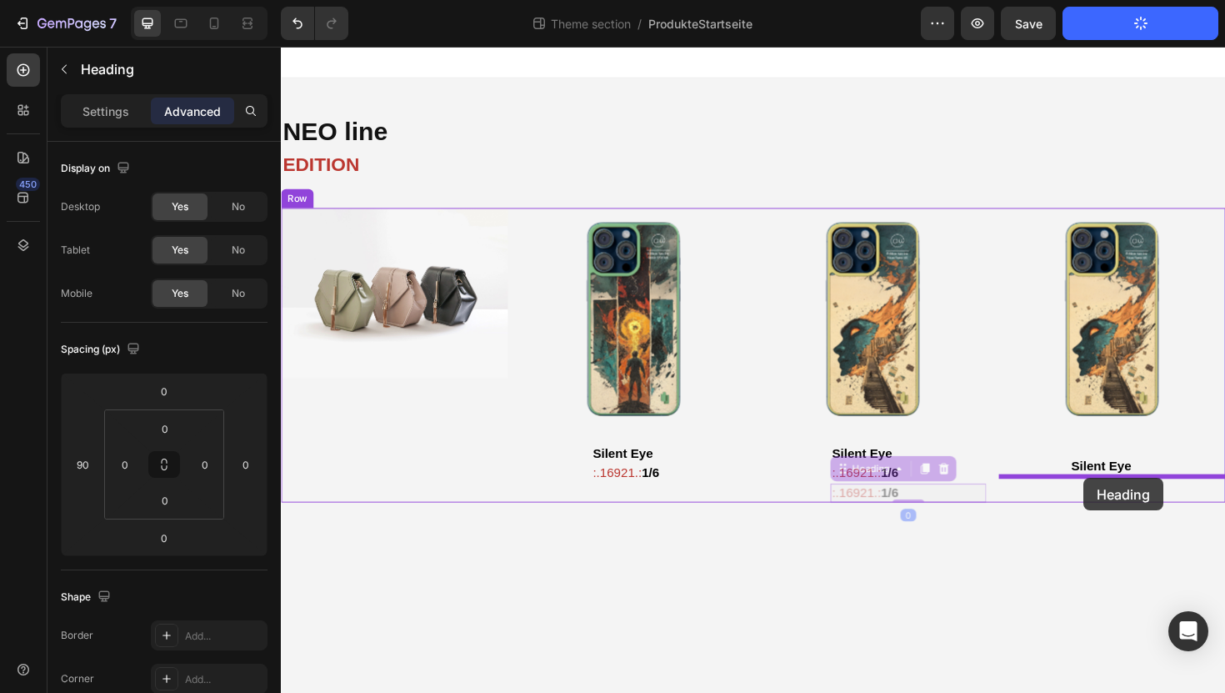
drag, startPoint x: 879, startPoint y: 496, endPoint x: 1130, endPoint y: 503, distance: 251.0
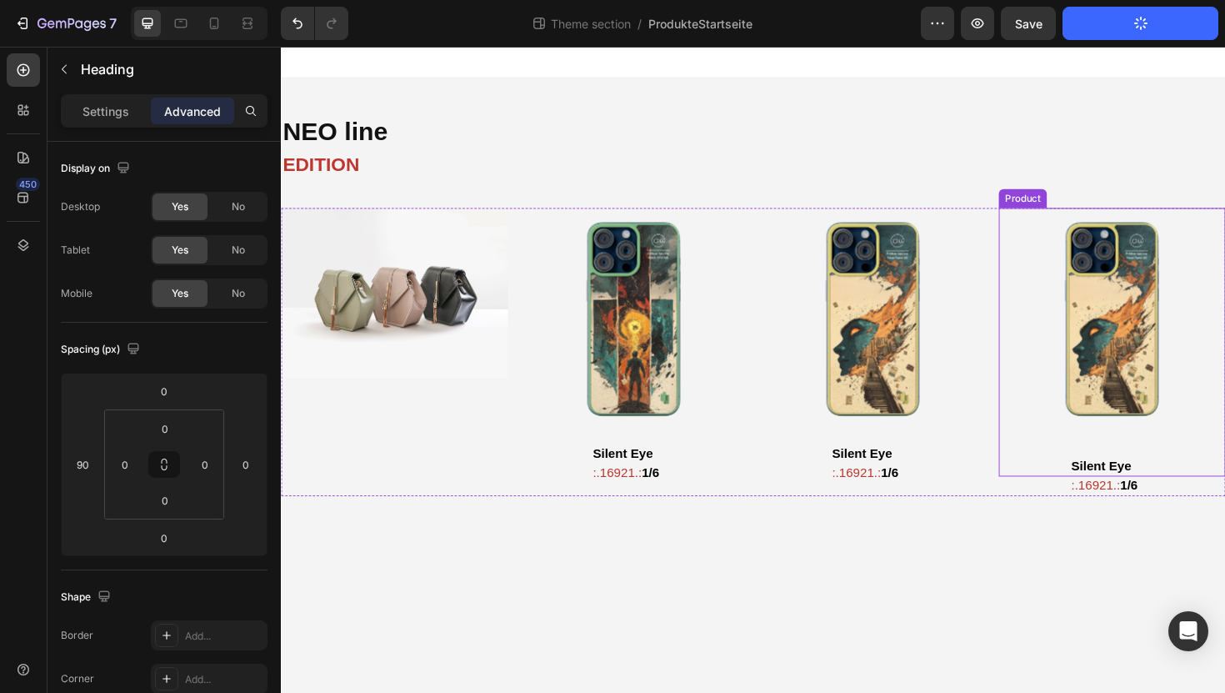
click at [1166, 461] on div "Product Images" at bounding box center [1161, 344] width 240 height 253
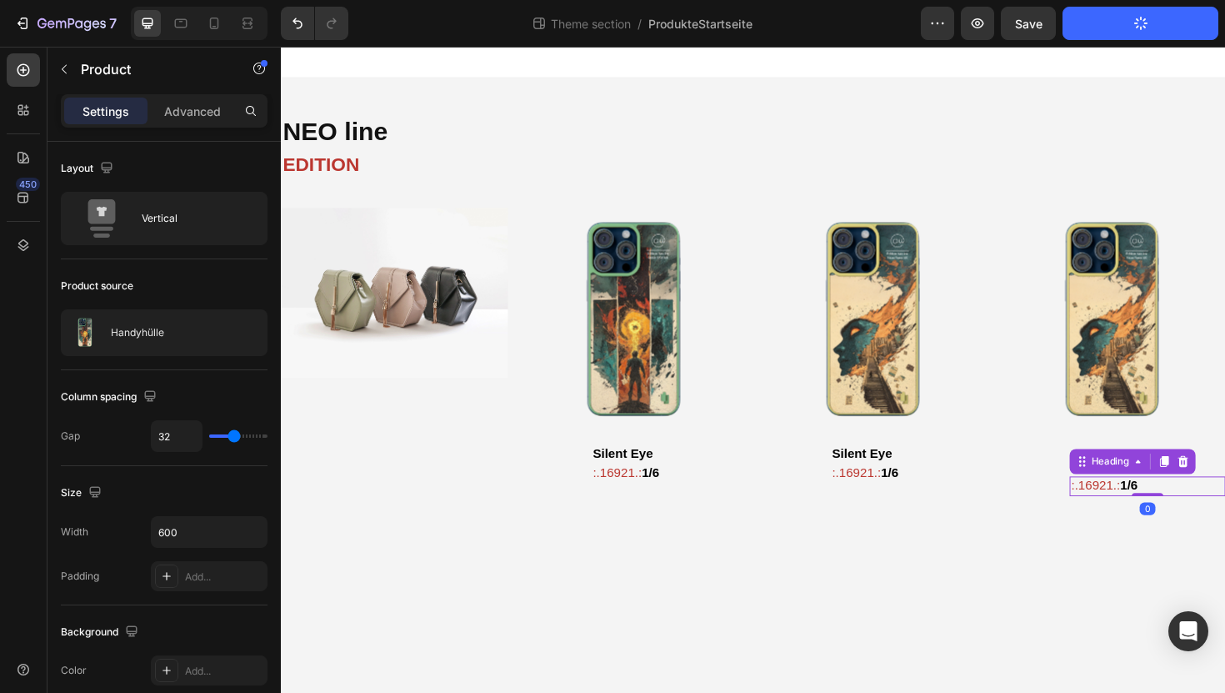
click at [1139, 515] on span ":.16921.:" at bounding box center [1144, 511] width 52 height 14
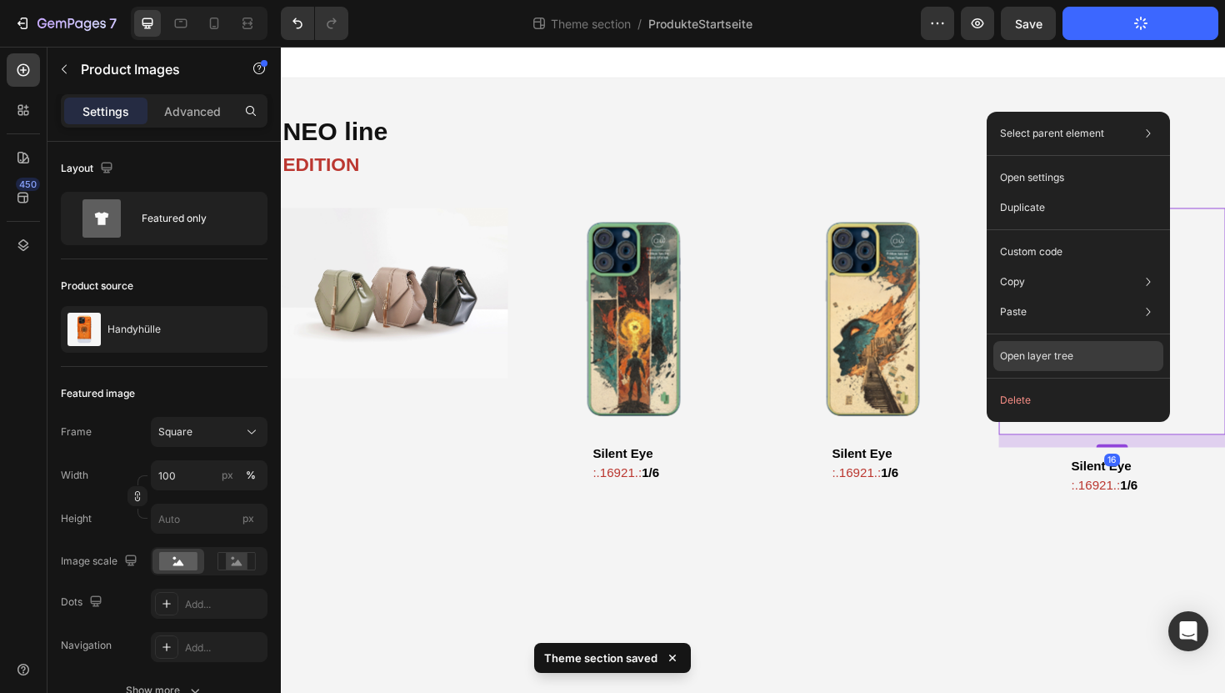
click at [1098, 356] on div "Open layer tree" at bounding box center [1078, 356] width 170 height 30
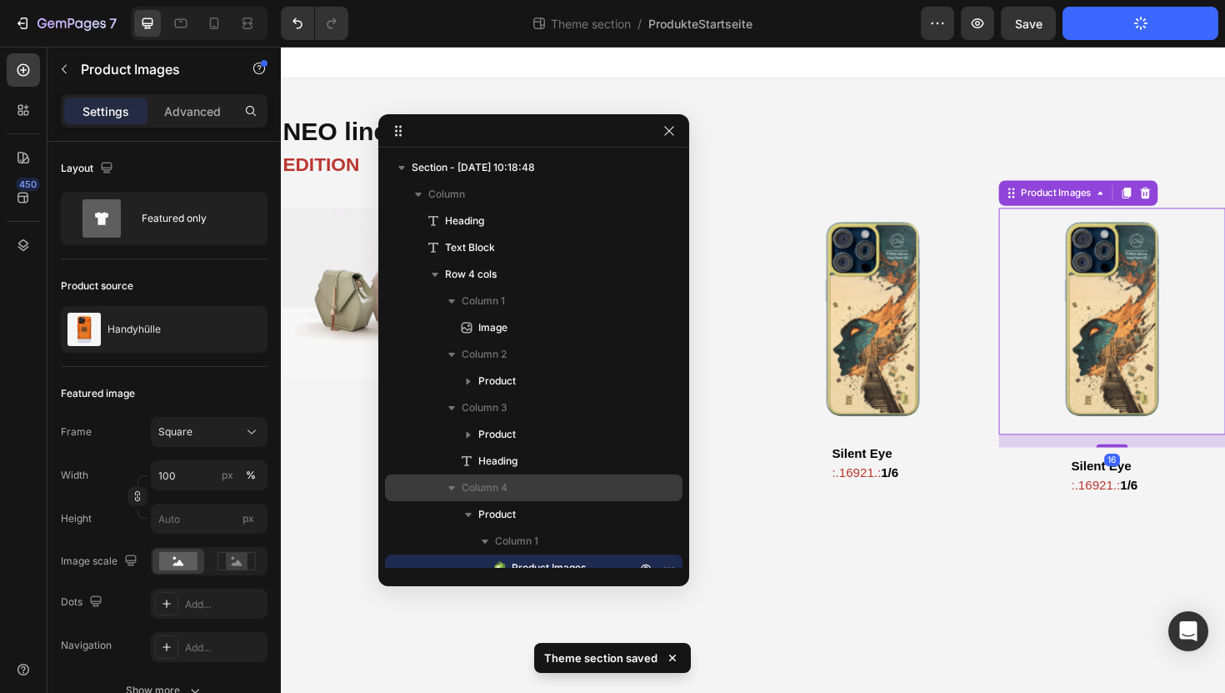
scroll to position [93, 0]
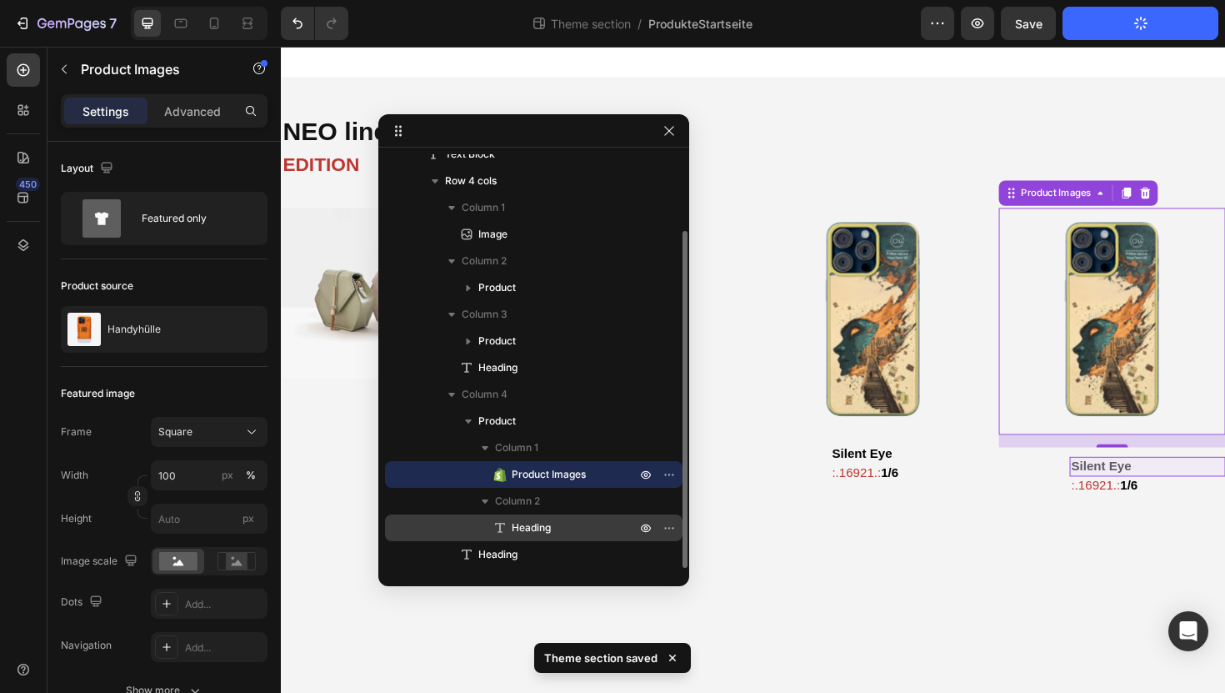
drag, startPoint x: 496, startPoint y: 558, endPoint x: 539, endPoint y: 538, distance: 47.7
click at [540, 537] on div "Product Column 1 Product Images Column 2 Heading Heading" at bounding box center [534, 488] width 298 height 160
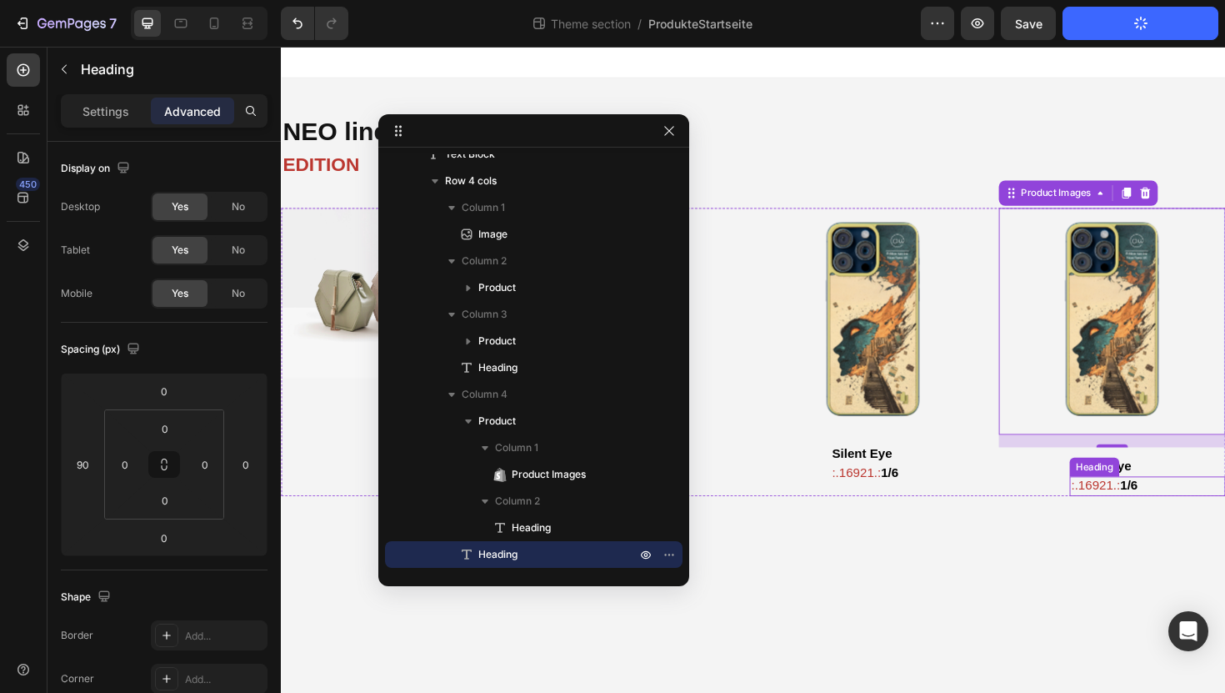
click at [1186, 507] on strong "1/6" at bounding box center [1178, 511] width 18 height 14
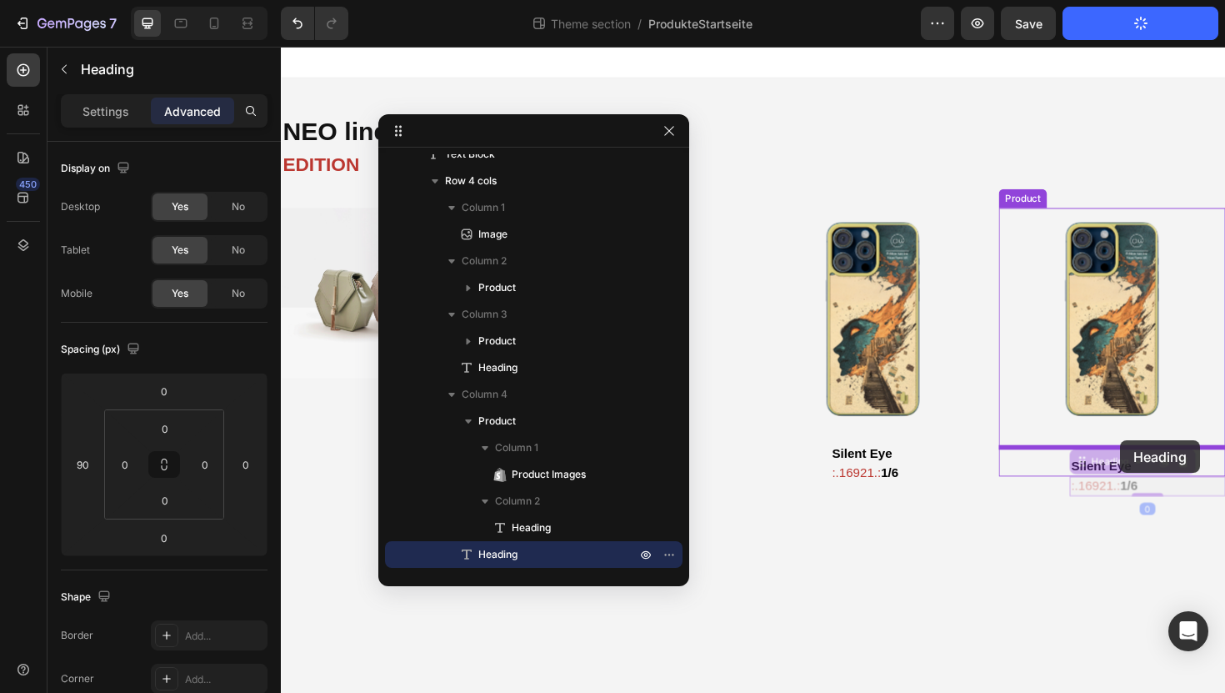
drag, startPoint x: 1121, startPoint y: 489, endPoint x: 1170, endPoint y: 463, distance: 55.9
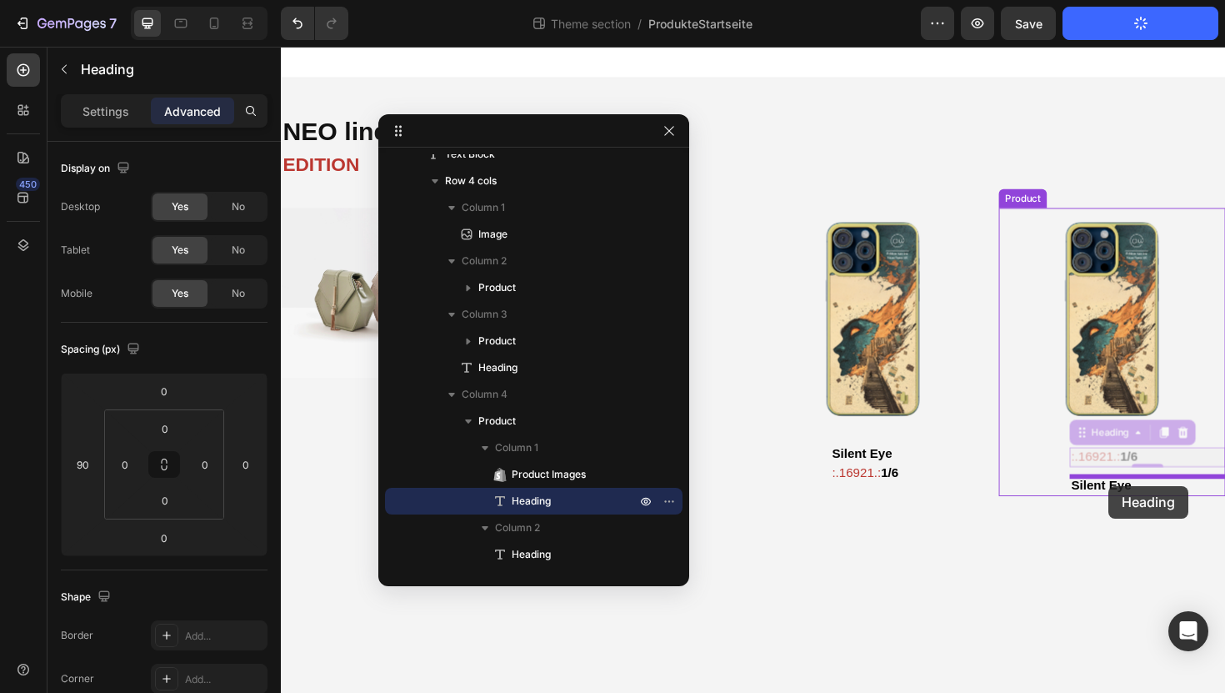
drag, startPoint x: 1125, startPoint y: 455, endPoint x: 1158, endPoint y: 512, distance: 65.3
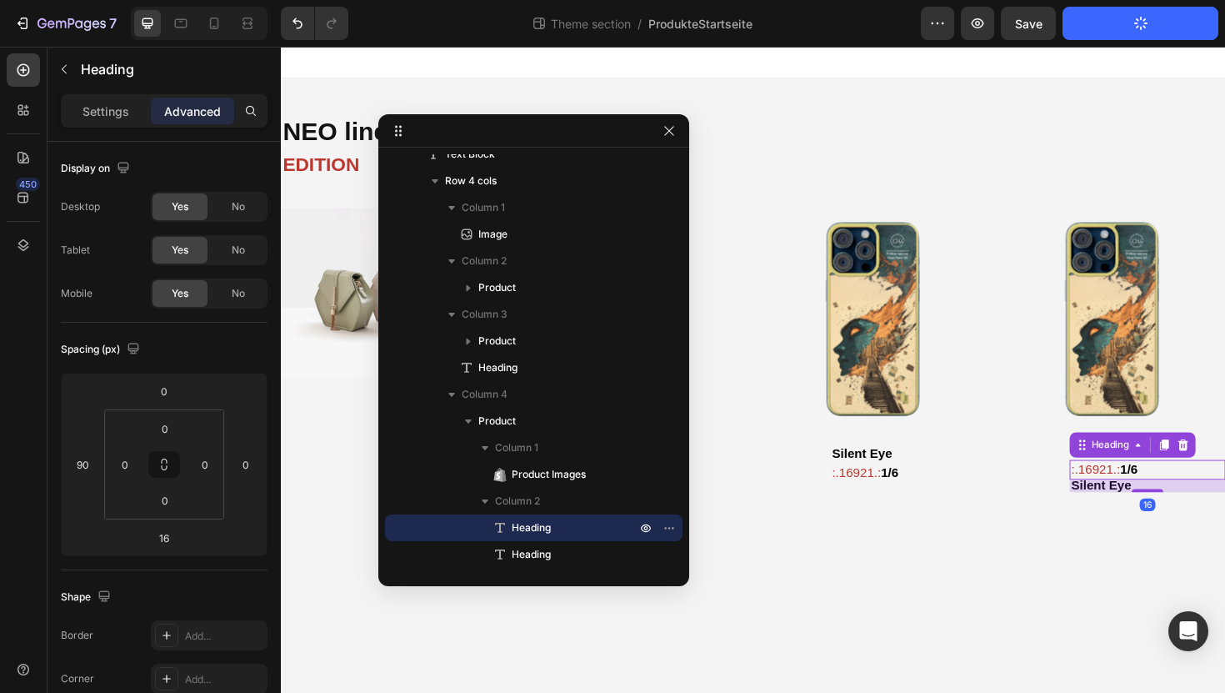
click at [1158, 512] on div "16" at bounding box center [1198, 511] width 165 height 13
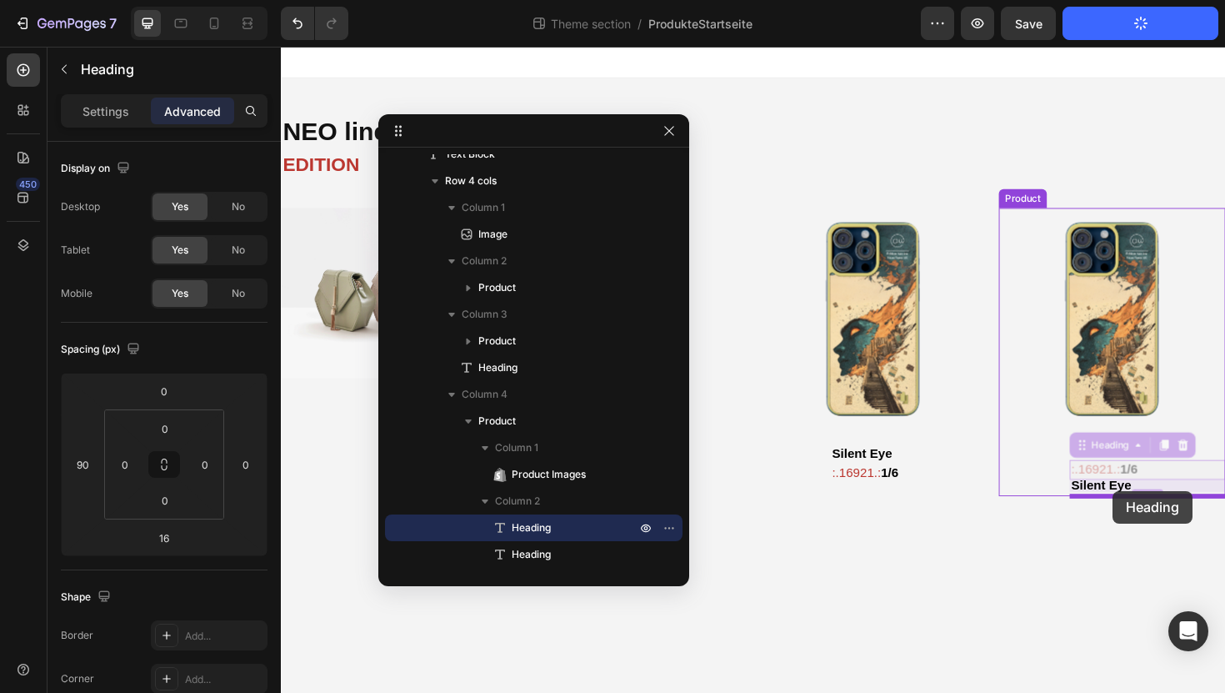
drag, startPoint x: 1127, startPoint y: 468, endPoint x: 1162, endPoint y: 517, distance: 59.7
type input "0"
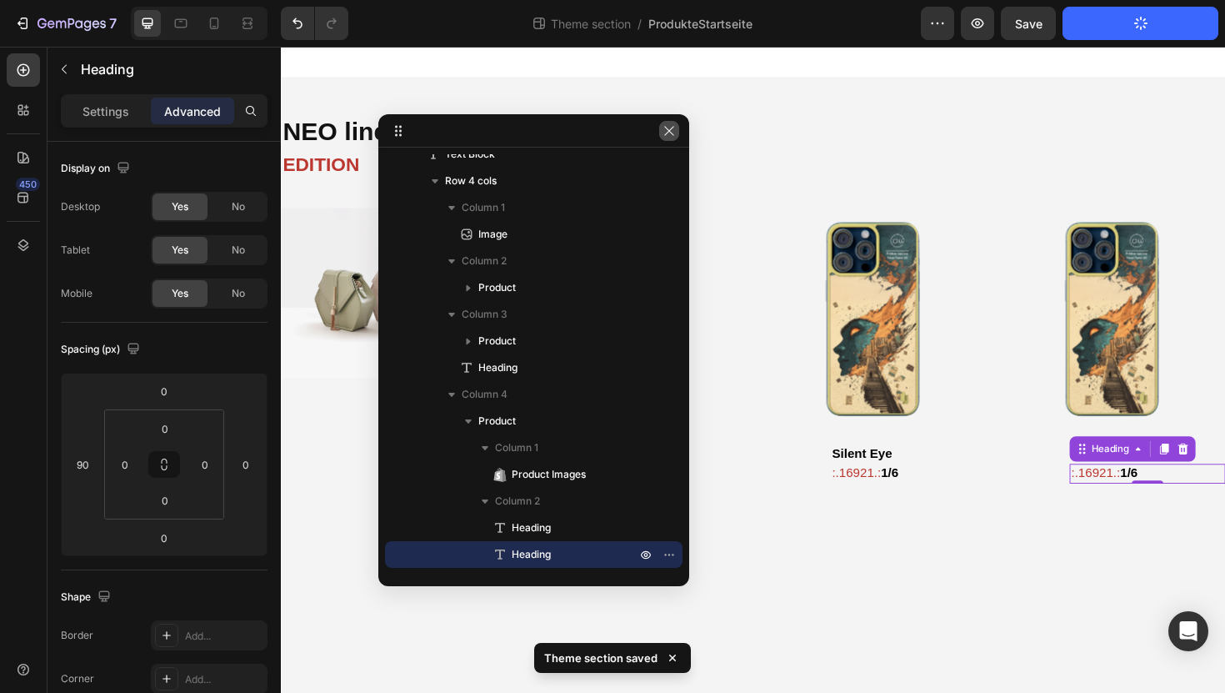
click at [672, 123] on button "button" at bounding box center [669, 131] width 20 height 20
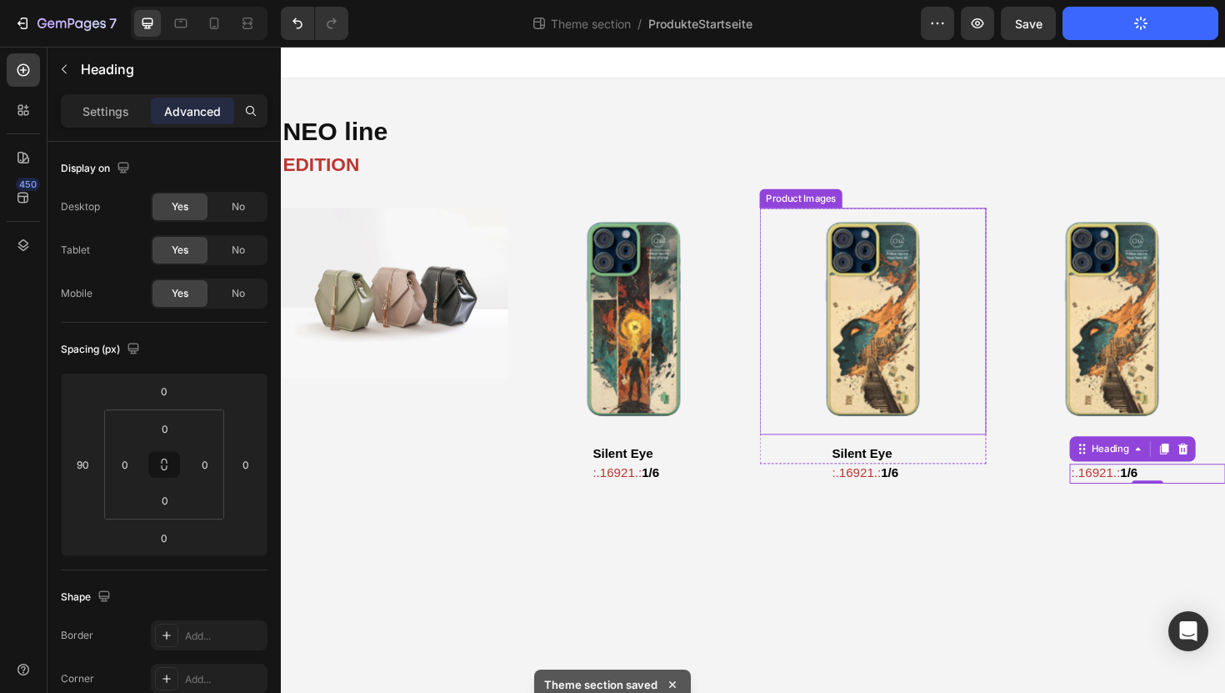
click at [909, 370] on img at bounding box center [908, 338] width 240 height 240
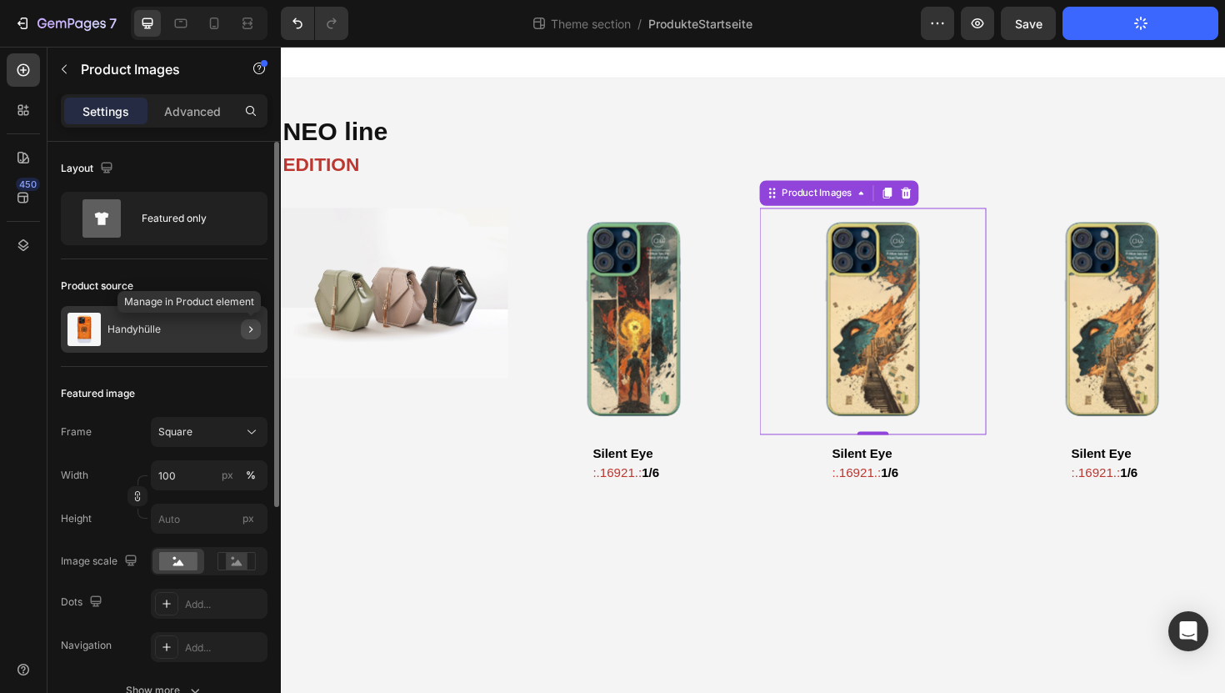
click at [258, 330] on button "button" at bounding box center [251, 329] width 20 height 20
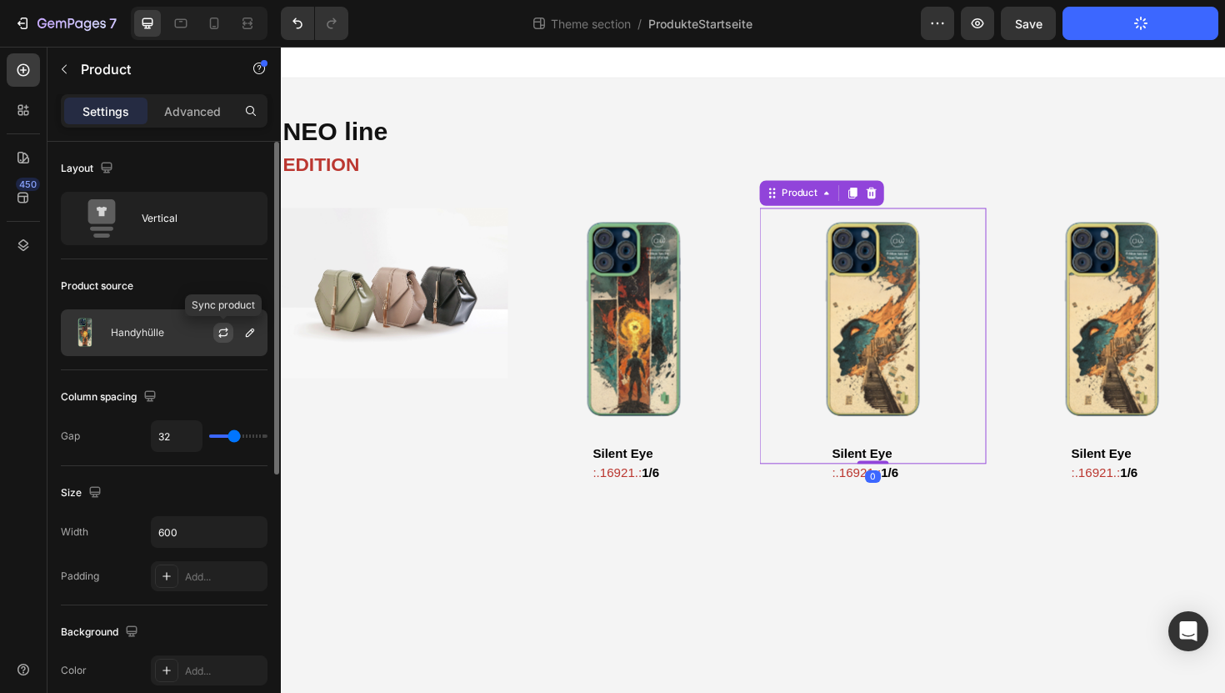
click at [228, 335] on icon "button" at bounding box center [223, 332] width 13 height 13
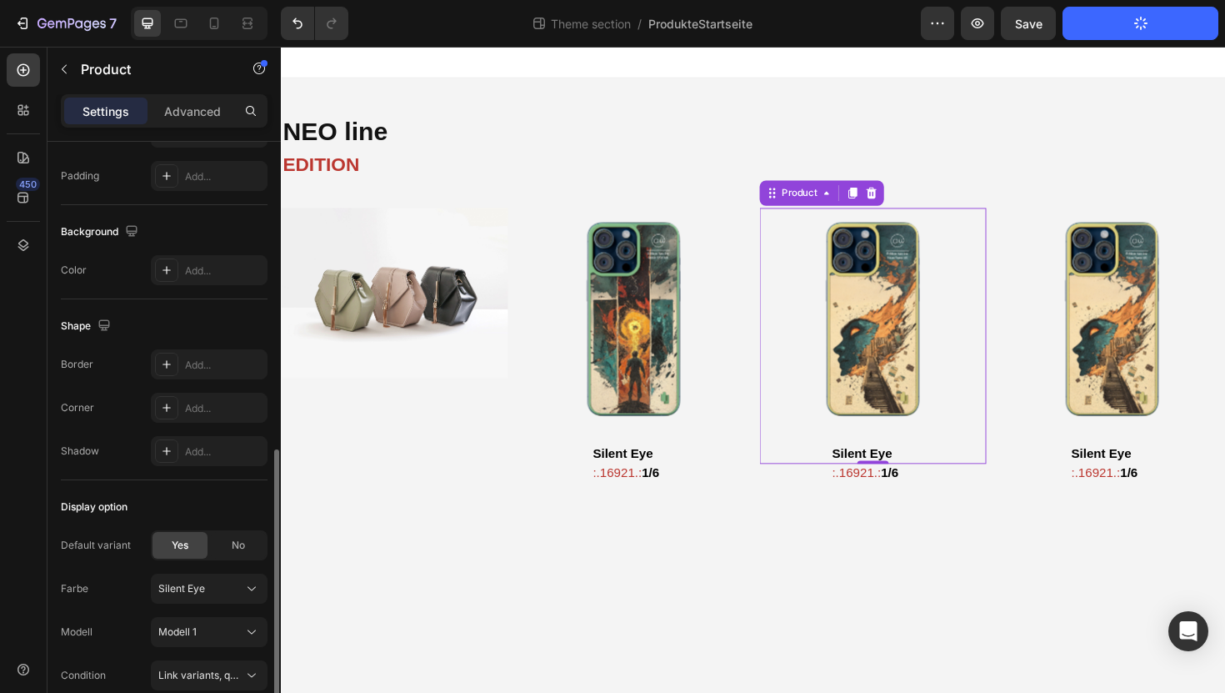
scroll to position [478, 0]
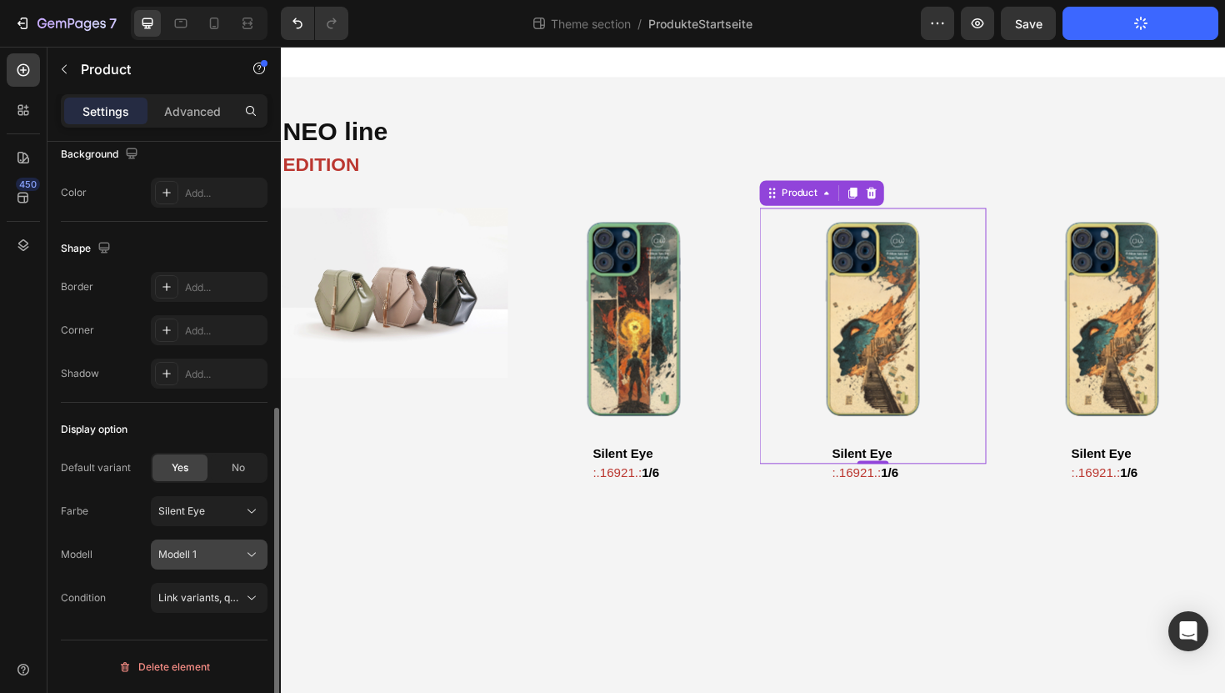
click at [209, 568] on button "Modell 1" at bounding box center [209, 554] width 117 height 30
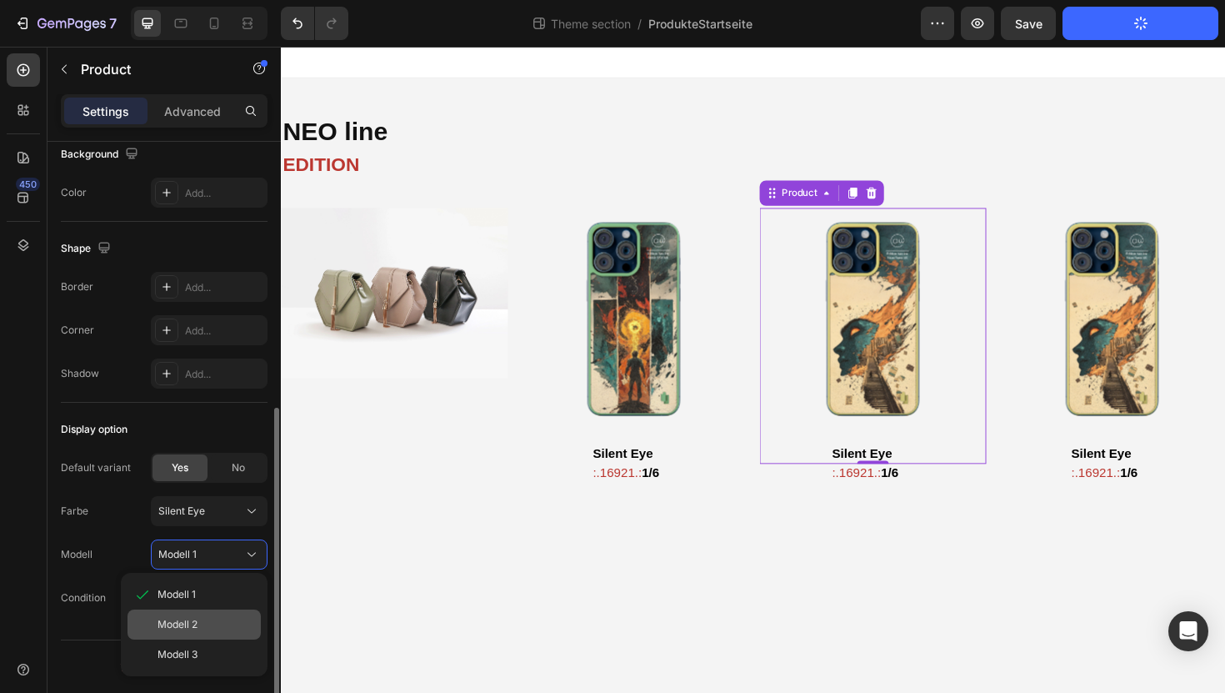
click at [207, 632] on div "Modell 2" at bounding box center [194, 624] width 133 height 30
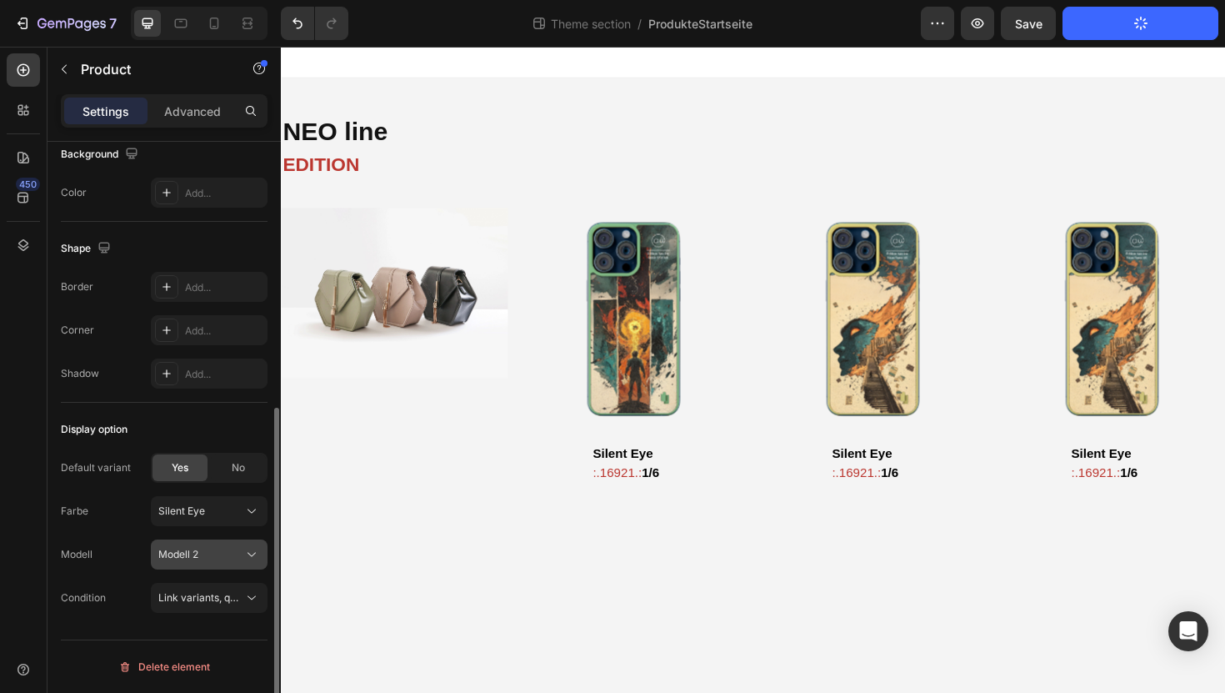
click at [215, 551] on div "Modell 2" at bounding box center [199, 554] width 82 height 15
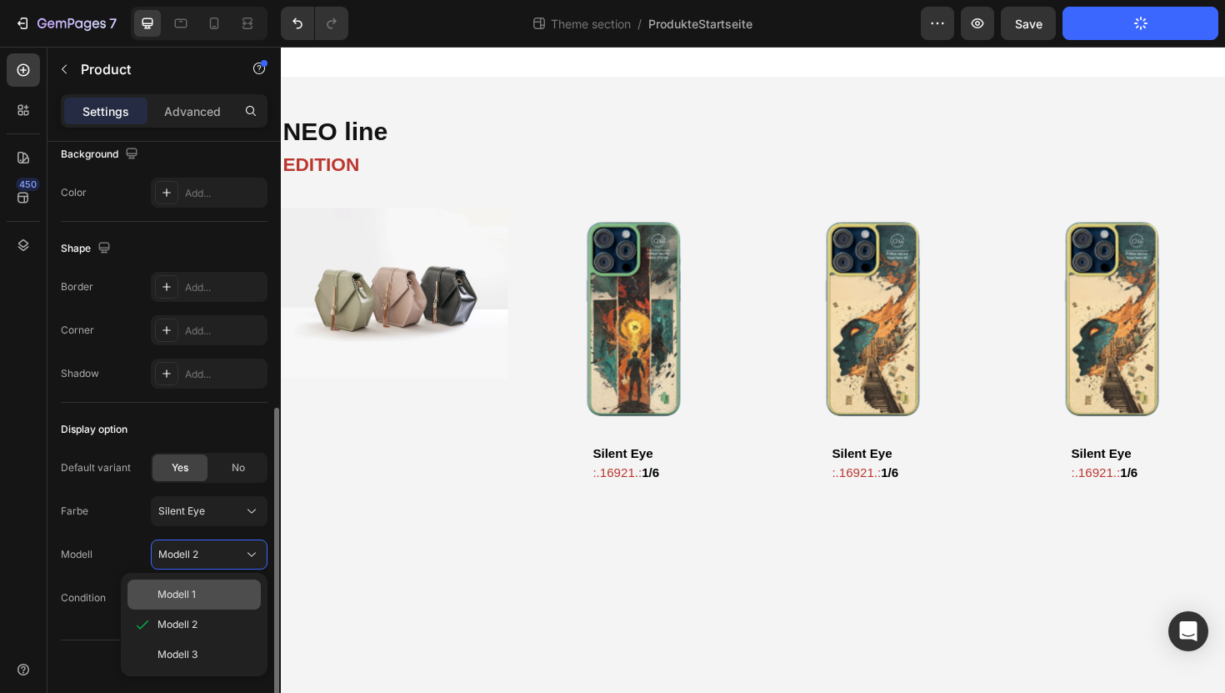
click at [207, 588] on div "Modell 1" at bounding box center [206, 594] width 97 height 15
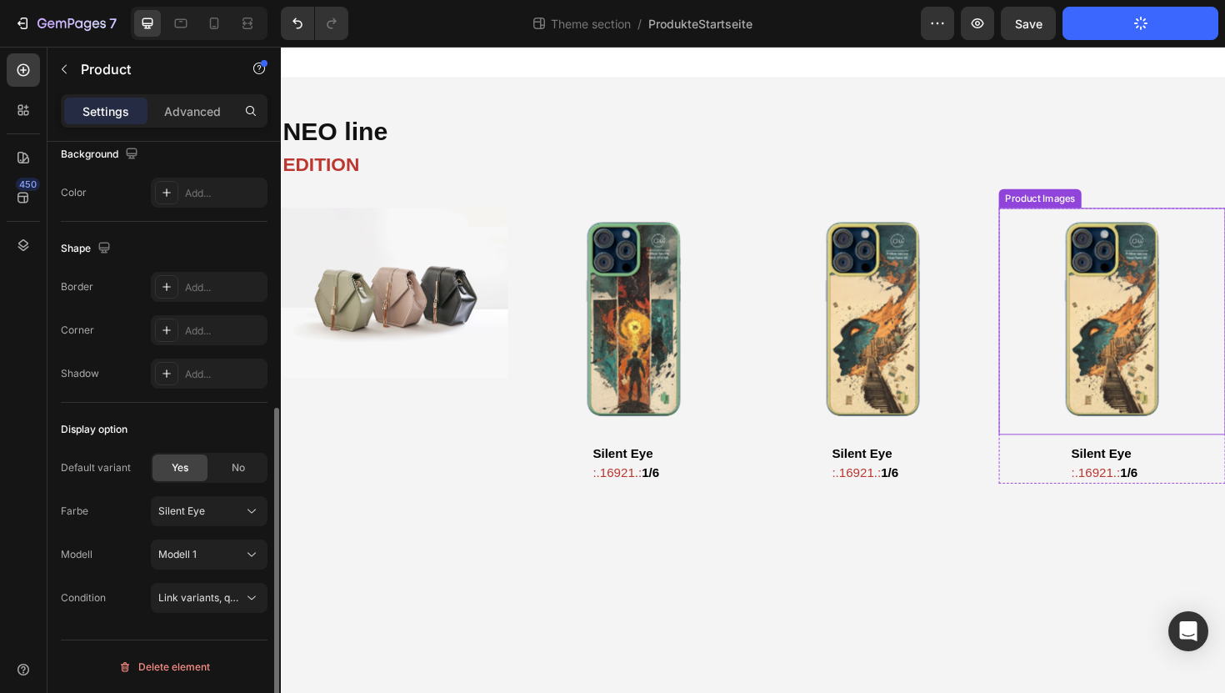
click at [1162, 351] on img at bounding box center [1161, 338] width 240 height 240
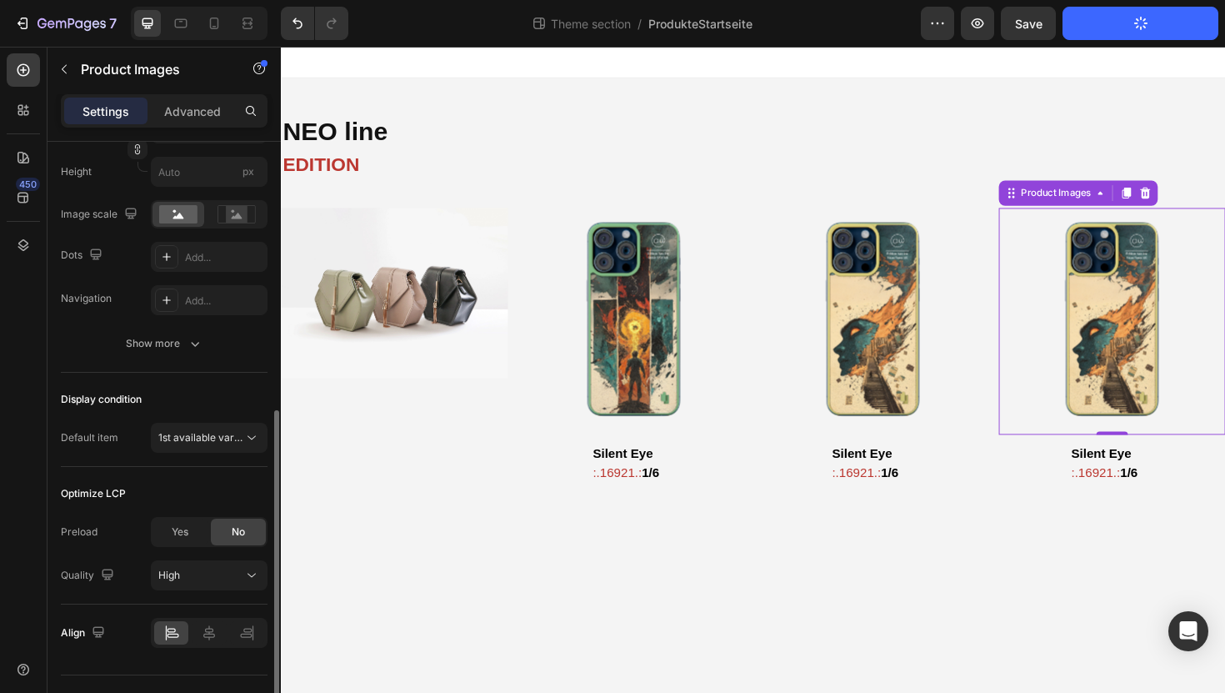
scroll to position [382, 0]
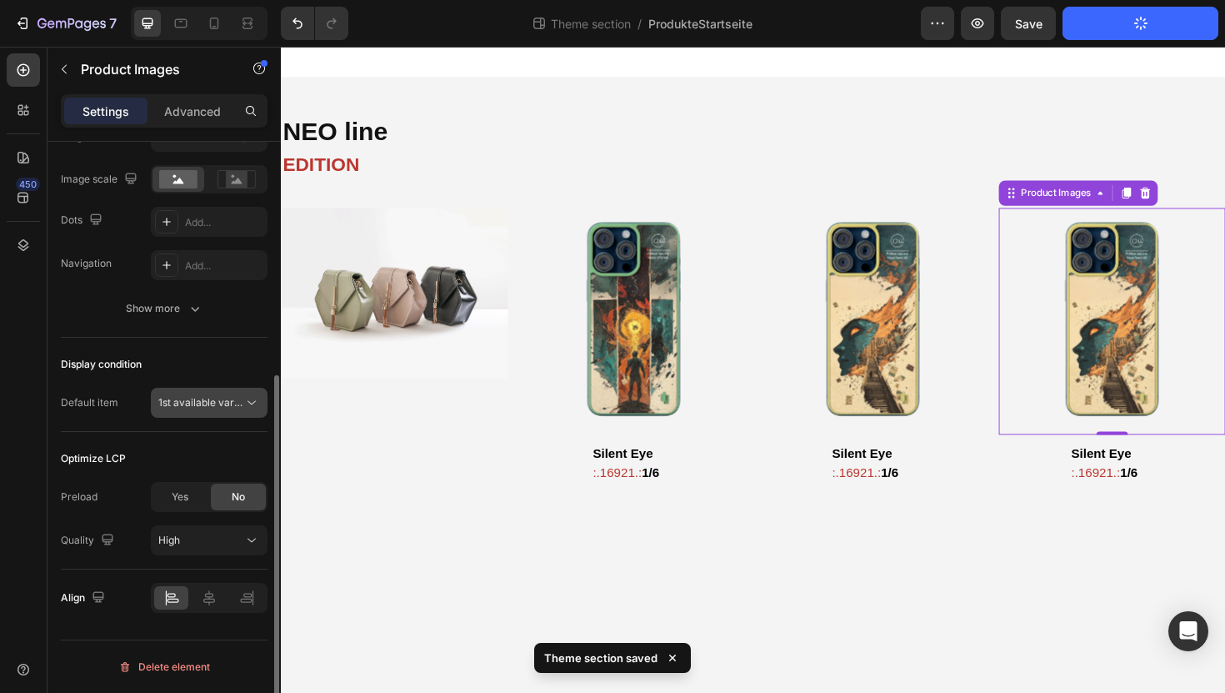
click at [182, 403] on span "1st available variant" at bounding box center [204, 402] width 93 height 13
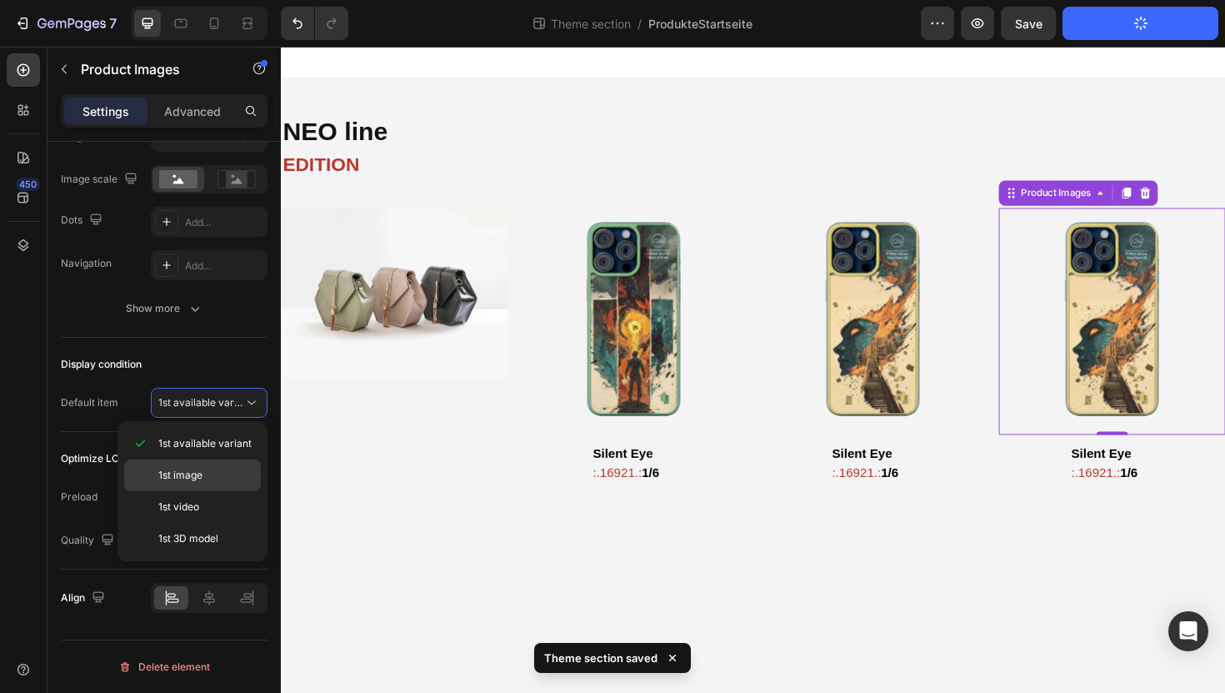
click at [173, 491] on div "1st image" at bounding box center [192, 507] width 137 height 32
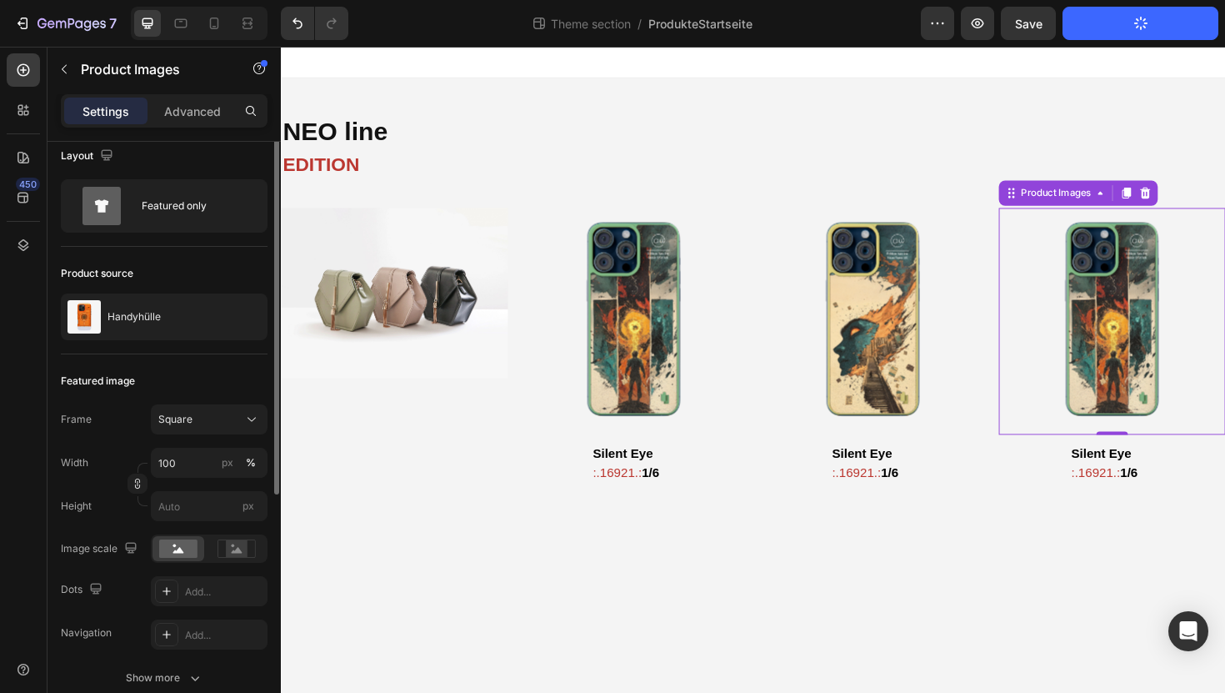
scroll to position [0, 0]
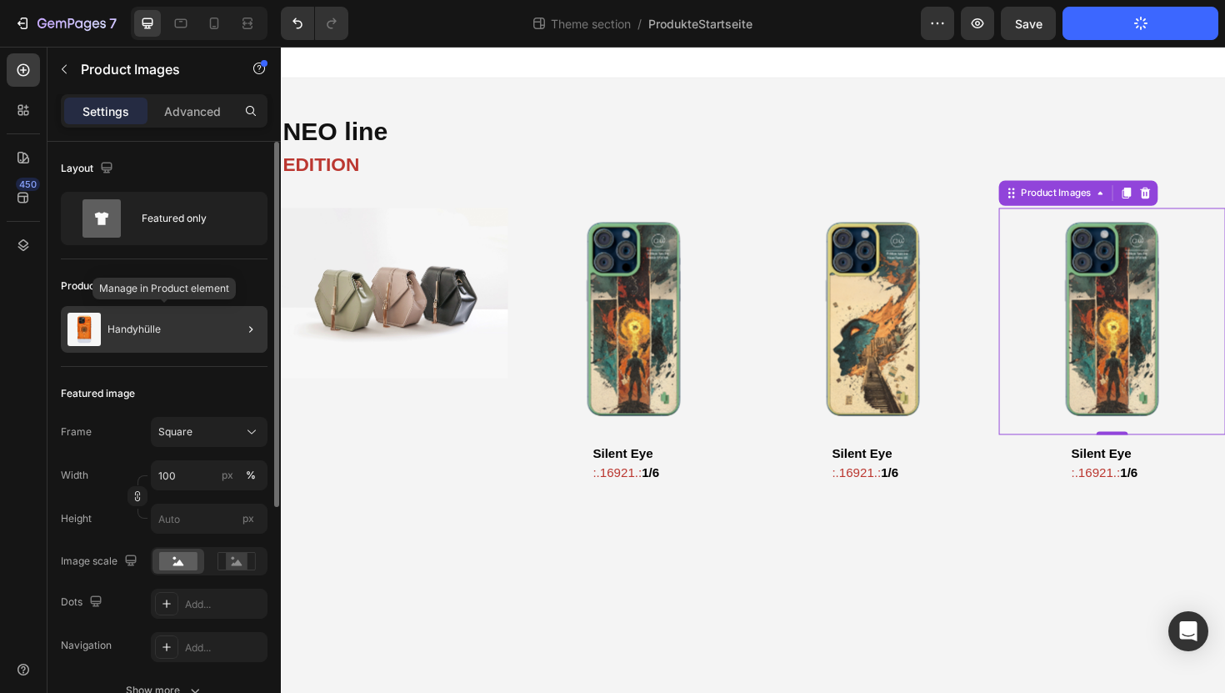
click at [206, 329] on div "Handyhülle" at bounding box center [164, 329] width 207 height 47
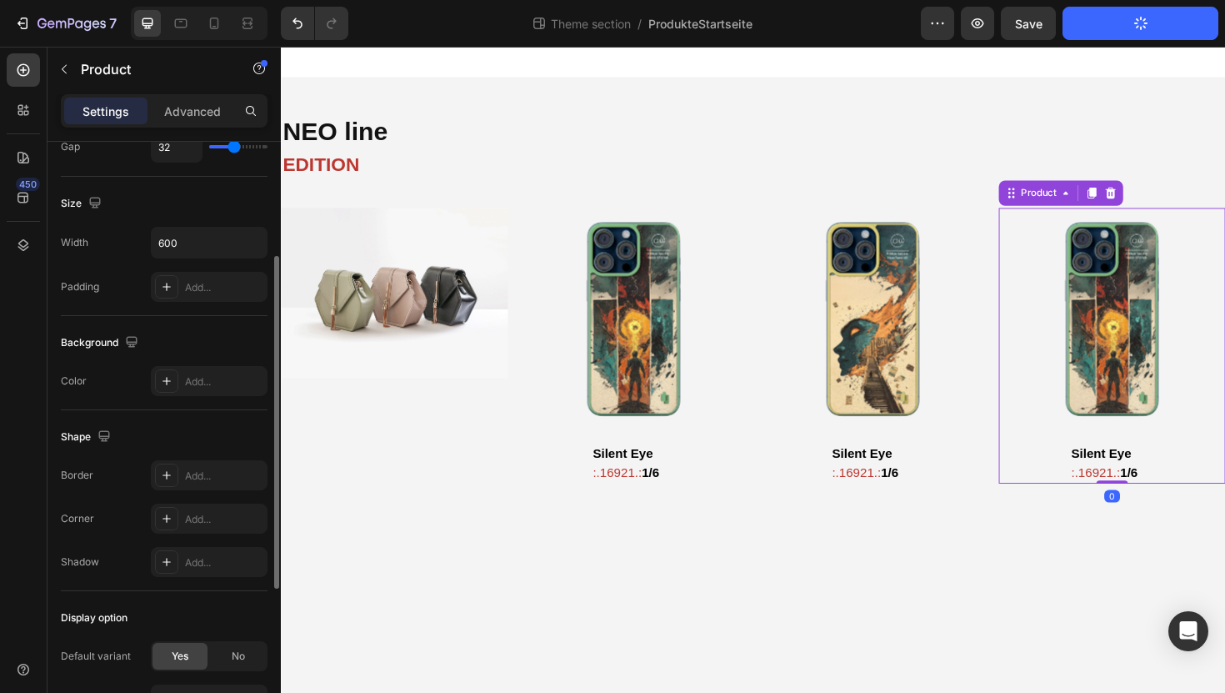
scroll to position [478, 0]
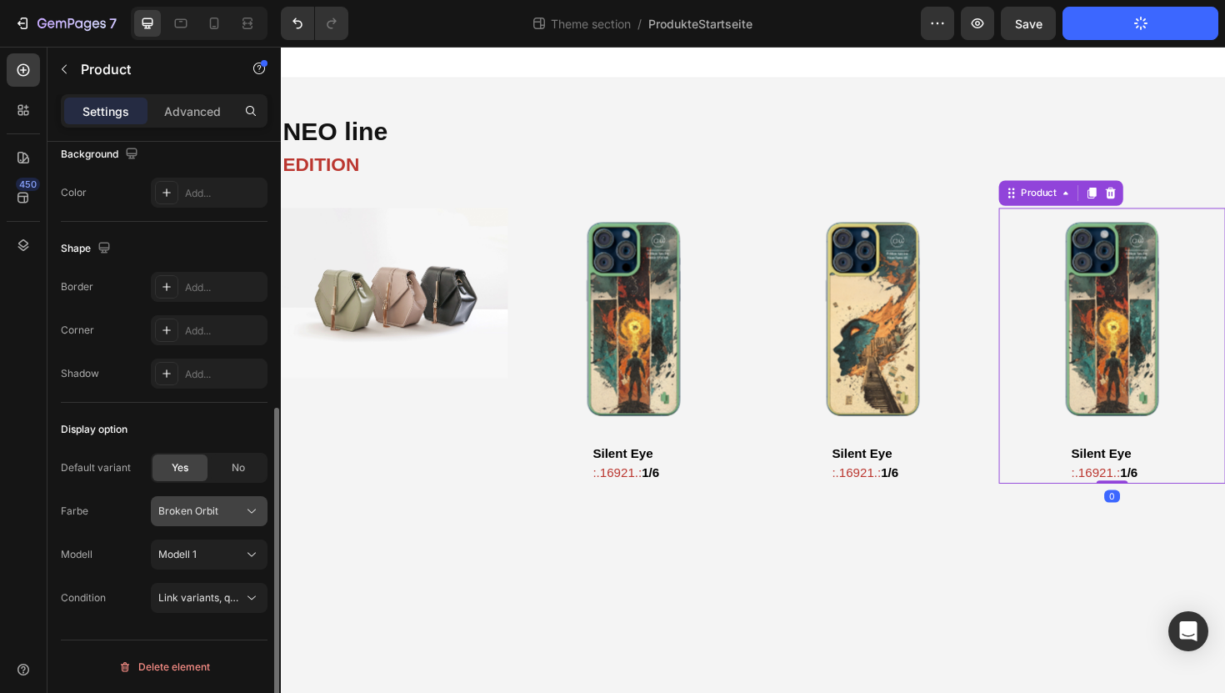
click at [243, 513] on icon at bounding box center [251, 511] width 17 height 17
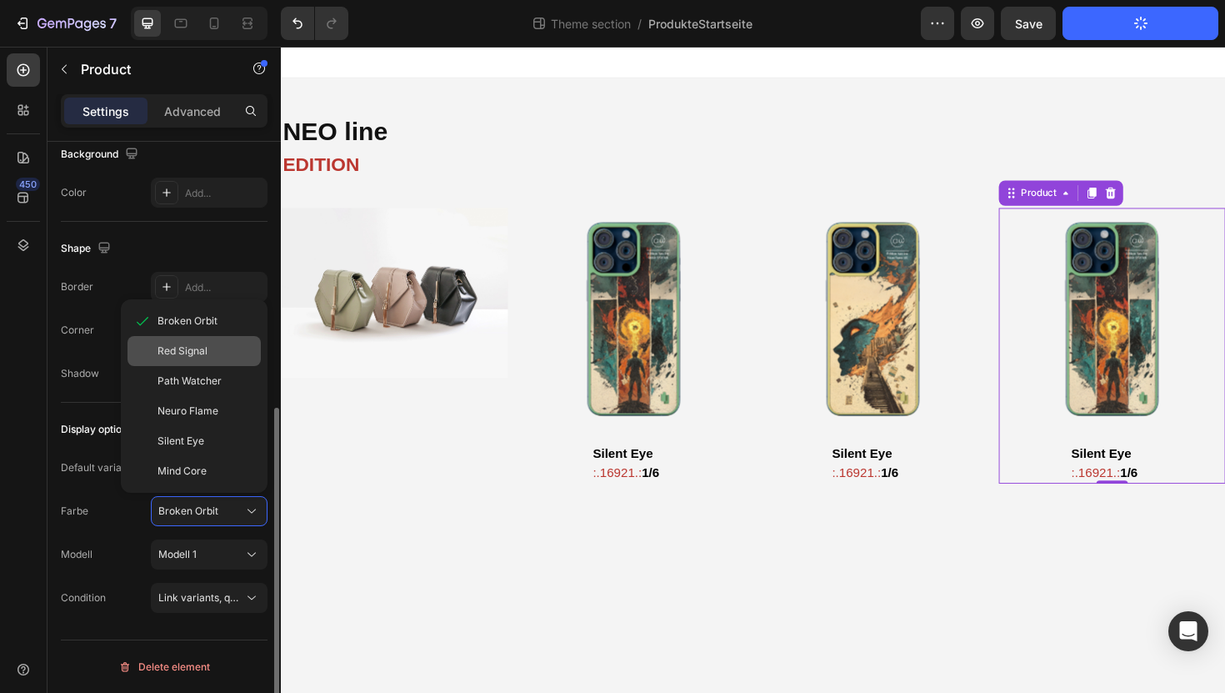
click at [204, 351] on span "Red Signal" at bounding box center [183, 350] width 50 height 15
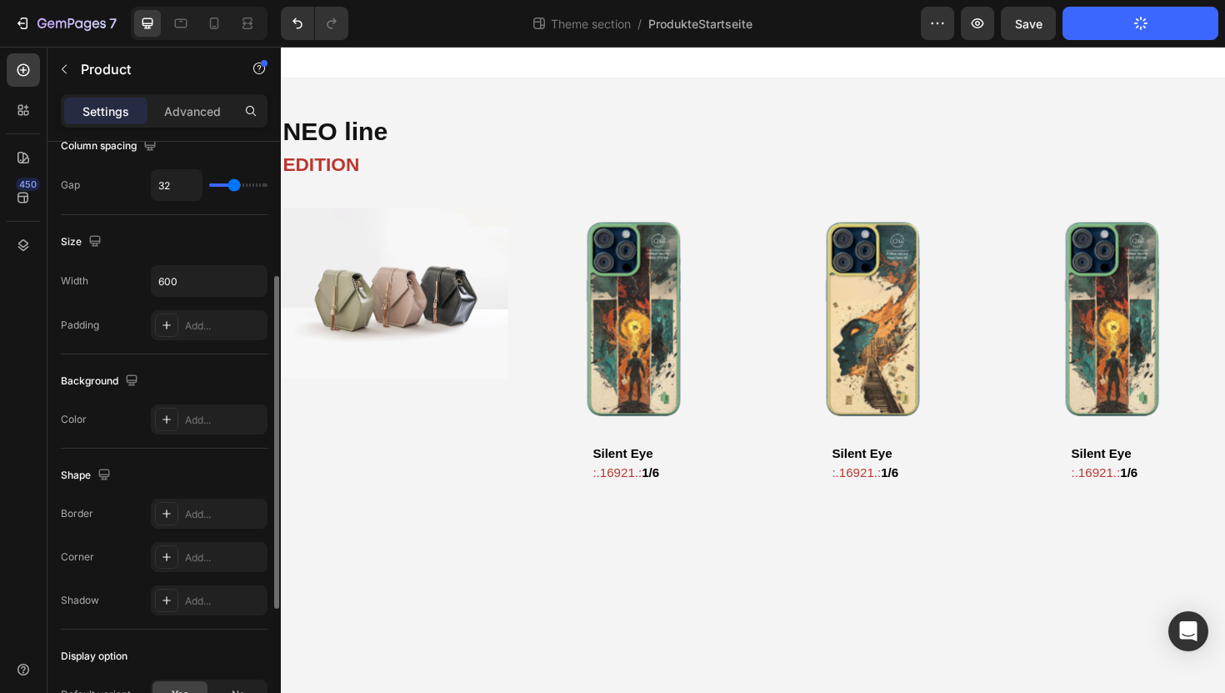
scroll to position [244, 0]
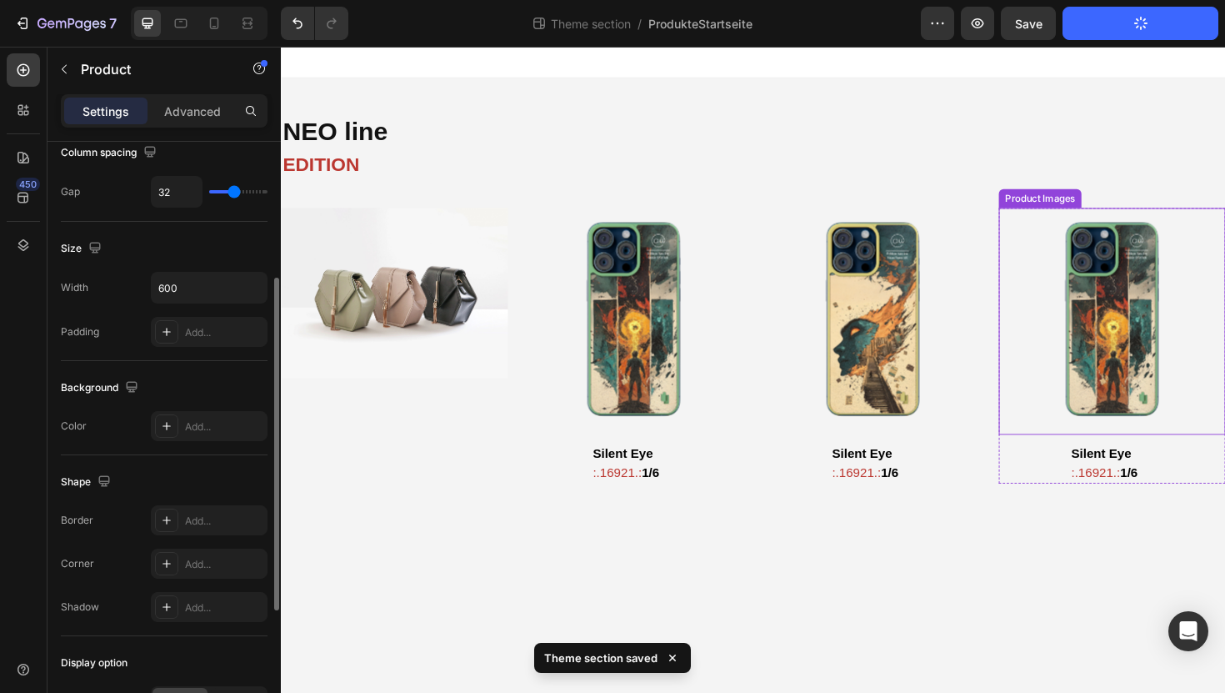
click at [1203, 283] on img at bounding box center [1161, 338] width 240 height 240
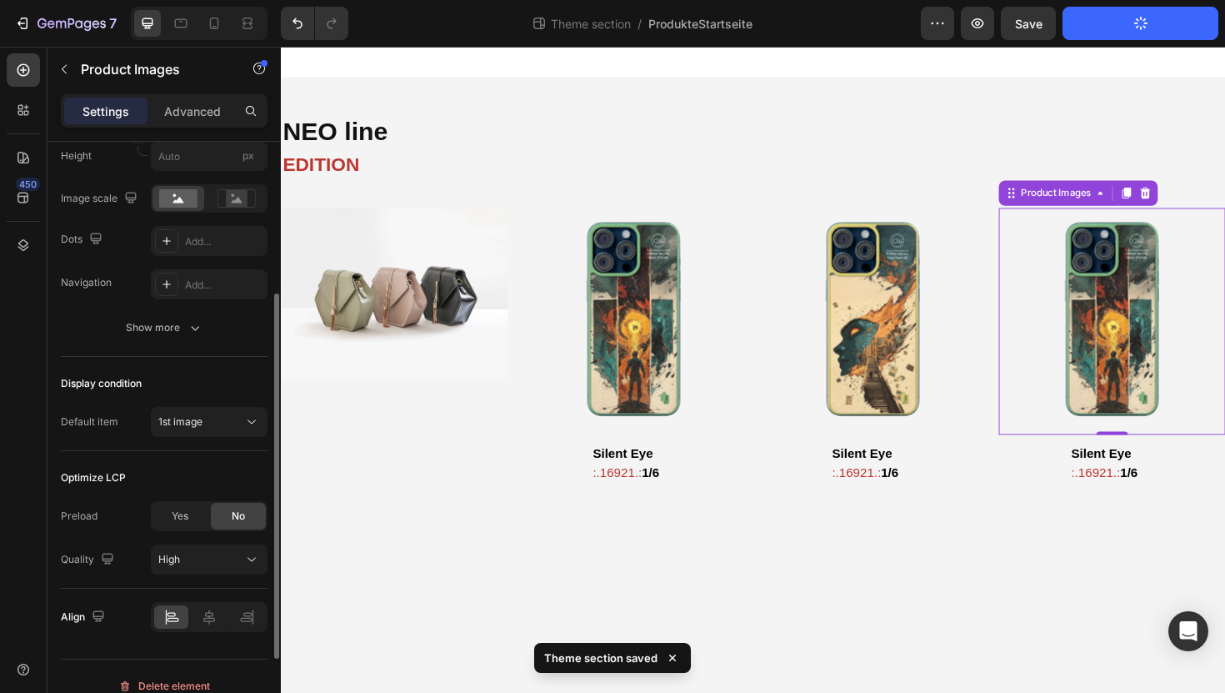
scroll to position [382, 0]
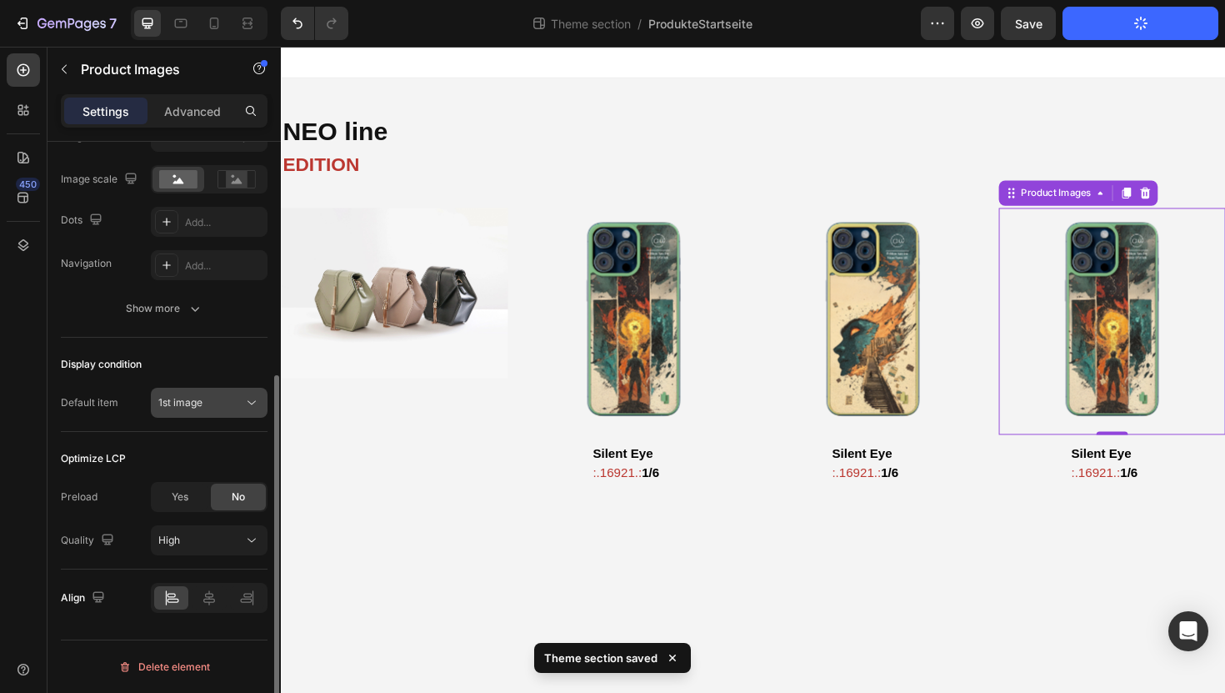
click at [195, 407] on span "1st image" at bounding box center [180, 402] width 44 height 13
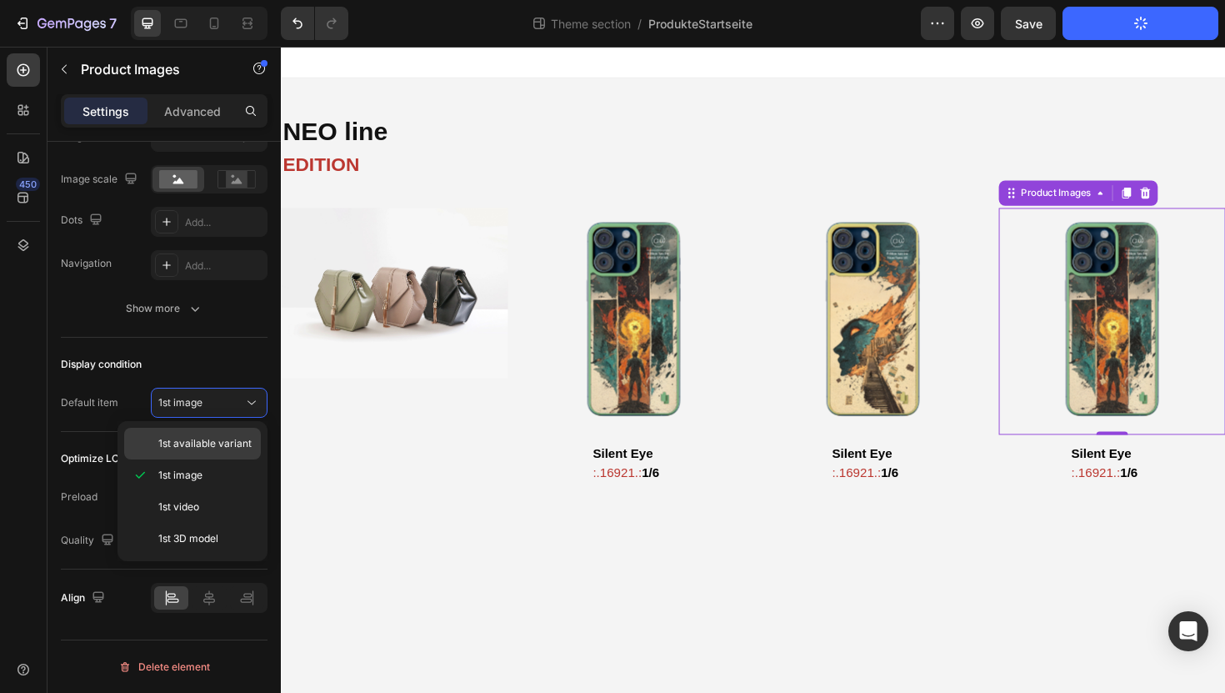
click at [177, 448] on span "1st available variant" at bounding box center [204, 443] width 93 height 15
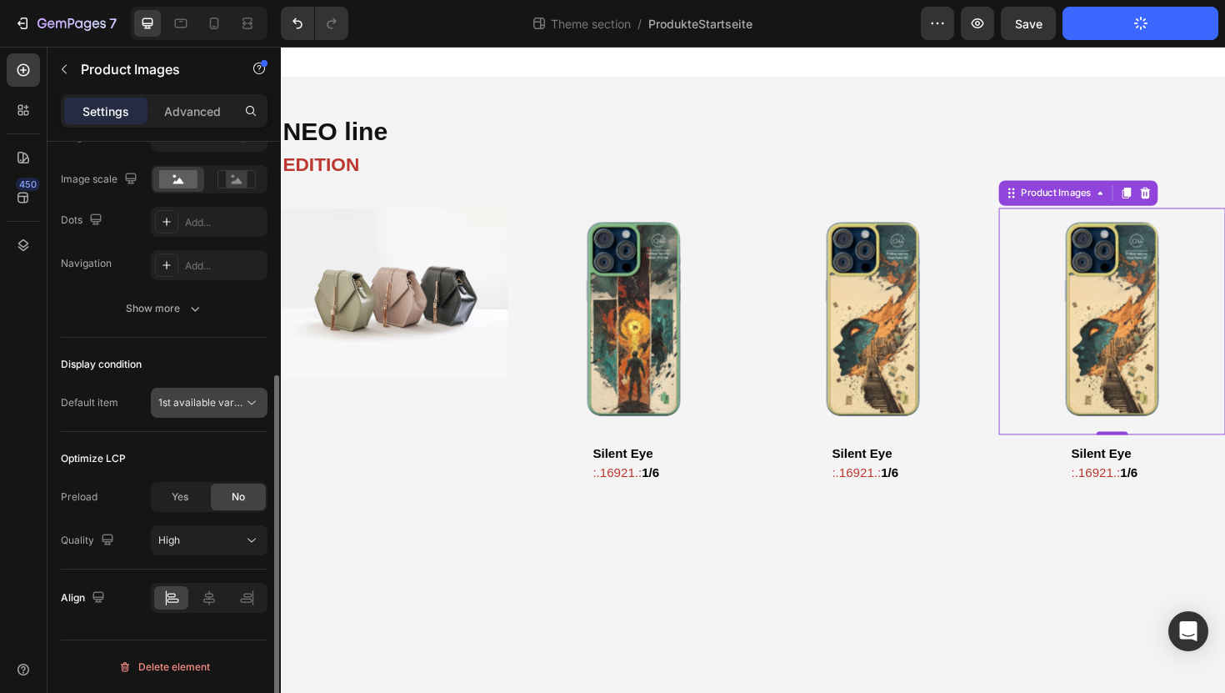
click at [195, 408] on span "1st available variant" at bounding box center [200, 402] width 85 height 15
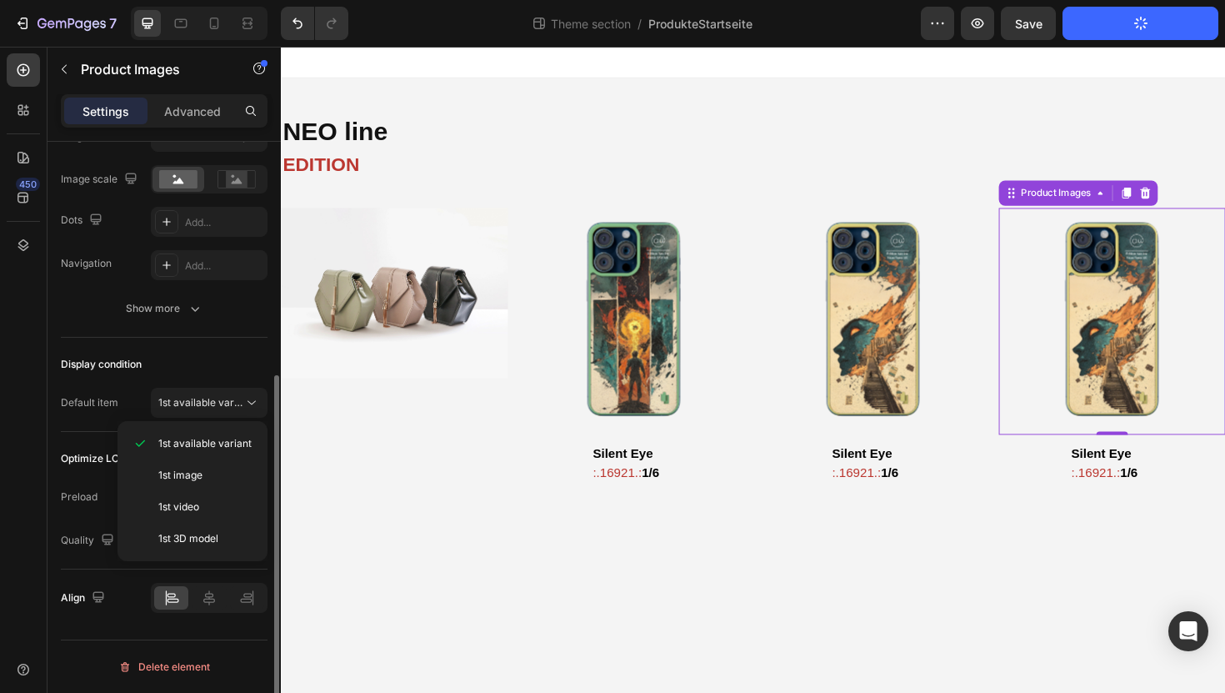
click at [194, 354] on div "Display condition" at bounding box center [164, 364] width 207 height 27
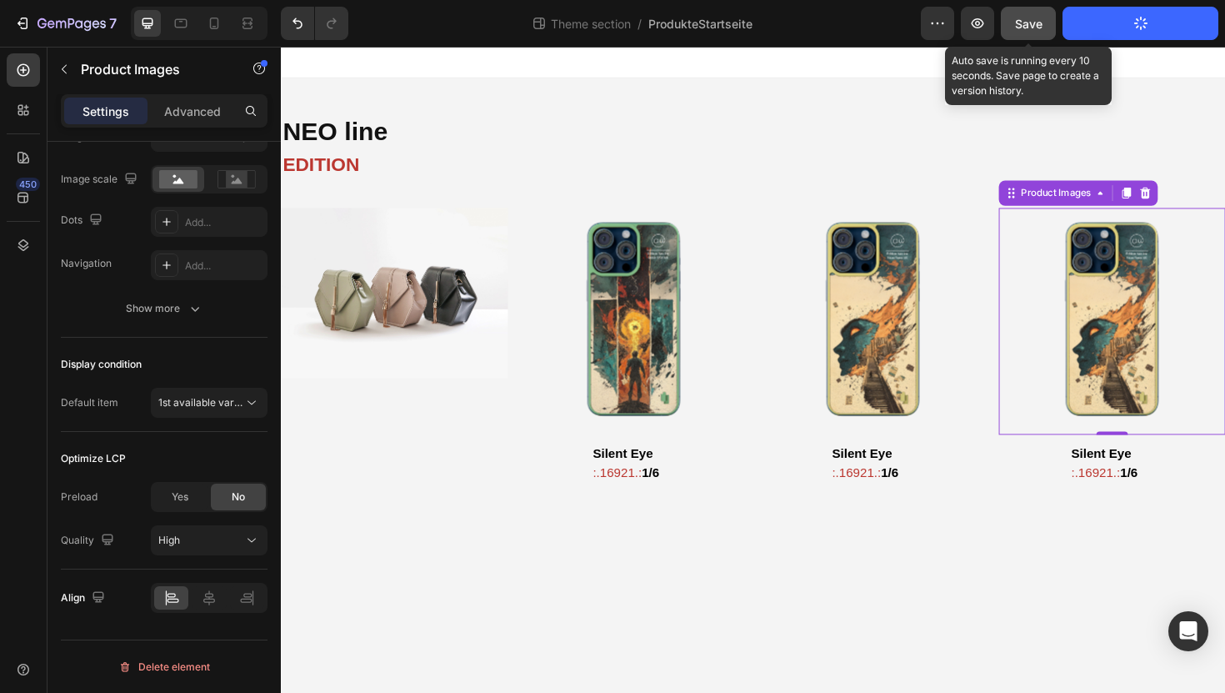
click at [1026, 25] on span "Save" at bounding box center [1029, 24] width 28 height 14
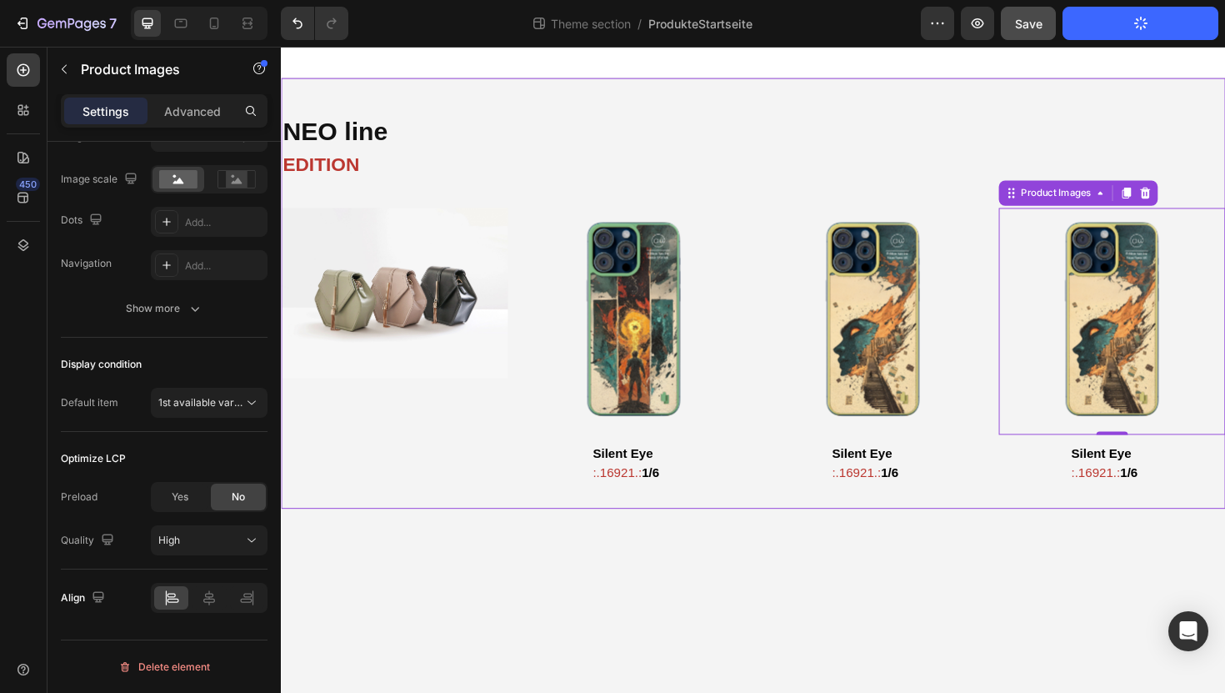
click at [933, 192] on div "NEO line Heading EDITION Text Block Image Product Images ⁠⁠⁠⁠⁠⁠⁠ Silent Eye Hea…" at bounding box center [781, 308] width 1000 height 403
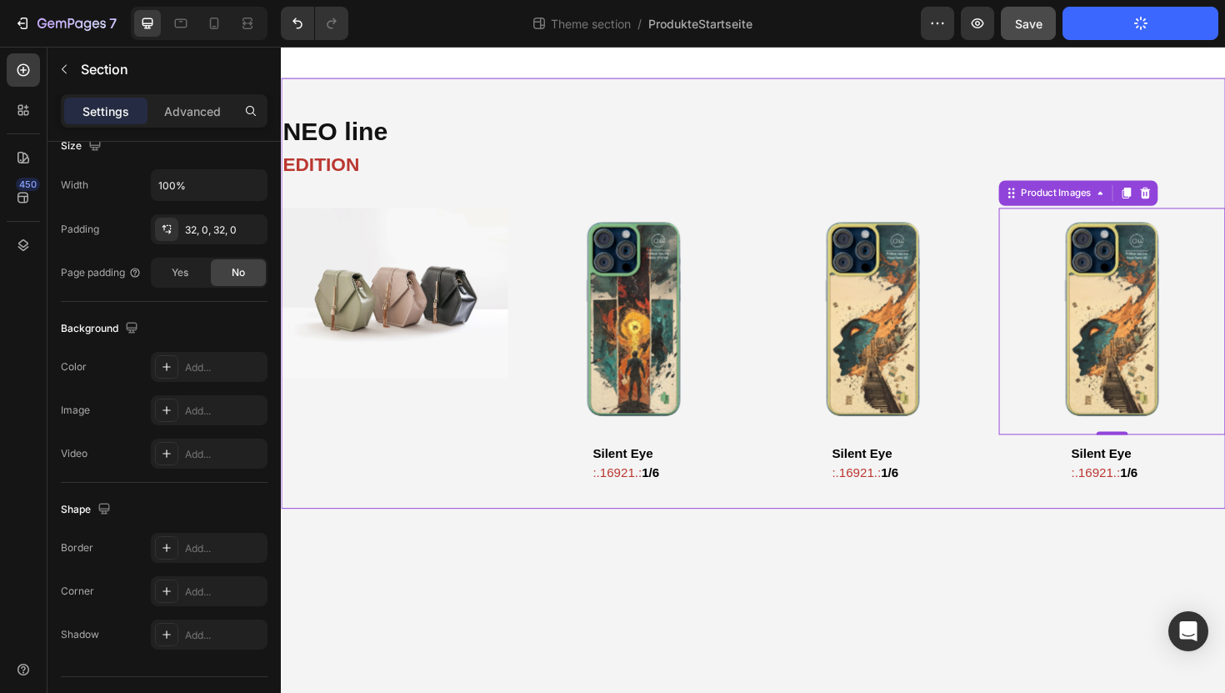
scroll to position [0, 0]
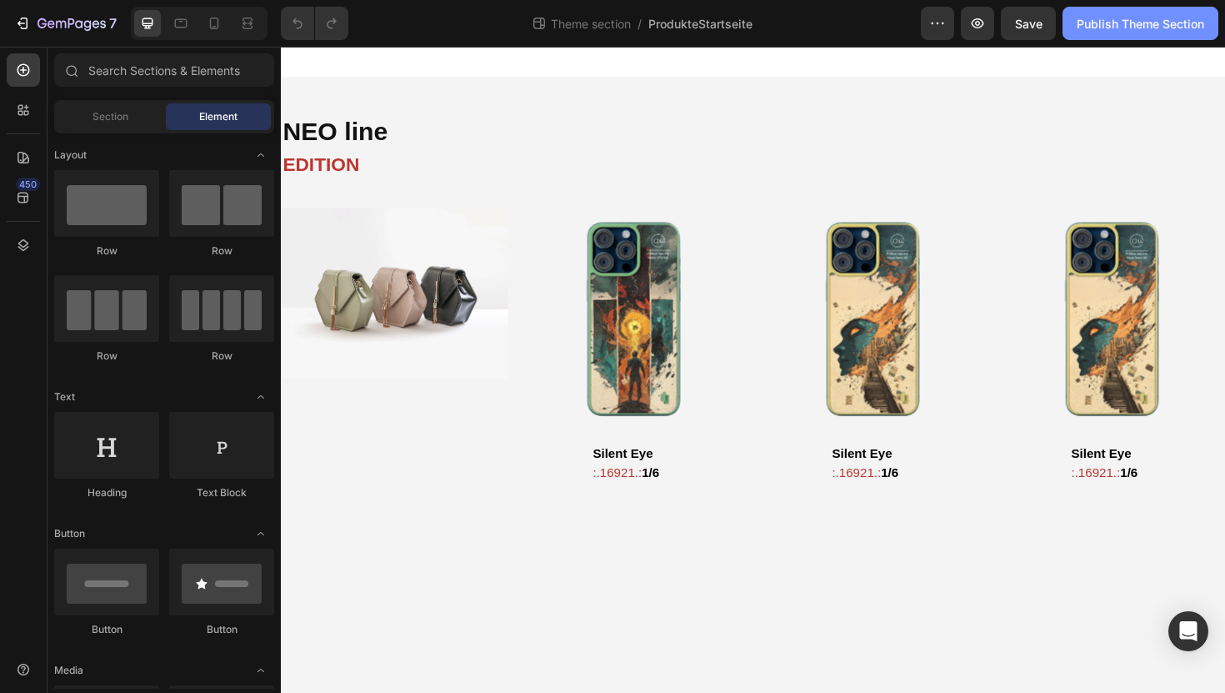
click at [1183, 18] on div "Publish Theme Section" at bounding box center [1141, 24] width 128 height 18
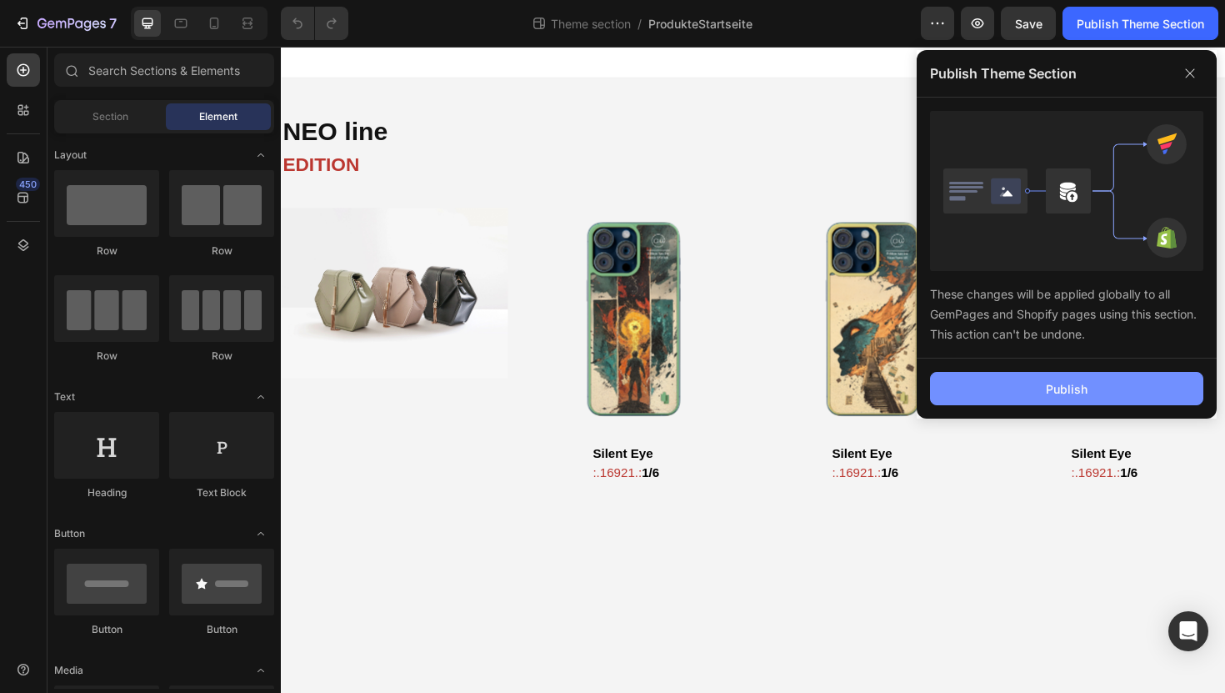
click at [1078, 385] on div "Publish" at bounding box center [1067, 389] width 42 height 18
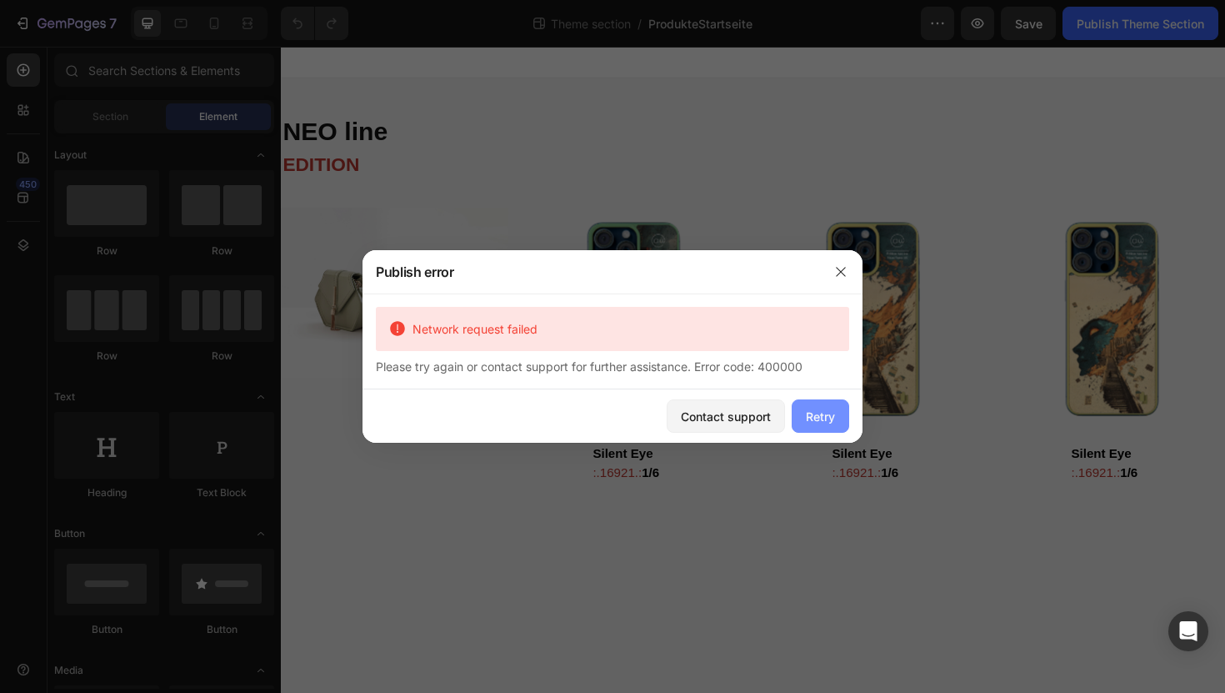
click at [831, 411] on div "Retry" at bounding box center [820, 417] width 29 height 18
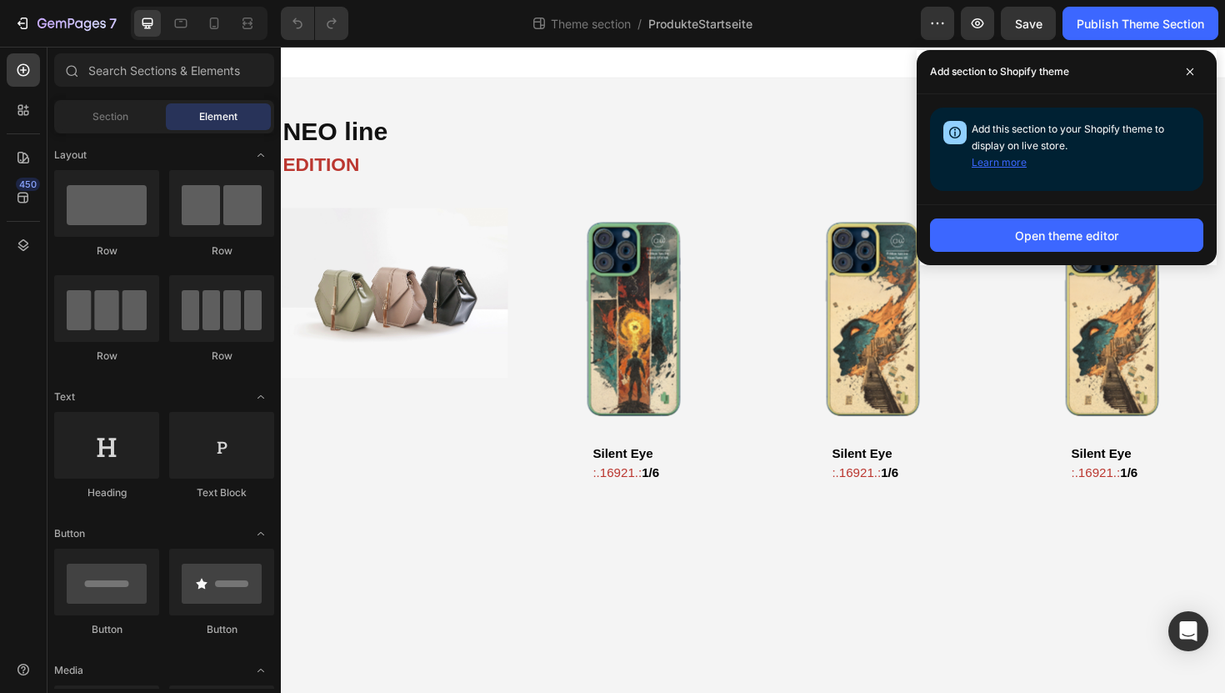
click at [993, 158] on button "Learn more" at bounding box center [999, 162] width 55 height 17
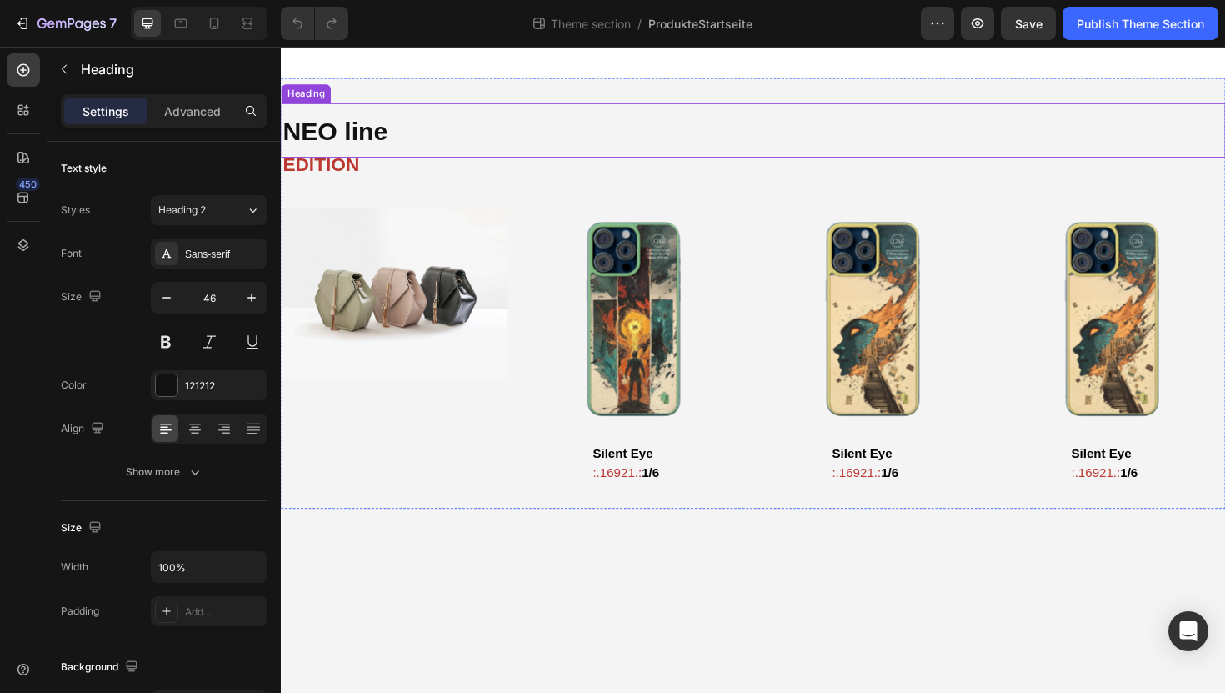
click at [898, 114] on h2 "NEO line" at bounding box center [781, 136] width 1000 height 58
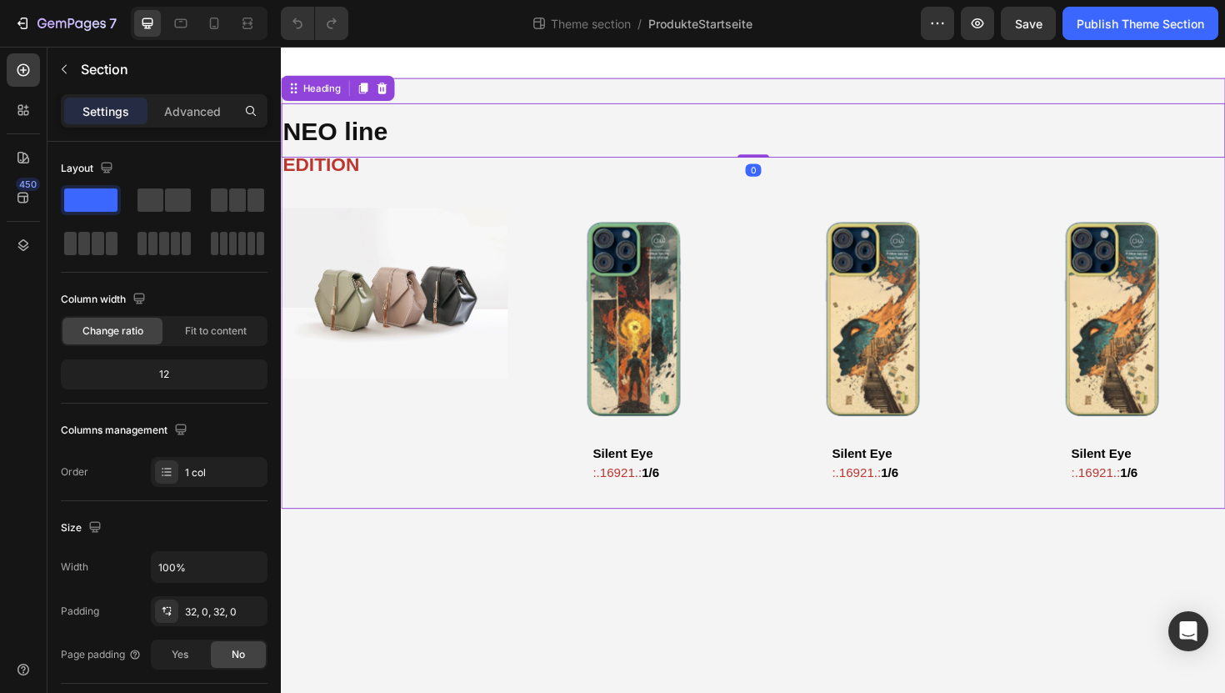
click at [905, 84] on div "NEO line Heading 0 EDITION Text Block Image Product Images Silent Eye Heading :…" at bounding box center [781, 308] width 1000 height 456
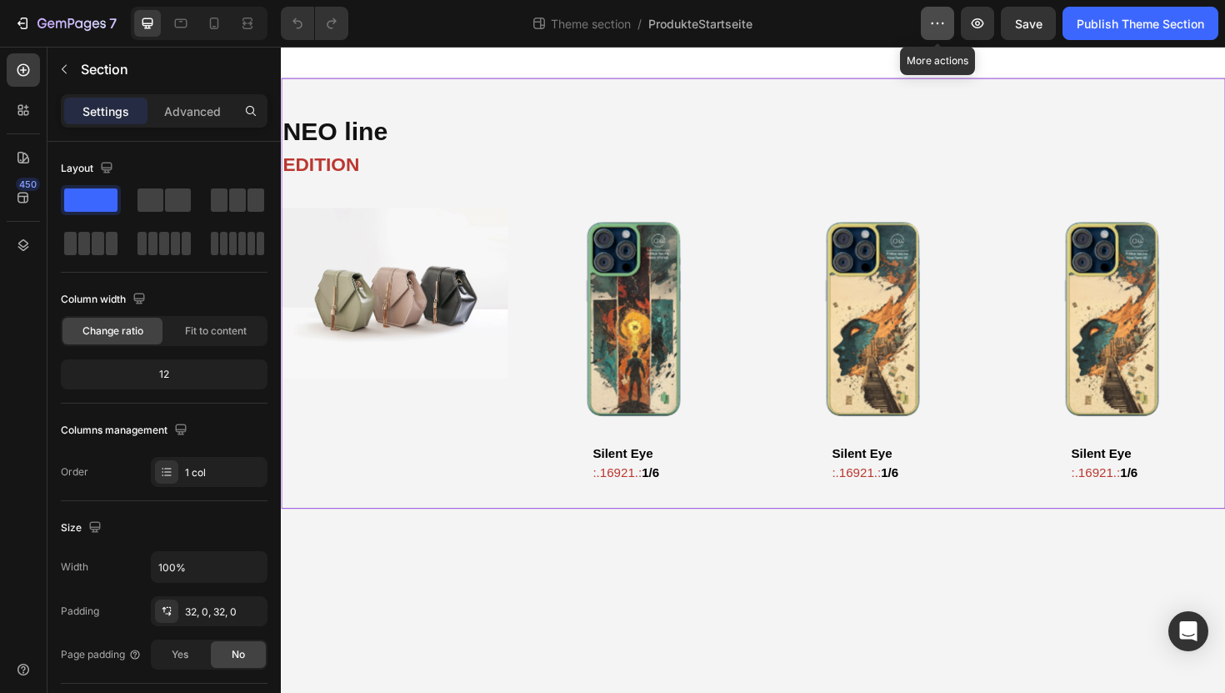
click at [941, 29] on icon "button" at bounding box center [937, 23] width 17 height 17
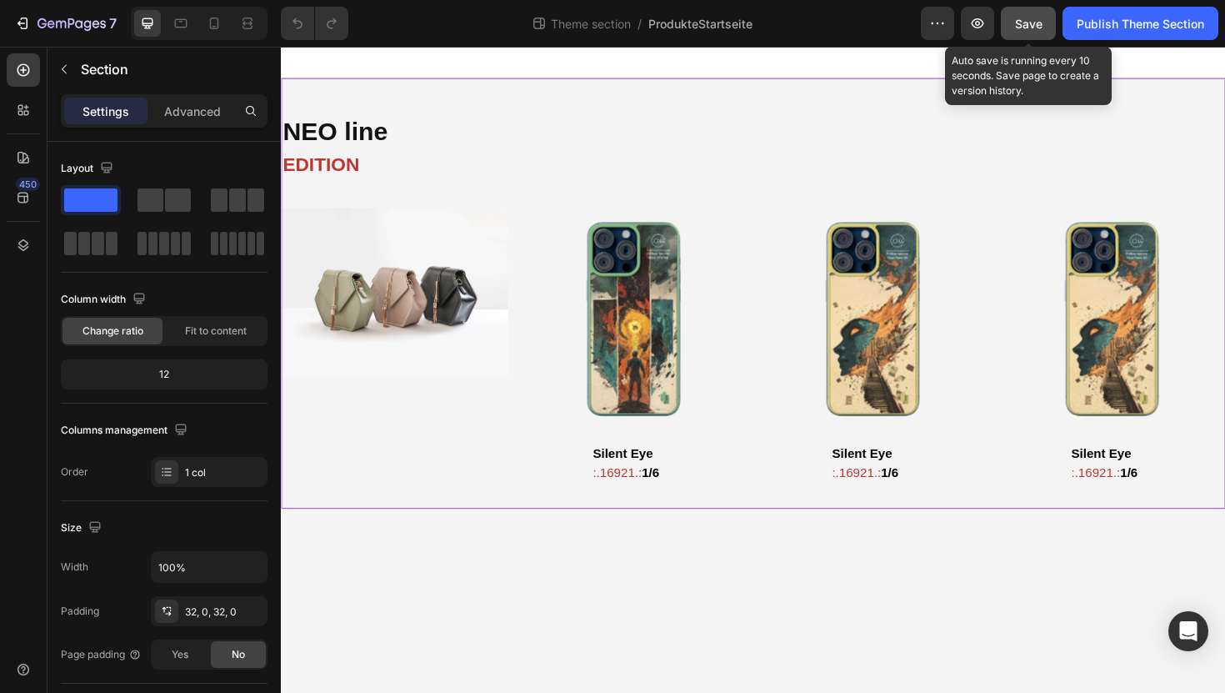
click at [1028, 28] on span "Save" at bounding box center [1029, 24] width 28 height 14
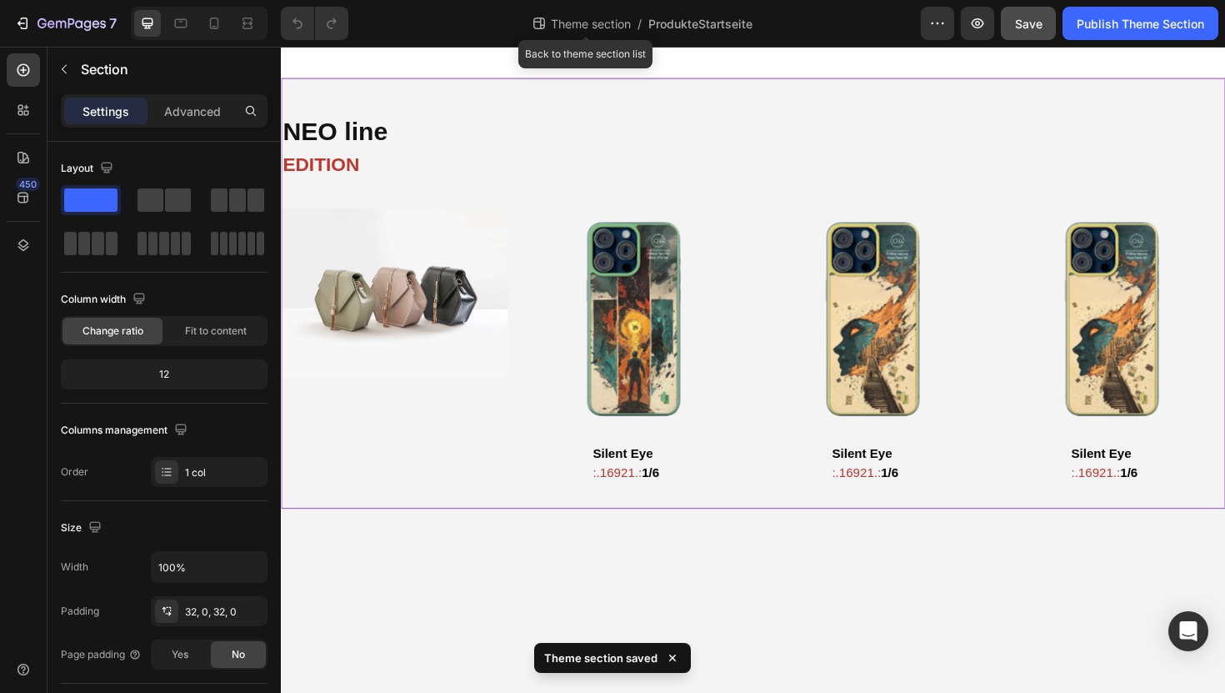
click at [603, 21] on span "Theme section" at bounding box center [591, 24] width 87 height 18
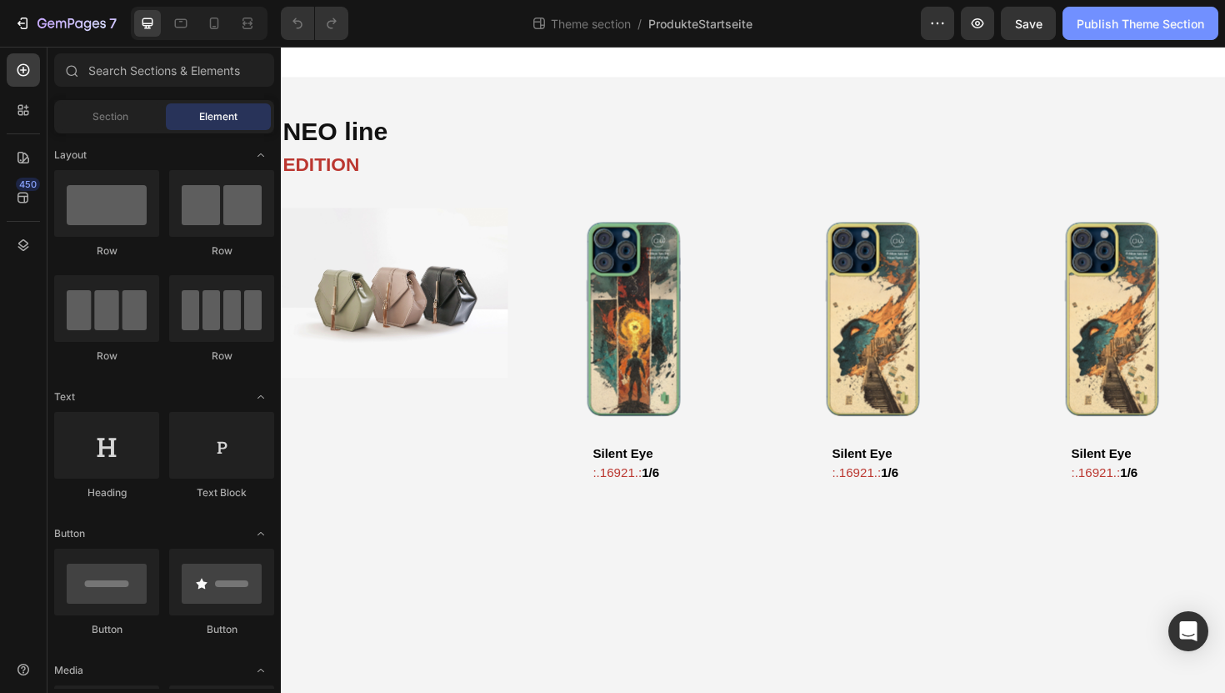
click at [1118, 23] on div "Publish Theme Section" at bounding box center [1141, 24] width 128 height 18
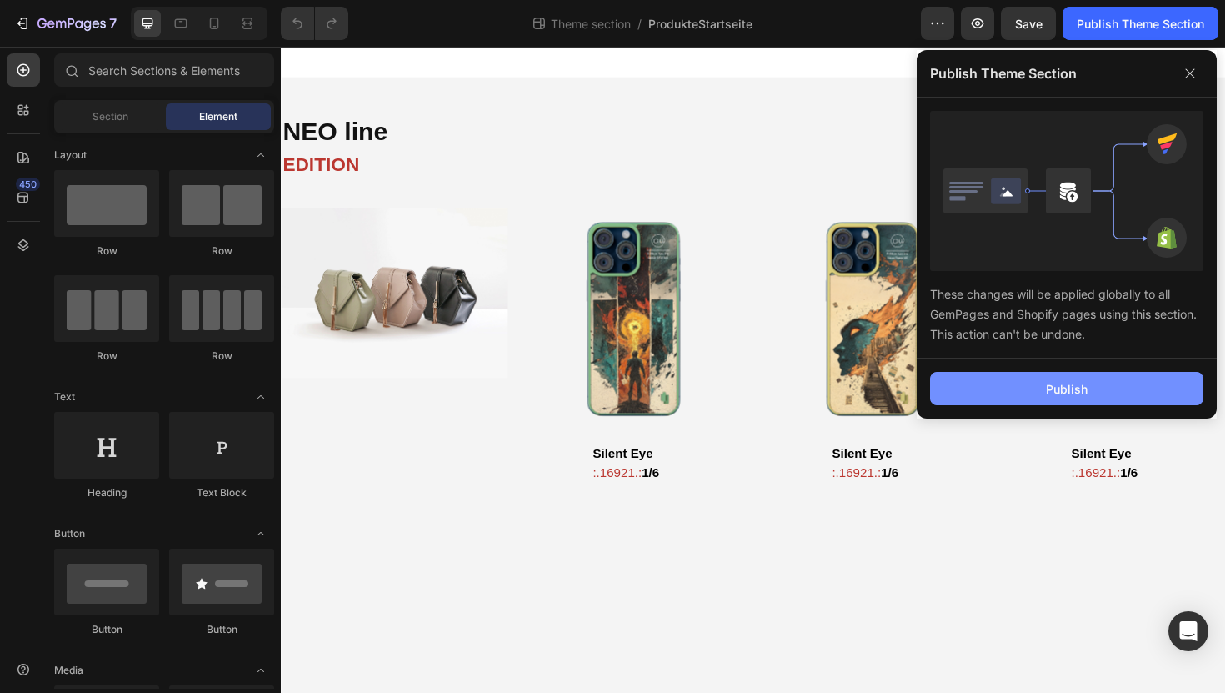
click at [1044, 385] on button "Publish" at bounding box center [1066, 388] width 273 height 33
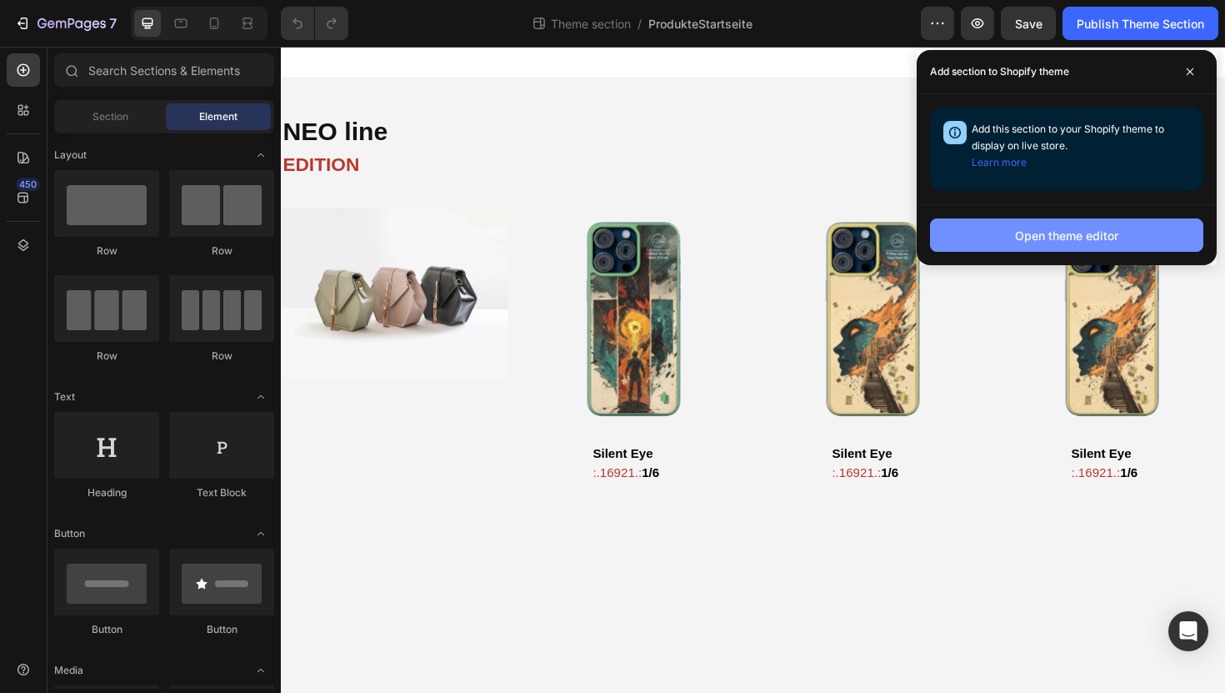
click at [1110, 230] on div "Open theme editor" at bounding box center [1066, 236] width 103 height 18
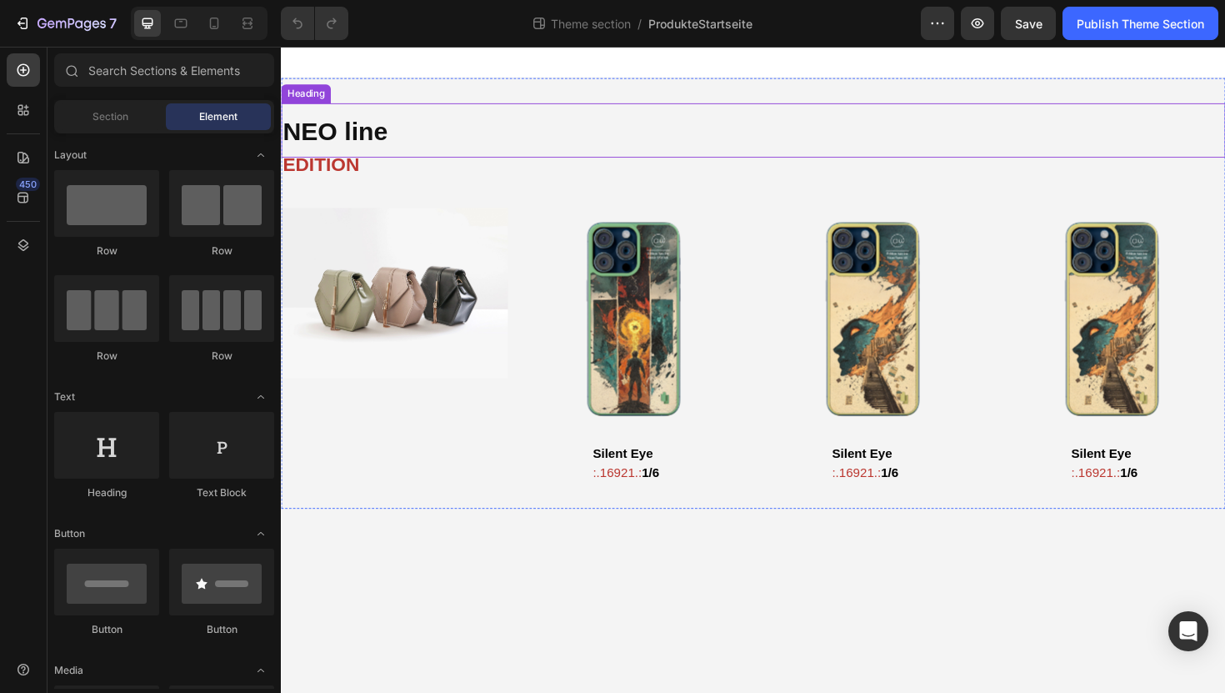
click at [776, 119] on h2 "NEO line" at bounding box center [781, 136] width 1000 height 58
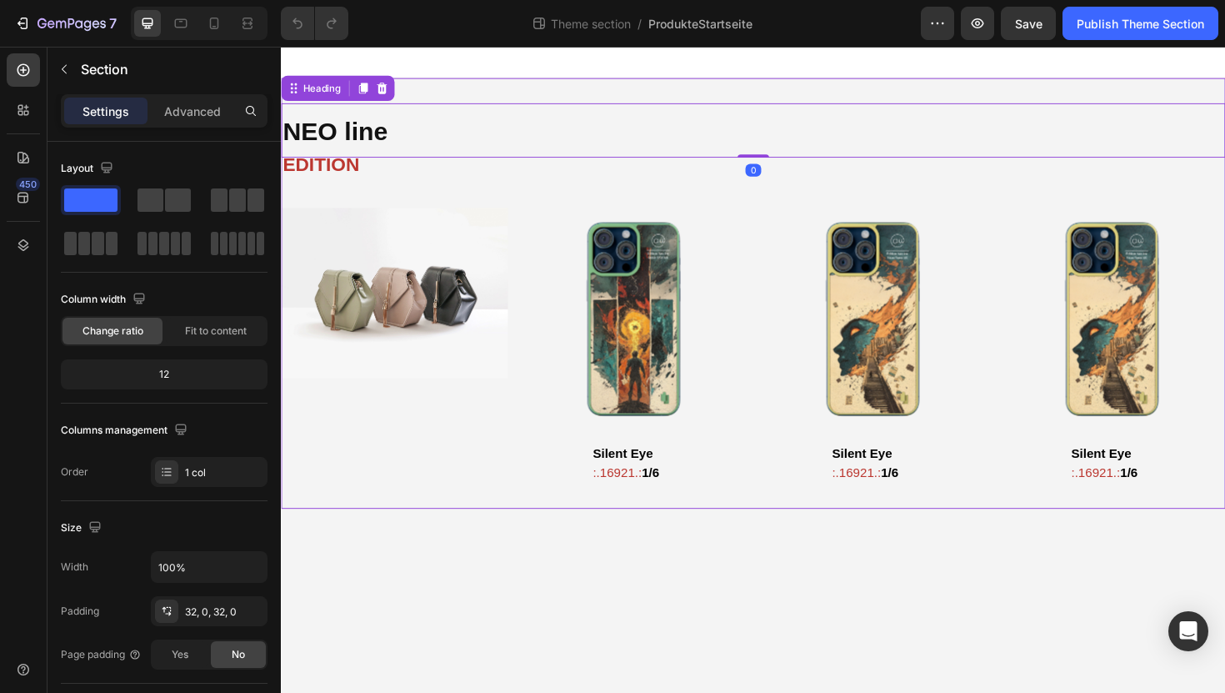
click at [764, 93] on div "NEO line Heading 0 EDITION Text Block Image Product Images Silent Eye Heading :…" at bounding box center [781, 308] width 1000 height 456
click at [184, 121] on div "Advanced" at bounding box center [192, 111] width 83 height 27
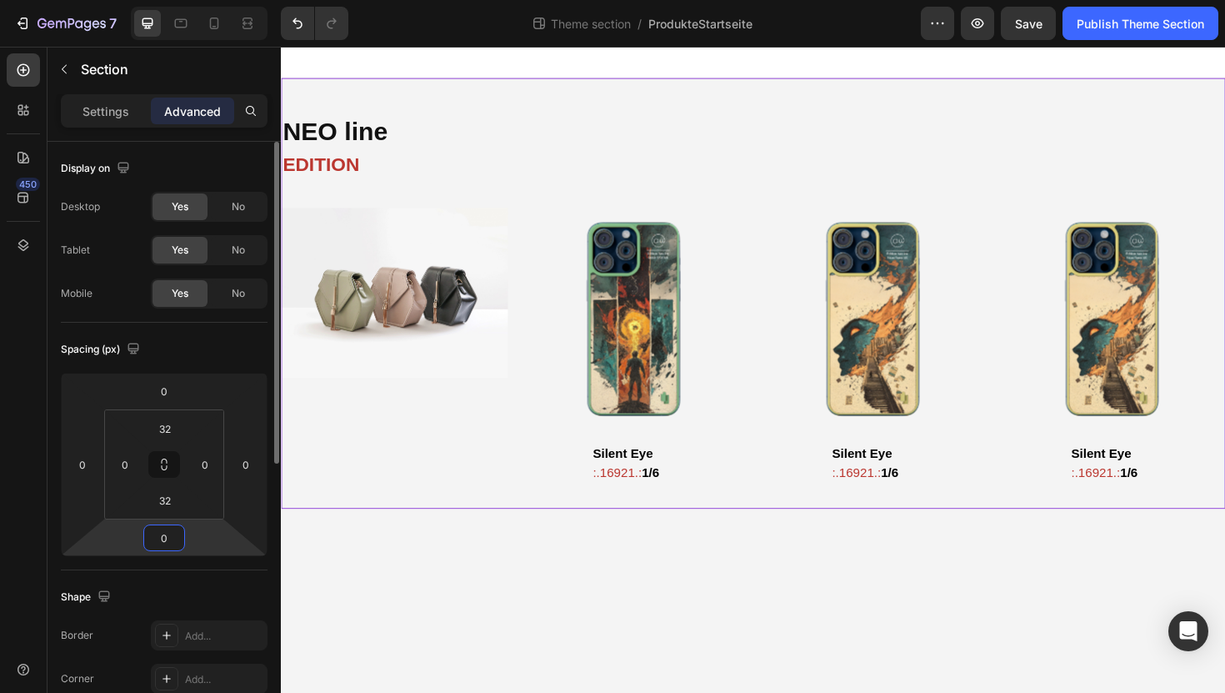
click at [173, 542] on input "0" at bounding box center [164, 537] width 33 height 25
type input "5"
type input "100"
click at [173, 503] on input "32" at bounding box center [164, 500] width 33 height 25
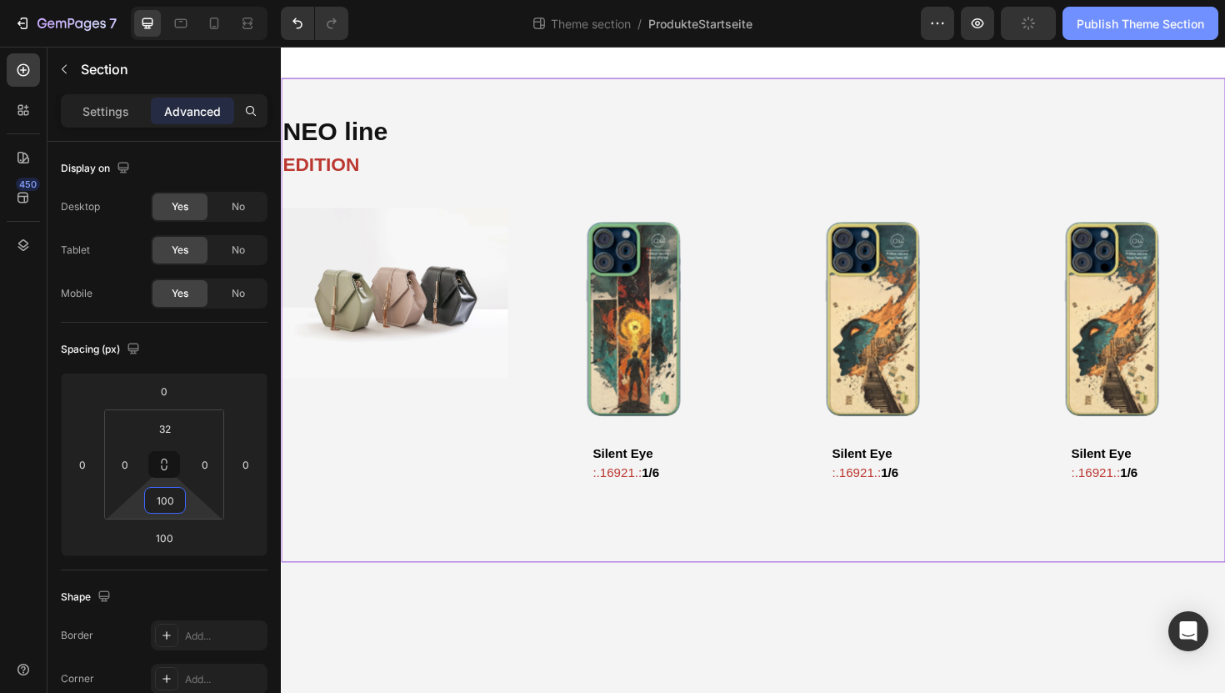
type input "100"
click at [1124, 29] on div "Publish Theme Section" at bounding box center [1141, 24] width 128 height 18
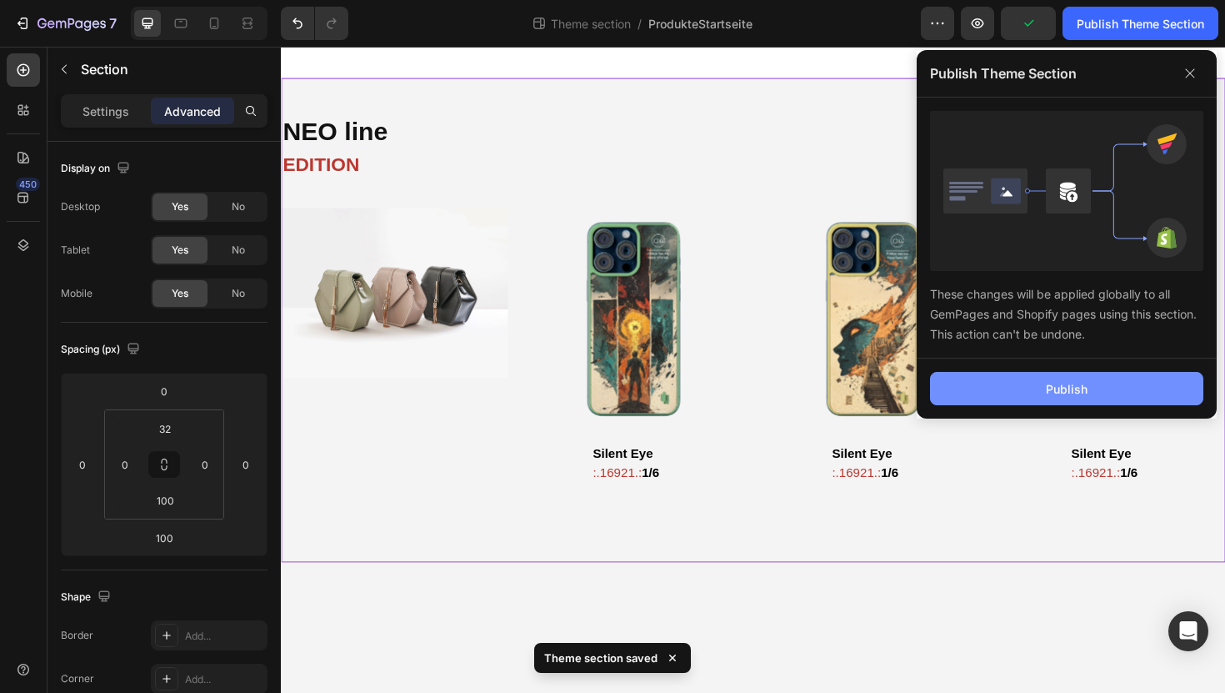
click at [1063, 387] on div "Publish" at bounding box center [1067, 389] width 42 height 18
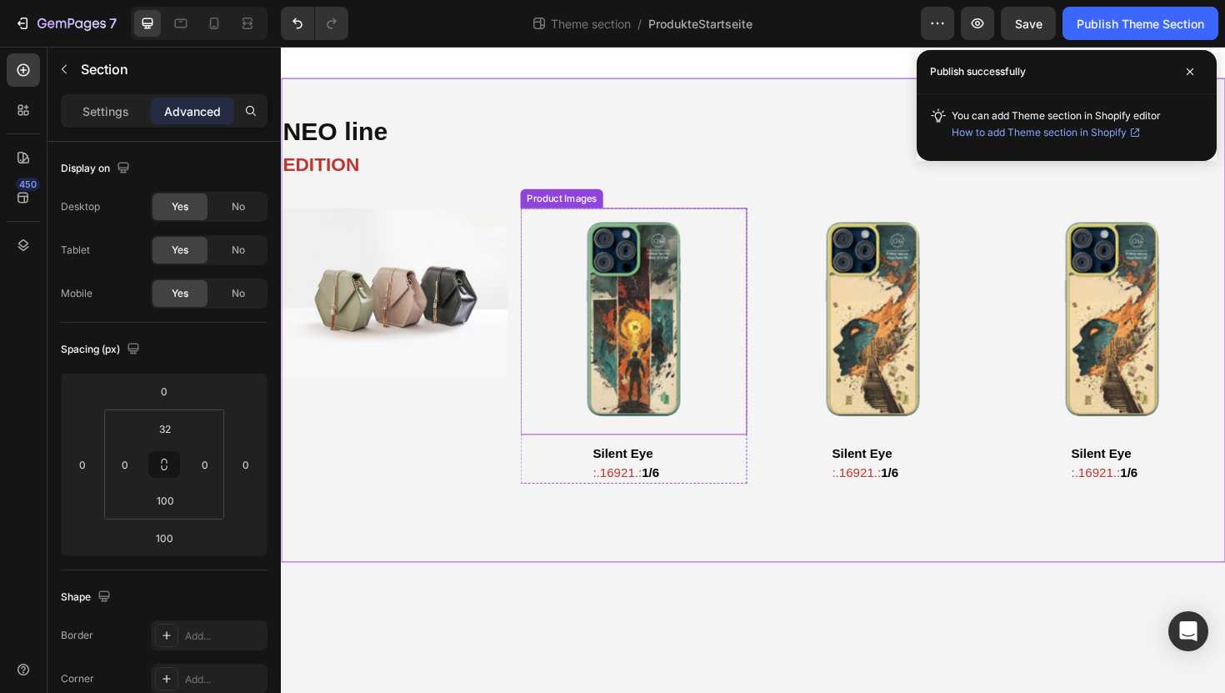
click at [754, 403] on img at bounding box center [654, 338] width 240 height 240
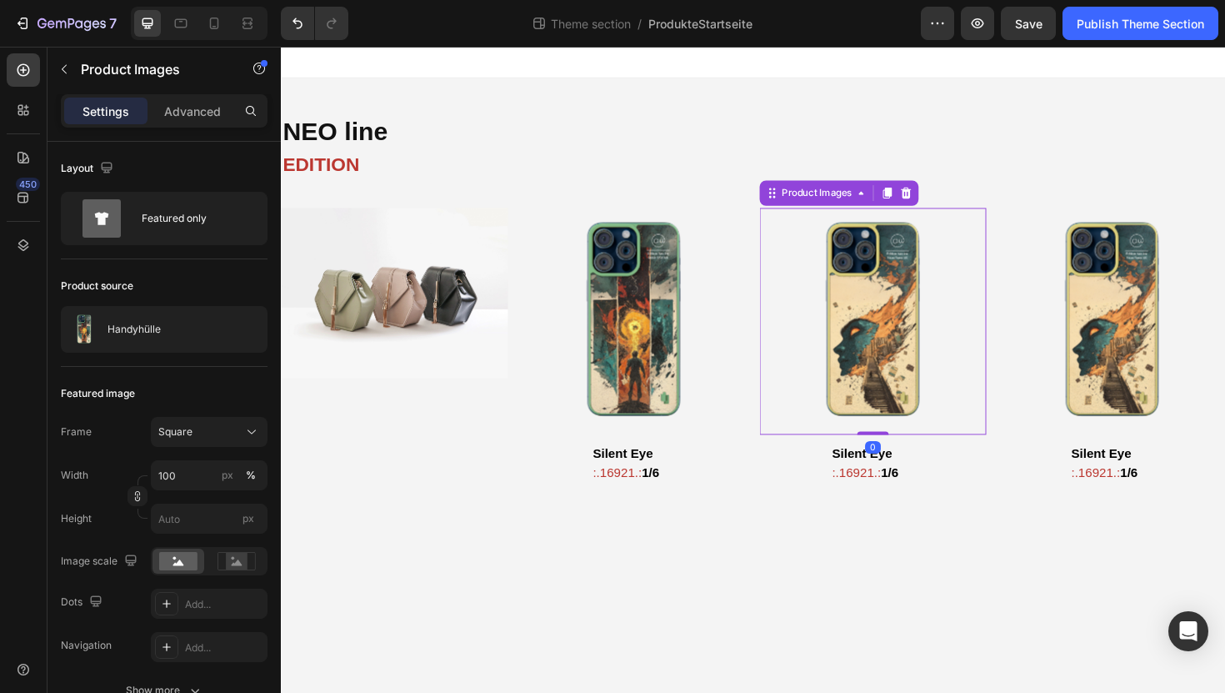
click at [816, 245] on img at bounding box center [908, 338] width 240 height 240
click at [771, 205] on div "NEO line Heading EDITION Text Block Image Product Images Silent Eye Heading :.1…" at bounding box center [781, 308] width 1000 height 403
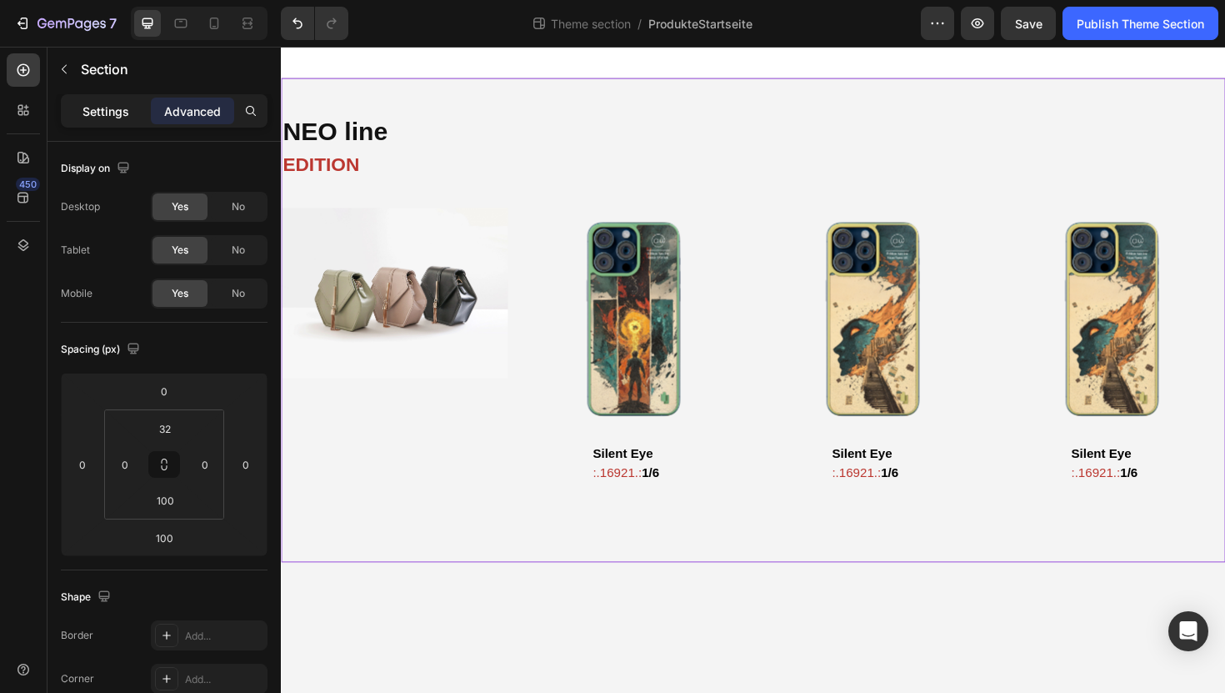
click at [94, 107] on p "Settings" at bounding box center [106, 112] width 47 height 18
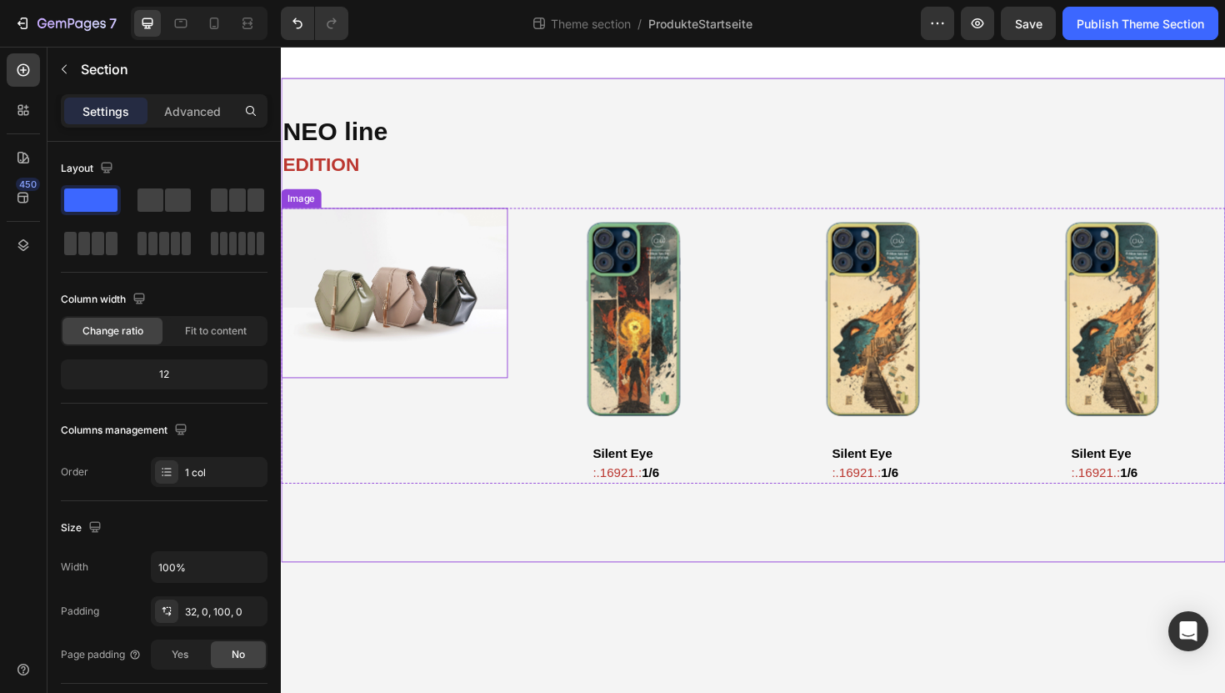
click at [422, 258] on img at bounding box center [401, 308] width 240 height 180
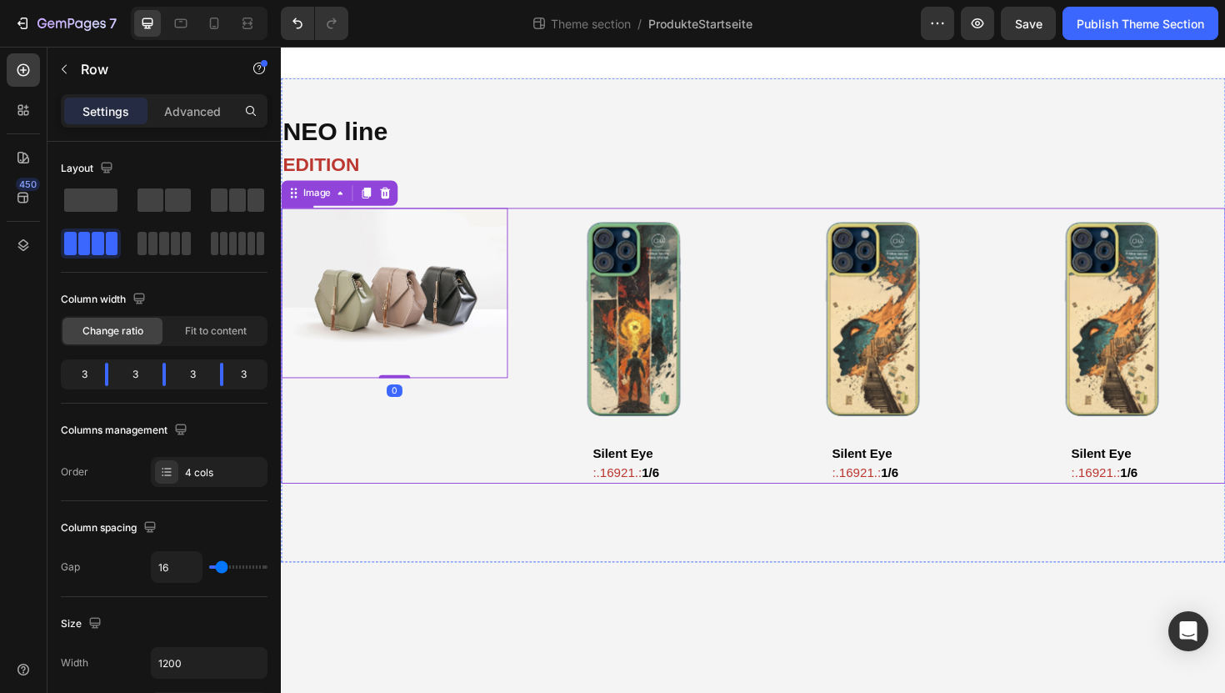
click at [397, 435] on div "Image 0" at bounding box center [401, 364] width 240 height 292
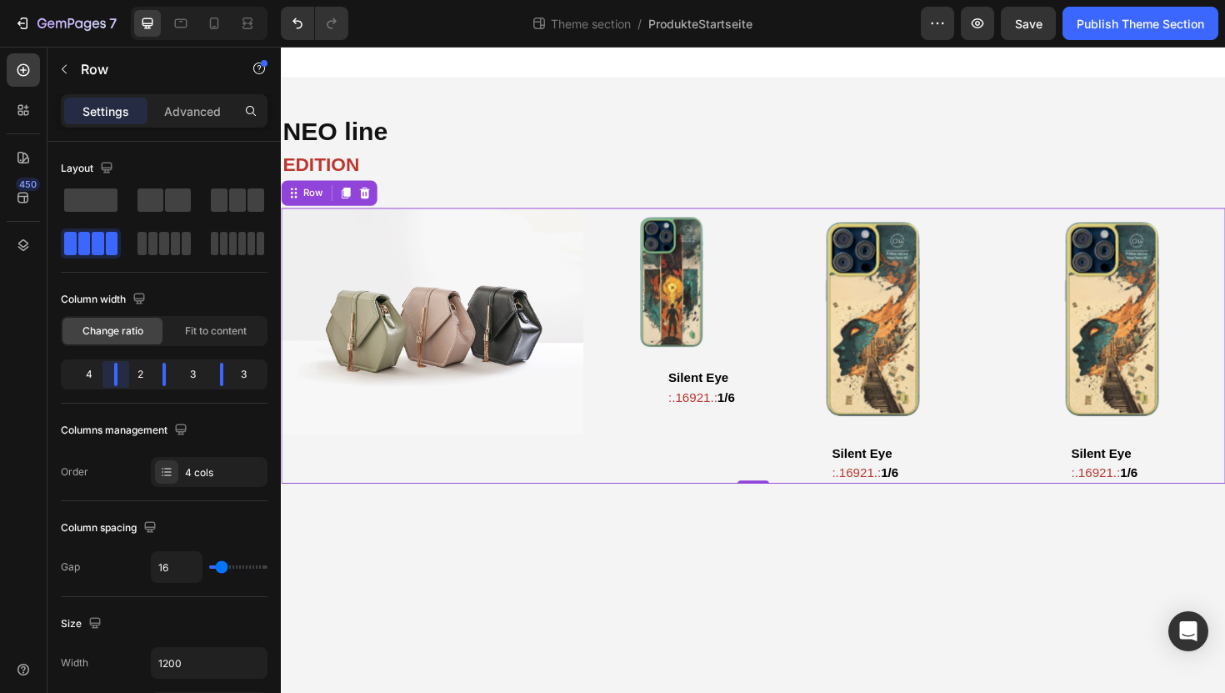
drag, startPoint x: 109, startPoint y: 374, endPoint x: 123, endPoint y: 374, distance: 13.3
click at [123, 0] on body "7 Theme section / ProdukteStartseite Preview Save Publish Theme Section 450 Sec…" at bounding box center [612, 0] width 1225 height 0
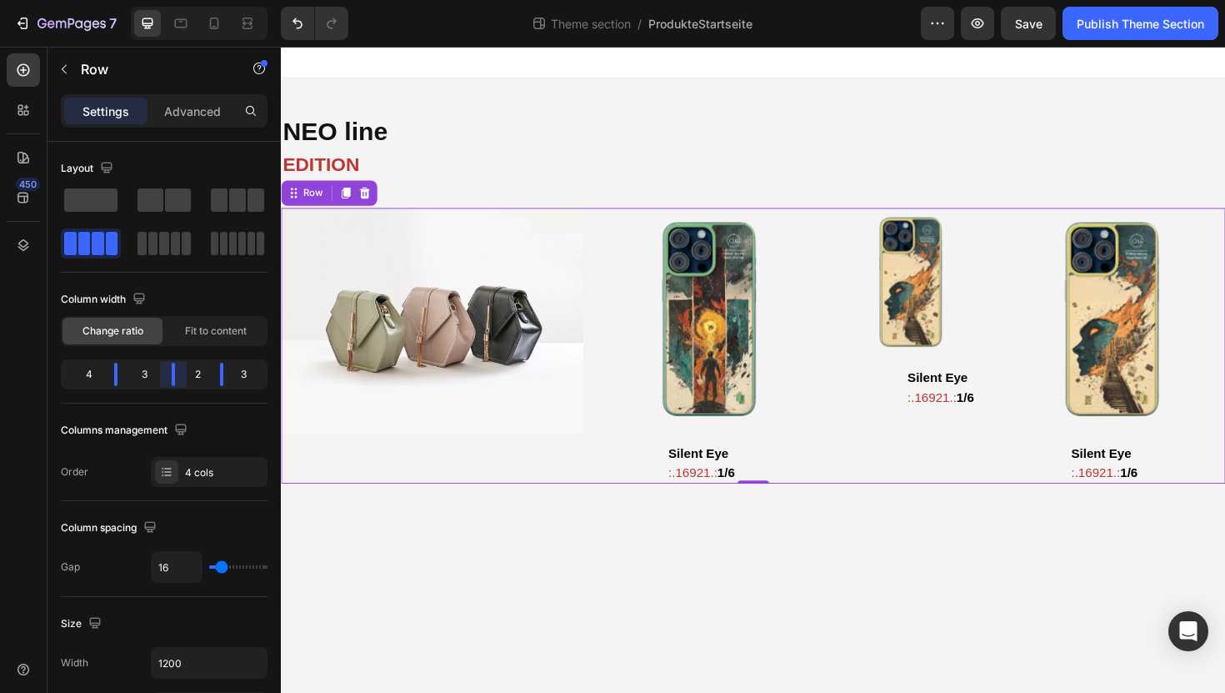
drag, startPoint x: 161, startPoint y: 378, endPoint x: 179, endPoint y: 378, distance: 18.3
click at [179, 0] on body "7 Theme section / ProdukteStartseite Preview Save Publish Theme Section 450 Sec…" at bounding box center [612, 0] width 1225 height 0
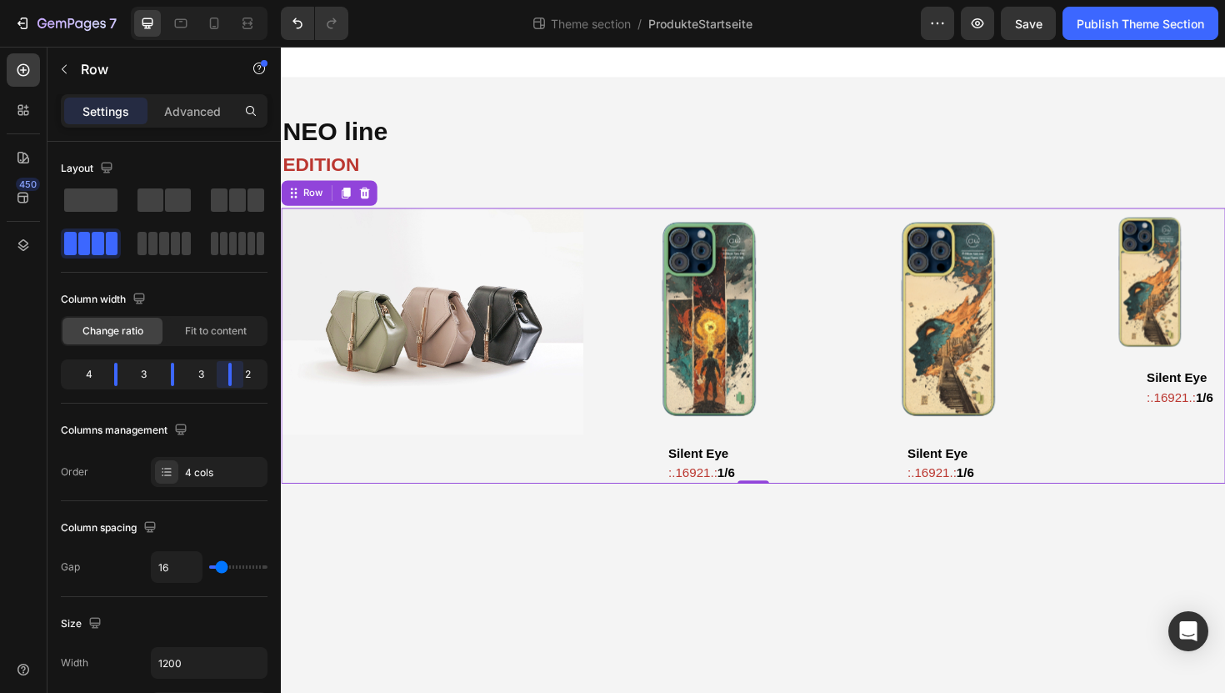
drag, startPoint x: 225, startPoint y: 374, endPoint x: 236, endPoint y: 374, distance: 10.8
click at [236, 0] on body "7 Theme section / ProdukteStartseite Preview Save Publish Theme Section 450 Sec…" at bounding box center [612, 0] width 1225 height 0
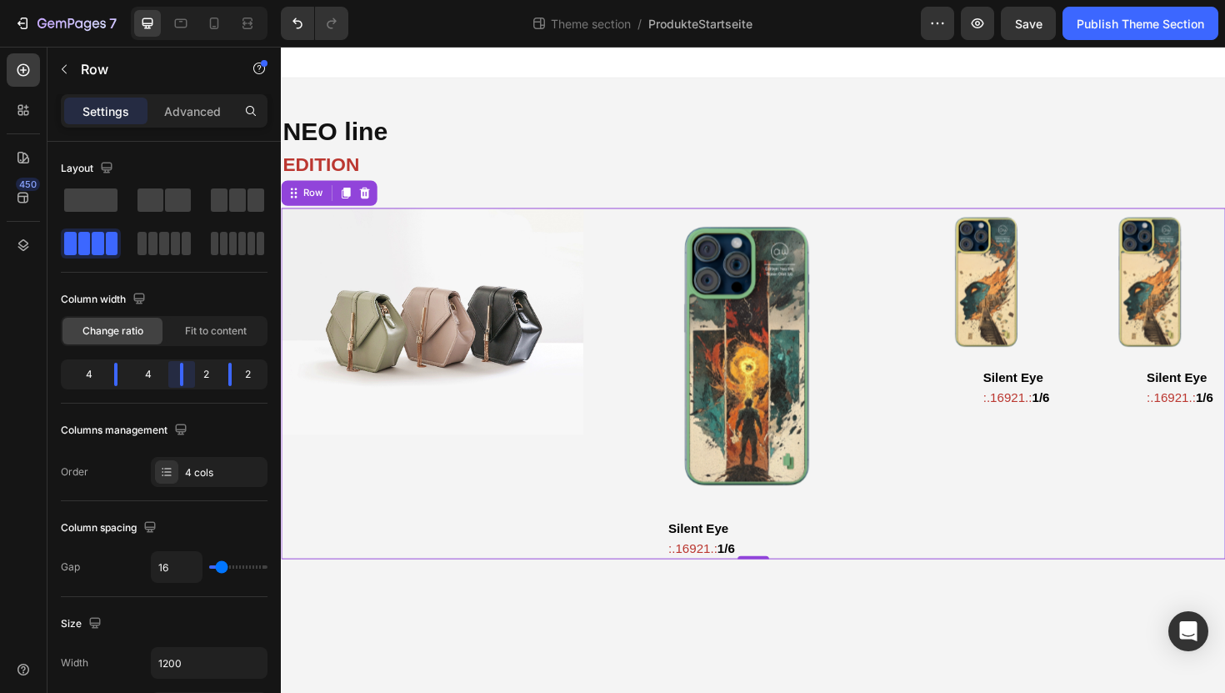
drag, startPoint x: 174, startPoint y: 373, endPoint x: 199, endPoint y: 373, distance: 25.0
click at [199, 0] on body "7 Theme section / ProdukteStartseite Preview Save Publish Theme Section 450 Sec…" at bounding box center [612, 0] width 1225 height 0
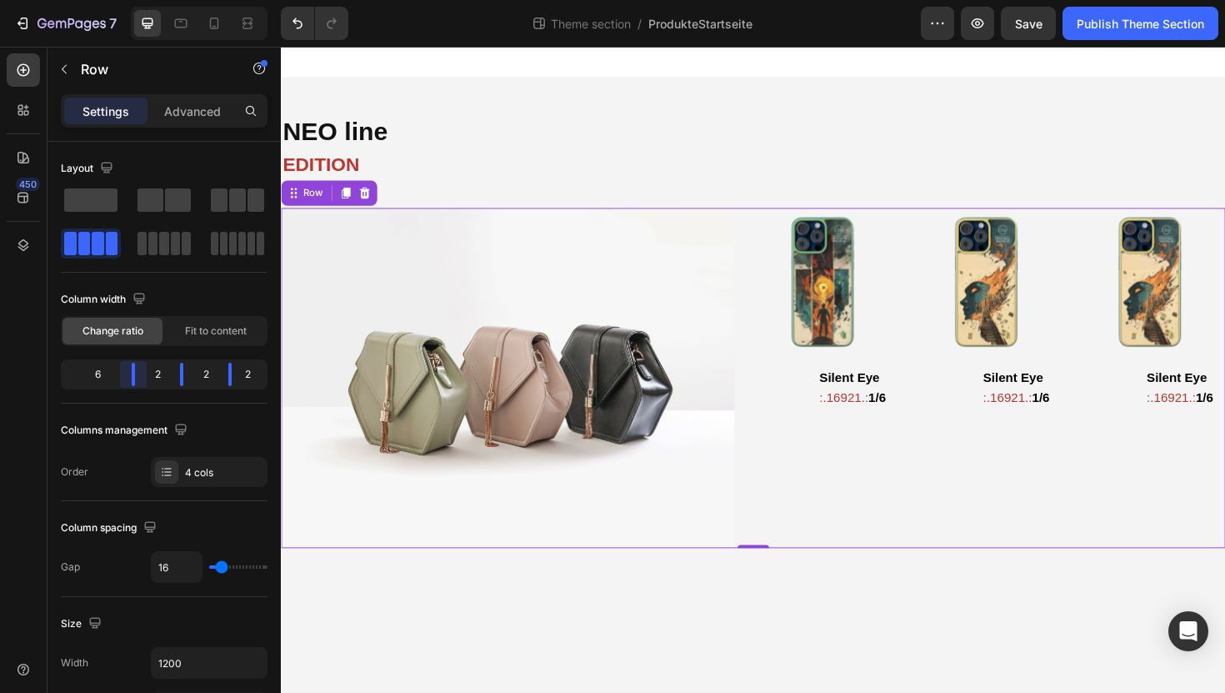
drag, startPoint x: 116, startPoint y: 377, endPoint x: 164, endPoint y: 381, distance: 48.5
click at [164, 0] on body "7 Theme section / ProdukteStartseite Preview Save Publish Theme Section 450 Sec…" at bounding box center [612, 0] width 1225 height 0
click at [1098, 26] on div "Publish Theme Section" at bounding box center [1141, 24] width 128 height 18
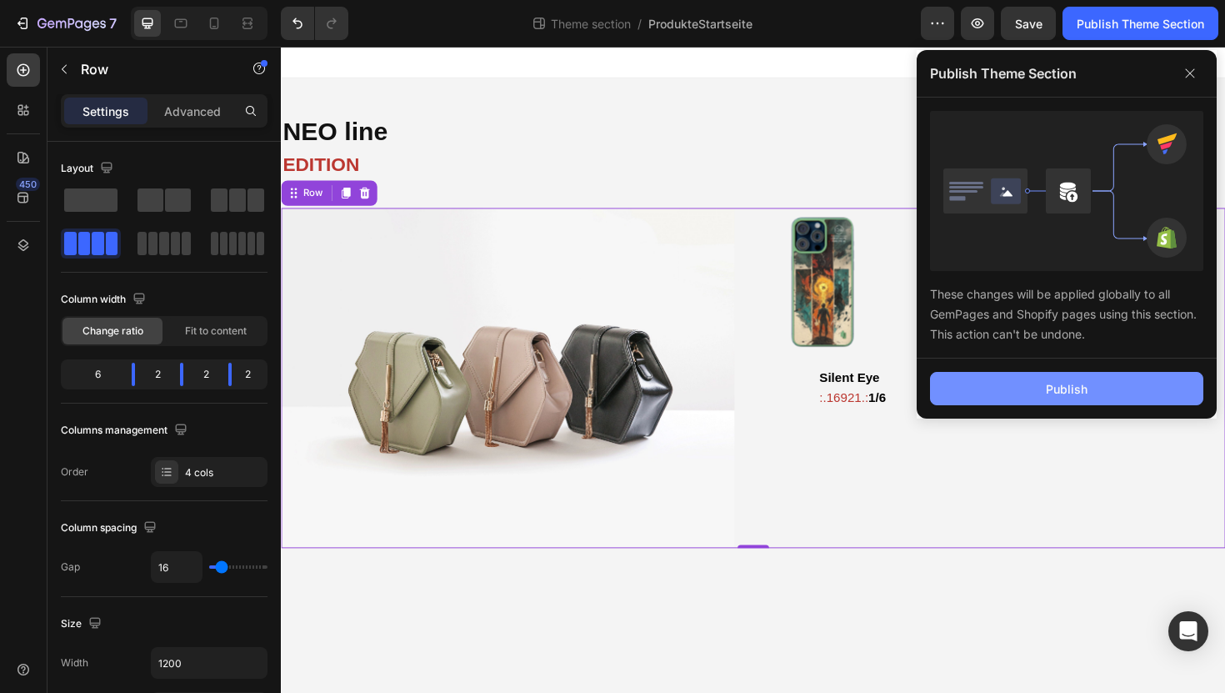
click at [1078, 386] on div "Publish" at bounding box center [1067, 389] width 42 height 18
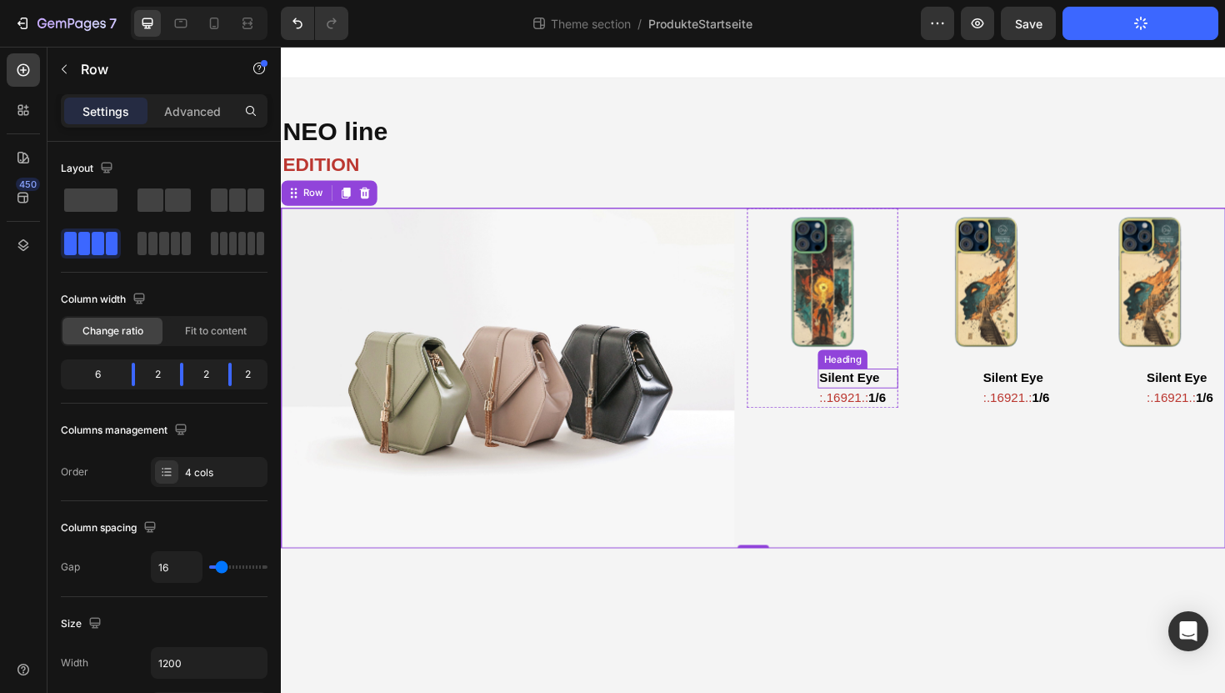
click at [913, 398] on strong "Silent Eye" at bounding box center [882, 397] width 63 height 14
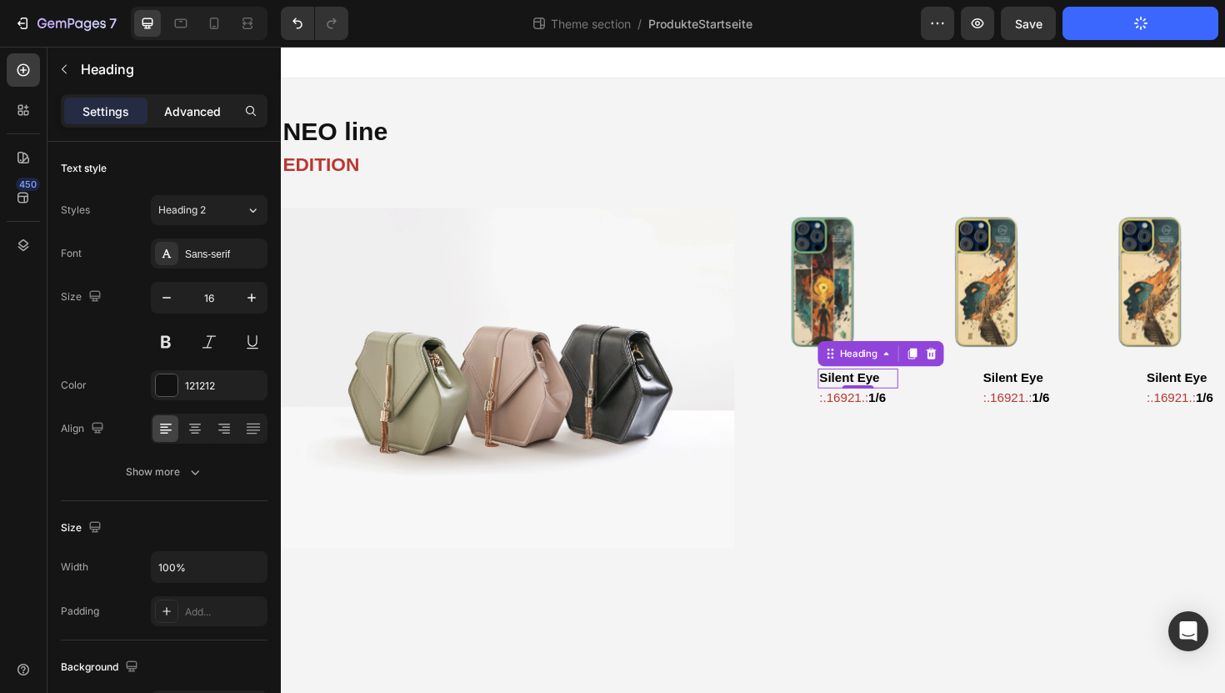
click at [224, 118] on div "Advanced" at bounding box center [192, 111] width 83 height 27
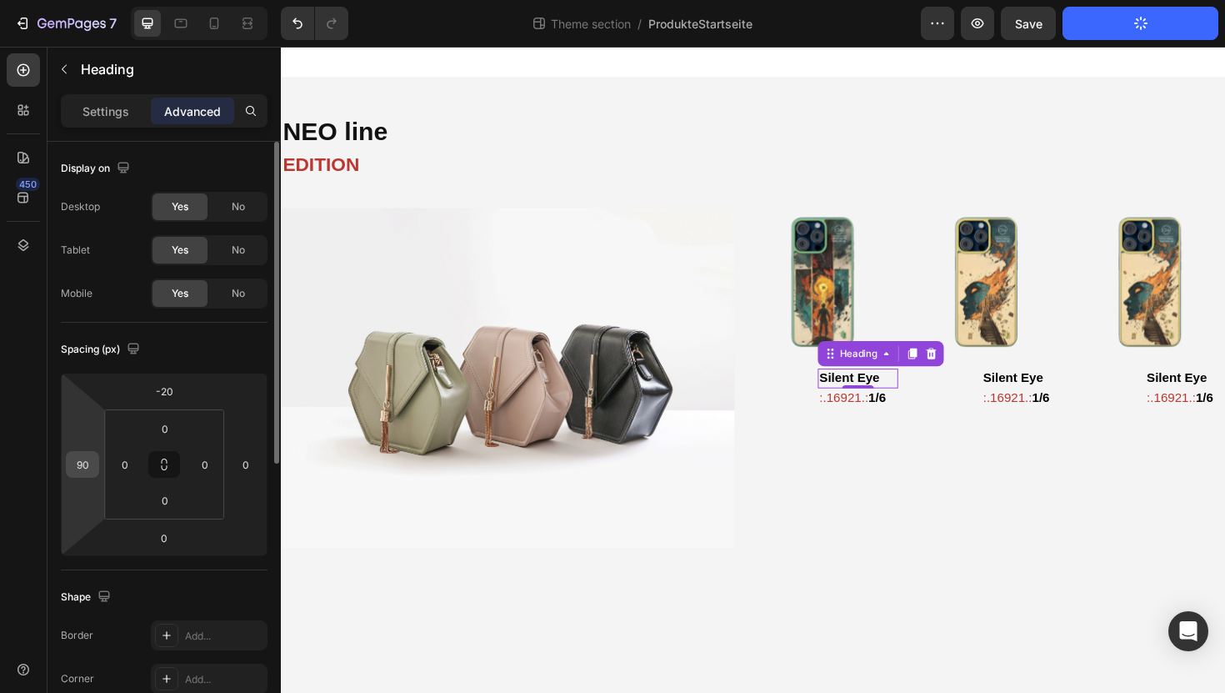
click at [91, 466] on input "90" at bounding box center [82, 464] width 25 height 25
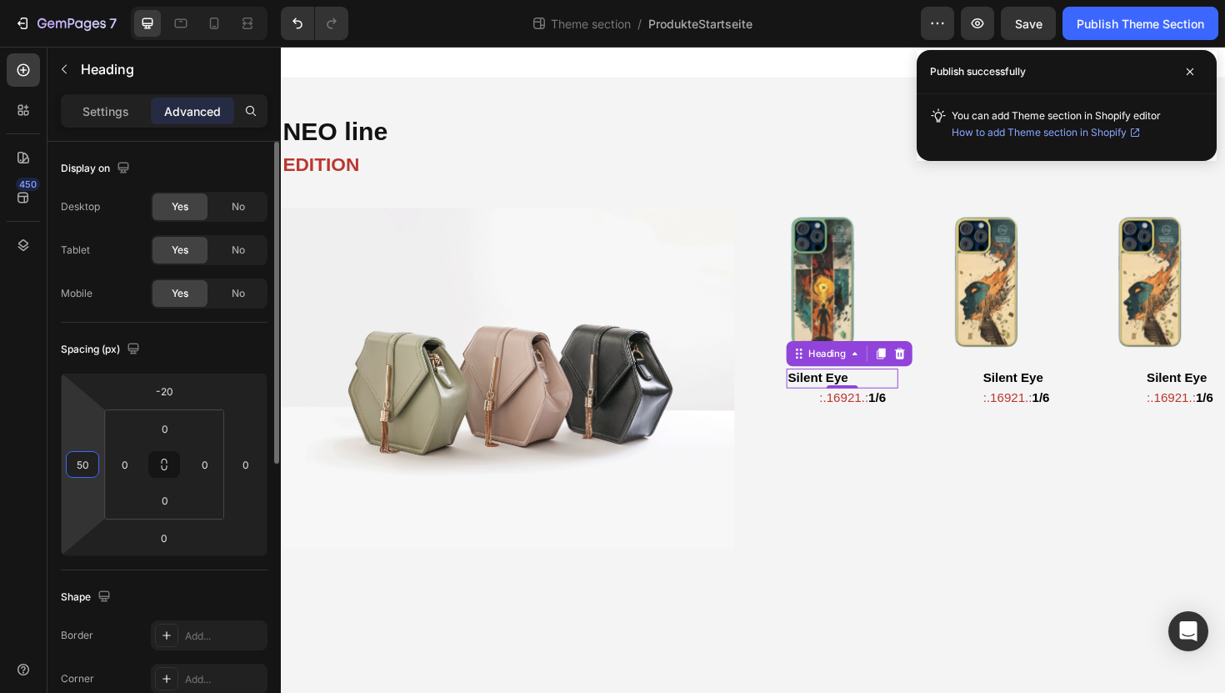
click at [83, 464] on input "50" at bounding box center [82, 464] width 25 height 25
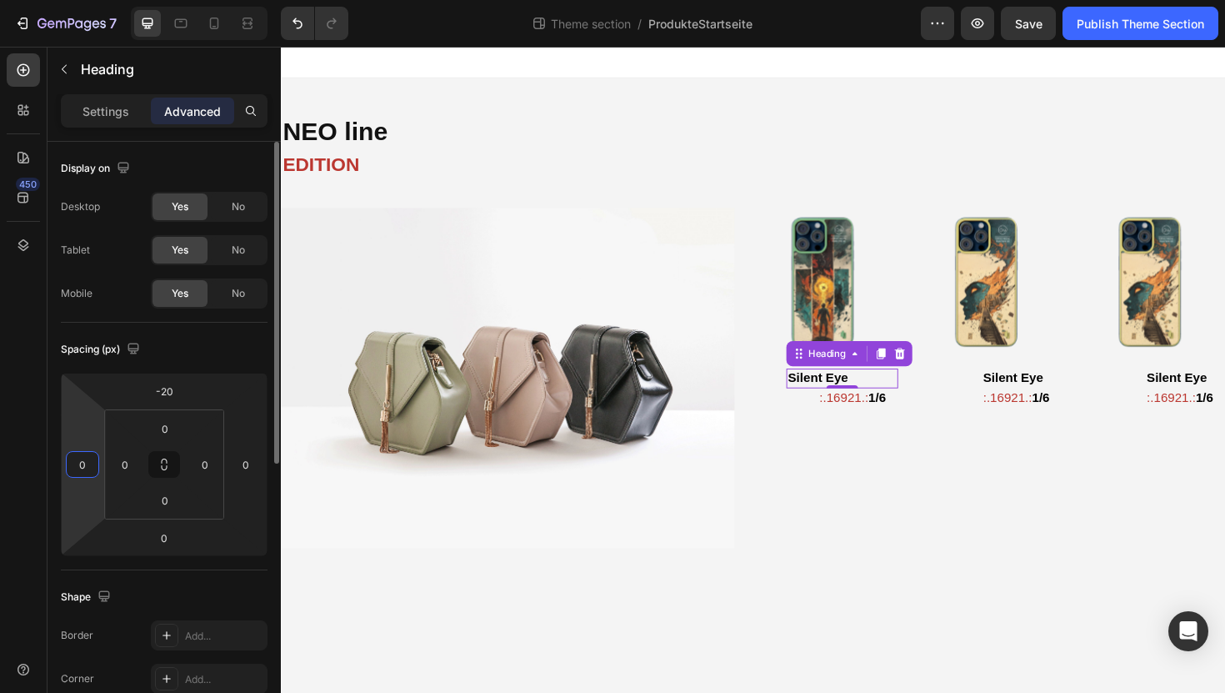
type input "60"
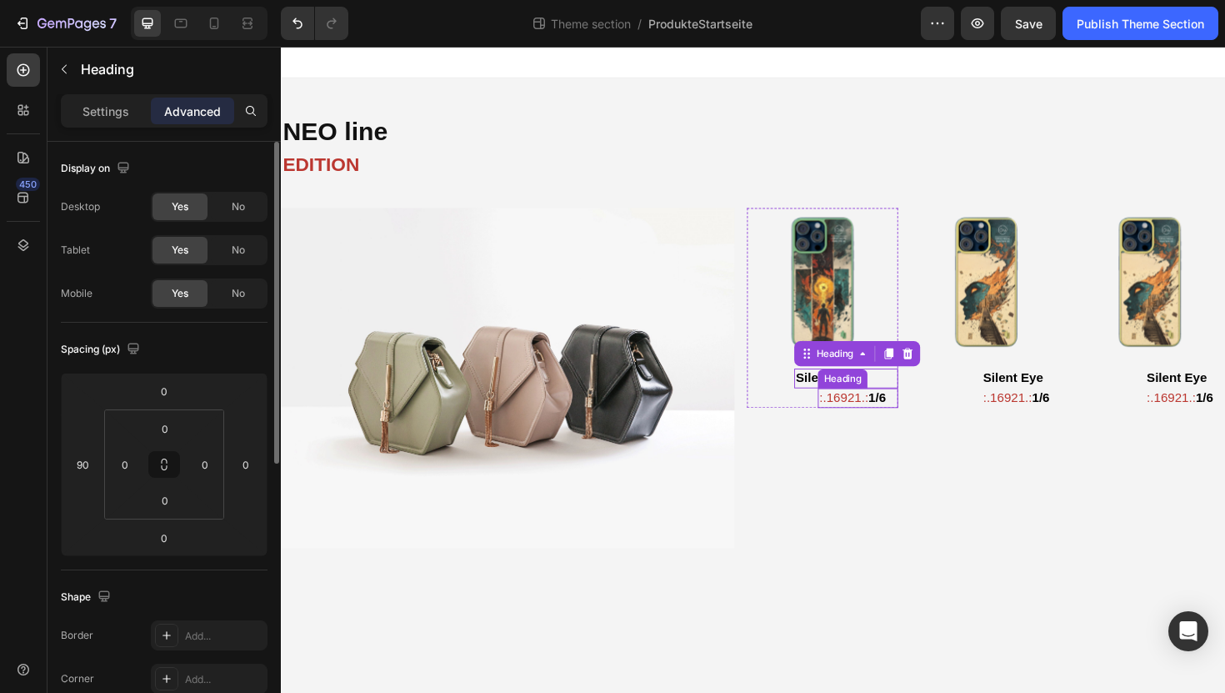
click at [912, 419] on strong "1/6" at bounding box center [912, 418] width 18 height 14
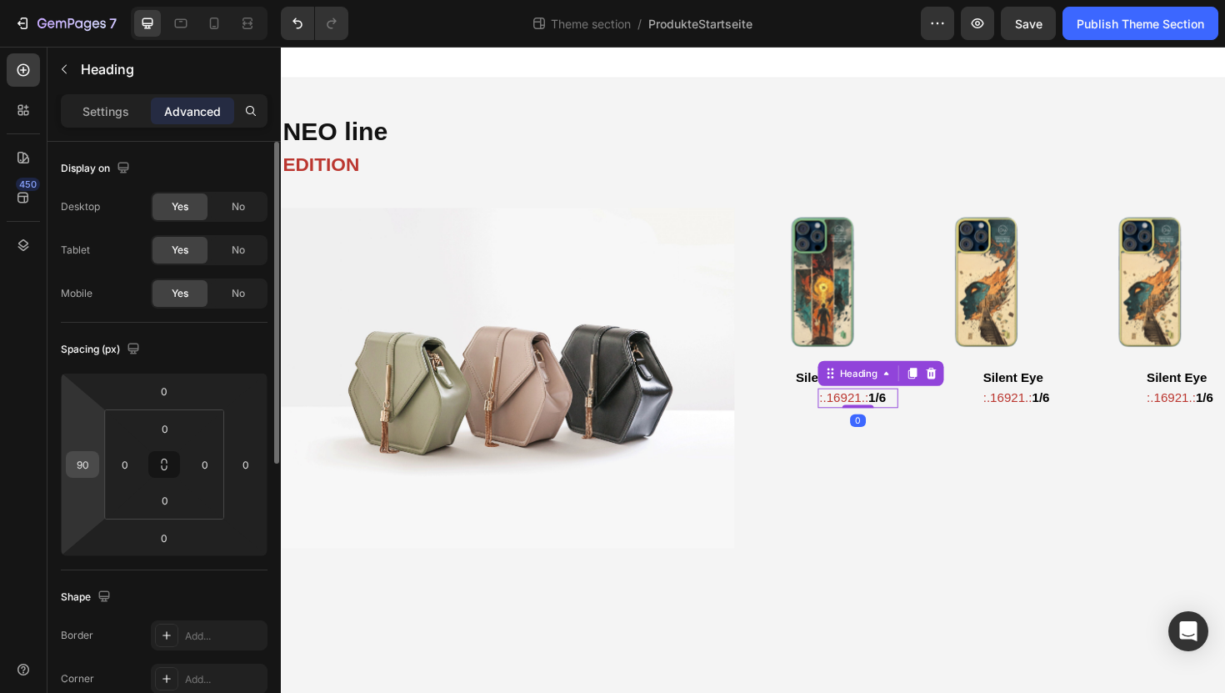
click at [83, 463] on input "90" at bounding box center [82, 464] width 25 height 25
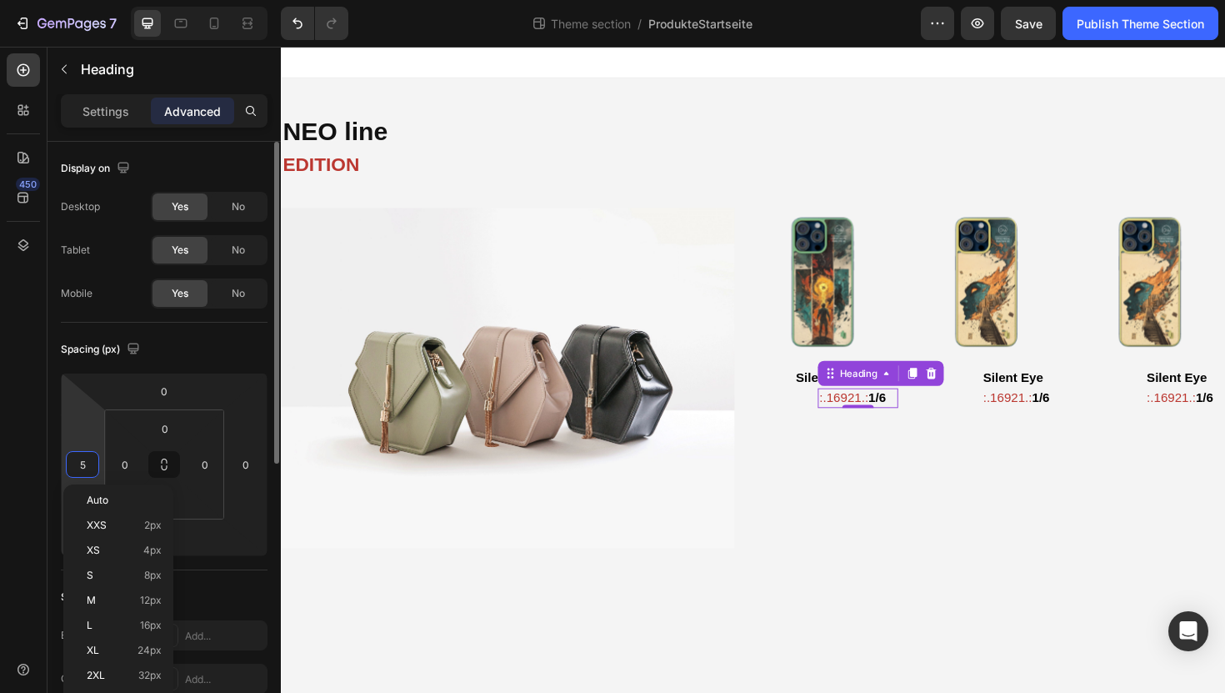
type input "50"
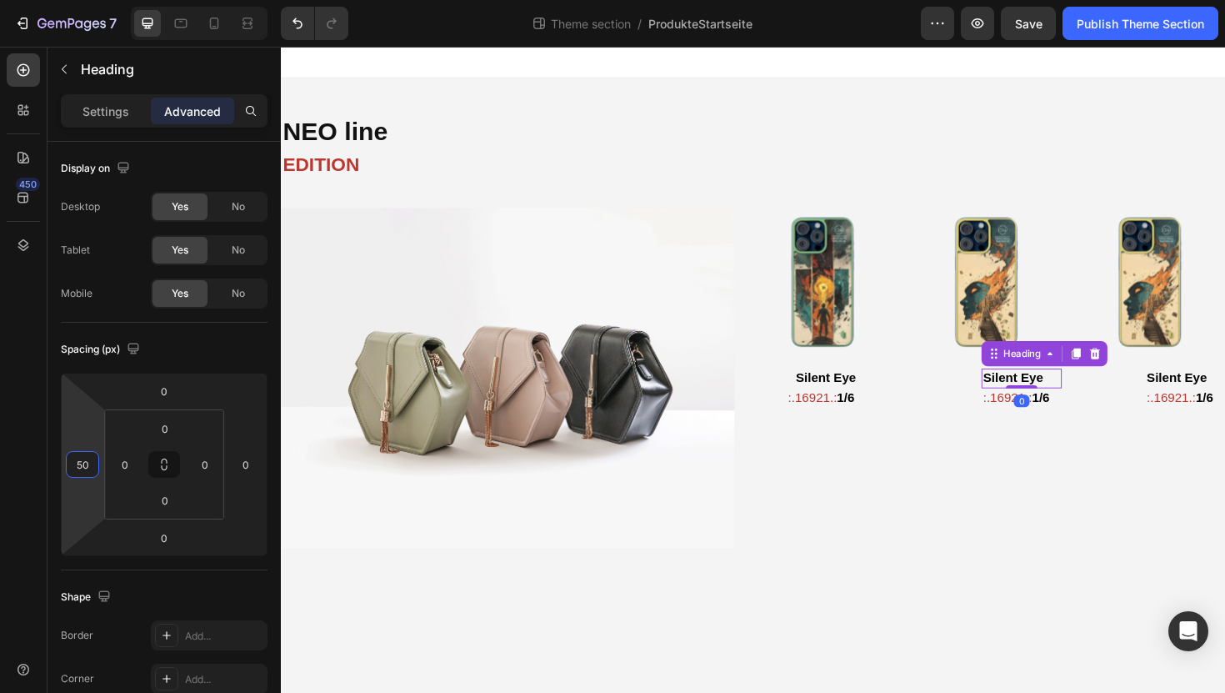
click at [1052, 392] on strong "Silent Eye" at bounding box center [1055, 397] width 63 height 14
click at [83, 464] on input "90" at bounding box center [82, 464] width 25 height 25
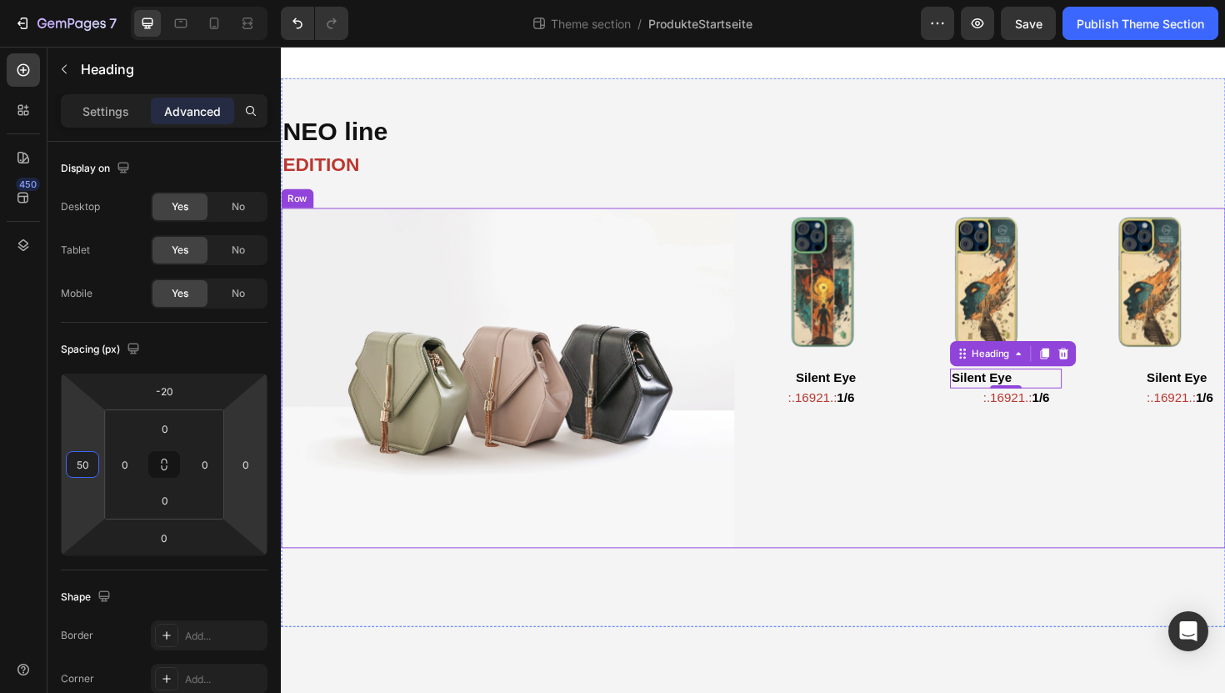
type input "5"
type input "60"
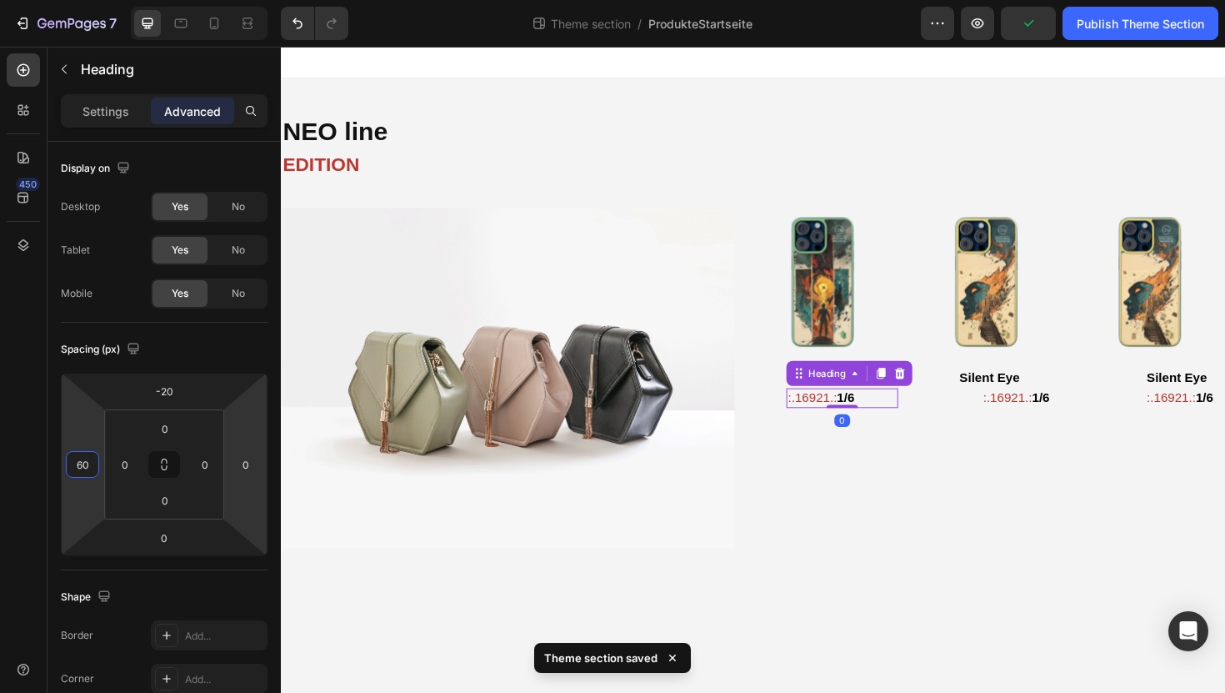
click at [868, 418] on span ":.16921.:" at bounding box center [844, 418] width 52 height 14
click at [97, 455] on div "50" at bounding box center [82, 464] width 33 height 27
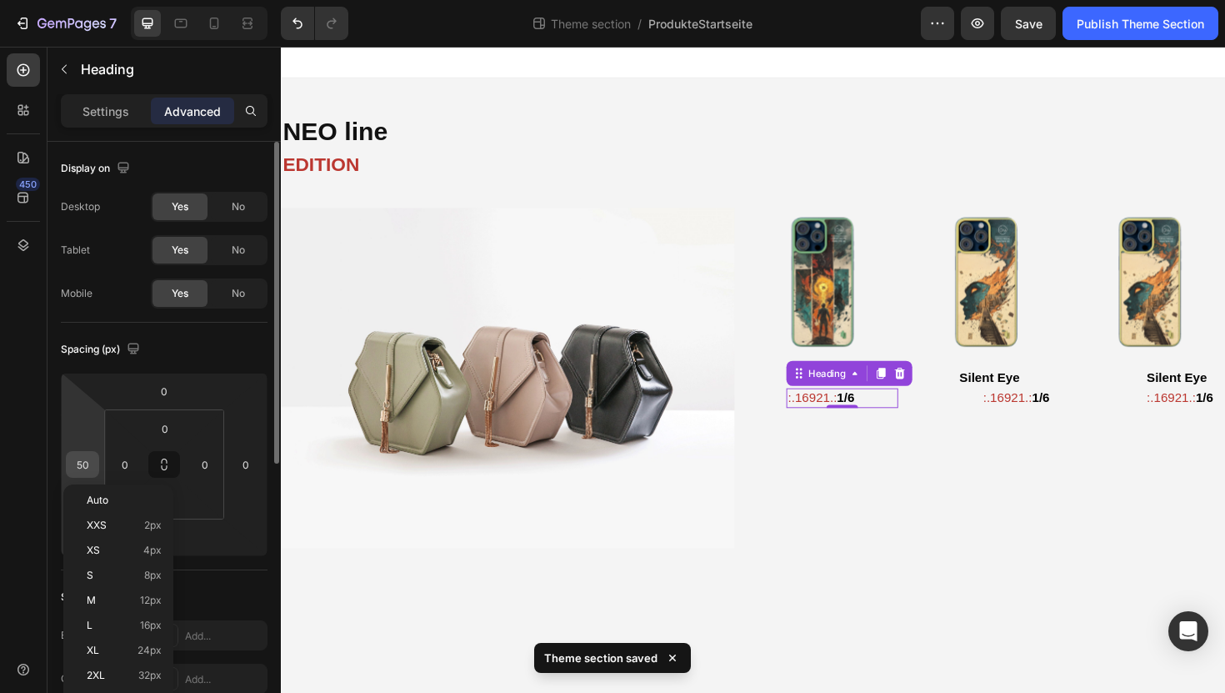
click at [87, 458] on input "50" at bounding box center [82, 464] width 25 height 25
type input "60"
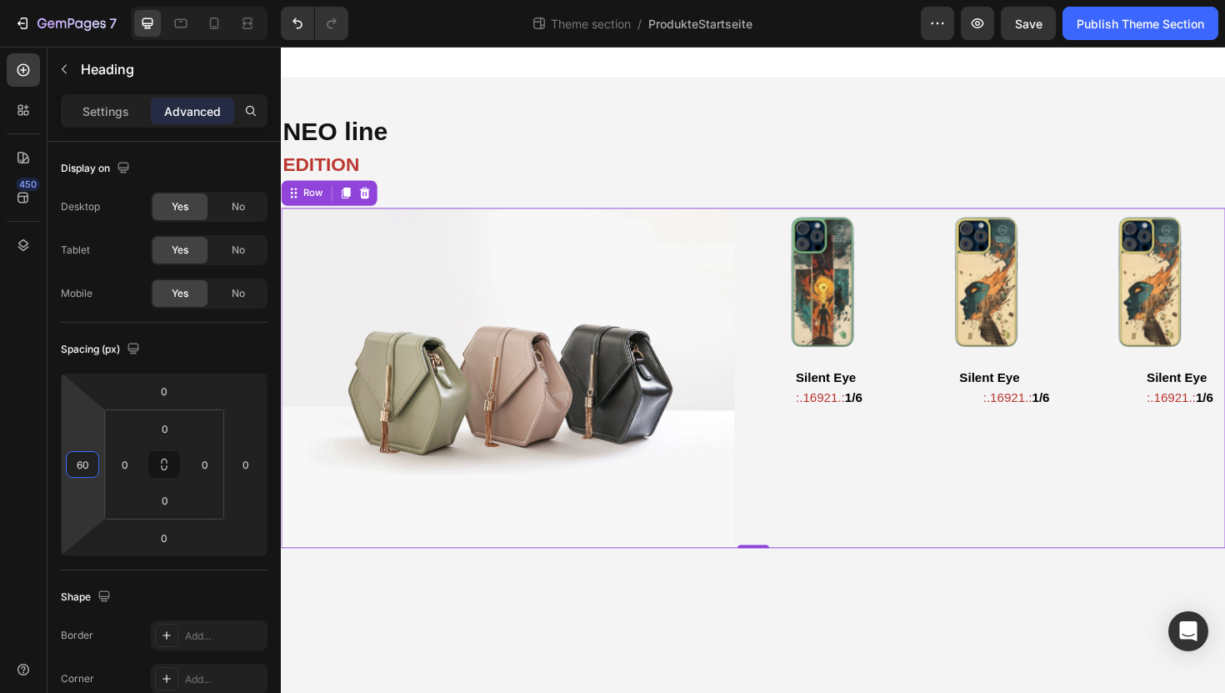
click at [1109, 414] on div "Image Product Images Silent Eye Heading :.16921.: 1/6 Heading Product Product I…" at bounding box center [781, 398] width 1000 height 360
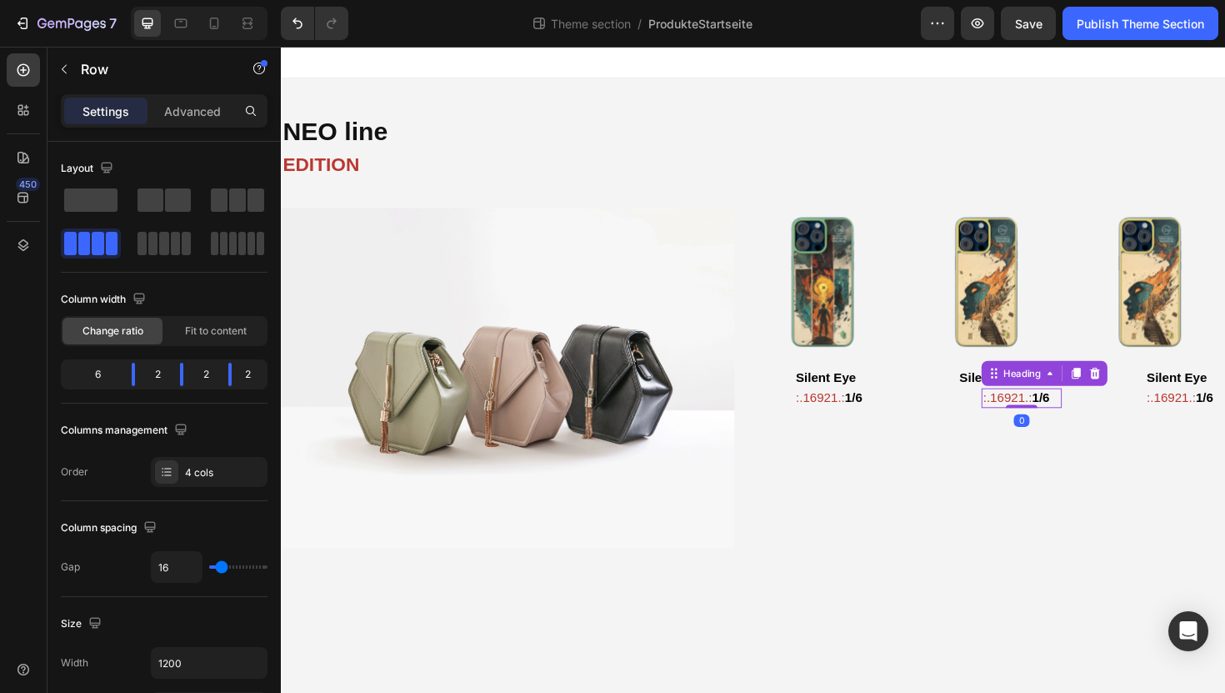
click at [1089, 416] on strong "1/6" at bounding box center [1085, 418] width 18 height 14
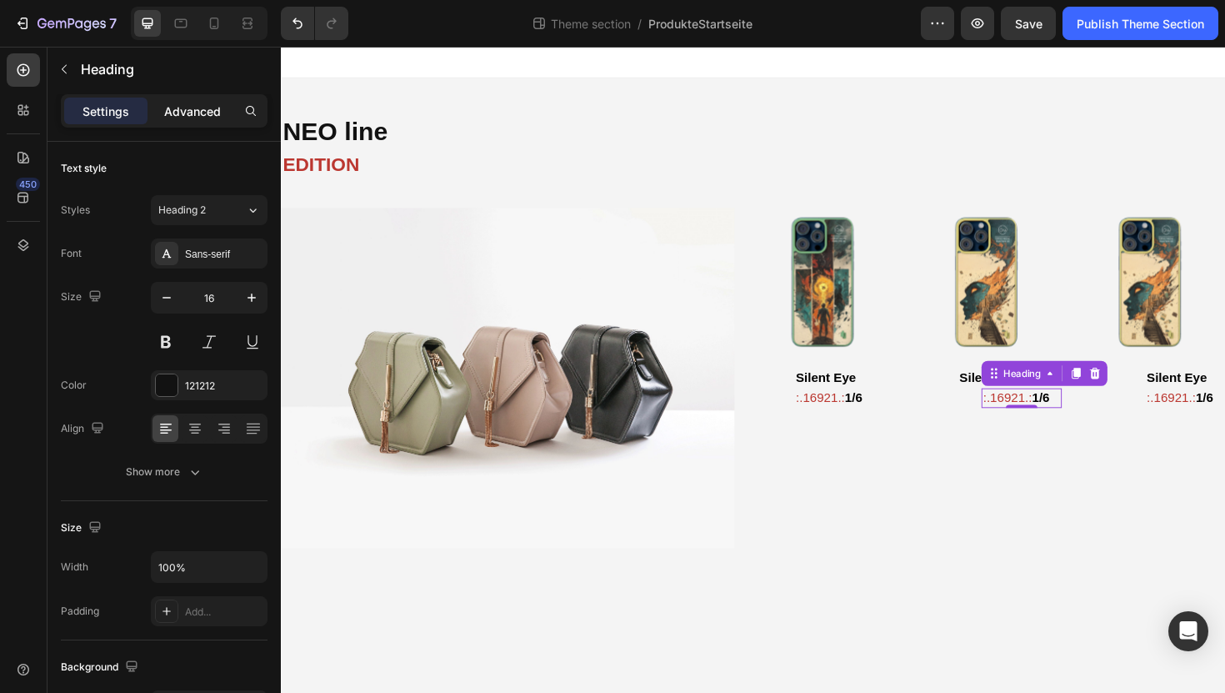
click at [180, 116] on p "Advanced" at bounding box center [192, 112] width 57 height 18
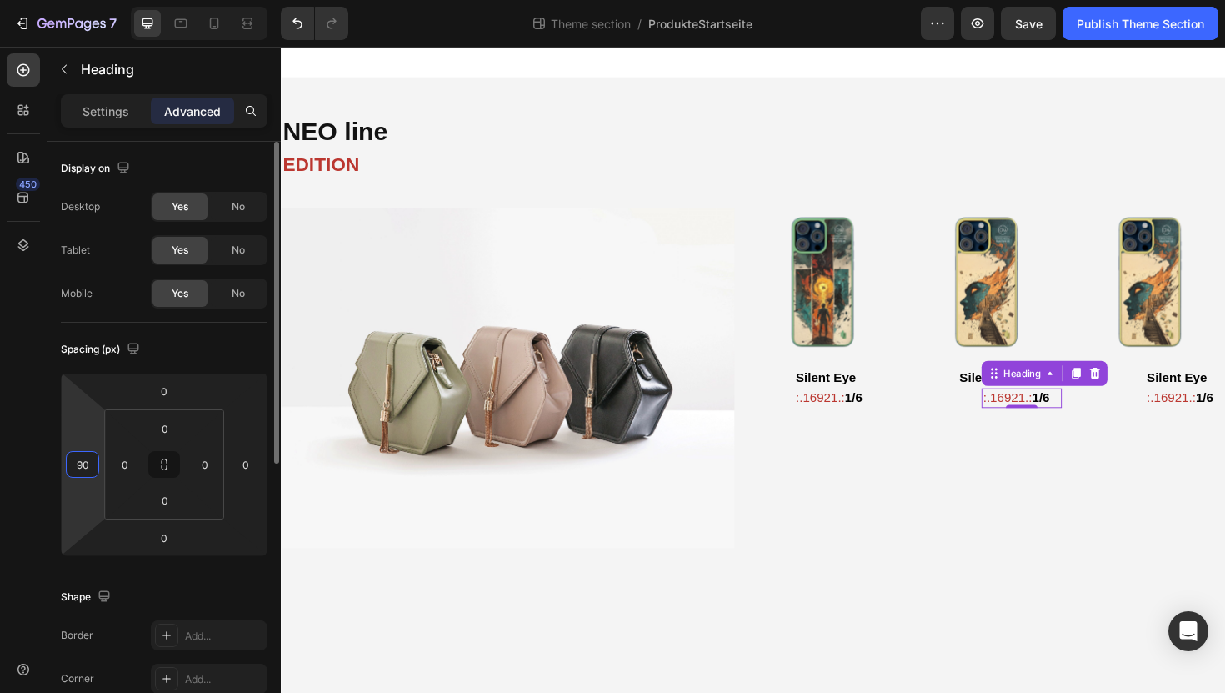
click at [85, 461] on input "90" at bounding box center [82, 464] width 25 height 25
type input "60"
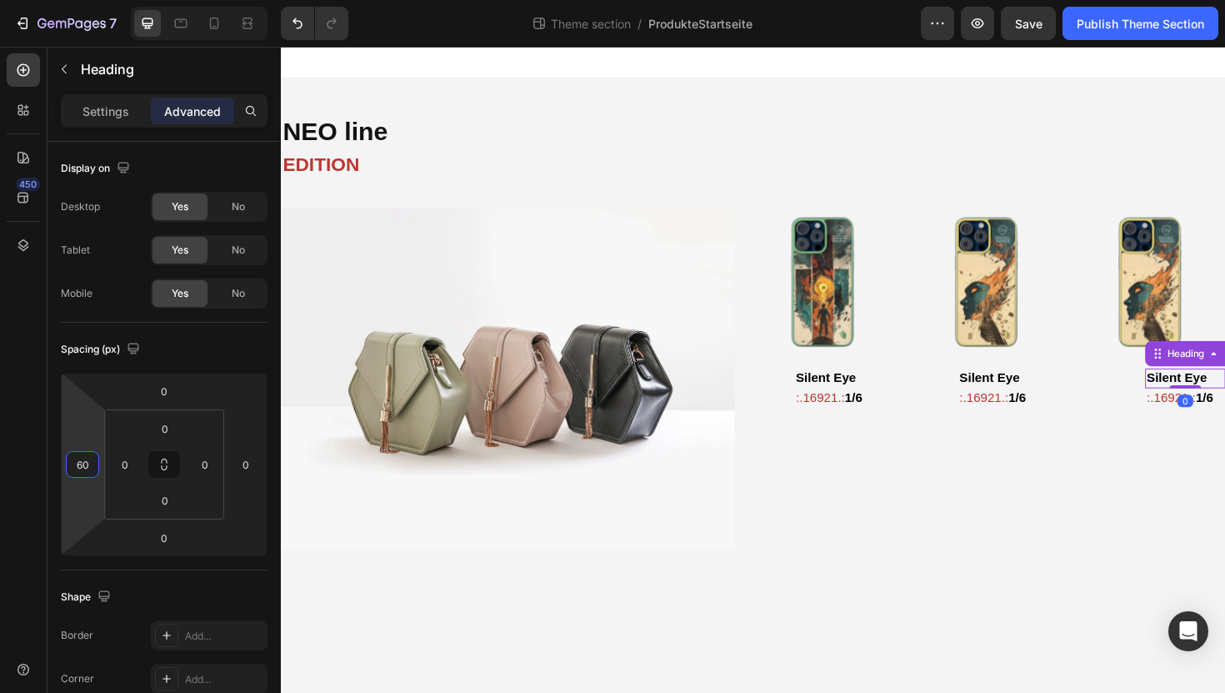
click at [1224, 398] on strong "Silent Eye" at bounding box center [1229, 397] width 63 height 14
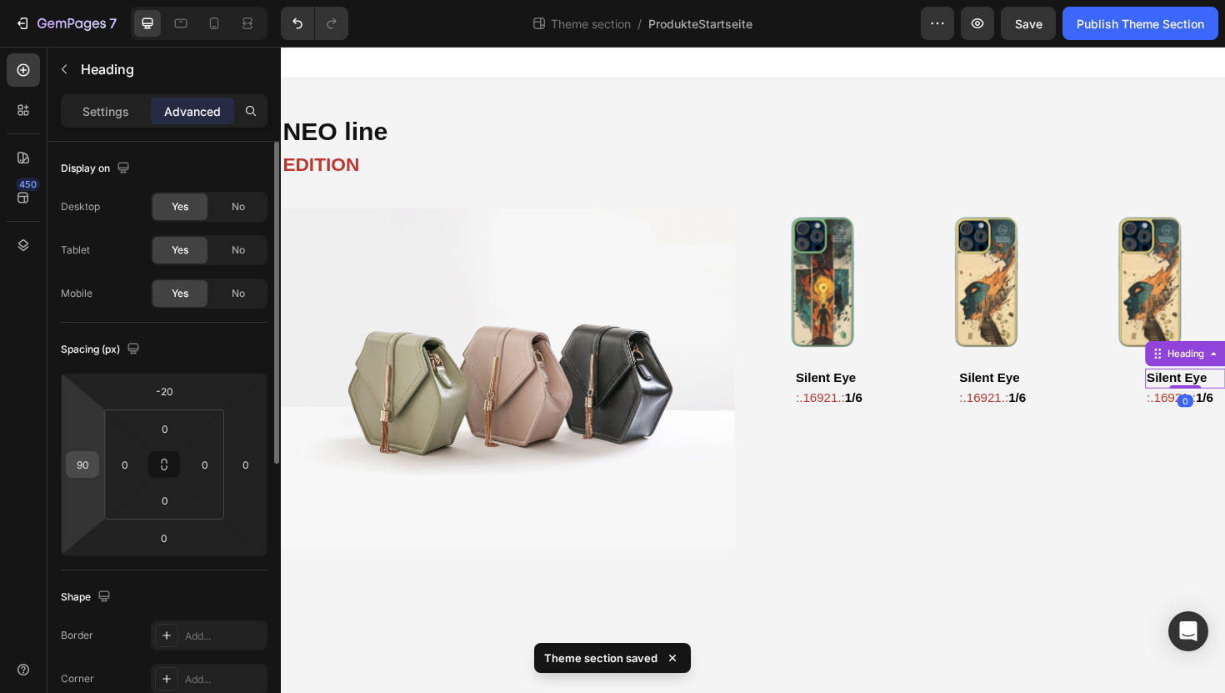
click at [90, 458] on input "90" at bounding box center [82, 464] width 25 height 25
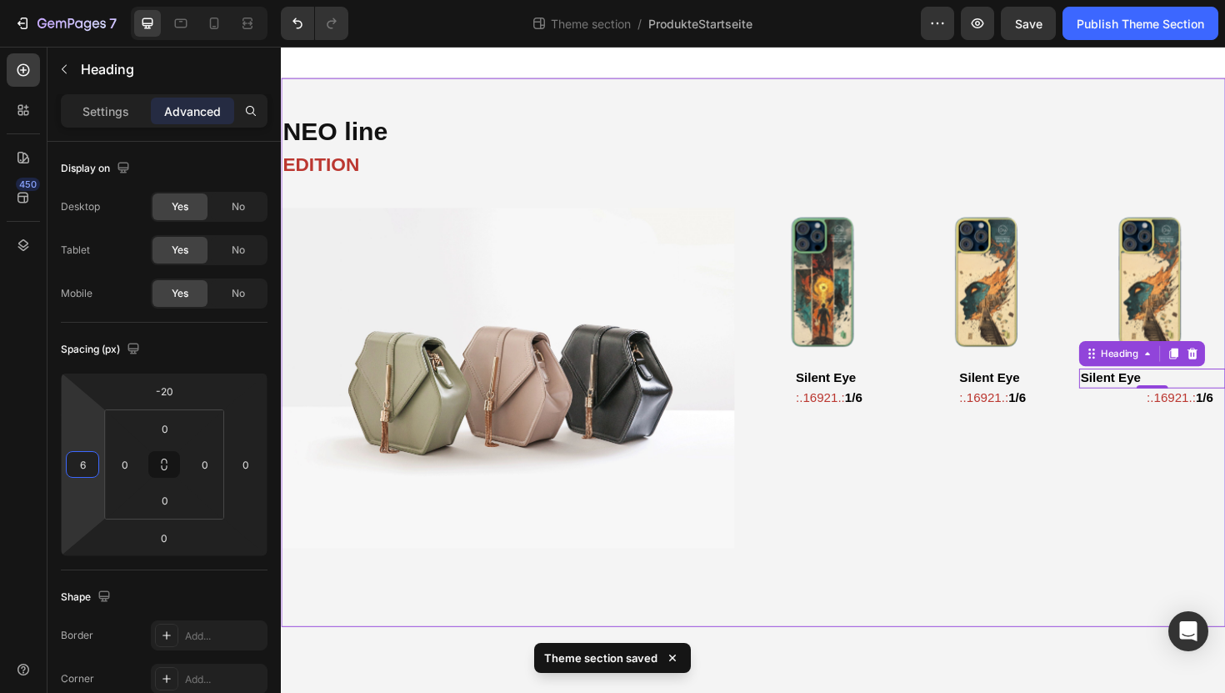
type input "60"
click at [1224, 422] on span ":.16921.:" at bounding box center [1224, 418] width 52 height 14
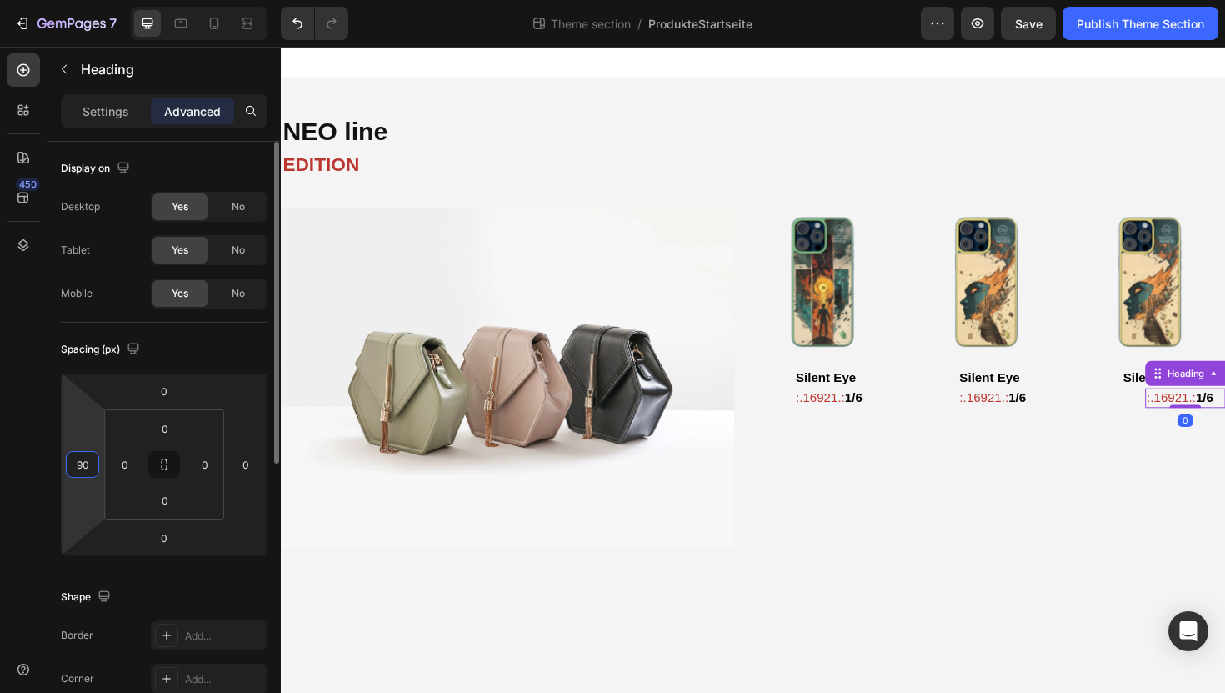
click at [86, 463] on input "90" at bounding box center [82, 464] width 25 height 25
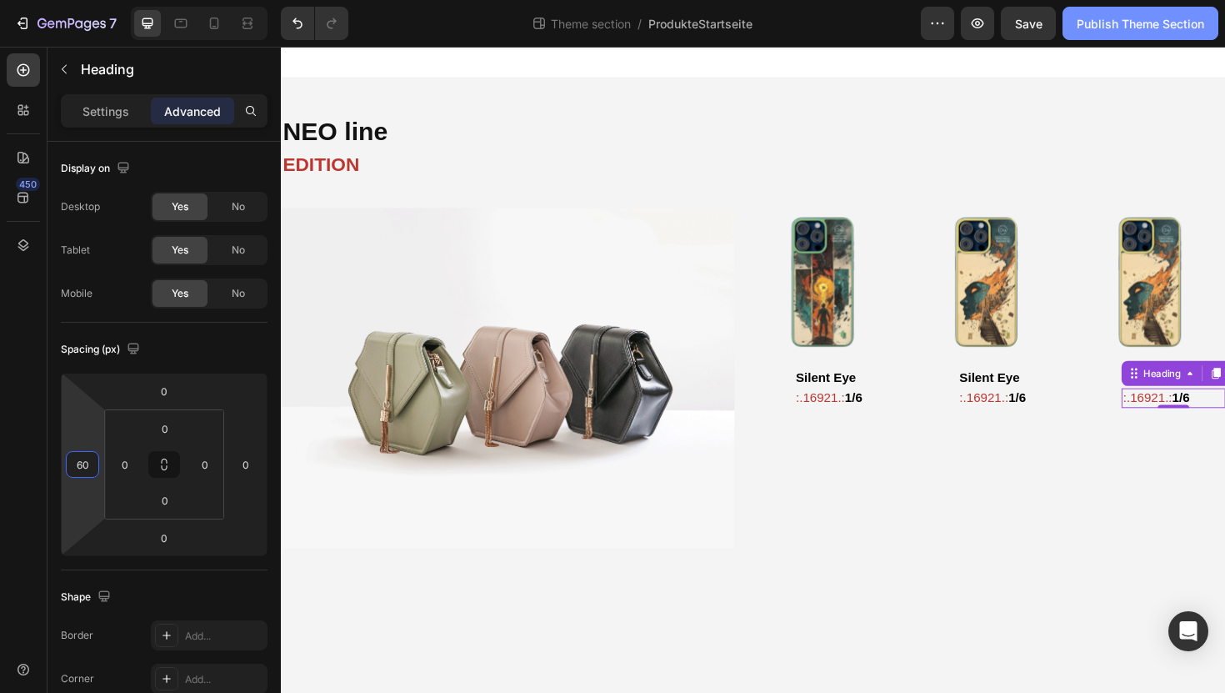
type input "60"
click at [1103, 23] on div "Publish Theme Section" at bounding box center [1141, 24] width 128 height 18
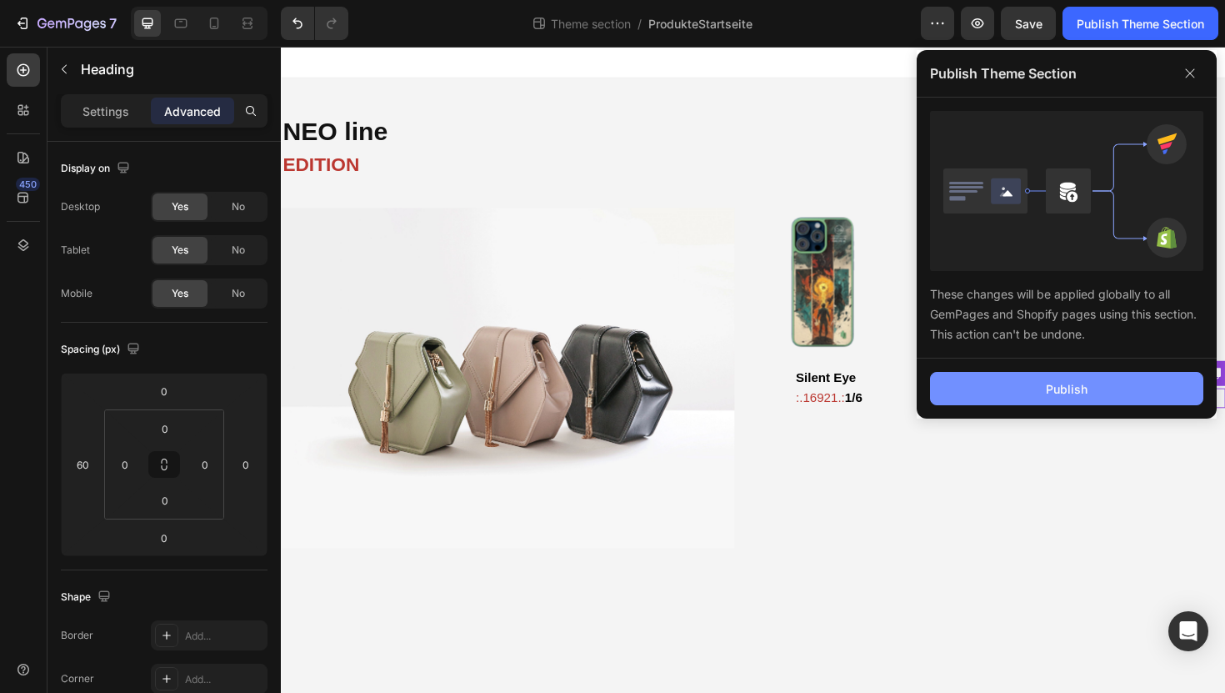
click at [1040, 385] on button "Publish" at bounding box center [1066, 388] width 273 height 33
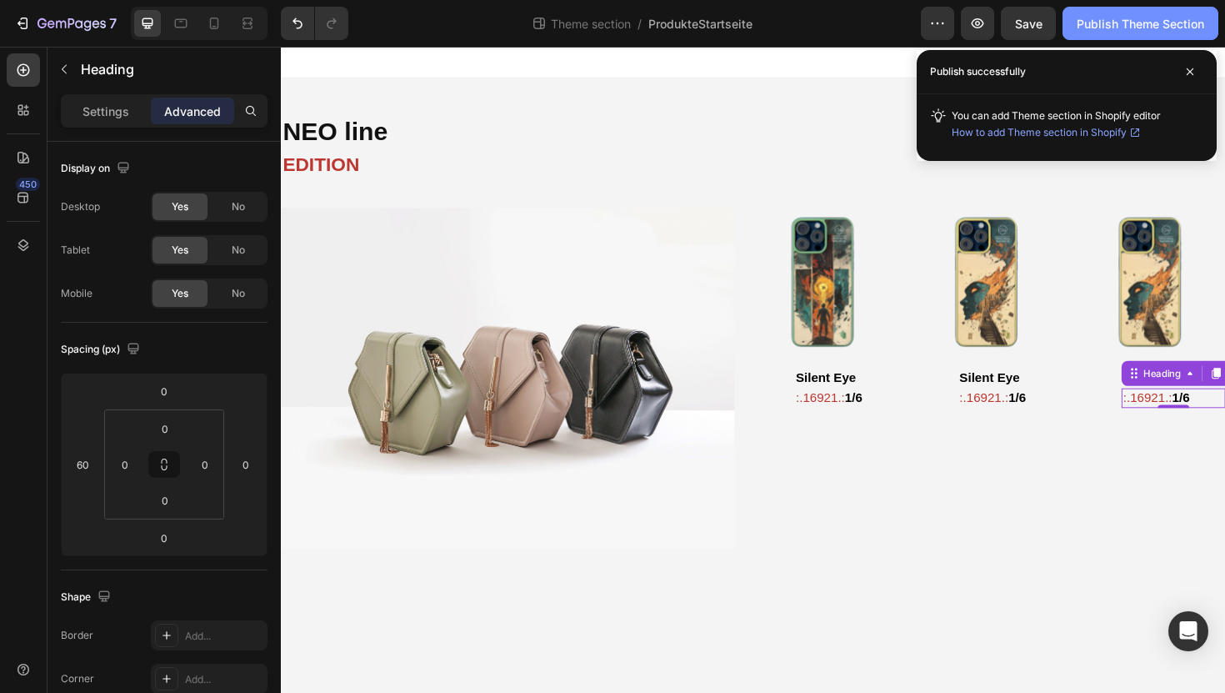
click at [1102, 15] on div "Publish Theme Section" at bounding box center [1141, 24] width 128 height 18
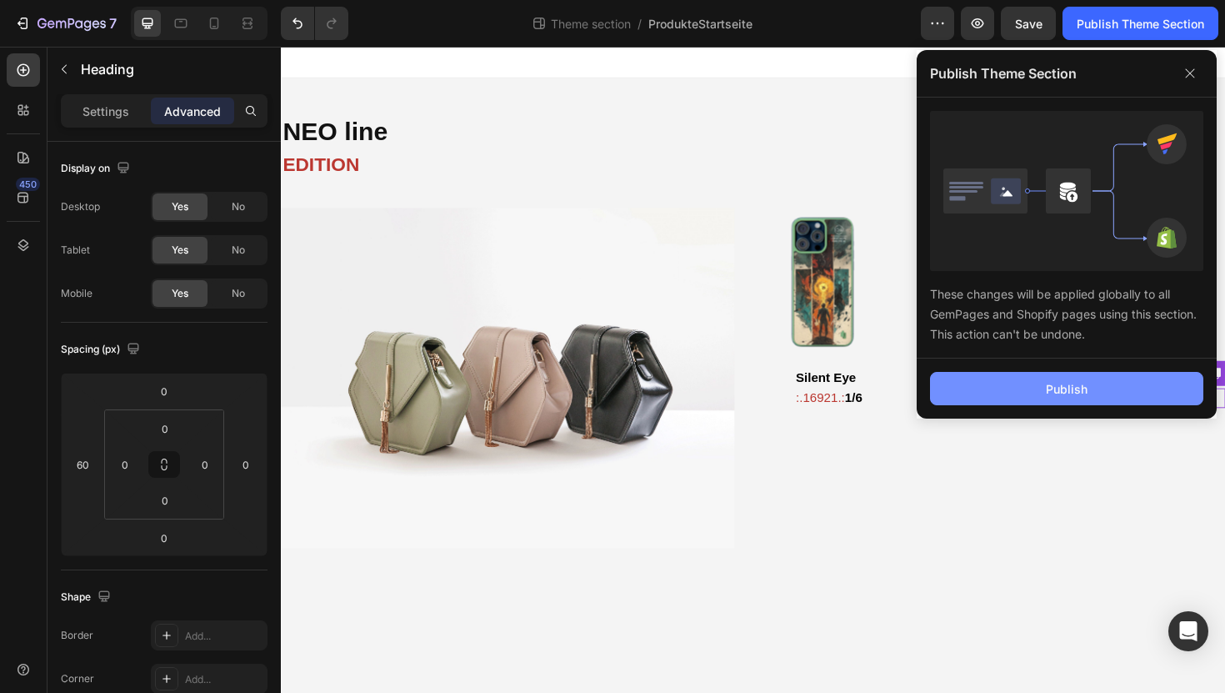
click at [1048, 390] on div "Publish" at bounding box center [1067, 389] width 42 height 18
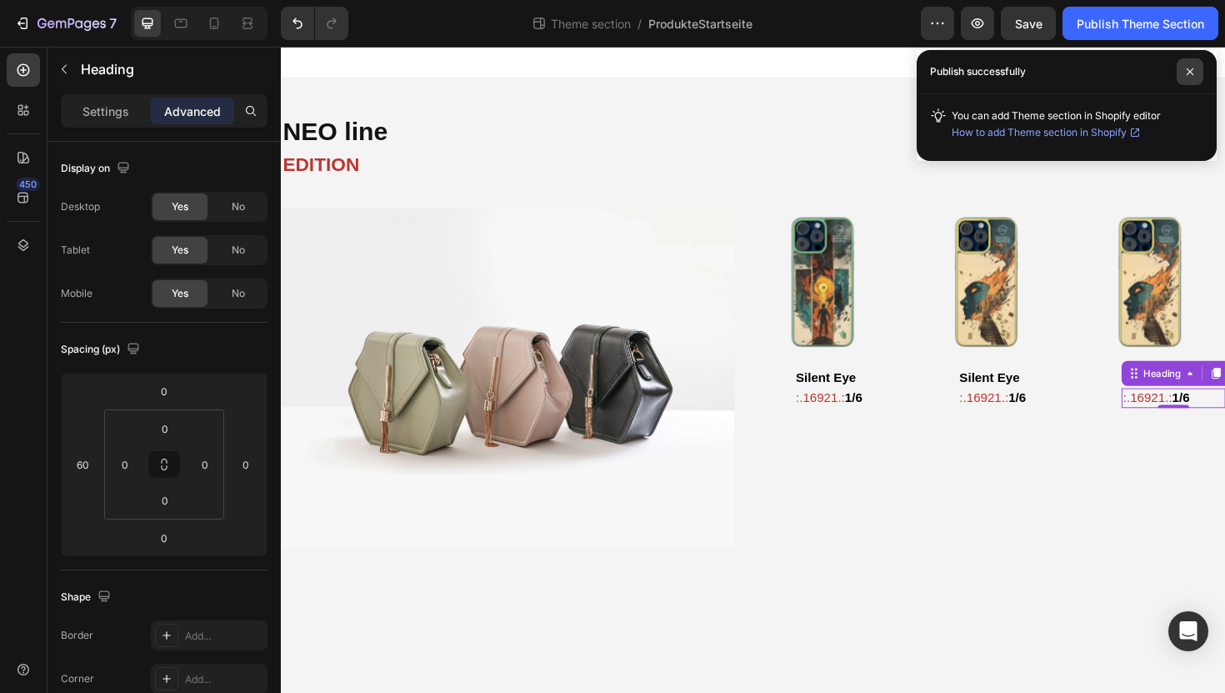
click at [1190, 71] on icon at bounding box center [1190, 71] width 7 height 7
